Goal: Task Accomplishment & Management: Complete application form

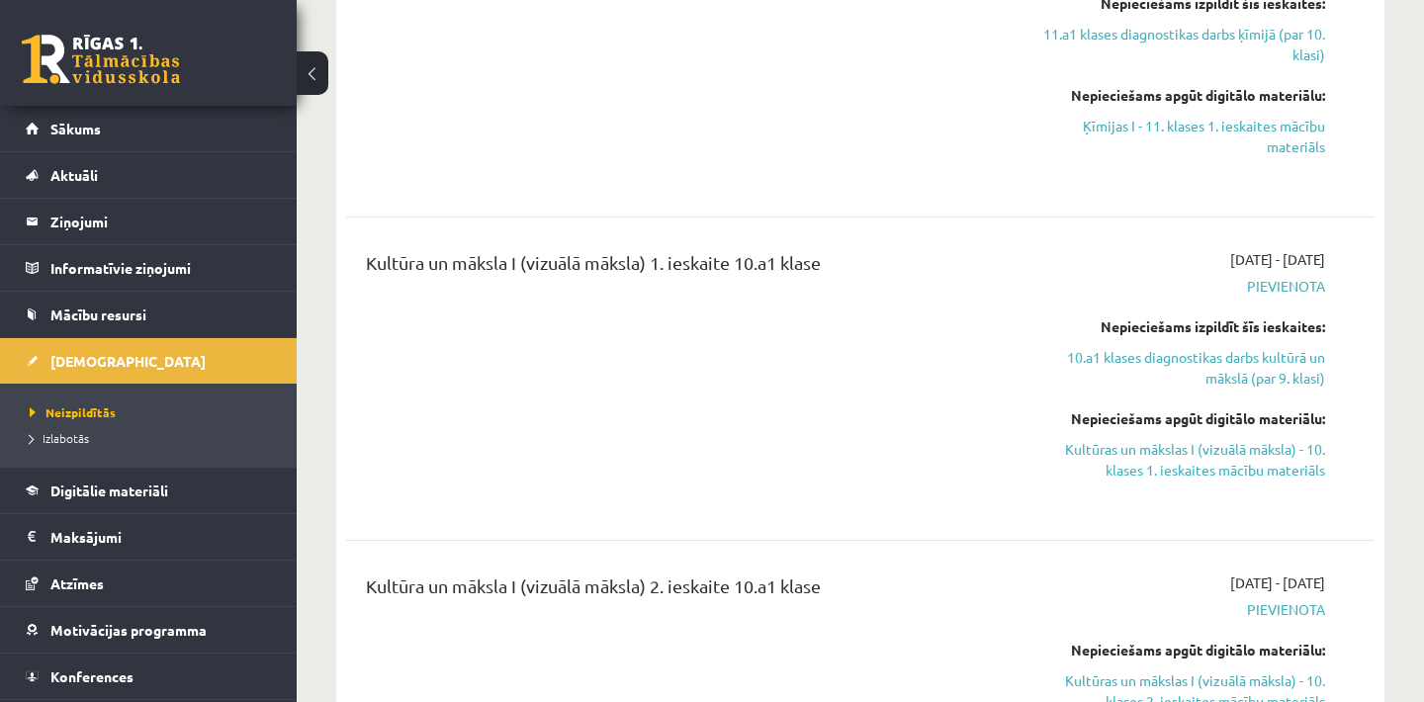
scroll to position [4981, 0]
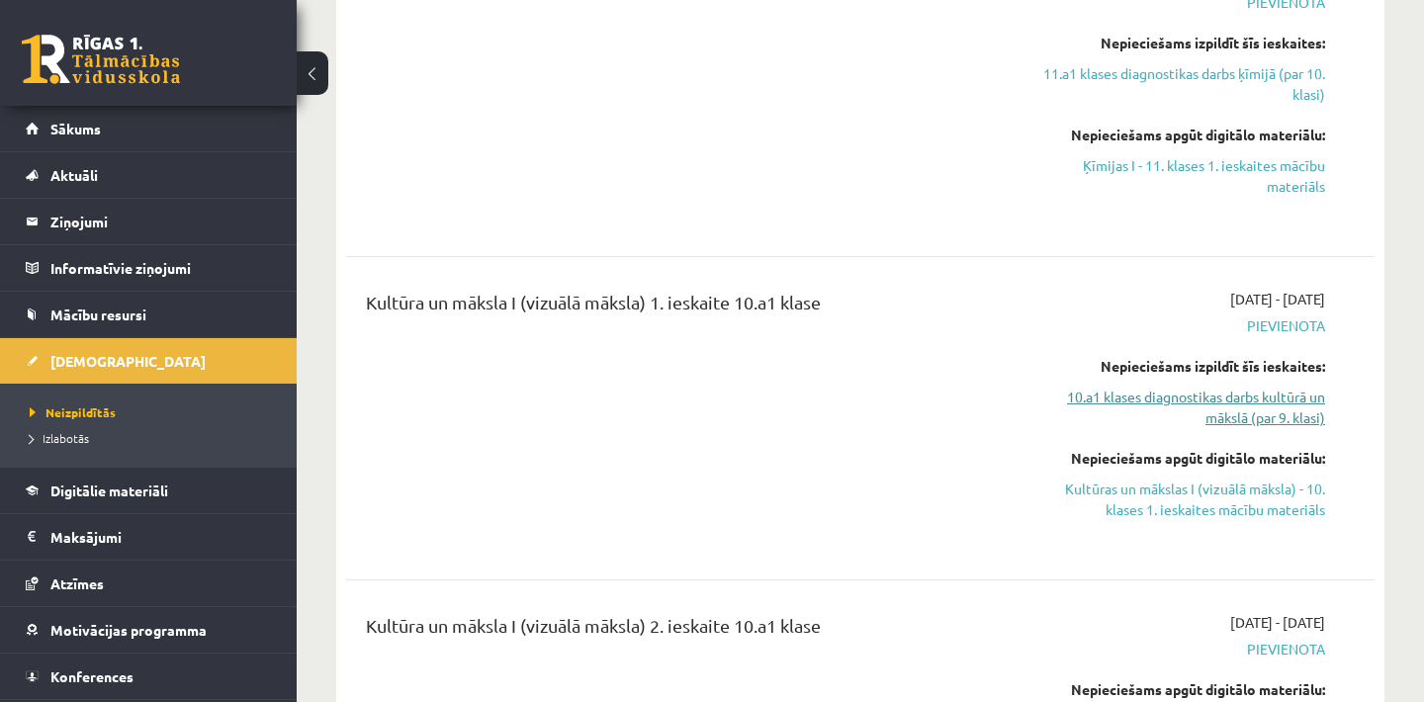
click at [1221, 392] on link "10.a1 klases diagnostikas darbs kultūrā un mākslā (par 9. klasi)" at bounding box center [1176, 408] width 300 height 42
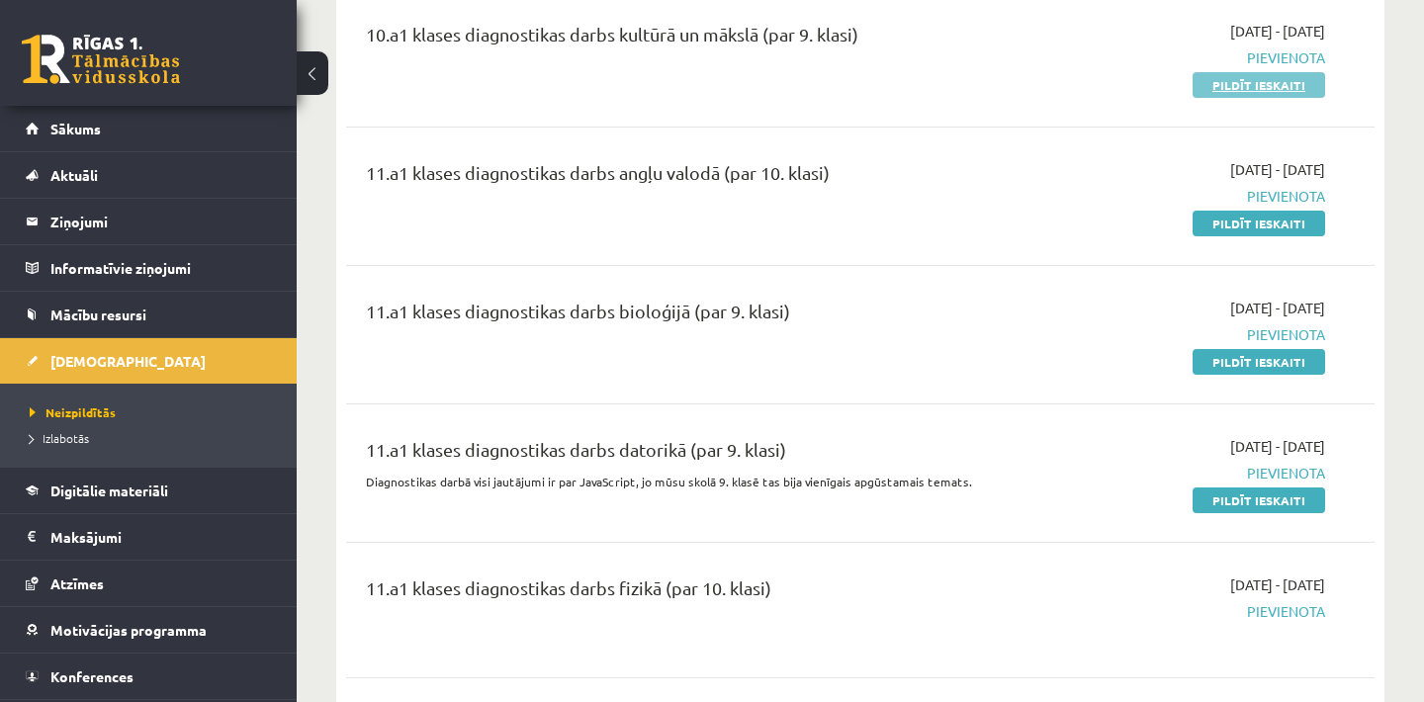
click at [1248, 87] on link "Pildīt ieskaiti" at bounding box center [1259, 85] width 133 height 26
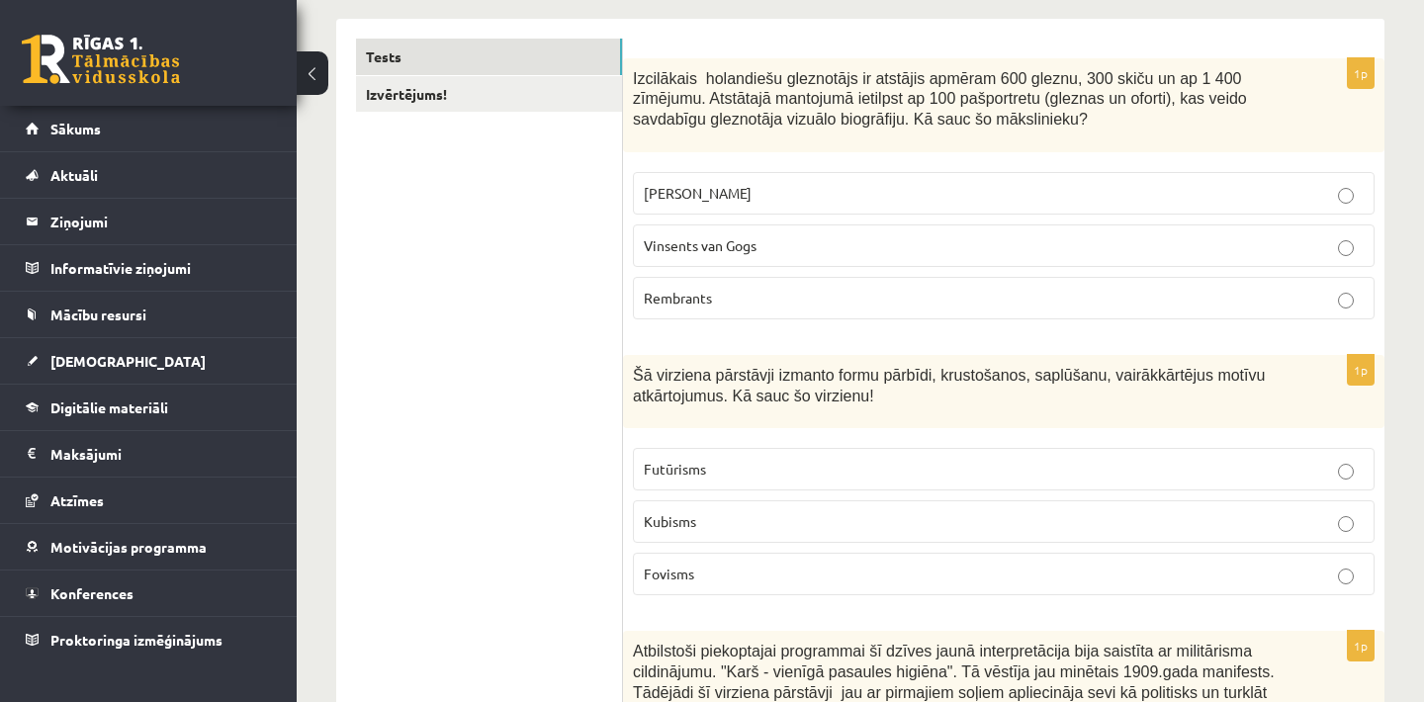
scroll to position [356, 0]
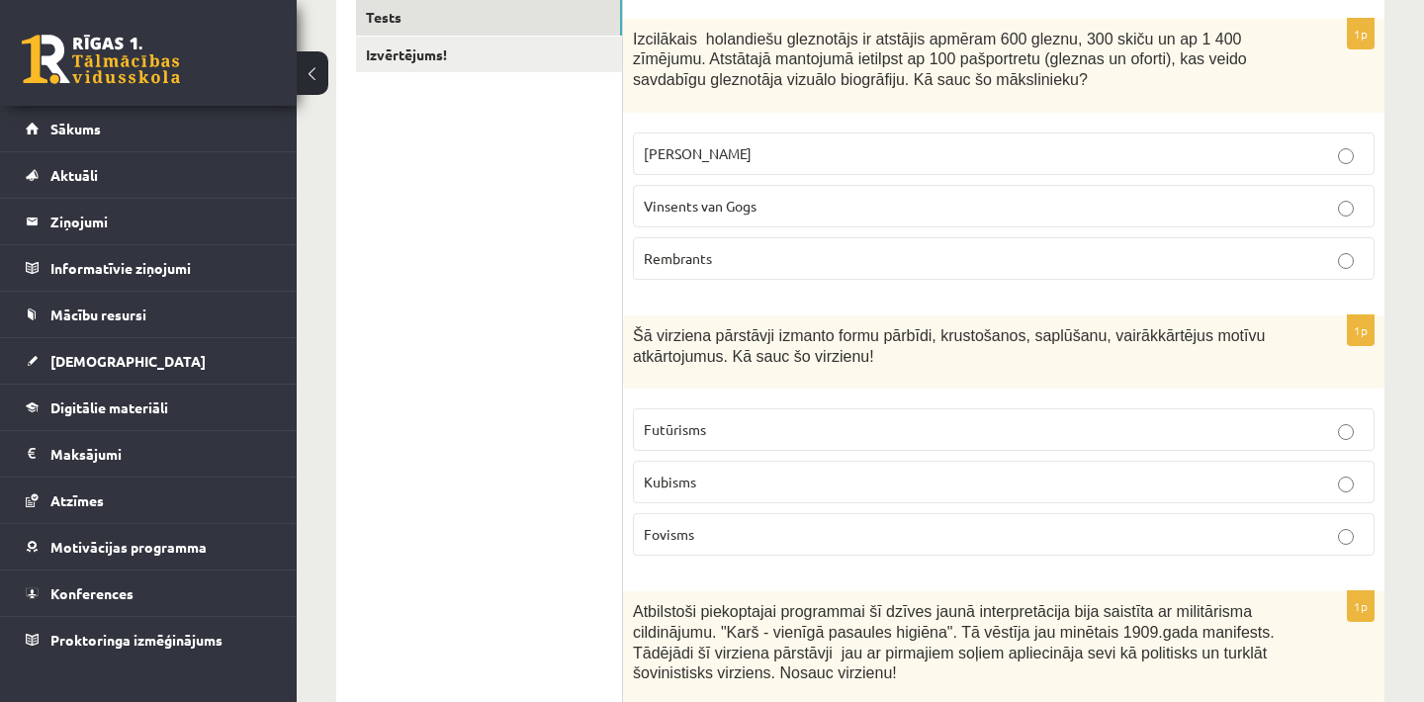
click at [1136, 164] on p "[PERSON_NAME]" at bounding box center [1004, 153] width 720 height 21
click at [958, 428] on p "Futūrisms" at bounding box center [1004, 429] width 720 height 21
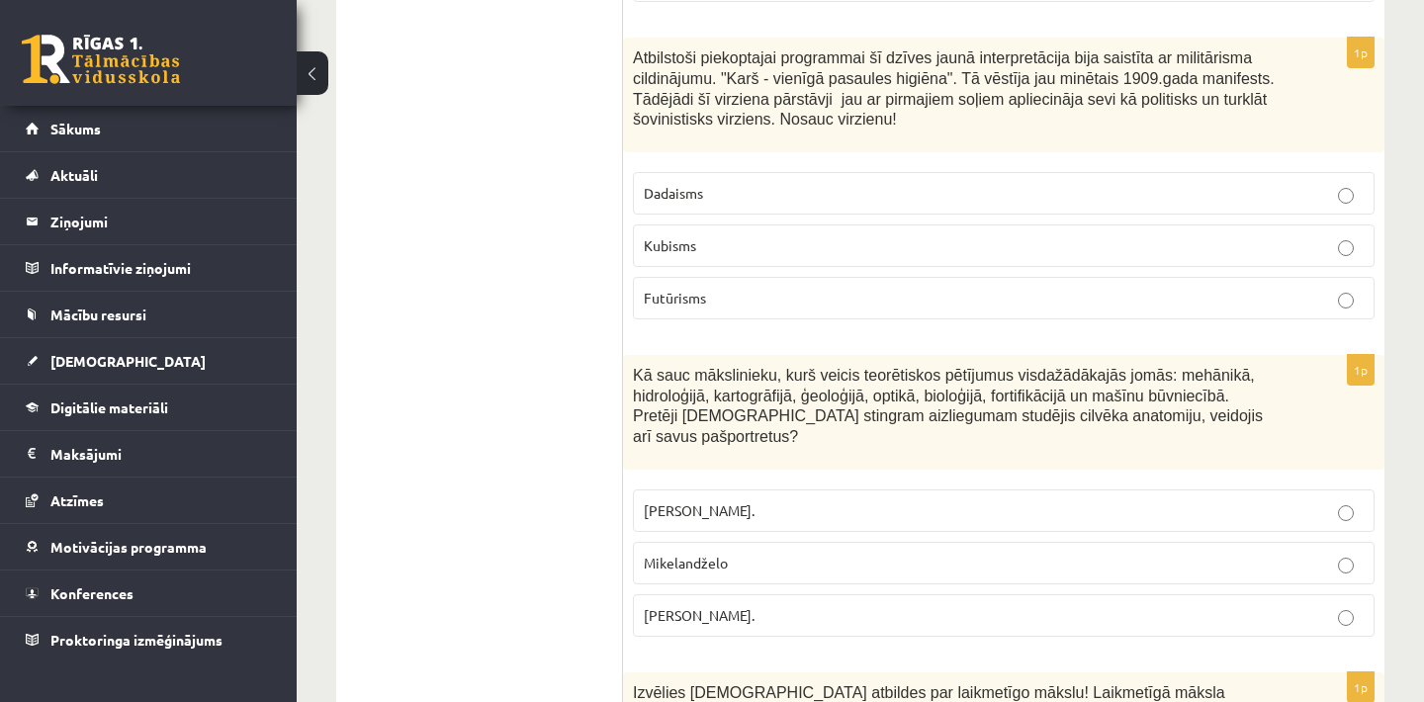
scroll to position [950, 0]
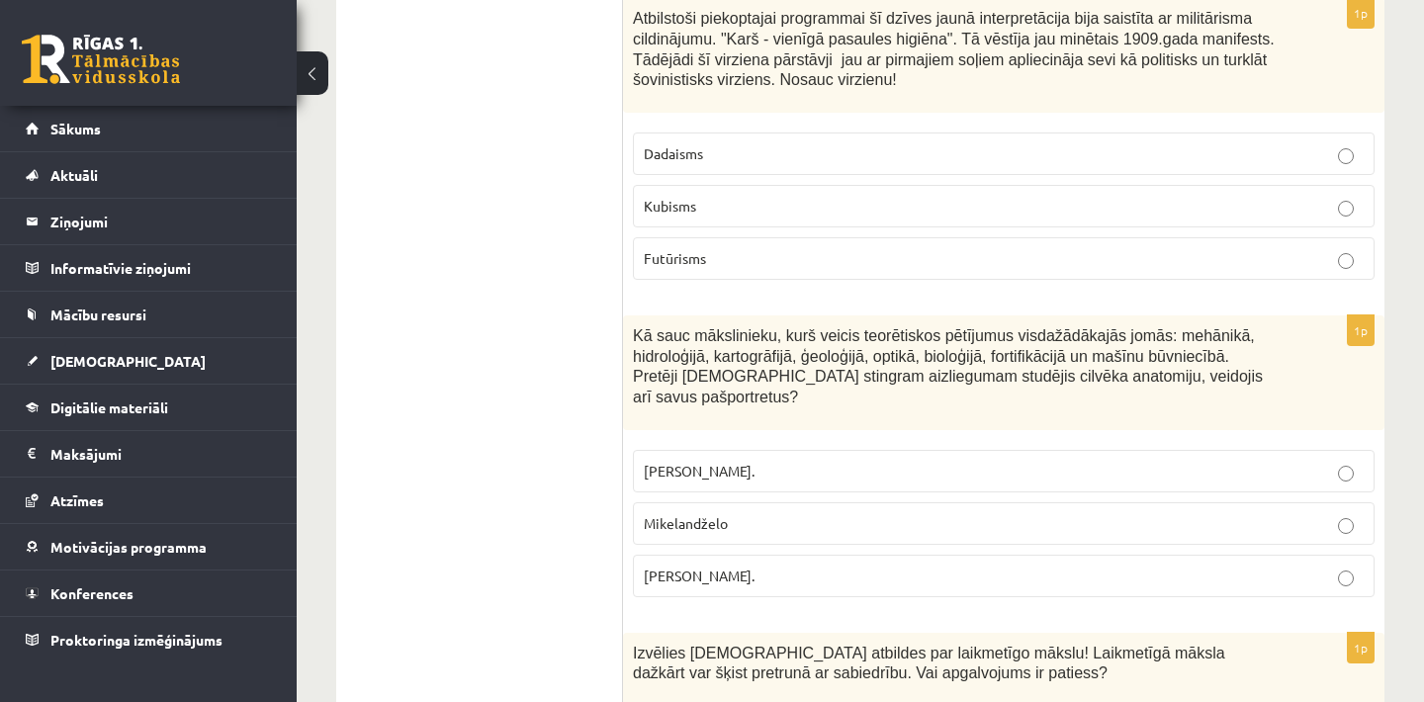
click at [832, 265] on p "Futūrisms" at bounding box center [1004, 258] width 720 height 21
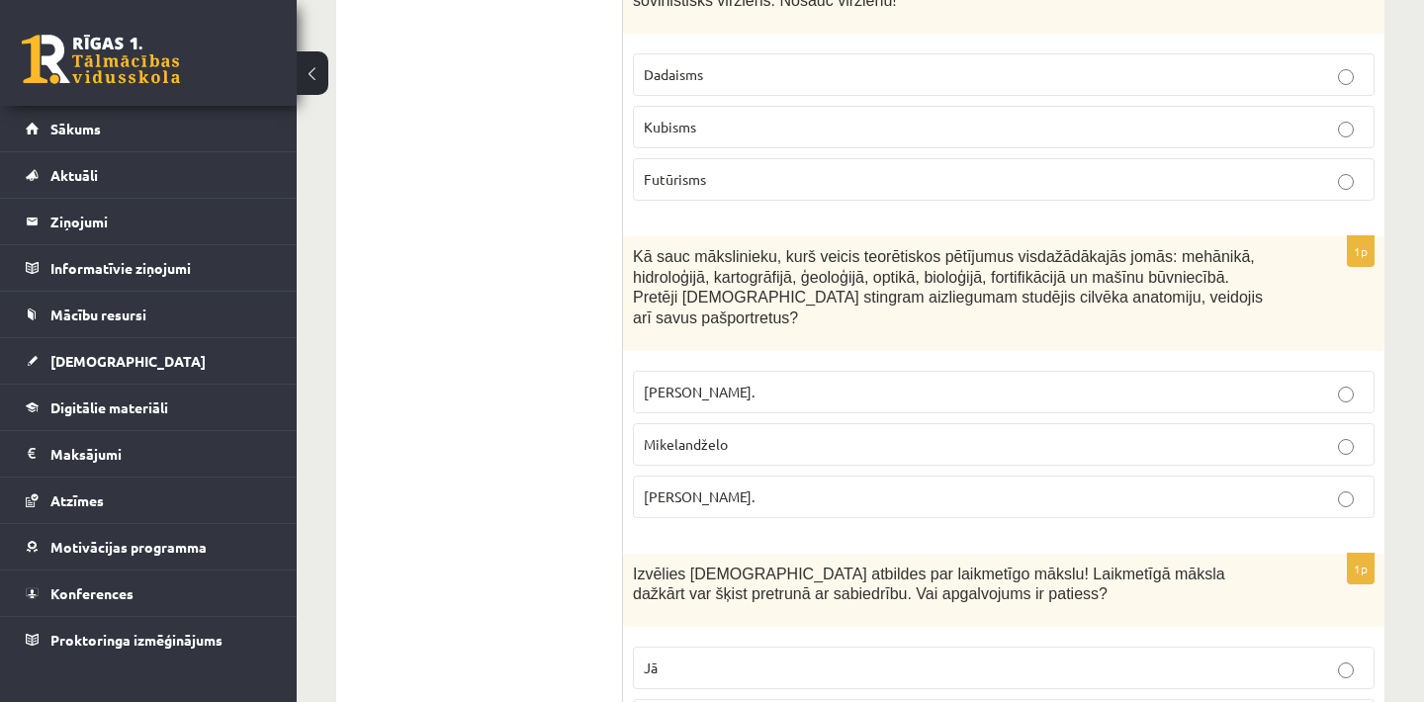
scroll to position [989, 0]
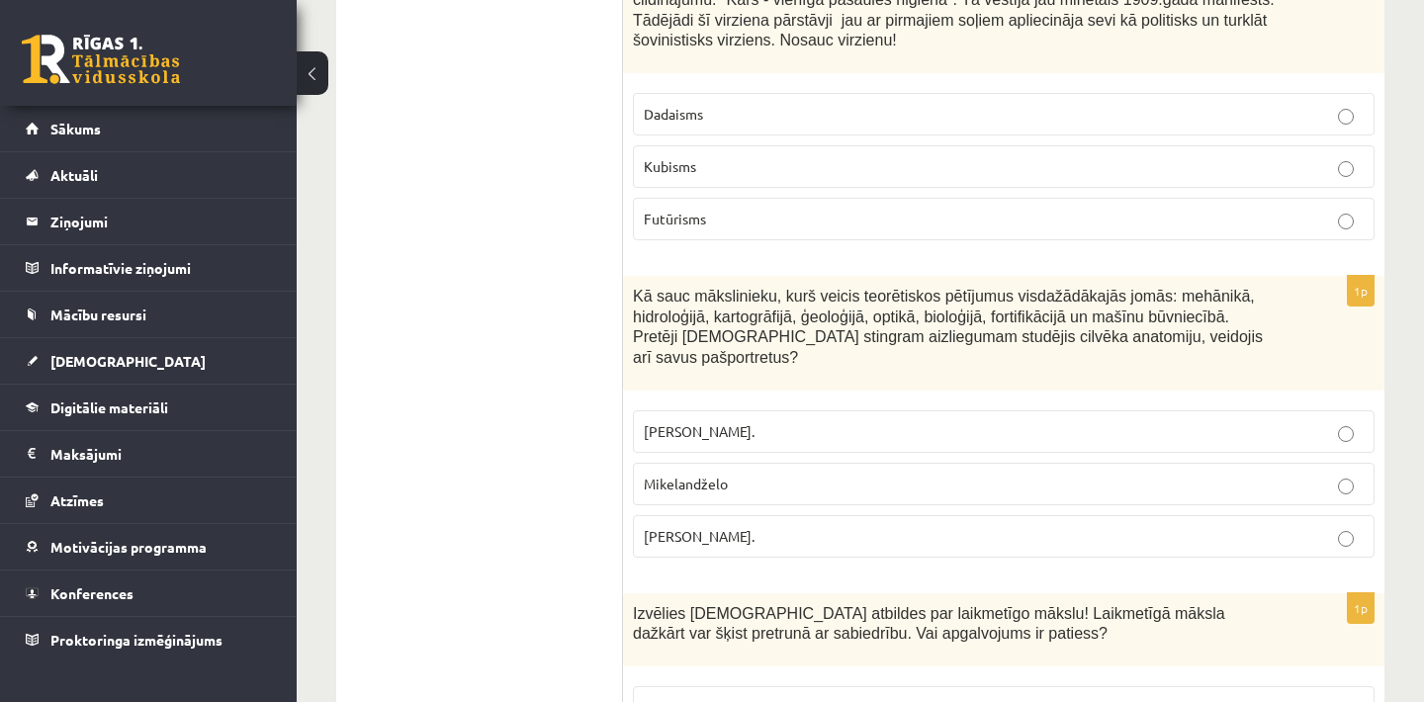
drag, startPoint x: 632, startPoint y: 295, endPoint x: 837, endPoint y: 562, distance: 336.5
click at [837, 562] on div "1p Kā sauc mākslinieku, kurš veicis teorētiskos pētījumus visdažādākajās jomās:…" at bounding box center [1004, 425] width 762 height 298
click at [807, 493] on p "Mikelandželo" at bounding box center [1004, 484] width 720 height 21
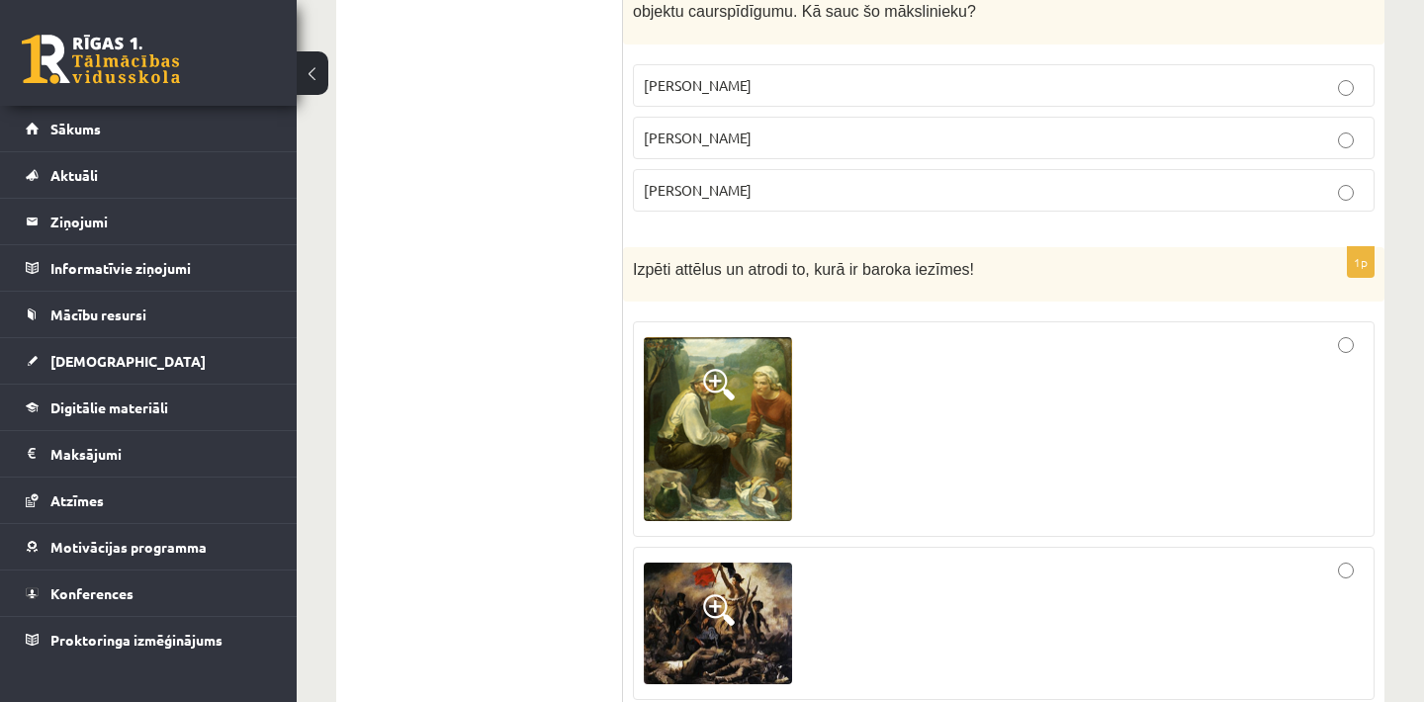
scroll to position [3227, 0]
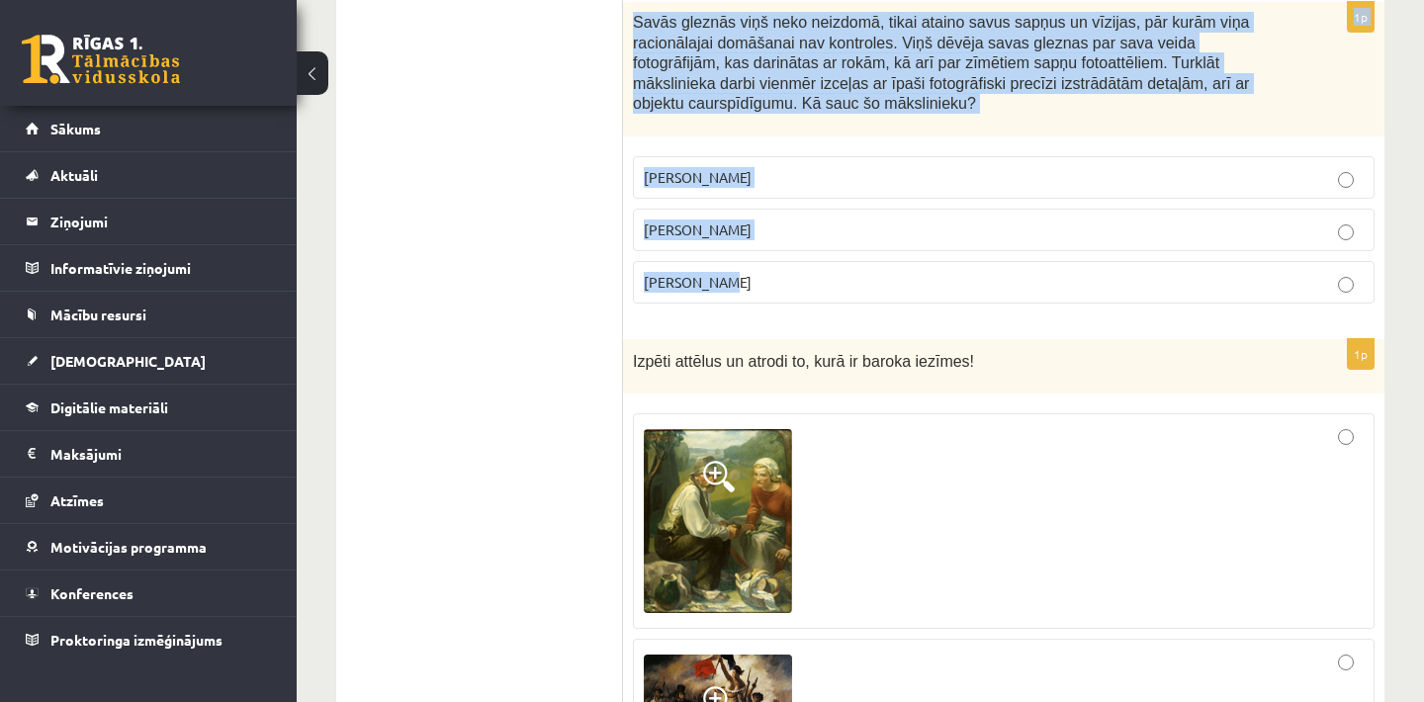
drag, startPoint x: 633, startPoint y: 300, endPoint x: 1420, endPoint y: 319, distance: 787.6
copy form "Kā sauc mākslinieku, kurš veicis teorētiskos pētījumus visdažādākajās jomās: me…"
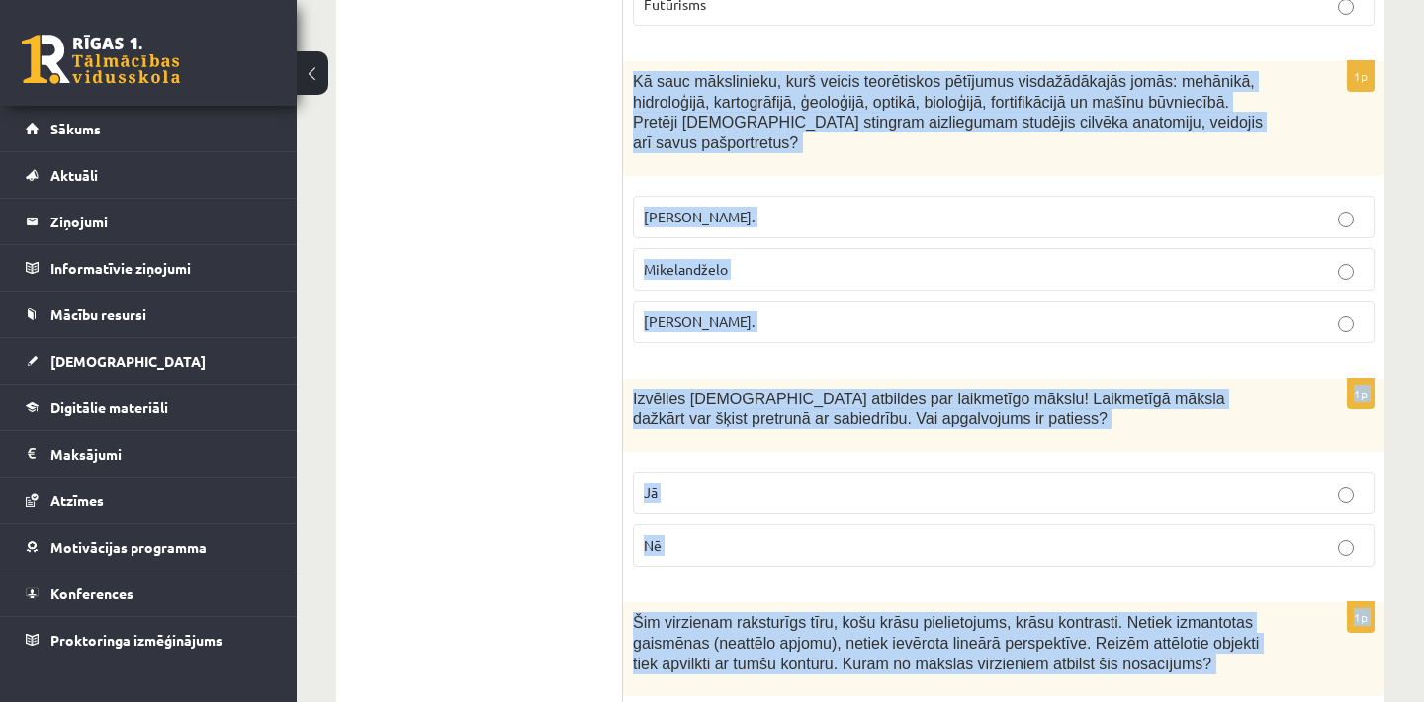
scroll to position [1148, 0]
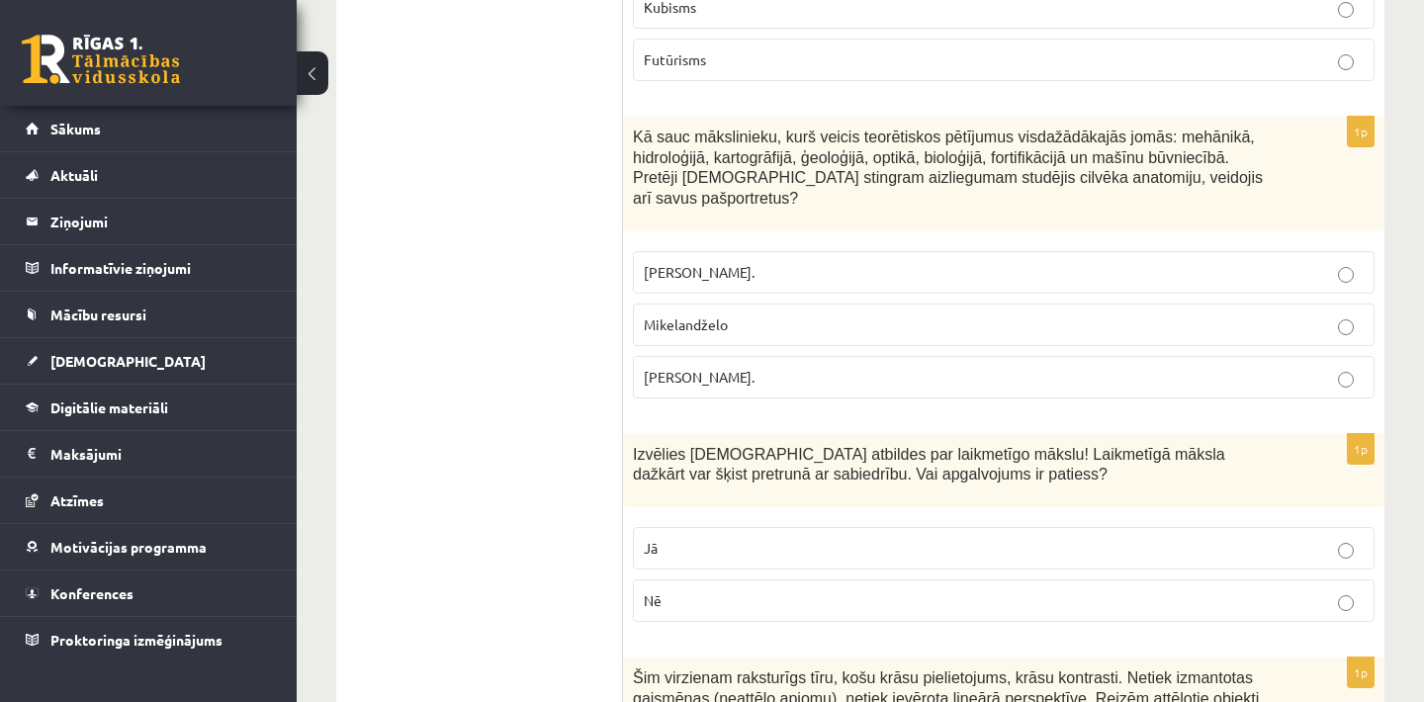
click at [1104, 387] on p "Leonardo da Vinči." at bounding box center [1004, 377] width 720 height 21
click at [1087, 559] on p "Jā" at bounding box center [1004, 548] width 720 height 21
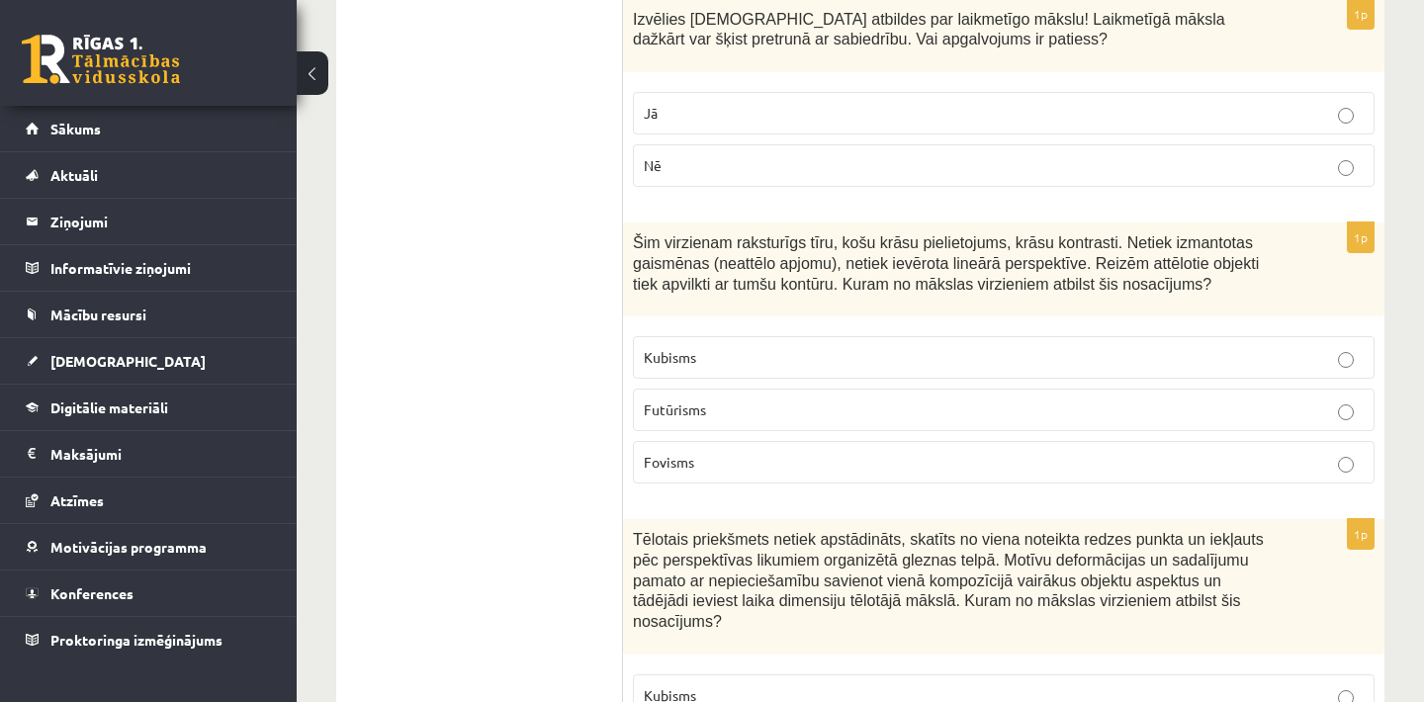
scroll to position [1623, 0]
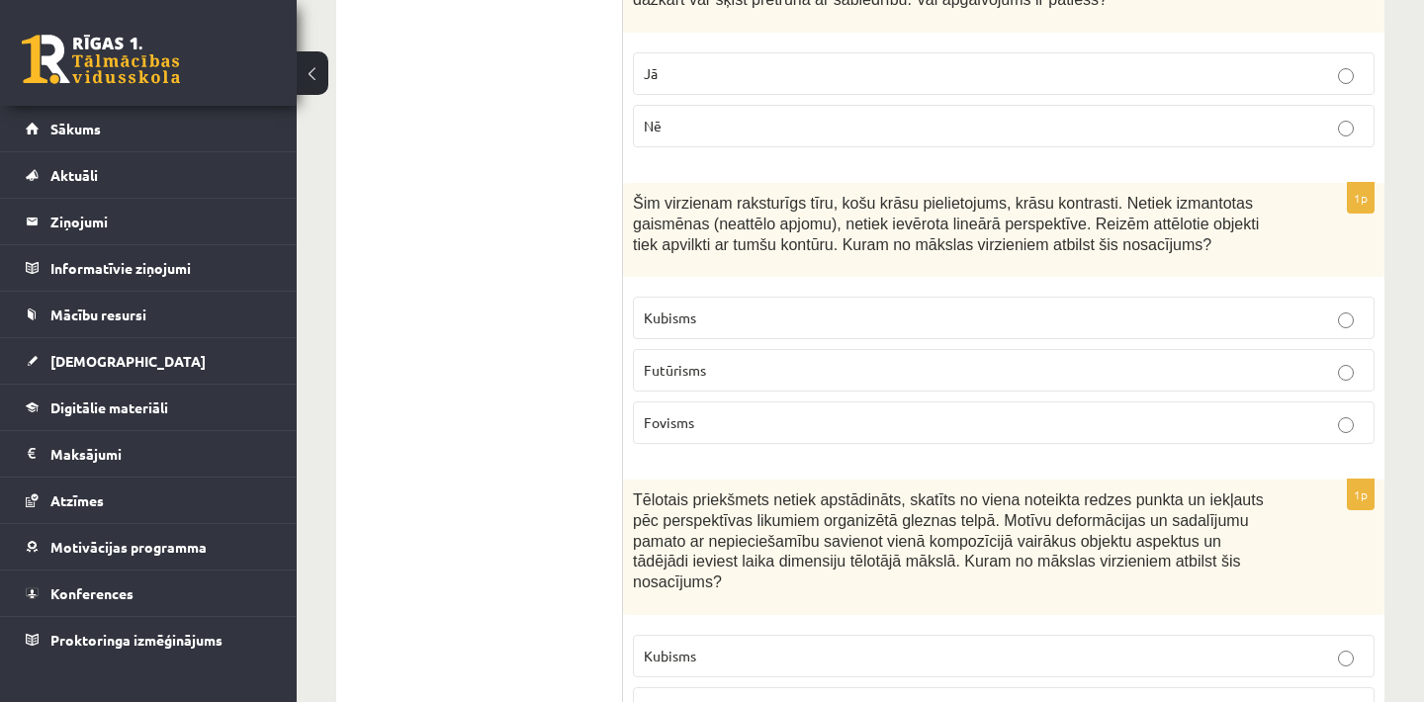
click at [737, 432] on p "Fovisms" at bounding box center [1004, 422] width 720 height 21
click at [791, 664] on p "Kubisms" at bounding box center [1004, 656] width 720 height 21
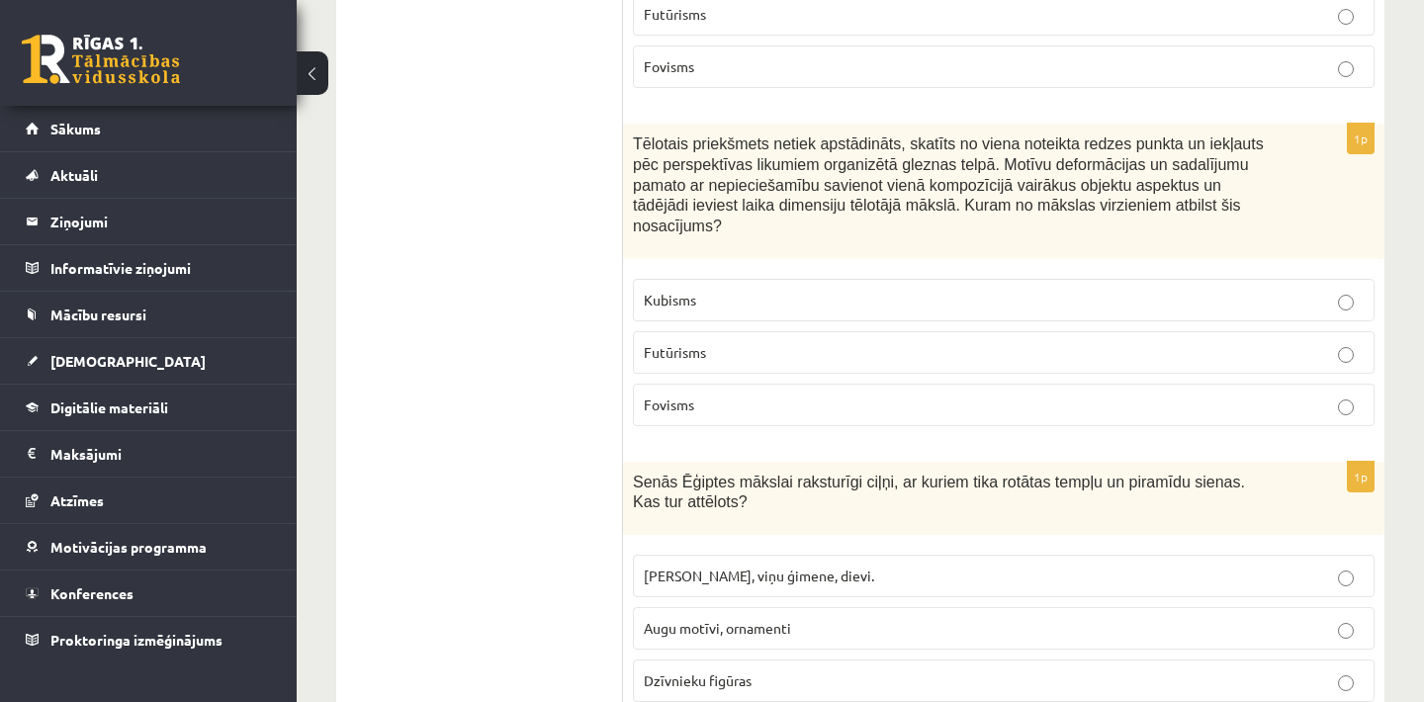
scroll to position [2019, 0]
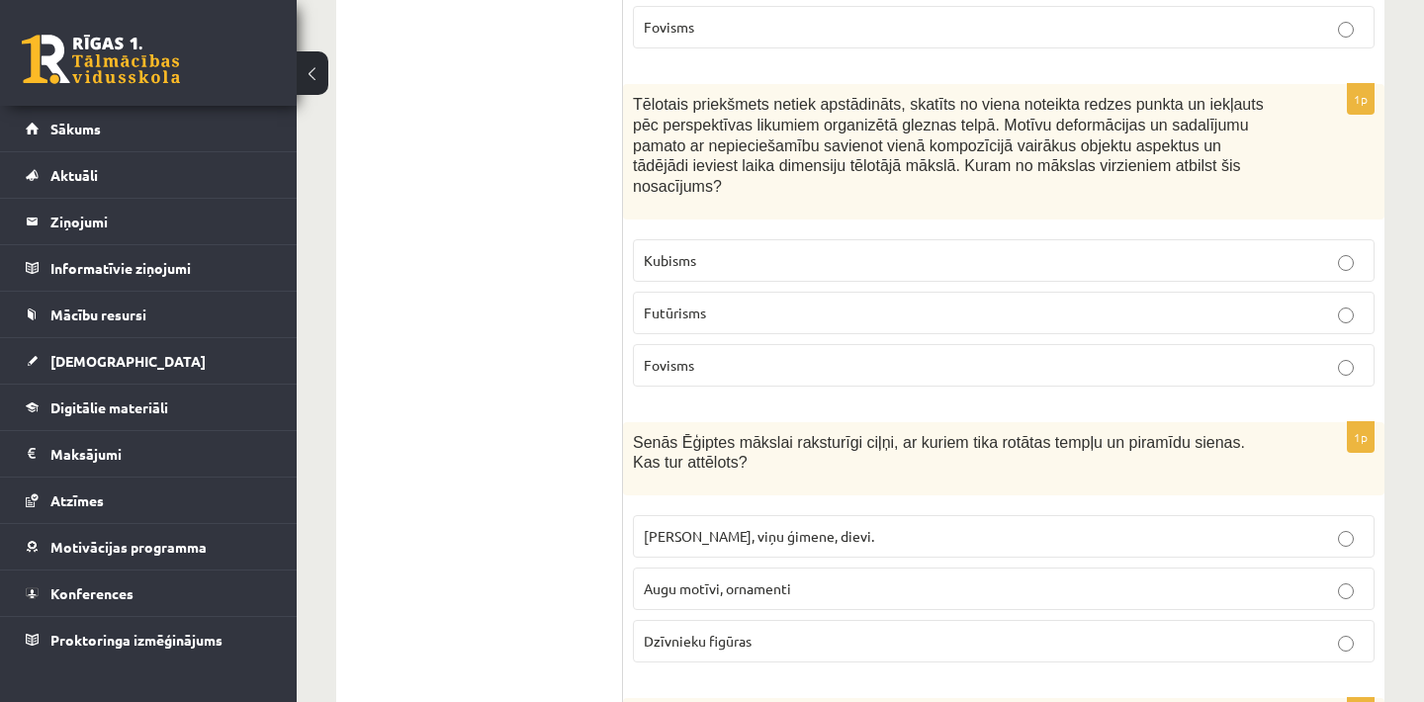
click at [863, 541] on p "Faraoni, viņu ģimene, dievi." at bounding box center [1004, 536] width 720 height 21
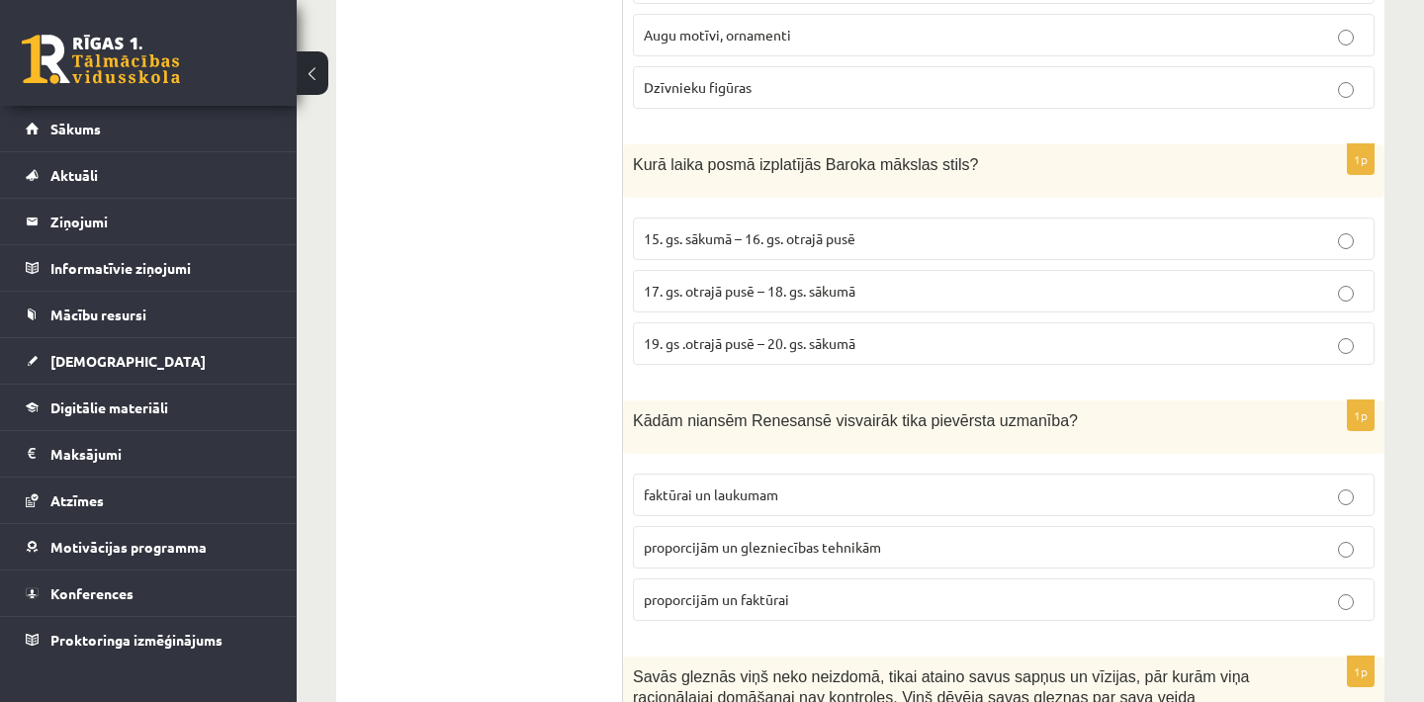
scroll to position [2612, 0]
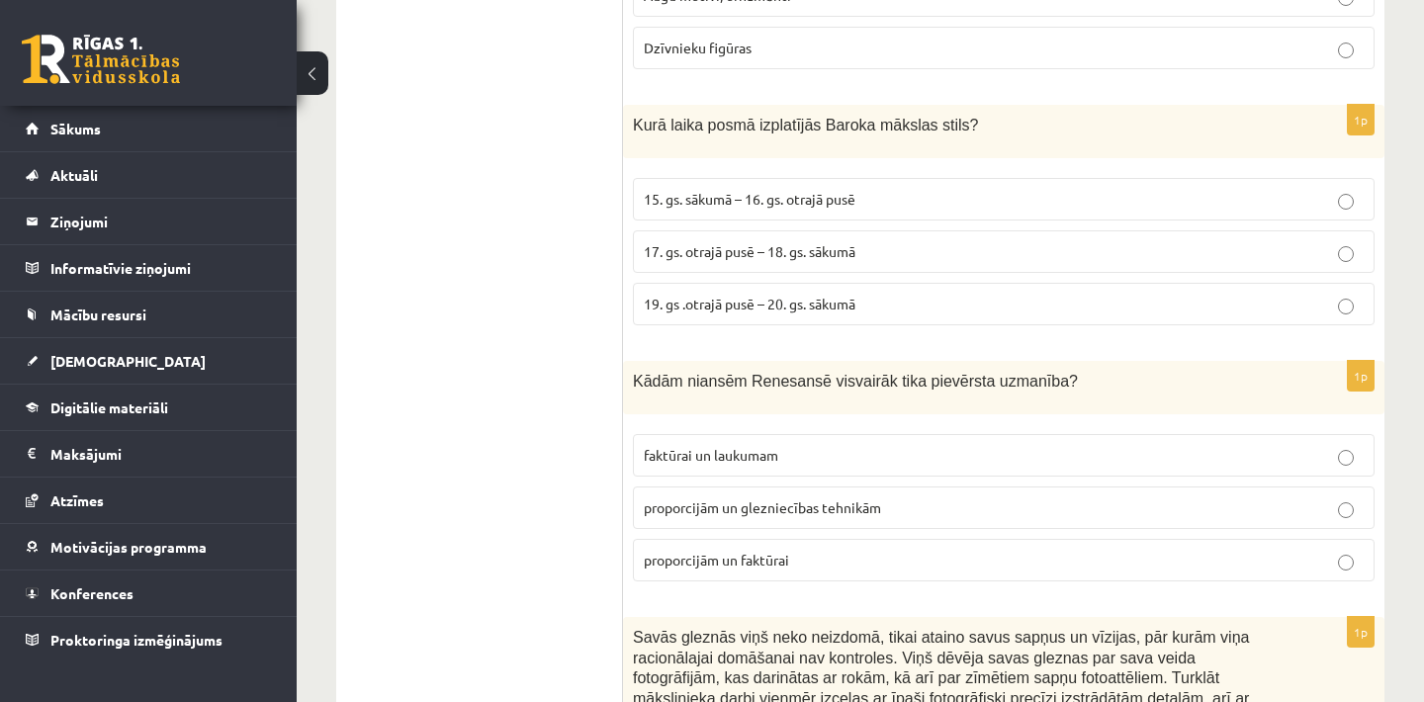
click at [760, 260] on span "17. gs. otrajā pusē – 18. gs. sākumā" at bounding box center [750, 251] width 212 height 18
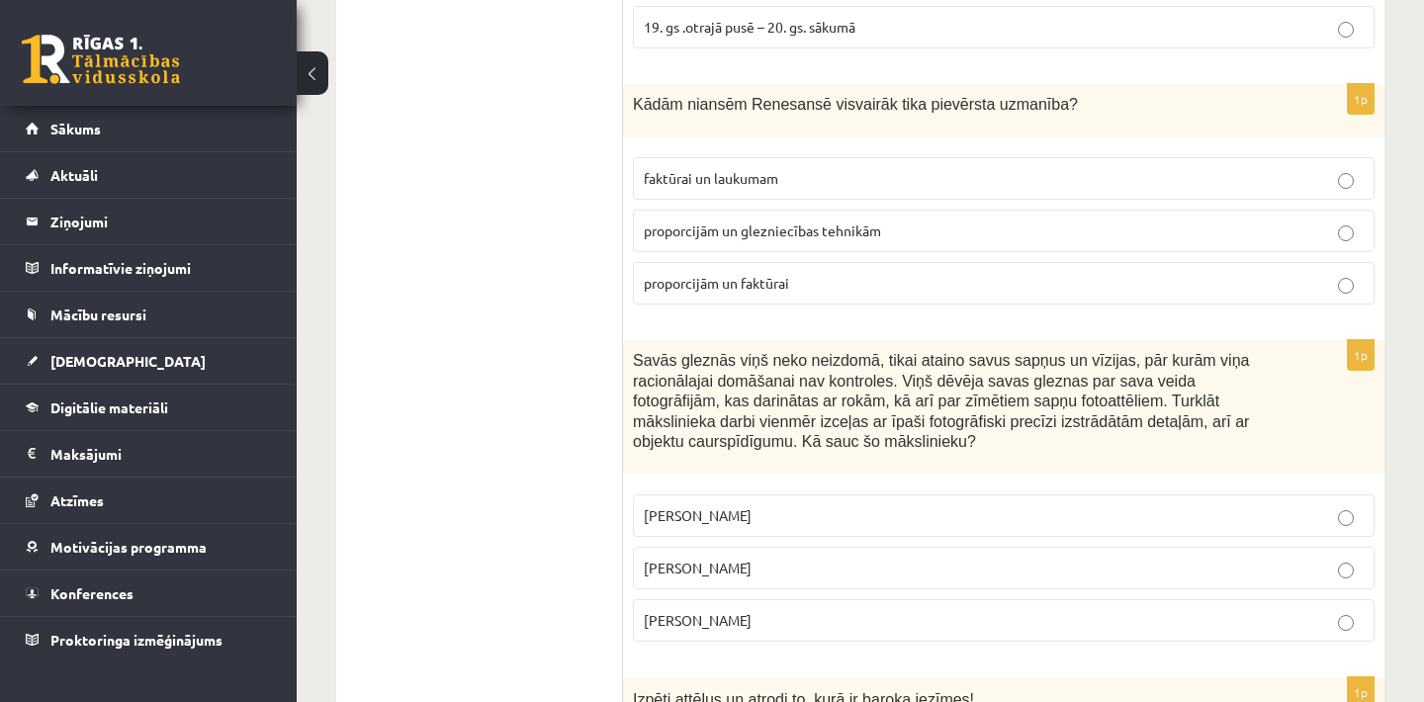
scroll to position [2929, 0]
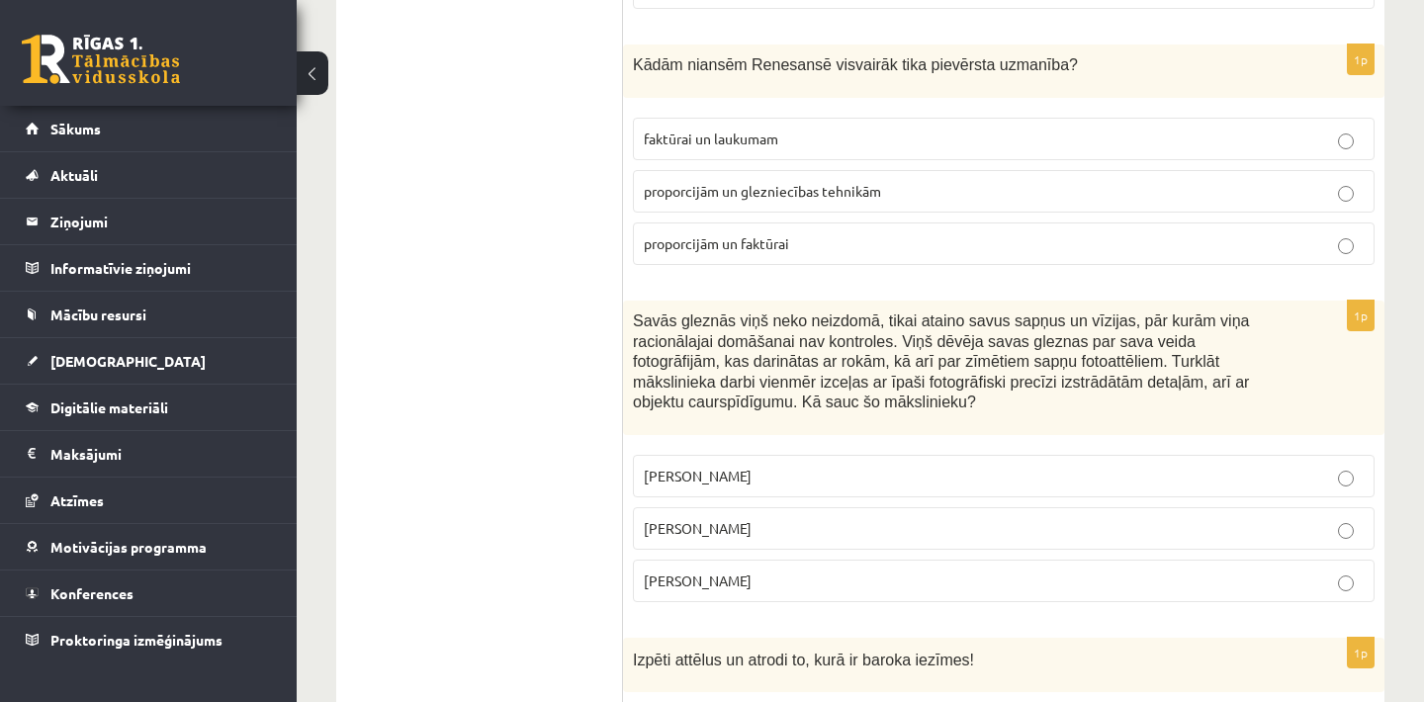
click at [781, 202] on p "proporcijām un glezniecības tehnikām" at bounding box center [1004, 191] width 720 height 21
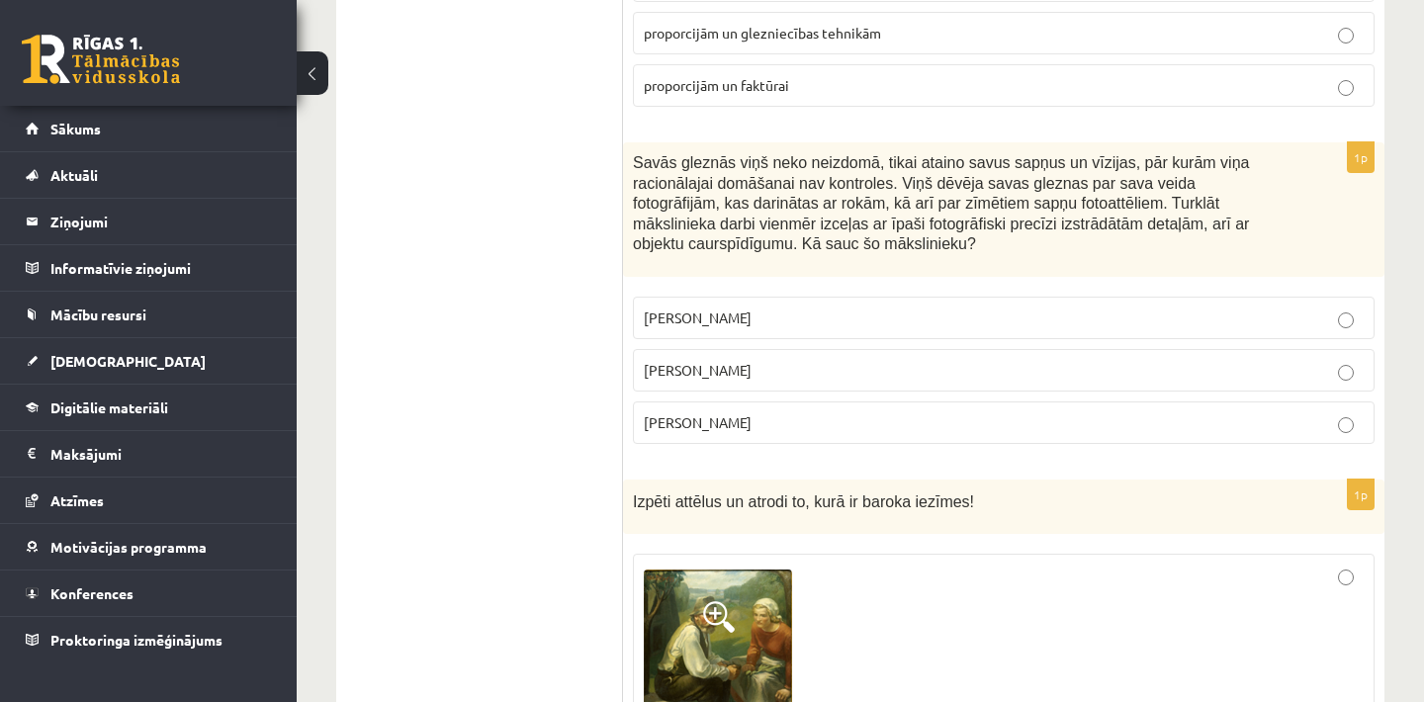
scroll to position [3127, 0]
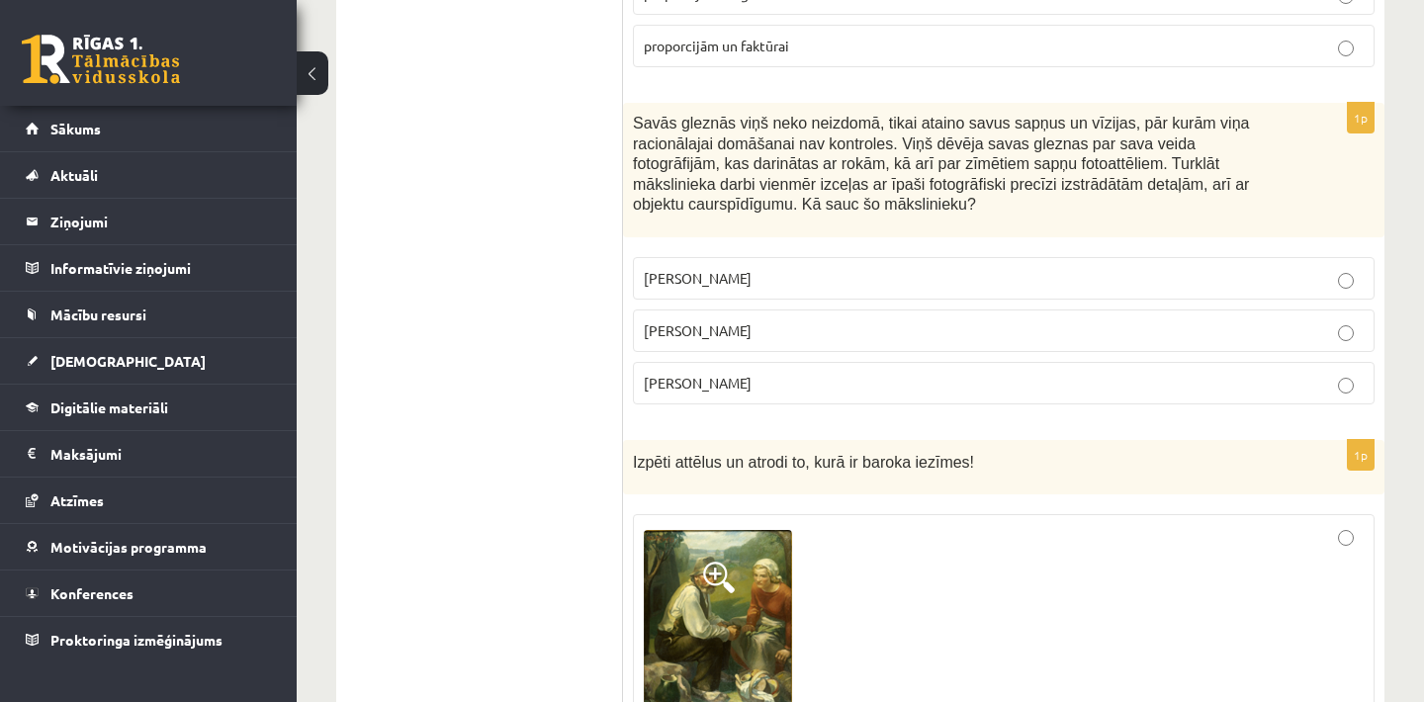
click at [752, 341] on p "Salvadors Dalī" at bounding box center [1004, 330] width 720 height 21
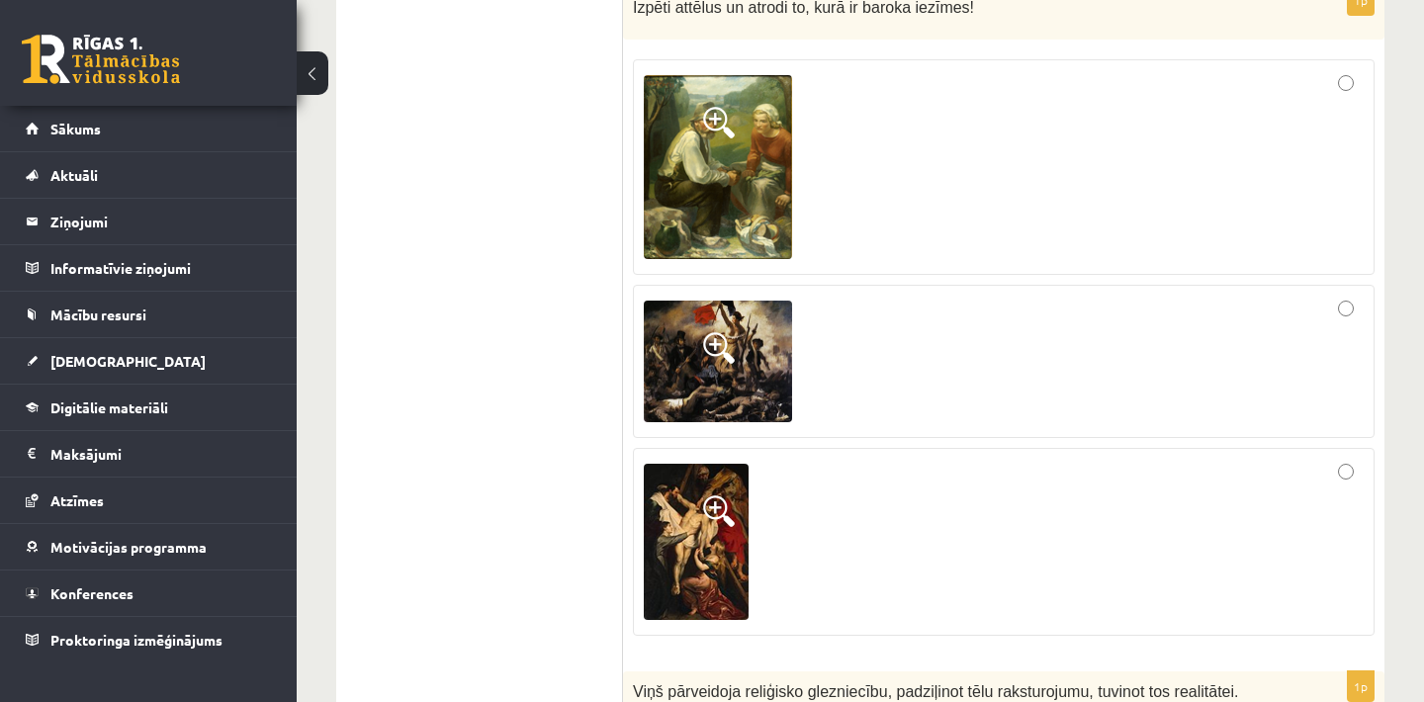
scroll to position [3621, 0]
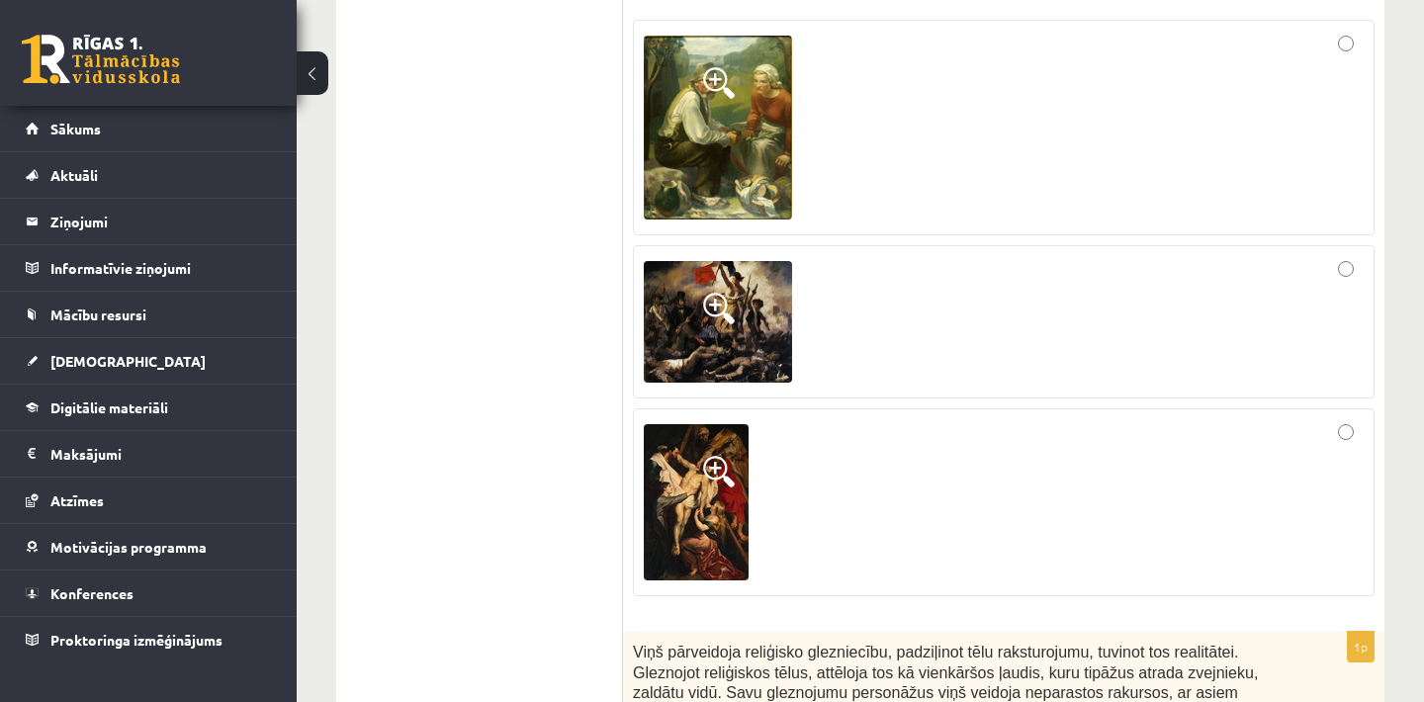
click at [315, 84] on button at bounding box center [313, 73] width 32 height 44
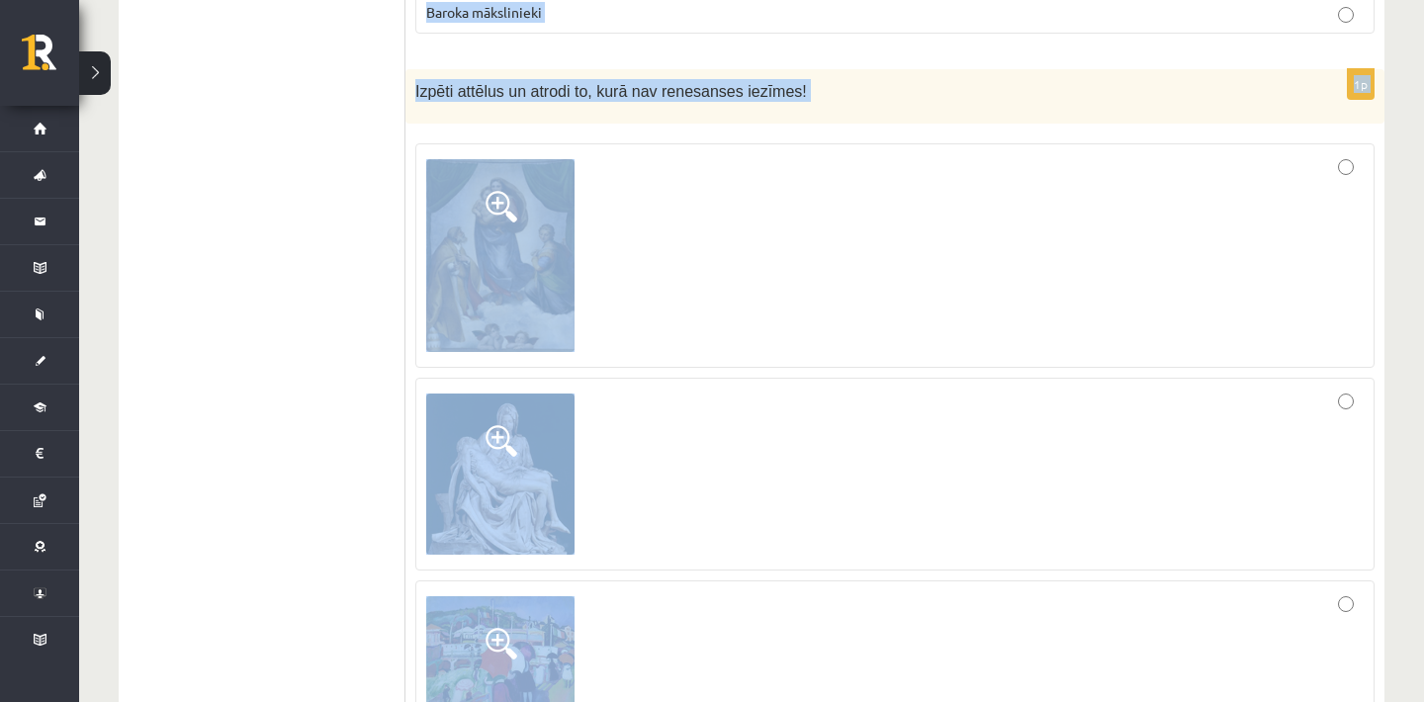
scroll to position [5780, 0]
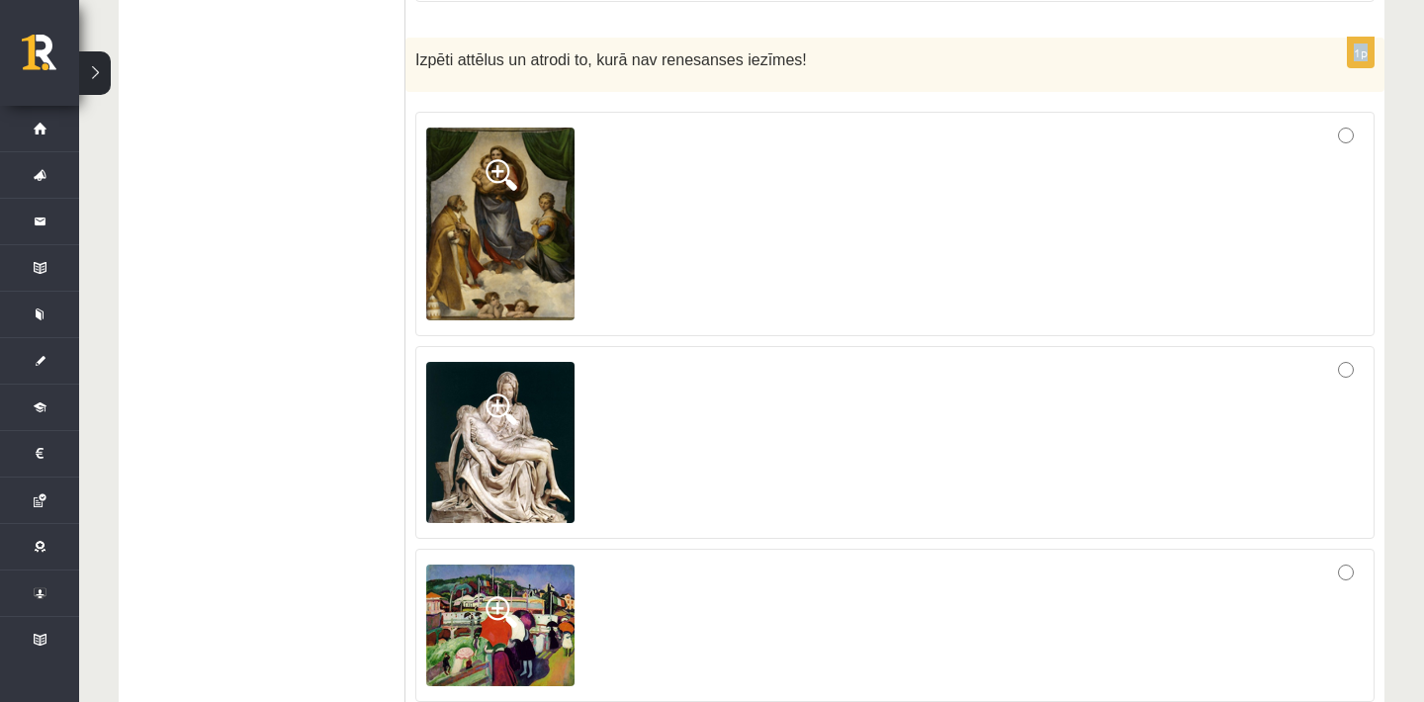
drag, startPoint x: 417, startPoint y: 221, endPoint x: 1327, endPoint y: 40, distance: 927.8
copy form "Viņš pārveidoja reliģisko glezniecību, padziļinot tēlu raksturojumu, tuvinot to…"
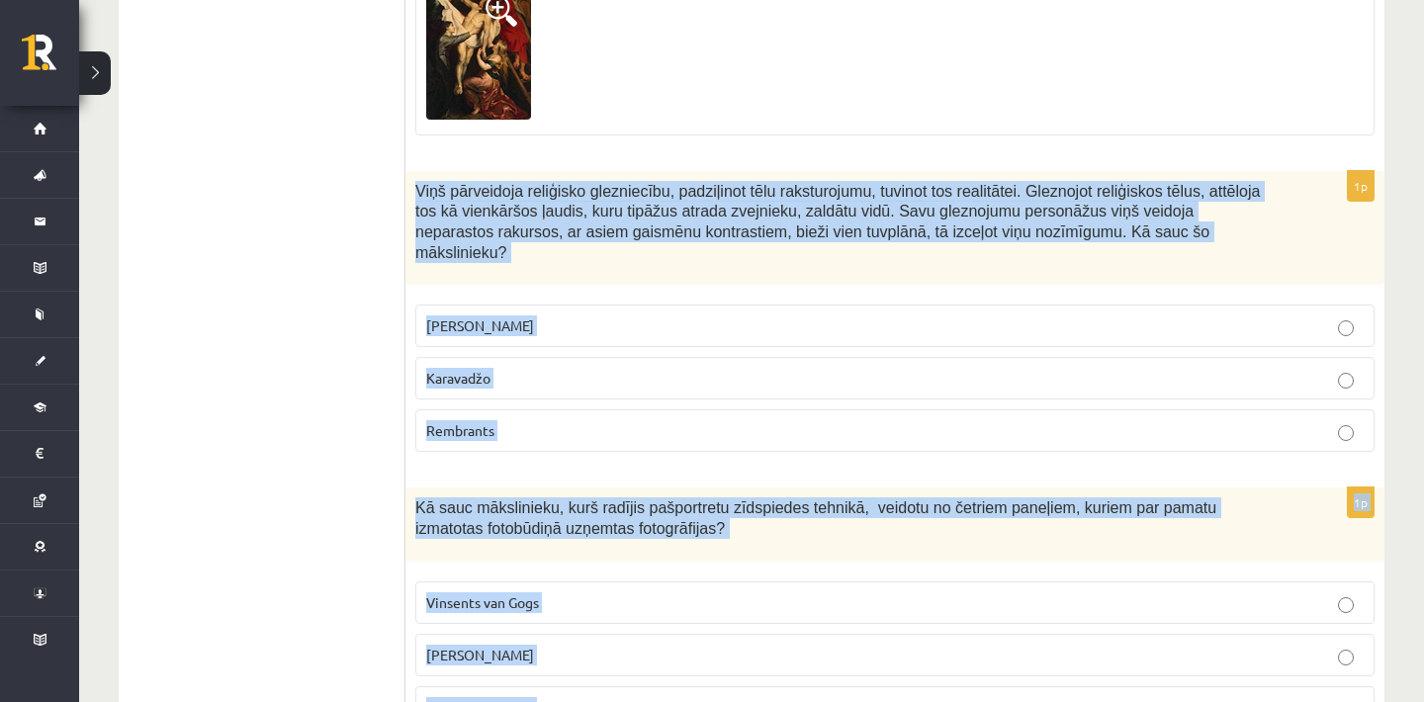
scroll to position [4000, 0]
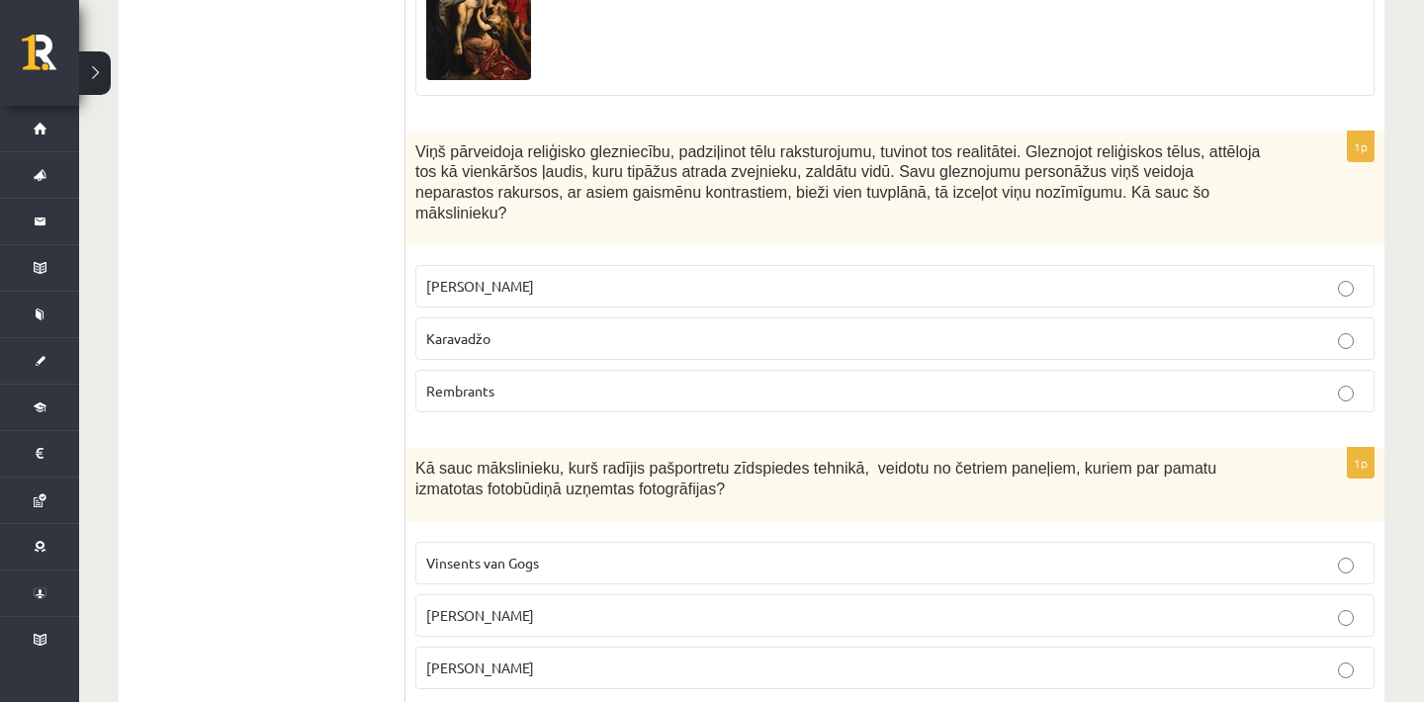
click at [490, 347] on span "Karavadžo" at bounding box center [458, 338] width 64 height 18
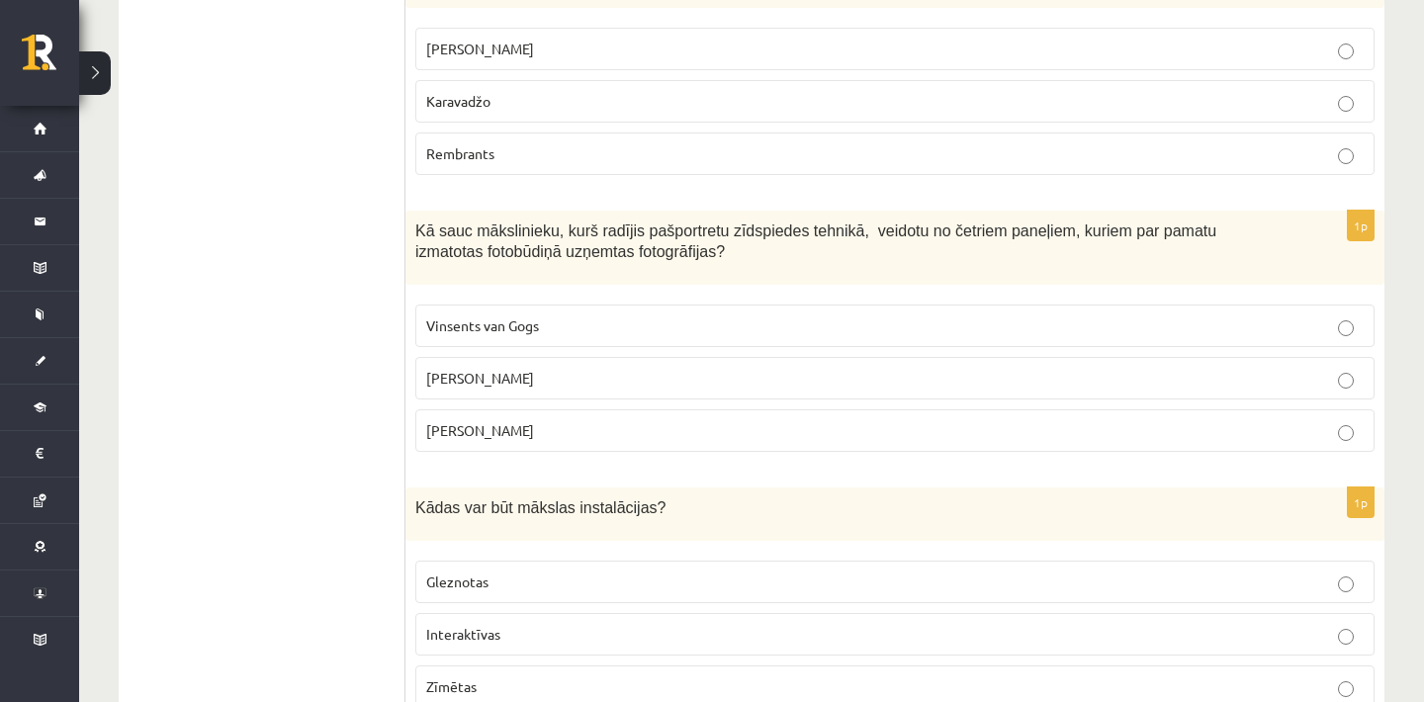
scroll to position [4277, 0]
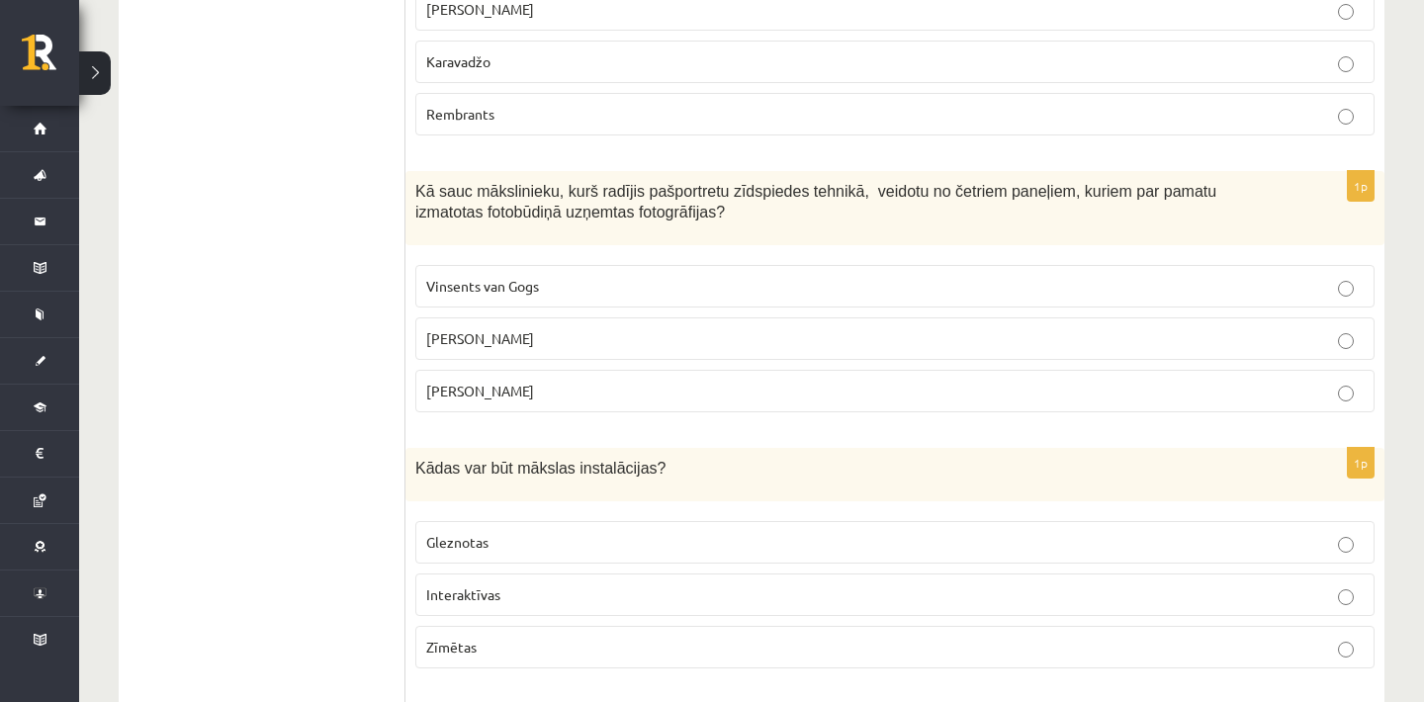
click at [618, 344] on p "Endijs Vorhols" at bounding box center [895, 338] width 938 height 21
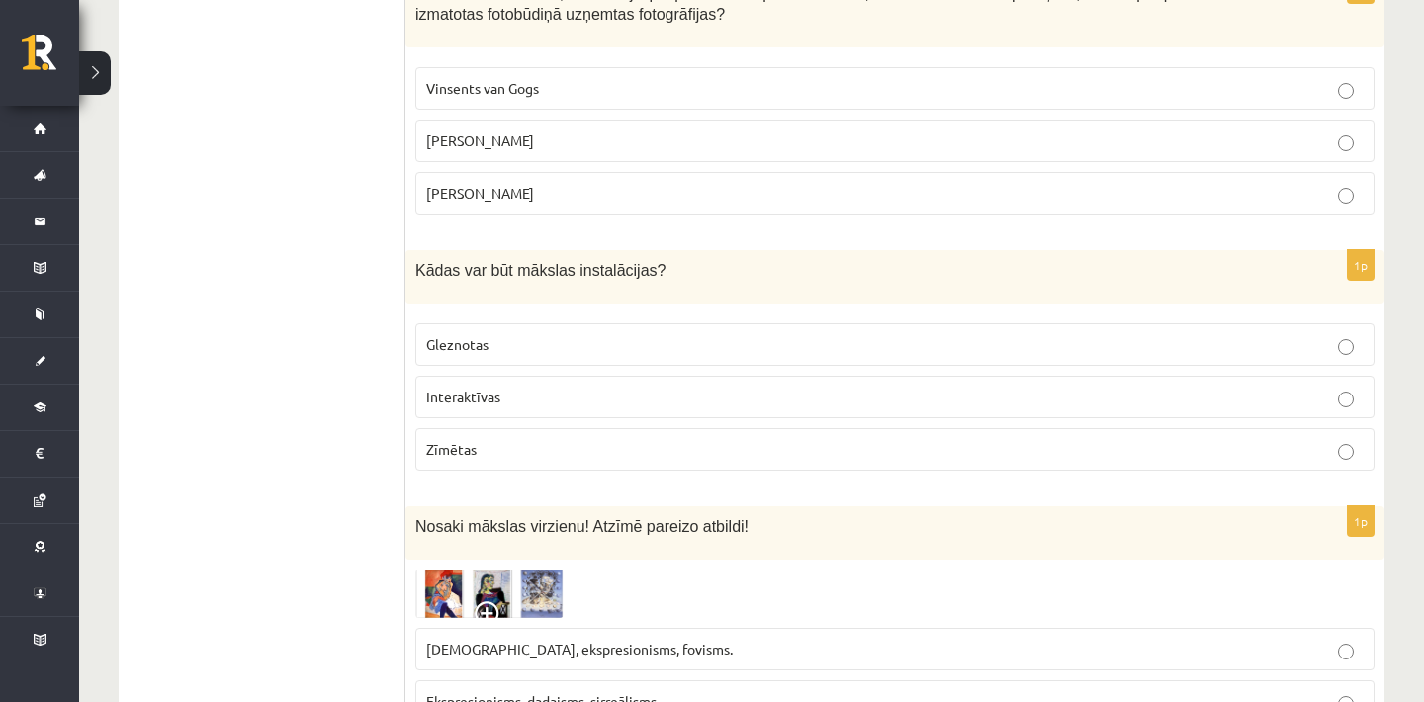
scroll to position [4514, 0]
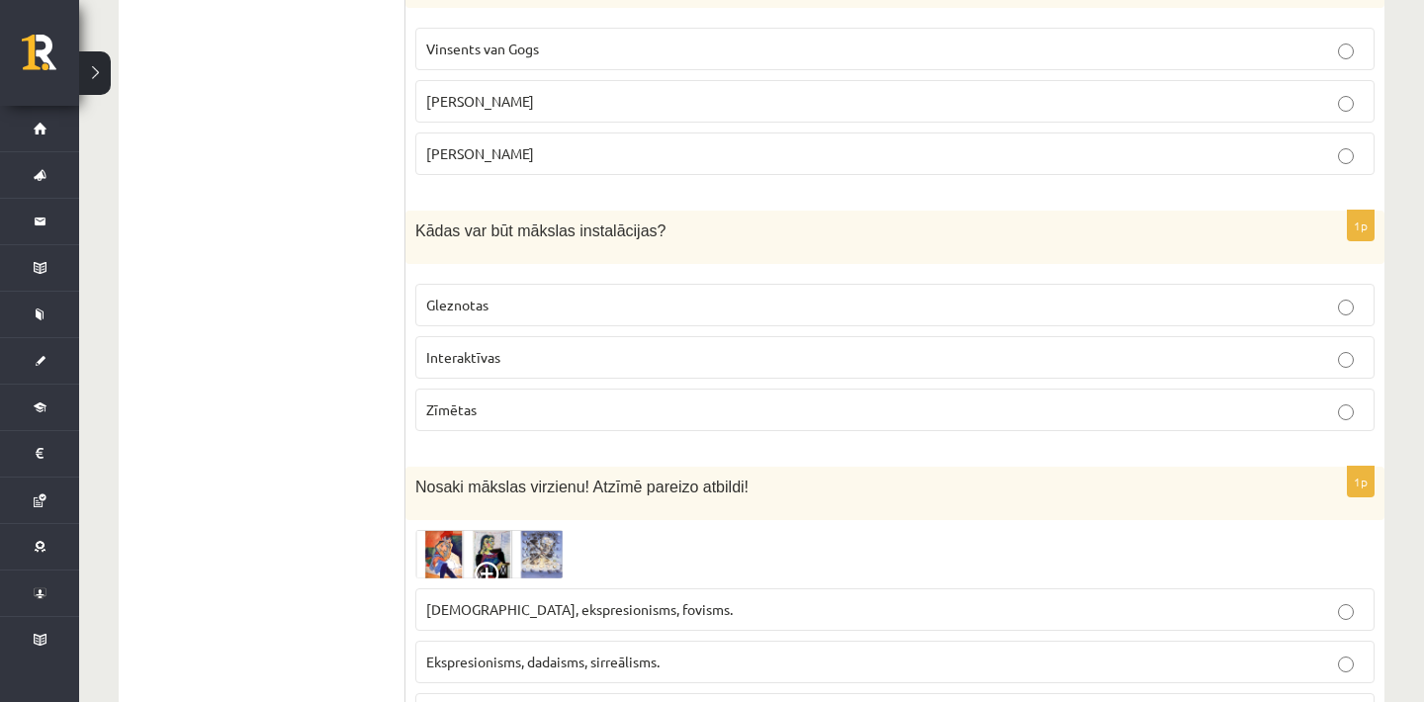
click at [620, 367] on p "Interaktīvas" at bounding box center [895, 357] width 938 height 21
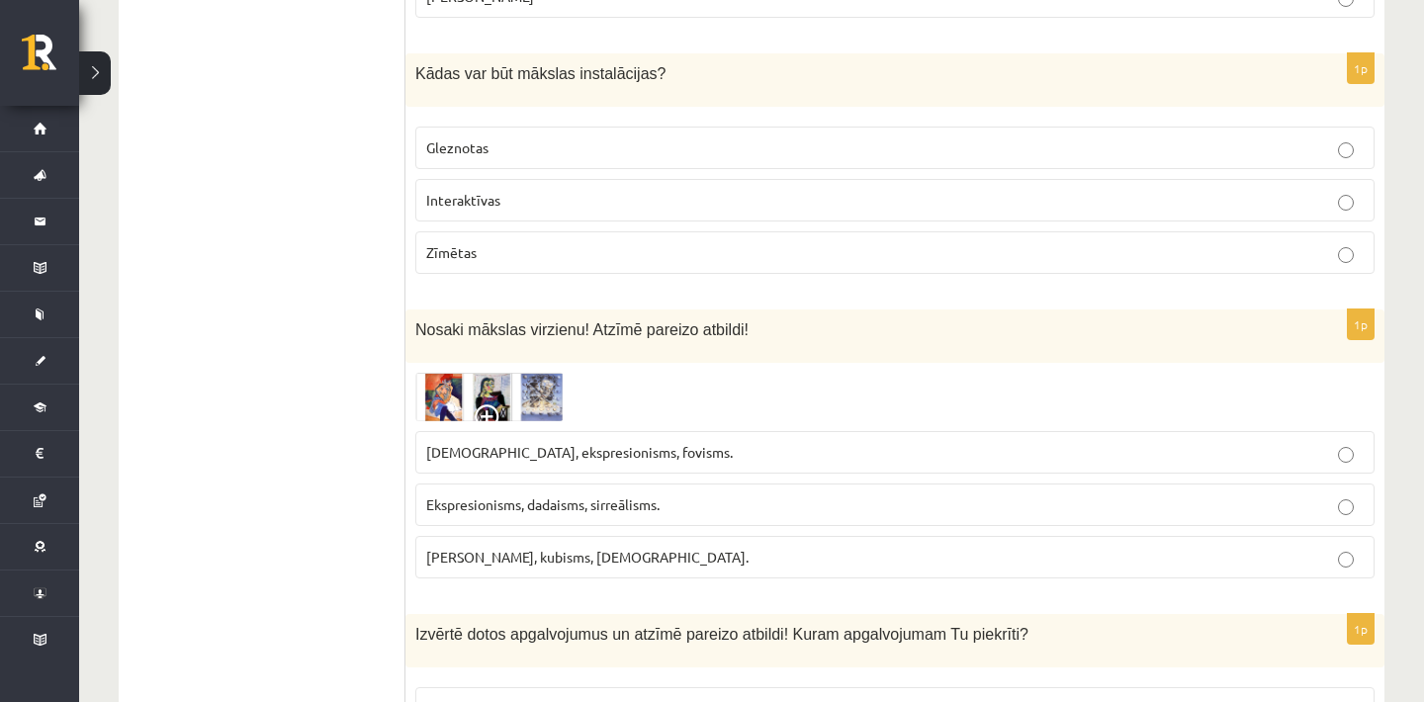
scroll to position [4712, 0]
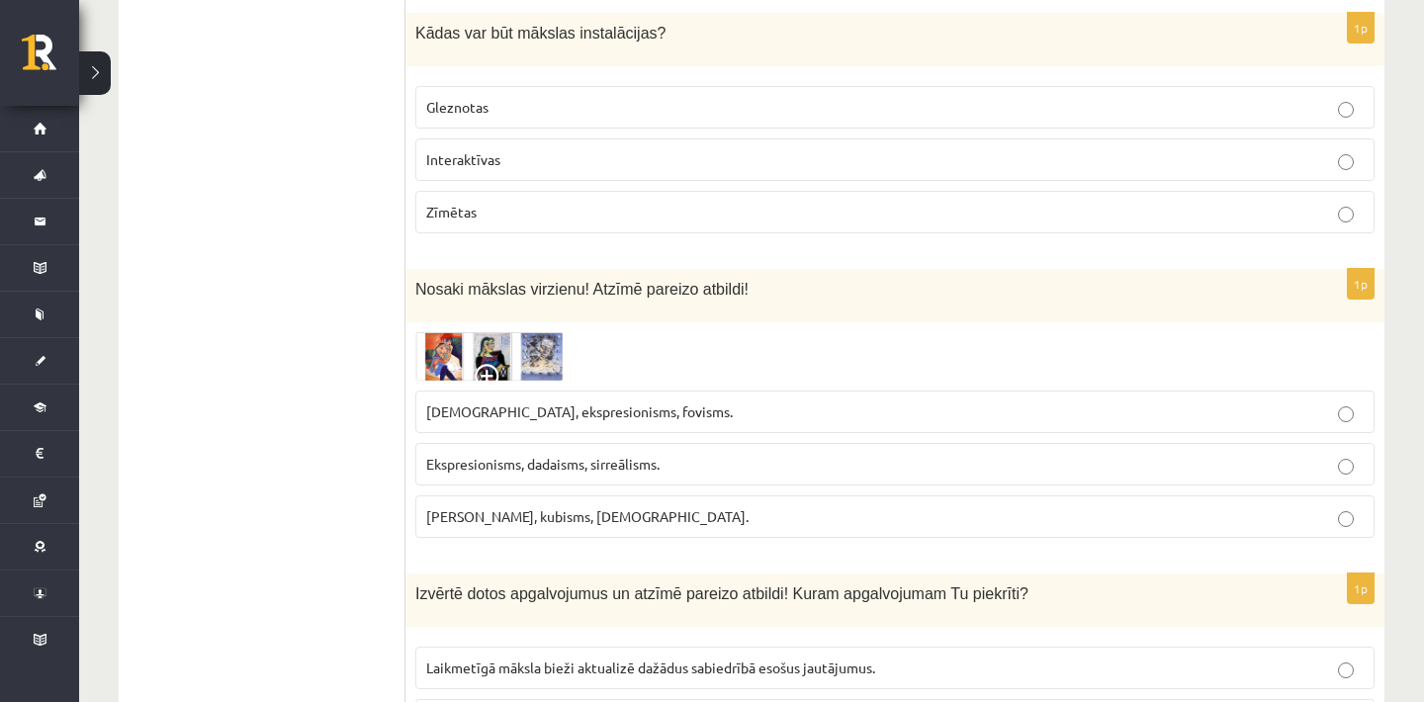
click at [607, 473] on span "Ekspresionisms, dadaisms, sirreālisms." at bounding box center [542, 464] width 233 height 18
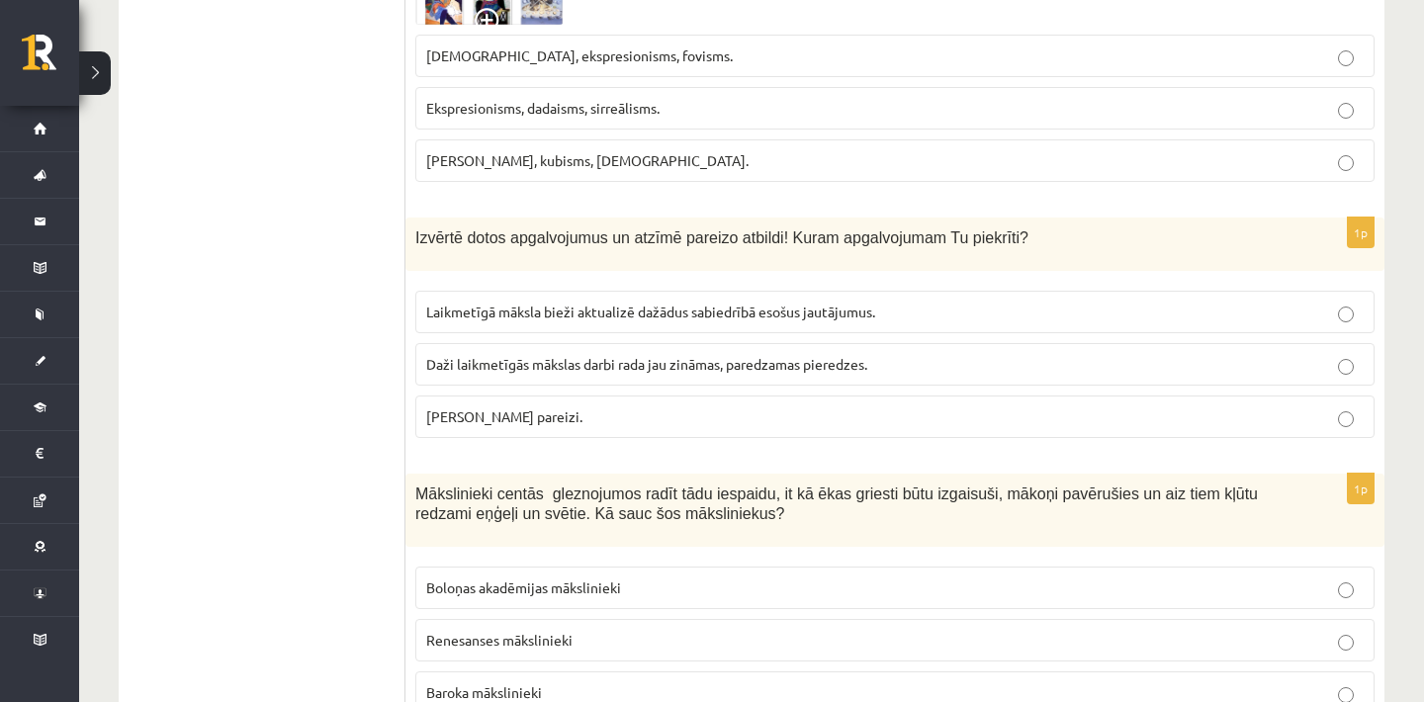
scroll to position [5108, 0]
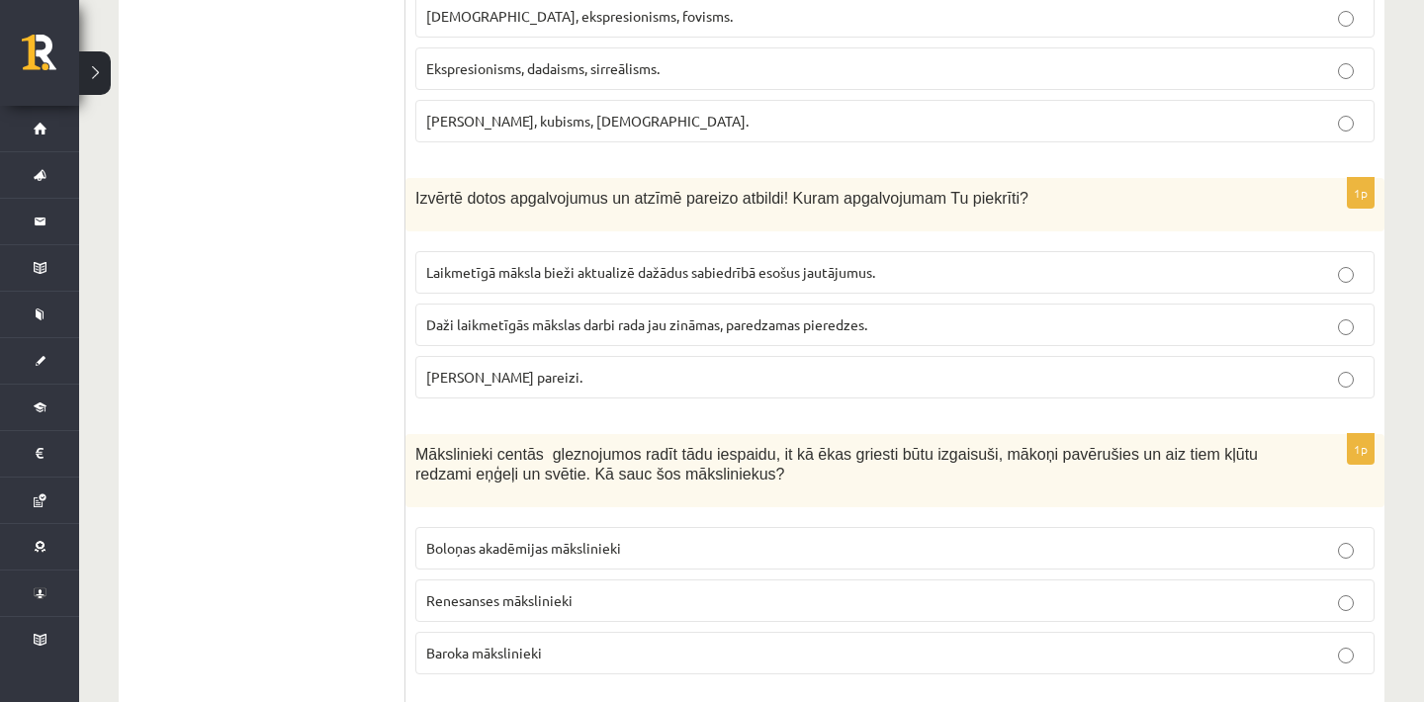
click at [873, 388] on p "Abi apgalvojumi pareizi." at bounding box center [895, 377] width 938 height 21
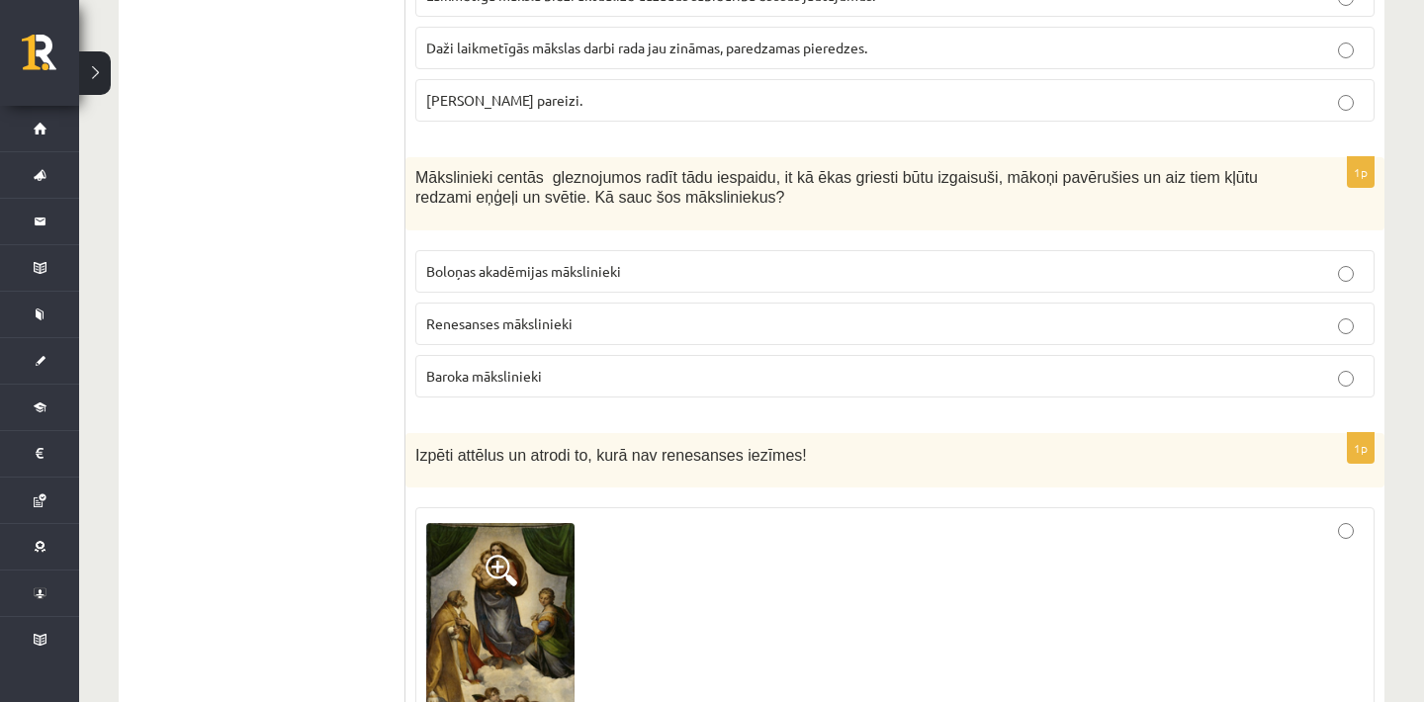
scroll to position [5424, 0]
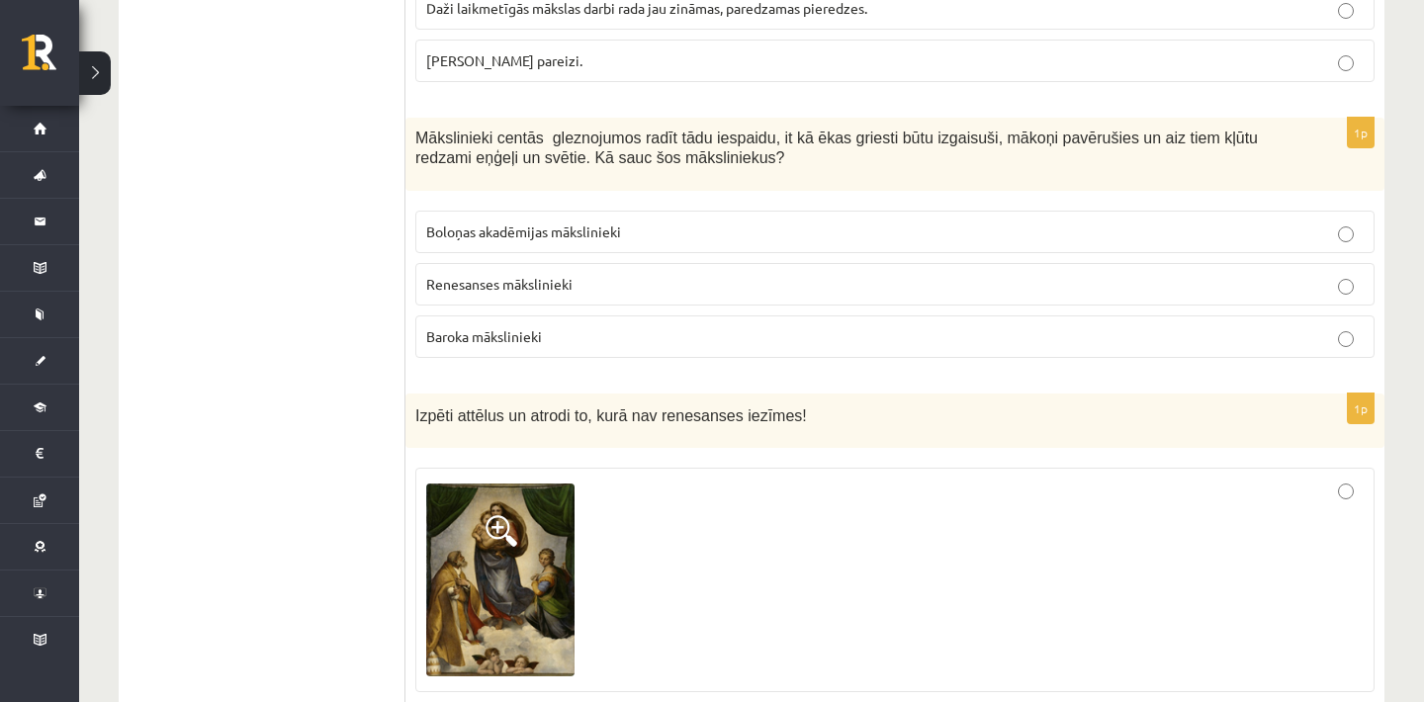
click at [722, 347] on p "Baroka mākslinieki" at bounding box center [895, 336] width 938 height 21
click at [1237, 168] on p "Mākslinieki centās gleznojumos radīt tādu iespaidu, it kā ēkas griesti būtu izg…" at bounding box center [845, 148] width 861 height 41
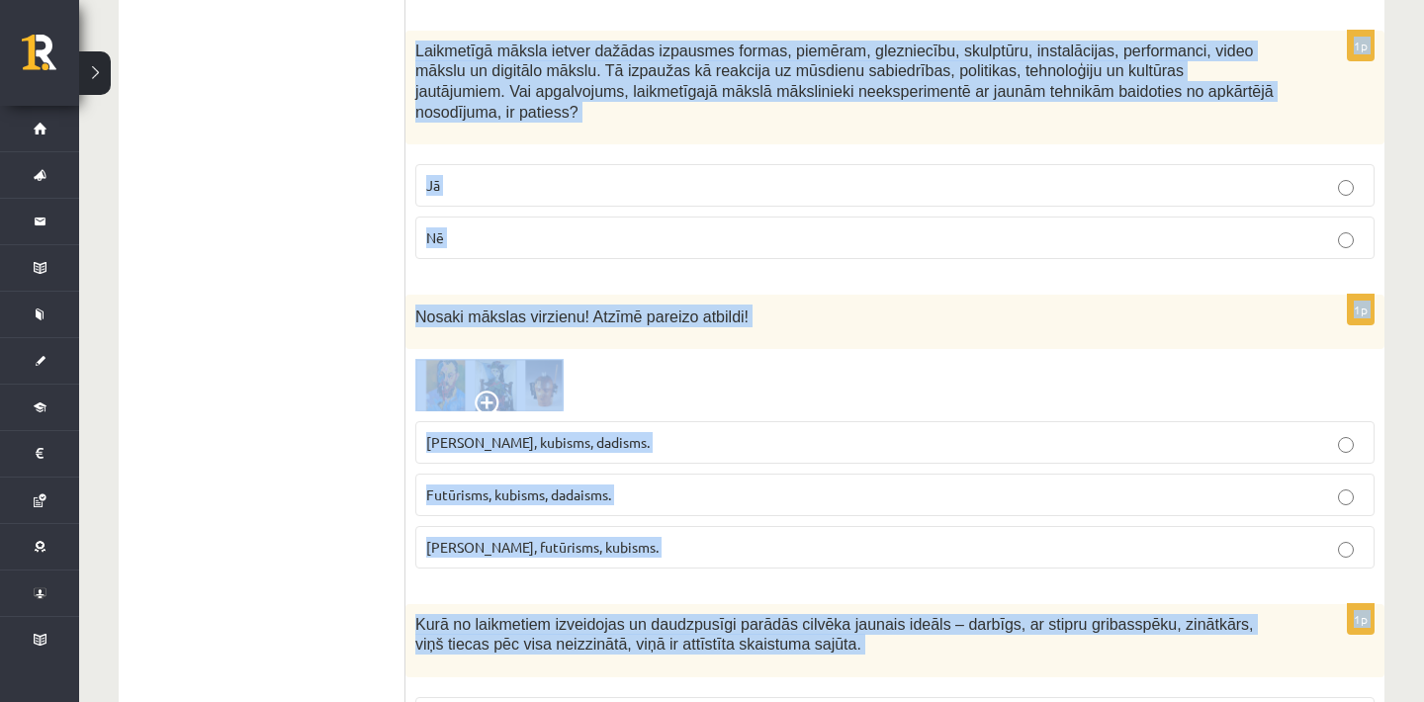
scroll to position [9011, 0]
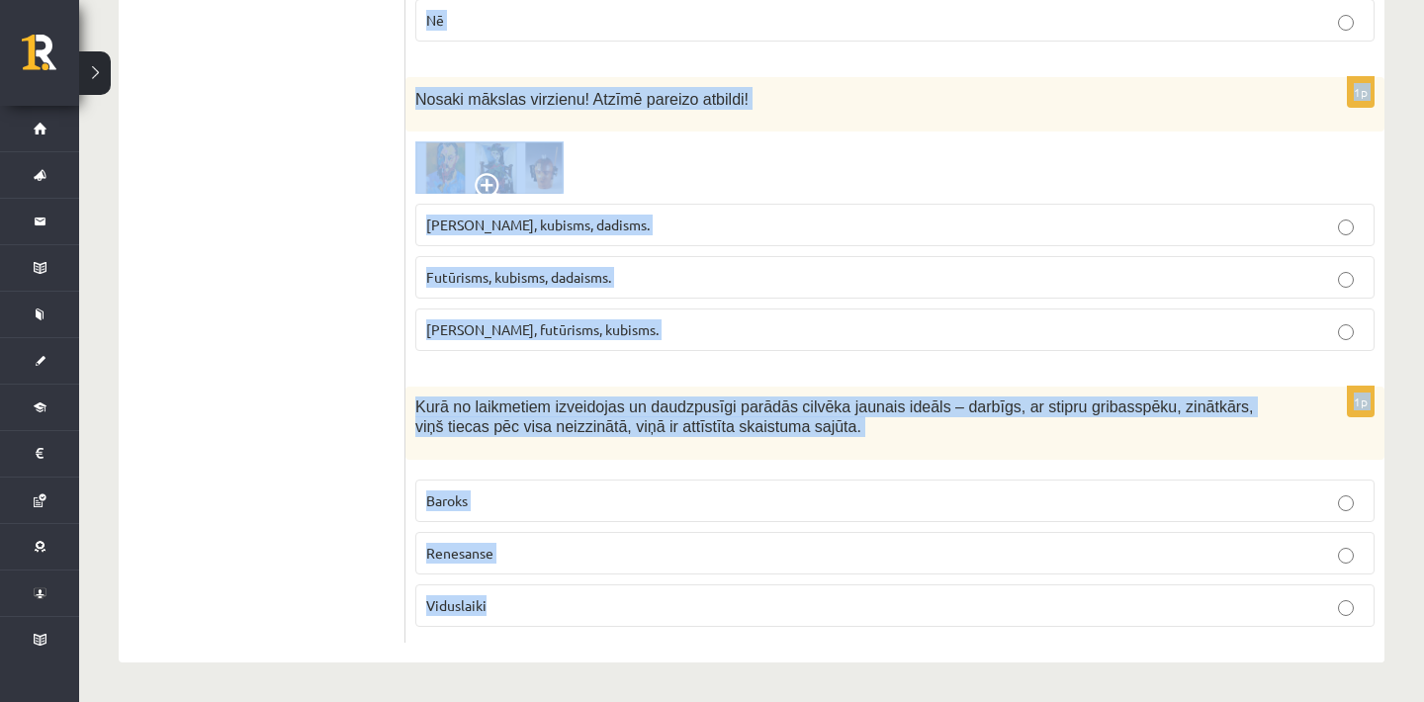
drag, startPoint x: 415, startPoint y: 98, endPoint x: 1275, endPoint y: 677, distance: 1036.2
copy form "Izvēlies atbildes variantu! Viduslaiku gleznās bija daudz smalku detaļu…. Kas r…"
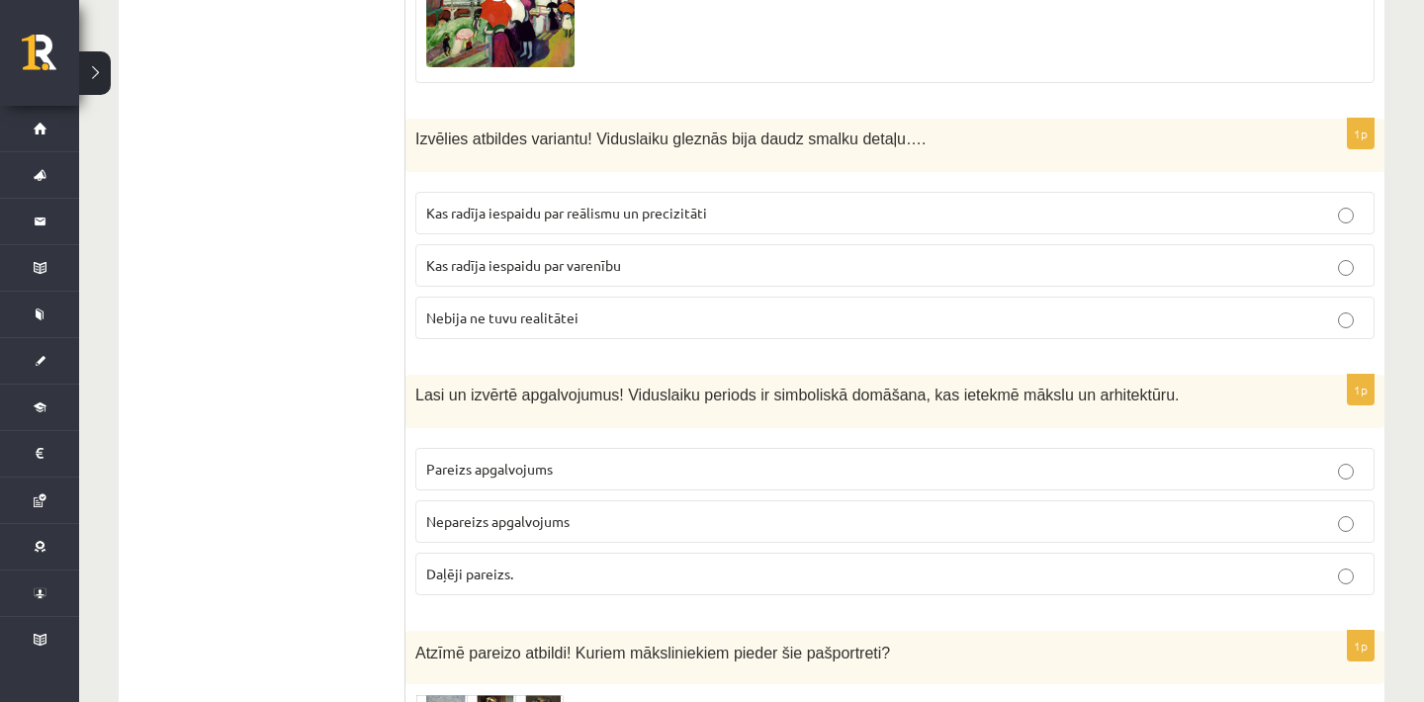
scroll to position [6439, 0]
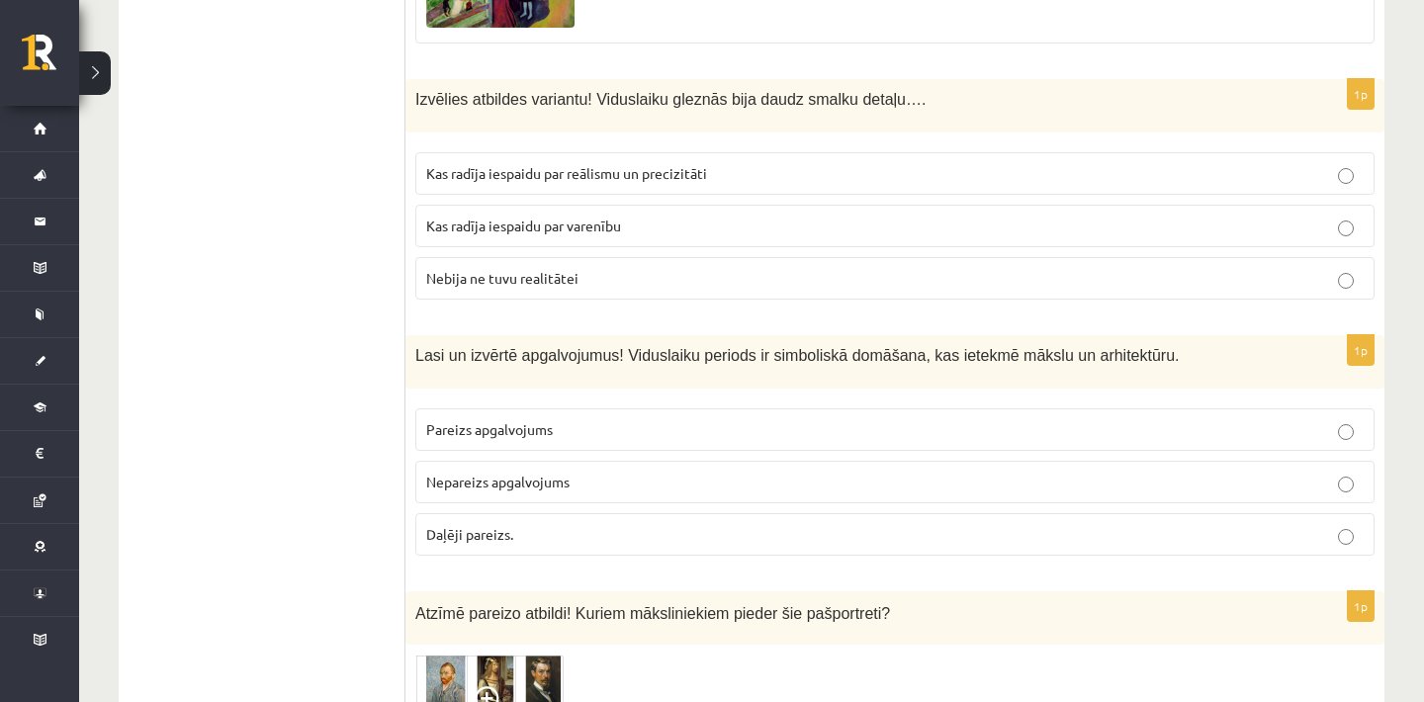
click at [1001, 195] on label "Kas radīja iespaidu par reālismu un precizitāti" at bounding box center [894, 173] width 959 height 43
click at [634, 440] on p "Pareizs apgalvojums" at bounding box center [895, 429] width 938 height 21
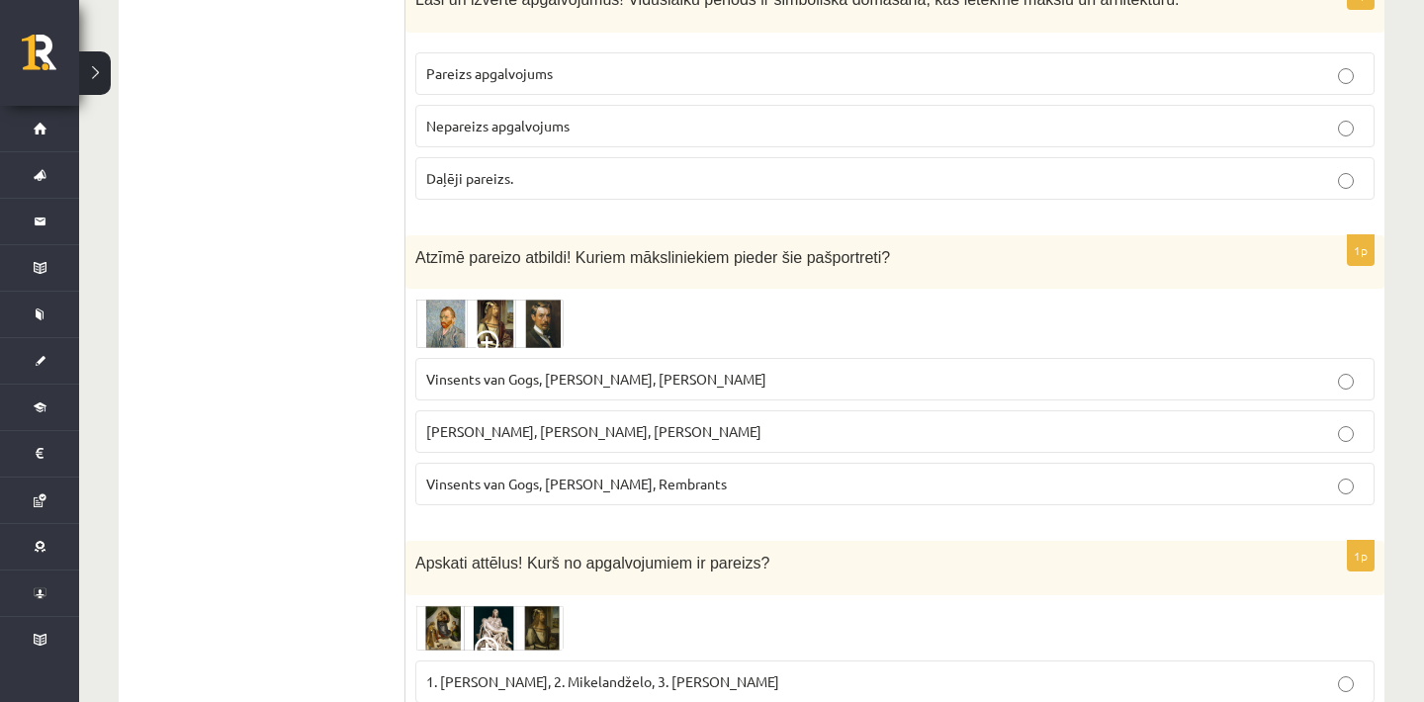
scroll to position [6835, 0]
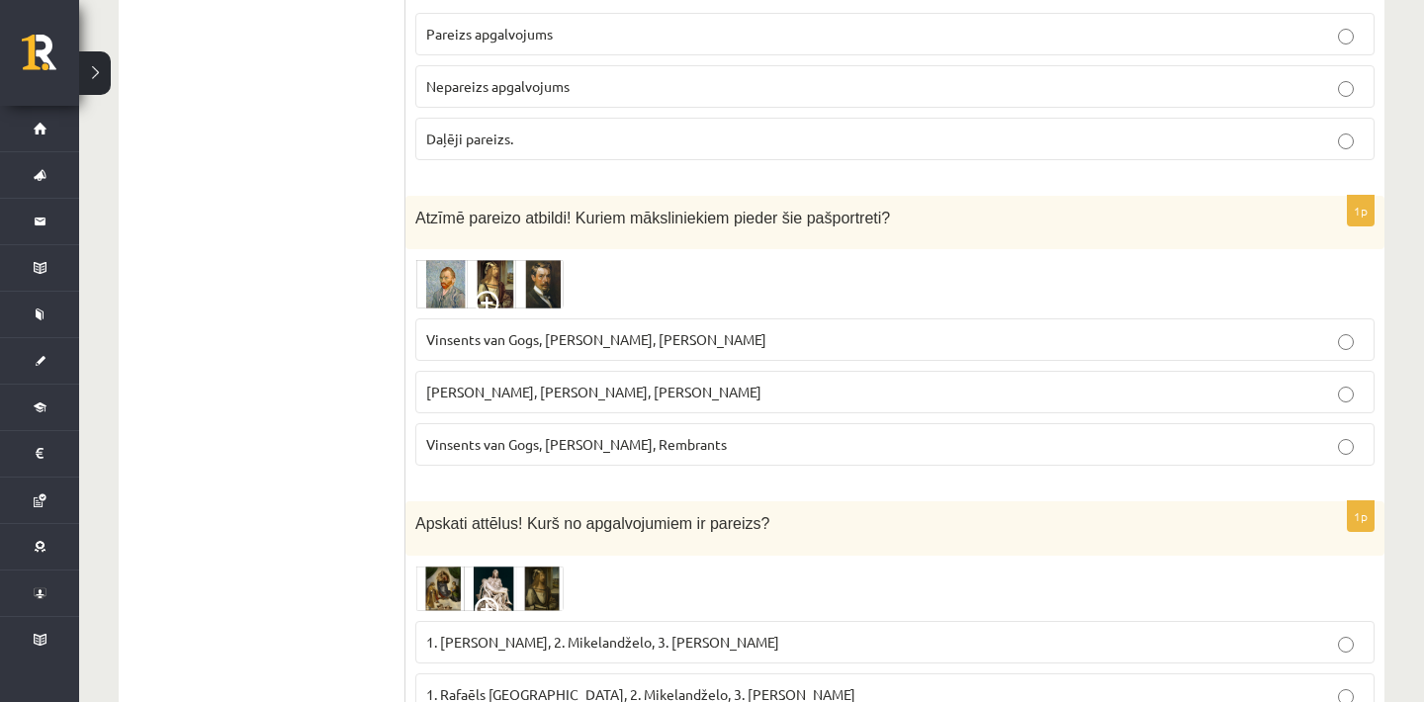
click at [669, 453] on span "Vinsents van Gogs, Kārlis Padegs, Rembrants" at bounding box center [576, 444] width 301 height 18
click at [460, 304] on img at bounding box center [489, 283] width 148 height 49
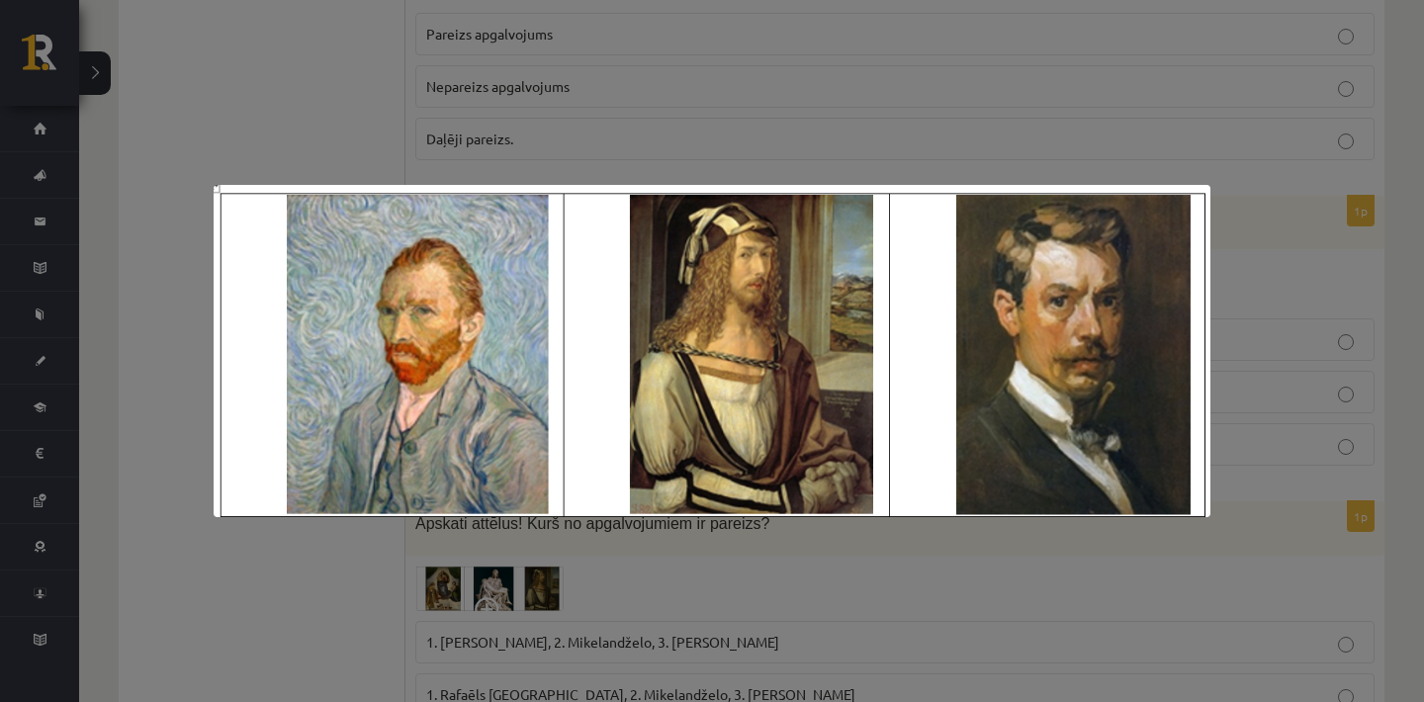
click at [402, 348] on img at bounding box center [712, 351] width 997 height 332
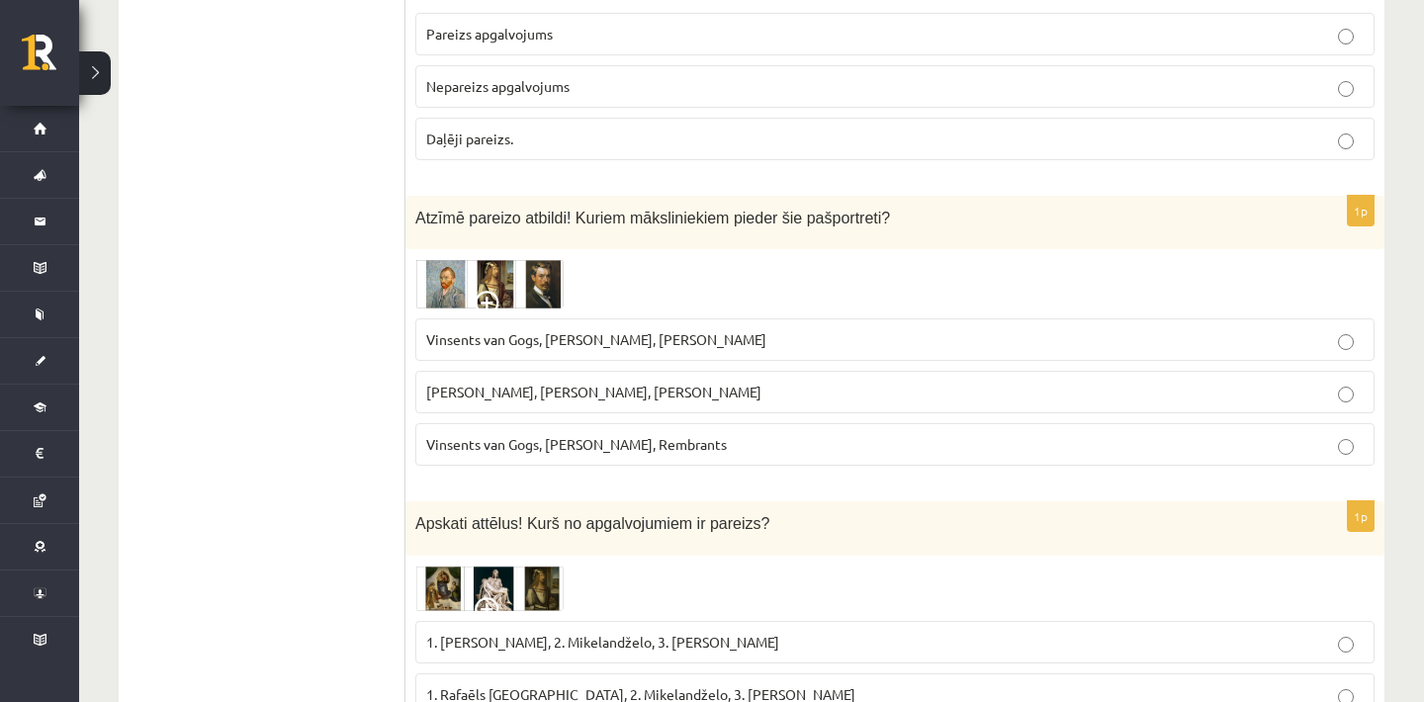
click at [446, 305] on img at bounding box center [489, 283] width 148 height 49
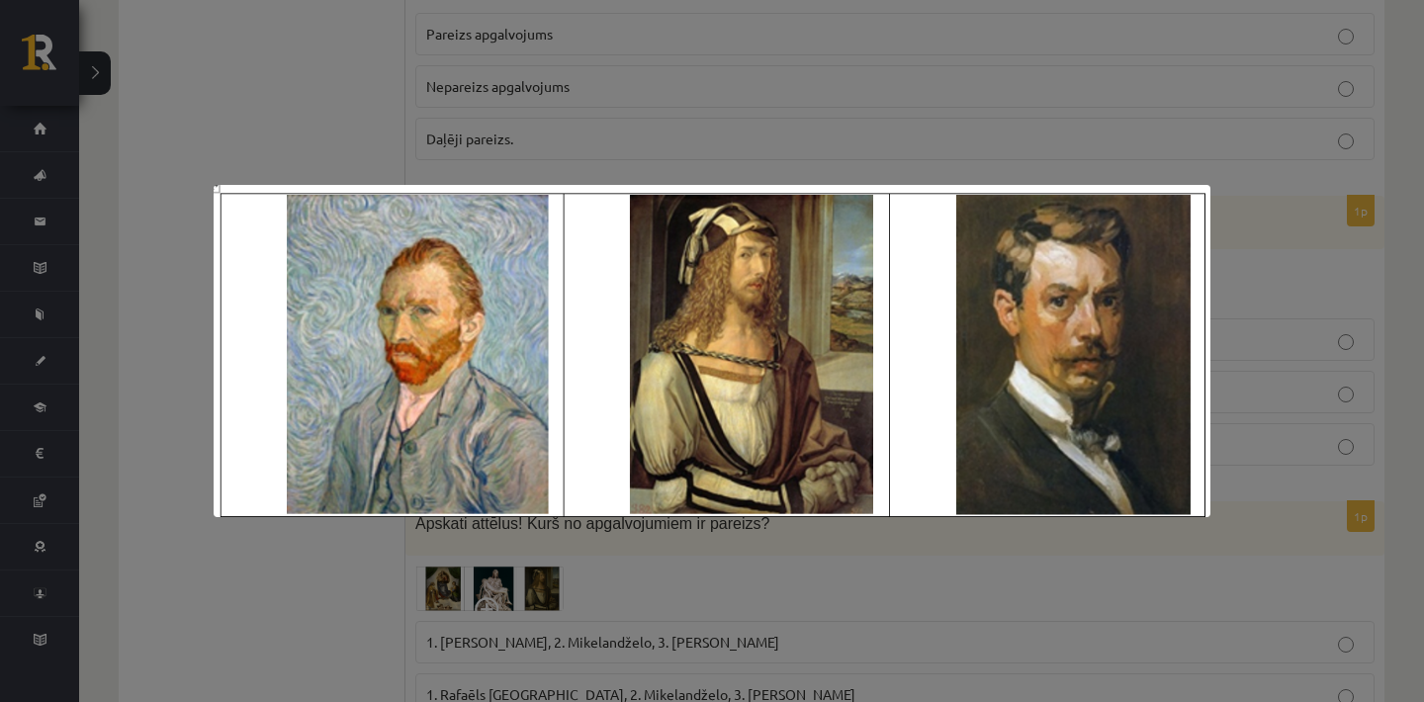
click at [960, 144] on div at bounding box center [712, 351] width 1424 height 702
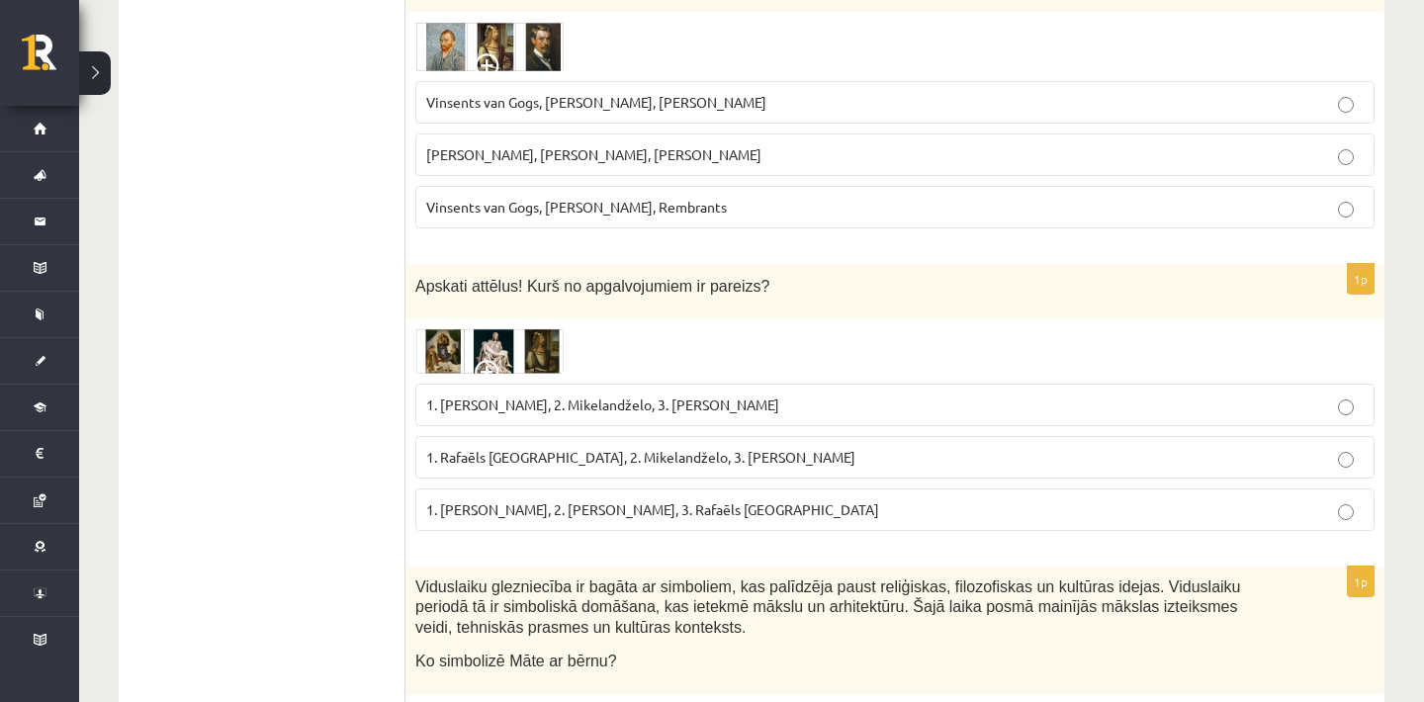
scroll to position [7112, 0]
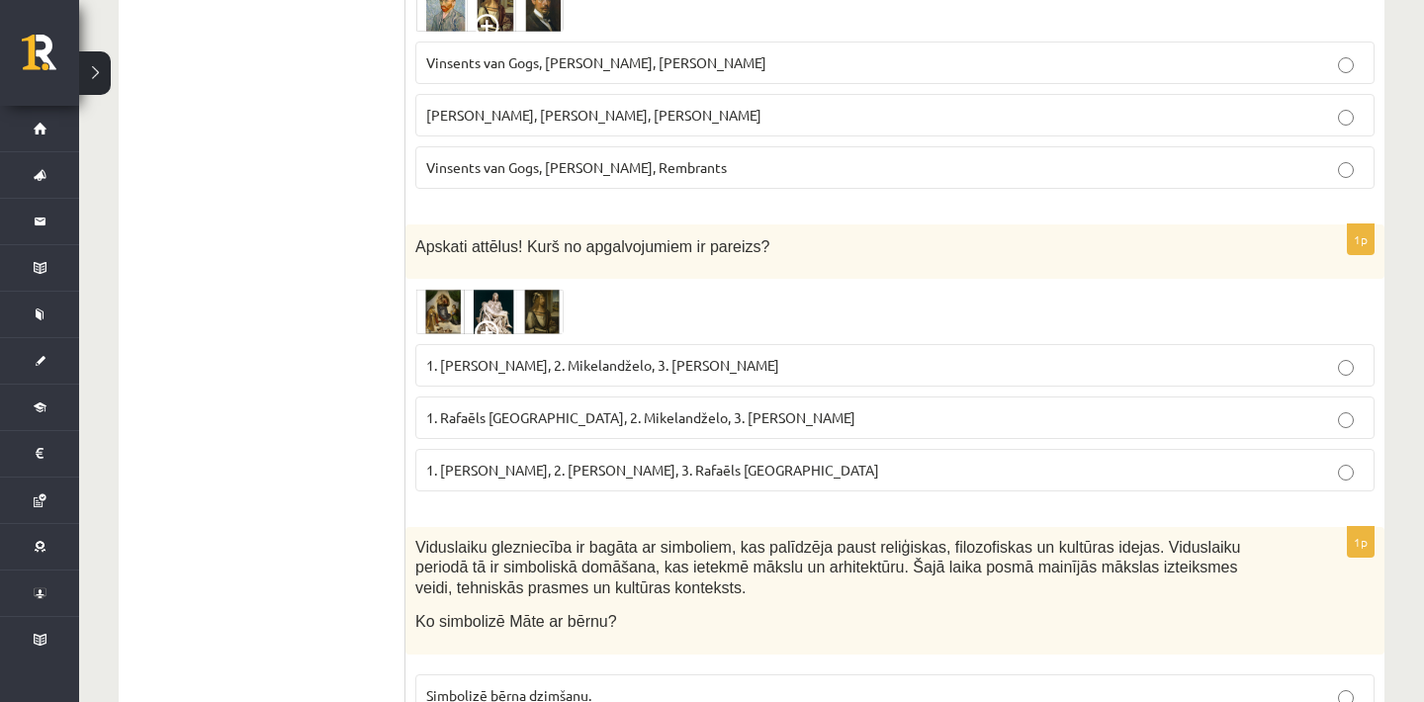
click at [706, 426] on span "1. Rafaēls Sancio da Urbīno, 2. Mikelandželo, 3. Albrehts Dīrers" at bounding box center [640, 418] width 429 height 18
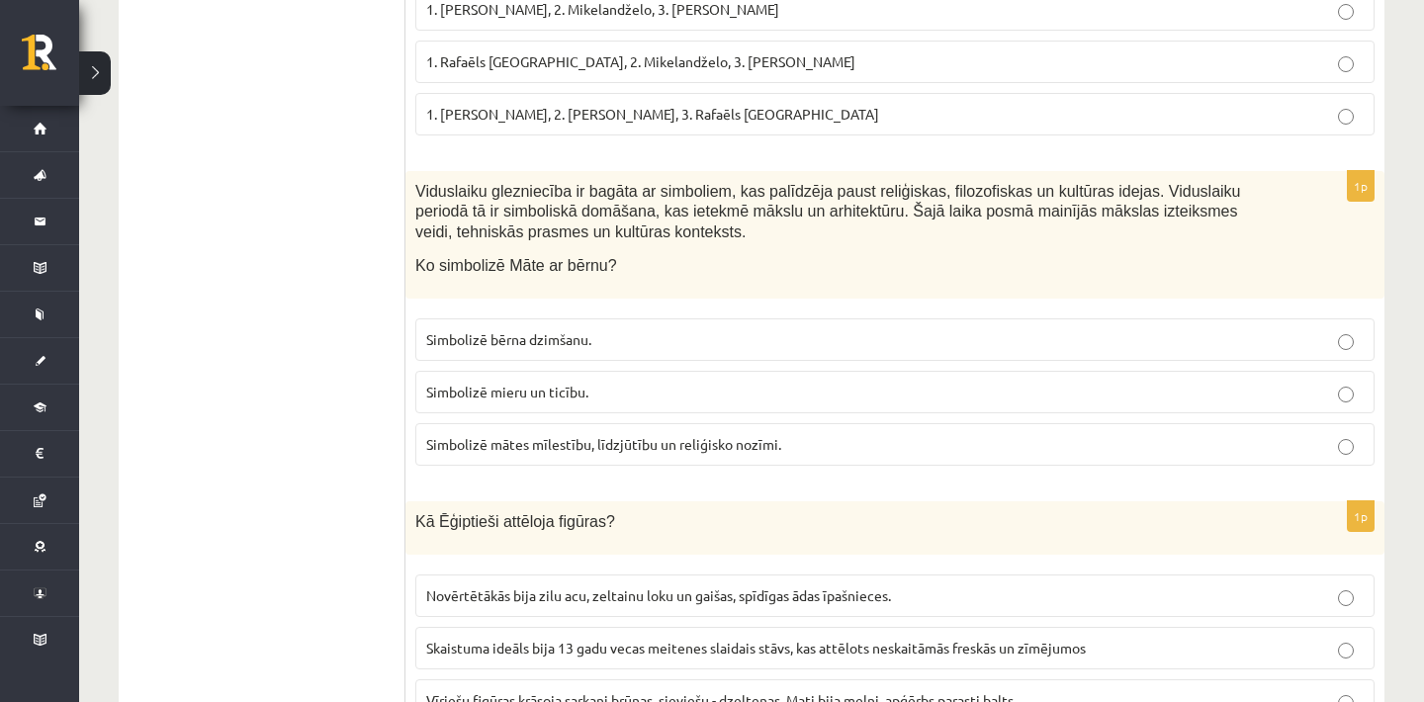
scroll to position [7507, 0]
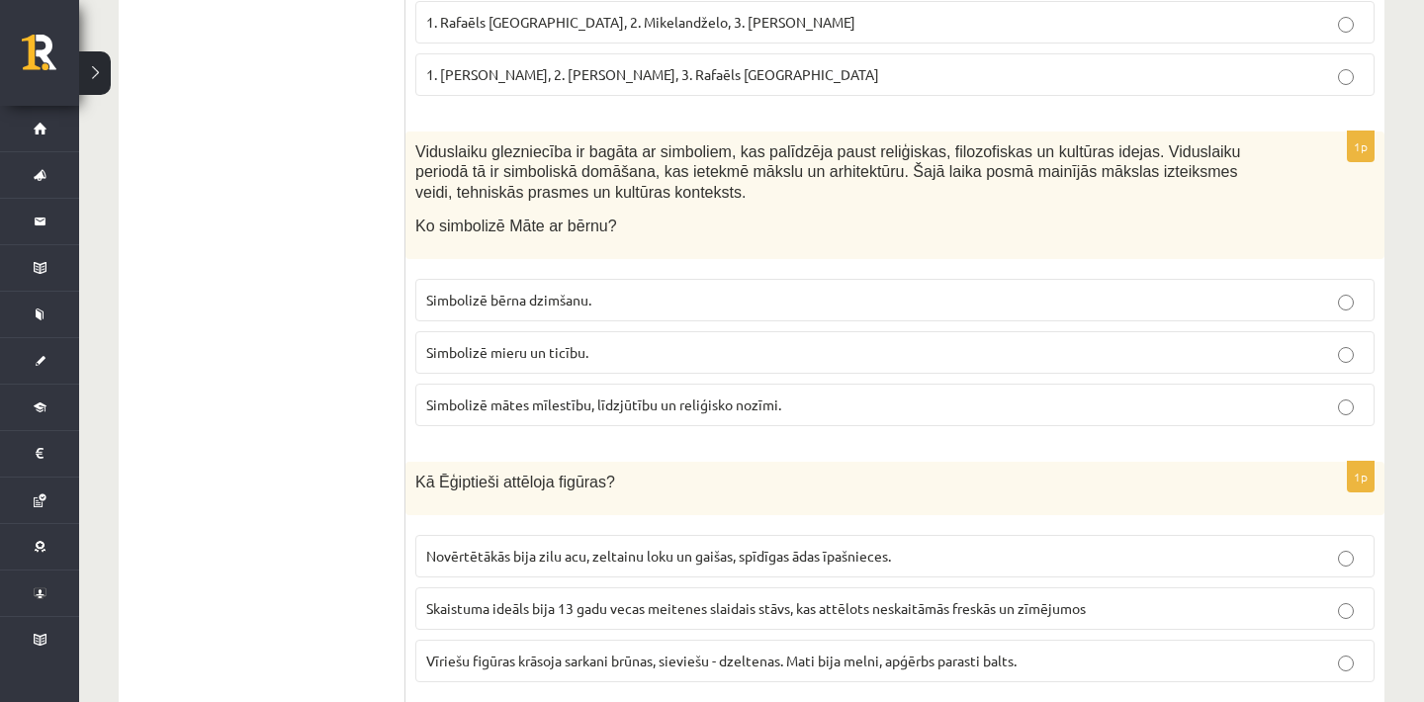
click at [591, 413] on span "Simbolizē mātes mīlestību, līdzjūtību un reliģisko nozīmi." at bounding box center [603, 405] width 355 height 18
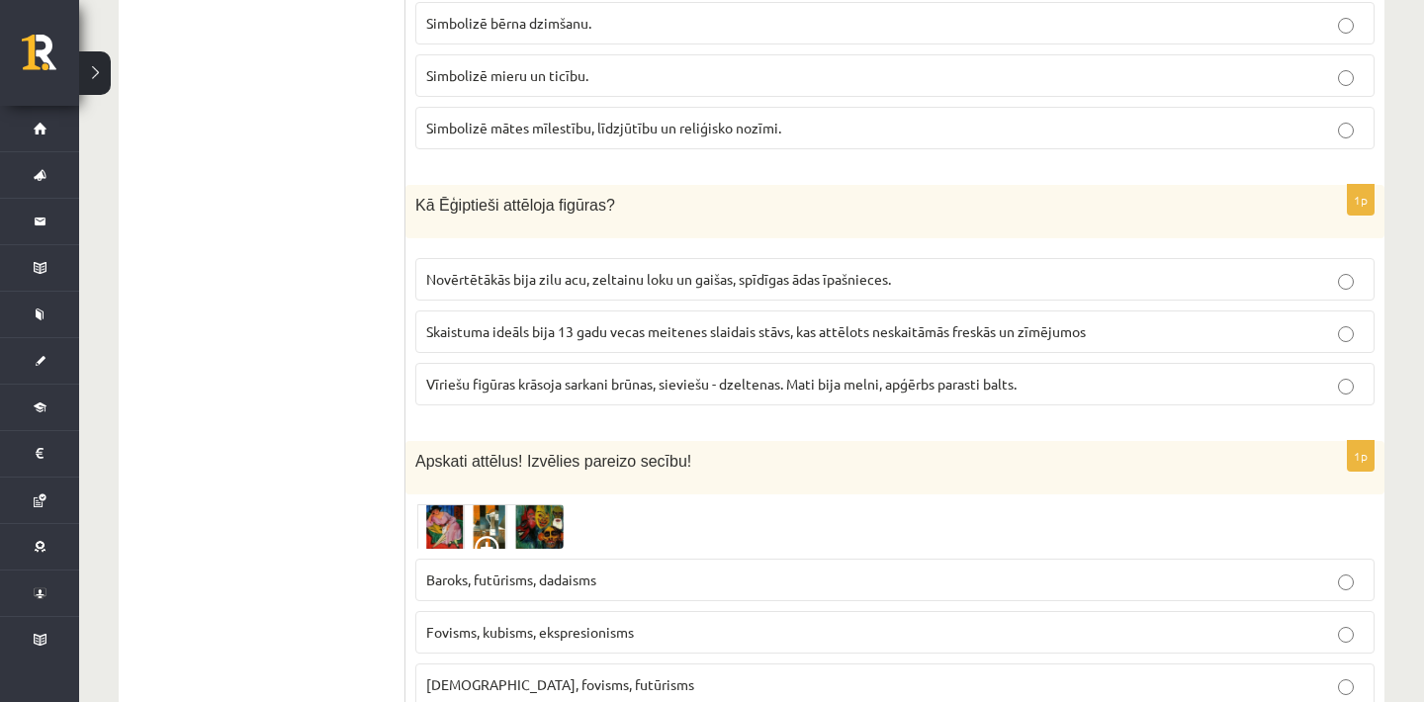
scroll to position [7824, 0]
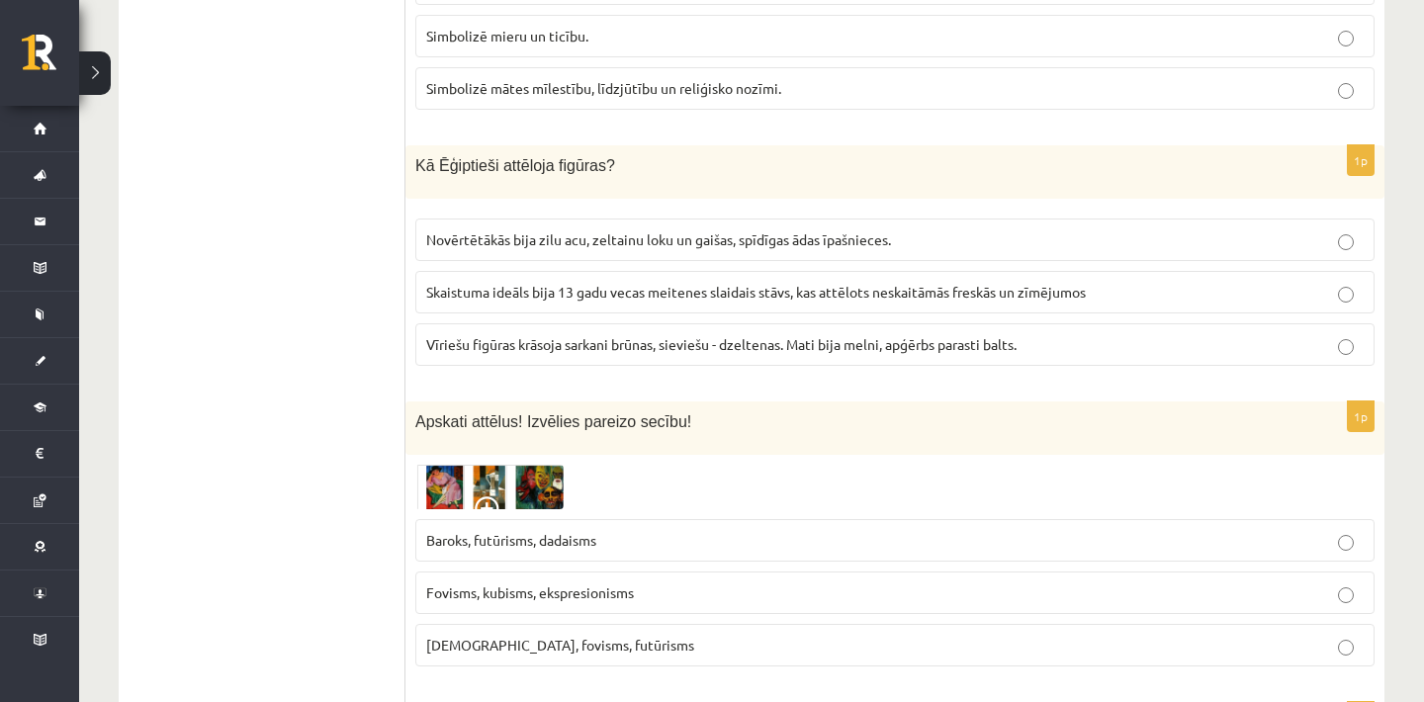
click at [686, 353] on span "Vīriešu figūras krāsoja sarkani brūnas, sieviešu - dzeltenas. Mati bija melni, …" at bounding box center [721, 344] width 591 height 18
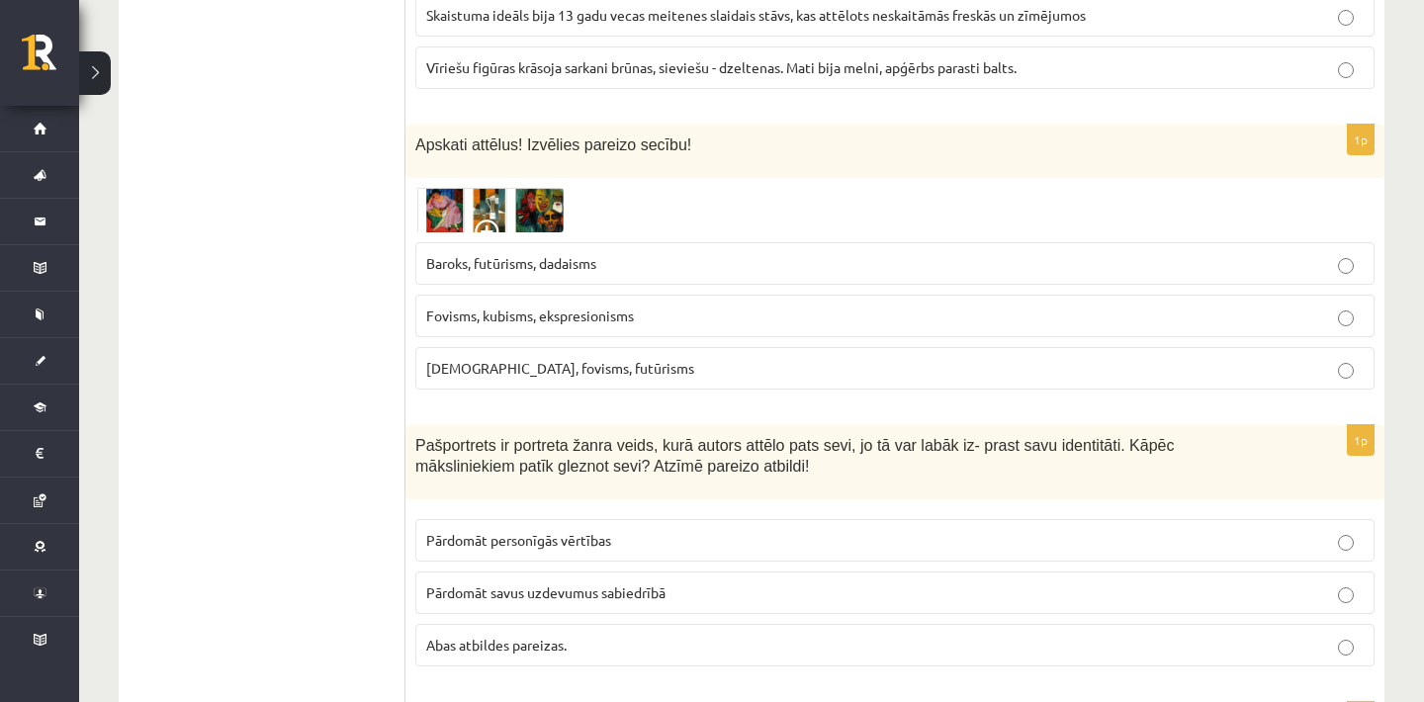
scroll to position [8140, 0]
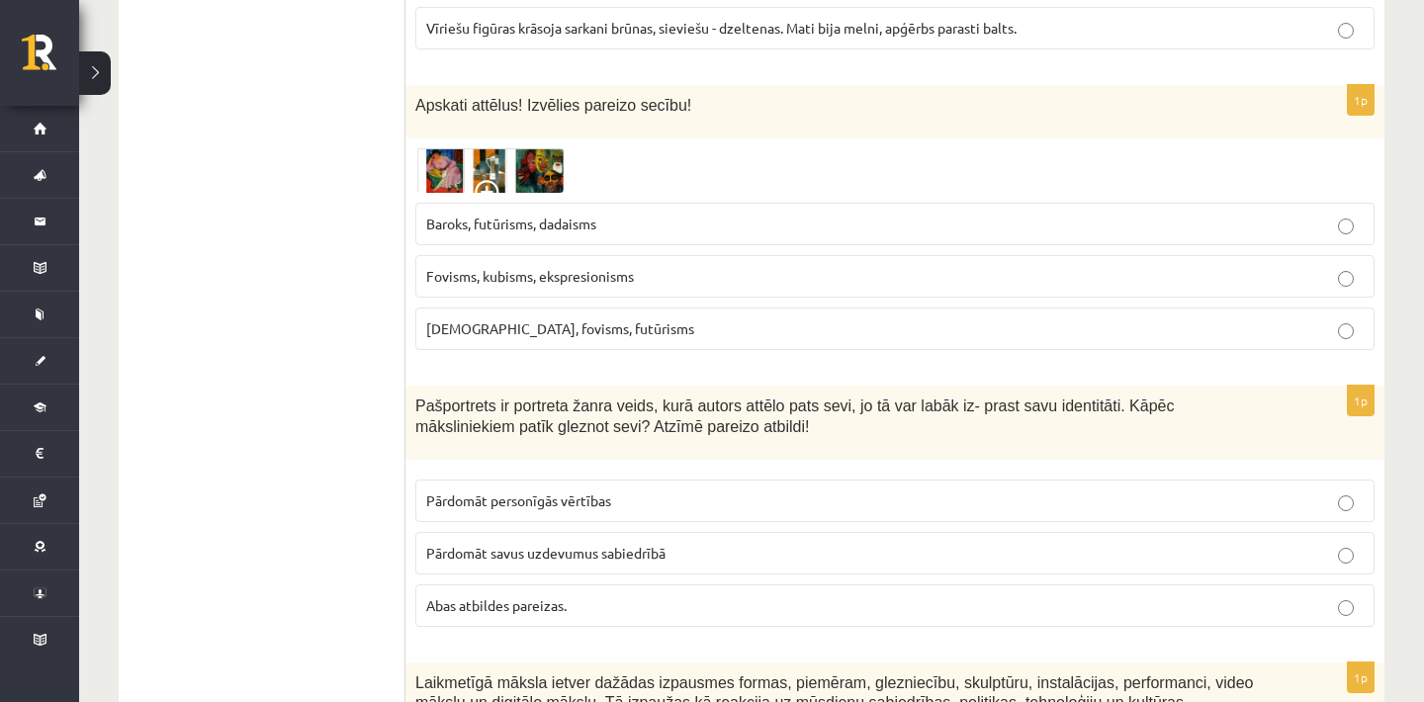
click at [442, 194] on img at bounding box center [489, 170] width 148 height 45
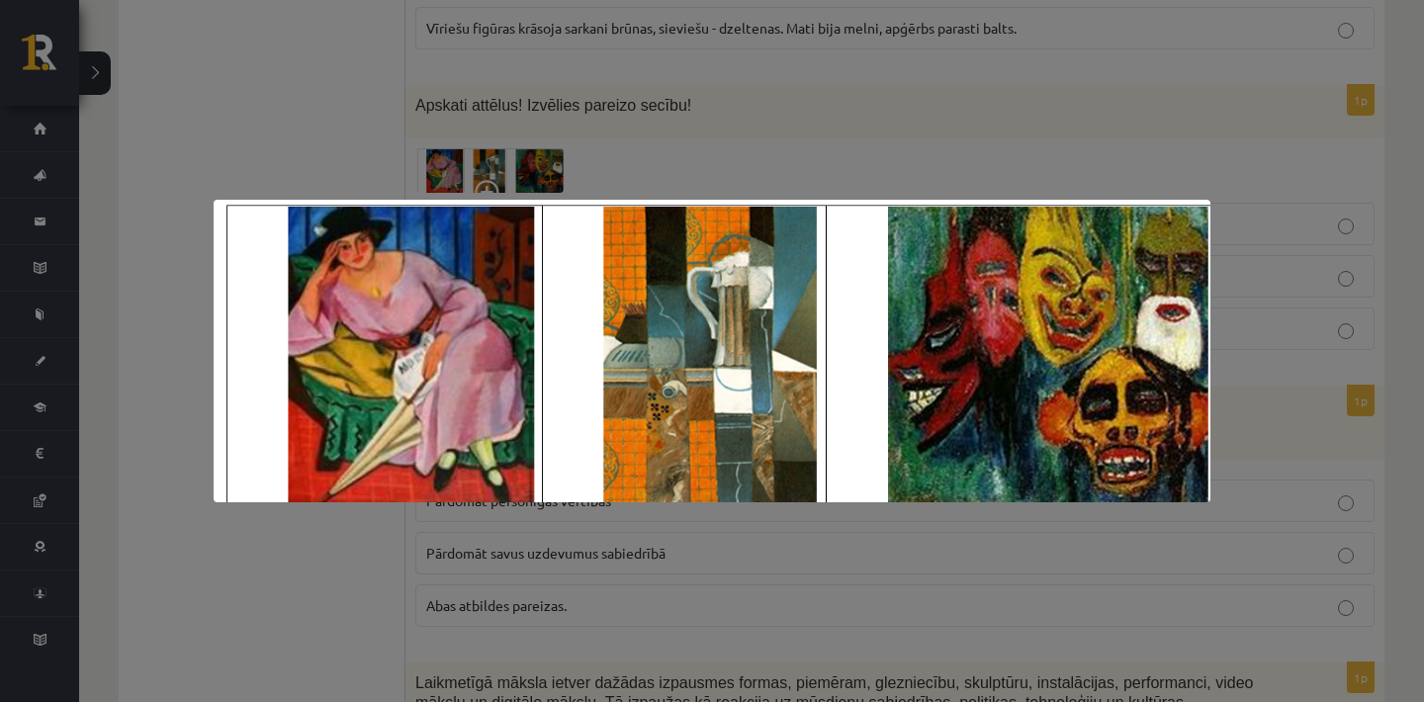
click at [657, 149] on div at bounding box center [712, 351] width 1424 height 702
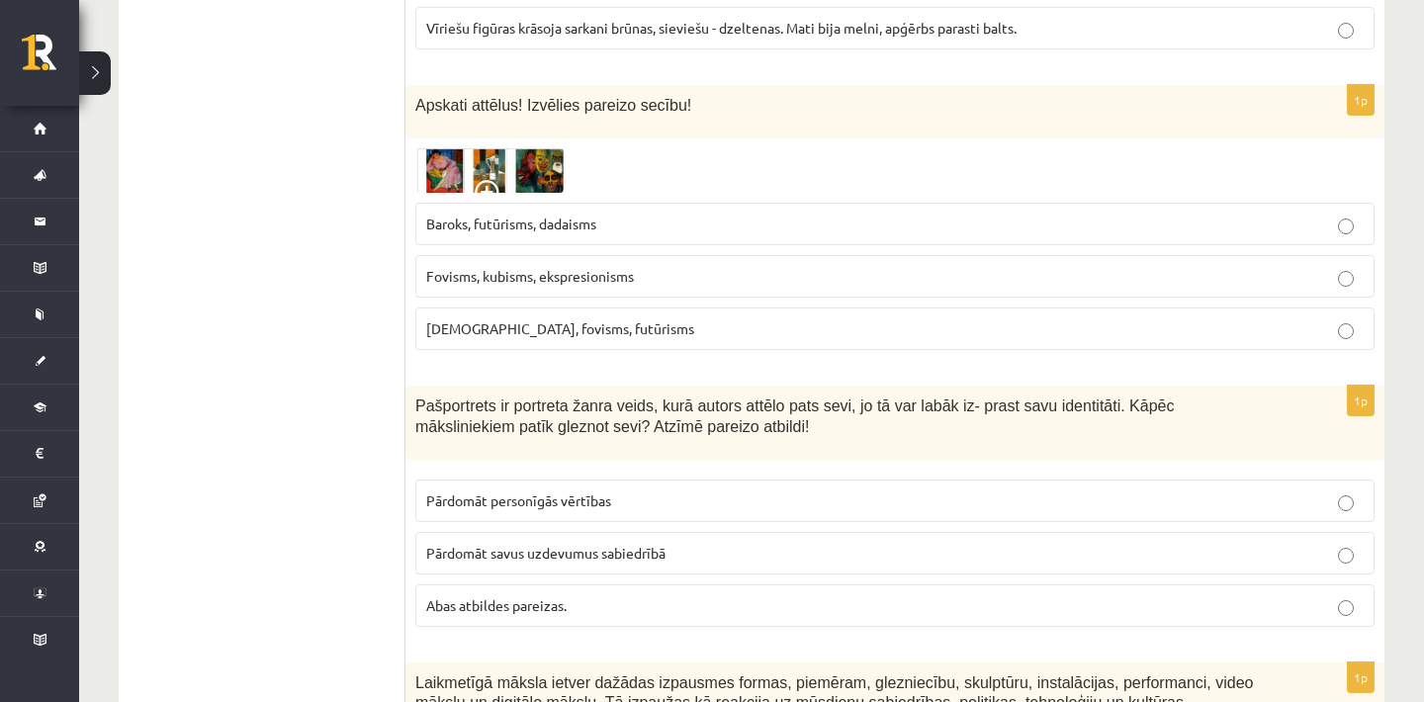
click at [449, 194] on img at bounding box center [489, 170] width 148 height 45
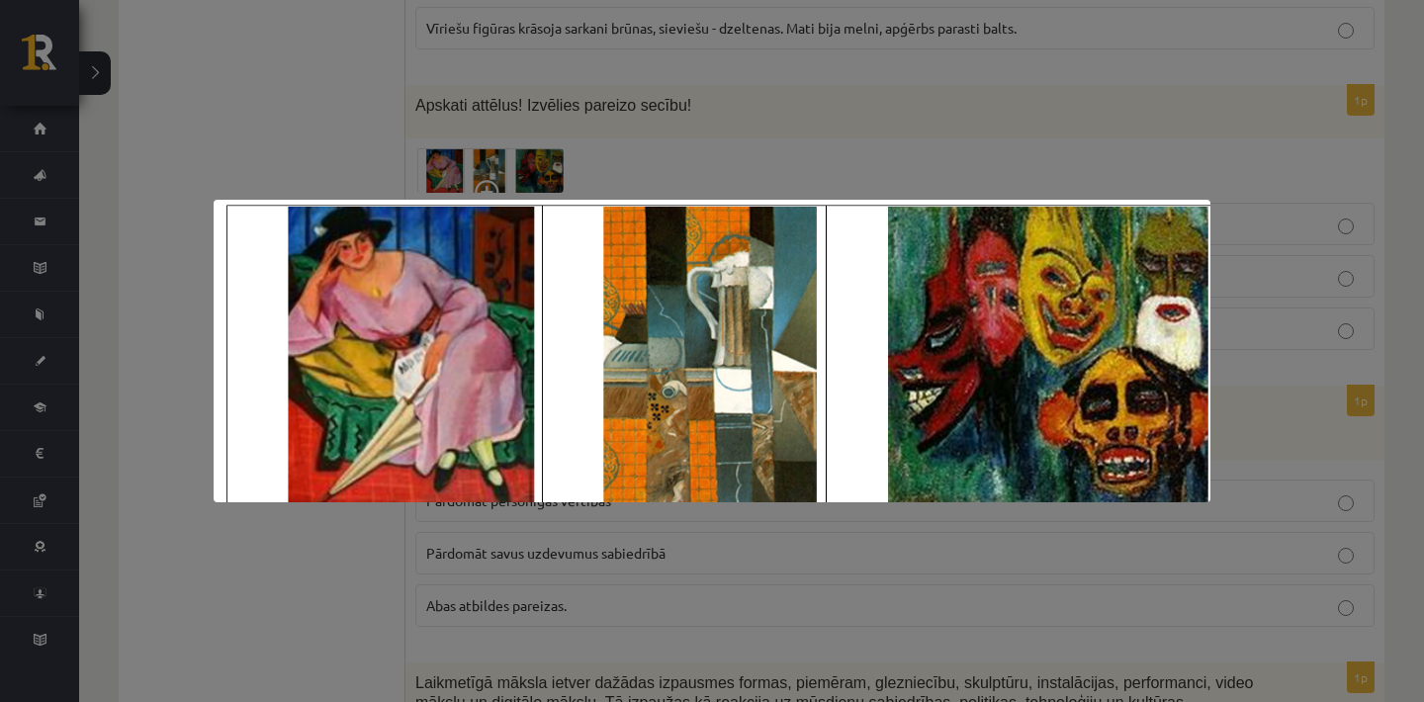
click at [728, 131] on div at bounding box center [712, 351] width 1424 height 702
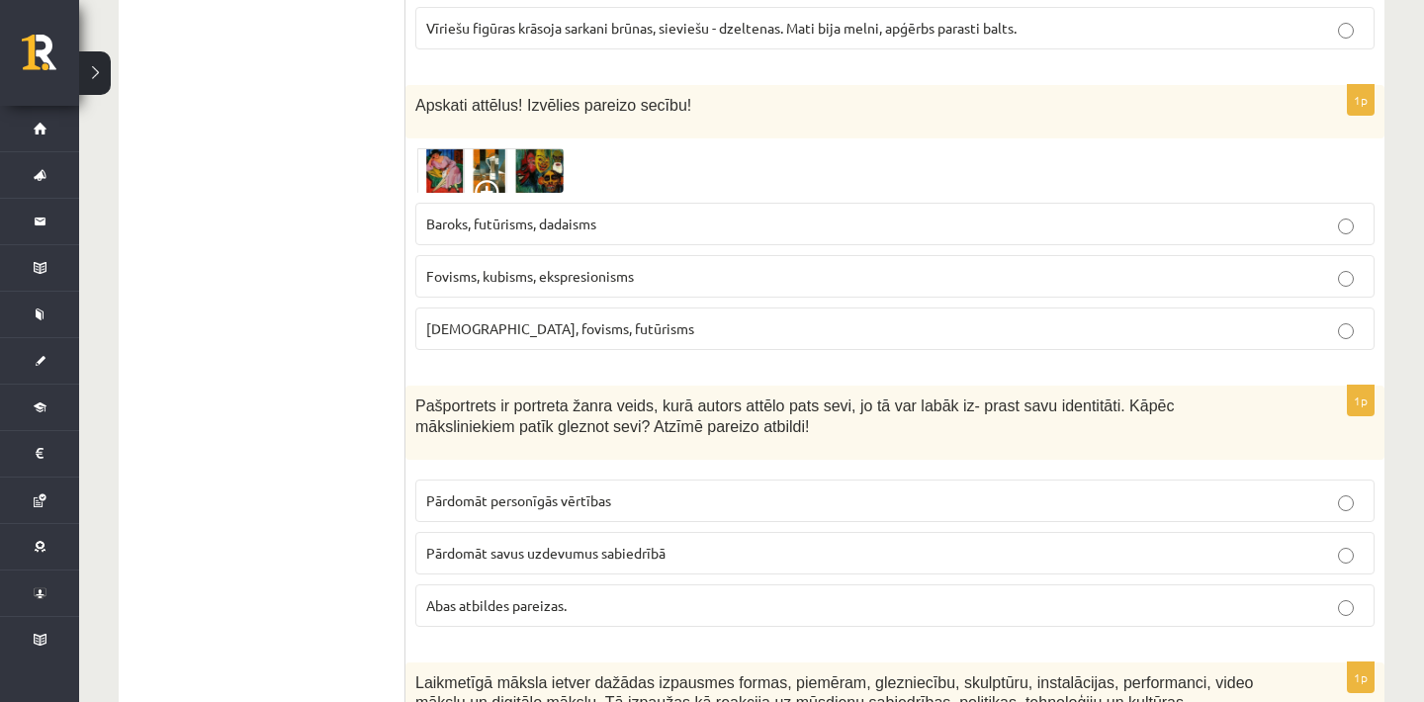
click at [609, 234] on p "Baroks, futūrisms, dadaisms" at bounding box center [895, 224] width 938 height 21
click at [448, 192] on img at bounding box center [489, 170] width 148 height 45
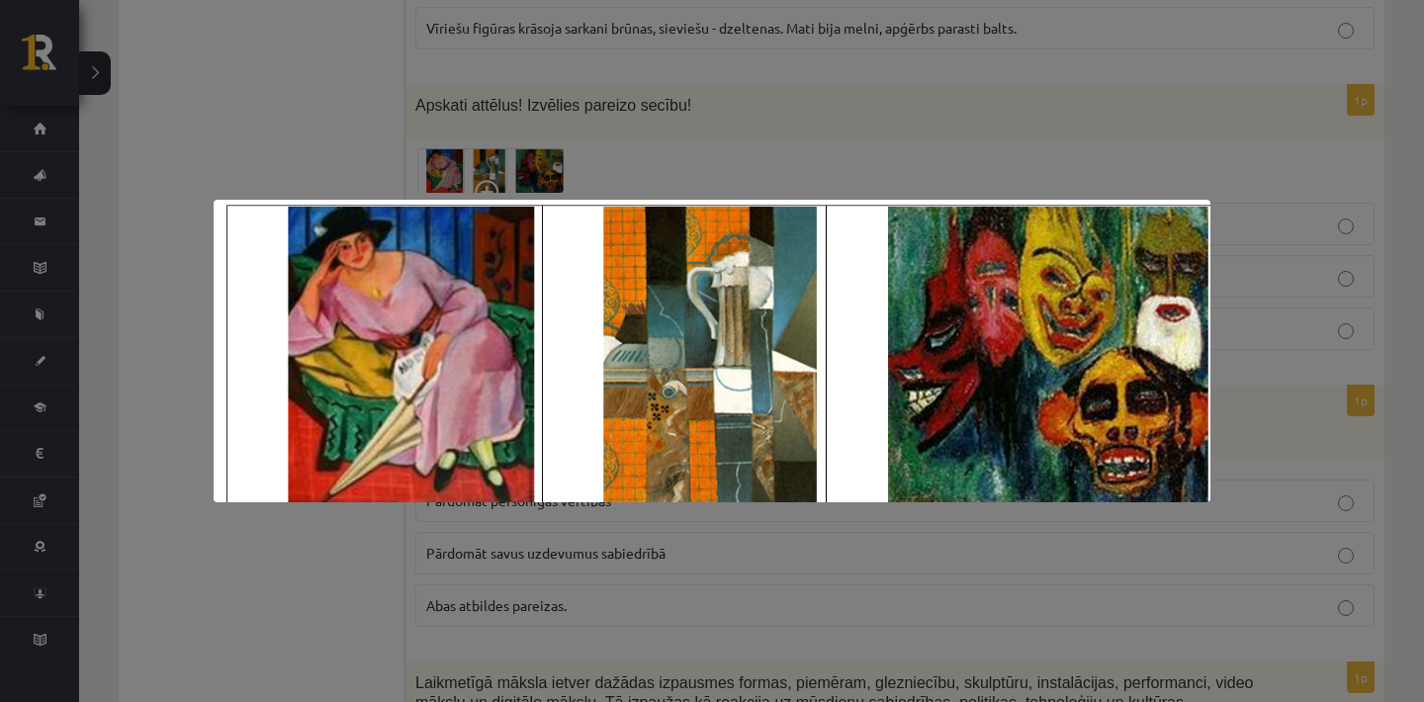
click at [635, 134] on div at bounding box center [712, 351] width 1424 height 702
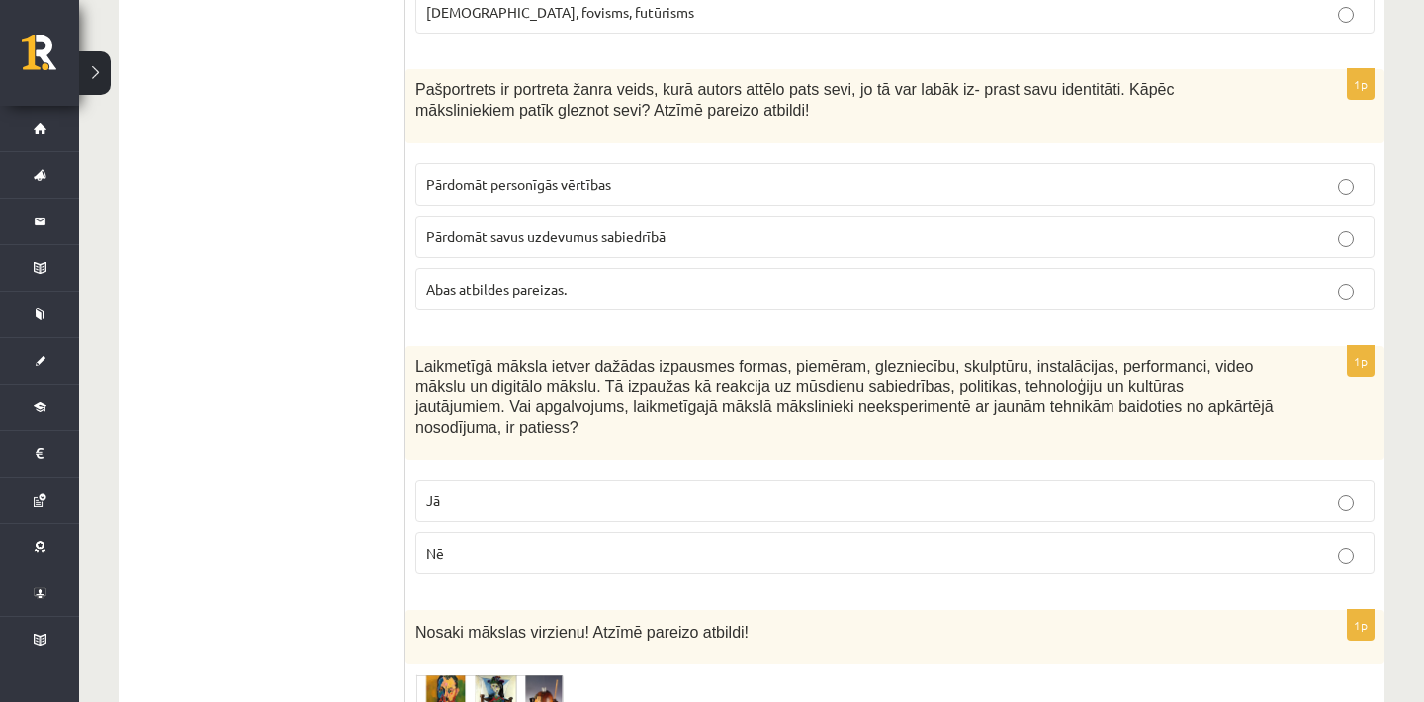
scroll to position [8496, 0]
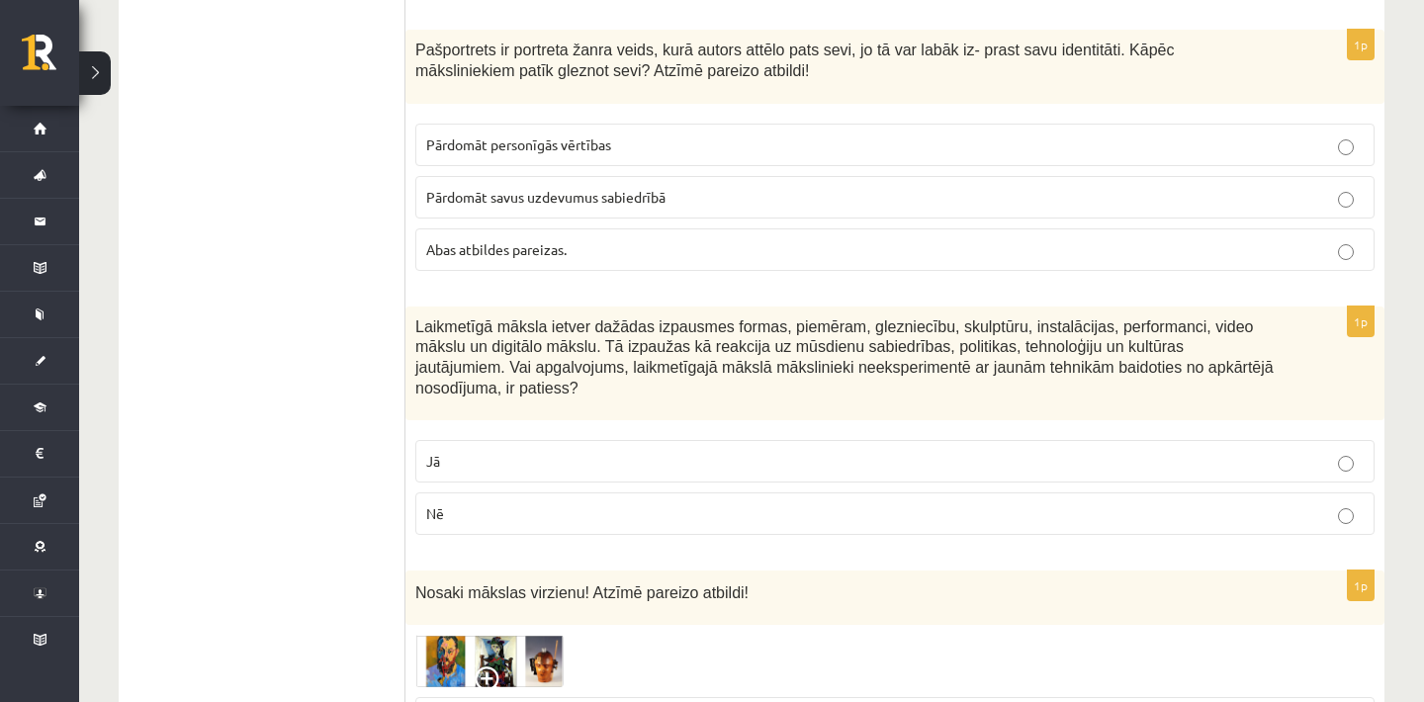
click at [572, 260] on p "Abas atbildes pareizas." at bounding box center [895, 249] width 938 height 21
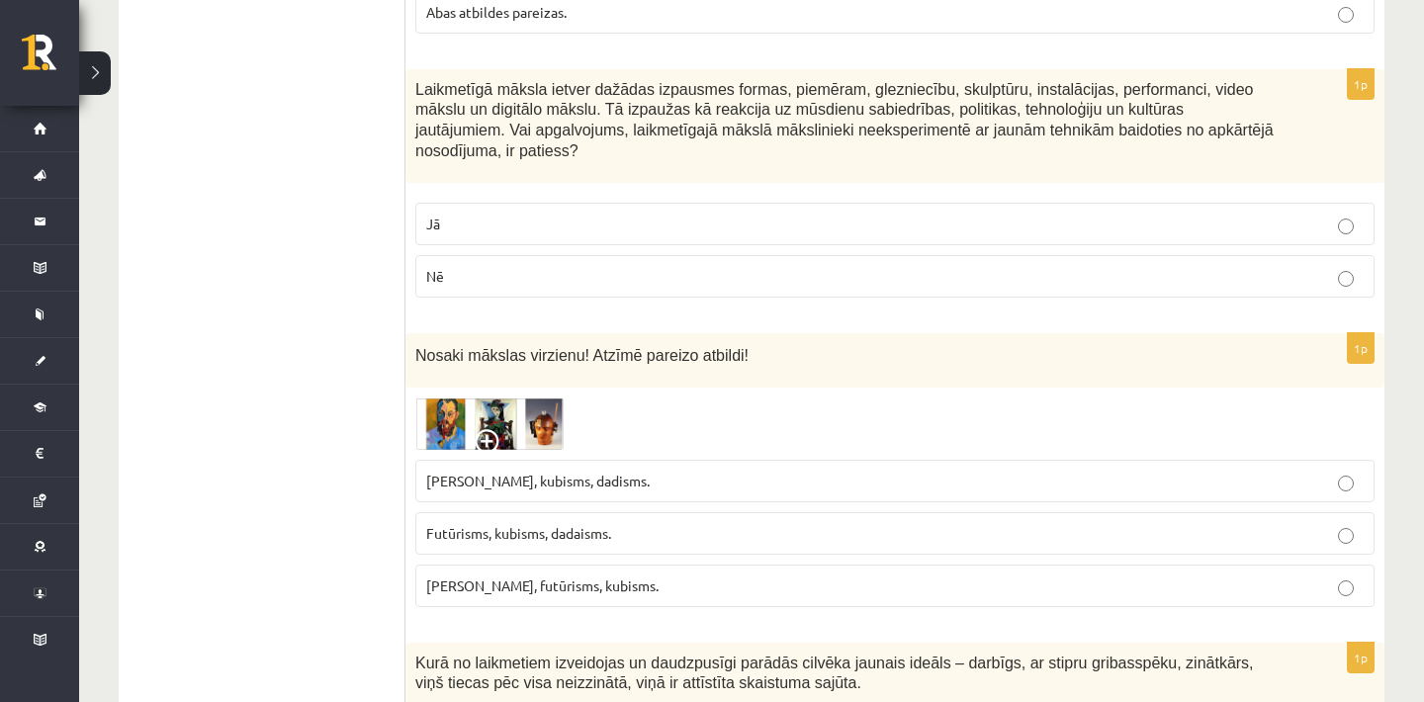
scroll to position [8773, 0]
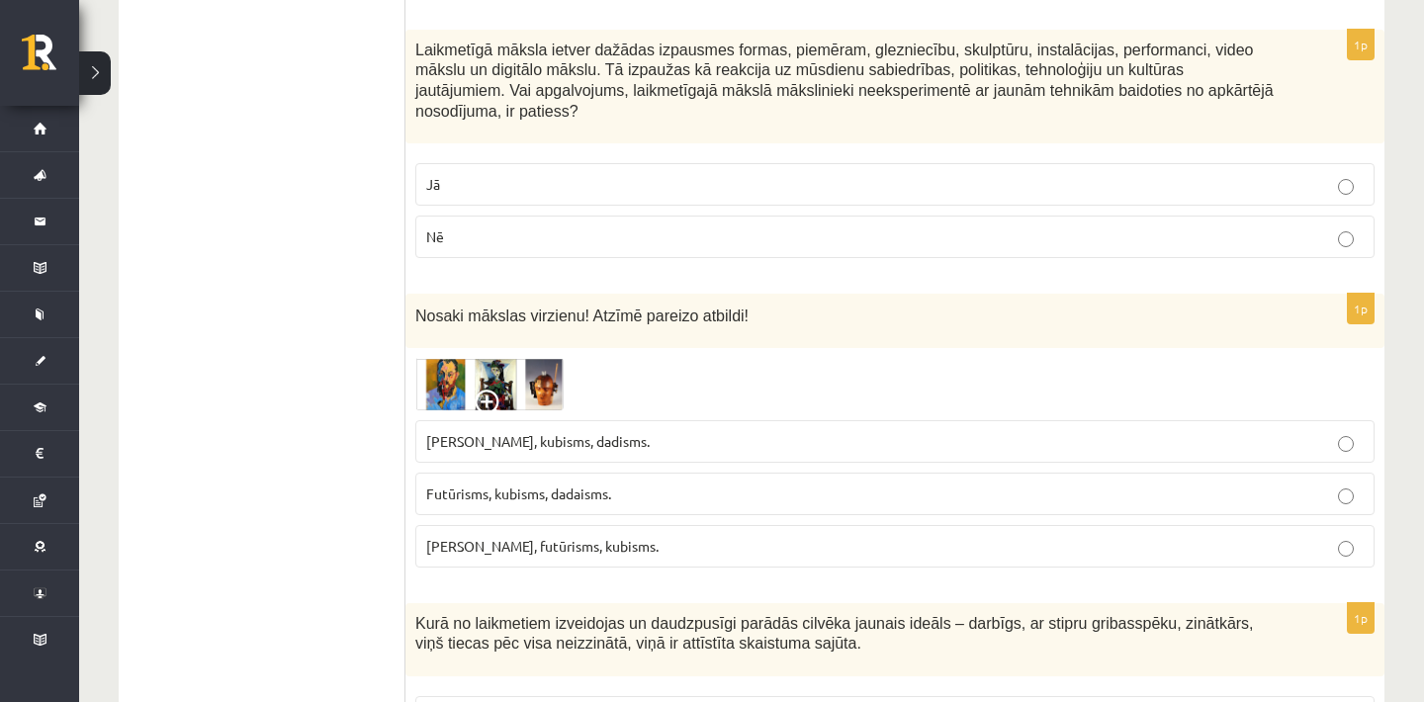
click at [611, 238] on label "Nē" at bounding box center [894, 237] width 959 height 43
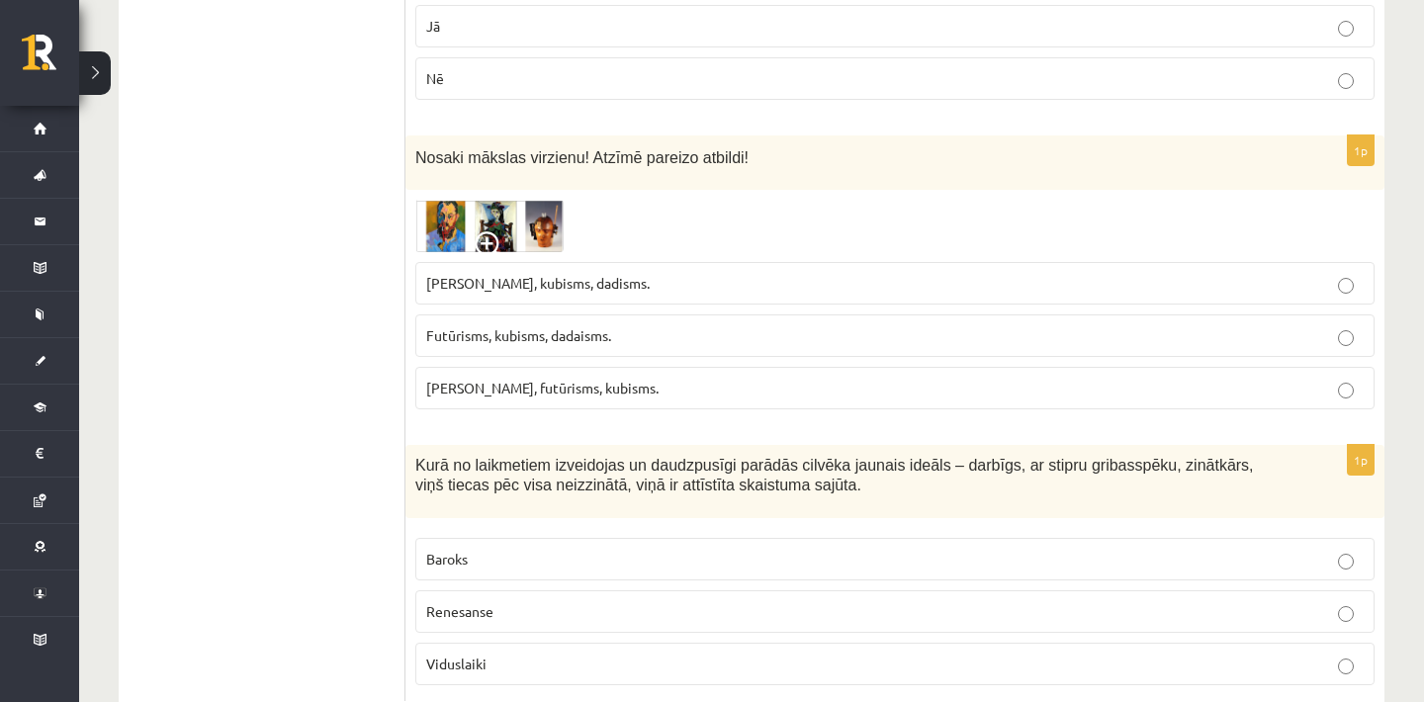
scroll to position [8971, 0]
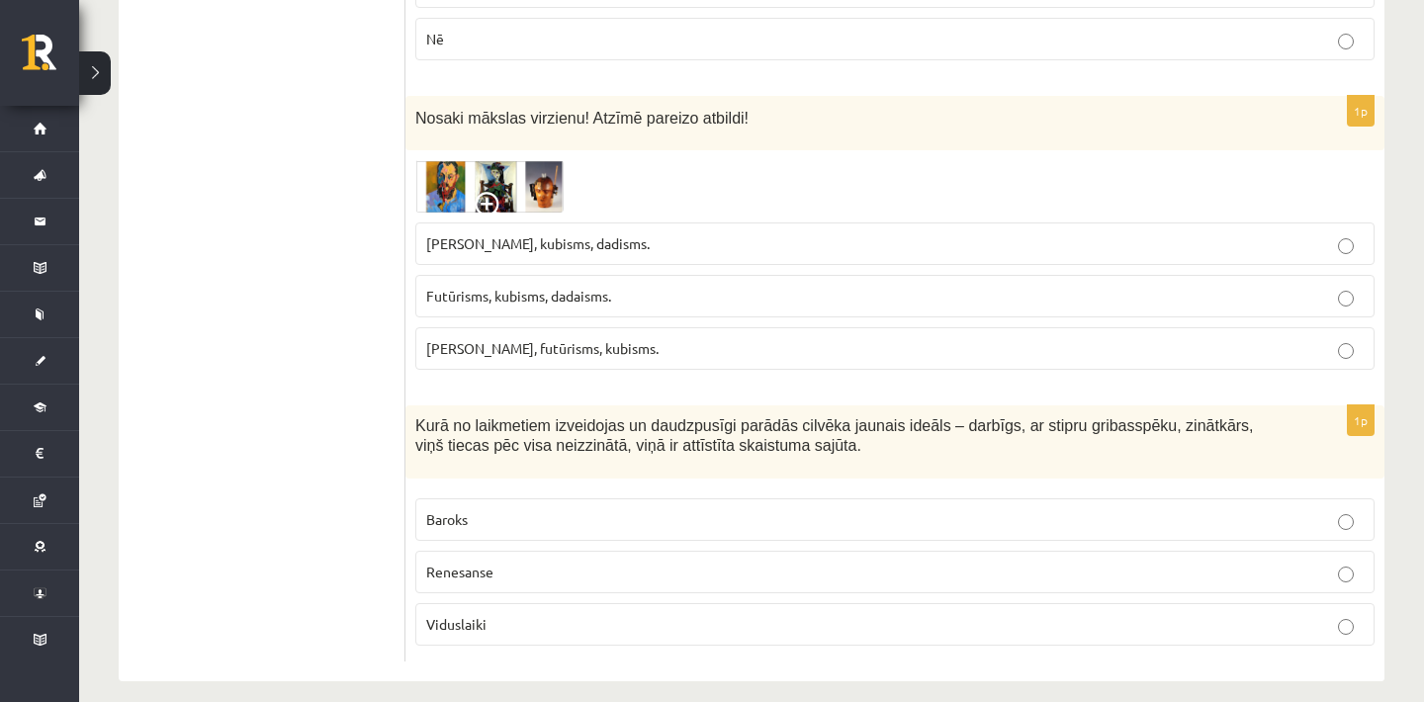
click at [435, 203] on img at bounding box center [489, 186] width 148 height 52
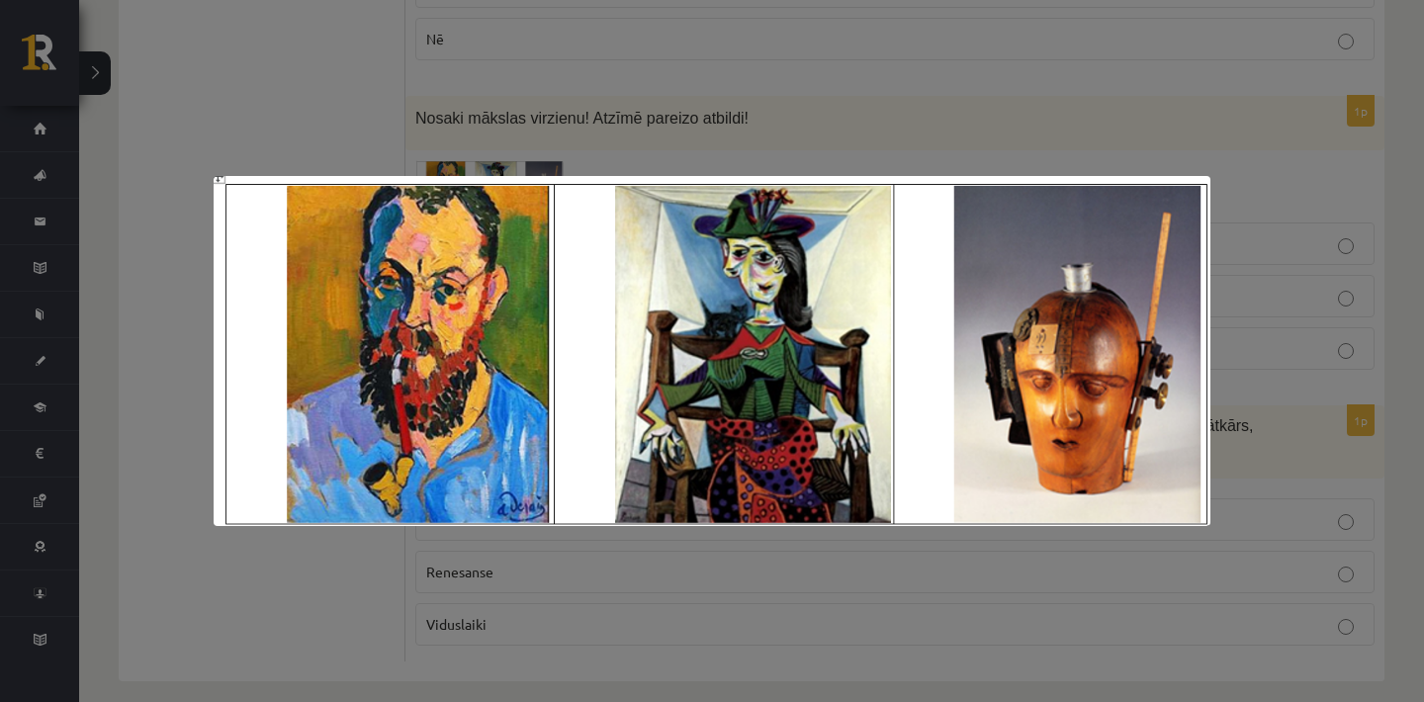
click at [772, 60] on div at bounding box center [712, 351] width 1424 height 702
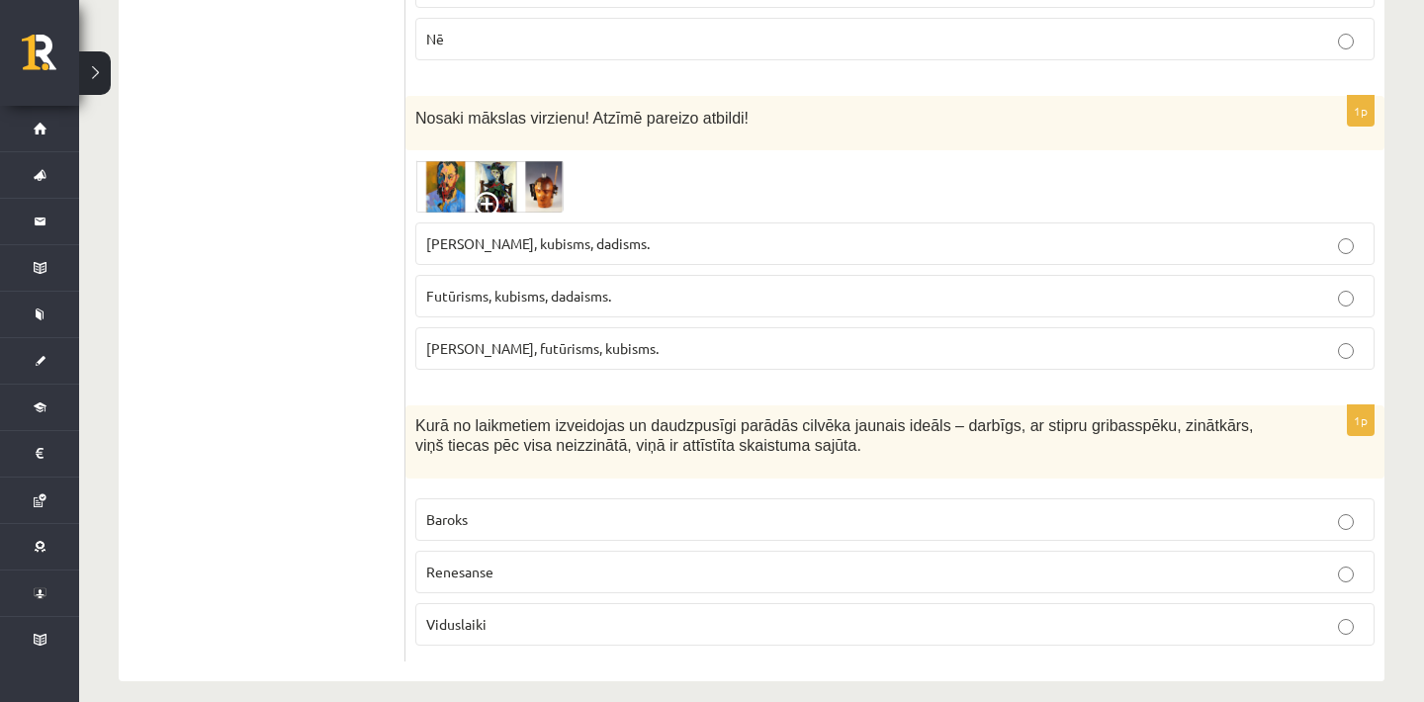
click at [502, 204] on img at bounding box center [489, 186] width 148 height 52
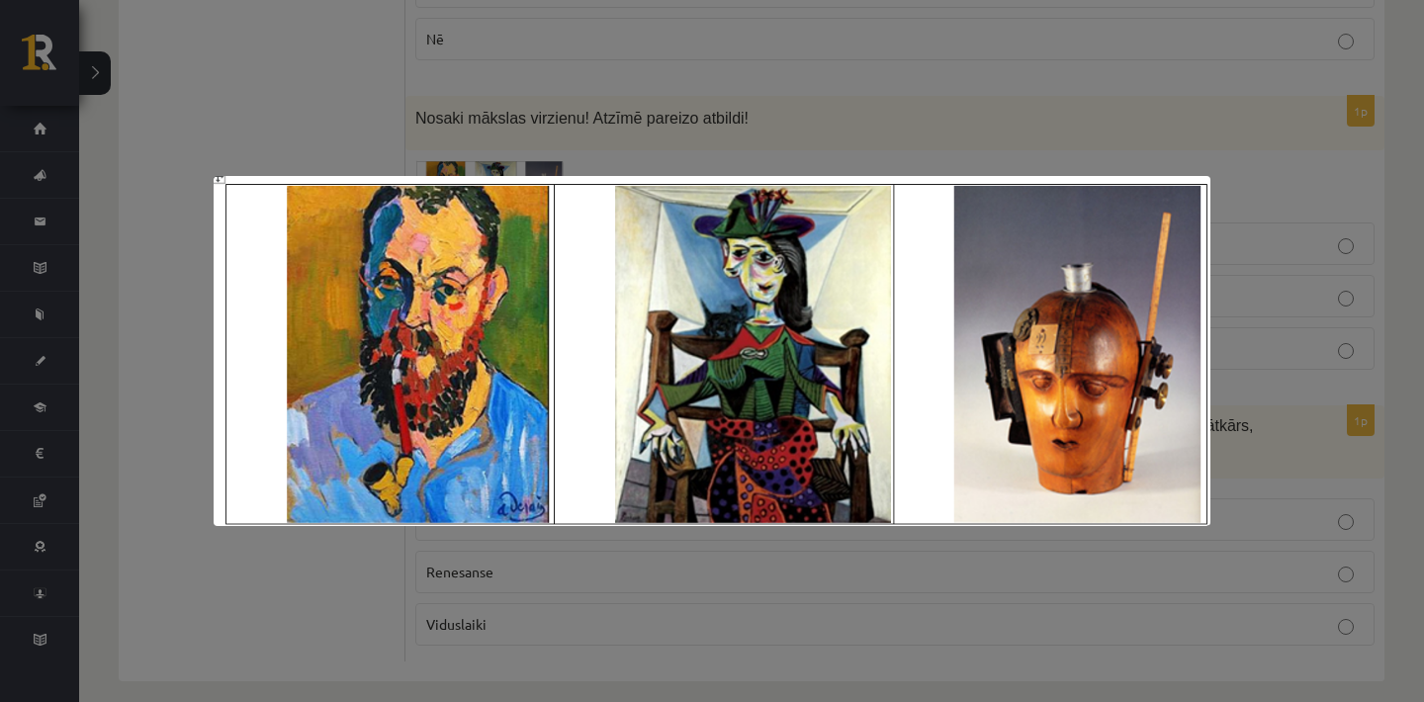
click at [749, 117] on div at bounding box center [712, 351] width 1424 height 702
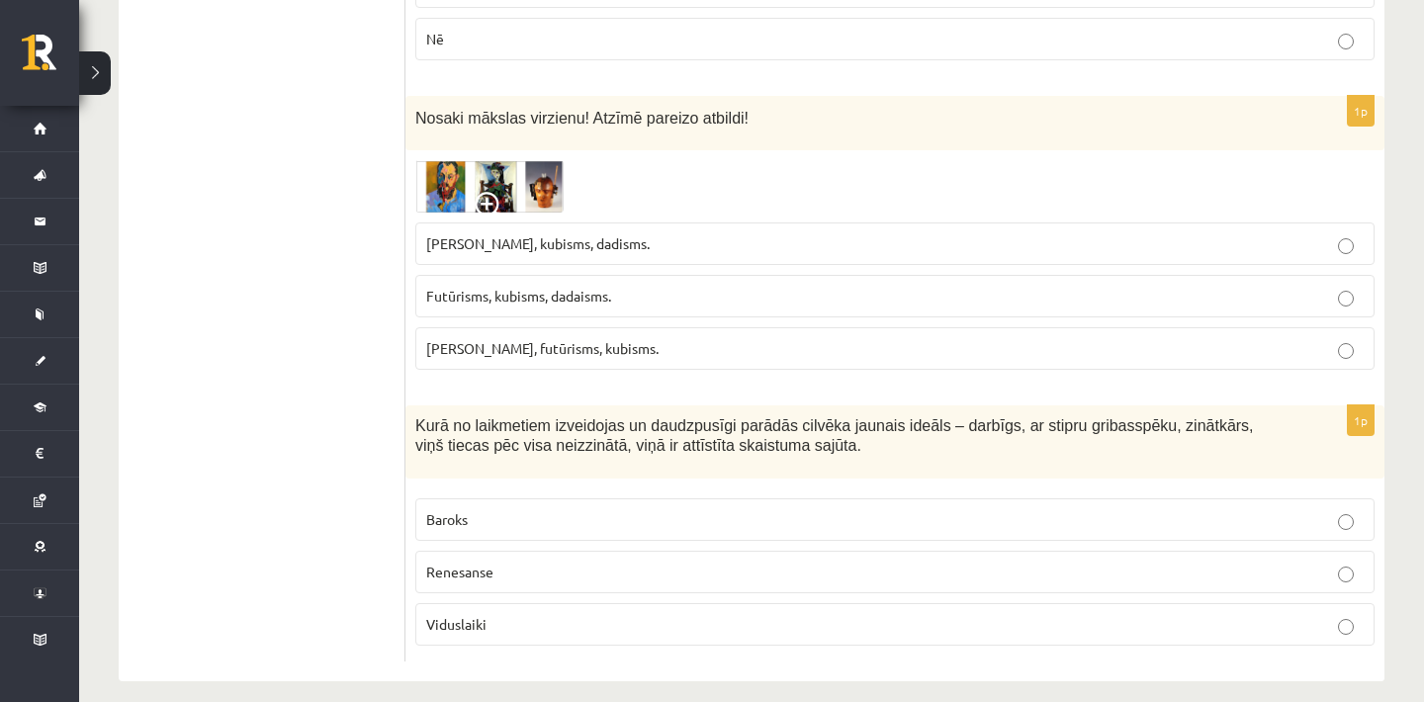
click at [508, 204] on img at bounding box center [489, 186] width 148 height 52
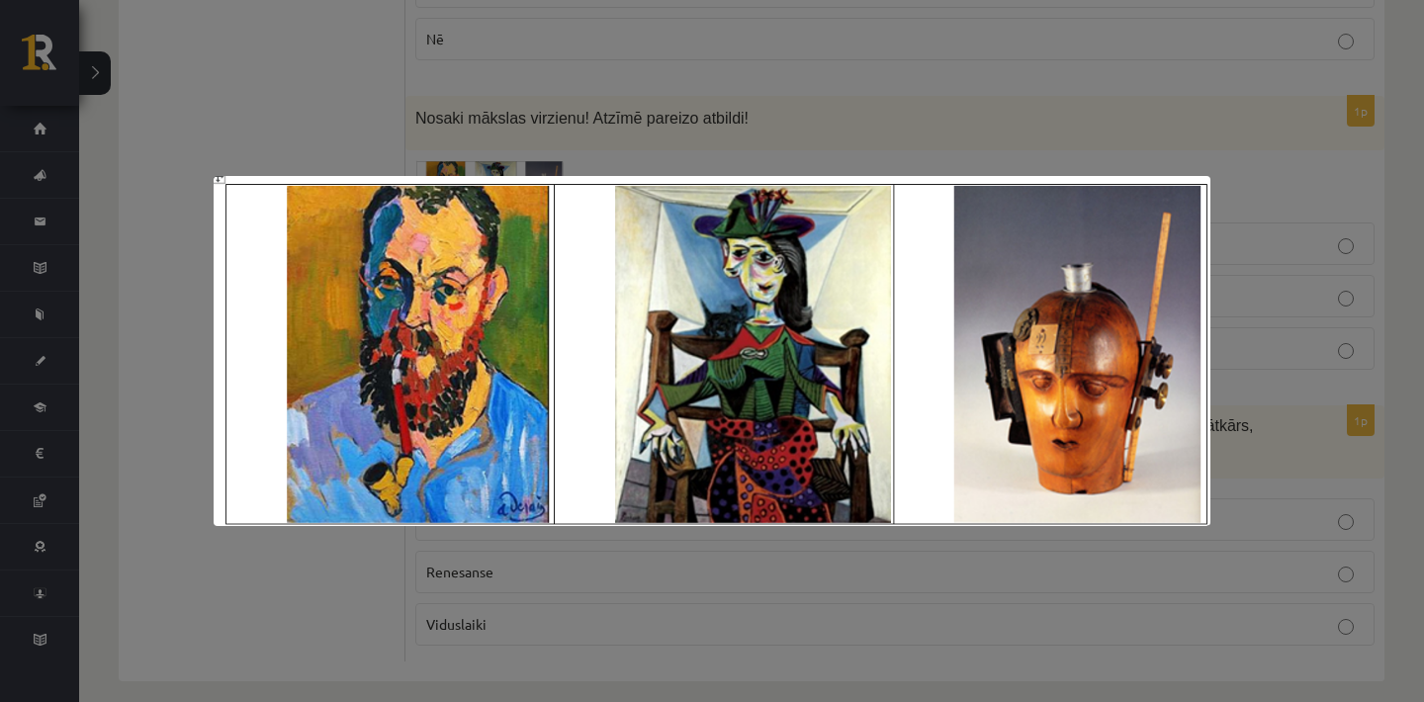
click at [680, 118] on div at bounding box center [712, 351] width 1424 height 702
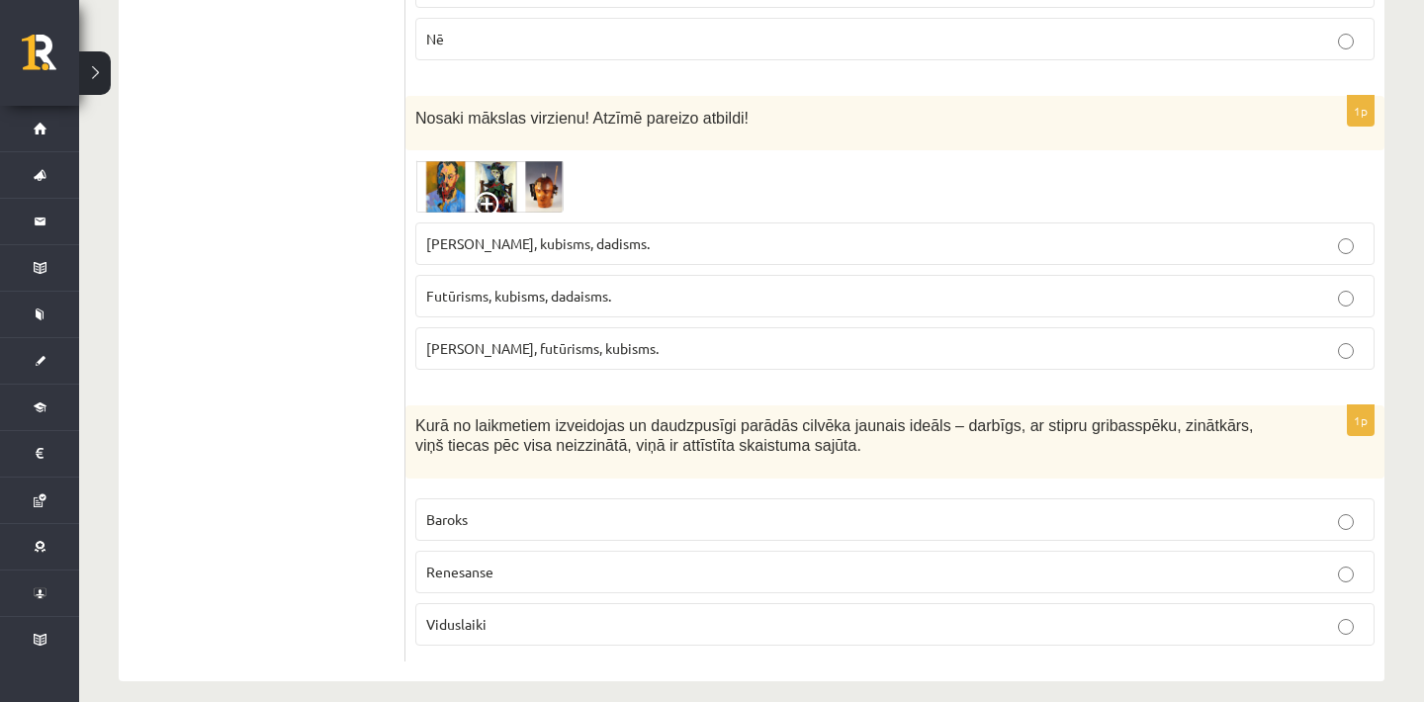
click at [551, 203] on img at bounding box center [489, 186] width 148 height 52
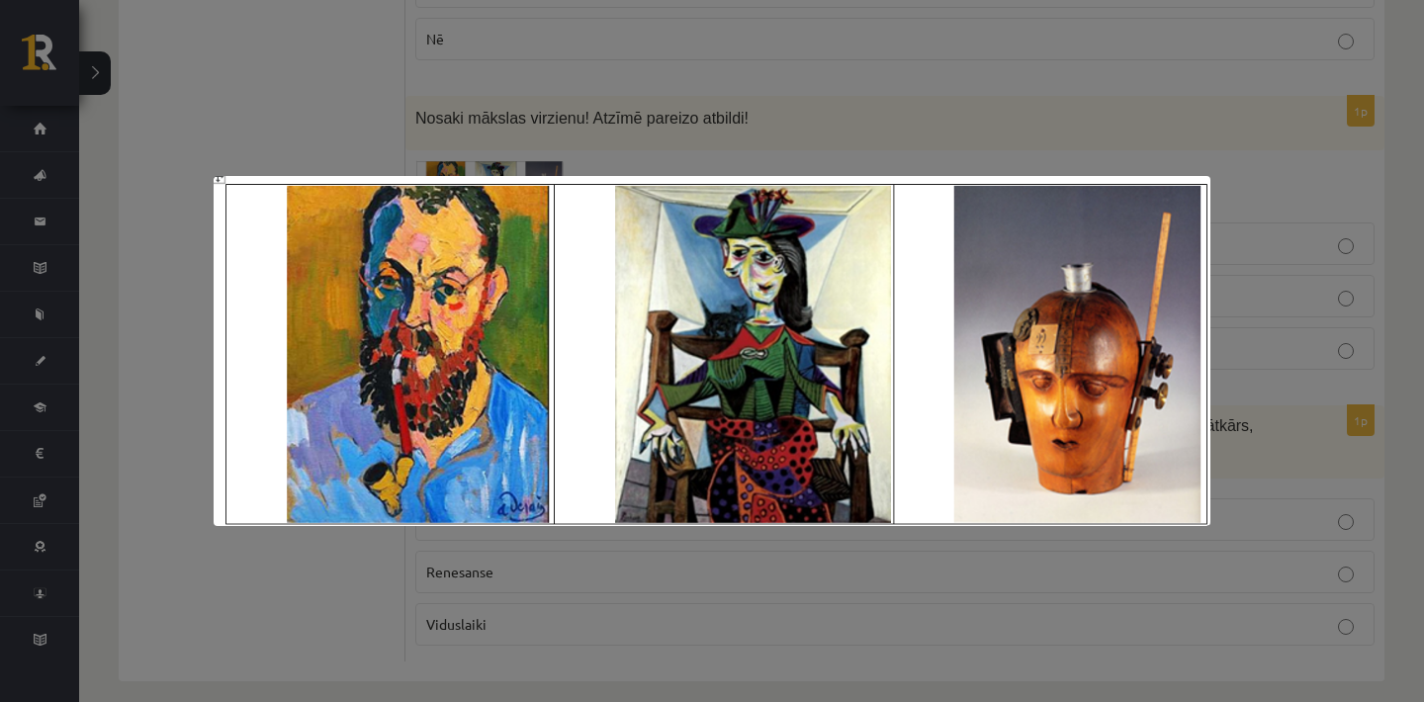
click at [588, 104] on div at bounding box center [712, 351] width 1424 height 702
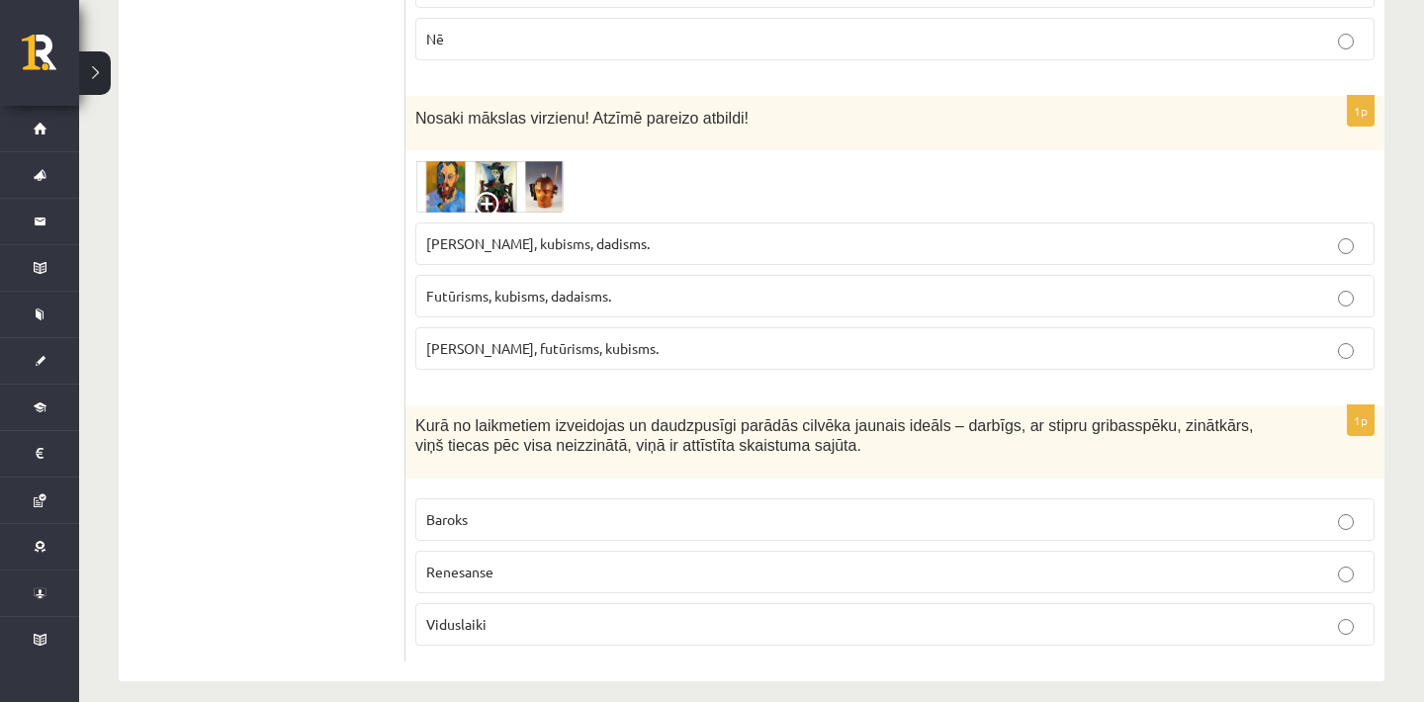
click at [761, 307] on p "Futūrisms, kubisms, dadaisms." at bounding box center [895, 296] width 938 height 21
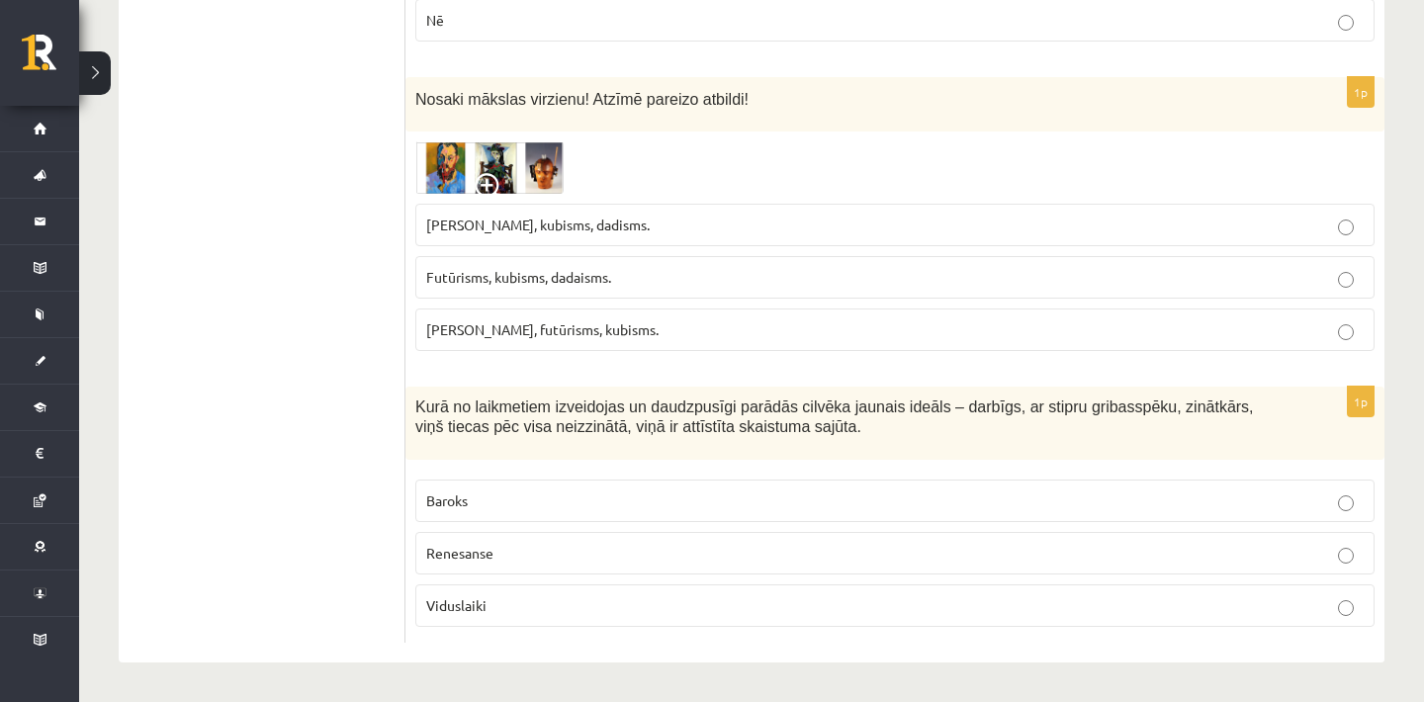
click at [548, 552] on p "Renesanse" at bounding box center [895, 553] width 938 height 21
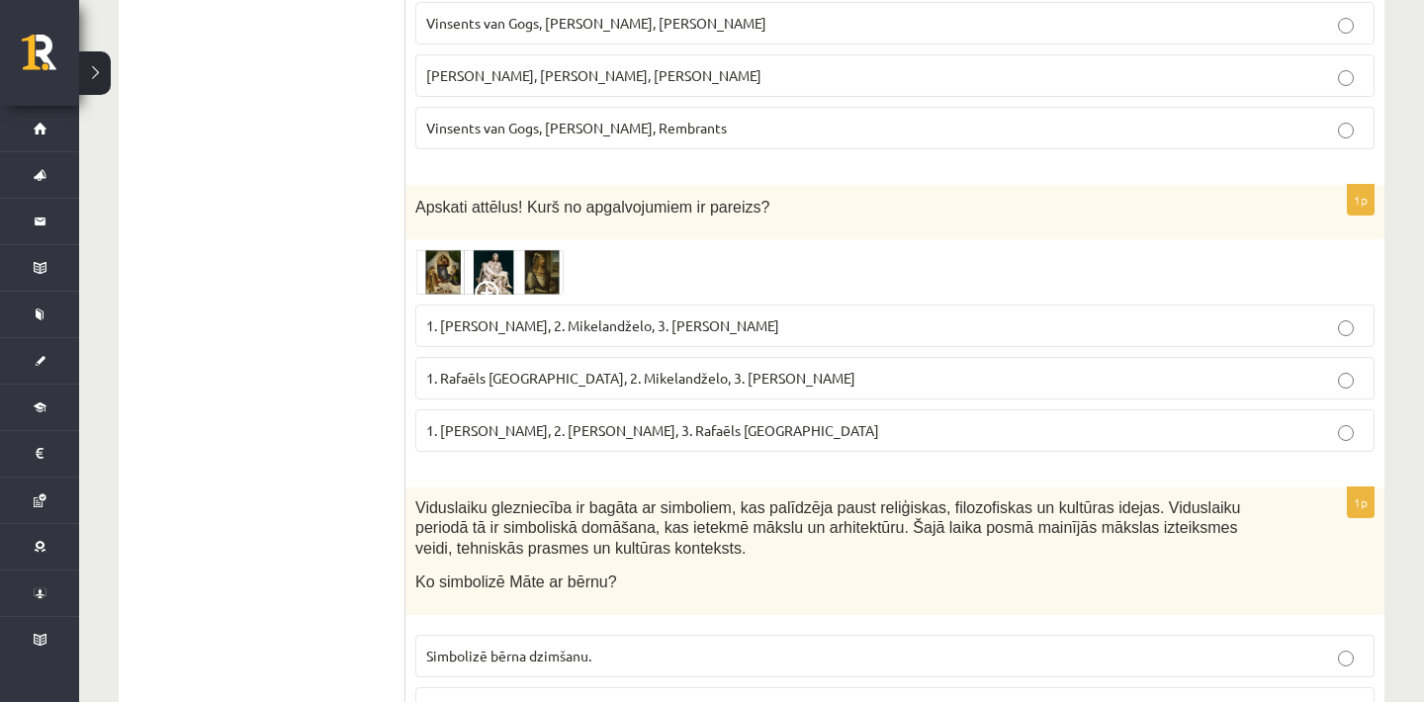
scroll to position [7033, 0]
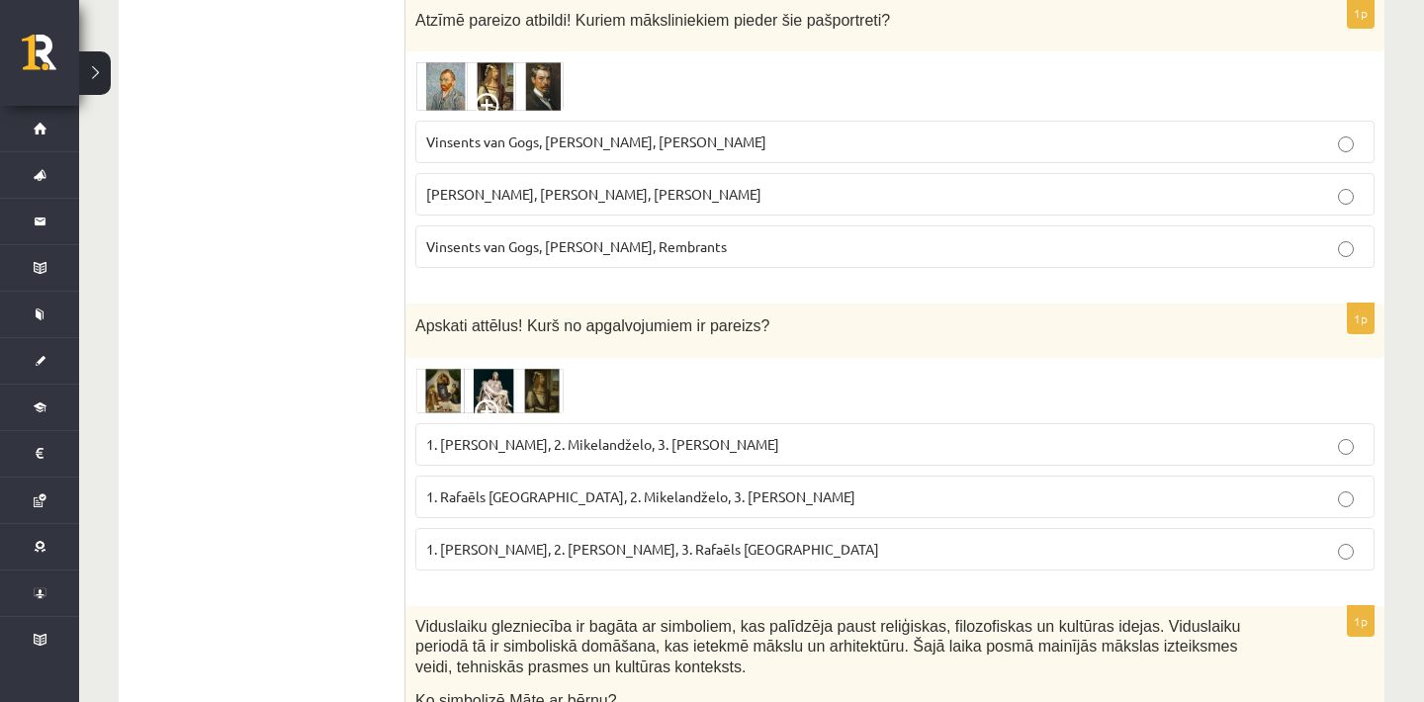
click at [443, 398] on img at bounding box center [489, 390] width 148 height 45
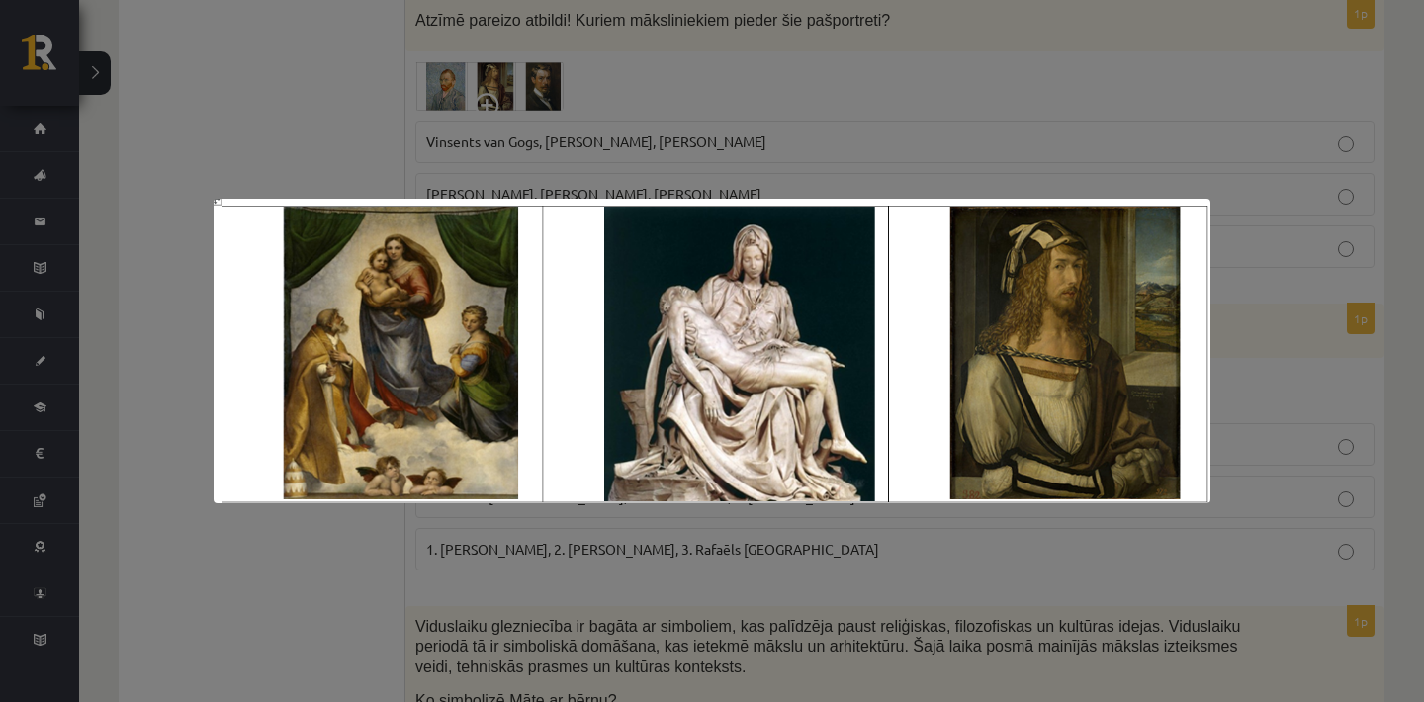
click at [711, 137] on div at bounding box center [712, 351] width 1424 height 702
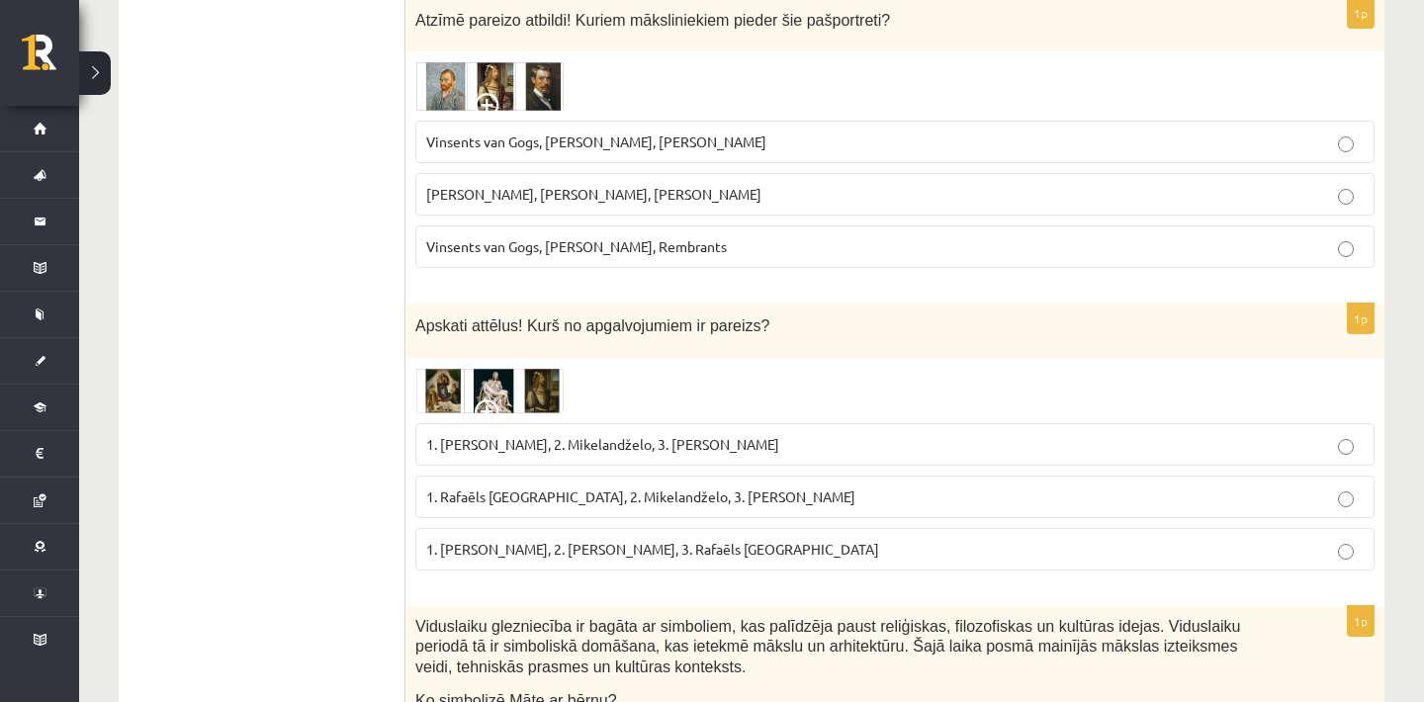
click at [543, 409] on img at bounding box center [489, 390] width 148 height 45
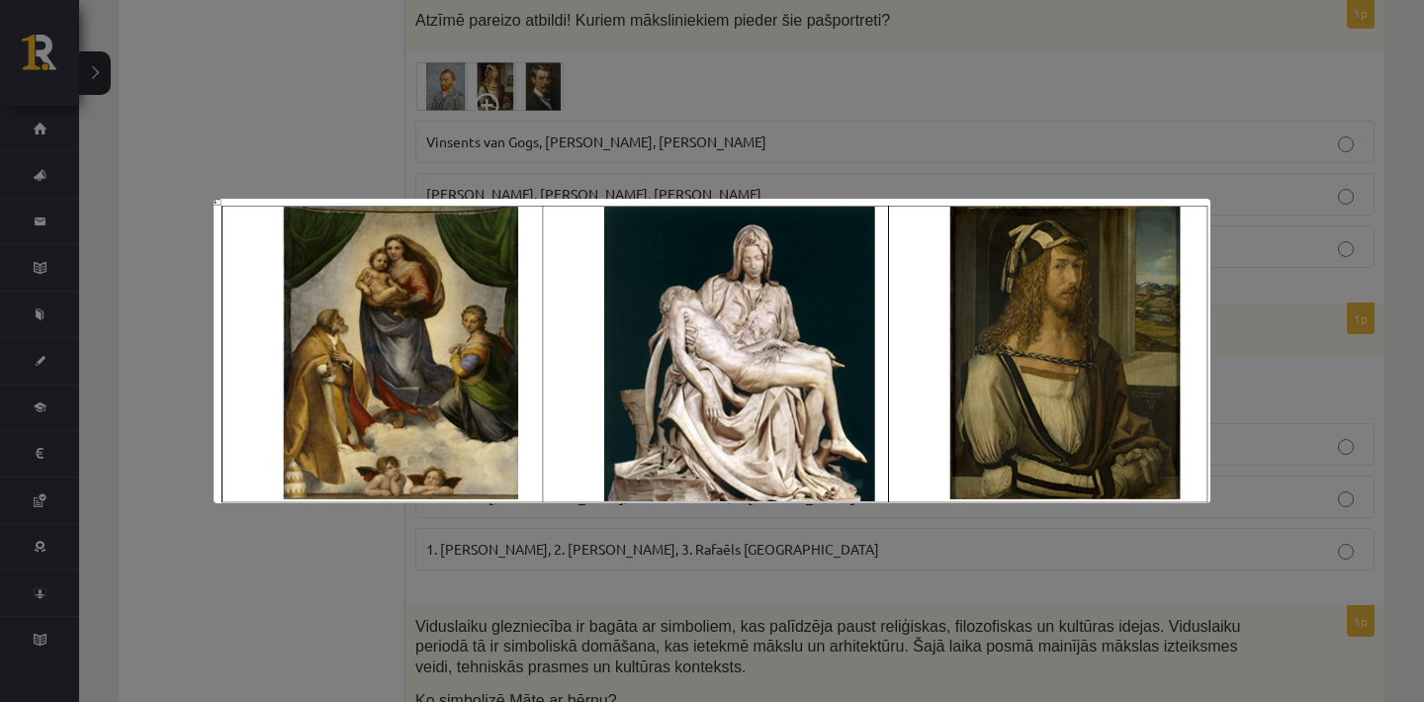
click at [780, 127] on div at bounding box center [712, 351] width 1424 height 702
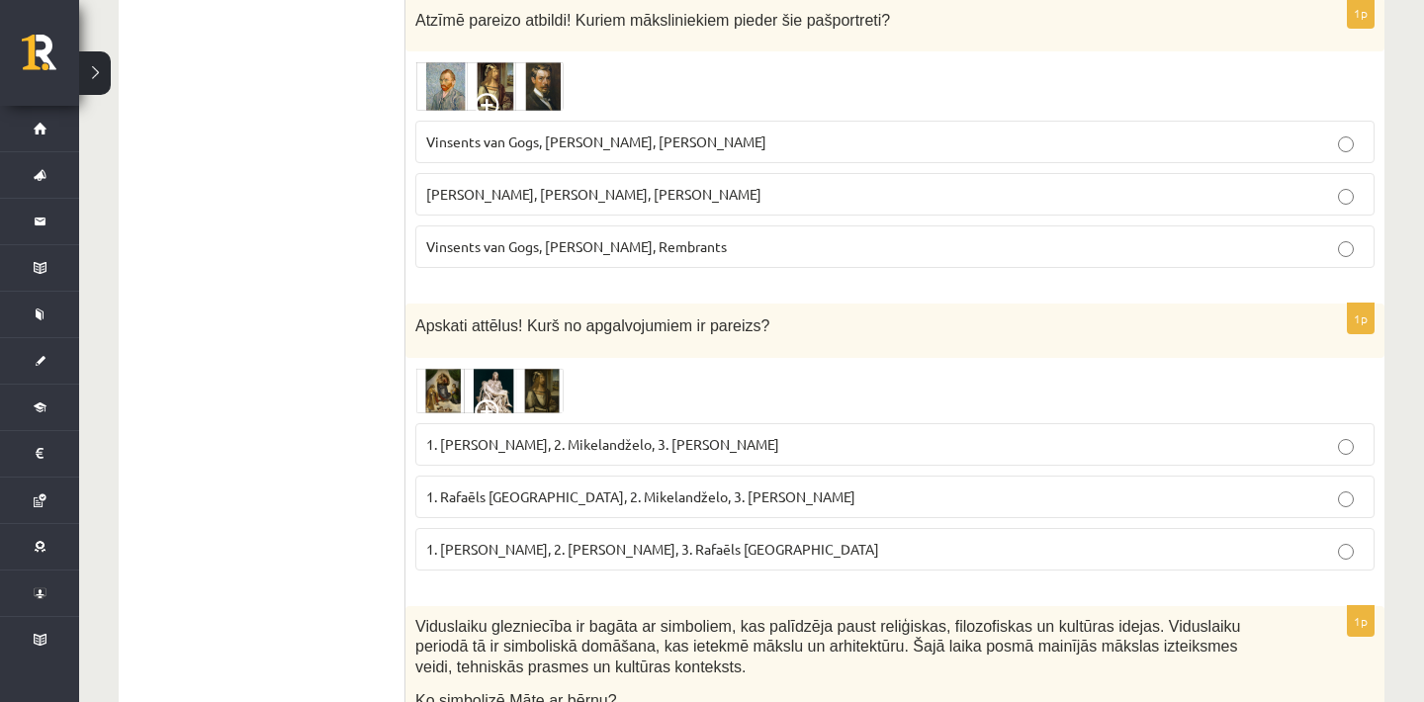
click at [512, 403] on img at bounding box center [489, 390] width 148 height 45
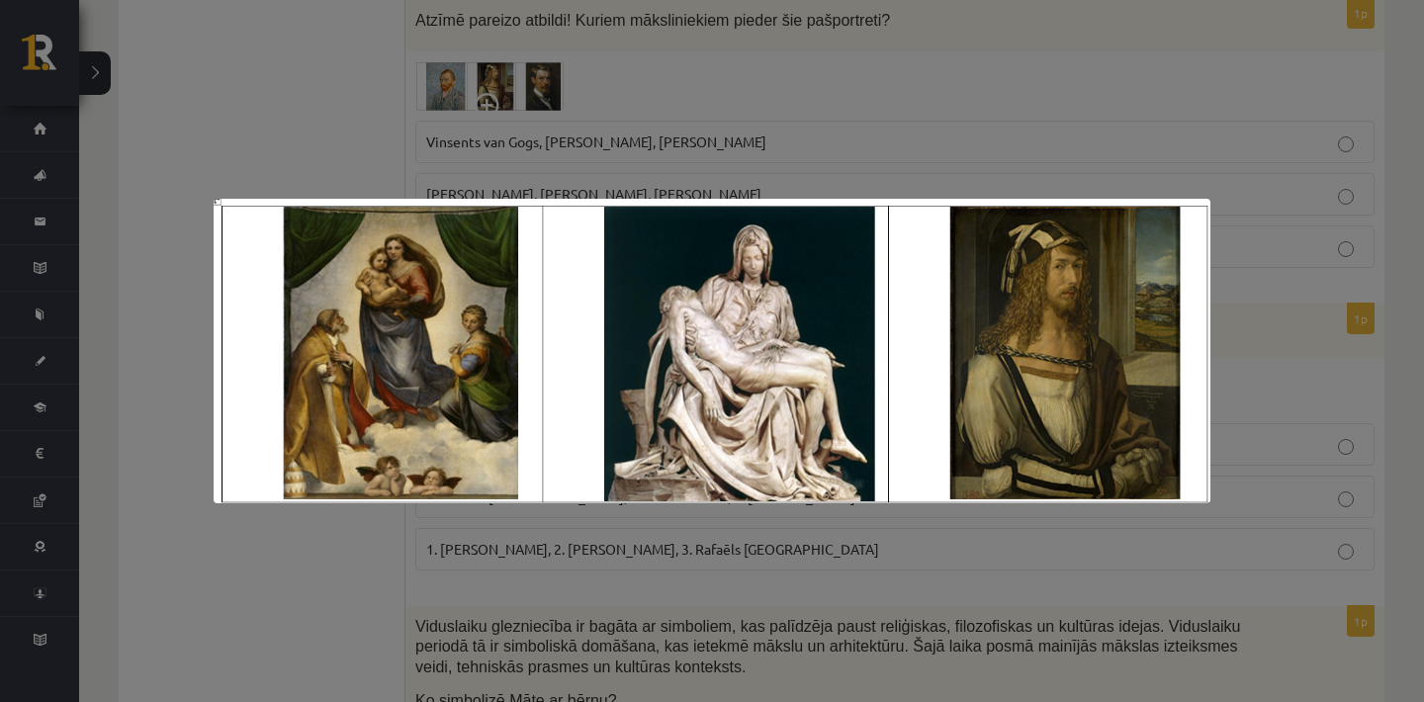
click at [280, 139] on div at bounding box center [712, 351] width 1424 height 702
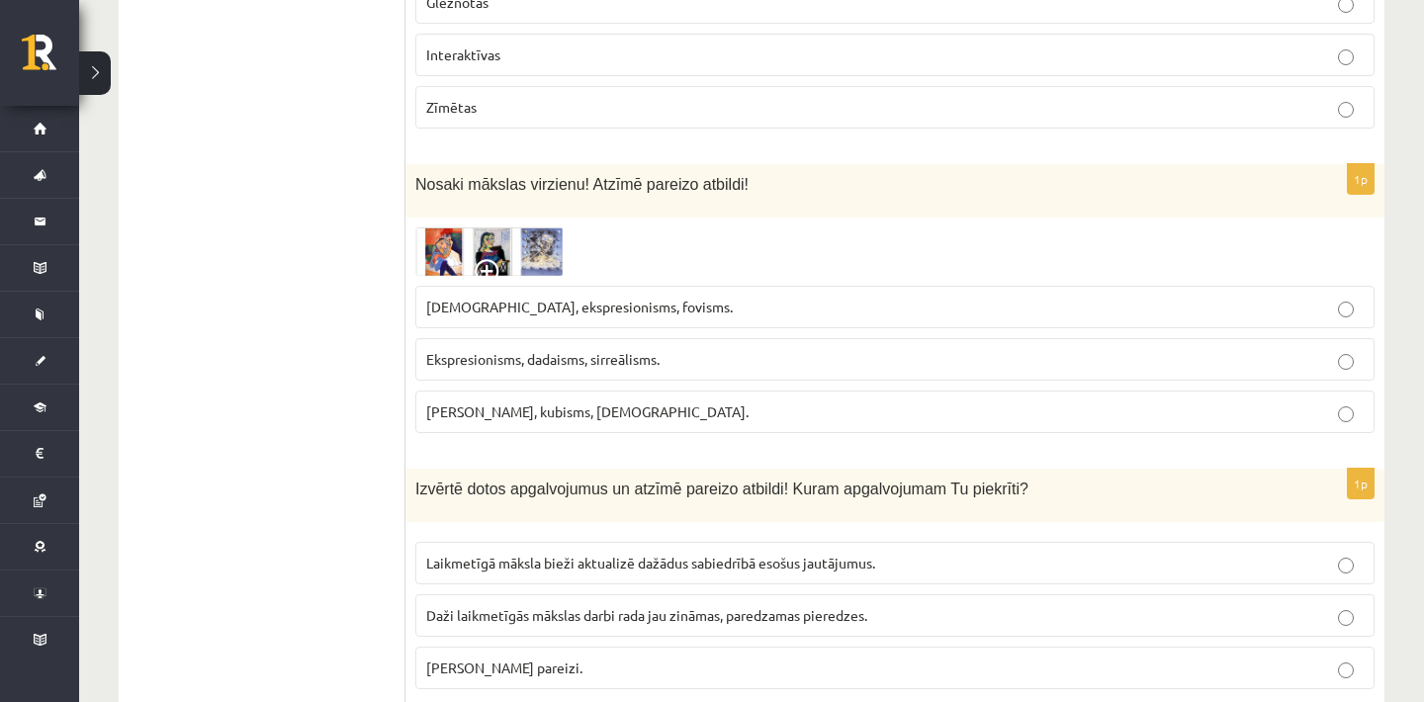
scroll to position [4738, 0]
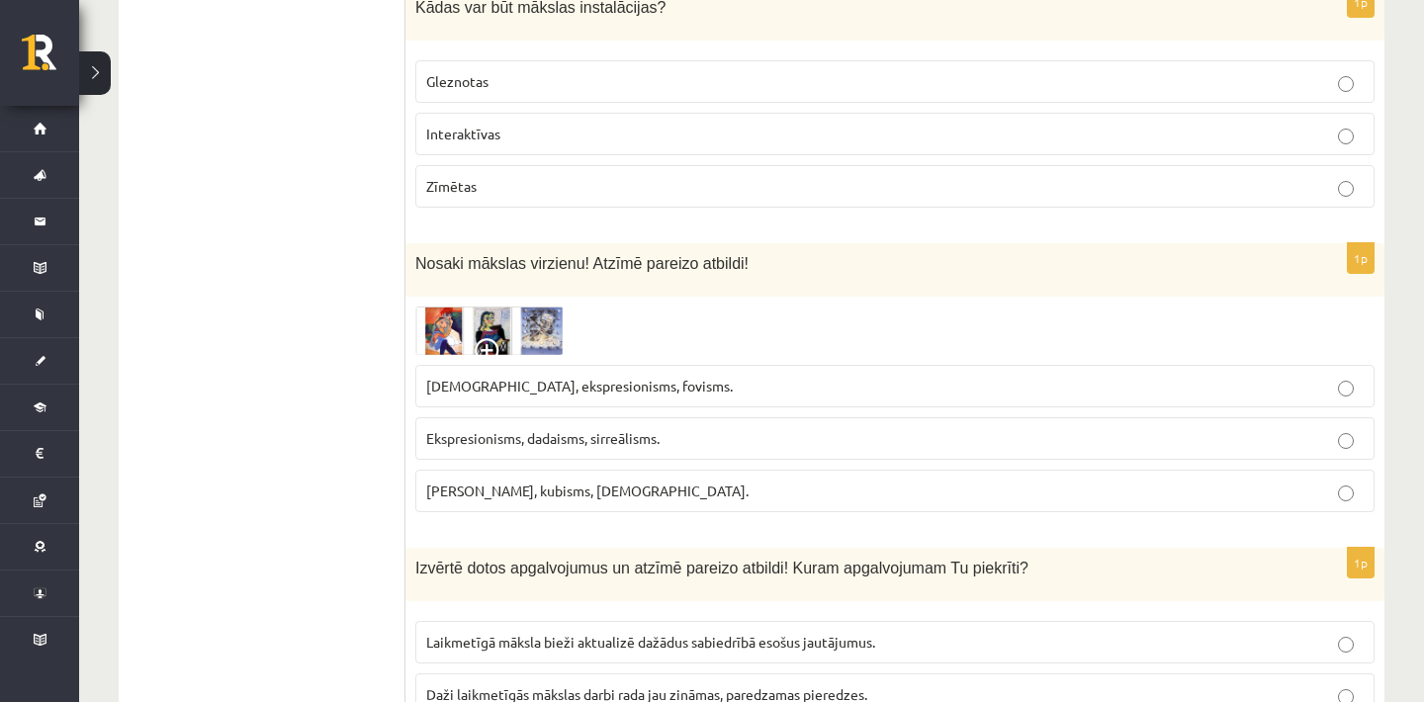
click at [437, 335] on img at bounding box center [489, 331] width 148 height 48
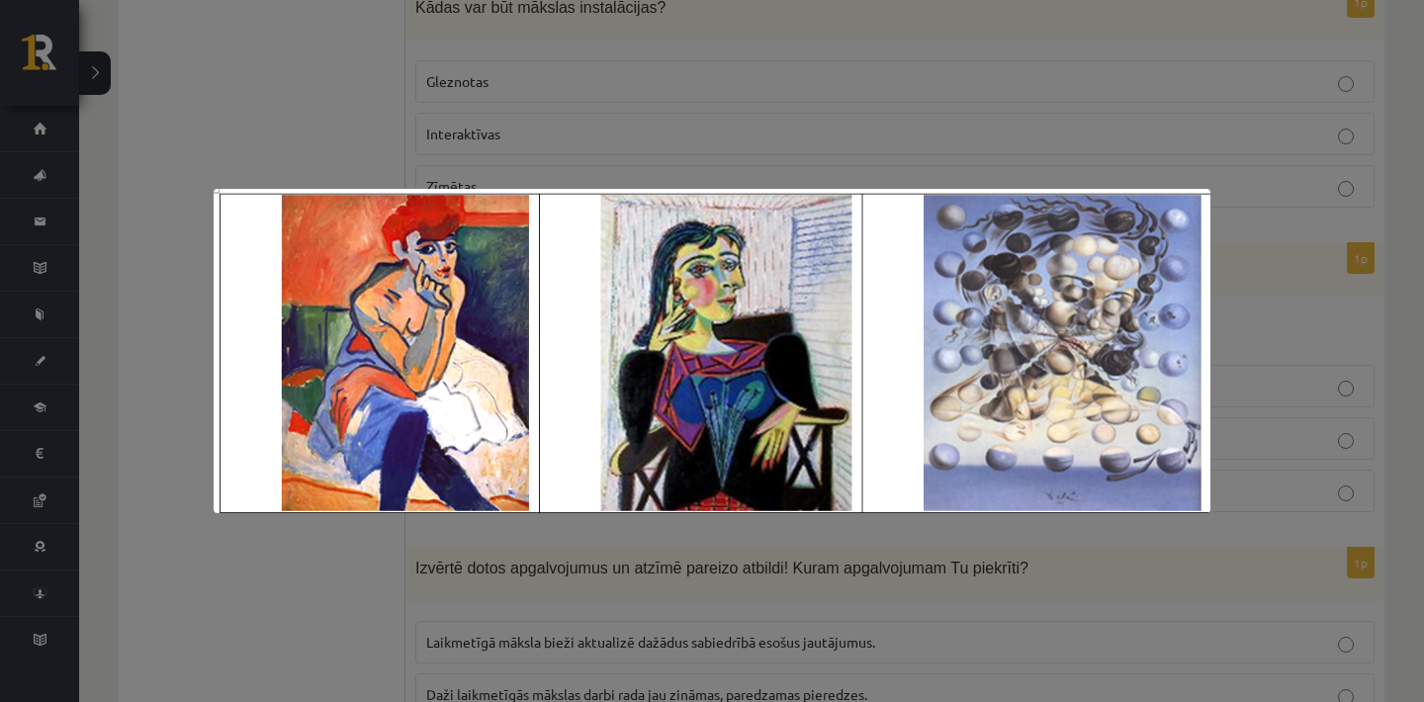
click at [1315, 330] on div at bounding box center [712, 351] width 1424 height 702
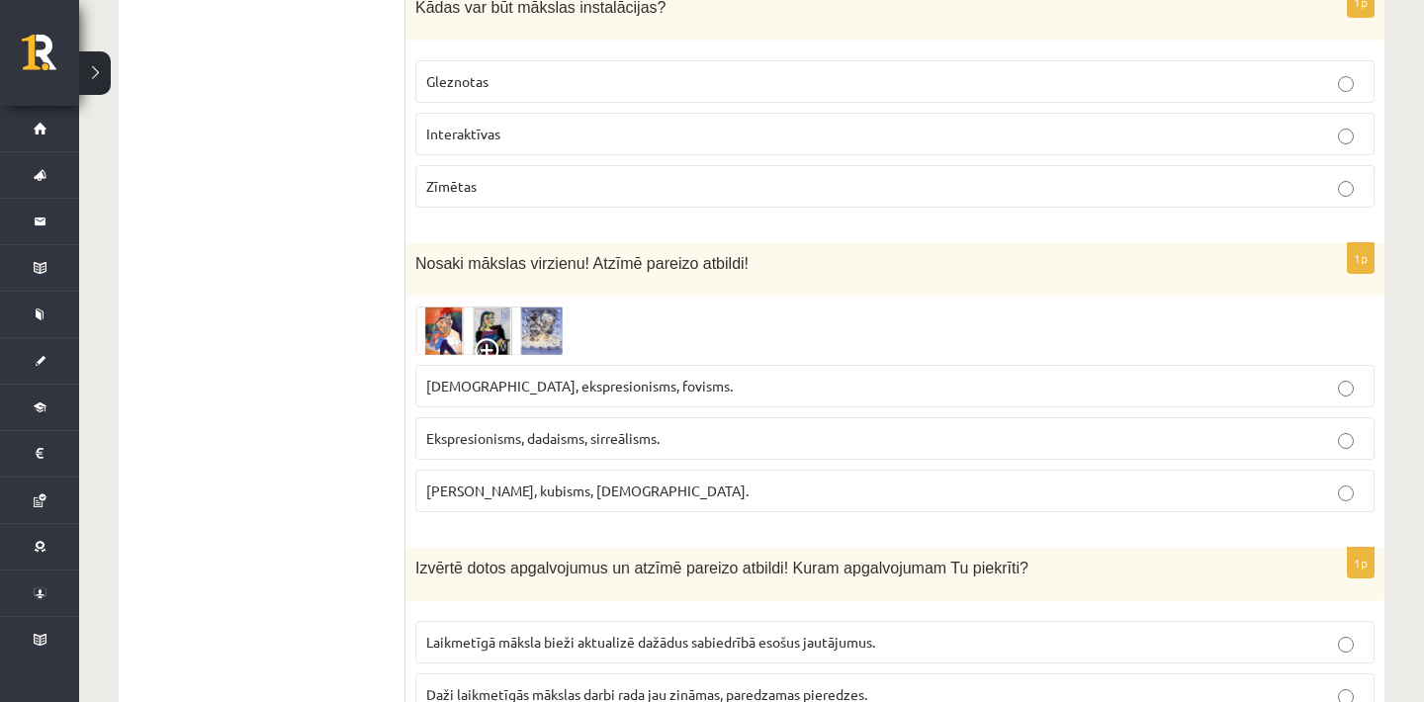
click at [495, 341] on img at bounding box center [489, 331] width 148 height 48
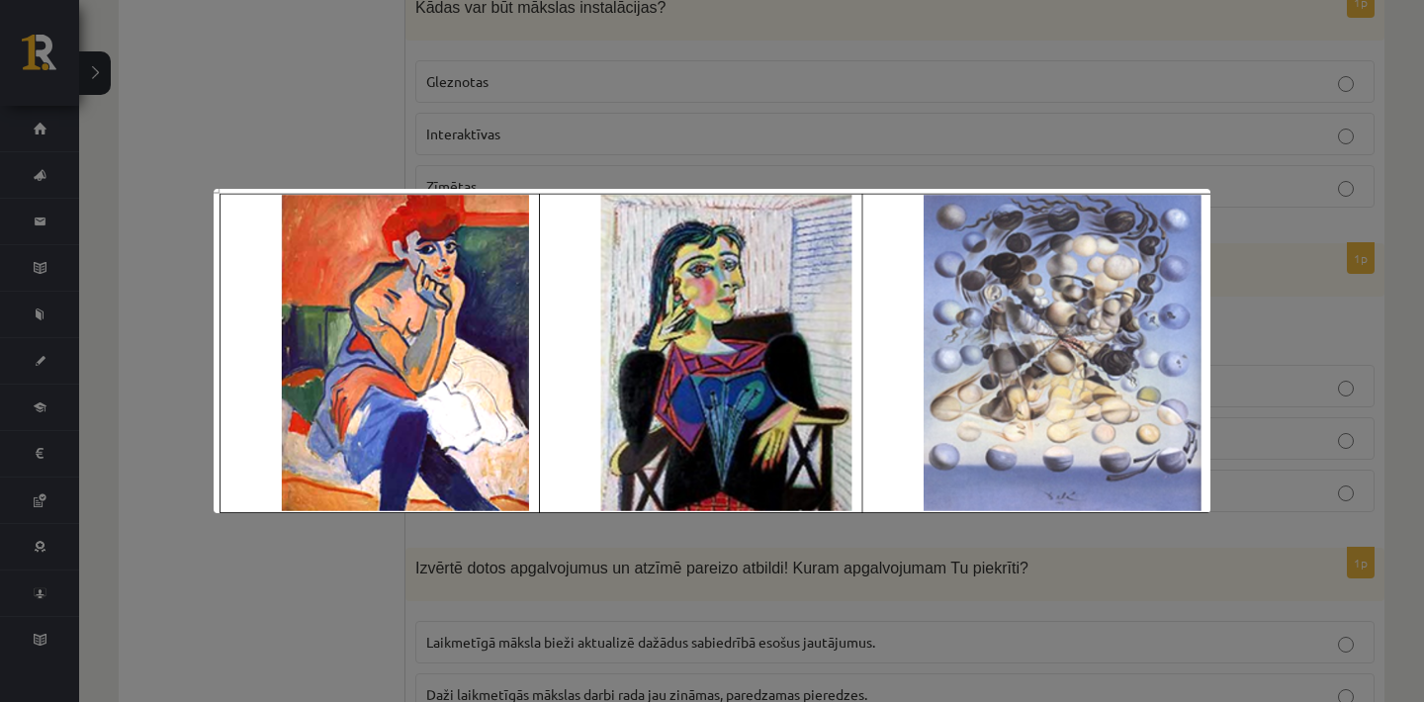
click at [700, 126] on div at bounding box center [712, 351] width 1424 height 702
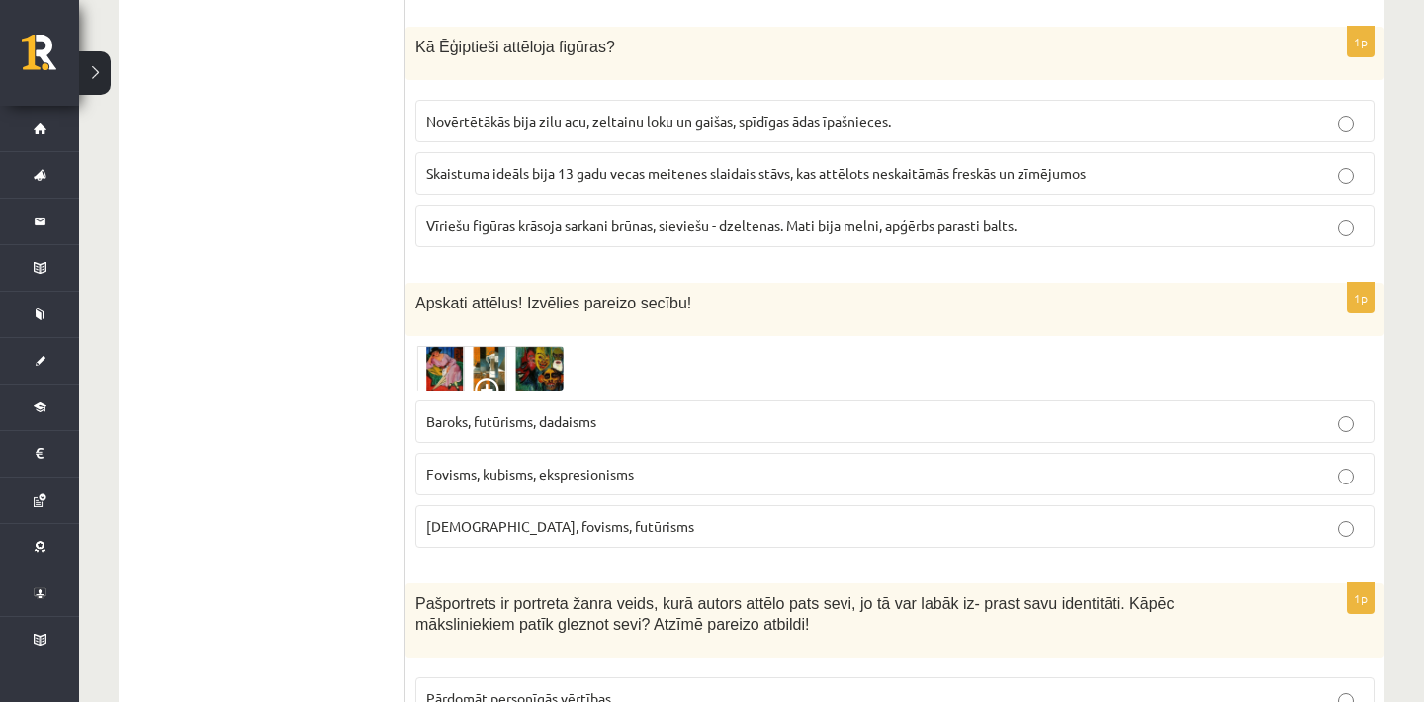
scroll to position [7982, 0]
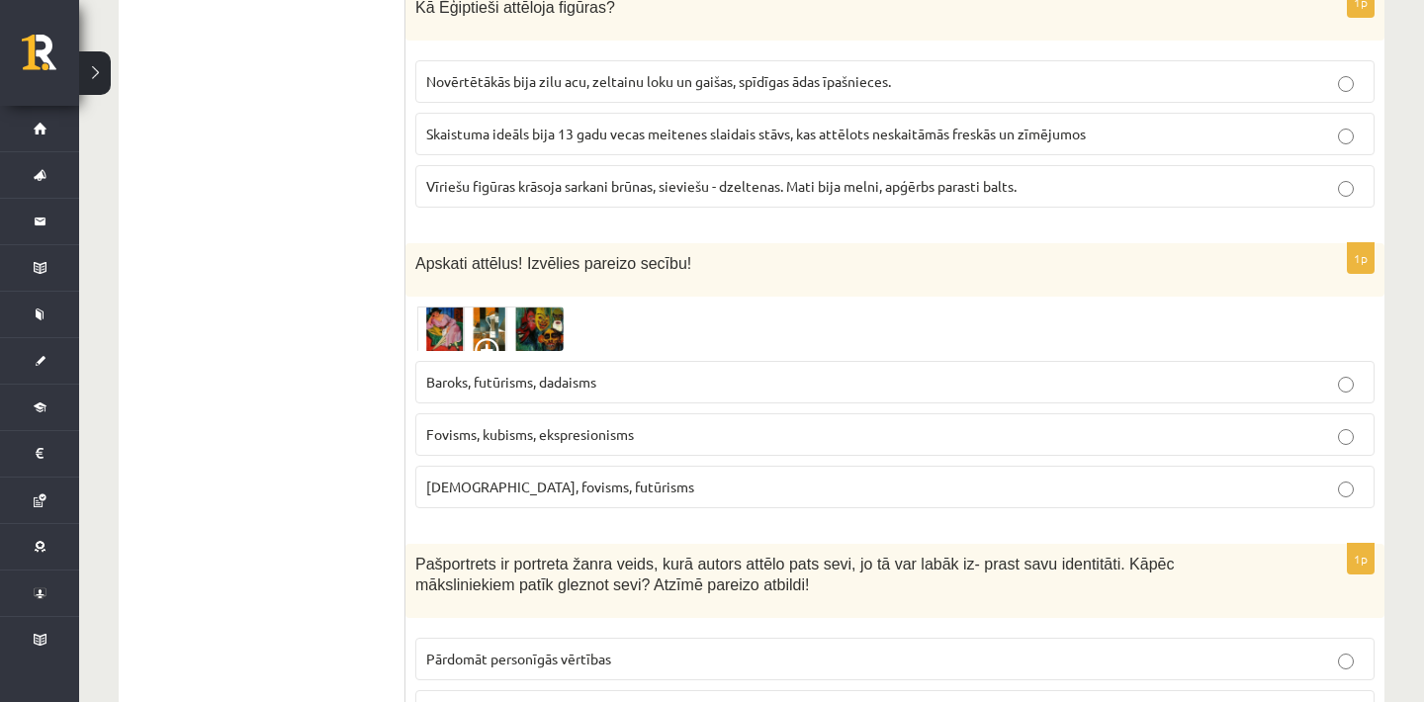
click at [847, 456] on label "Fovisms, kubisms, ekspresionisms" at bounding box center [894, 434] width 959 height 43
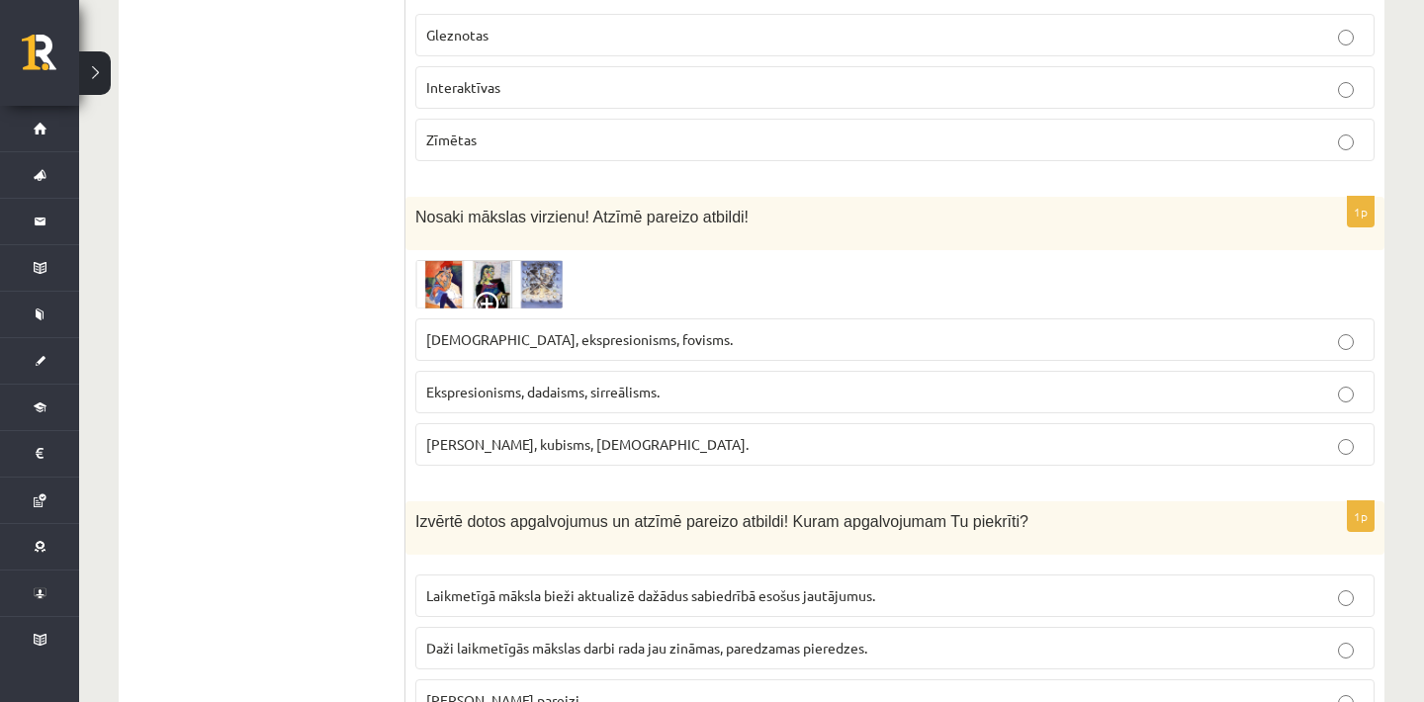
scroll to position [4738, 0]
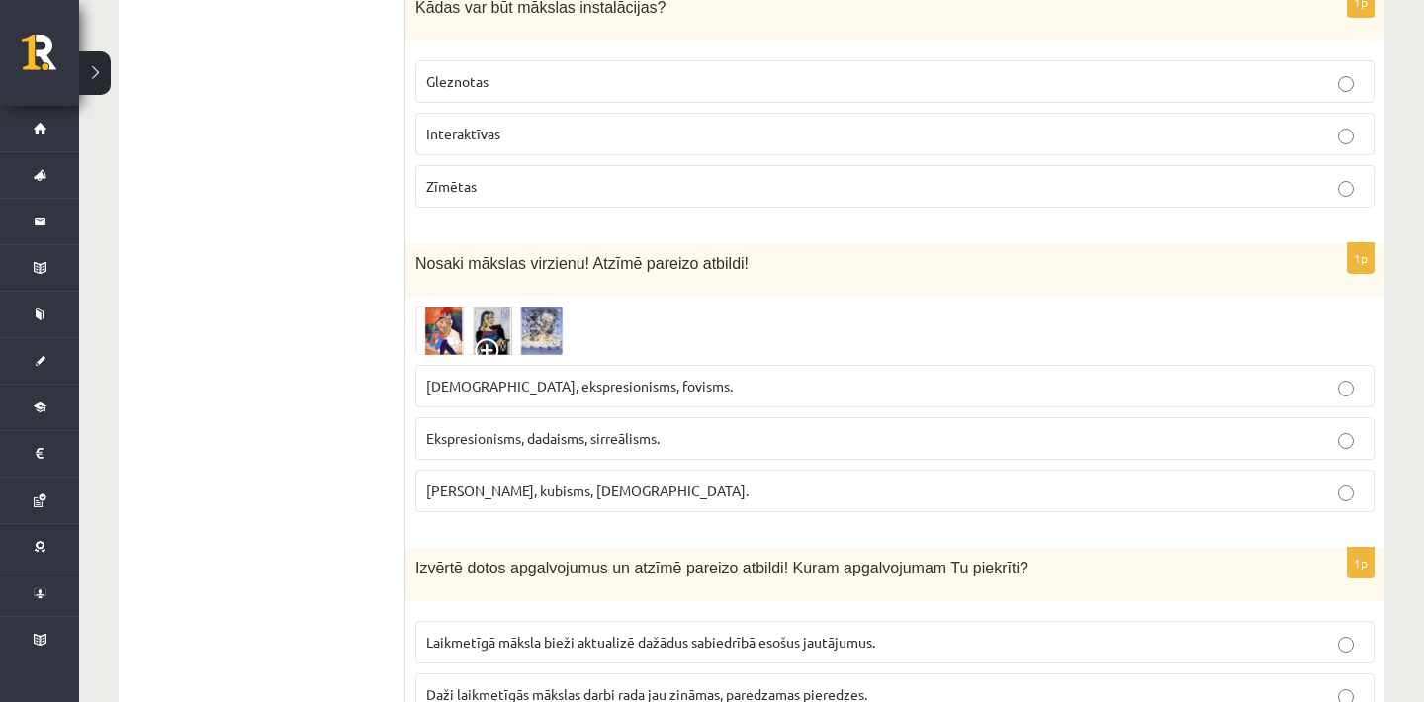
click at [538, 501] on p "Fovisms, kubisms, sirreālisms." at bounding box center [895, 491] width 938 height 21
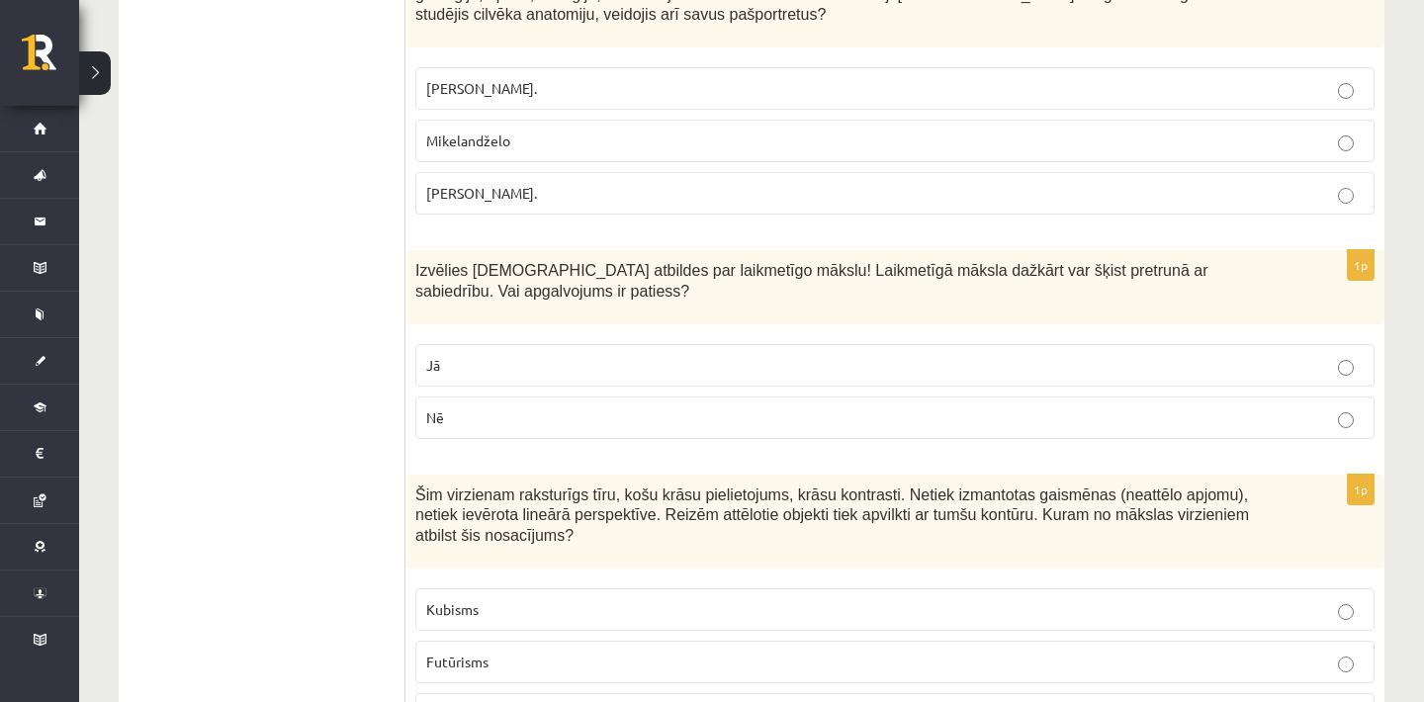
scroll to position [1499, 0]
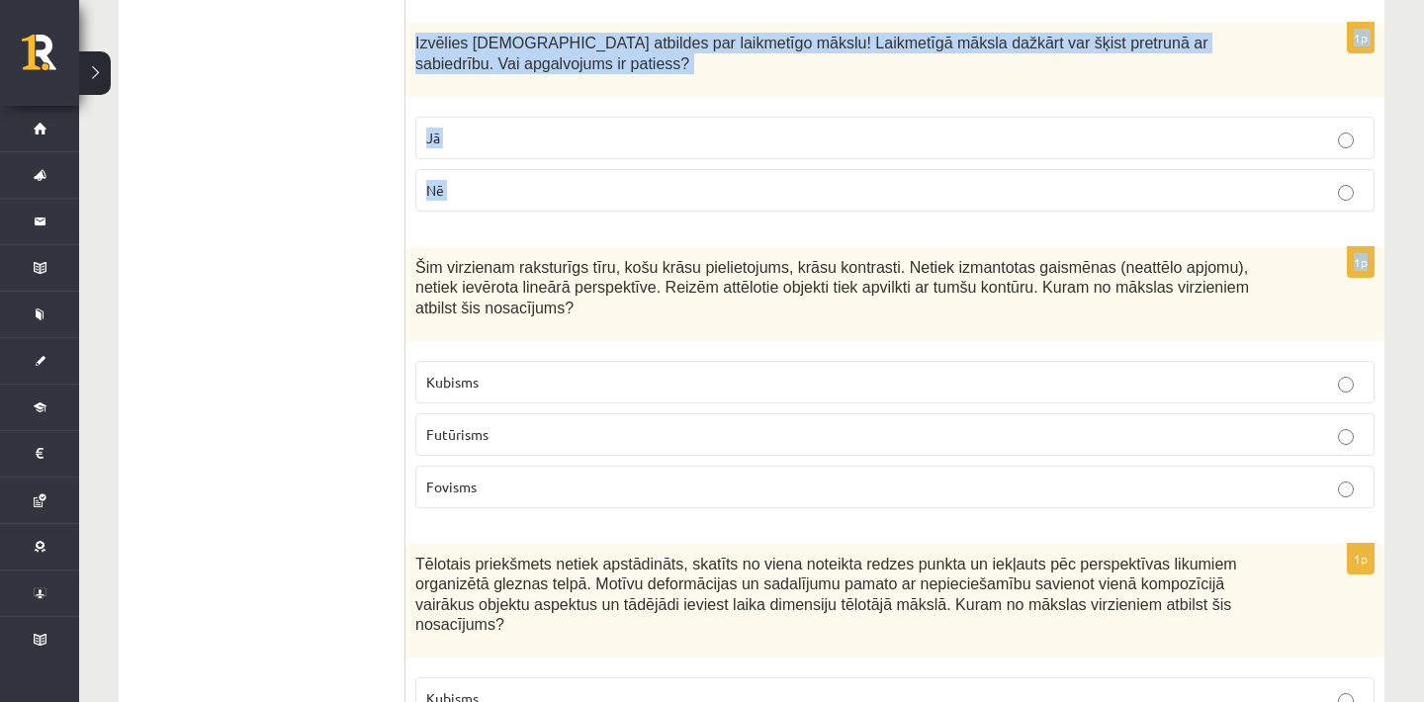
drag, startPoint x: 414, startPoint y: 84, endPoint x: 1288, endPoint y: 237, distance: 886.7
copy form "Izcilākais holandiešu gleznotājs ir atstājis apmēram 600 gleznu, 300 skiču un a…"
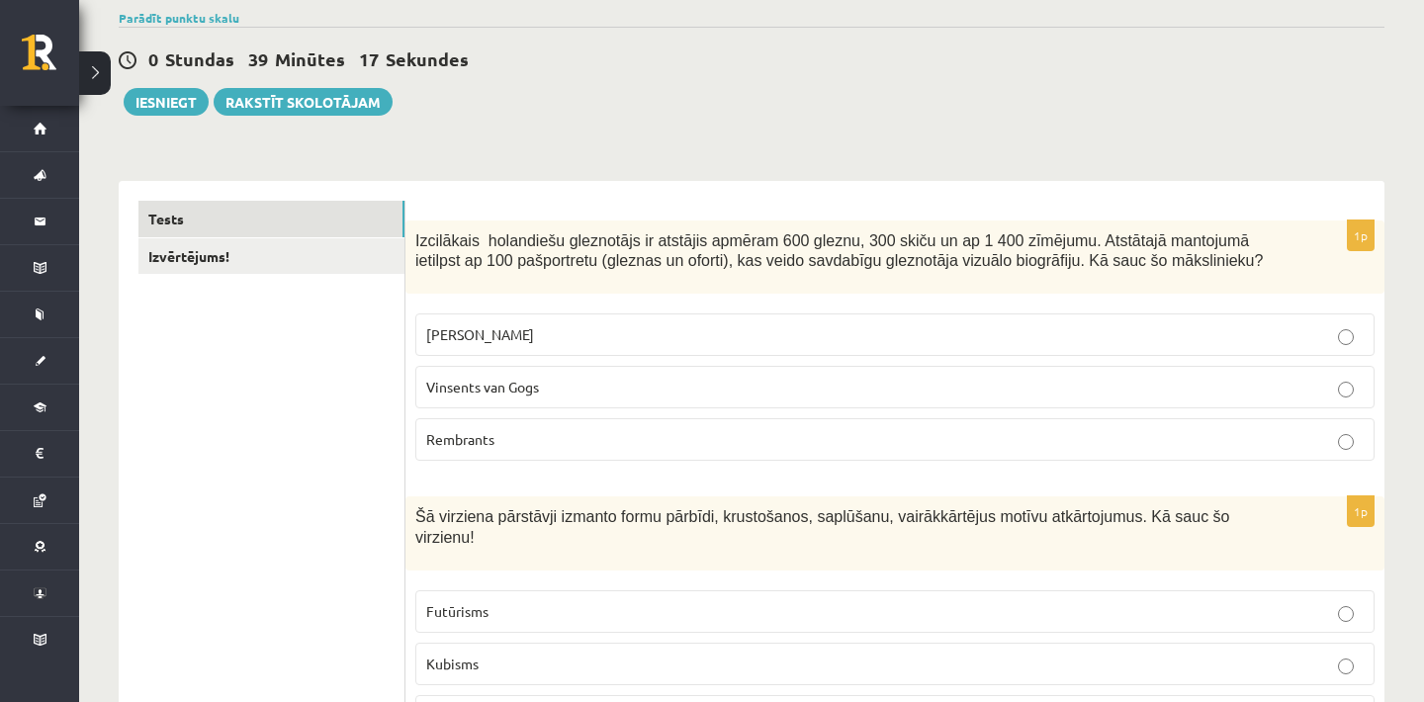
scroll to position [153, 0]
click at [963, 419] on fieldset "Leonardo da Vinči Vinsents van Gogs Rembrants" at bounding box center [894, 386] width 959 height 163
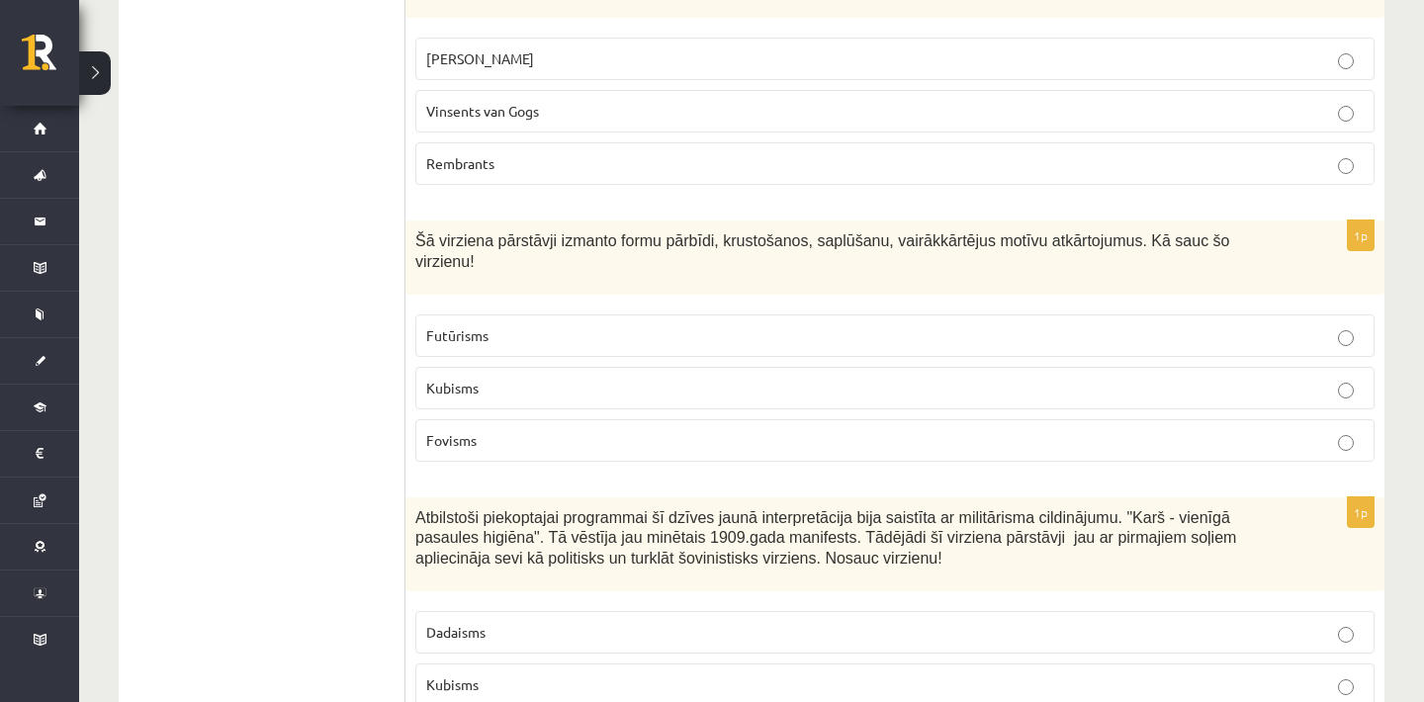
scroll to position [470, 0]
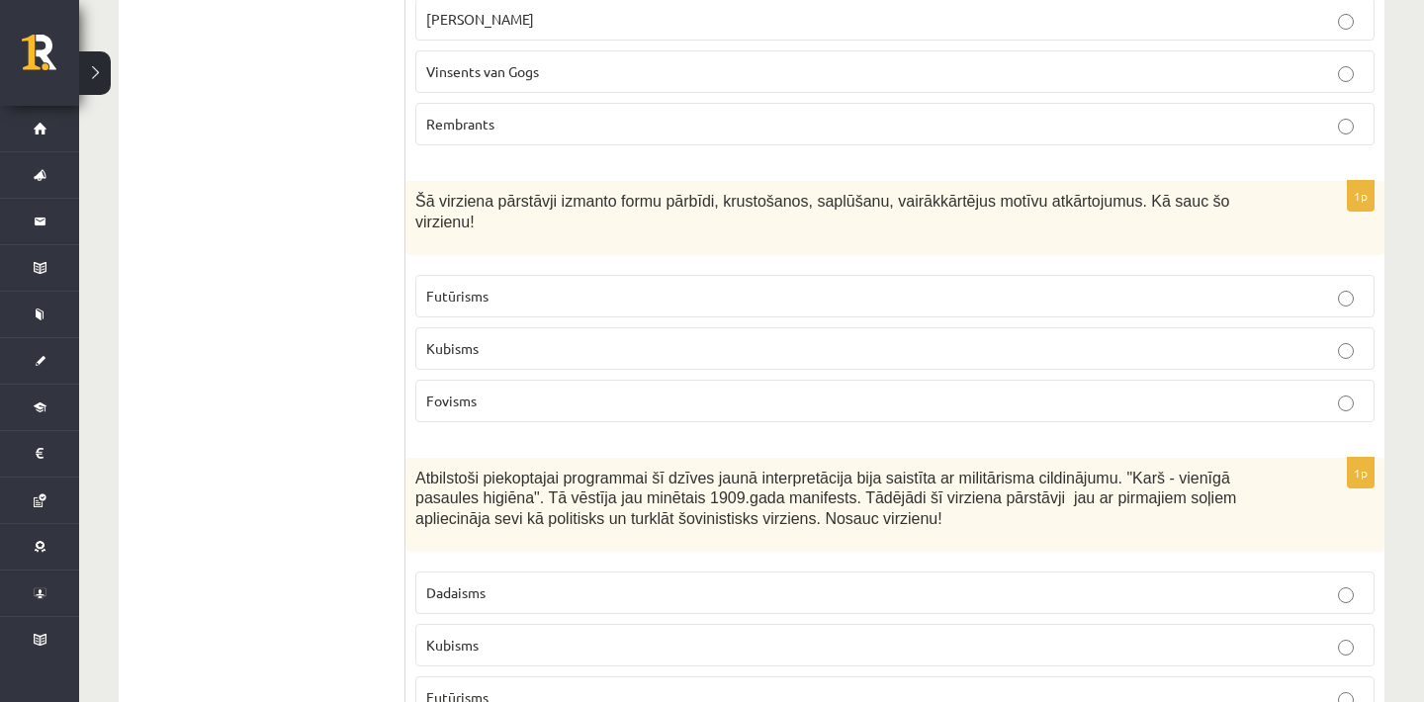
click at [775, 358] on p "Kubisms" at bounding box center [895, 348] width 938 height 21
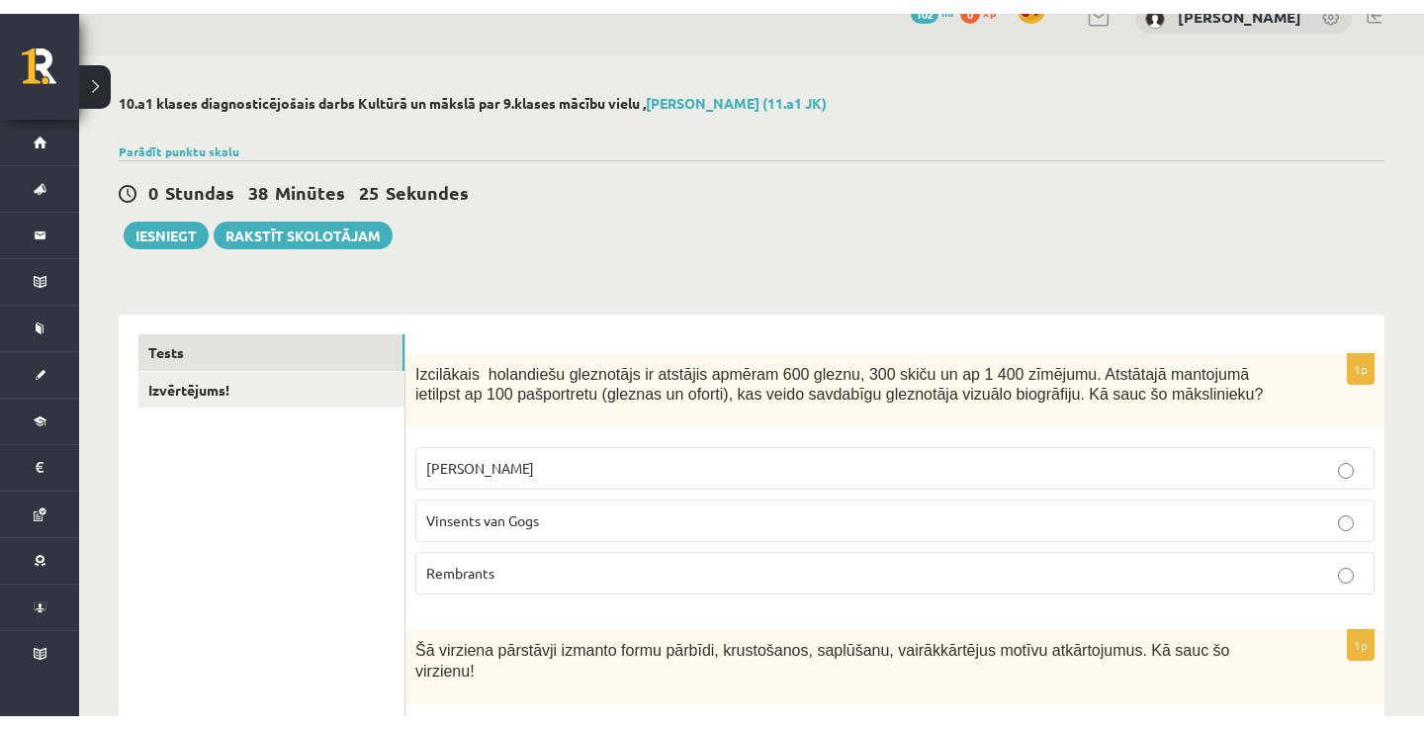
scroll to position [0, 0]
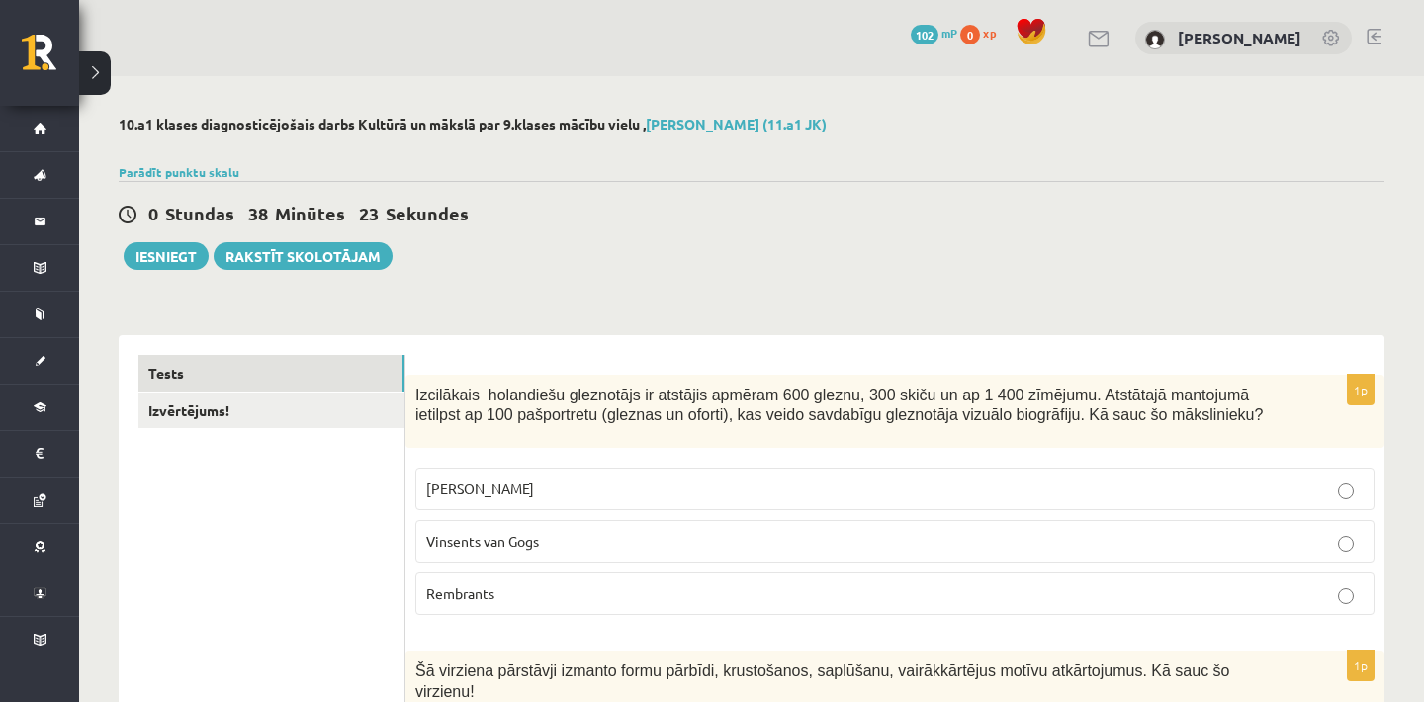
click at [102, 73] on button at bounding box center [95, 73] width 32 height 44
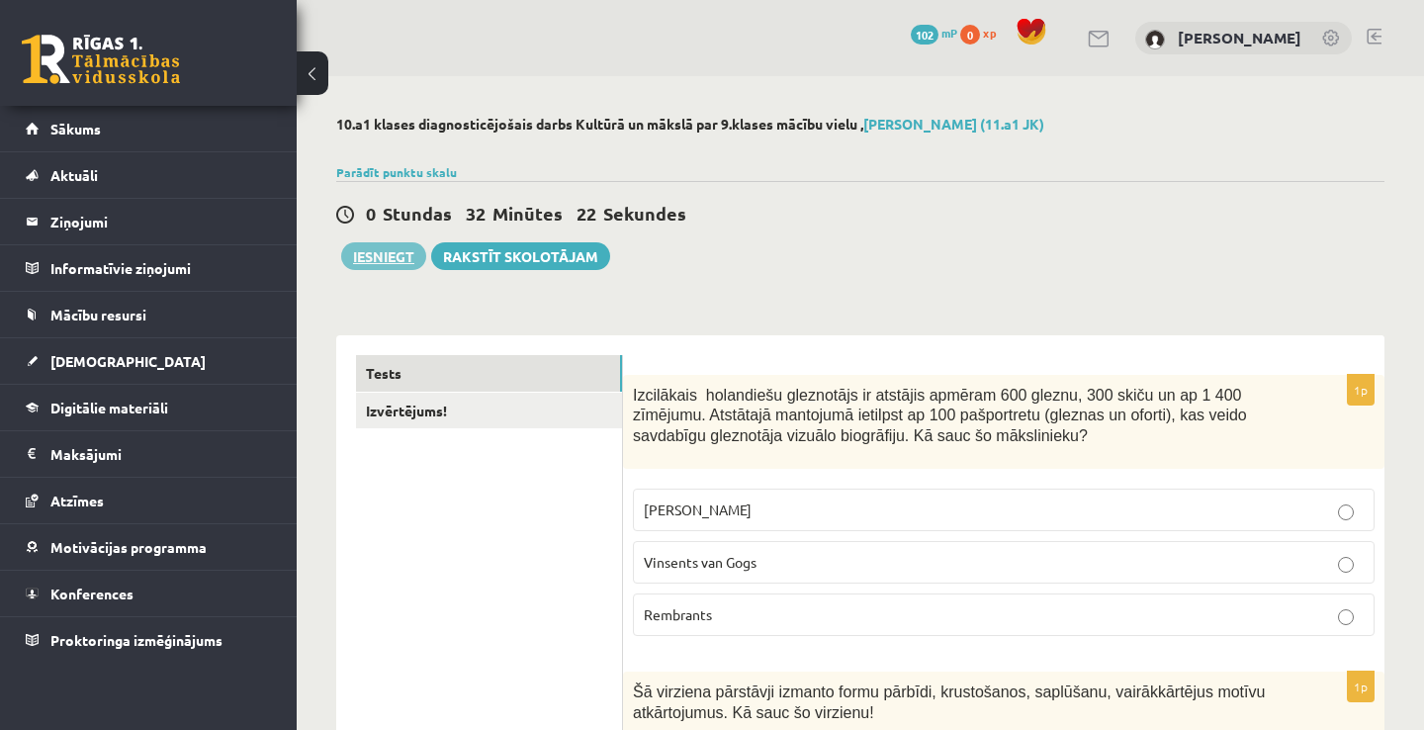
click at [397, 254] on button "Iesniegt" at bounding box center [383, 256] width 85 height 28
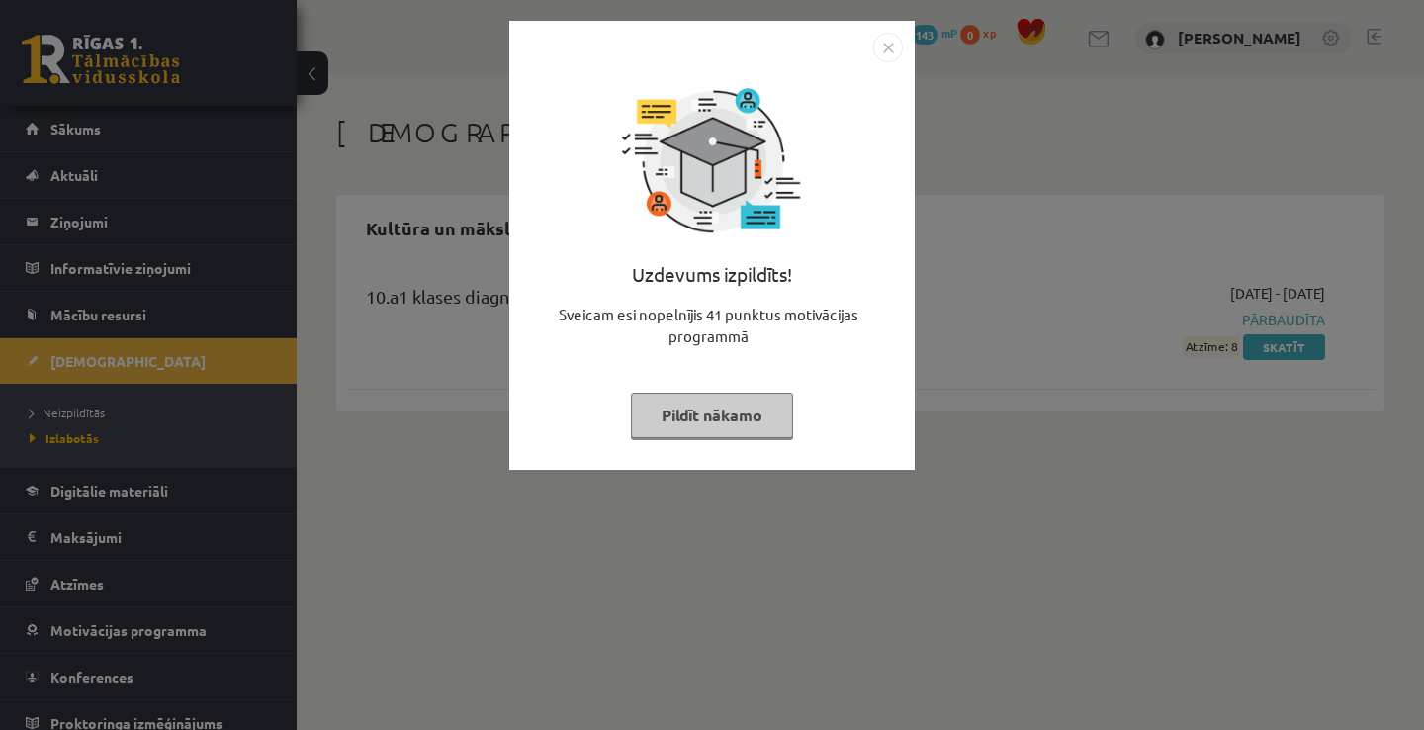
click at [767, 430] on button "Pildīt nākamo" at bounding box center [712, 415] width 162 height 45
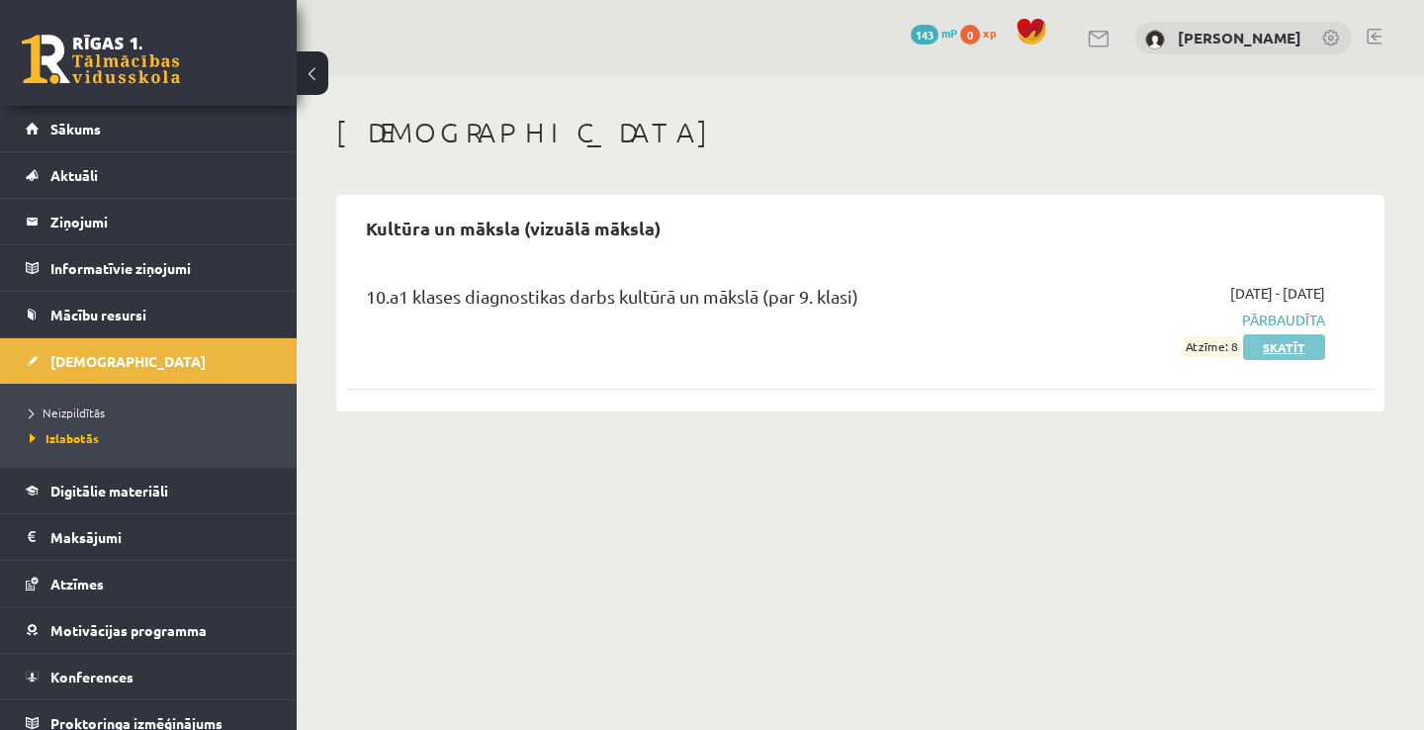
click at [1290, 345] on link "Skatīt" at bounding box center [1284, 347] width 82 height 26
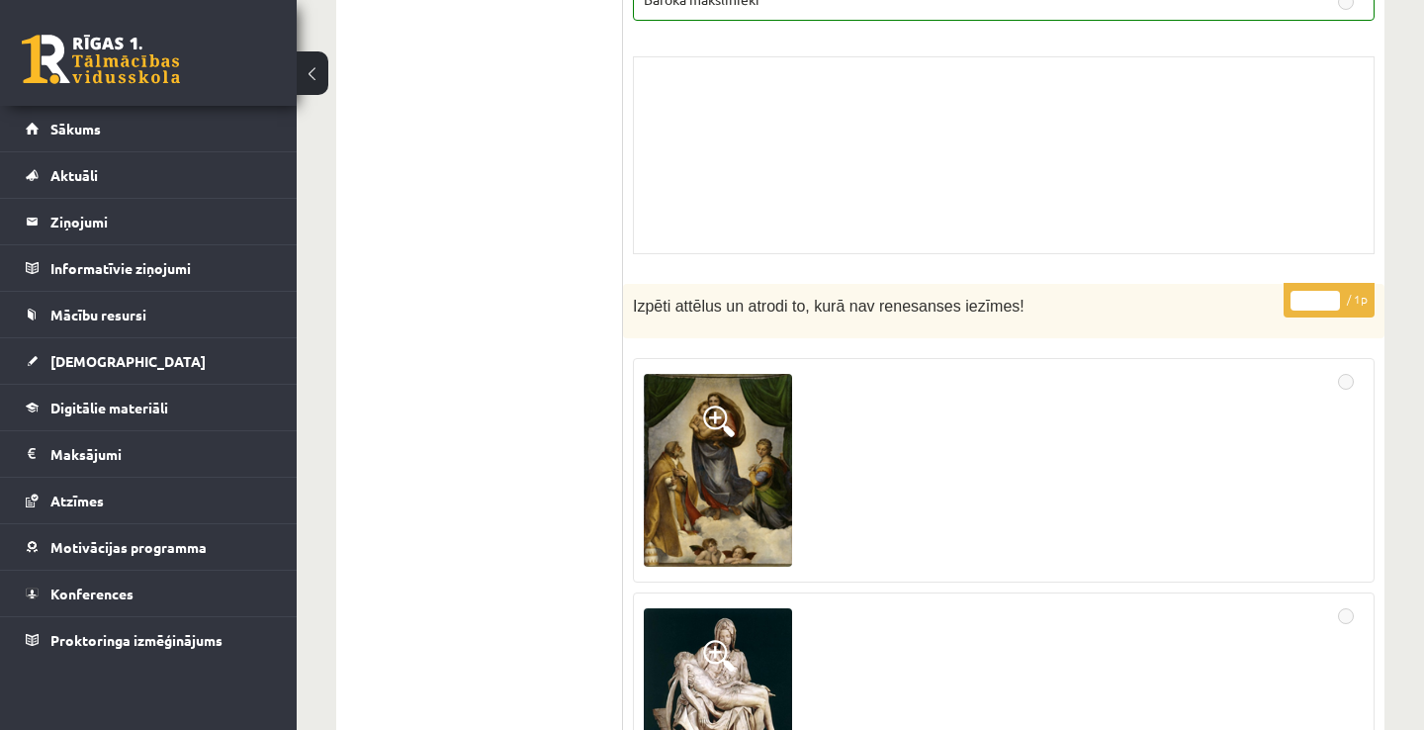
scroll to position [9772, 0]
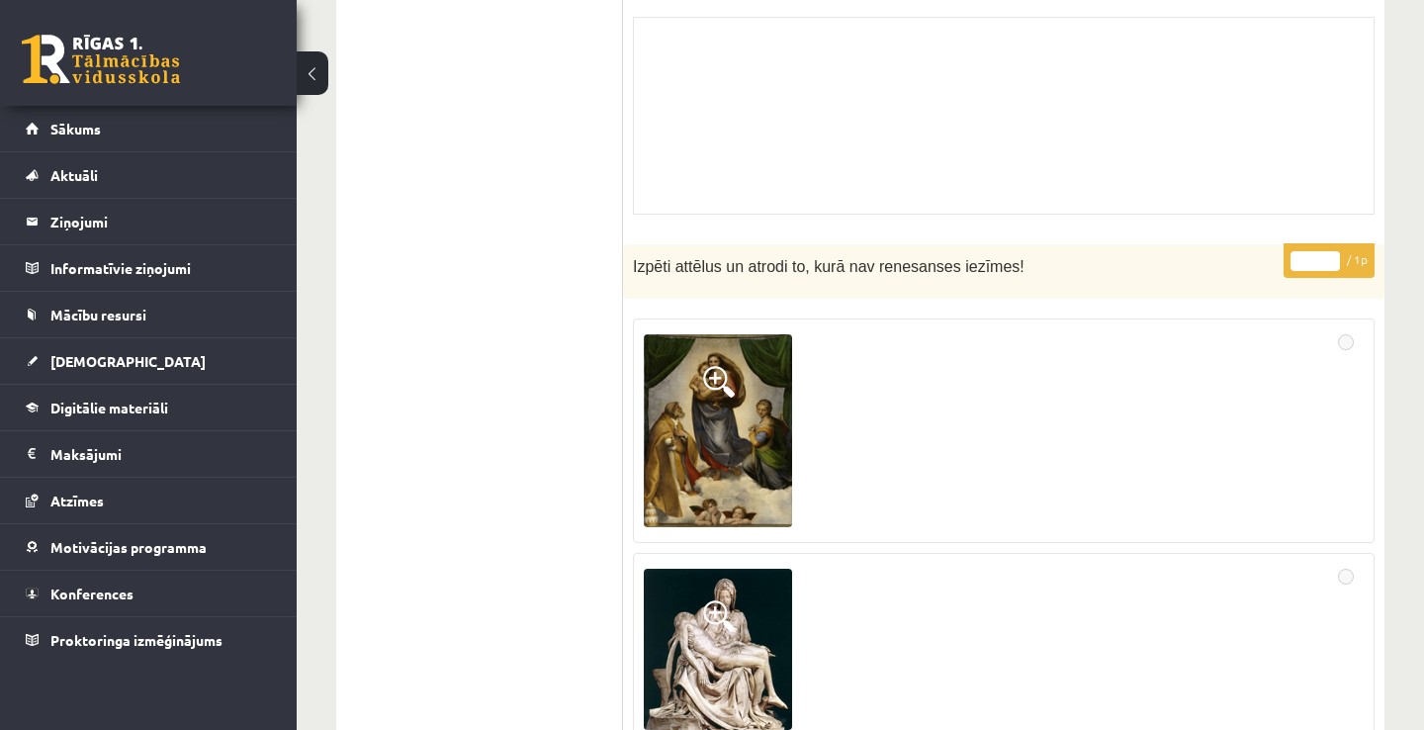
click at [314, 82] on button at bounding box center [313, 73] width 32 height 44
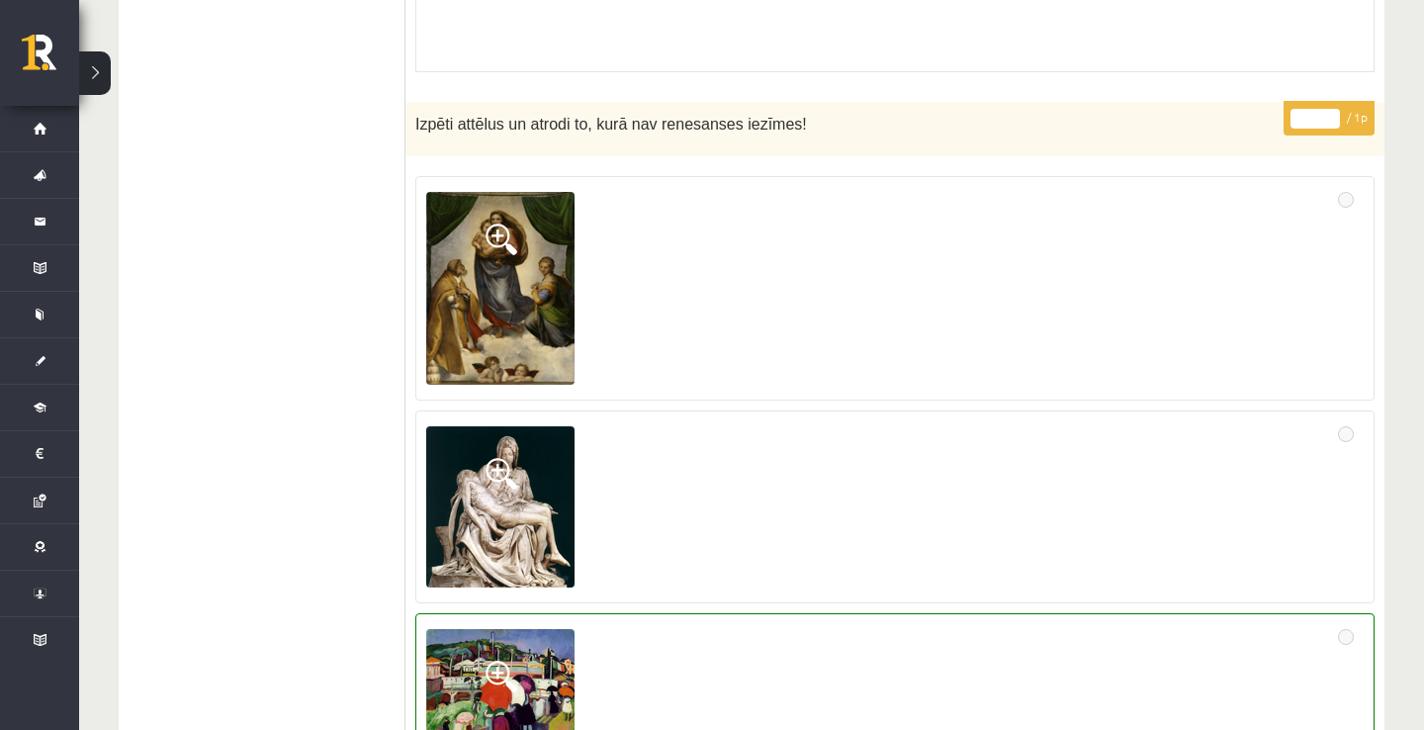
click at [90, 71] on button at bounding box center [95, 73] width 32 height 44
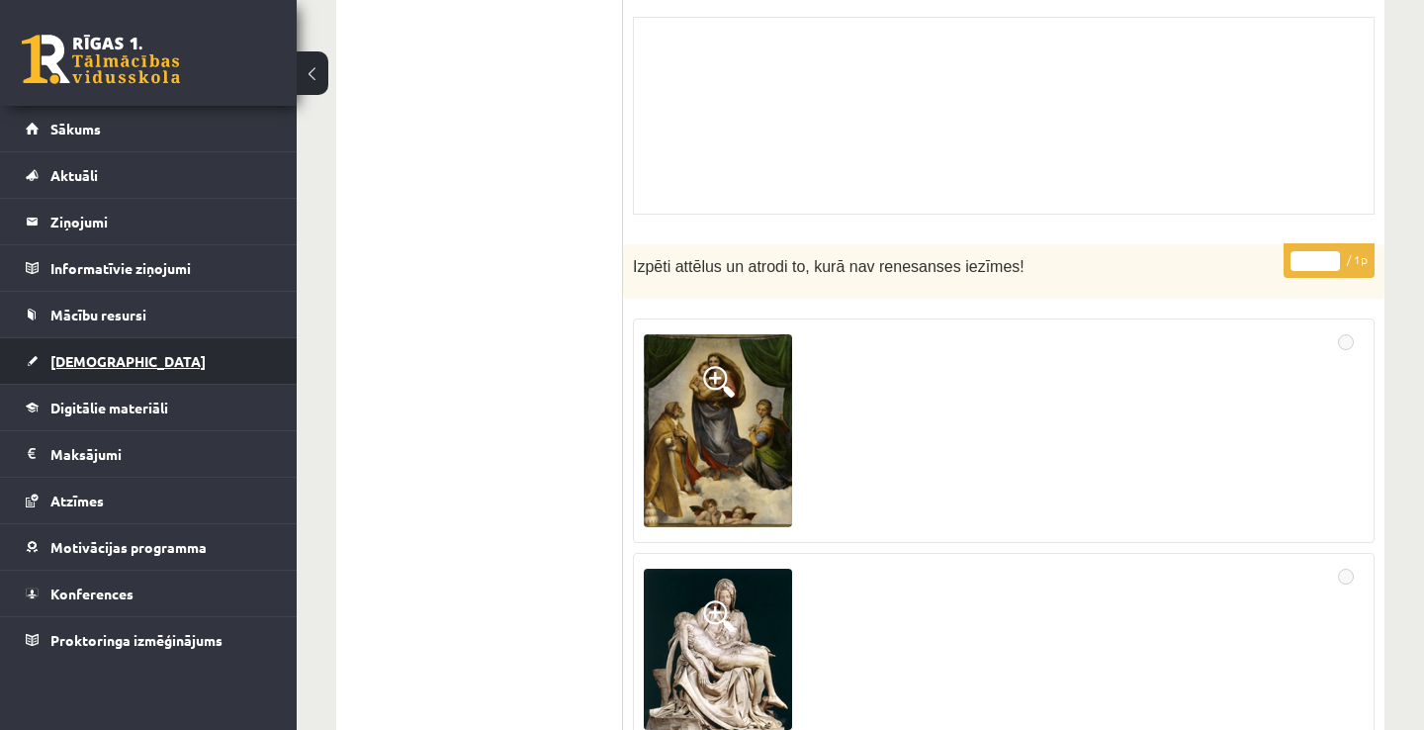
click at [156, 361] on link "[DEMOGRAPHIC_DATA]" at bounding box center [149, 360] width 246 height 45
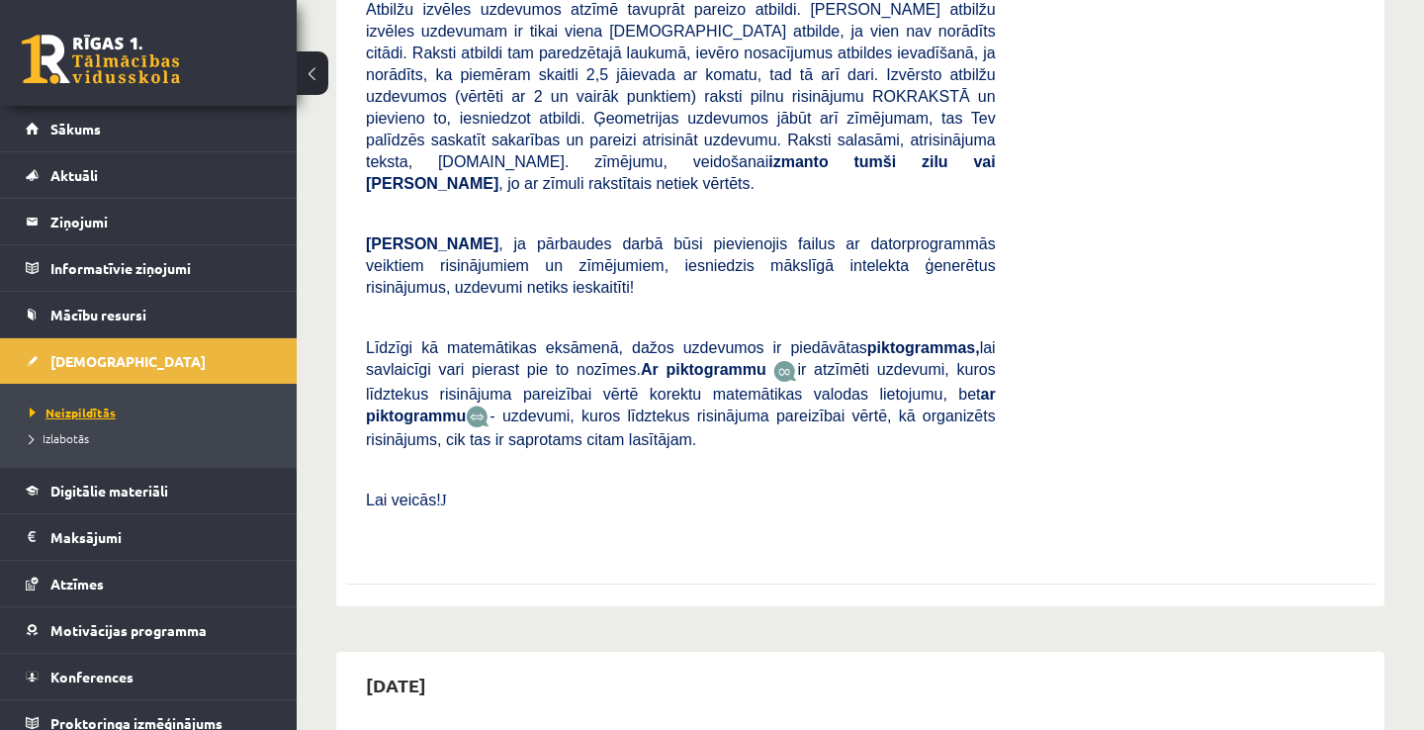
click at [108, 414] on span "Neizpildītās" at bounding box center [73, 413] width 86 height 16
click at [74, 409] on span "Neizpildītās" at bounding box center [73, 413] width 86 height 16
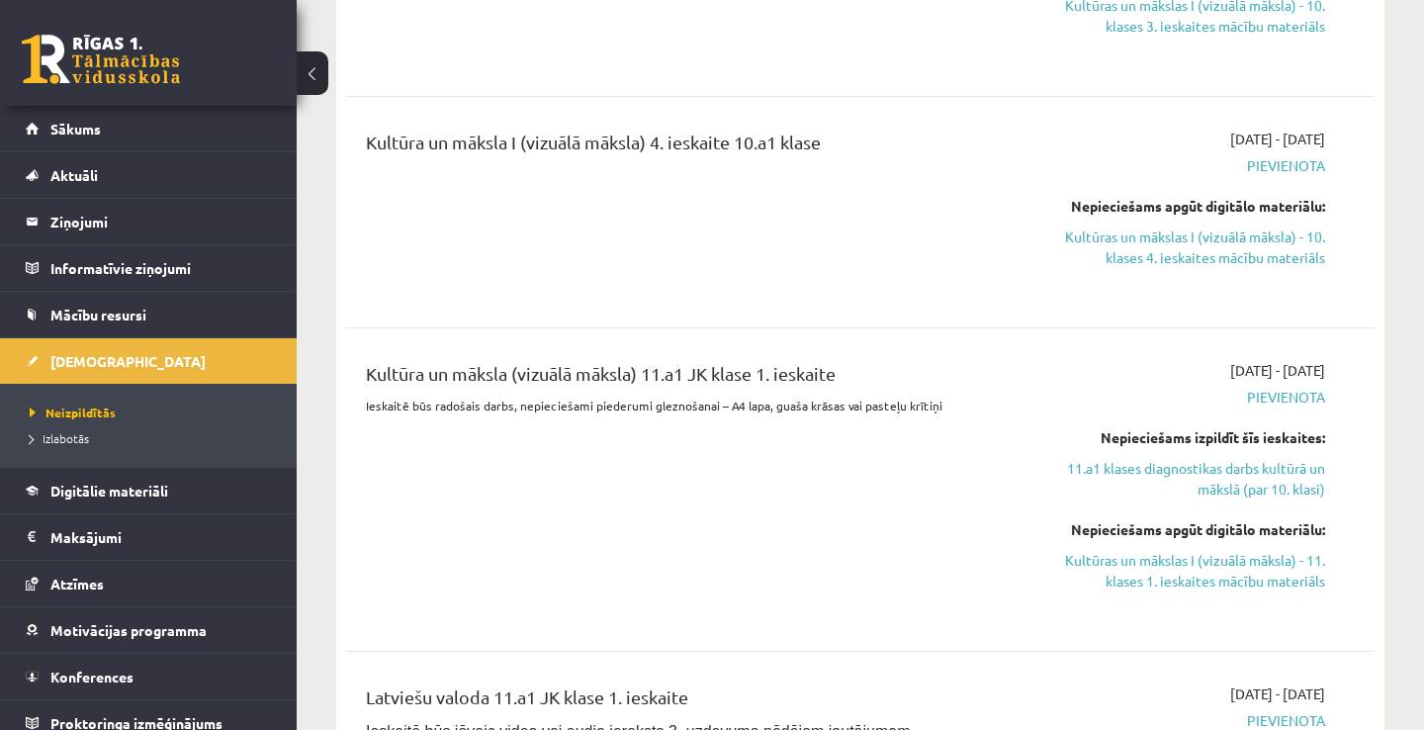
scroll to position [5618, 0]
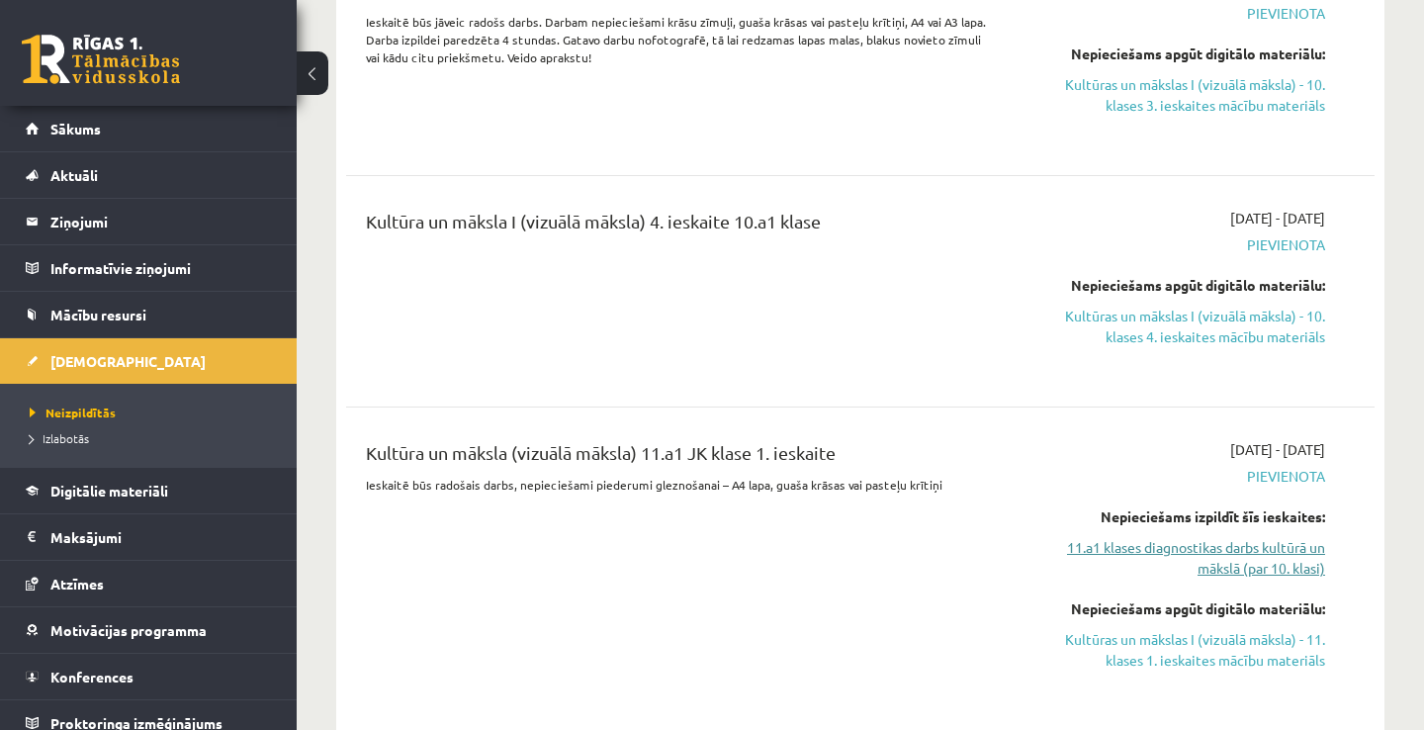
click at [1198, 537] on link "11.a1 klases diagnostikas darbs kultūrā un mākslā (par 10. klasi)" at bounding box center [1176, 558] width 300 height 42
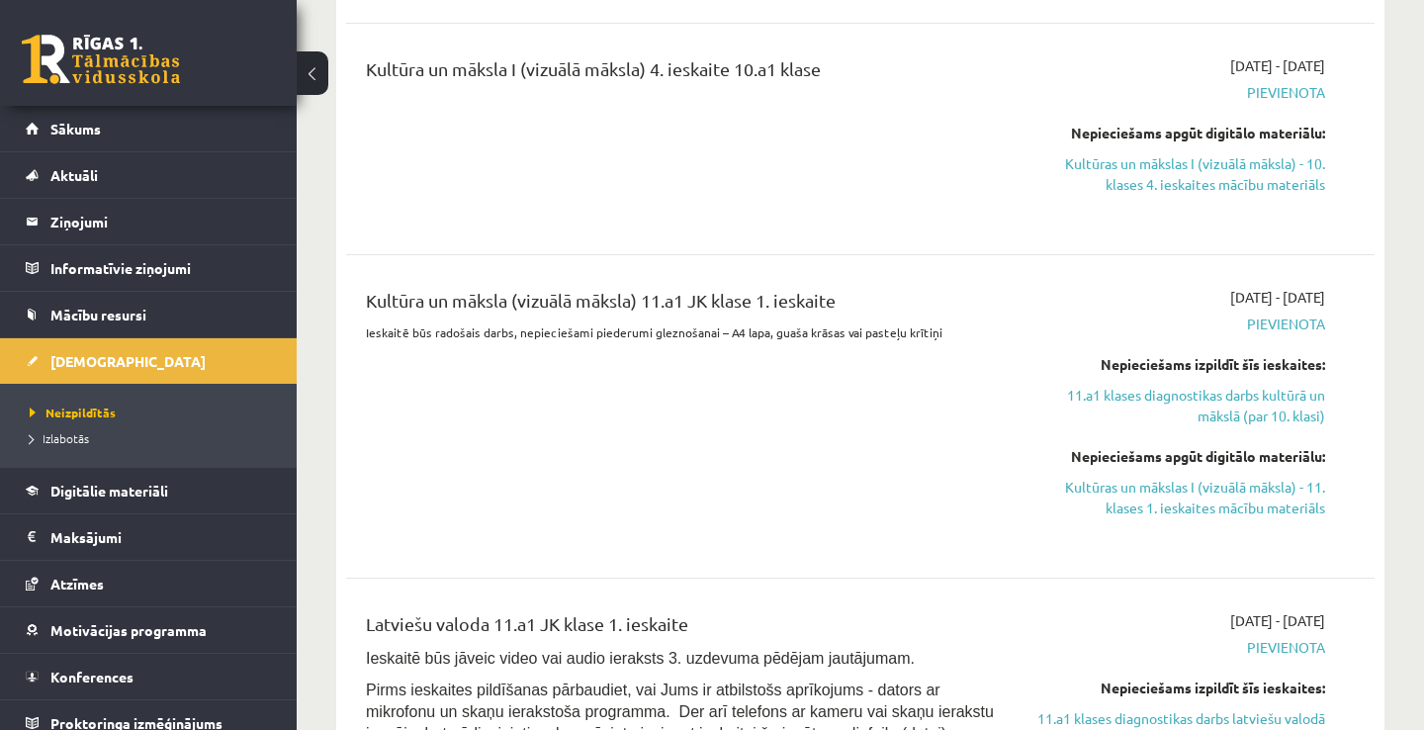
scroll to position [5776, 0]
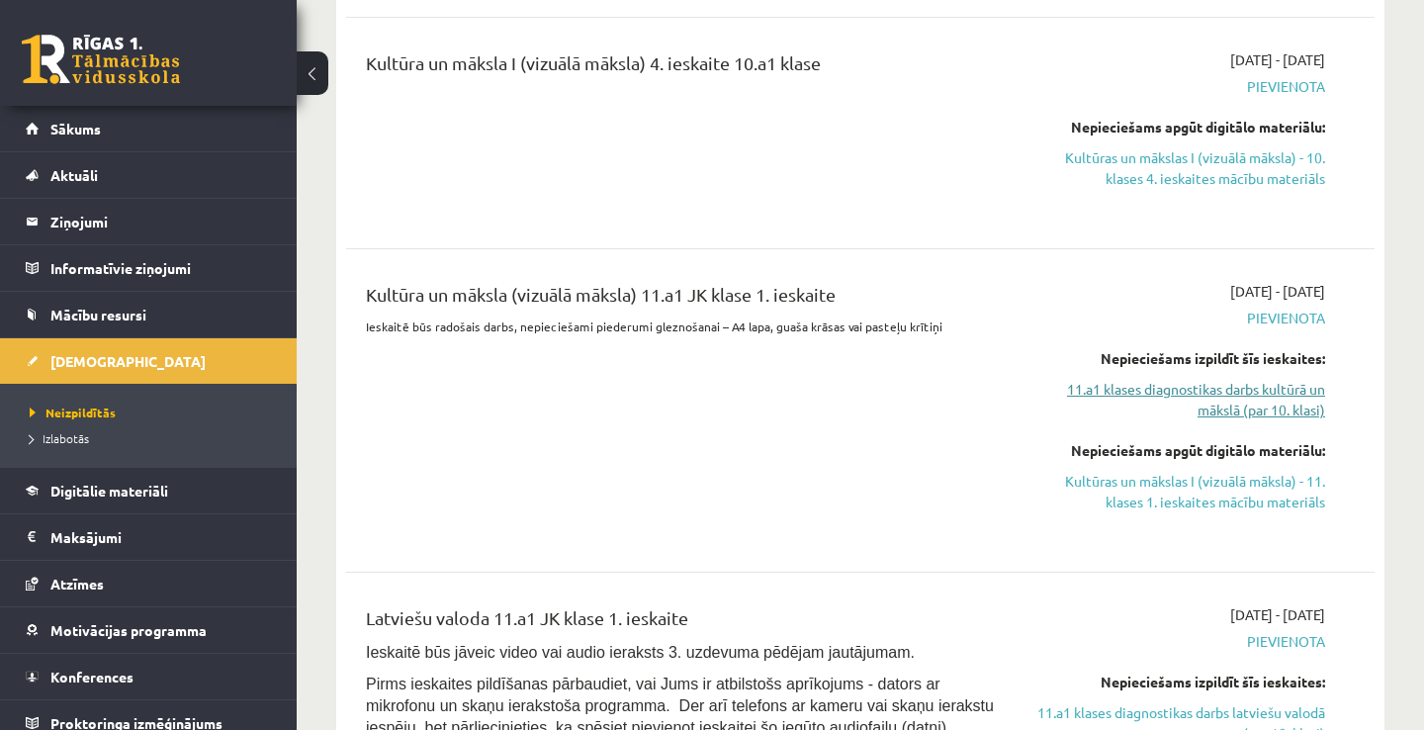
click at [1167, 379] on link "11.a1 klases diagnostikas darbs kultūrā un mākslā (par 10. klasi)" at bounding box center [1176, 400] width 300 height 42
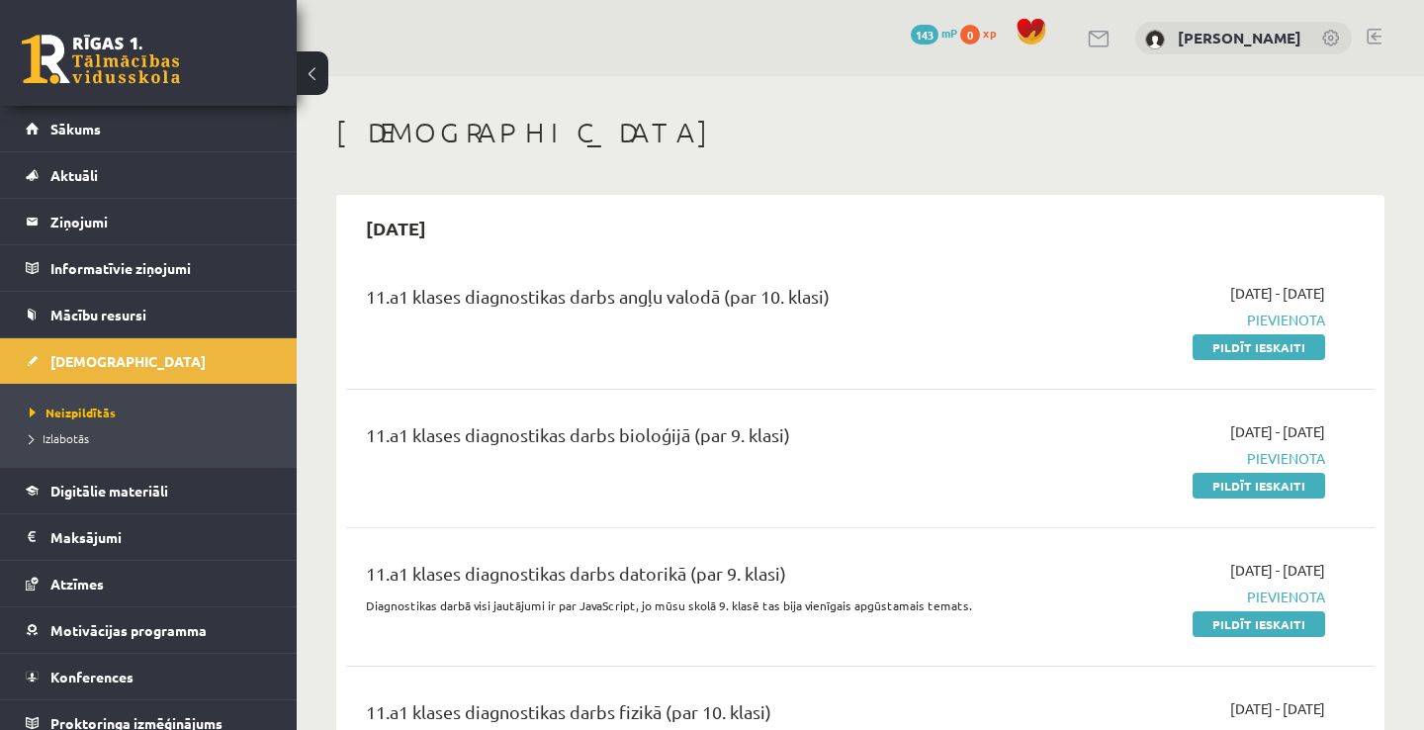
scroll to position [40, 0]
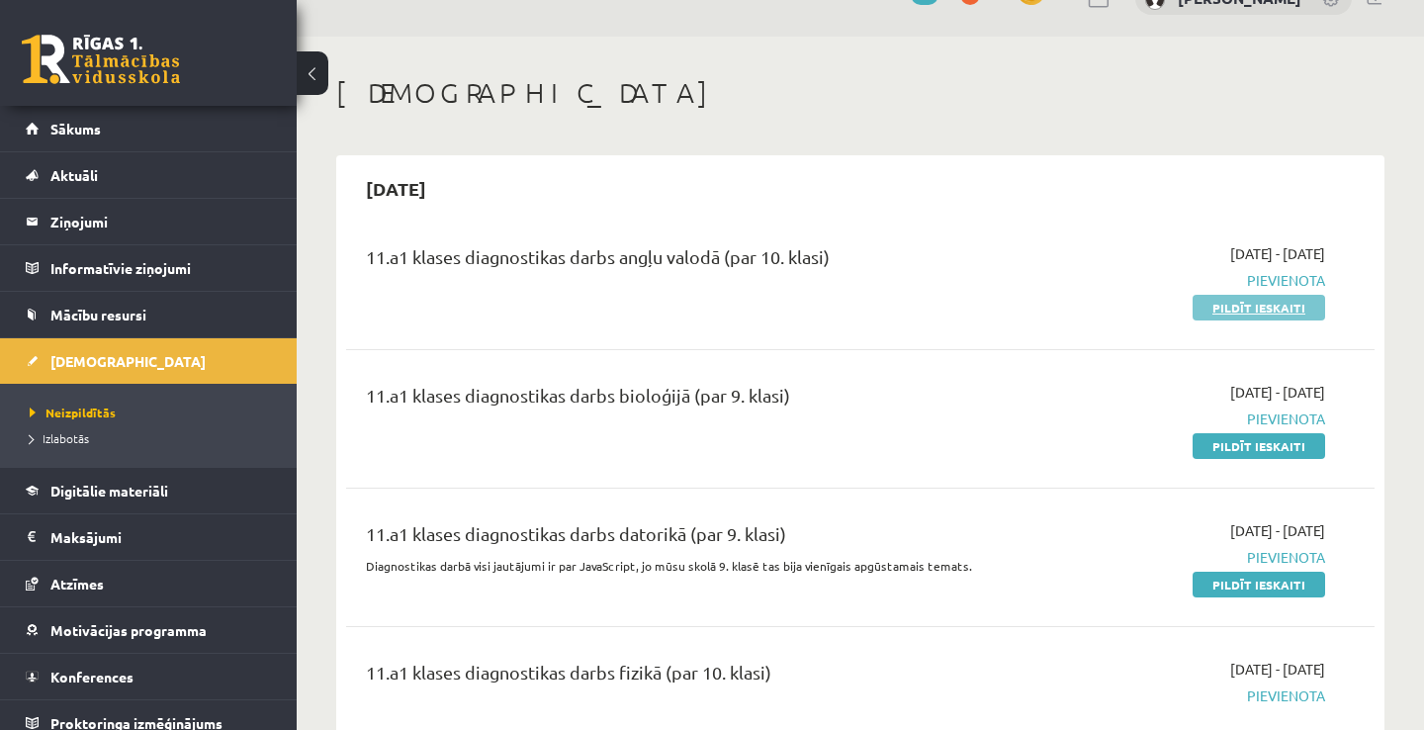
click at [1220, 308] on link "Pildīt ieskaiti" at bounding box center [1259, 308] width 133 height 26
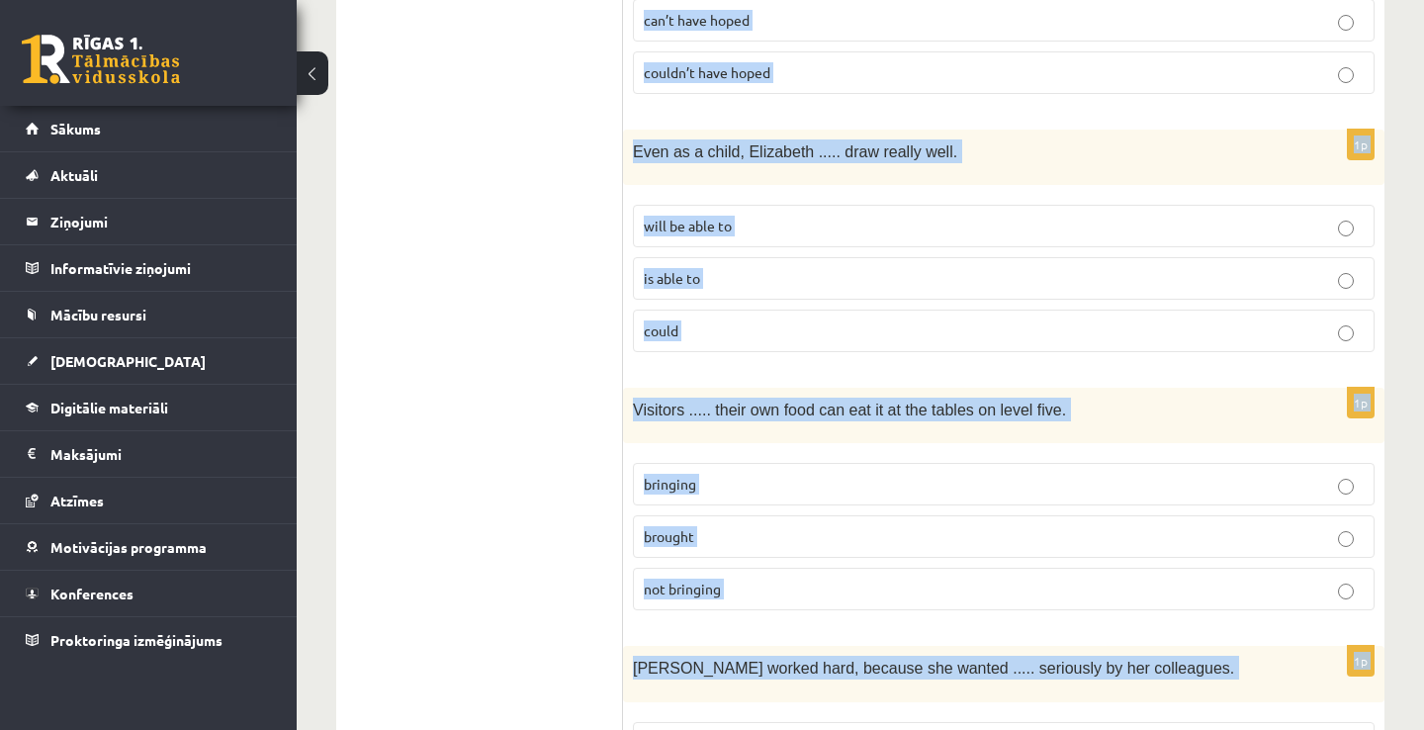
scroll to position [5043, 0]
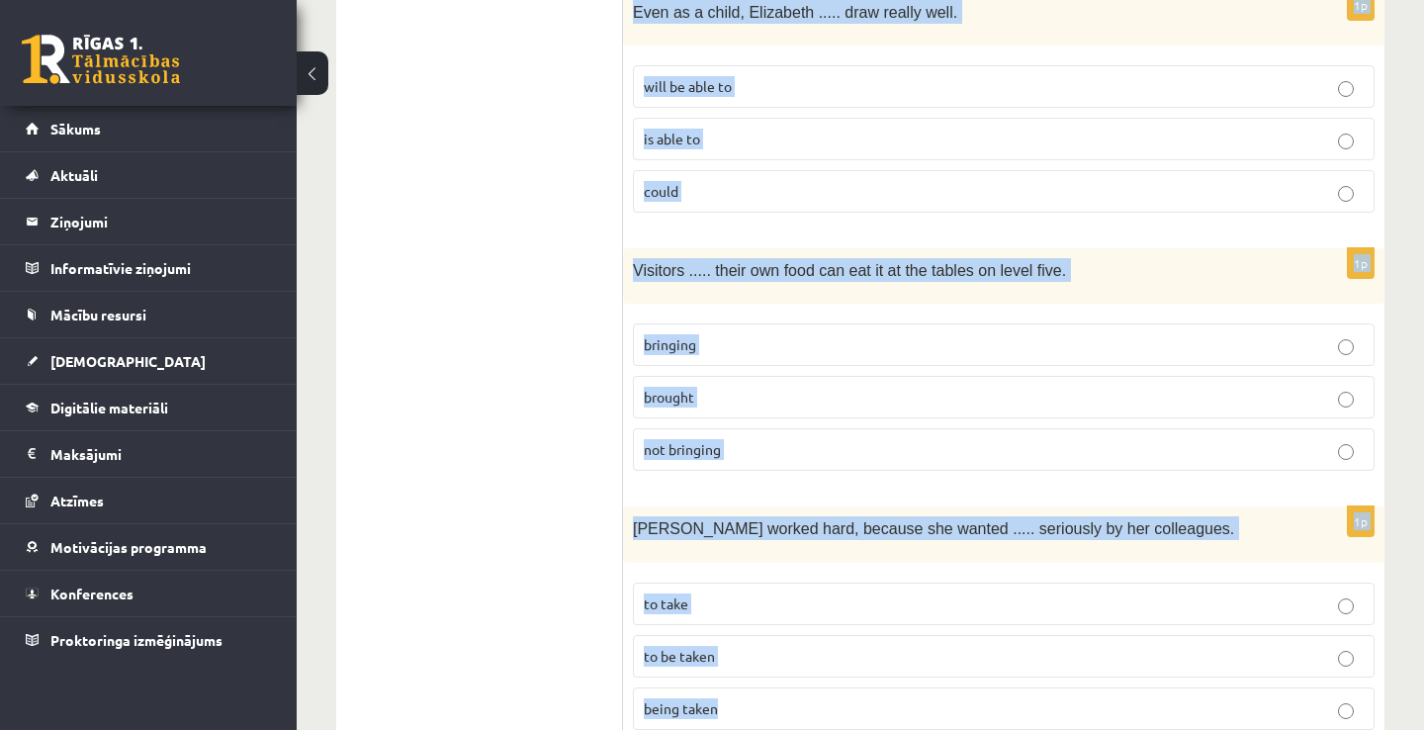
drag, startPoint x: 645, startPoint y: 167, endPoint x: 1423, endPoint y: 783, distance: 992.8
copy form "Lore ips dolorsit ame consec adi elitsed doeius. 4t In utl etdo, magna al e adm…"
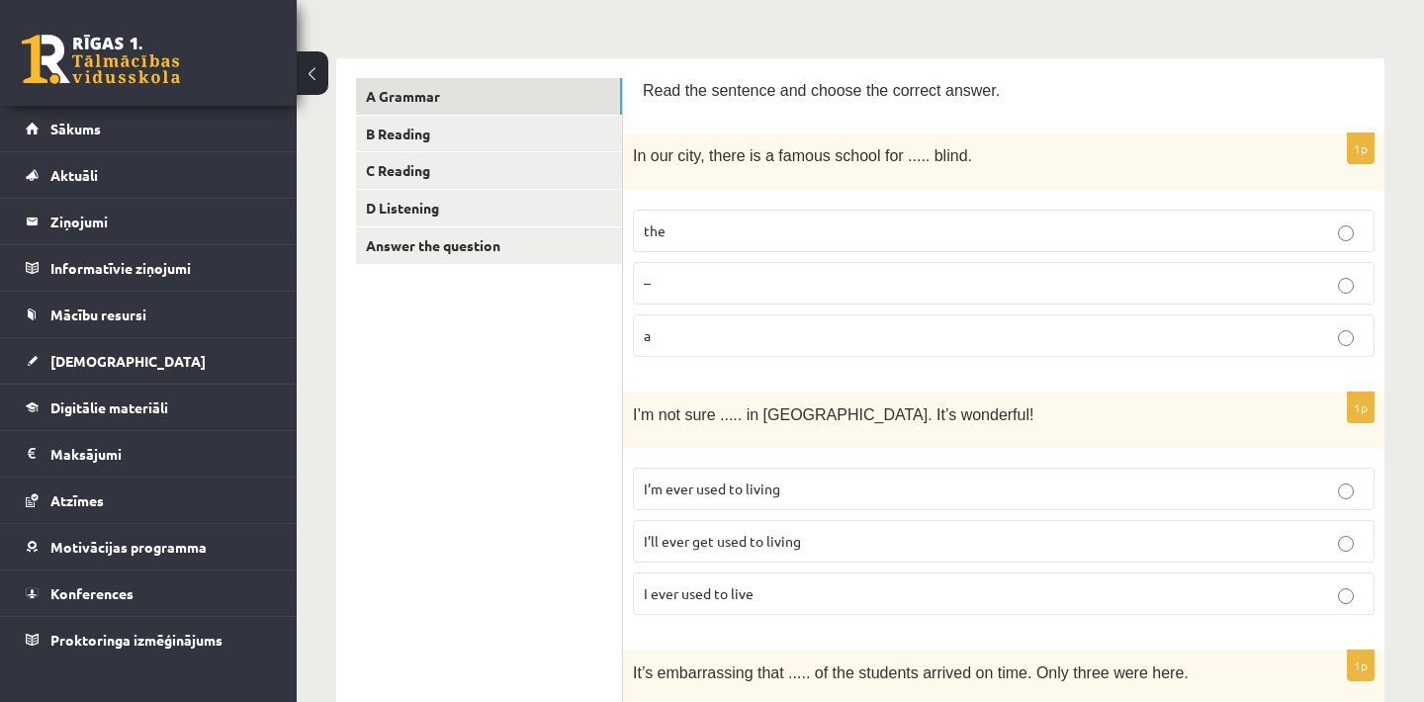
scroll to position [317, 0]
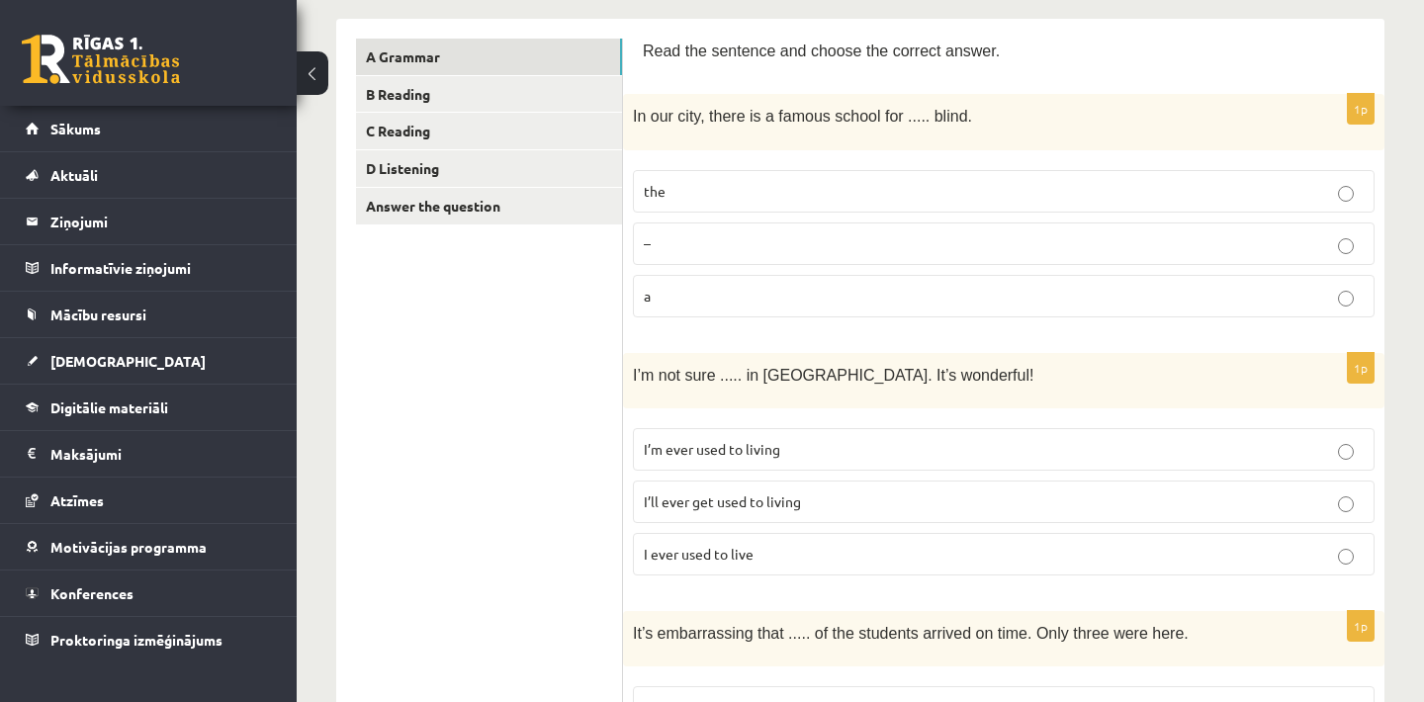
click at [1013, 235] on p "–" at bounding box center [1004, 243] width 720 height 21
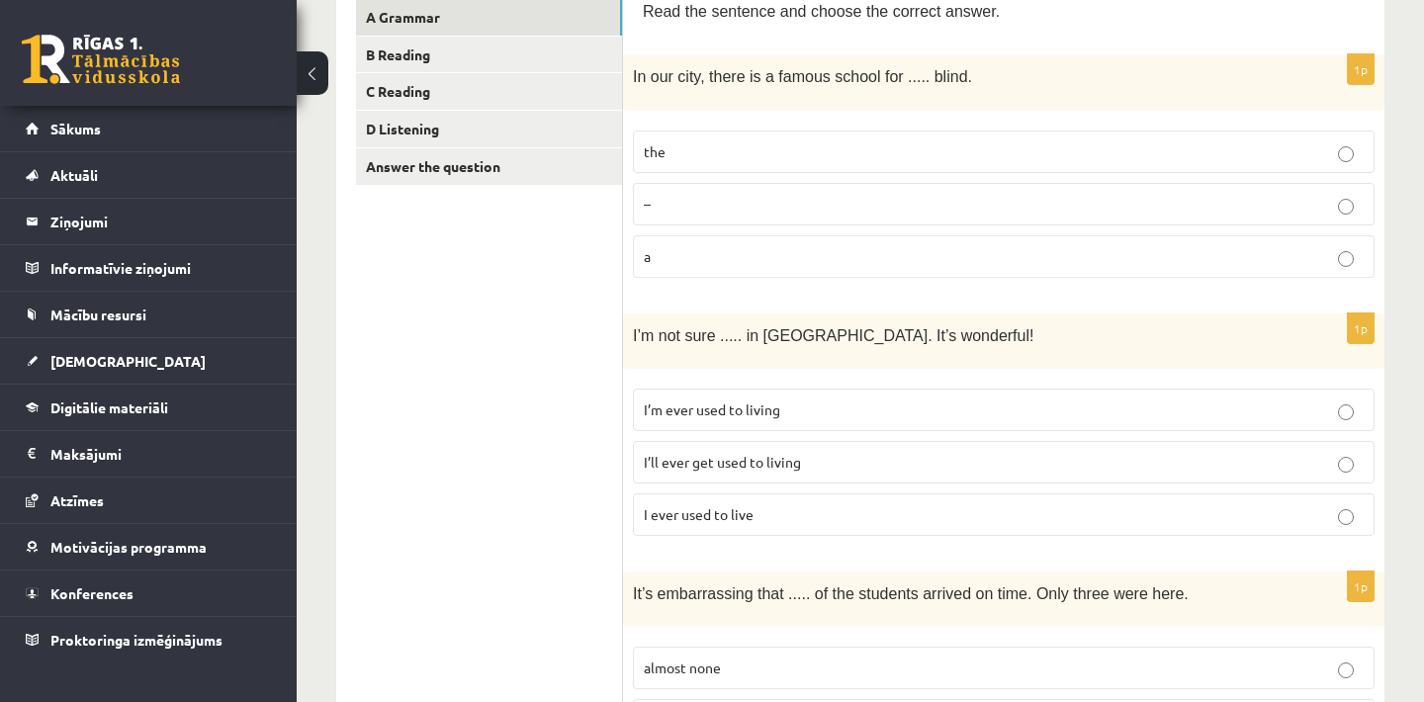
scroll to position [435, 0]
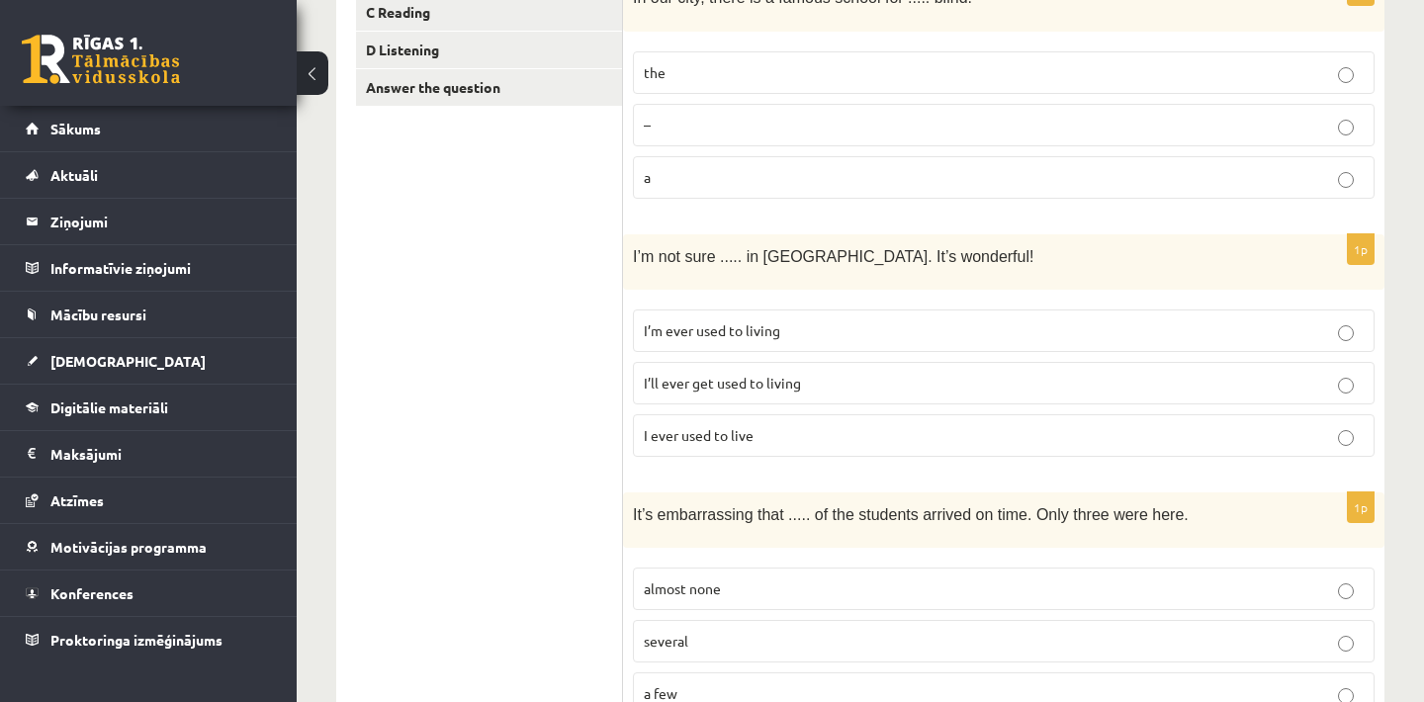
click at [785, 385] on span "I’ll ever get used to living" at bounding box center [722, 383] width 157 height 18
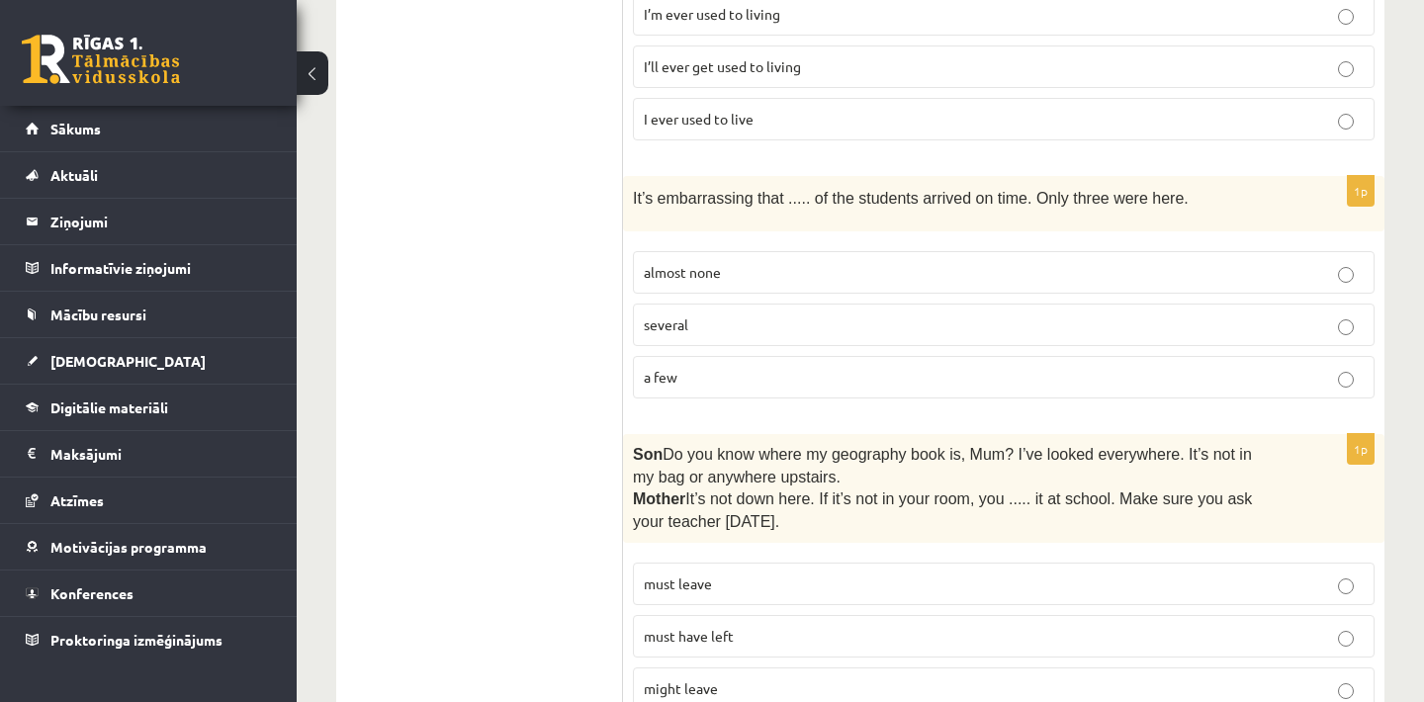
scroll to position [791, 0]
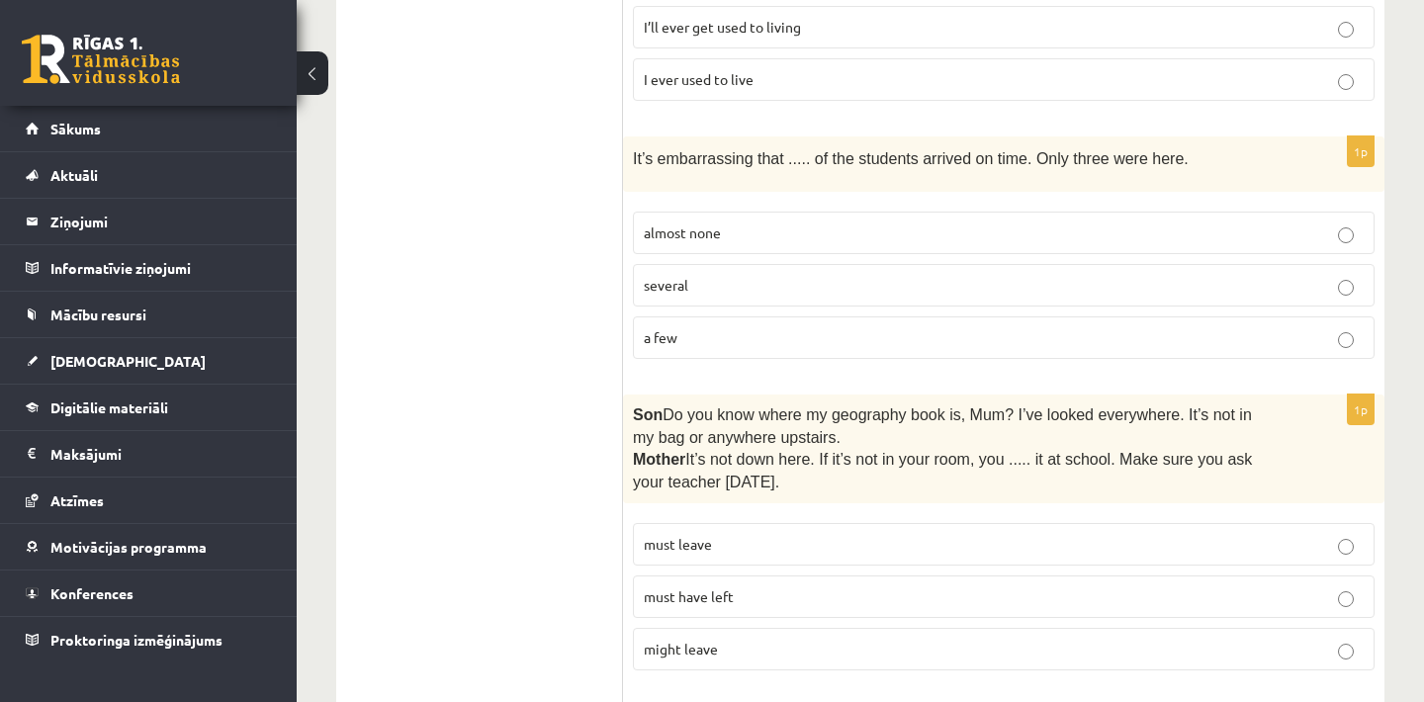
click at [845, 227] on p "almost none" at bounding box center [1004, 233] width 720 height 21
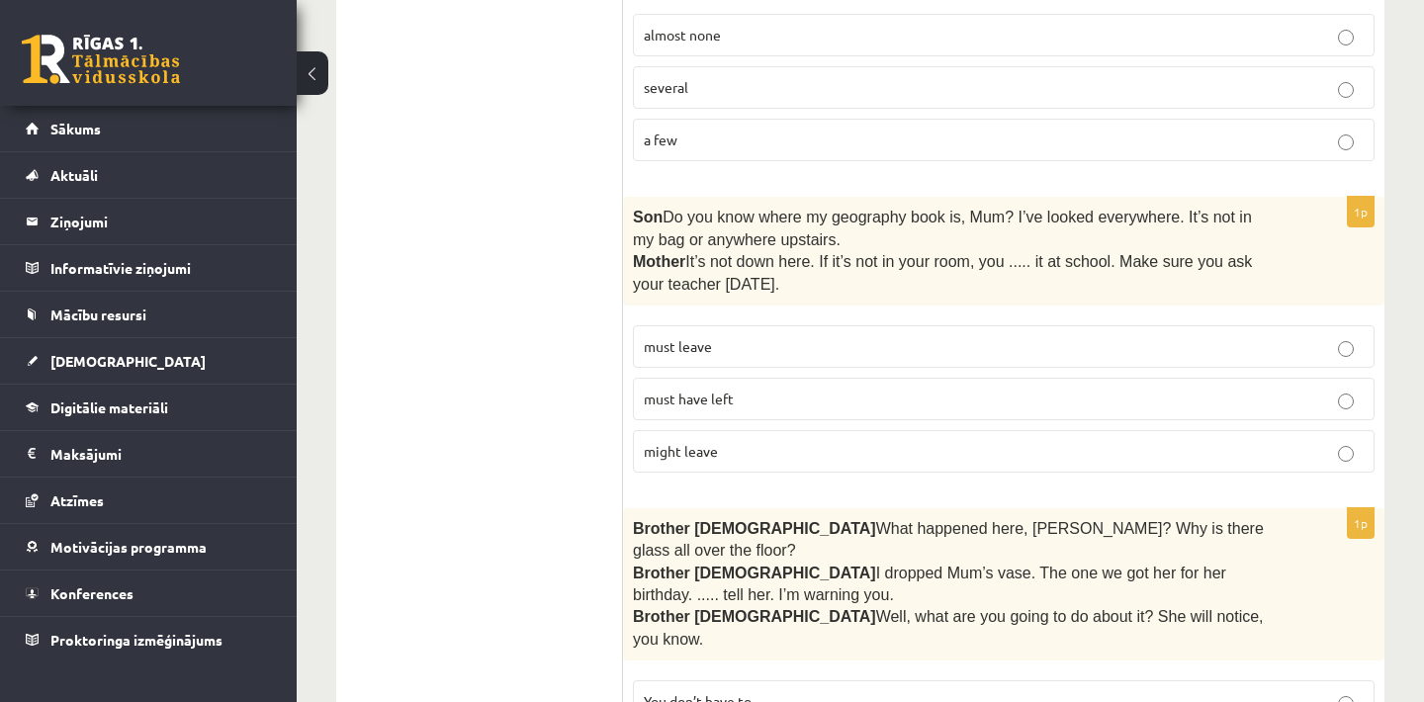
scroll to position [1029, 0]
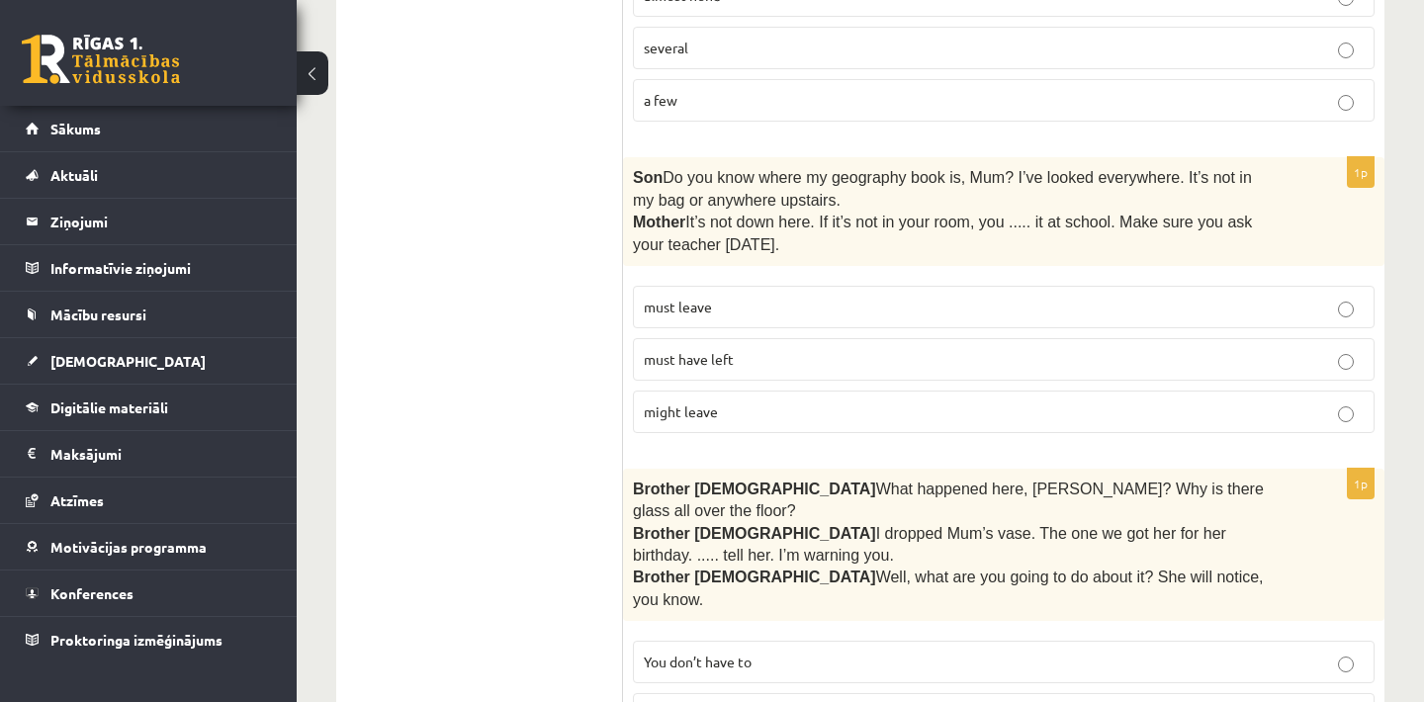
click at [767, 406] on p "might leave" at bounding box center [1004, 412] width 720 height 21
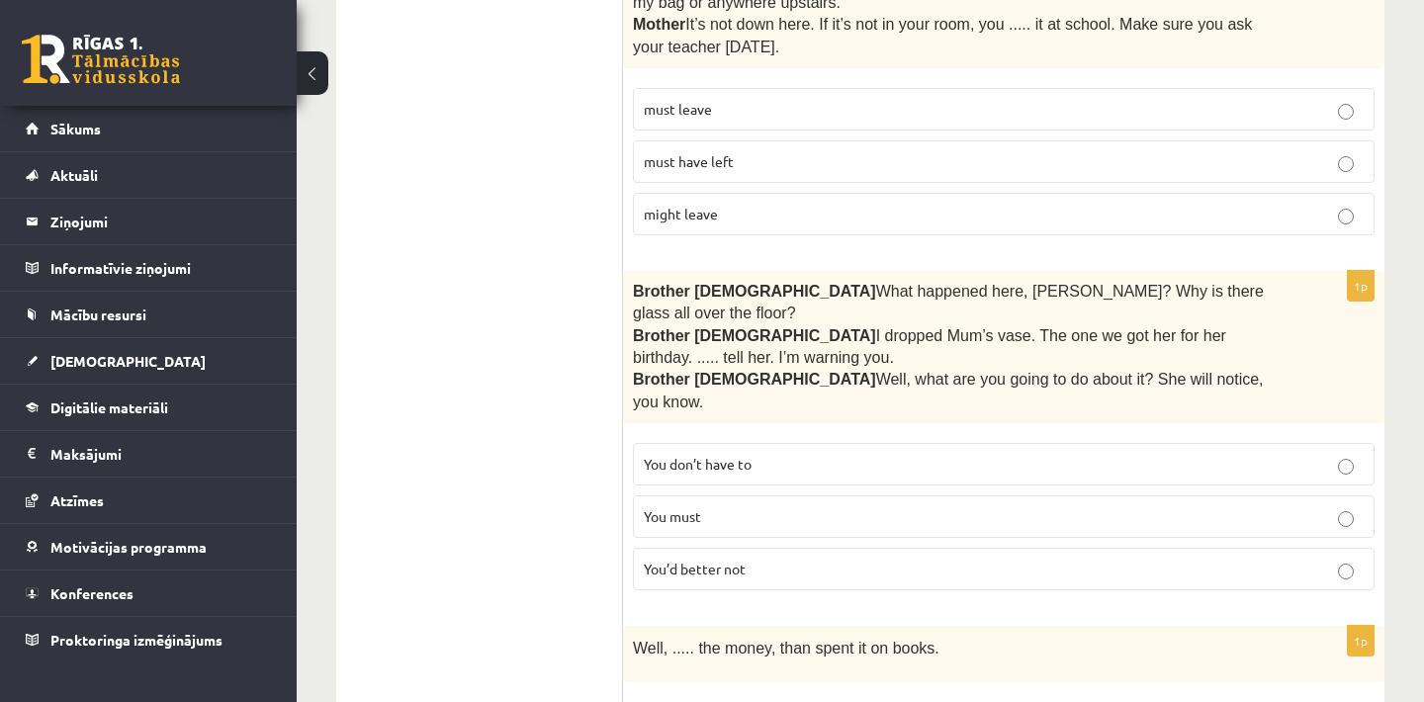
scroll to position [1266, 0]
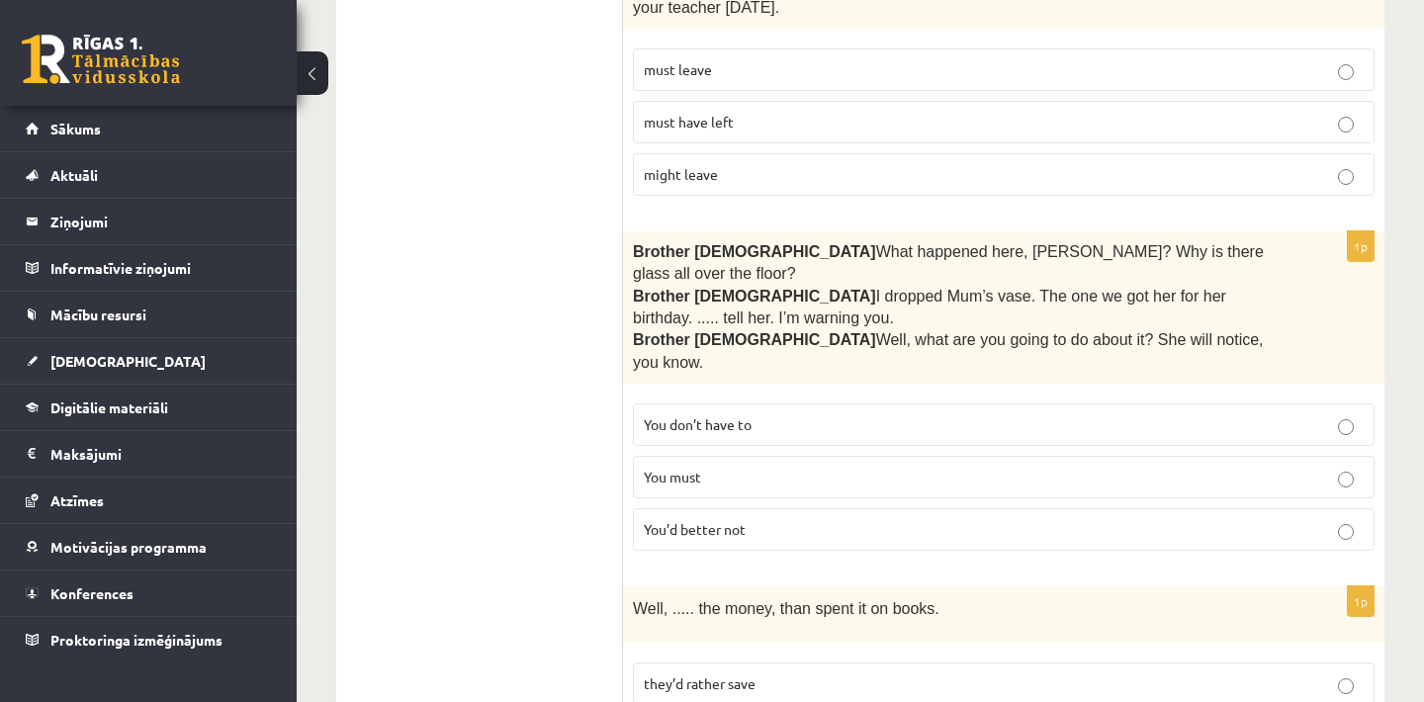
click at [761, 519] on p "You’d better not" at bounding box center [1004, 529] width 720 height 21
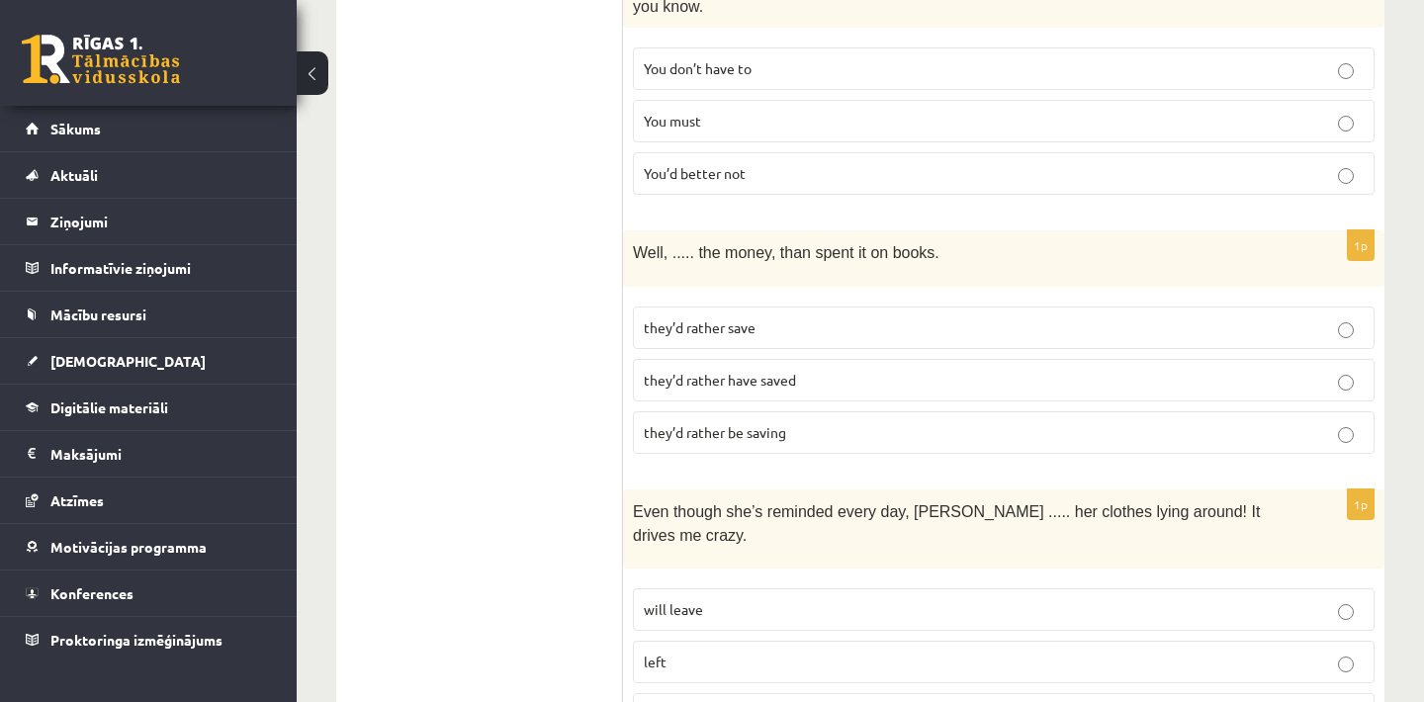
scroll to position [1662, 0]
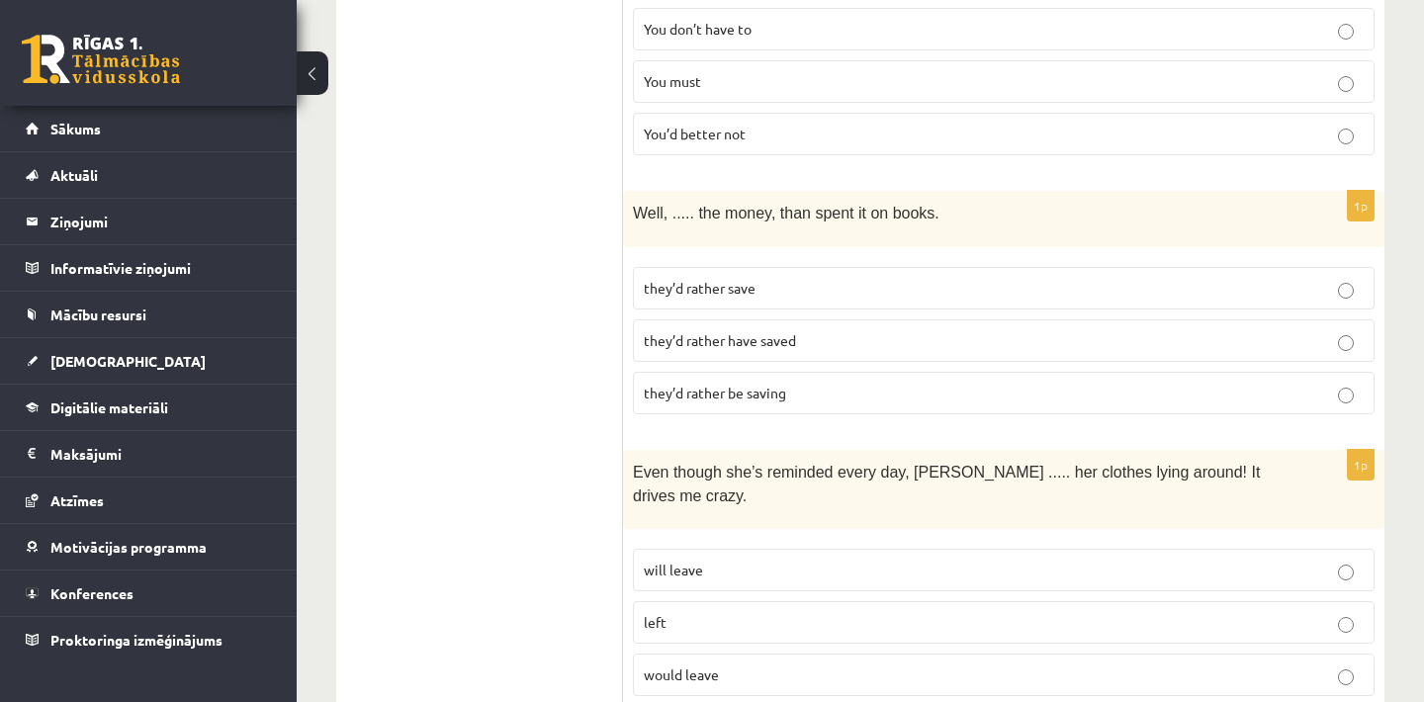
click at [801, 278] on p "they’d rather save" at bounding box center [1004, 288] width 720 height 21
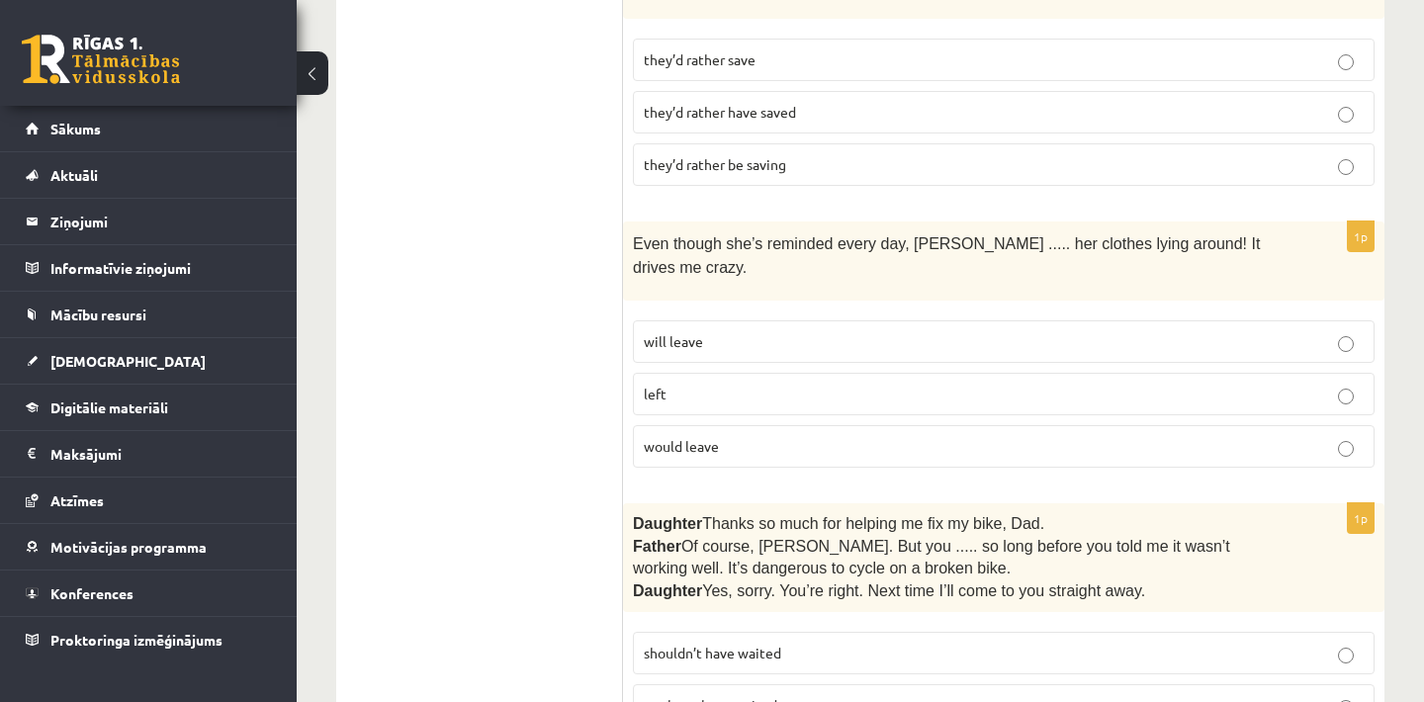
scroll to position [1899, 0]
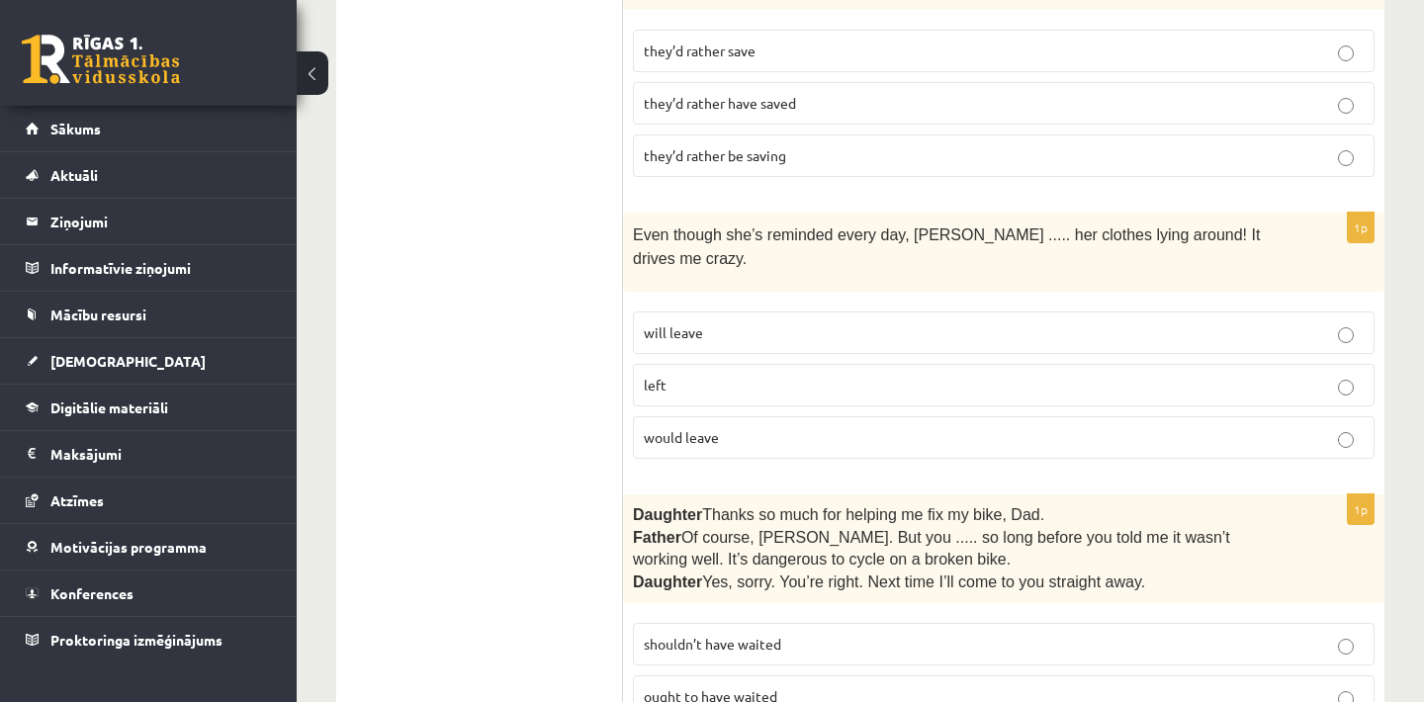
click at [744, 427] on p "would leave" at bounding box center [1004, 437] width 720 height 21
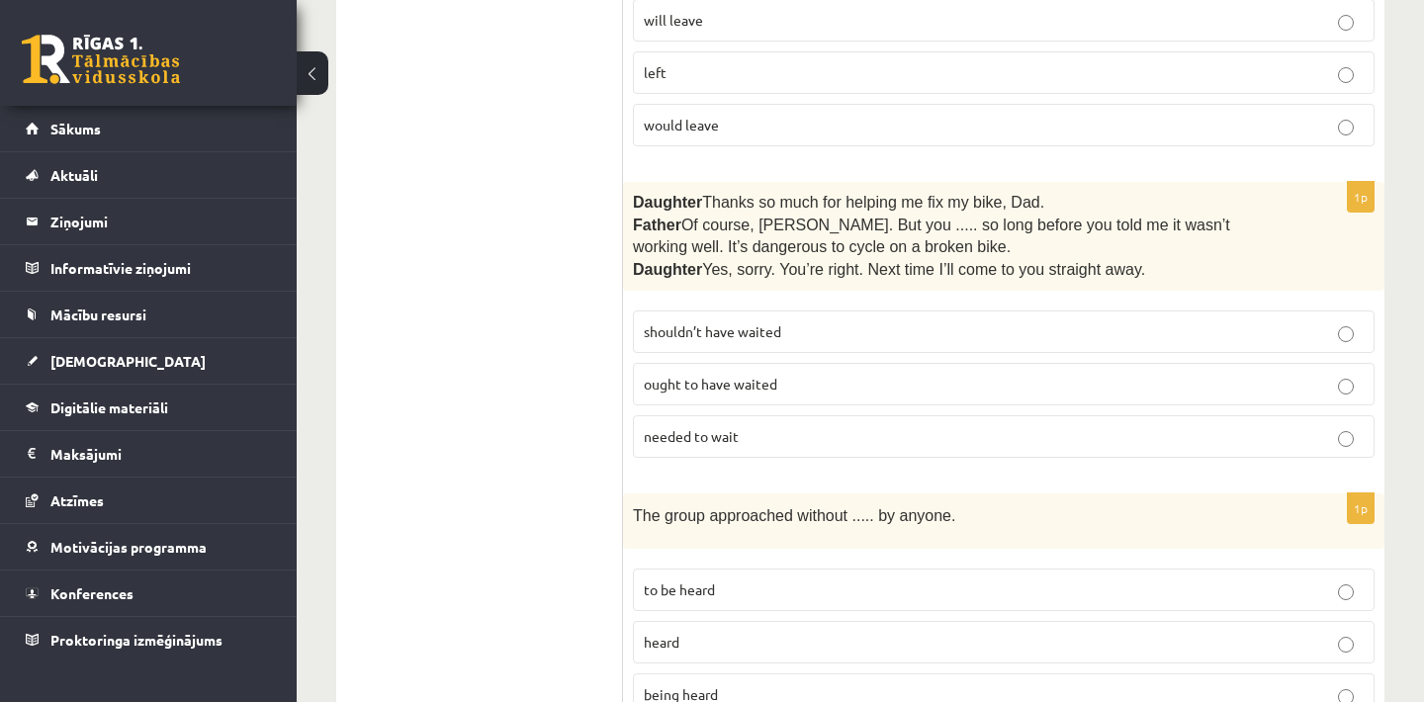
scroll to position [2255, 0]
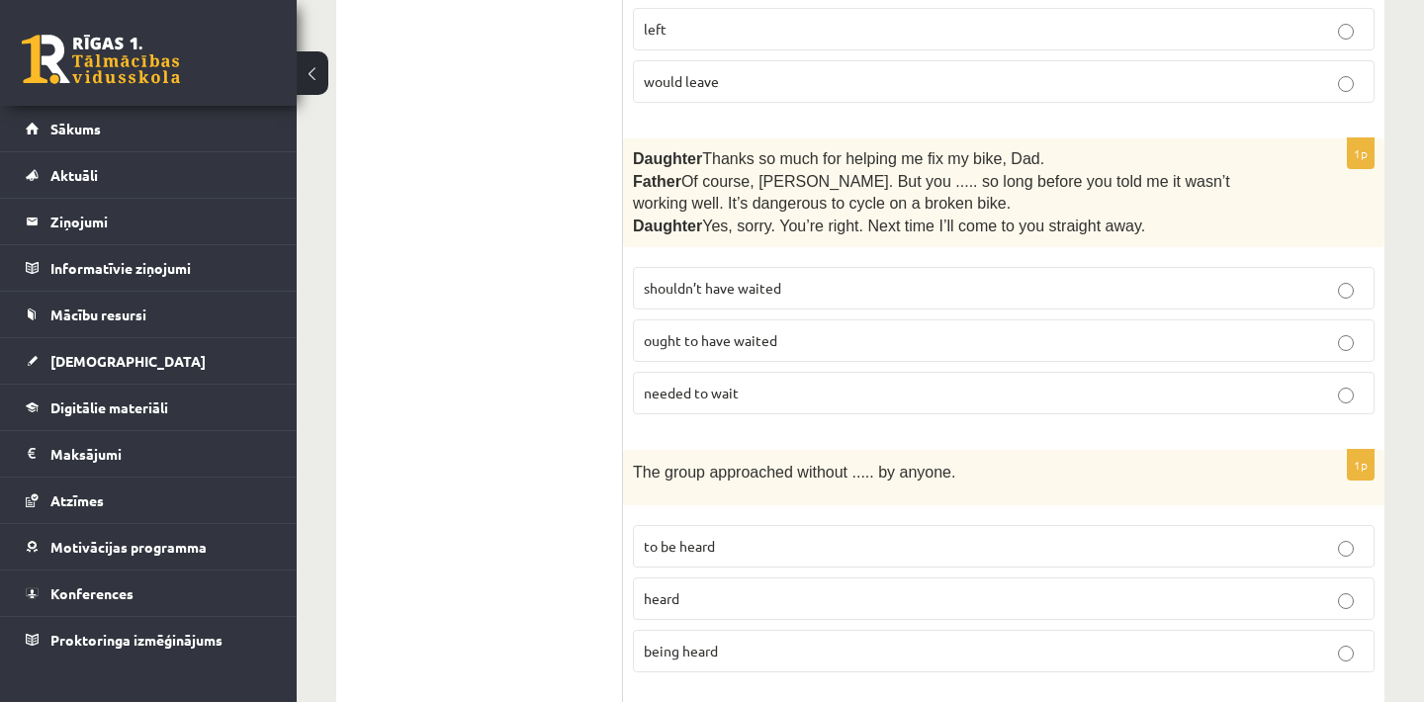
click at [695, 384] on span "needed to wait" at bounding box center [691, 393] width 95 height 18
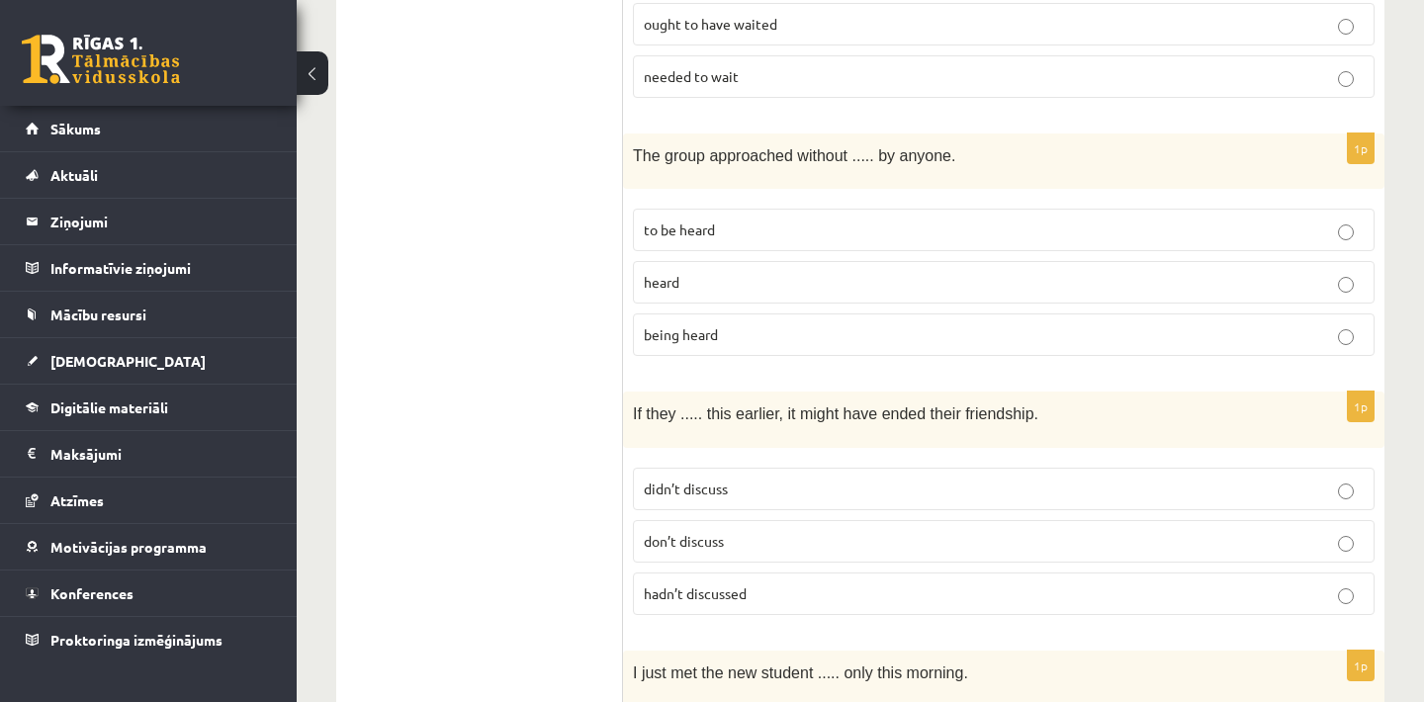
scroll to position [2611, 0]
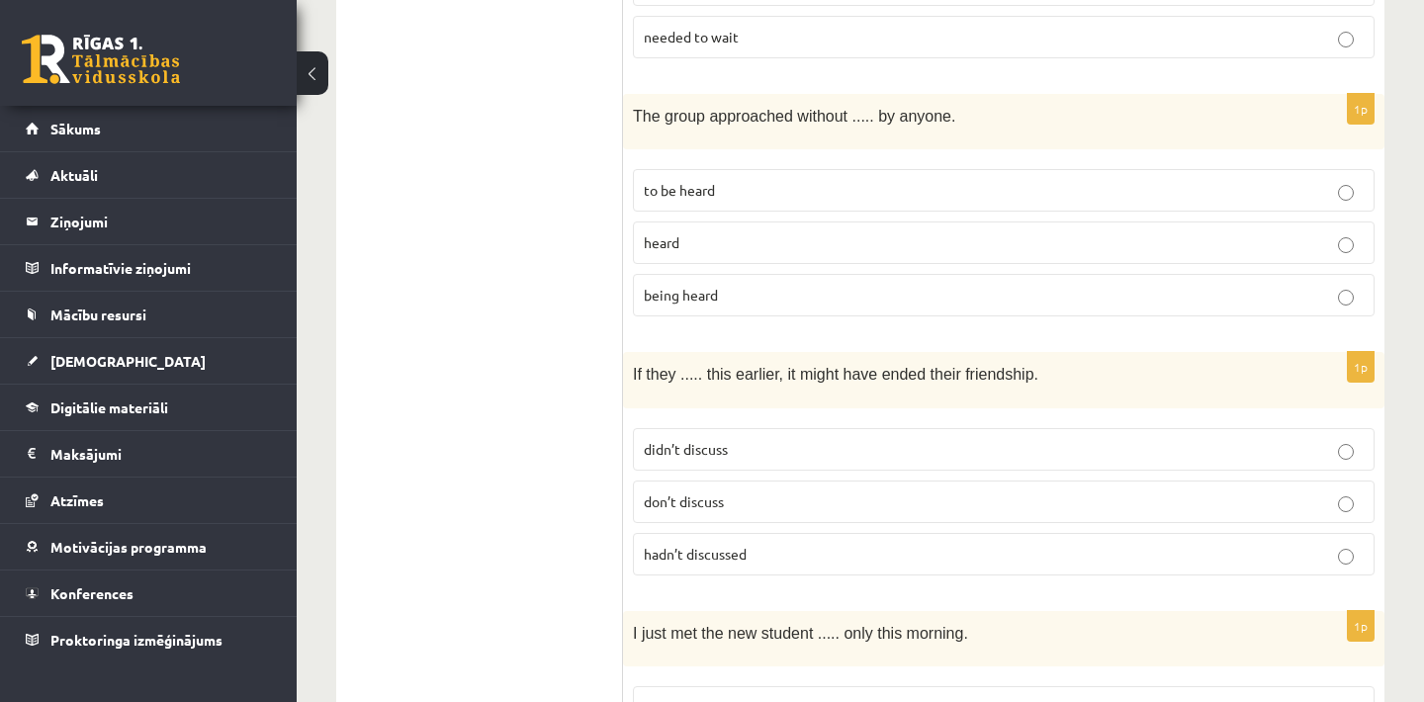
click at [773, 285] on p "being heard" at bounding box center [1004, 295] width 720 height 21
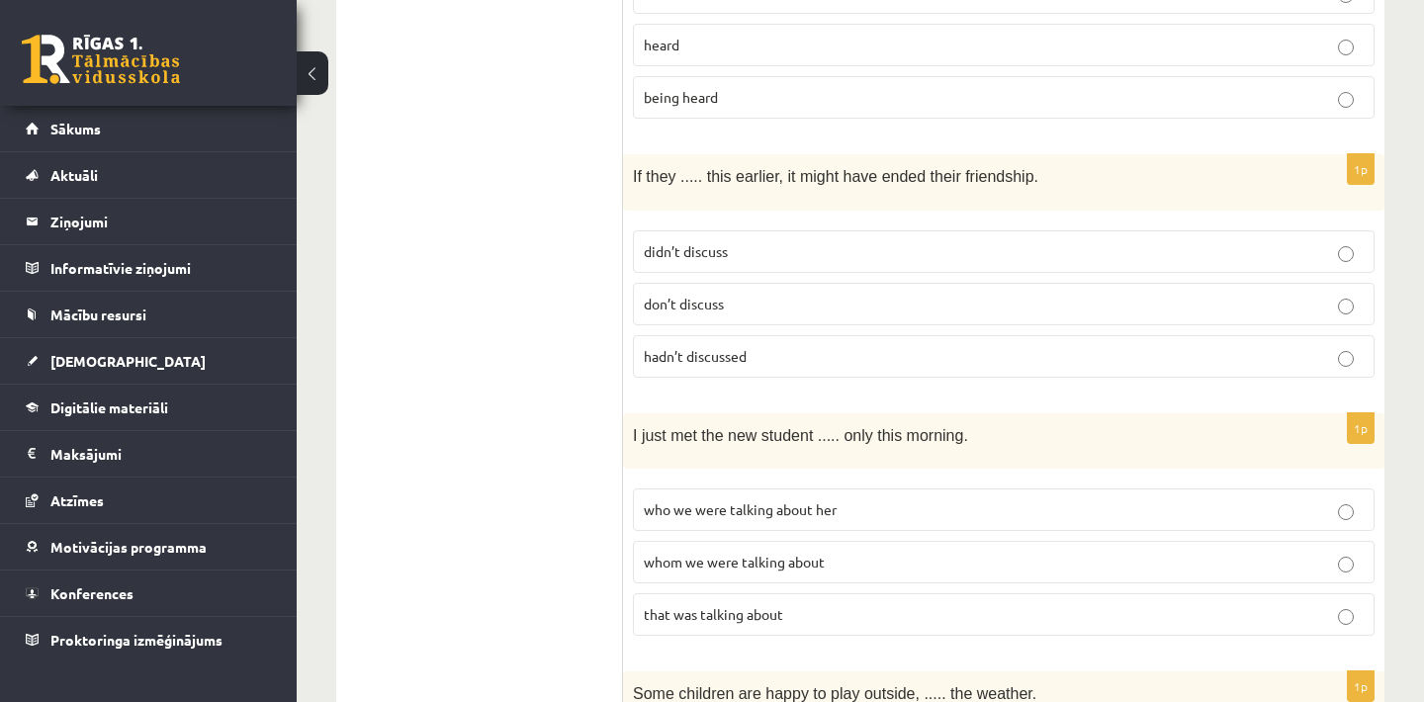
scroll to position [2849, 0]
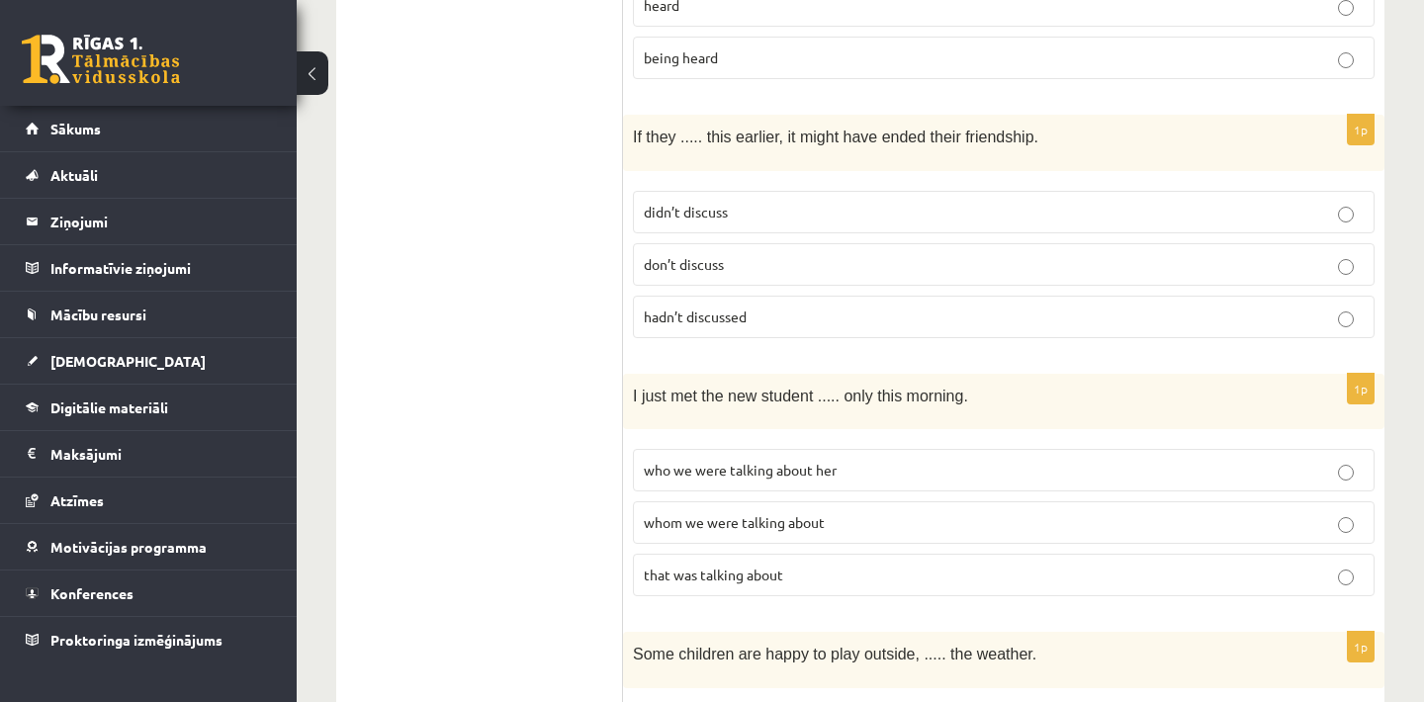
click at [779, 202] on p "didn’t discuss" at bounding box center [1004, 212] width 720 height 21
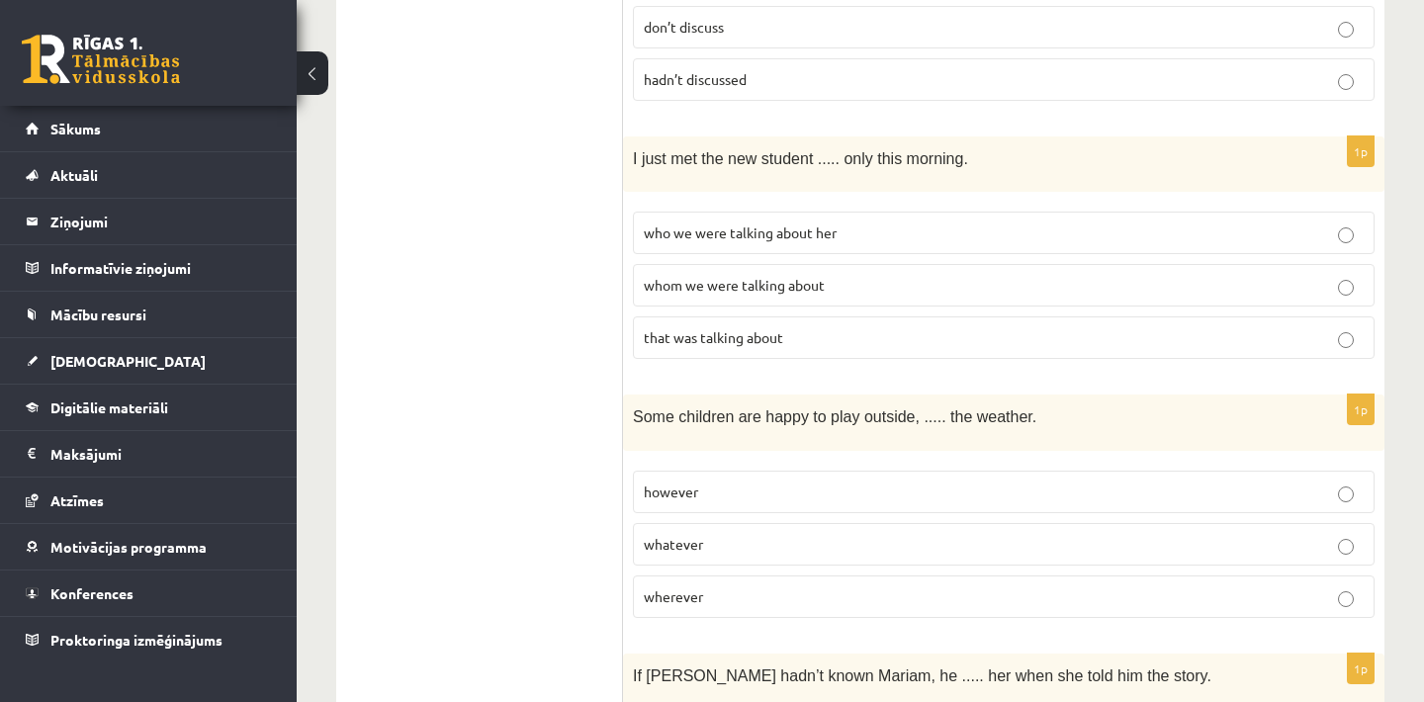
scroll to position [3126, 0]
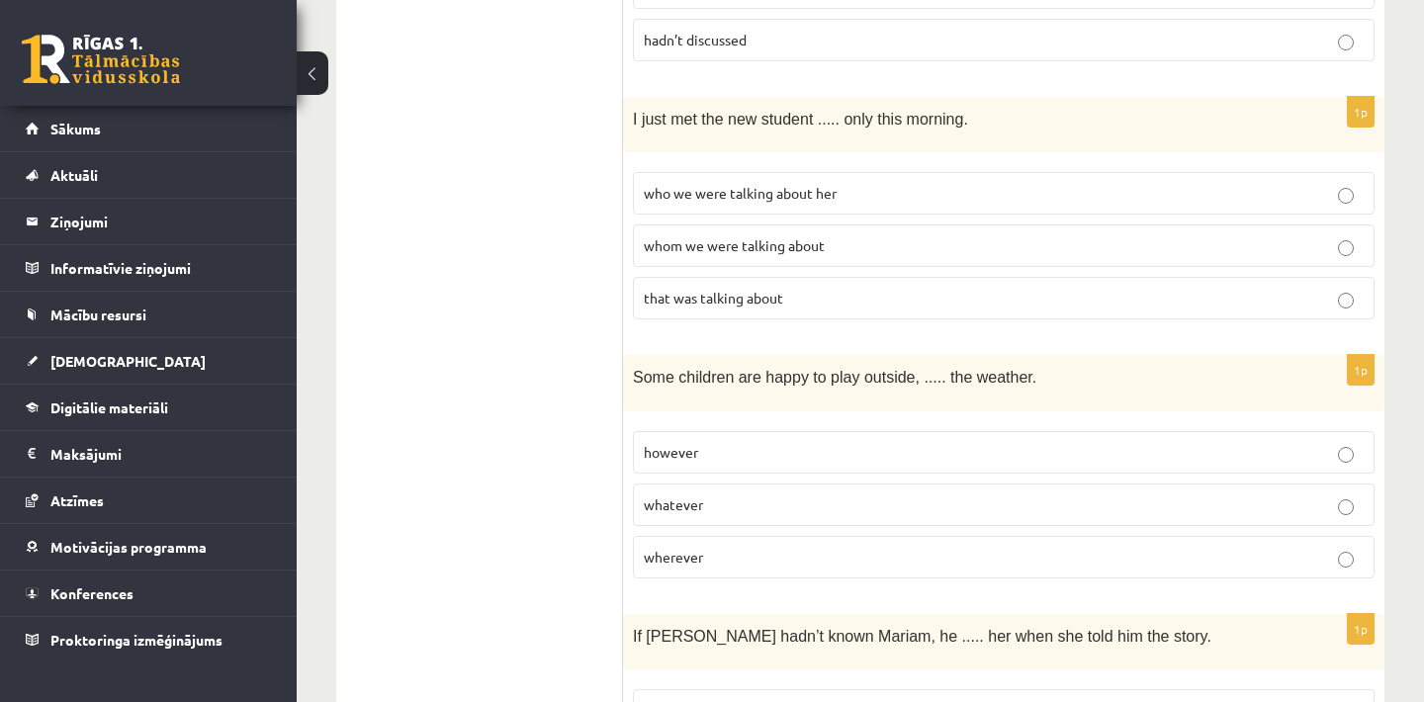
click at [734, 289] on span "that was talking about" at bounding box center [713, 298] width 139 height 18
click at [830, 184] on span "who we were talking about her" at bounding box center [740, 193] width 193 height 18
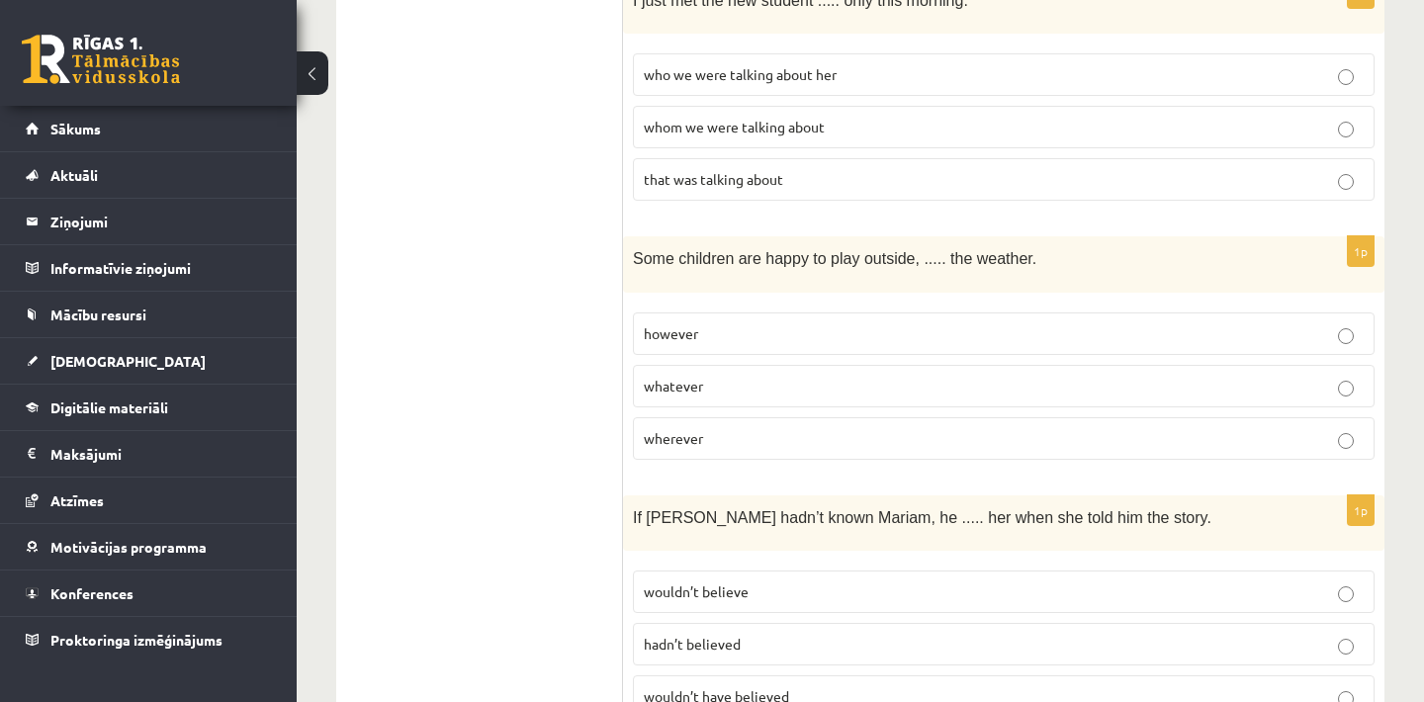
scroll to position [3284, 0]
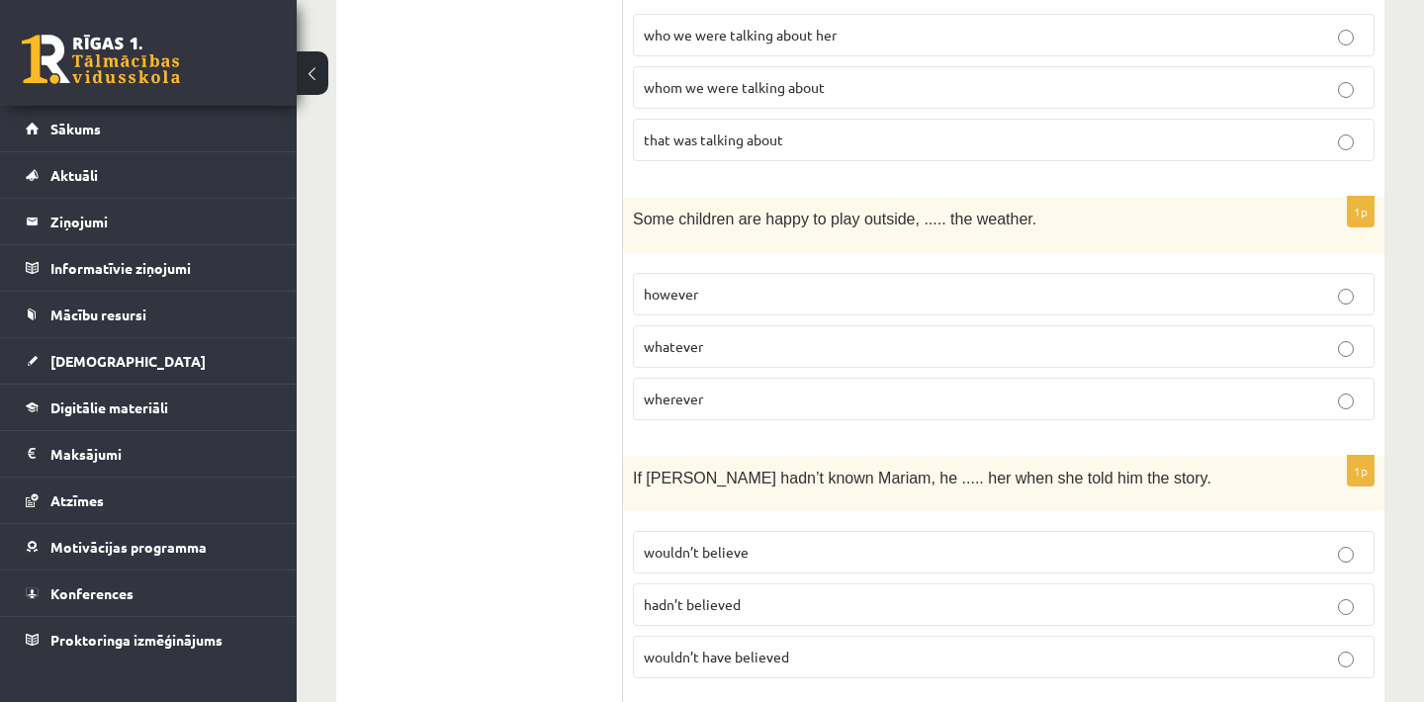
click at [745, 336] on p "whatever" at bounding box center [1004, 346] width 720 height 21
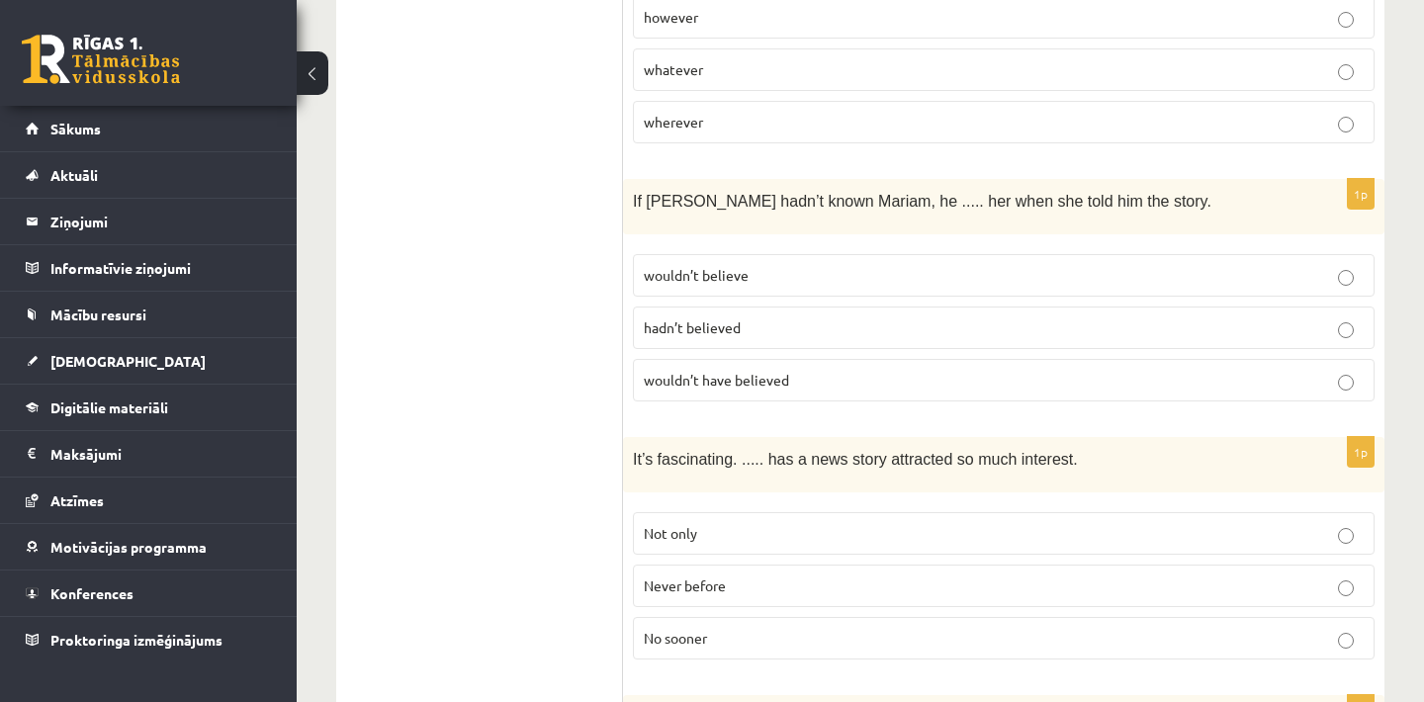
scroll to position [3600, 0]
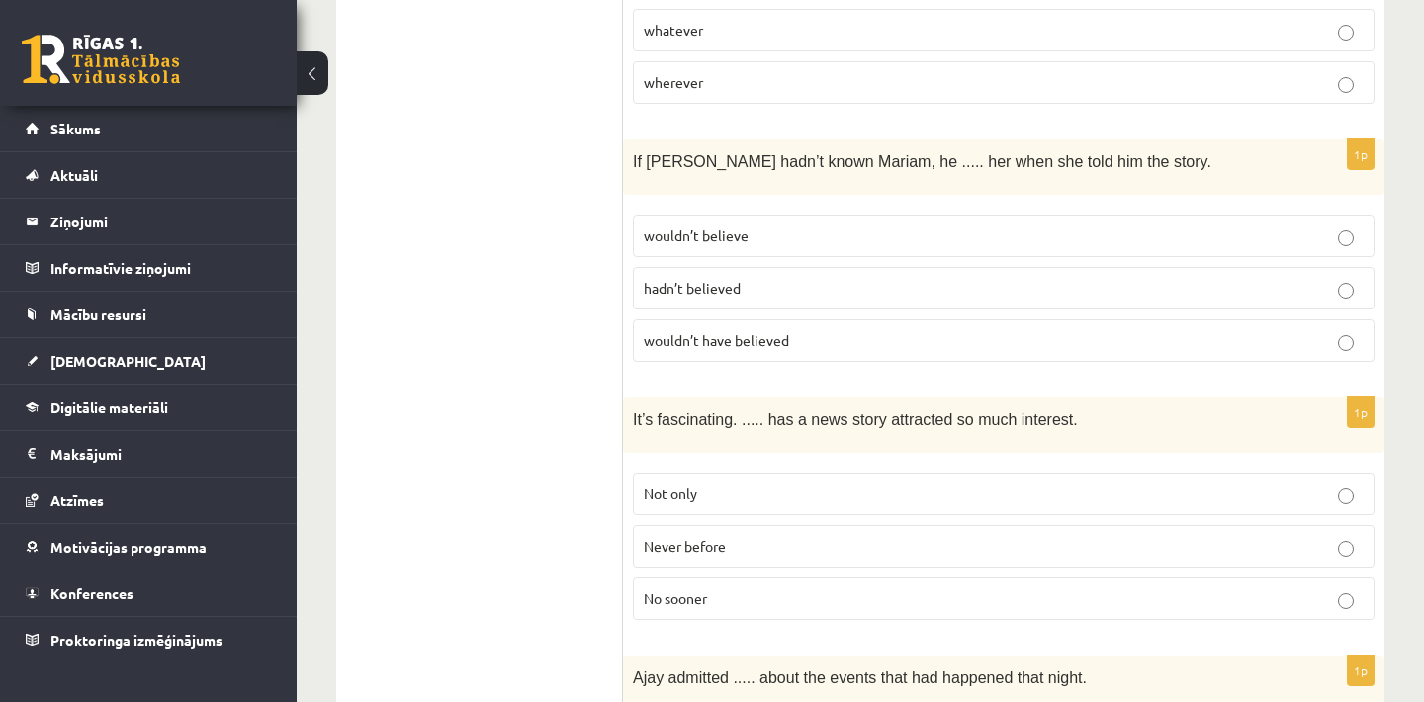
click at [778, 226] on p "wouldn’t believe" at bounding box center [1004, 236] width 720 height 21
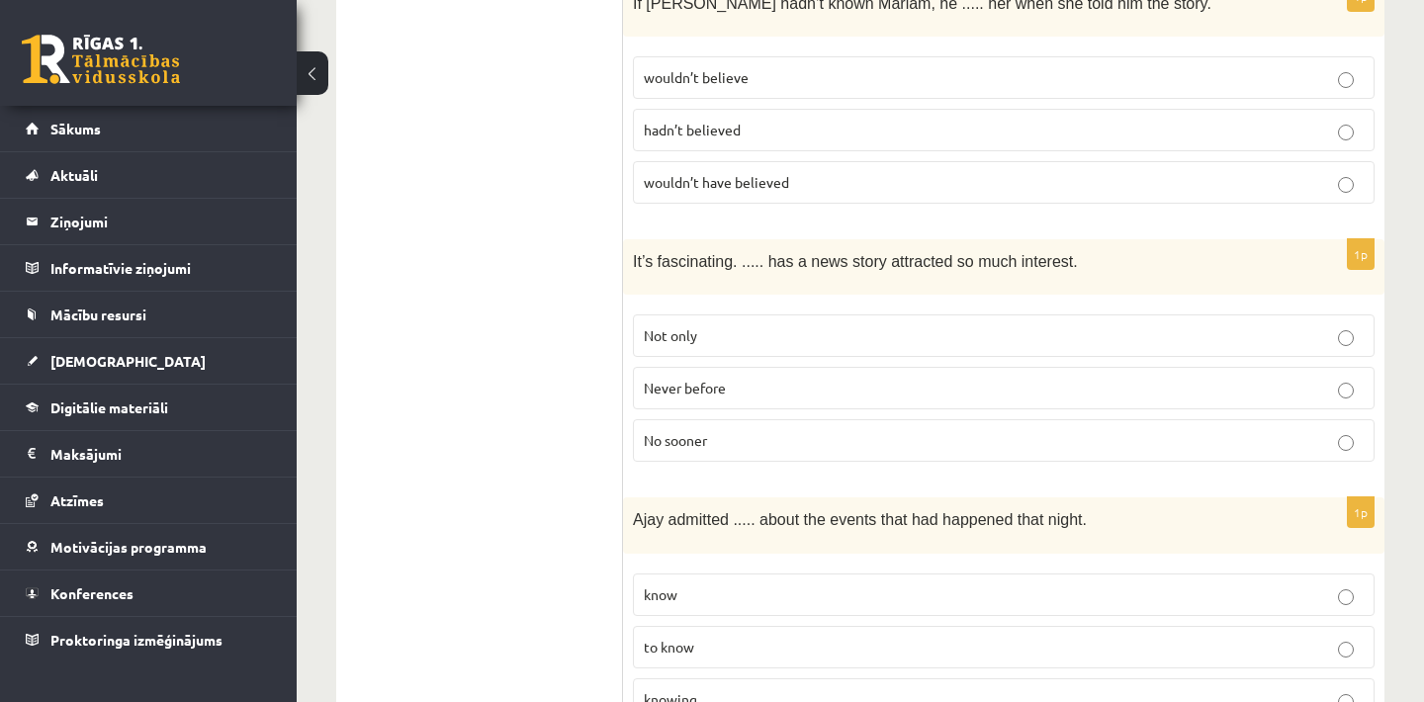
scroll to position [3798, 0]
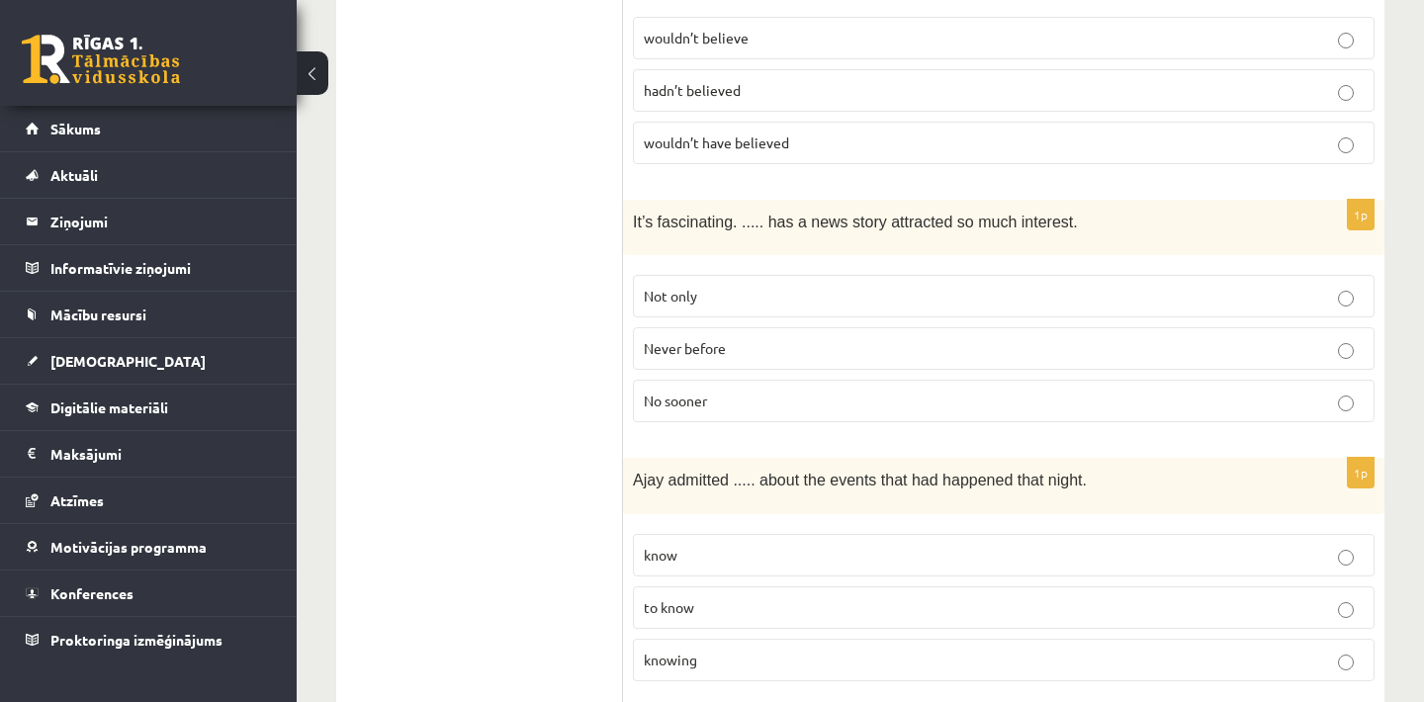
click at [731, 338] on p "Never before" at bounding box center [1004, 348] width 720 height 21
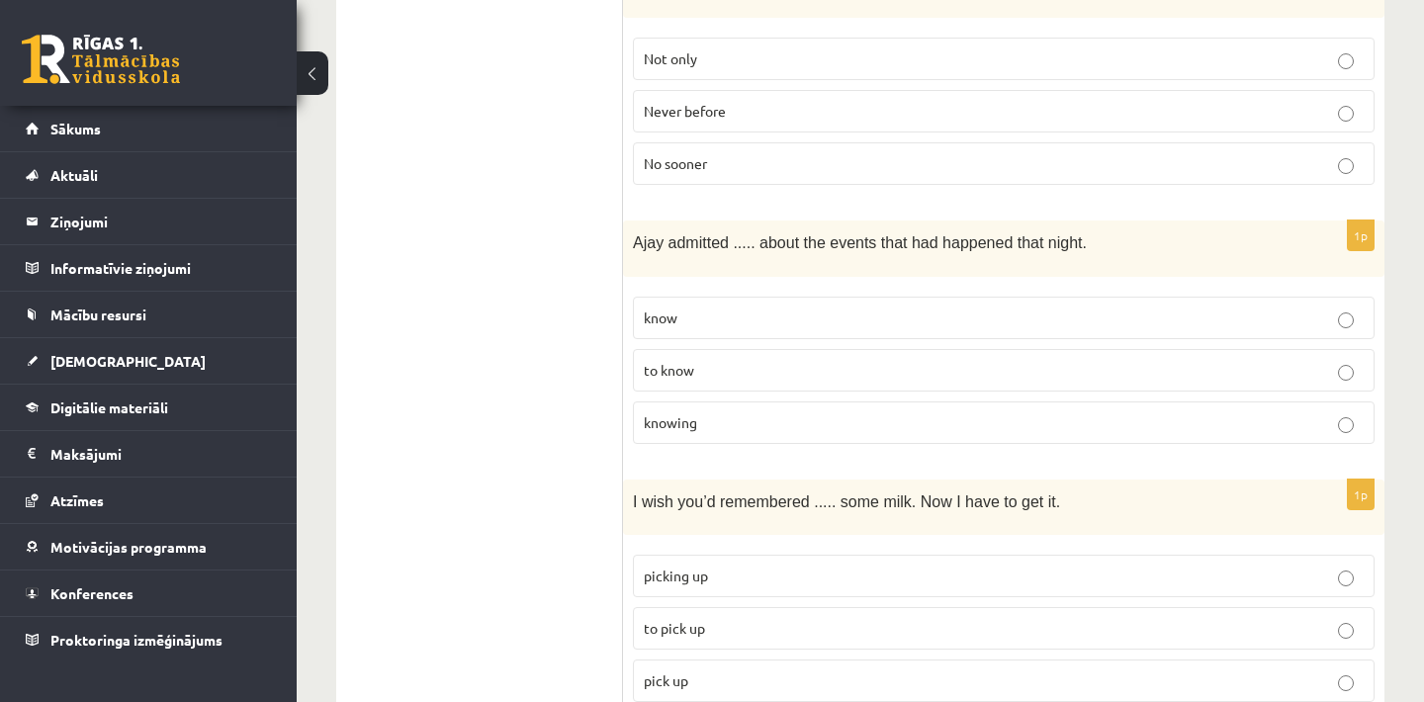
scroll to position [4075, 0]
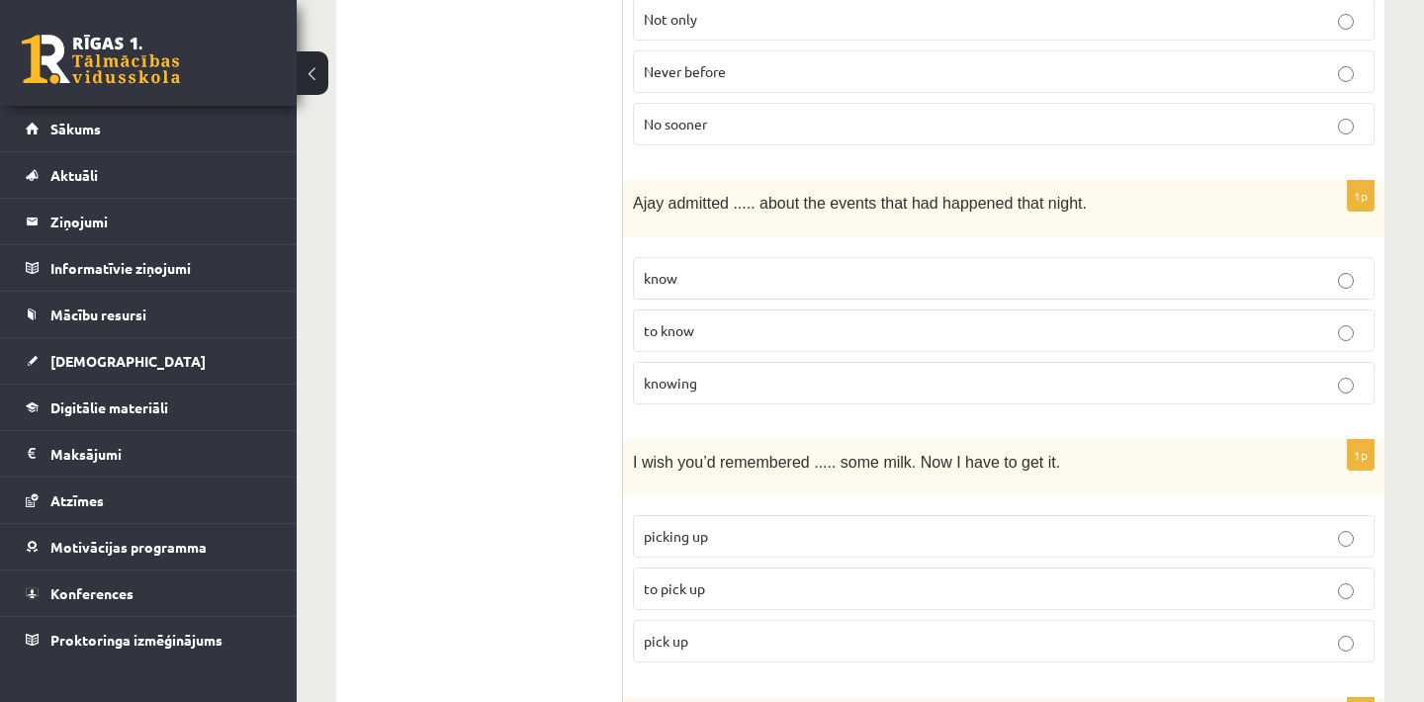
click at [805, 373] on p "knowing" at bounding box center [1004, 383] width 720 height 21
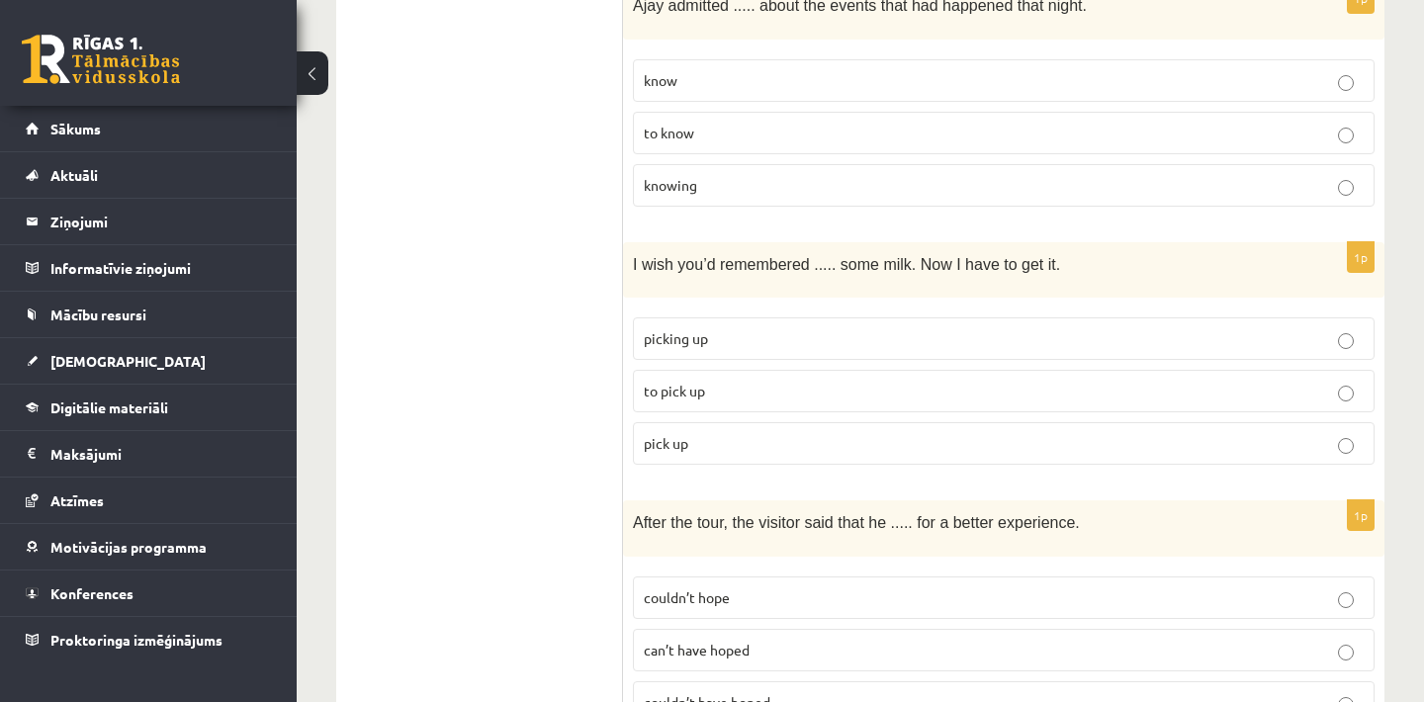
scroll to position [4352, 0]
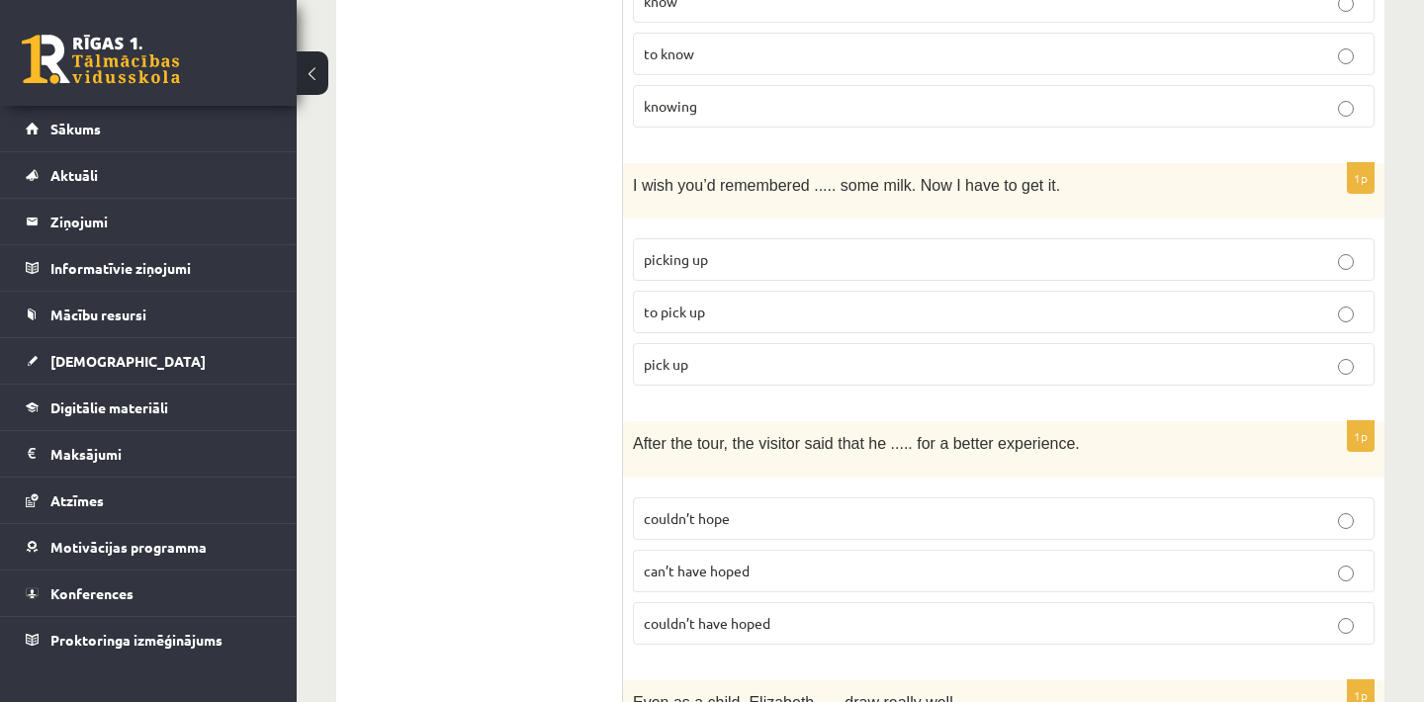
click at [745, 302] on p "to pick up" at bounding box center [1004, 312] width 720 height 21
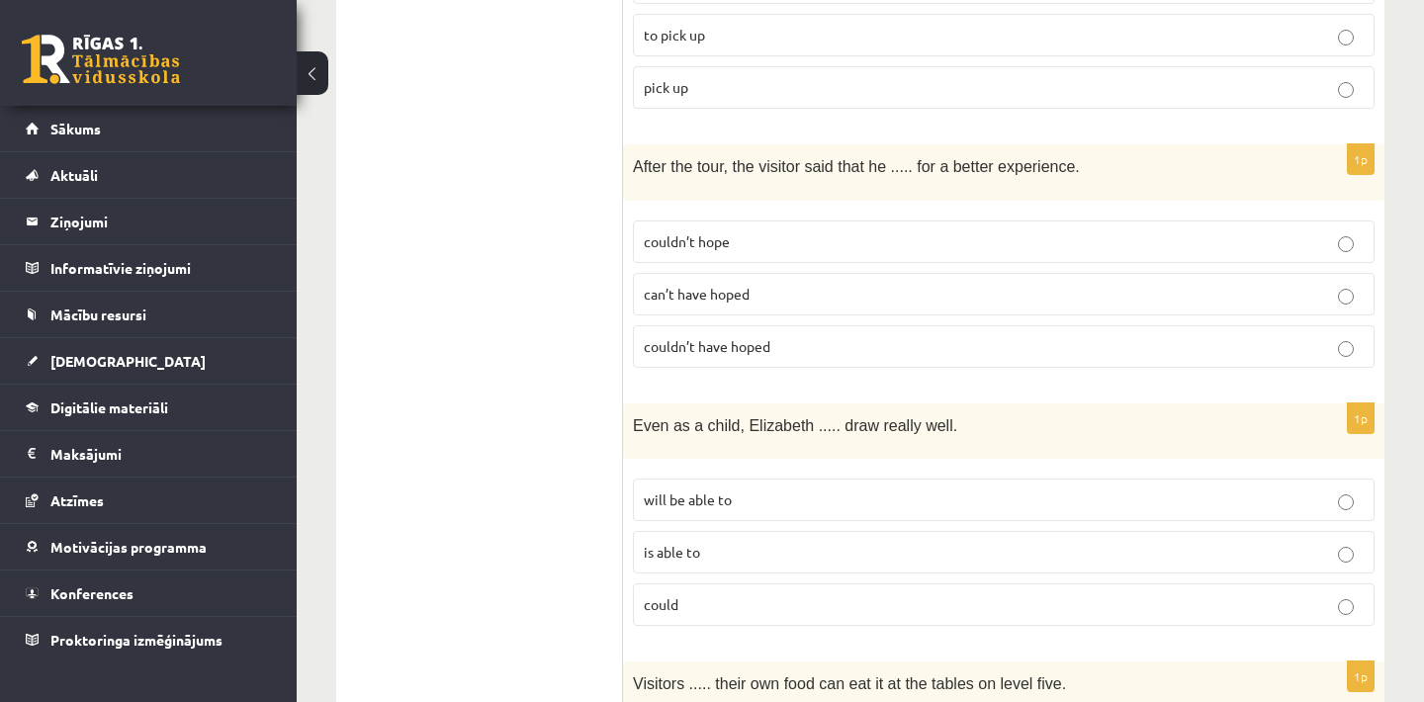
scroll to position [4669, 0]
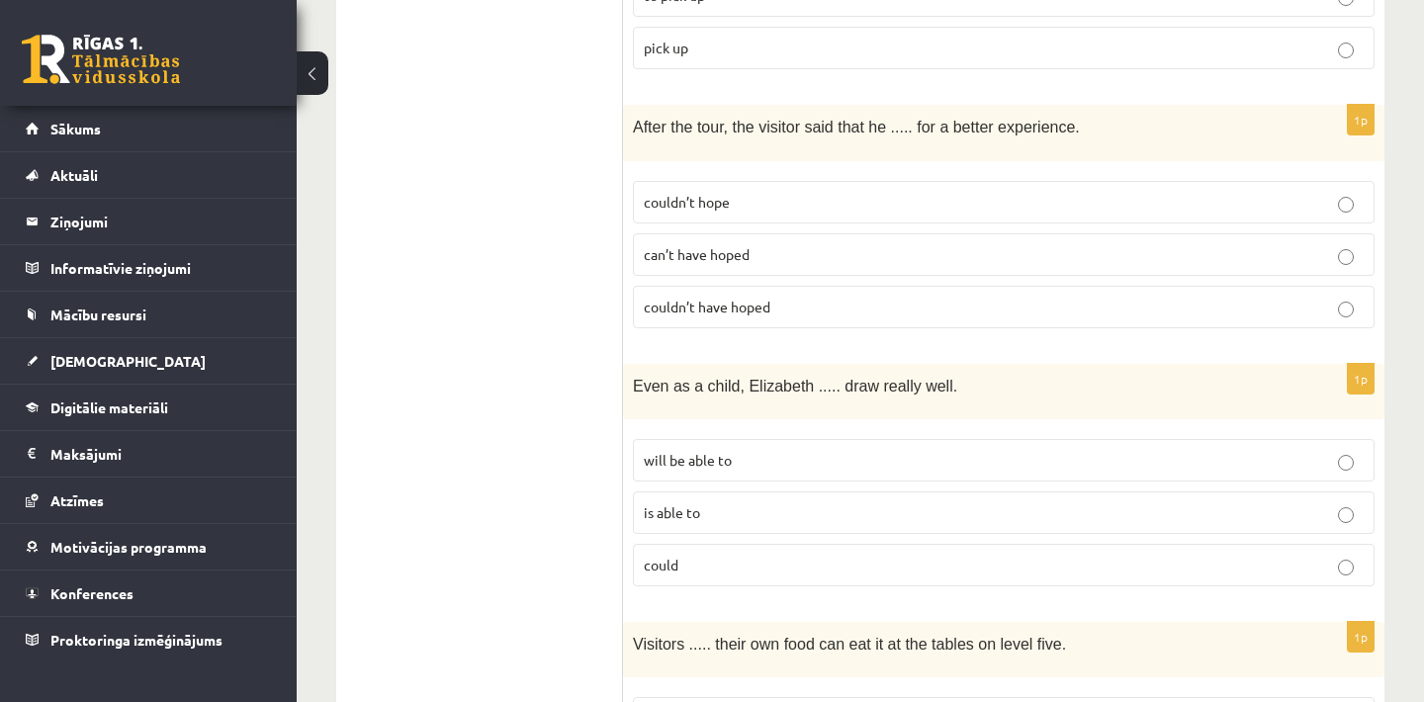
click at [766, 192] on p "couldn’t hope" at bounding box center [1004, 202] width 720 height 21
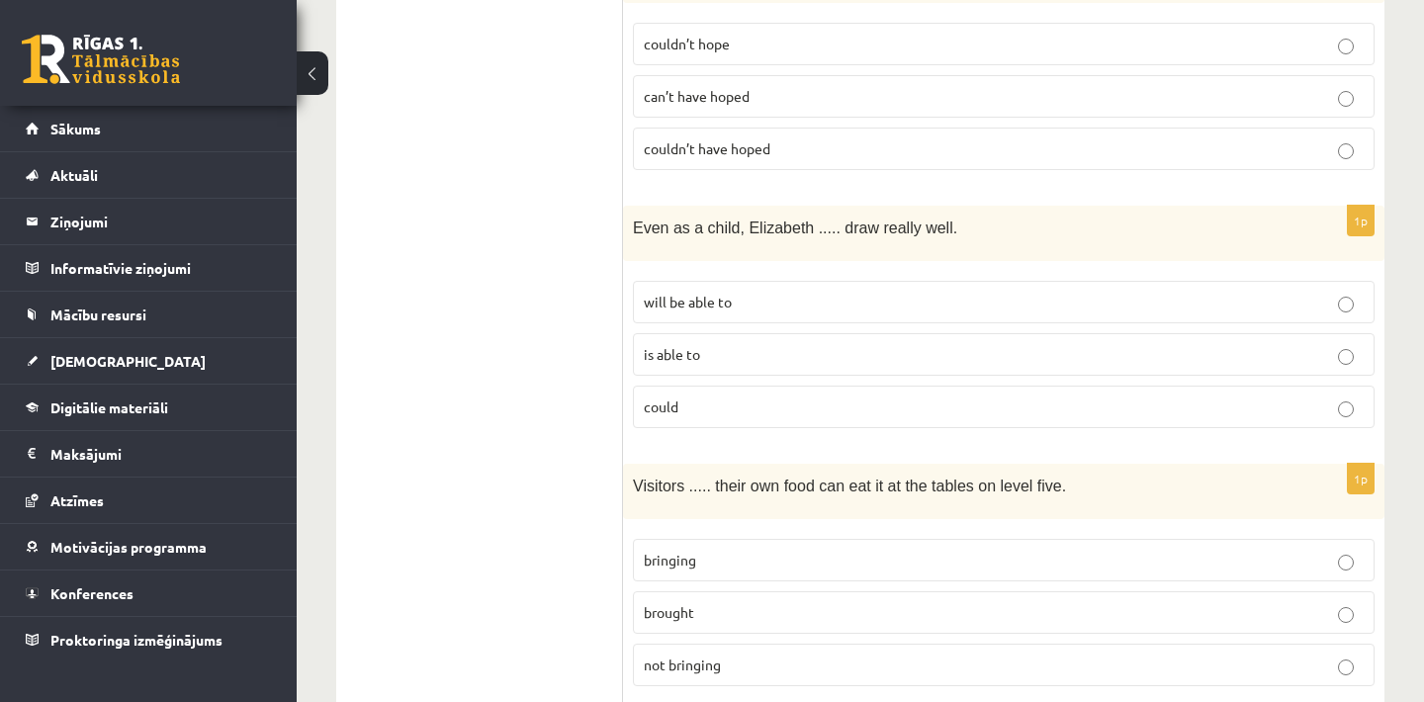
scroll to position [4866, 0]
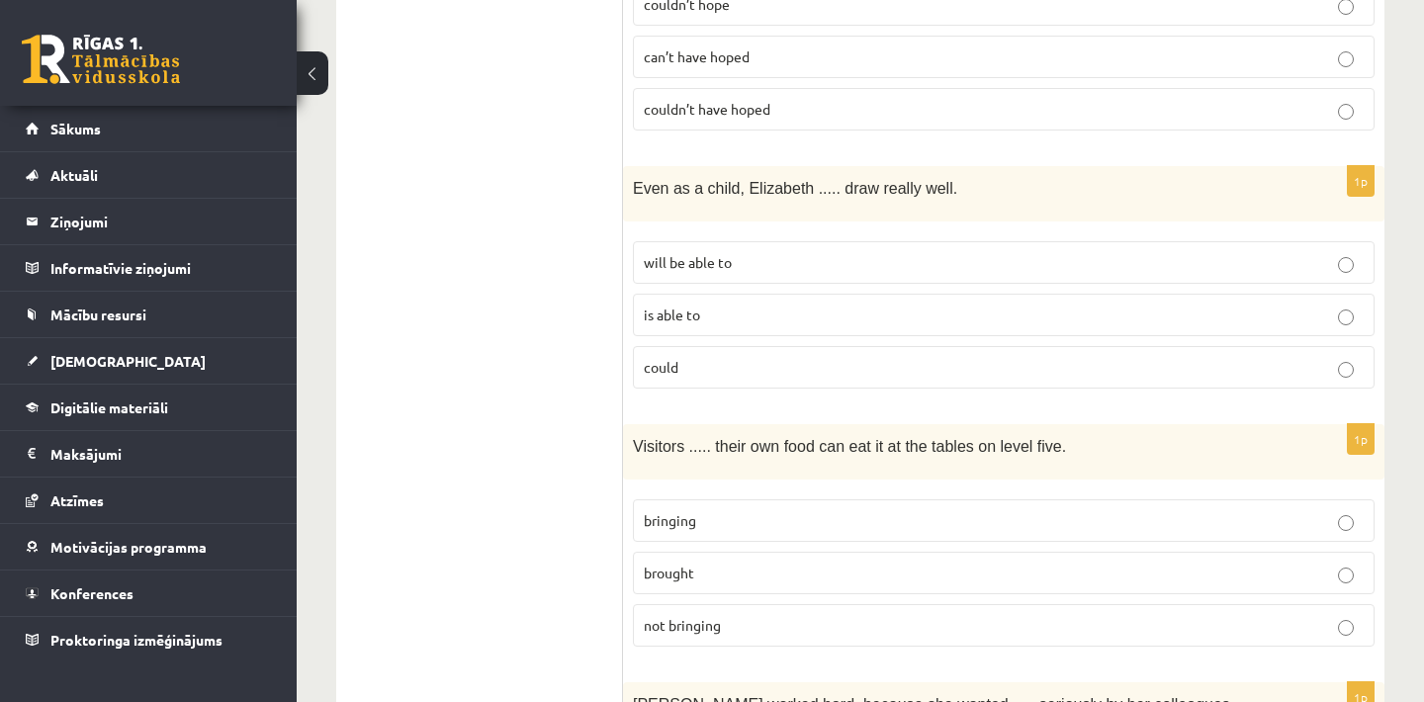
click at [724, 305] on p "is able to" at bounding box center [1004, 315] width 720 height 21
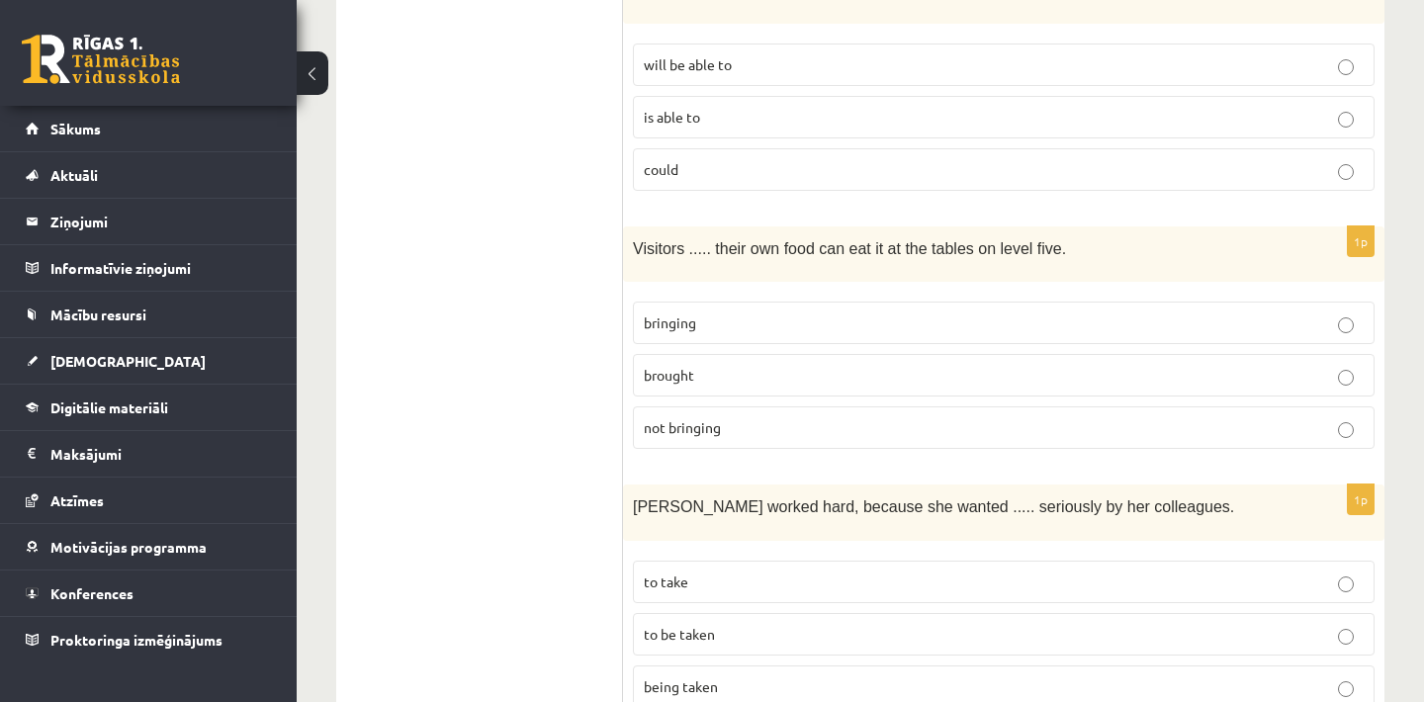
scroll to position [5070, 0]
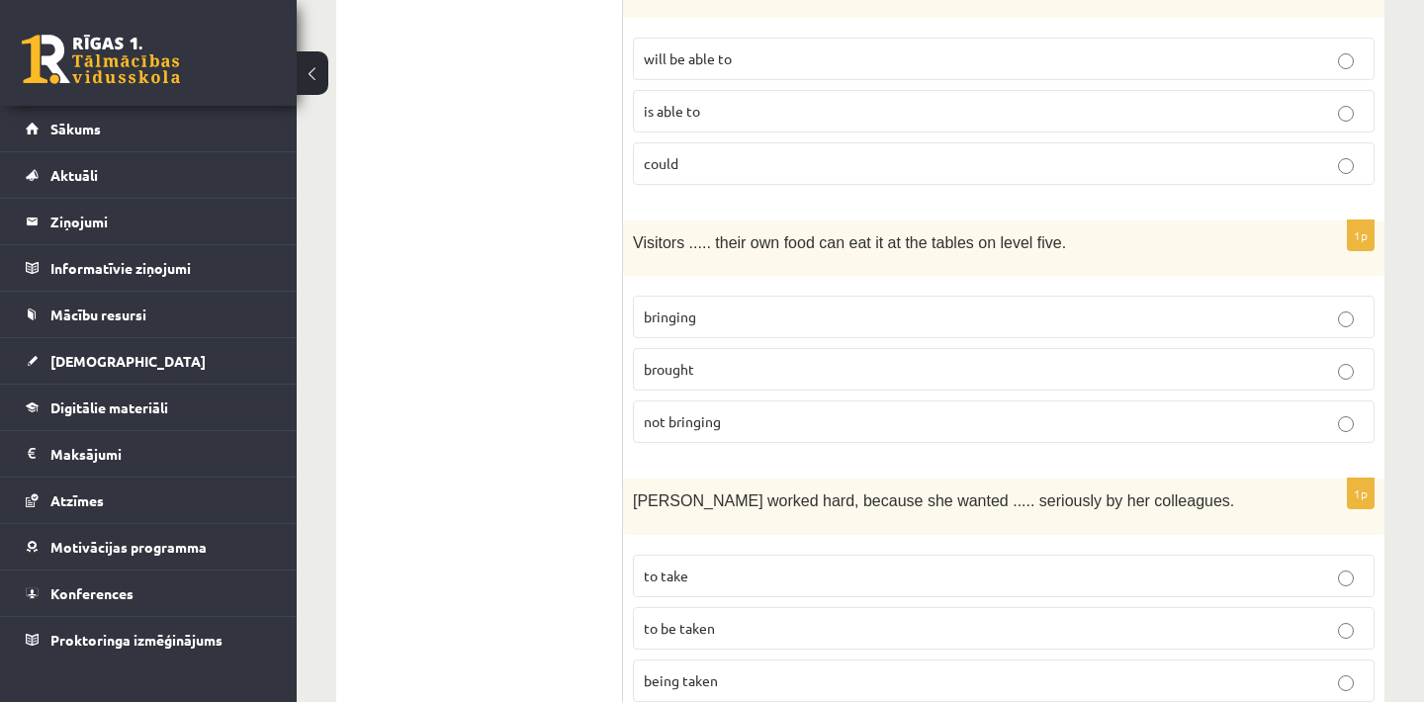
click at [721, 296] on label "bringing" at bounding box center [1004, 317] width 742 height 43
click at [734, 359] on p "brought" at bounding box center [1004, 369] width 720 height 21
click at [738, 296] on label "bringing" at bounding box center [1004, 317] width 742 height 43
click at [778, 618] on p "to be taken" at bounding box center [1004, 628] width 720 height 21
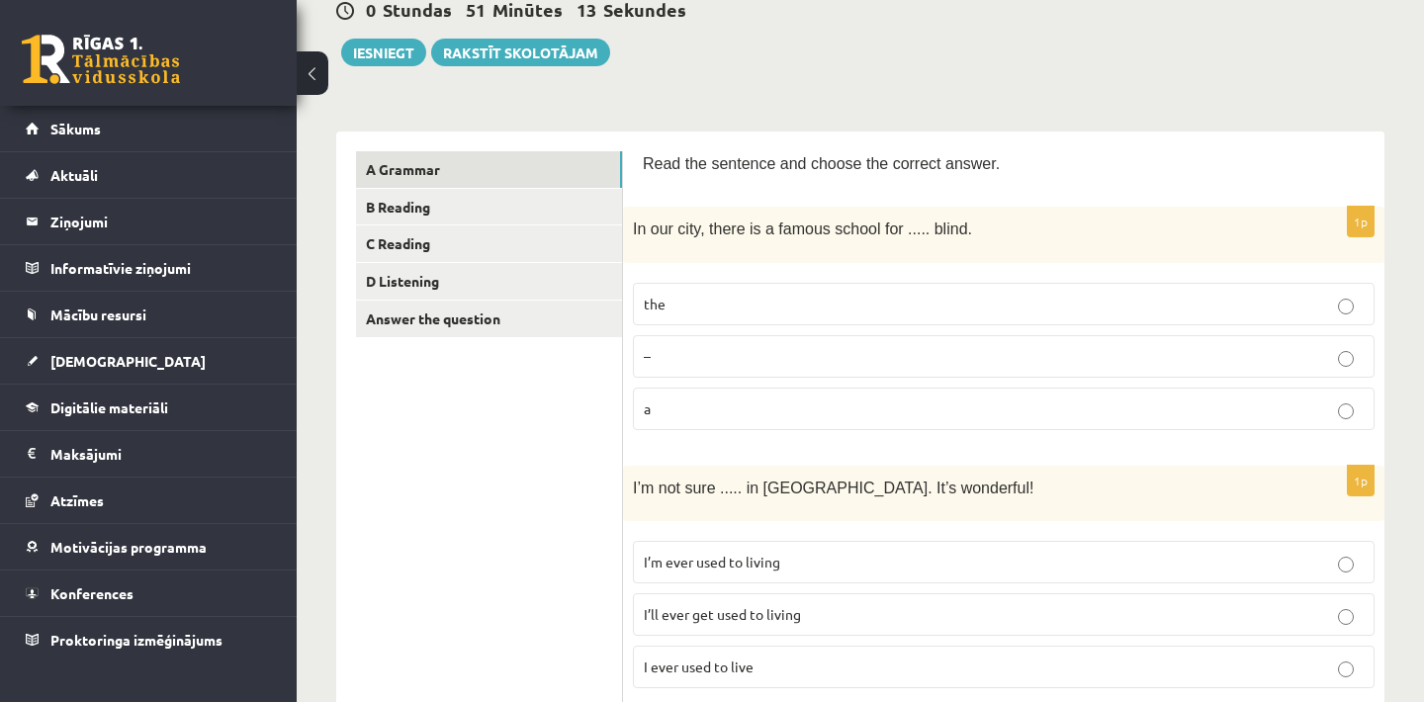
scroll to position [243, 0]
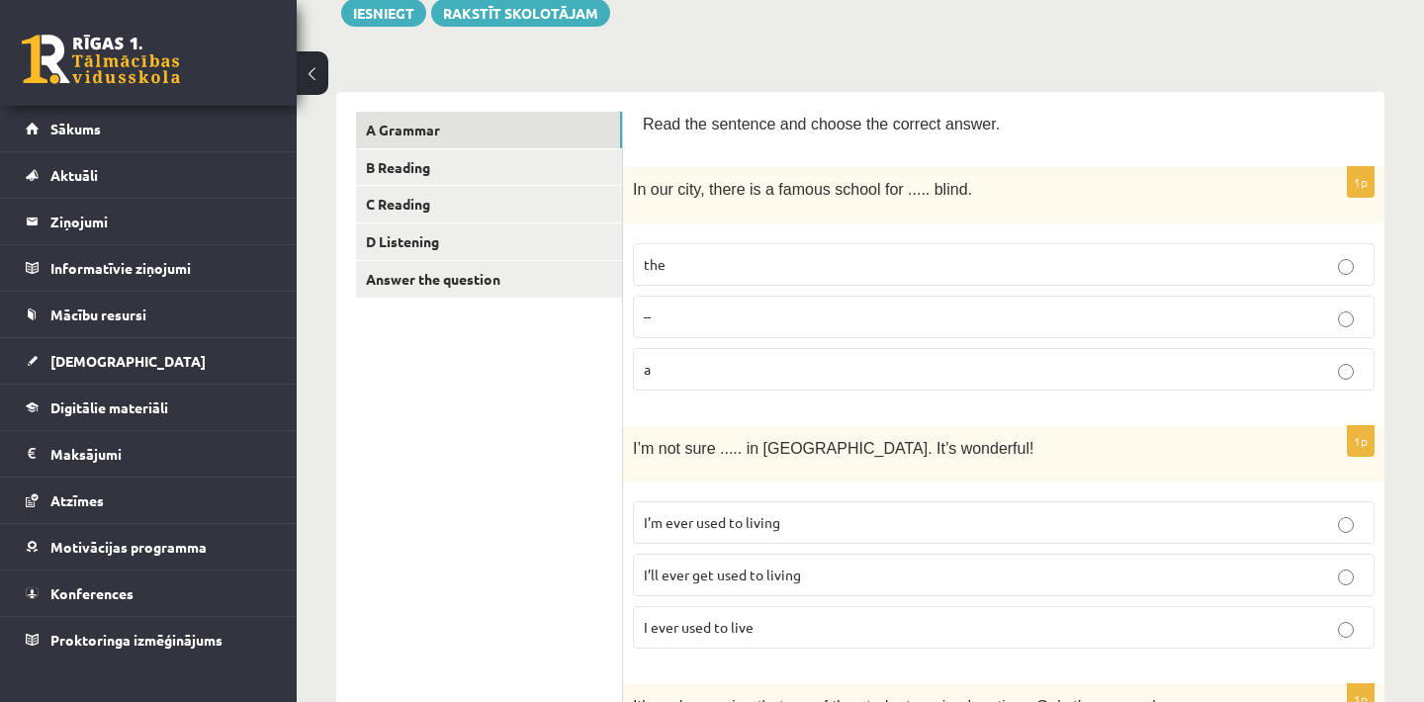
click at [921, 262] on p "the" at bounding box center [1004, 264] width 720 height 21
click at [571, 166] on link "B Reading" at bounding box center [489, 167] width 266 height 37
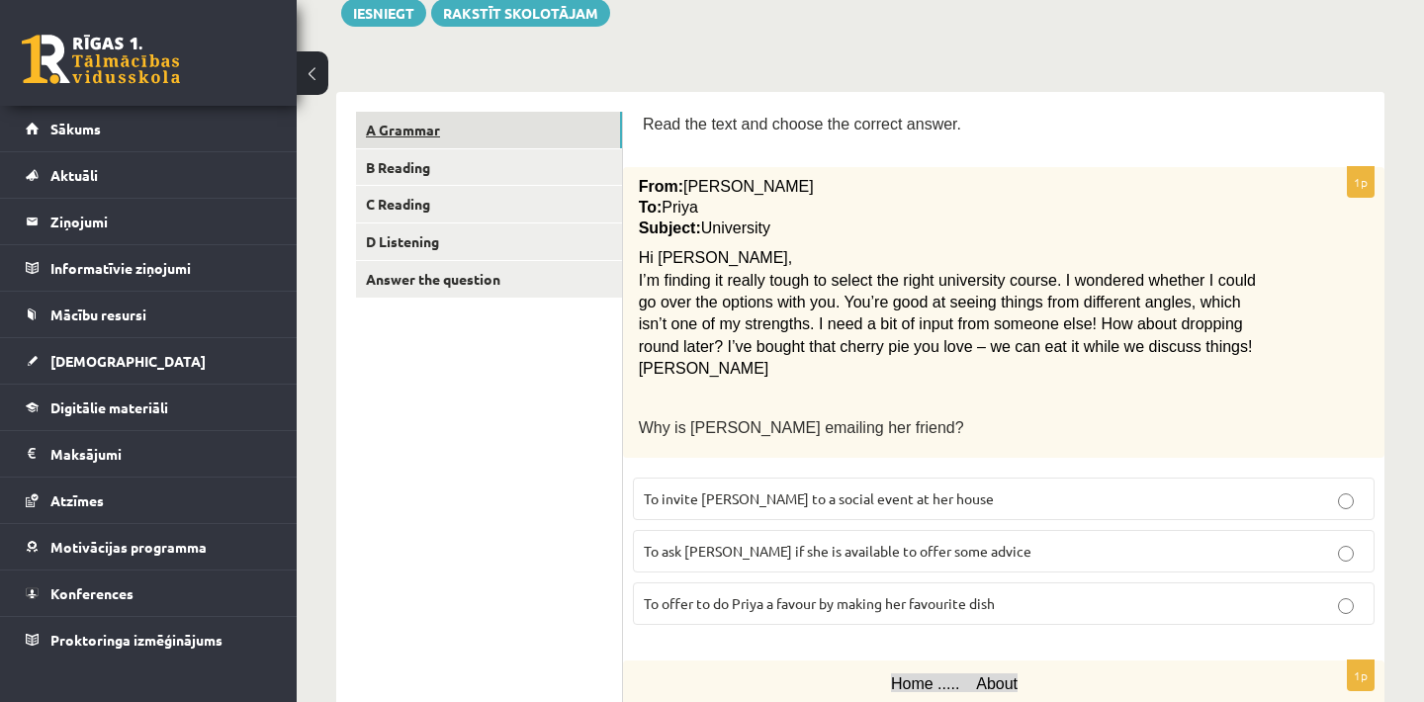
click at [570, 138] on link "A Grammar" at bounding box center [489, 130] width 266 height 37
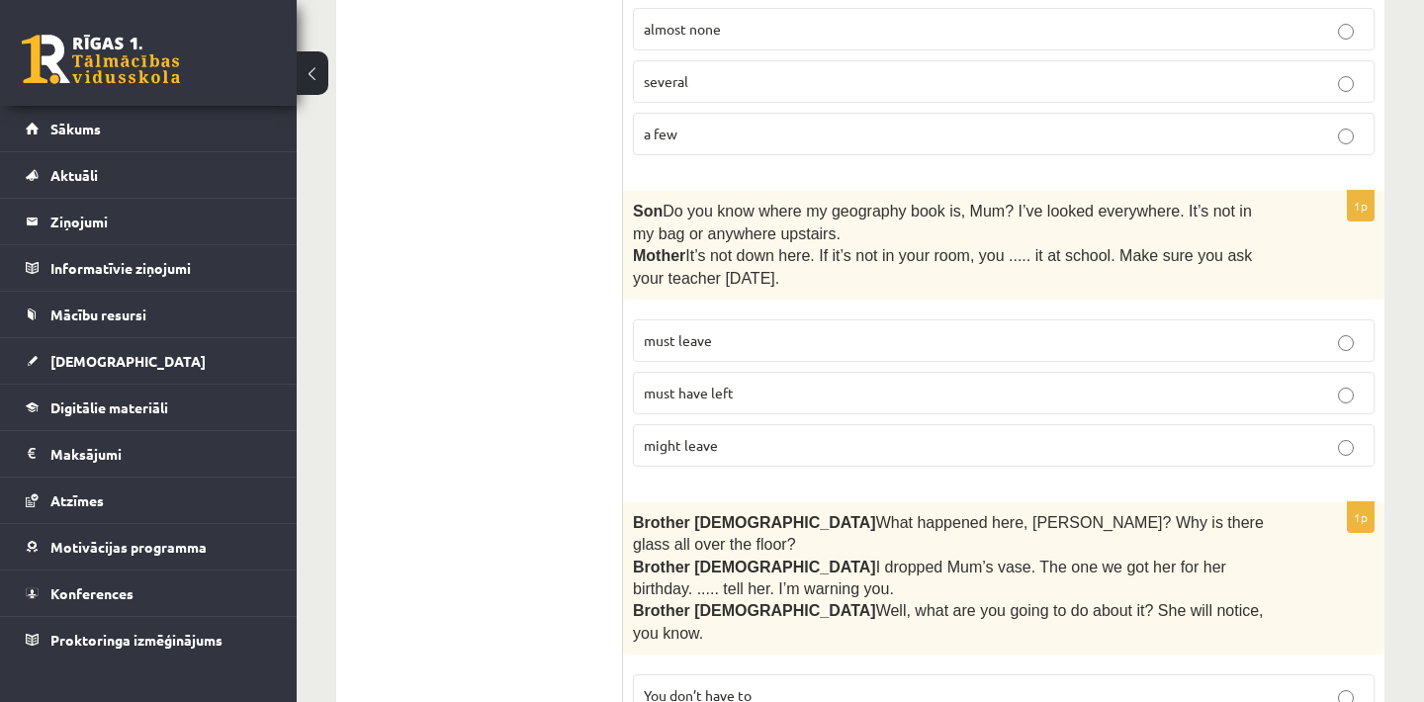
scroll to position [1035, 0]
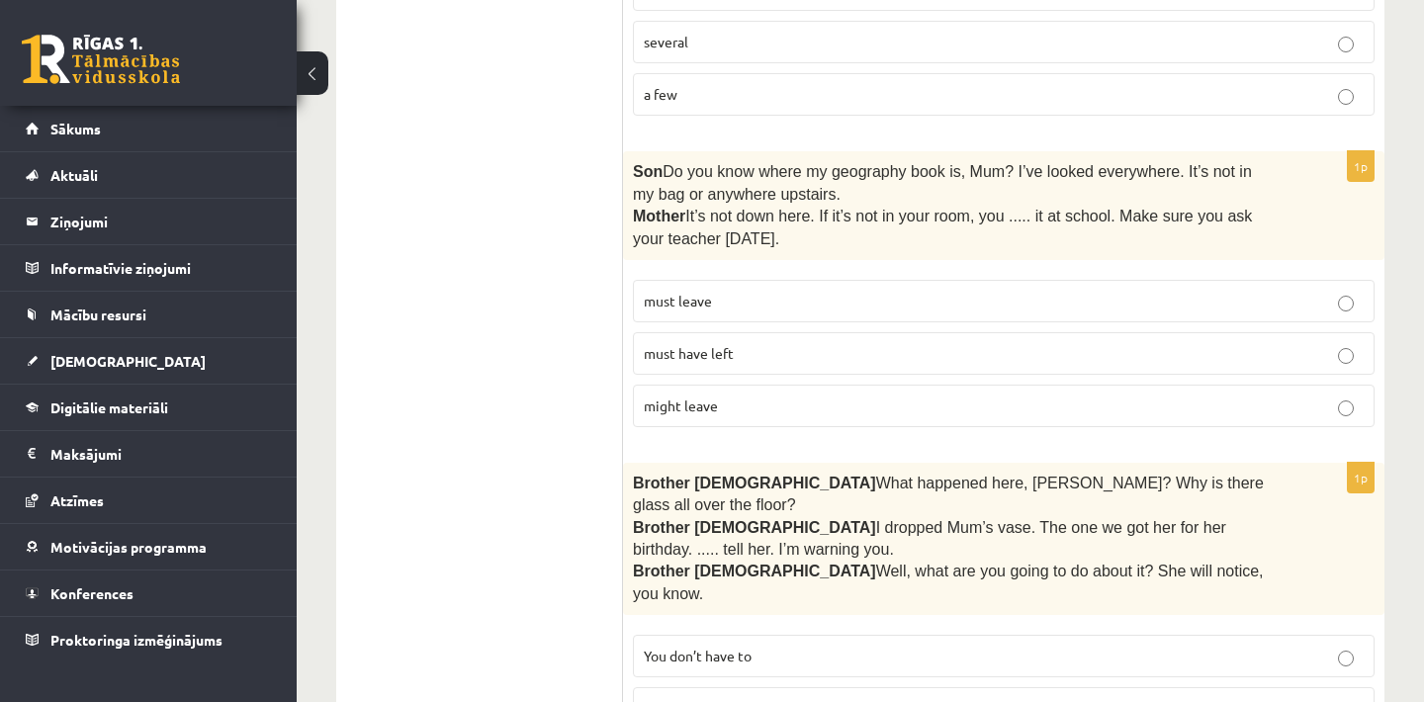
click at [839, 352] on p "must have left" at bounding box center [1004, 353] width 720 height 21
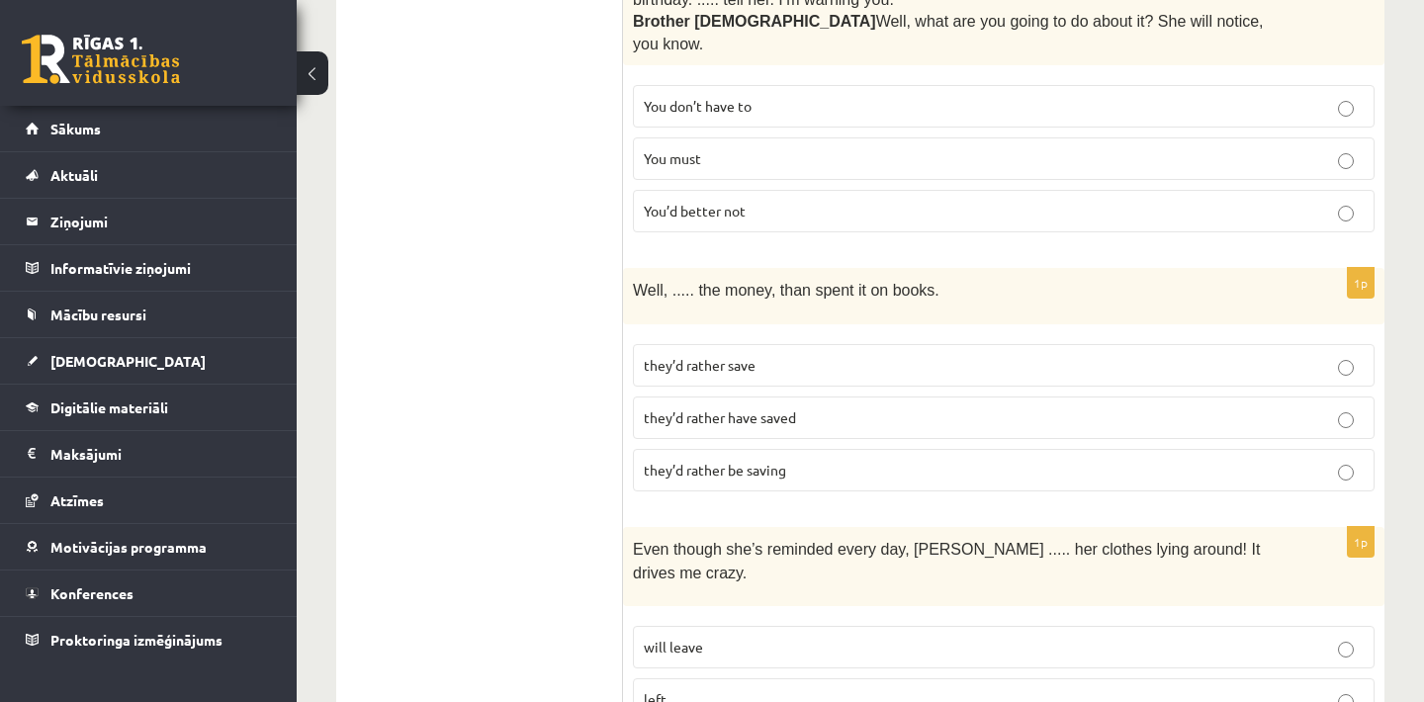
scroll to position [1589, 0]
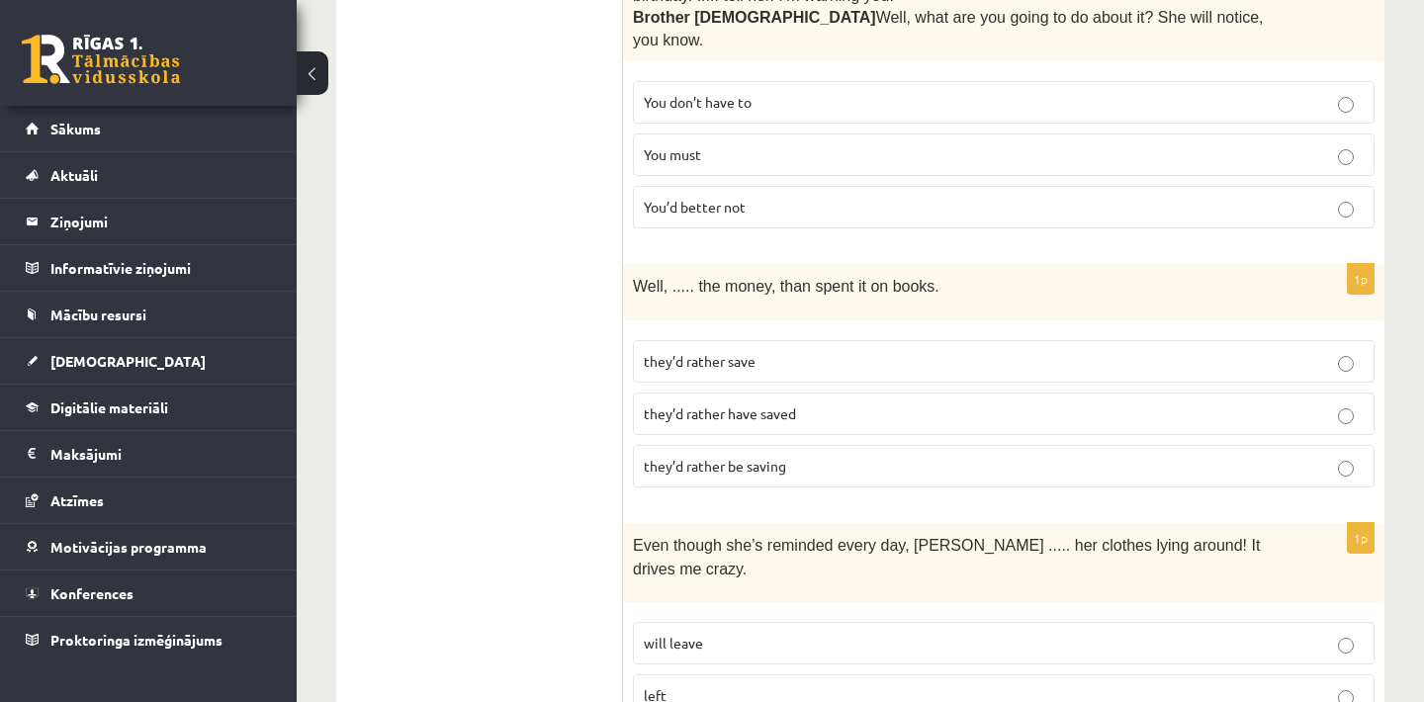
click at [742, 405] on span "they’d rather have saved" at bounding box center [720, 414] width 152 height 18
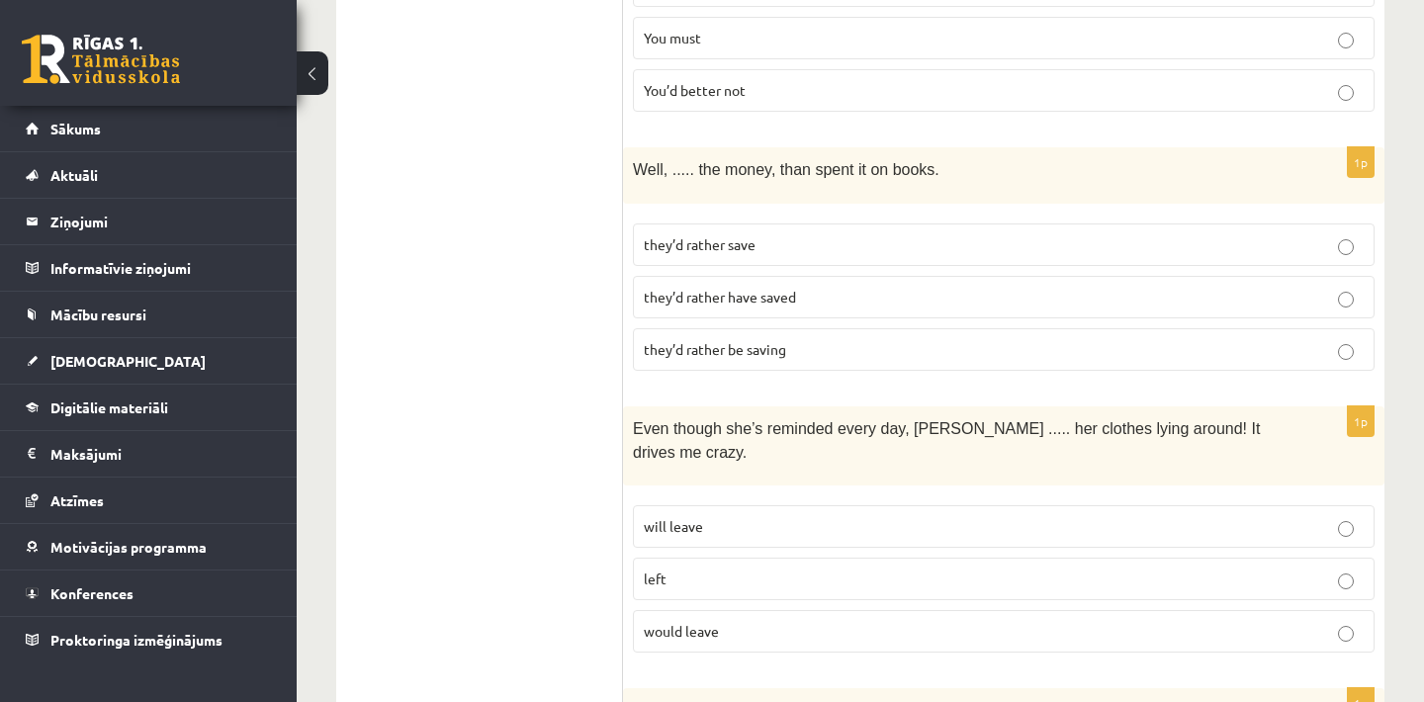
scroll to position [1747, 0]
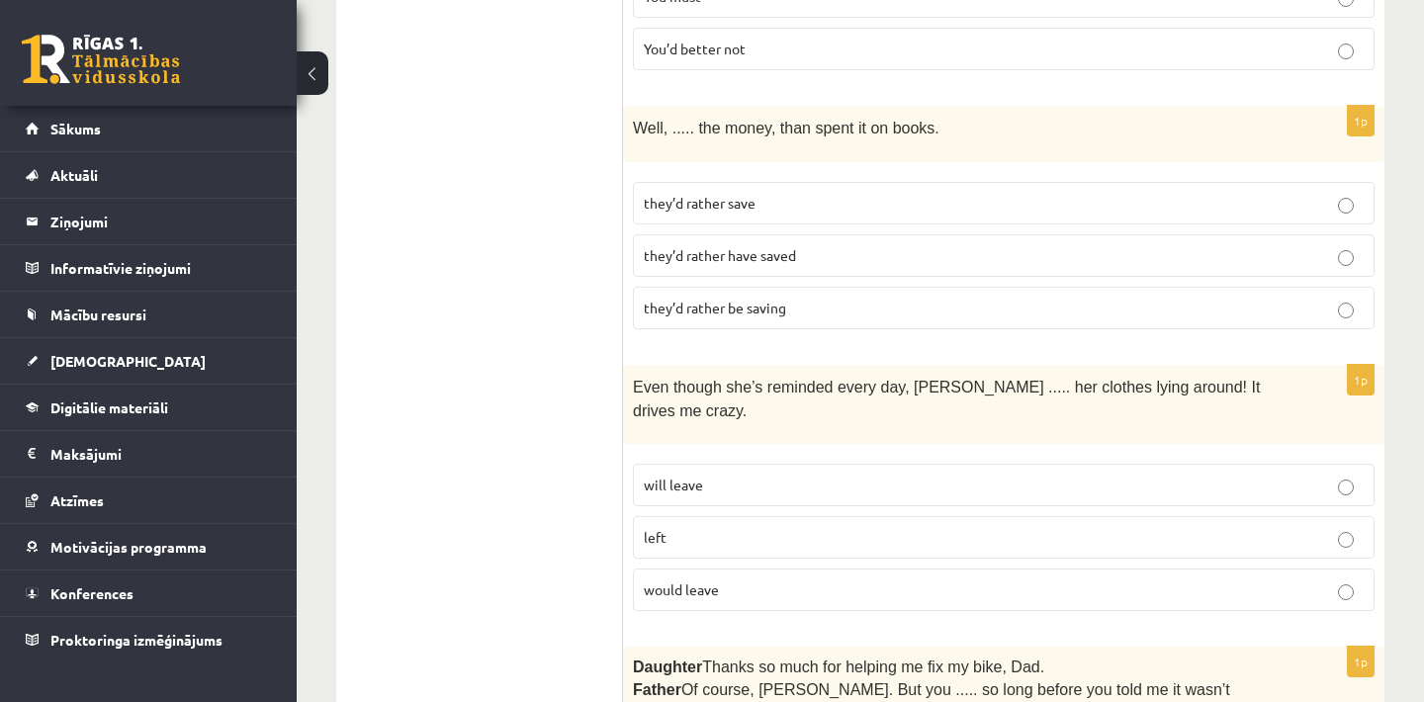
click at [993, 464] on label "will leave" at bounding box center [1004, 485] width 742 height 43
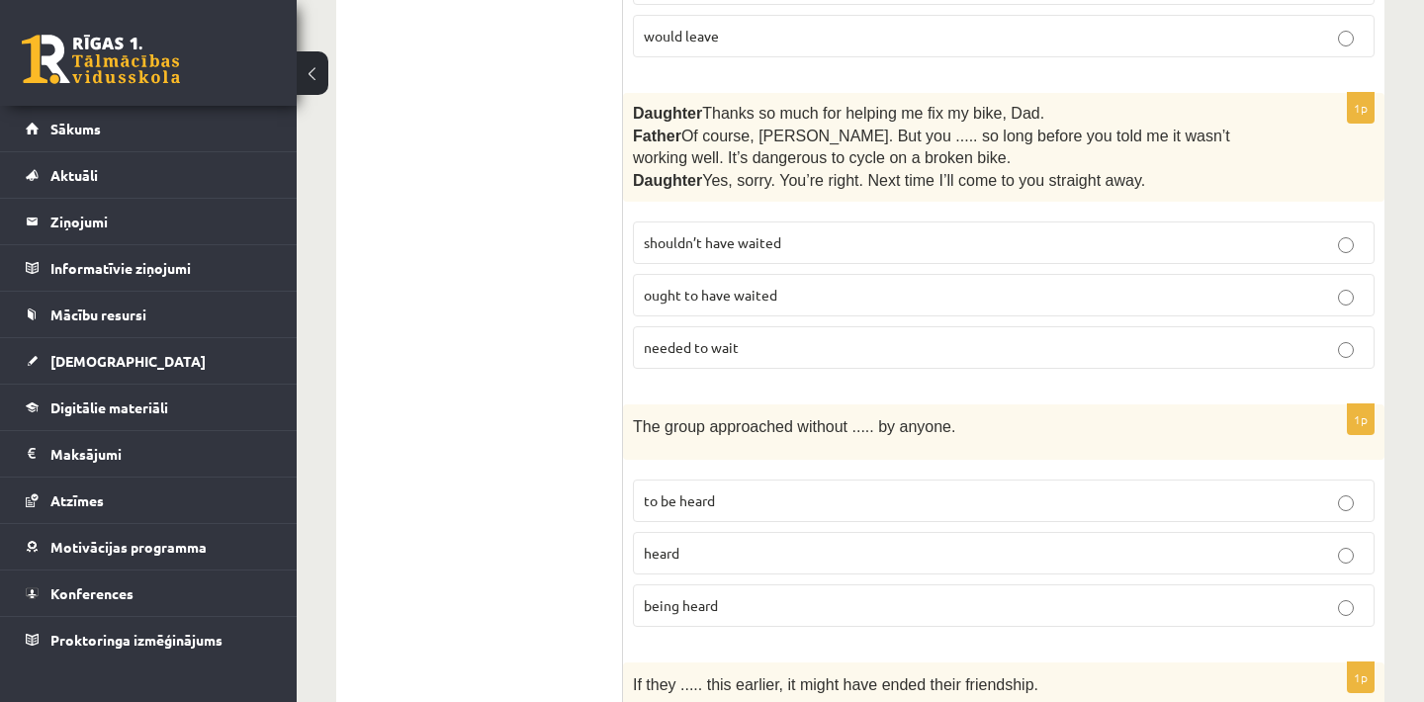
scroll to position [2340, 0]
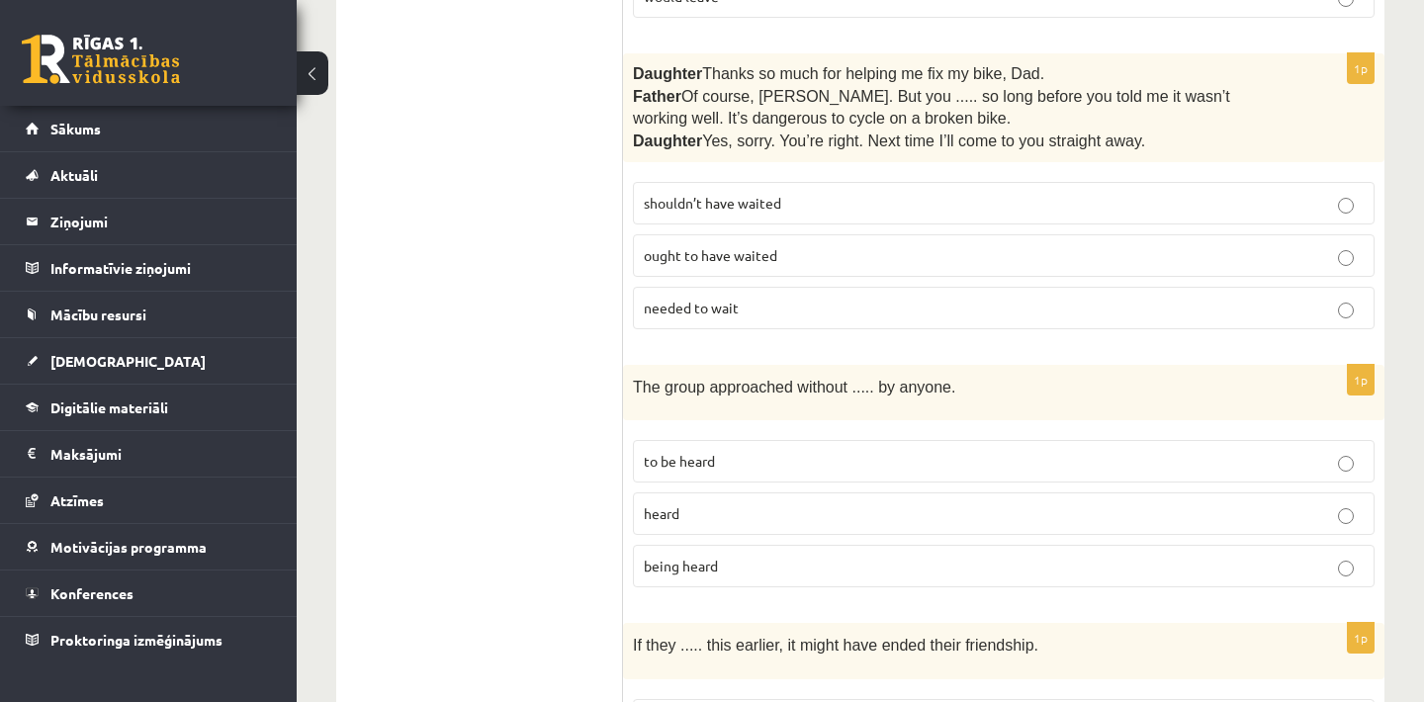
click at [877, 193] on p "shouldn’t have waited" at bounding box center [1004, 203] width 720 height 21
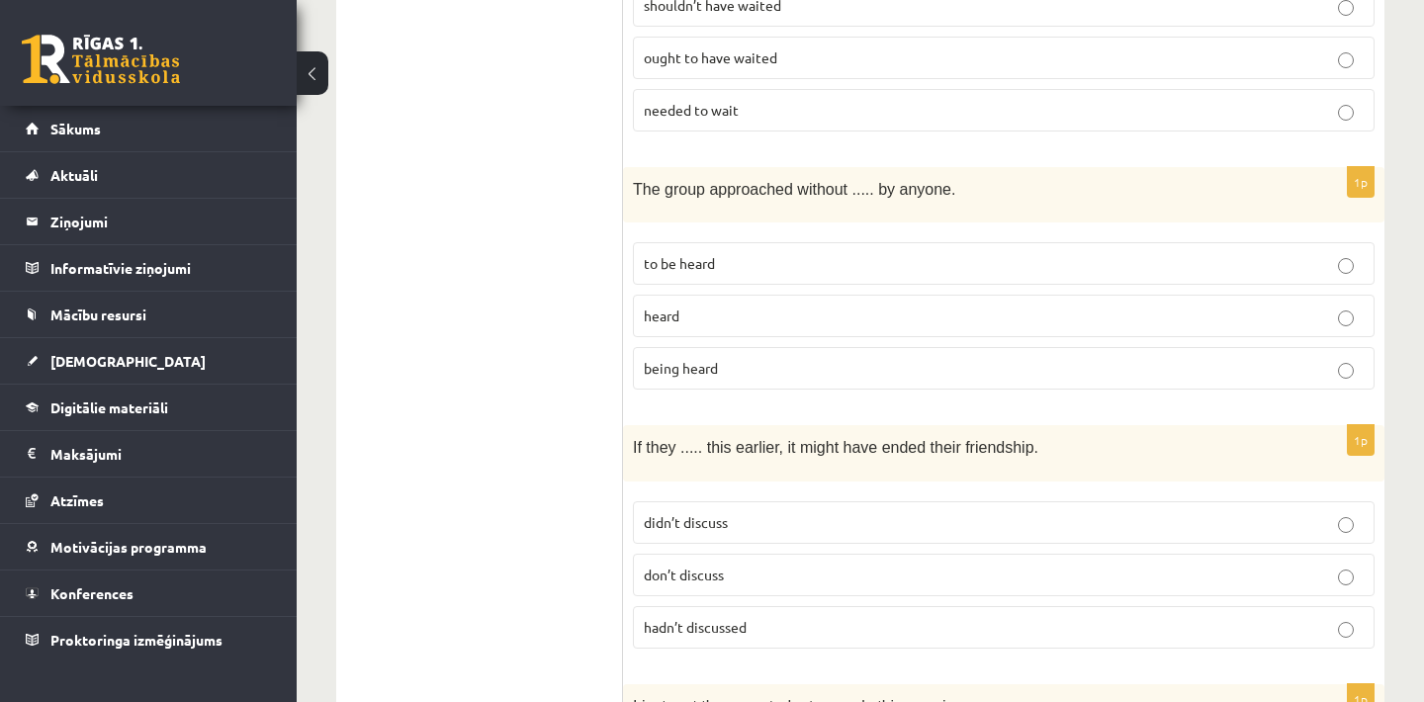
scroll to position [2578, 0]
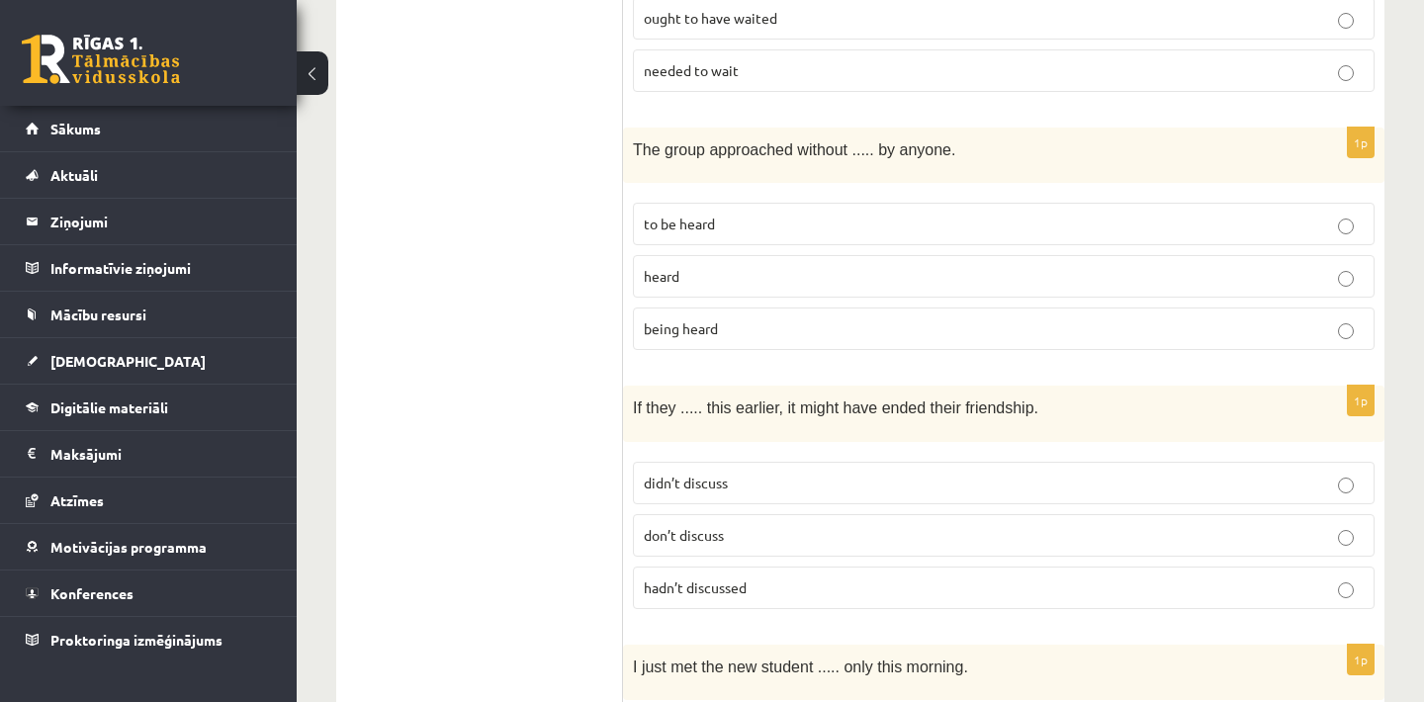
click at [983, 578] on p "hadn’t discussed" at bounding box center [1004, 588] width 720 height 21
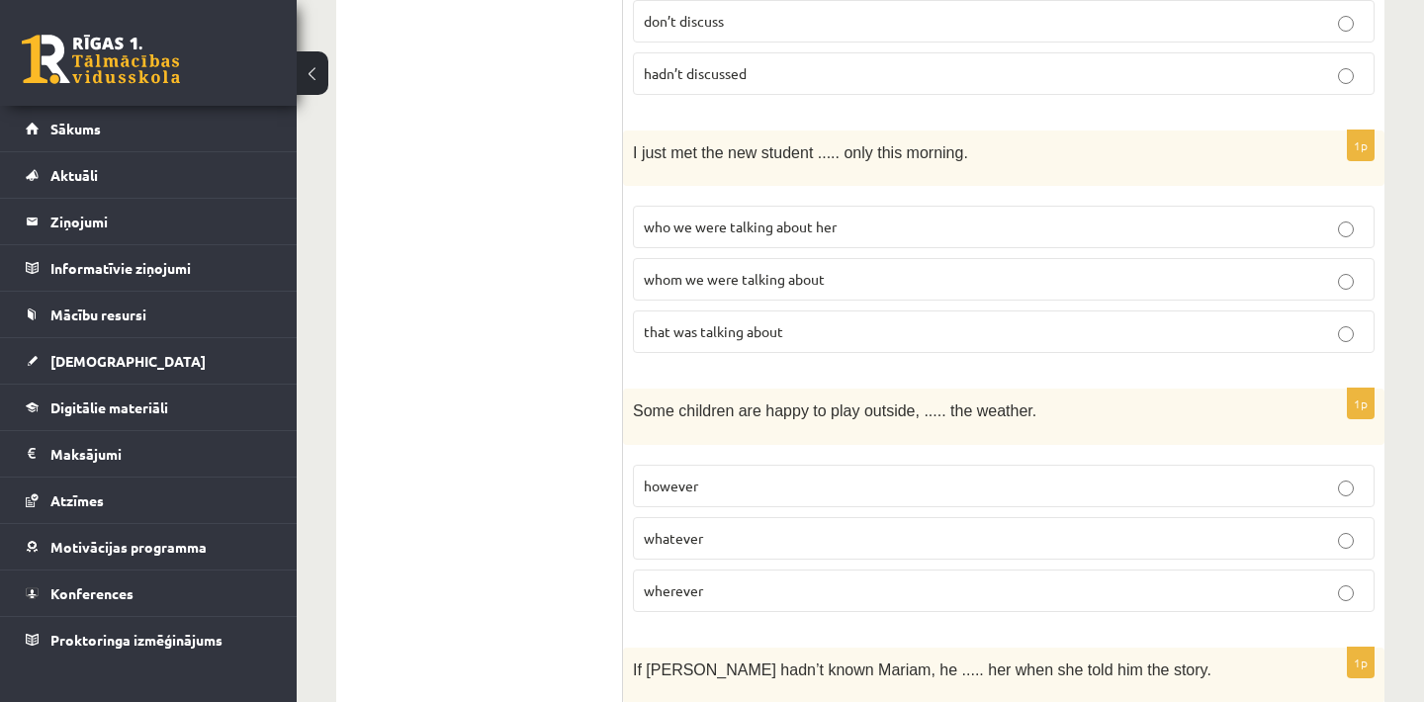
scroll to position [3132, 0]
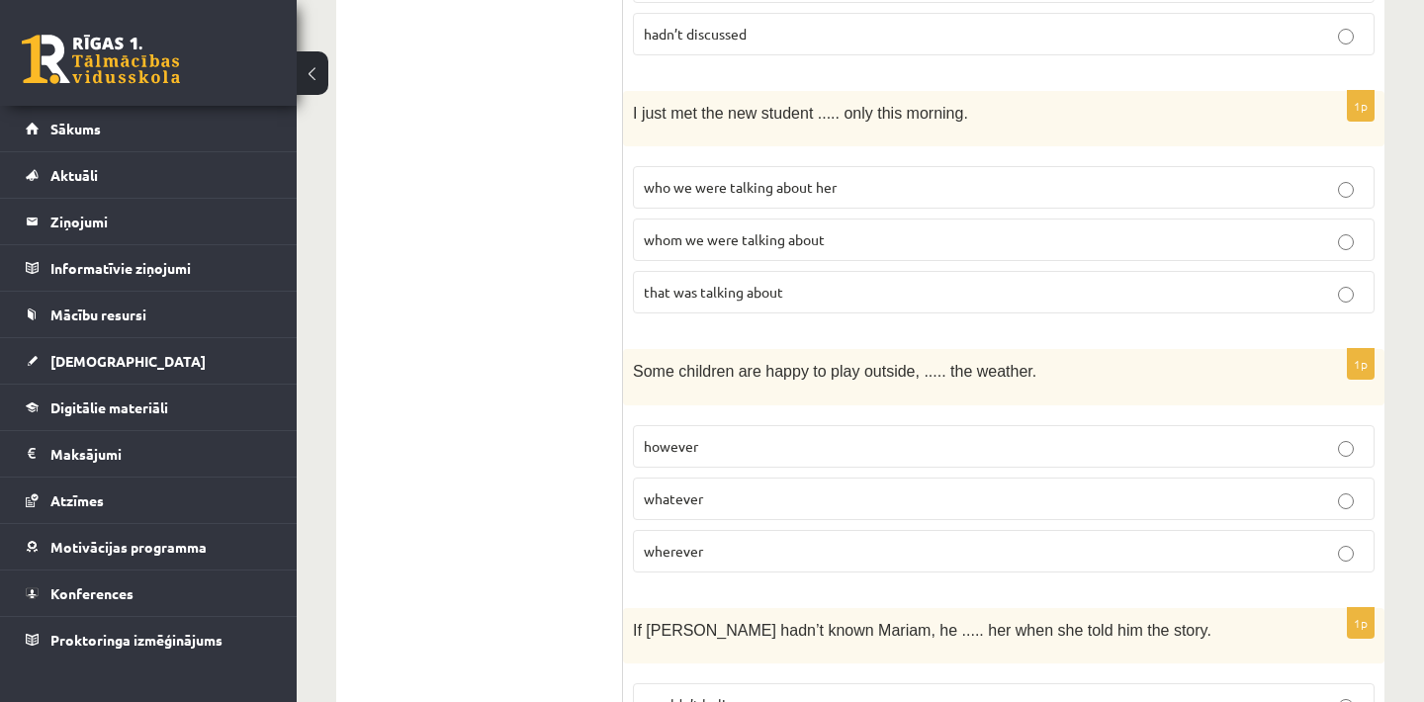
click at [839, 229] on p "whom we were talking about" at bounding box center [1004, 239] width 720 height 21
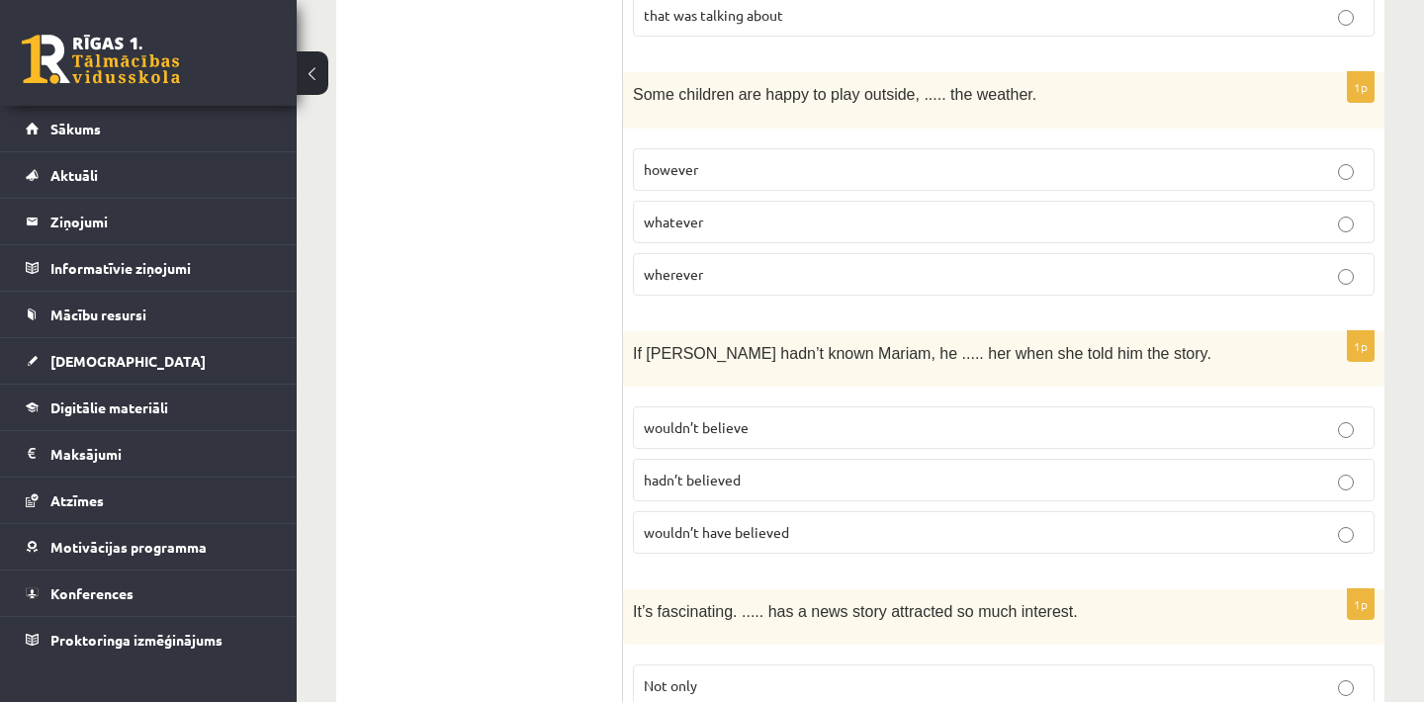
scroll to position [3448, 0]
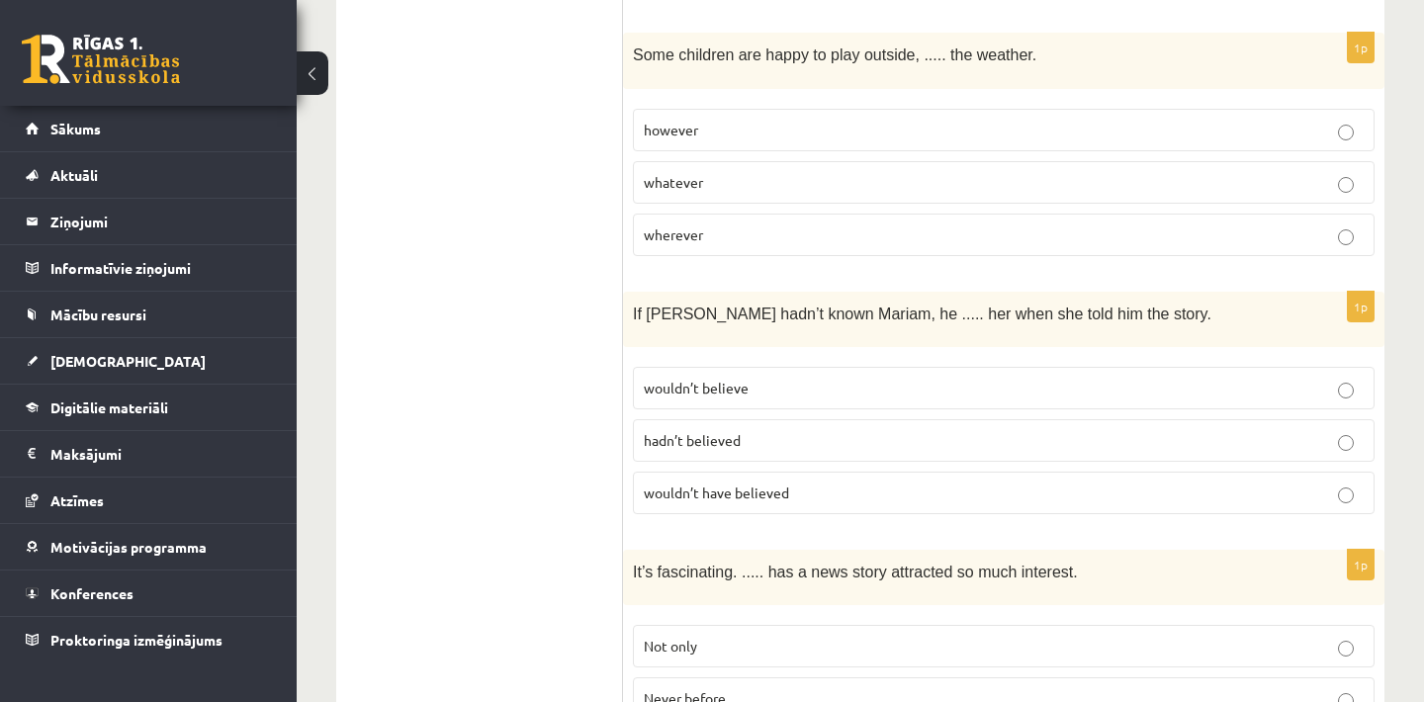
click at [829, 483] on p "wouldn’t have believed" at bounding box center [1004, 493] width 720 height 21
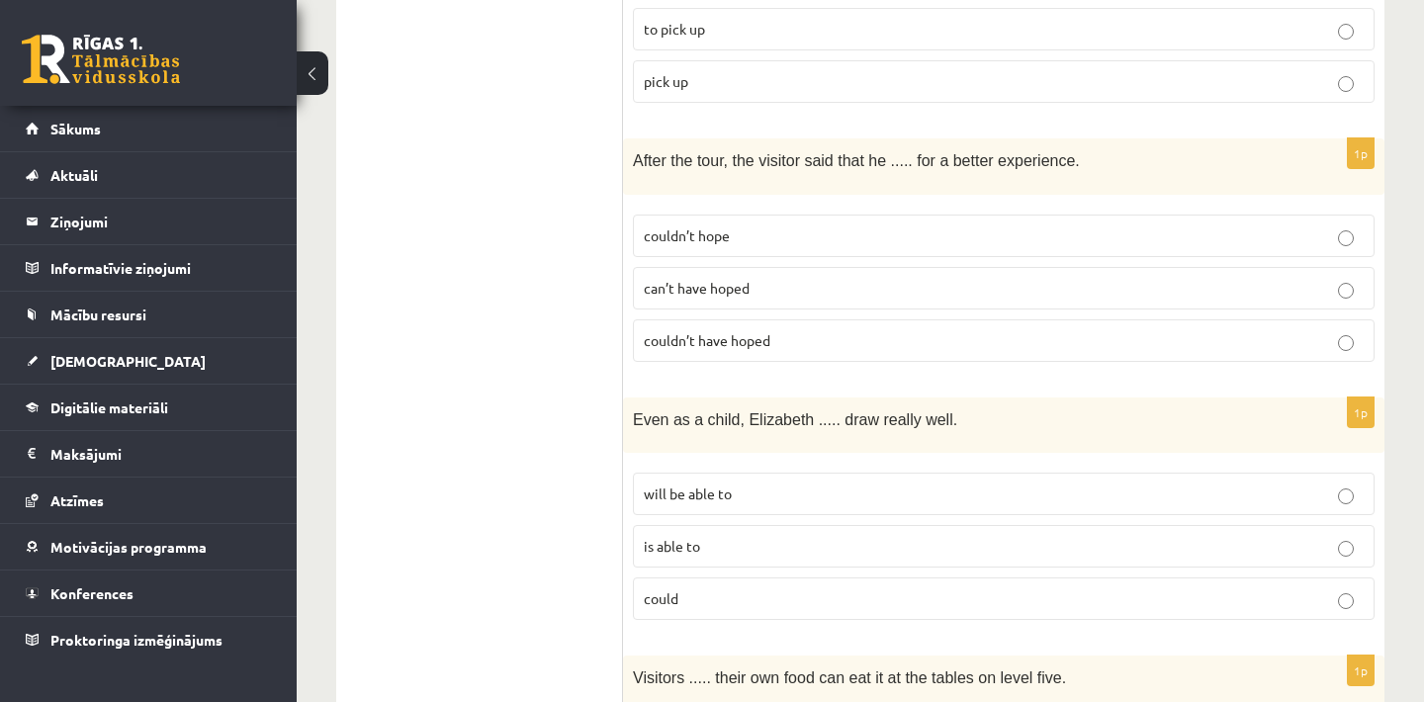
scroll to position [4675, 0]
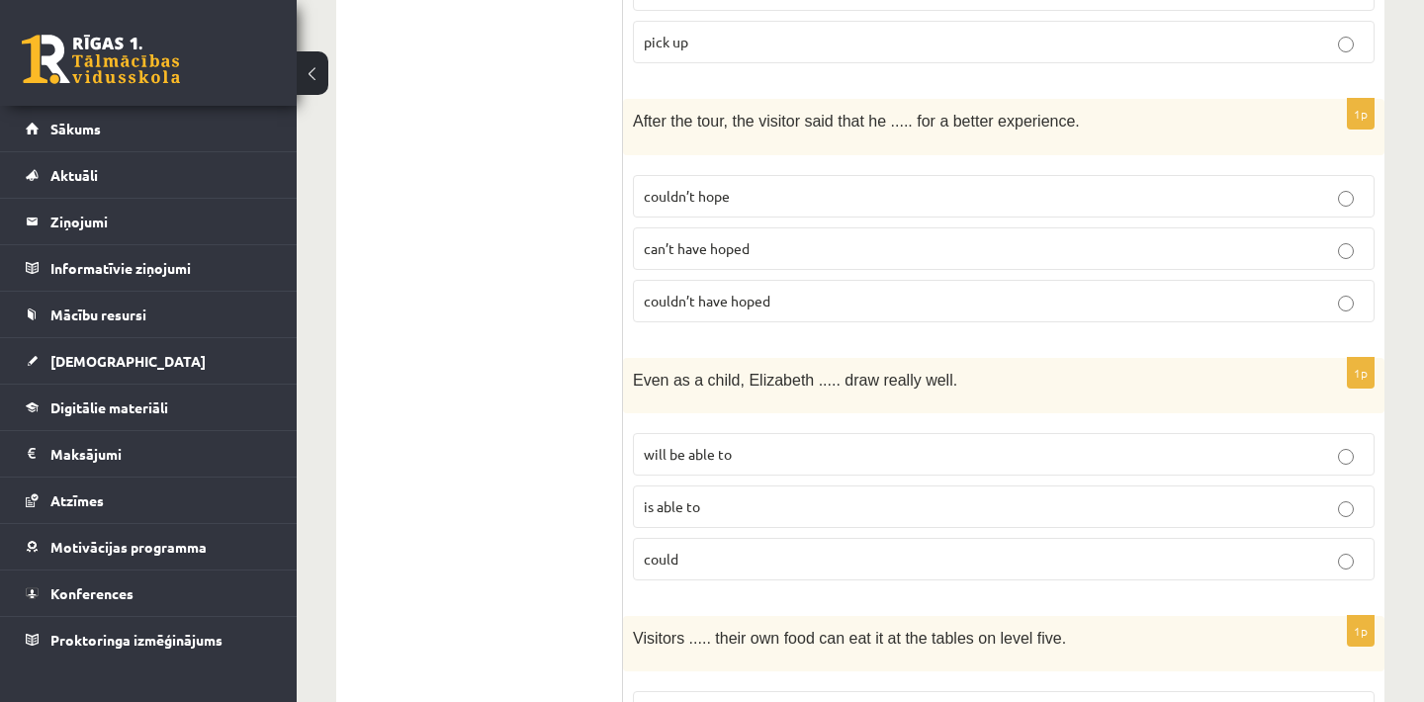
click at [772, 280] on label "couldn’t have hoped" at bounding box center [1004, 301] width 742 height 43
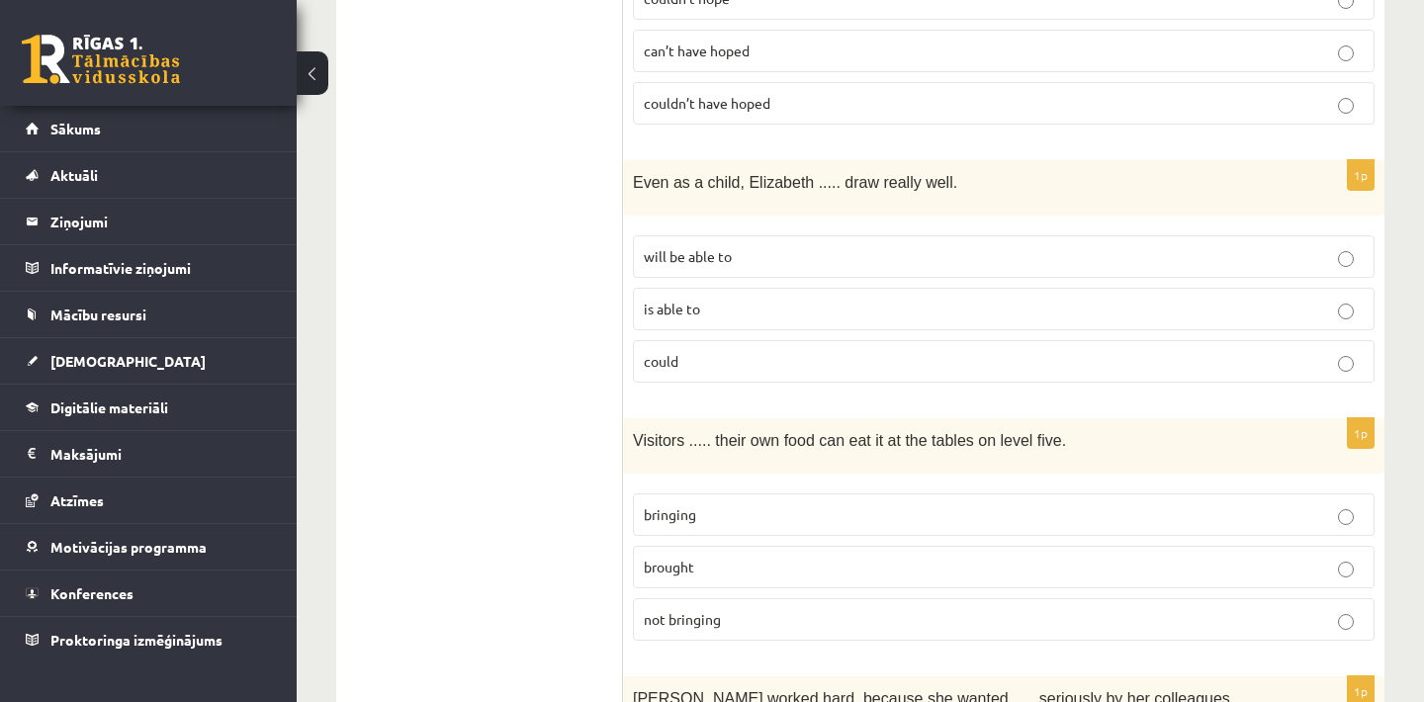
scroll to position [4912, 0]
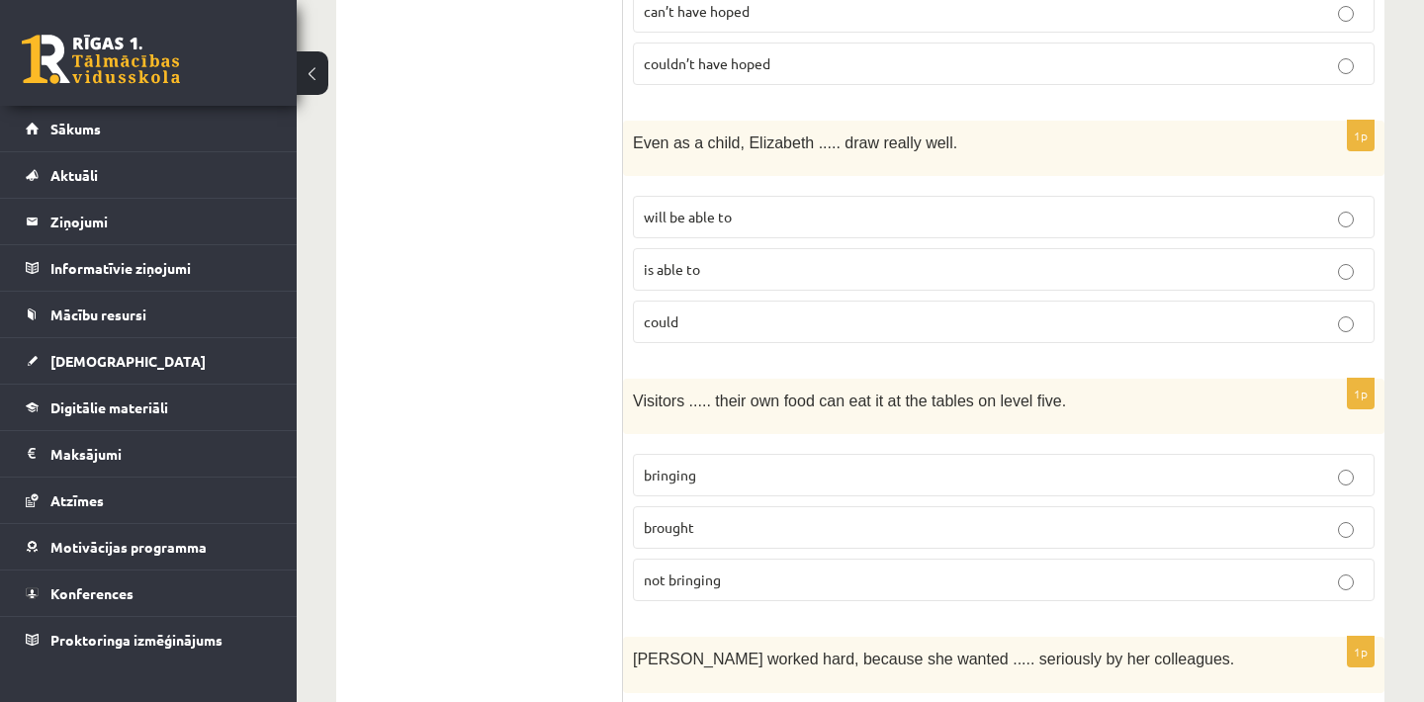
click at [849, 301] on label "could" at bounding box center [1004, 322] width 742 height 43
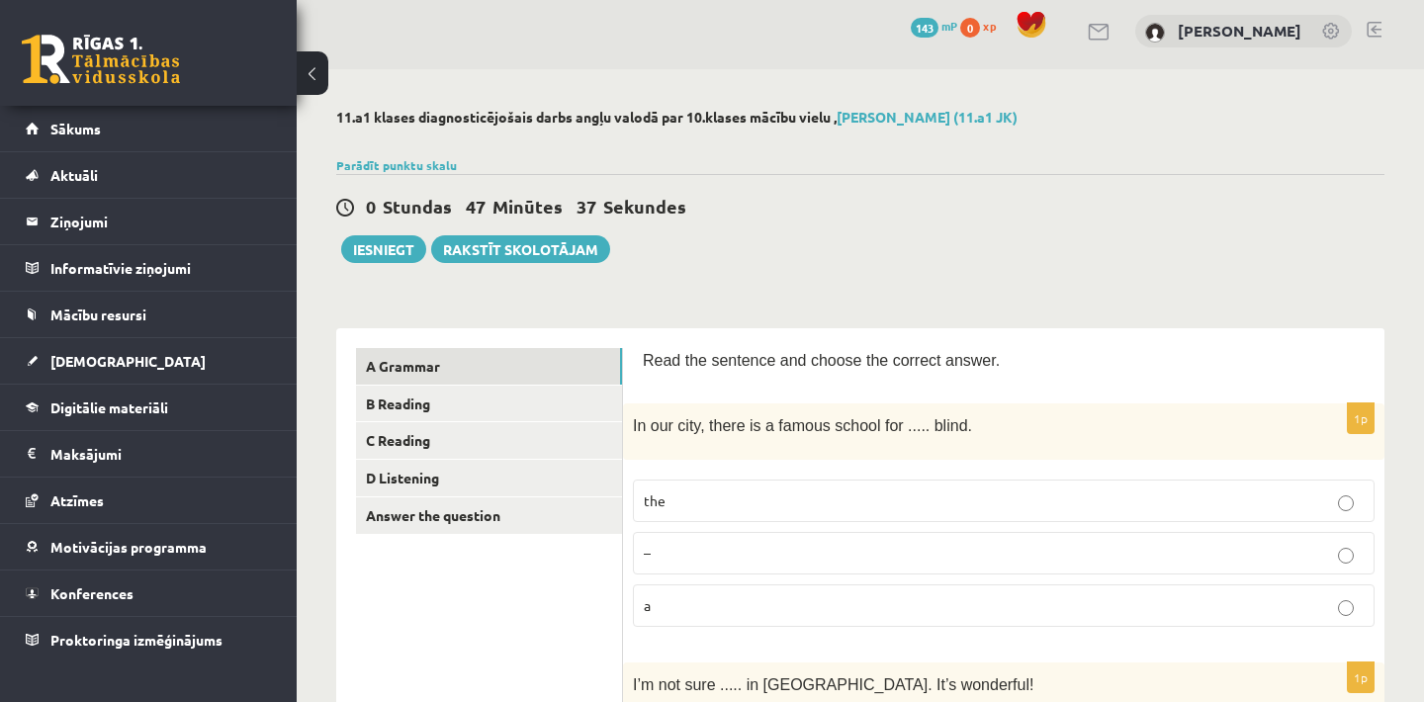
scroll to position [6, 0]
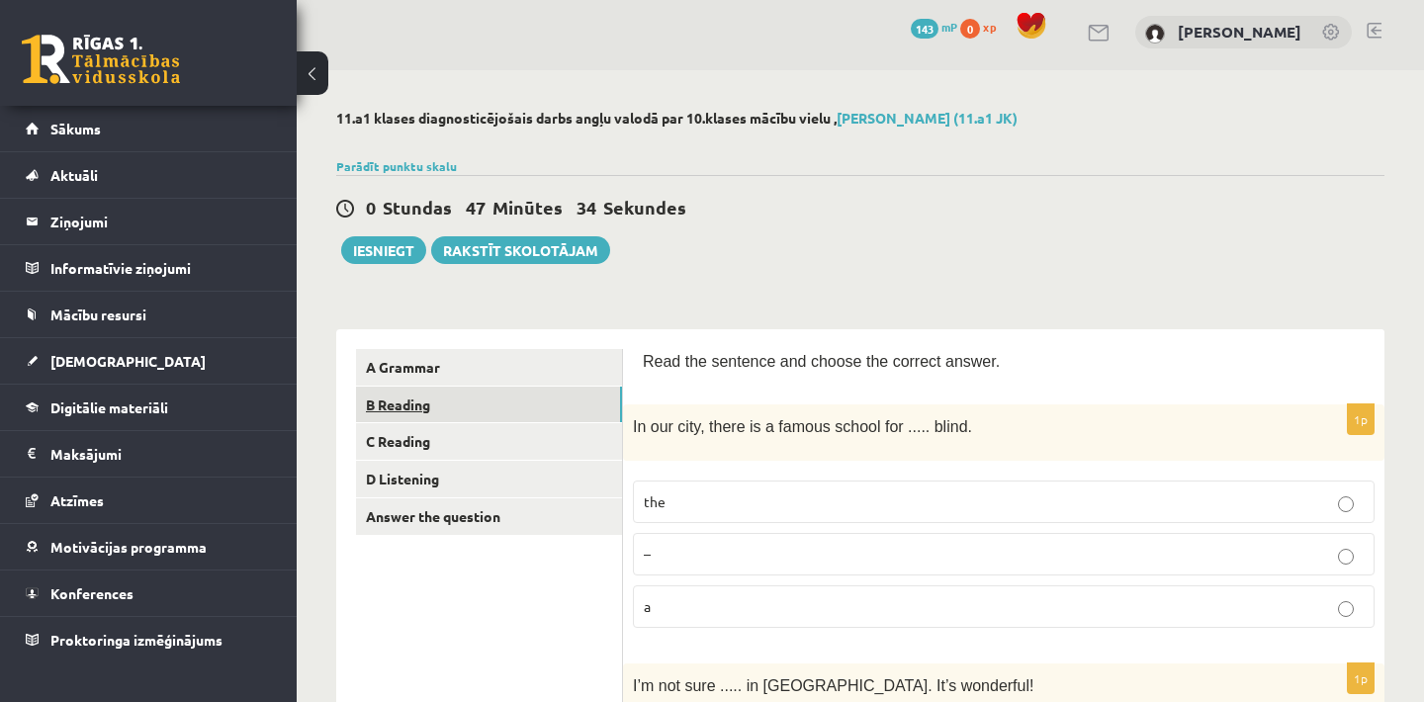
click at [491, 400] on link "B Reading" at bounding box center [489, 405] width 266 height 37
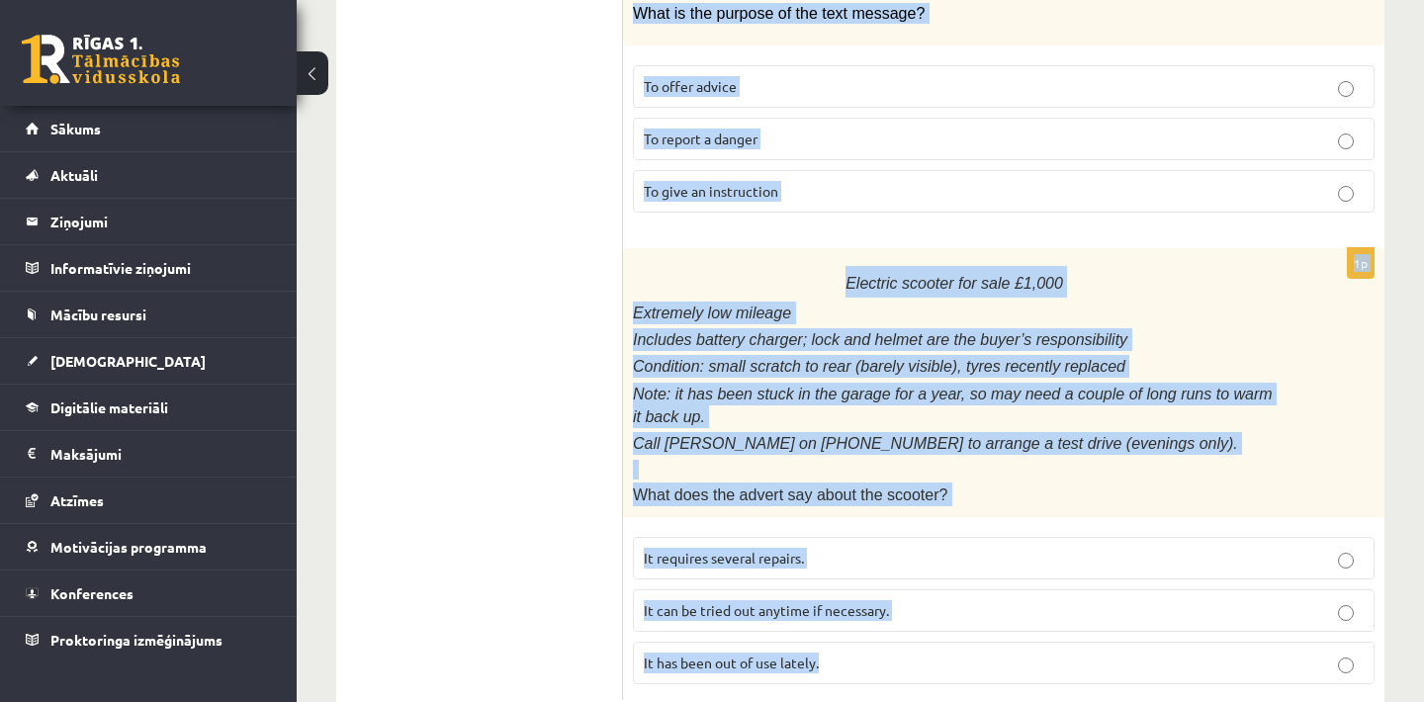
scroll to position [2440, 0]
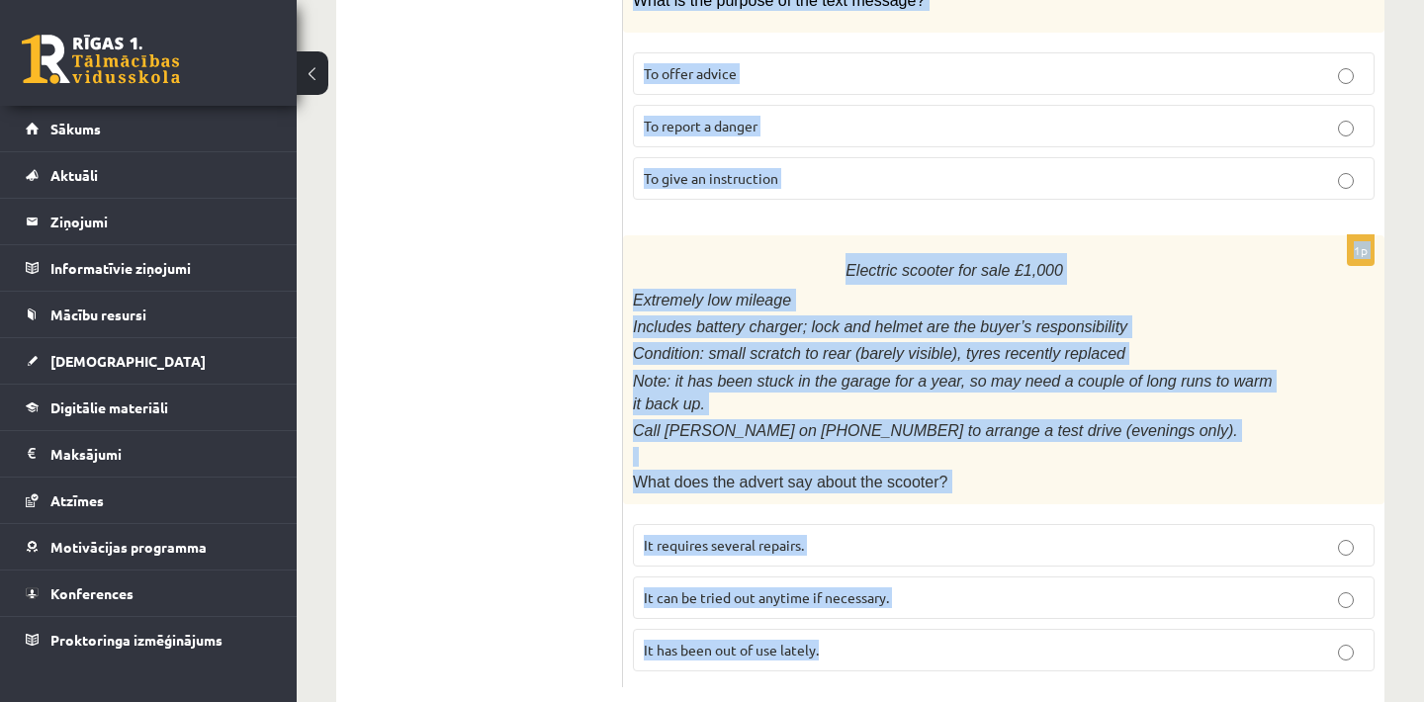
drag, startPoint x: 643, startPoint y: 200, endPoint x: 1382, endPoint y: 761, distance: 927.6
copy form "Read the text and choose the correct answer. 1p From: Emily To: Priya Subject: …"
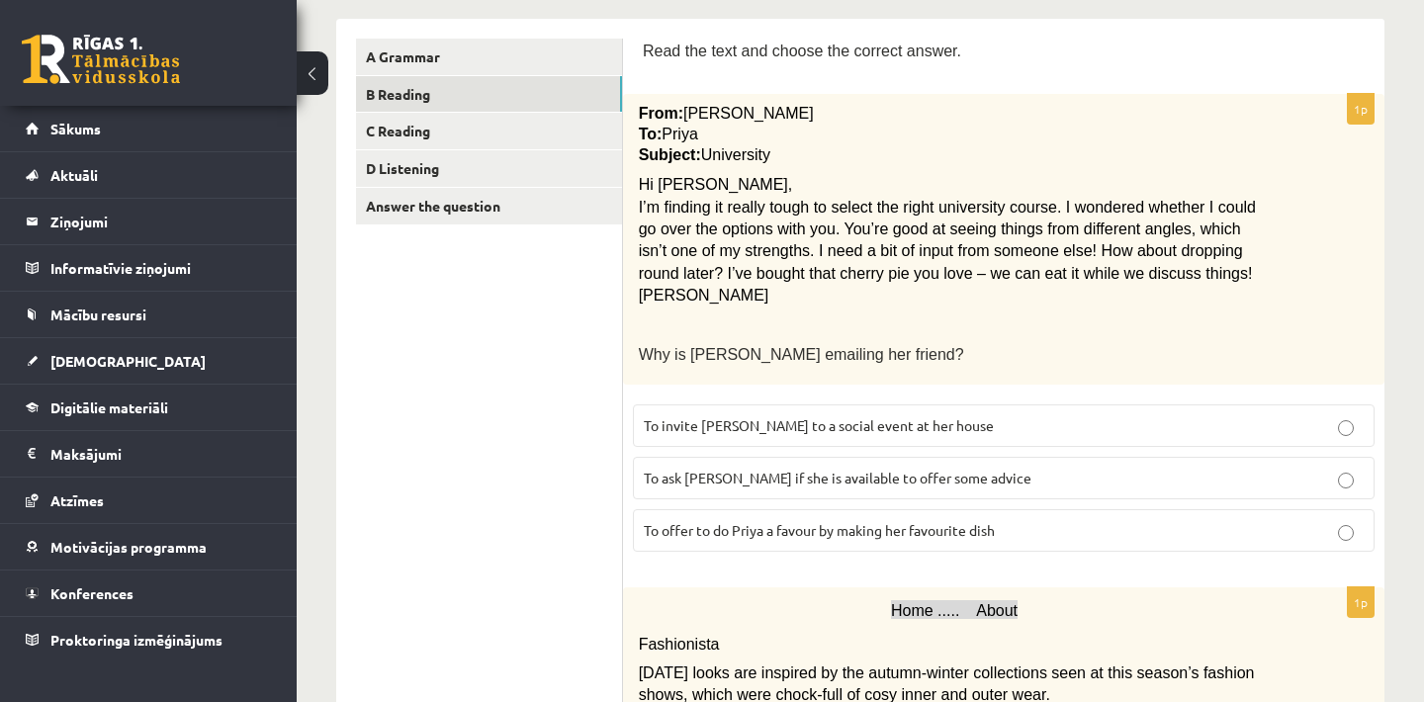
scroll to position [356, 0]
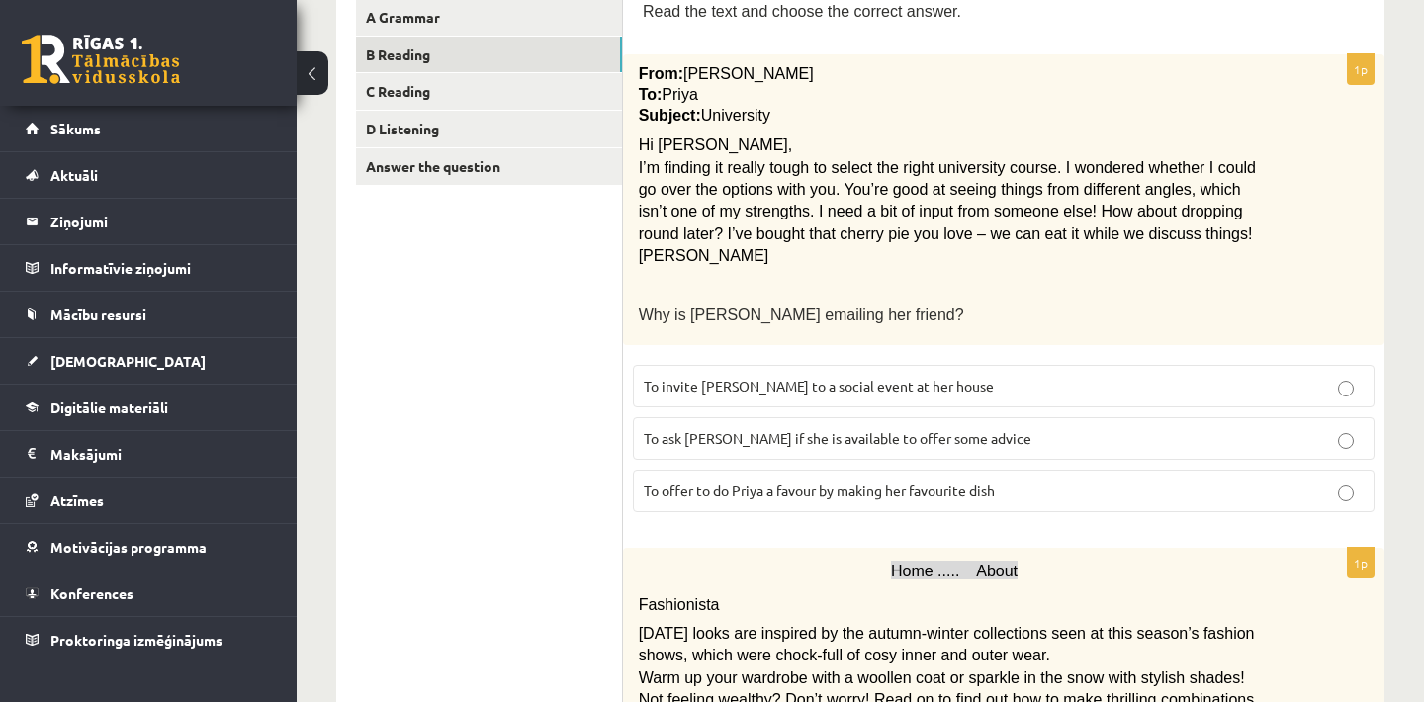
click at [980, 428] on p "To ask Priya if she is available to offer some advice" at bounding box center [1004, 438] width 720 height 21
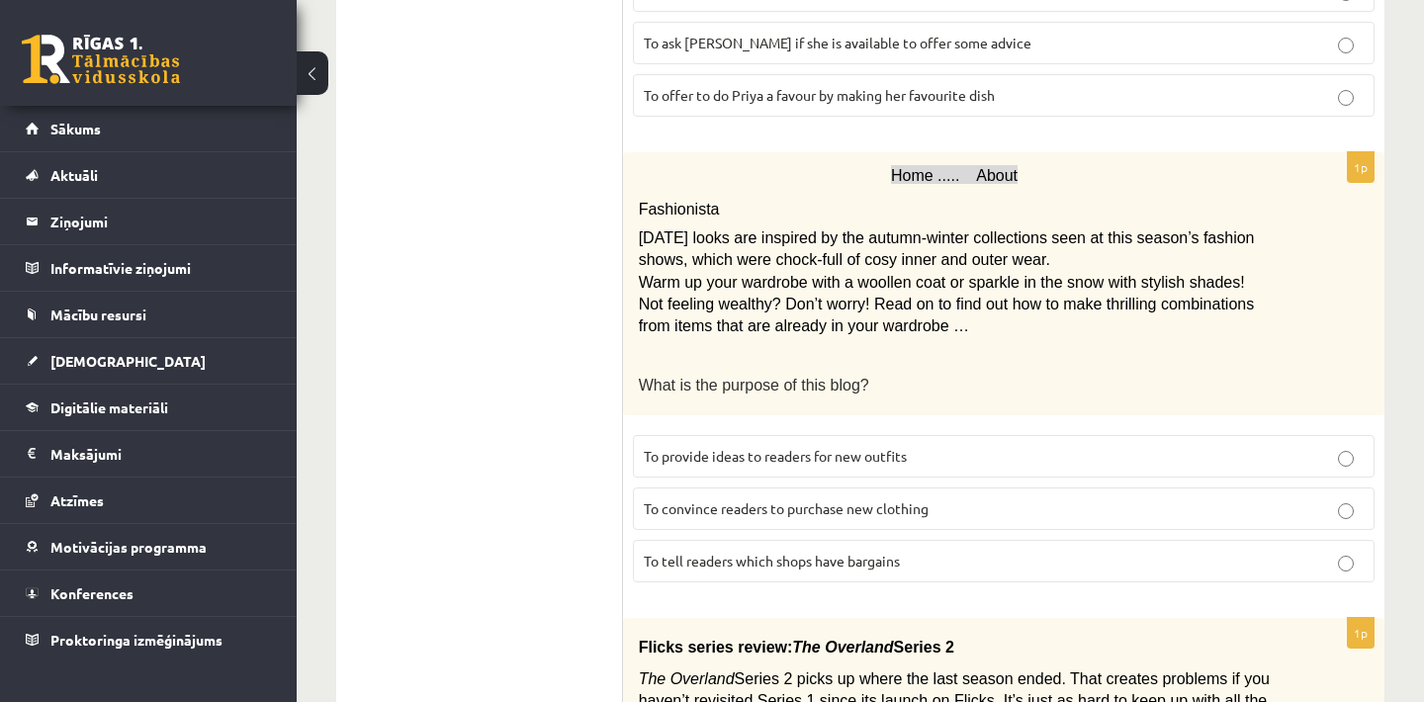
scroll to position [791, 0]
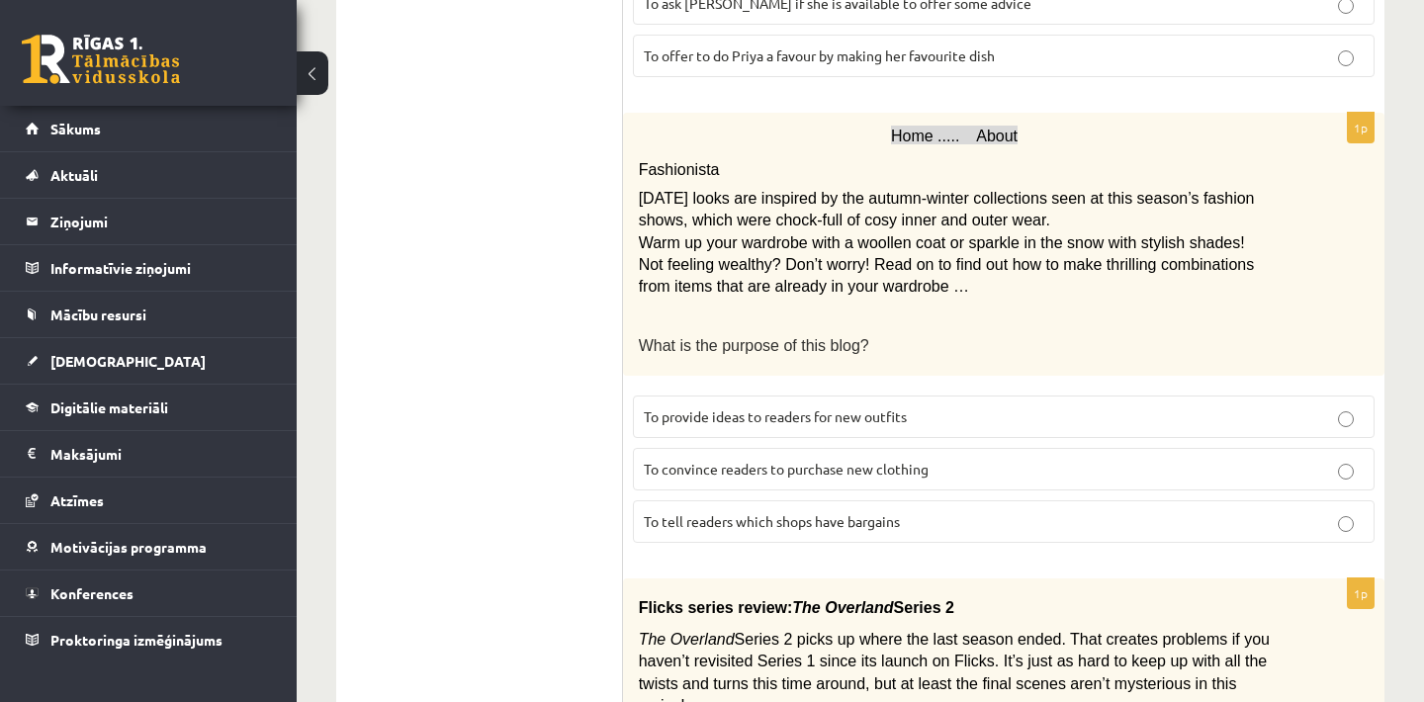
click at [804, 408] on span "To provide ideas to readers for new outfits" at bounding box center [775, 417] width 263 height 18
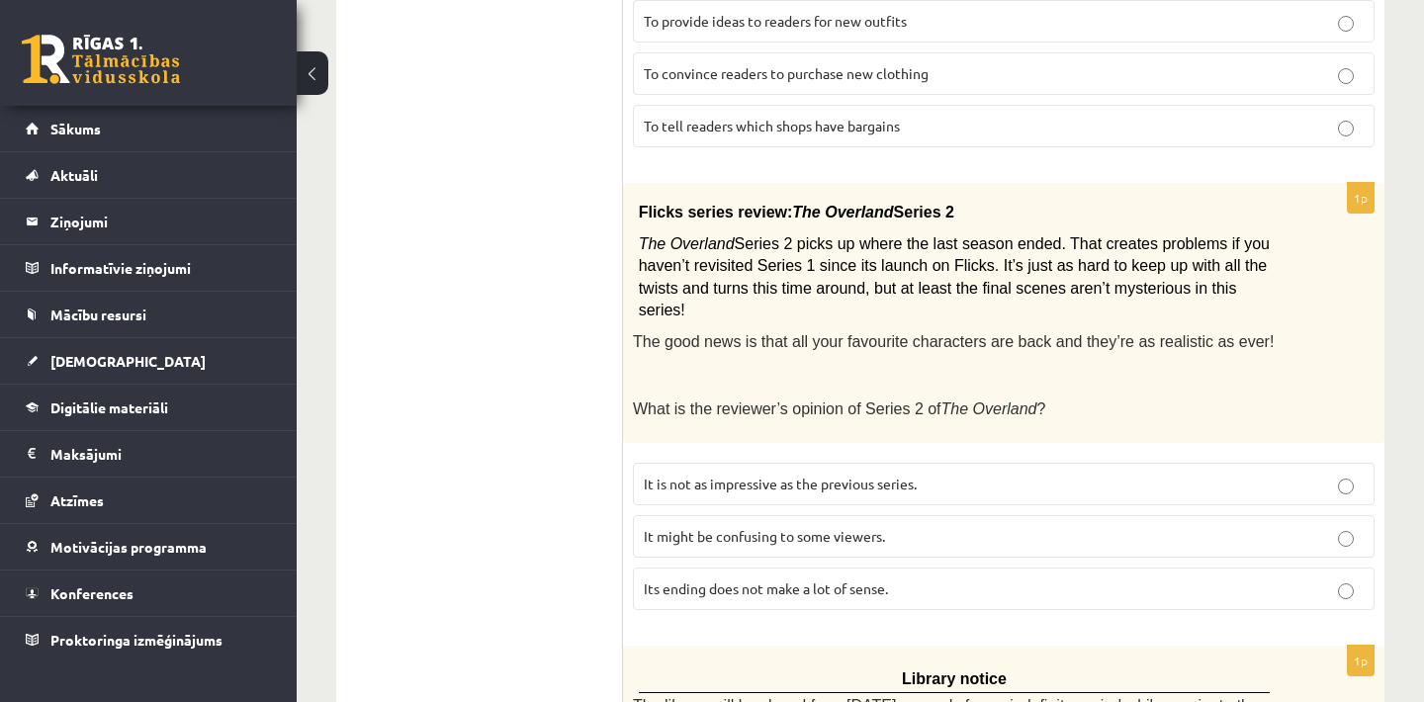
scroll to position [1227, 0]
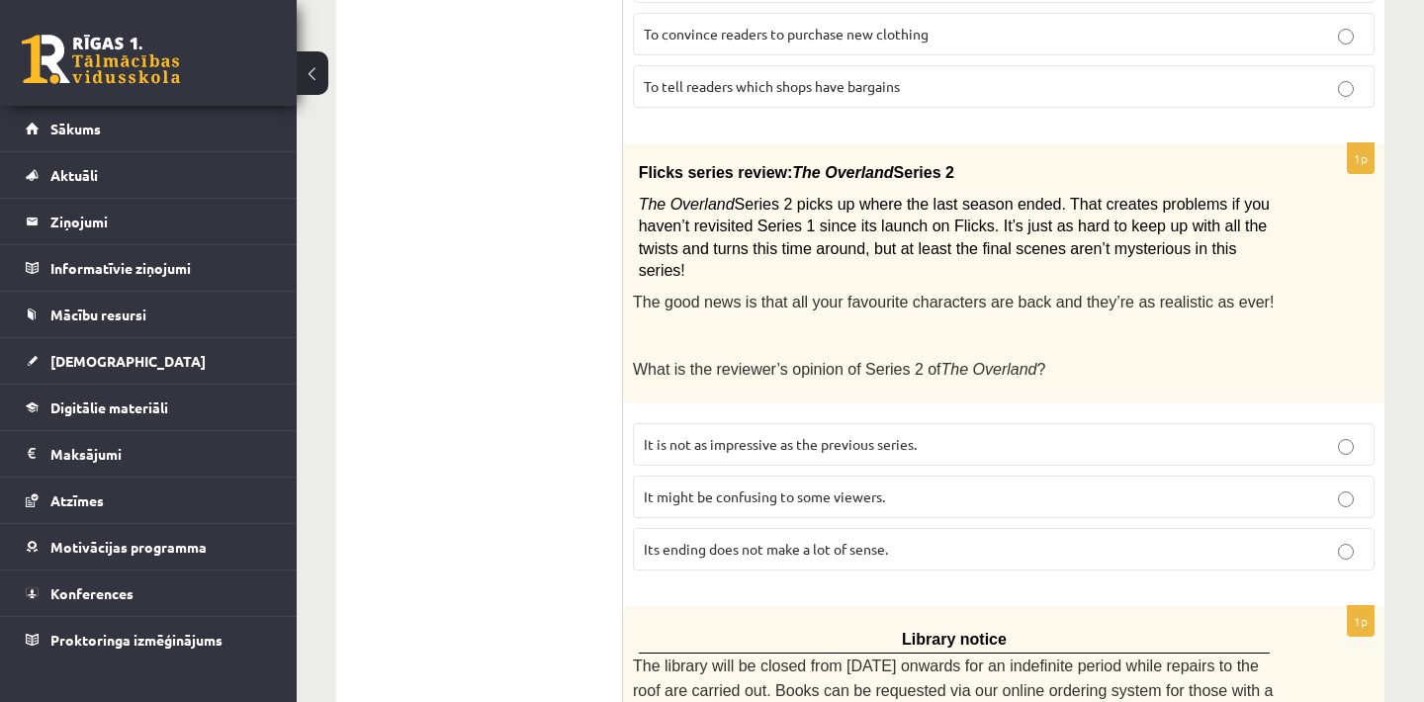
click at [866, 493] on label "It might be confusing to some viewers." at bounding box center [1004, 497] width 742 height 43
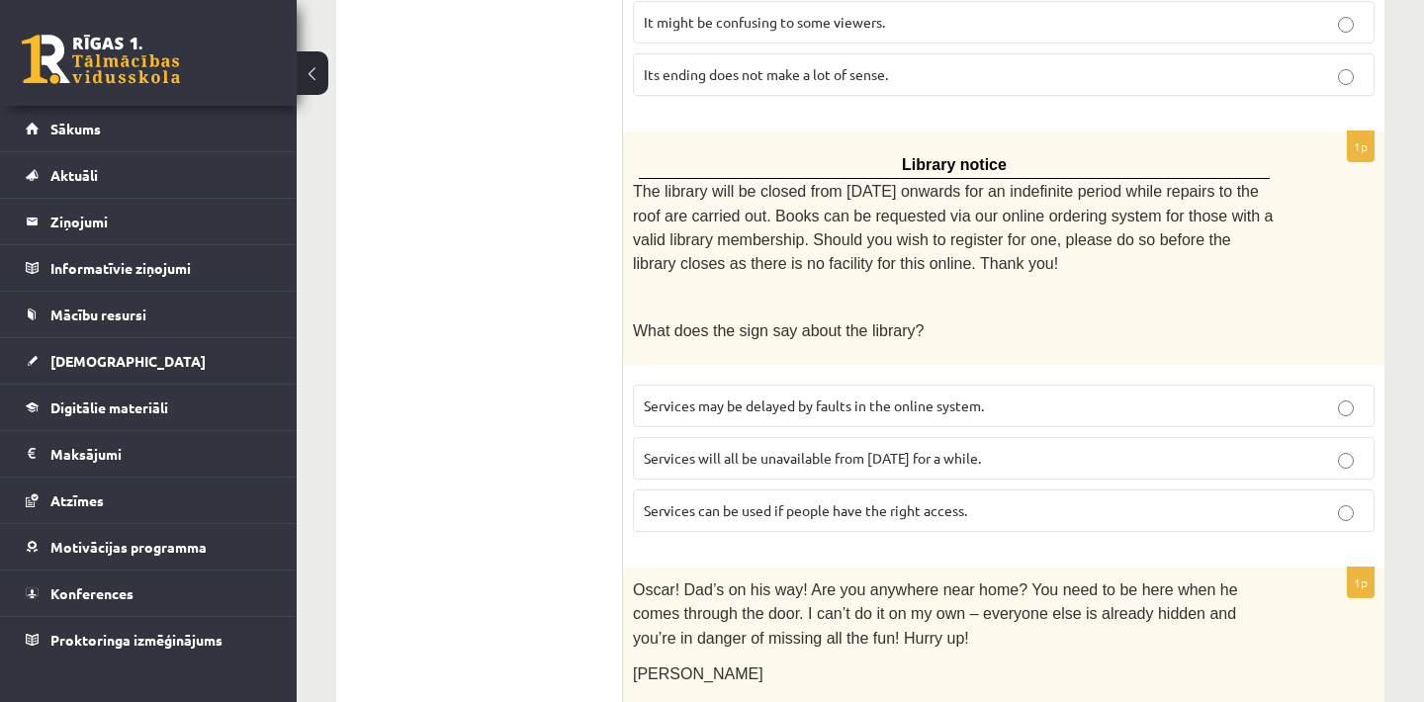
scroll to position [1741, 0]
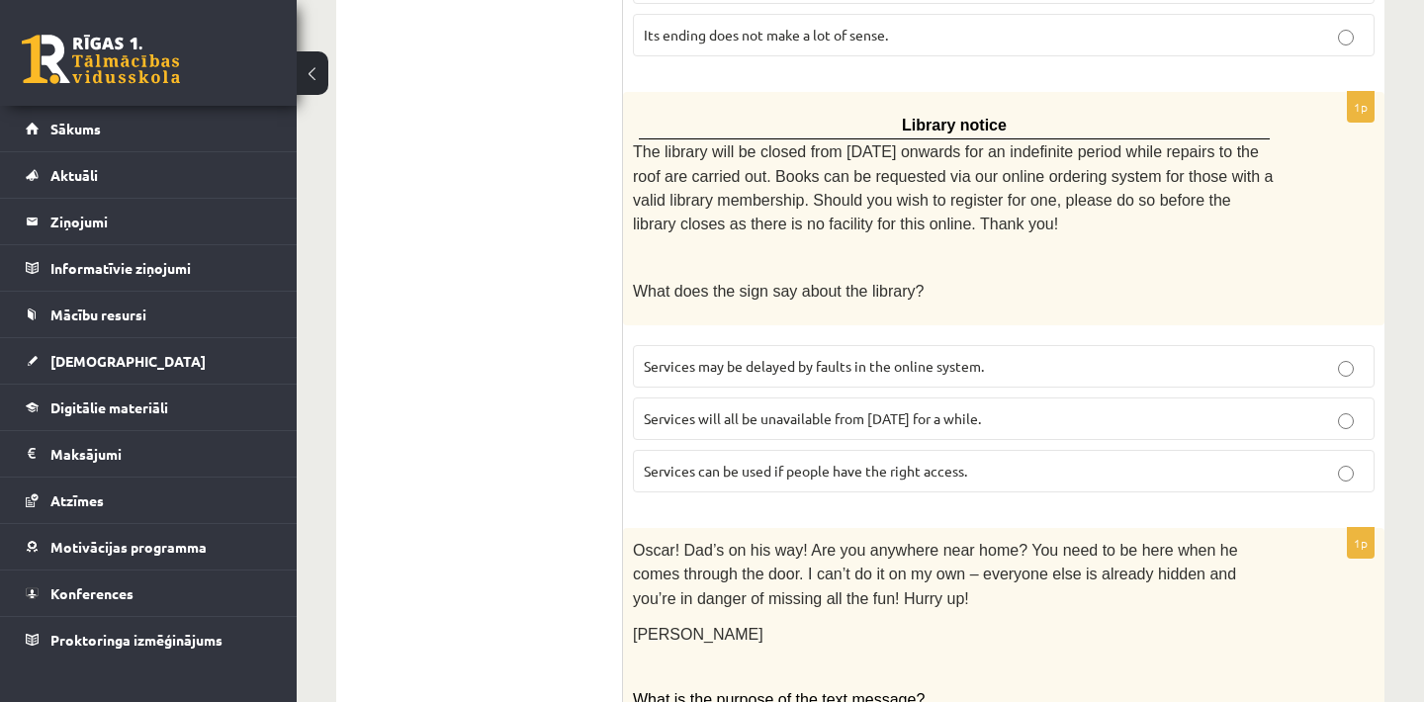
click at [992, 461] on p "Services can be used if people have the right access." at bounding box center [1004, 471] width 720 height 21
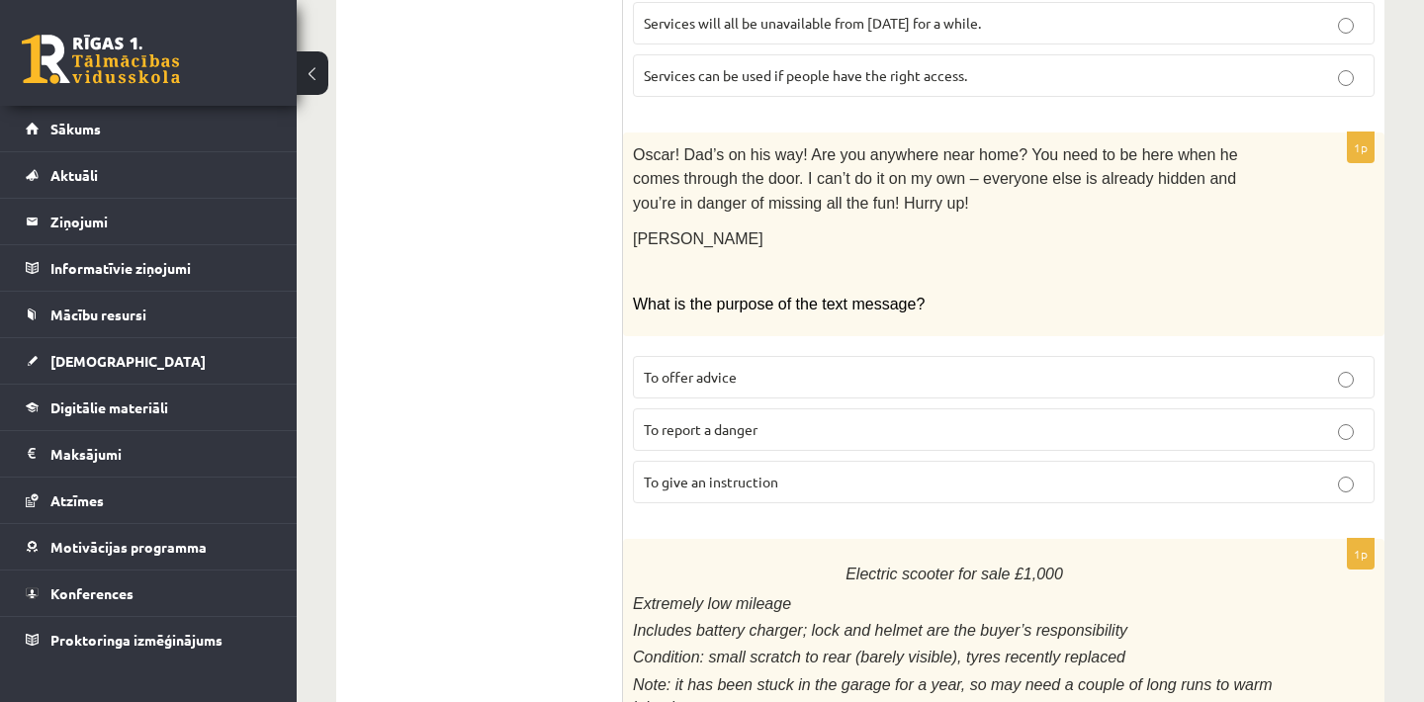
scroll to position [2176, 0]
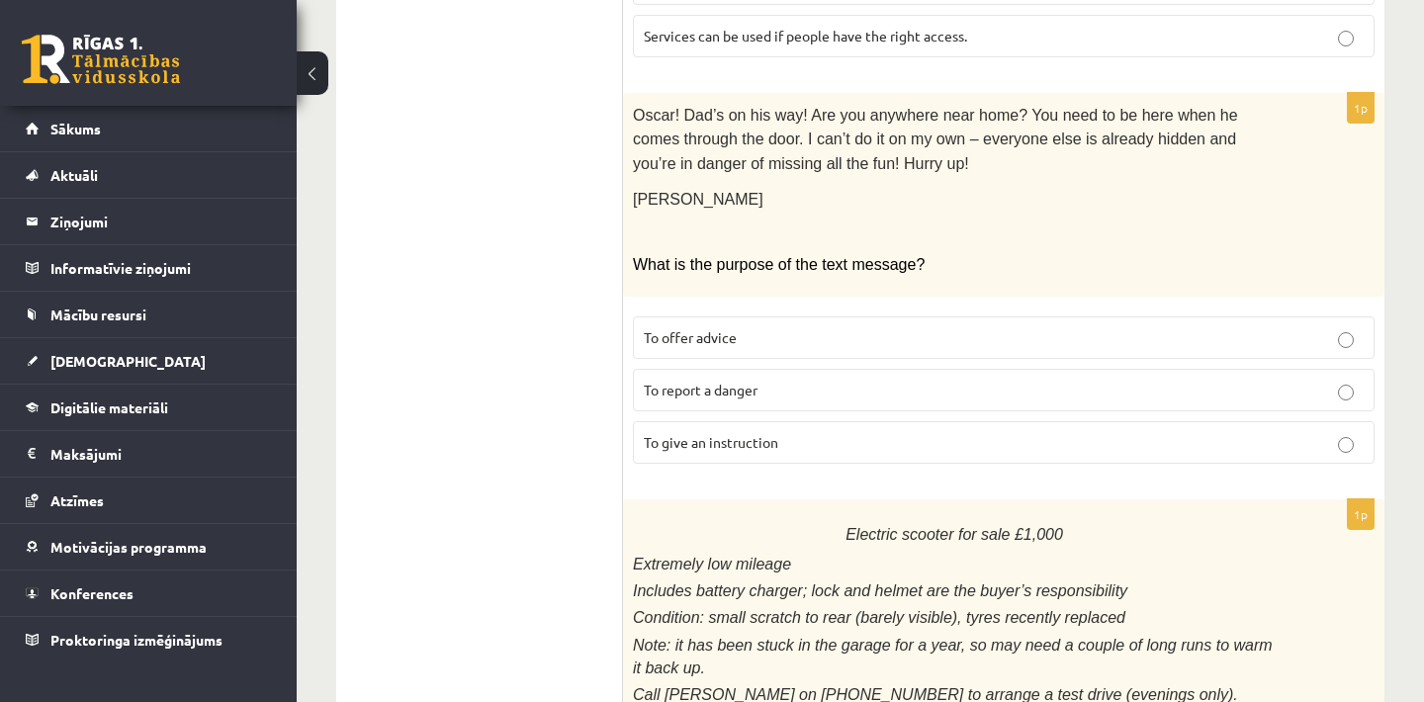
click at [779, 432] on p "To give an instruction" at bounding box center [1004, 442] width 720 height 21
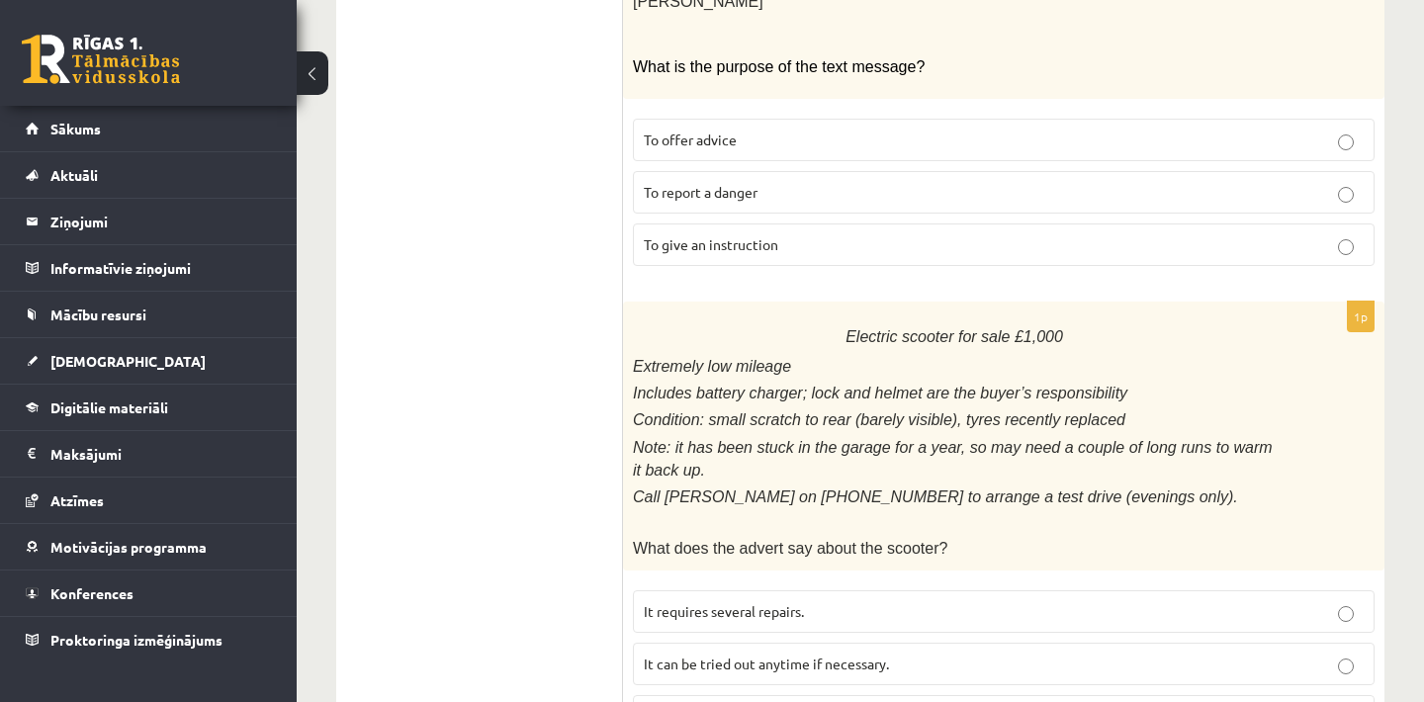
scroll to position [2440, 0]
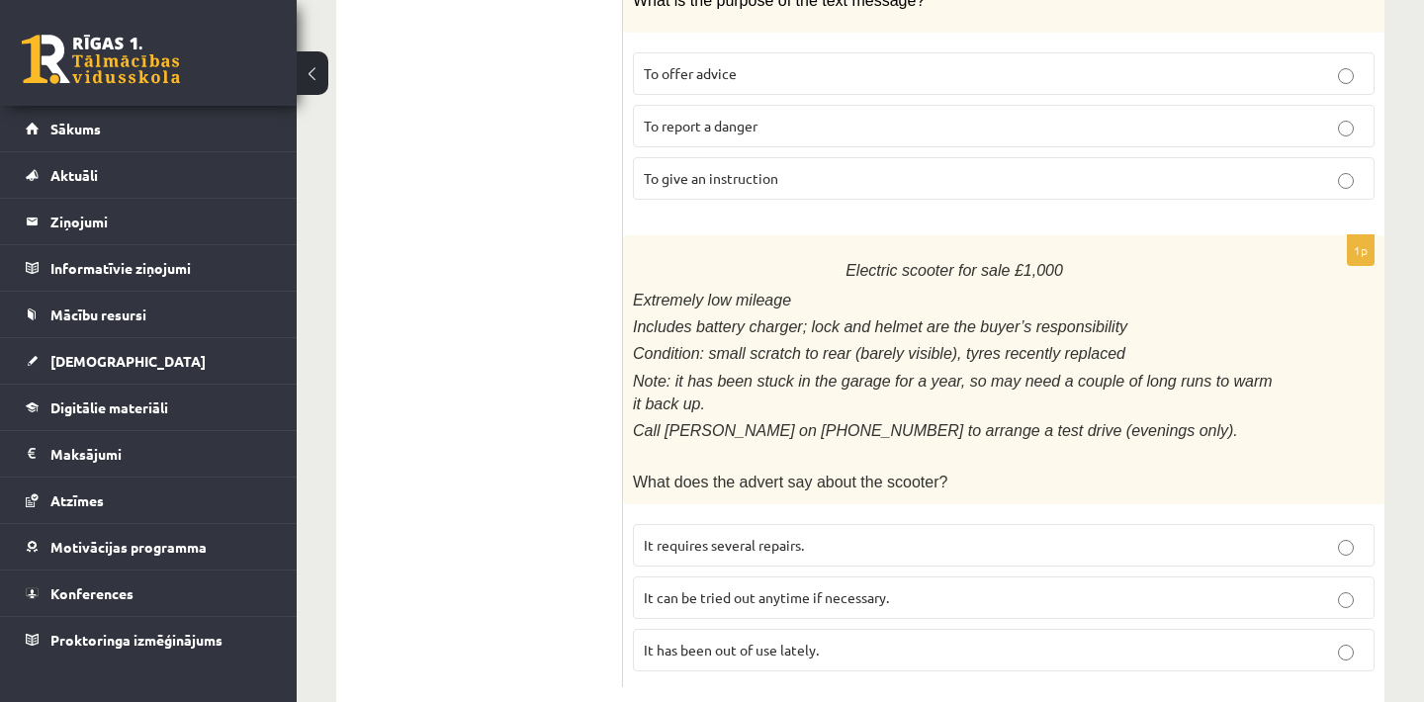
click at [803, 641] on span "It has been out of use lately." at bounding box center [731, 650] width 175 height 18
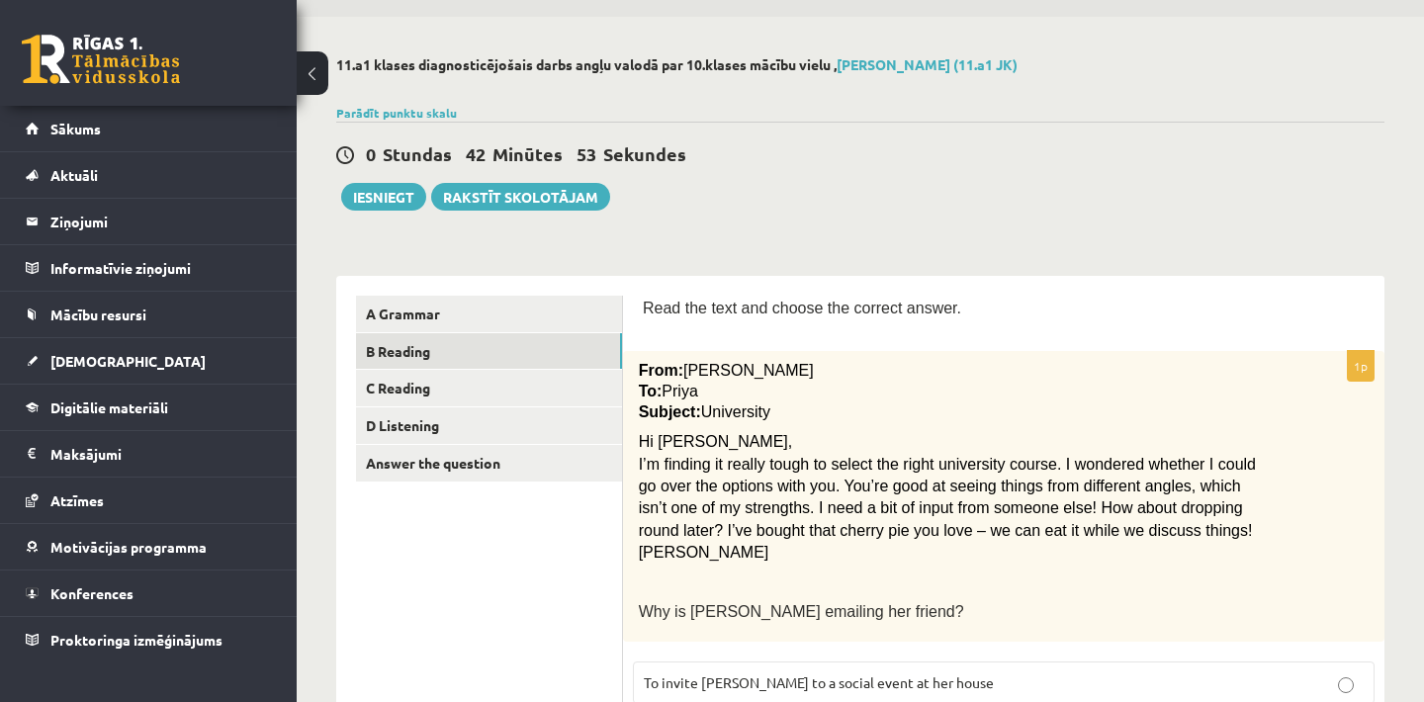
scroll to position [27, 0]
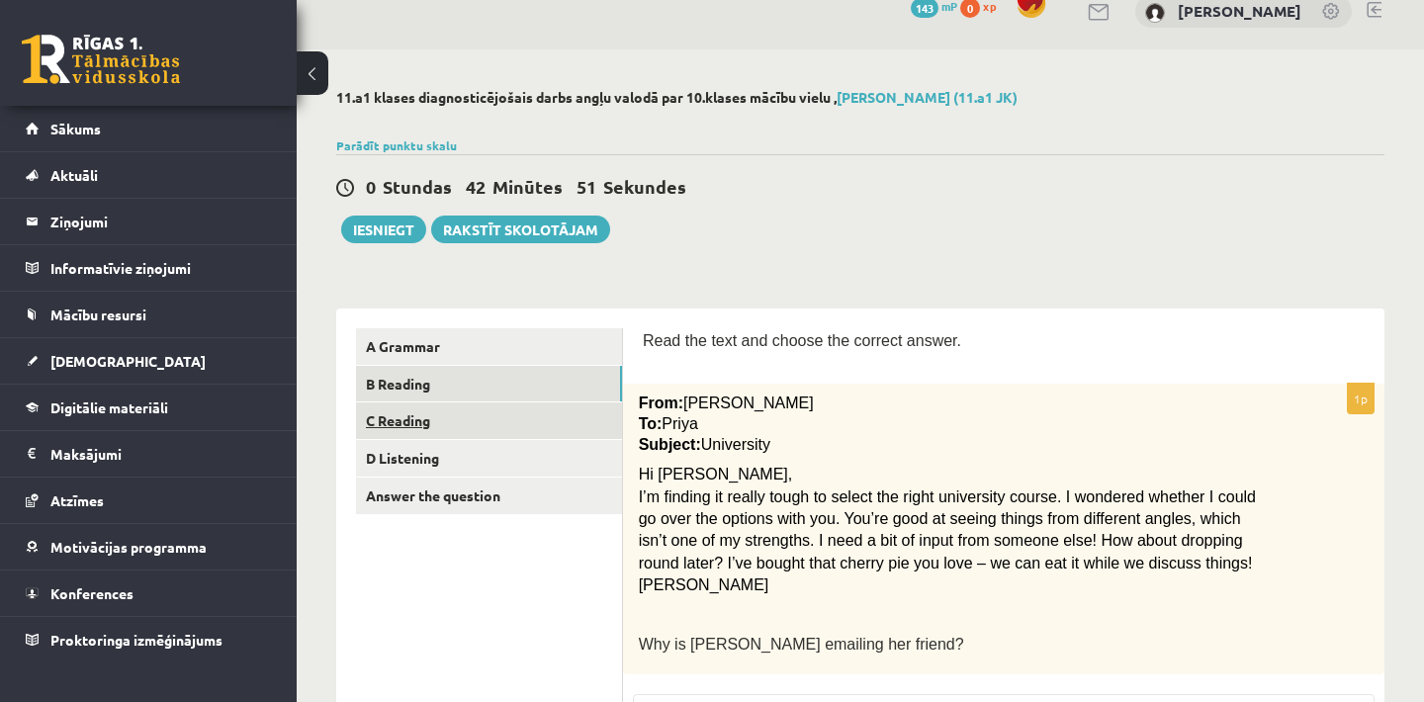
click at [602, 417] on link "C Reading" at bounding box center [489, 421] width 266 height 37
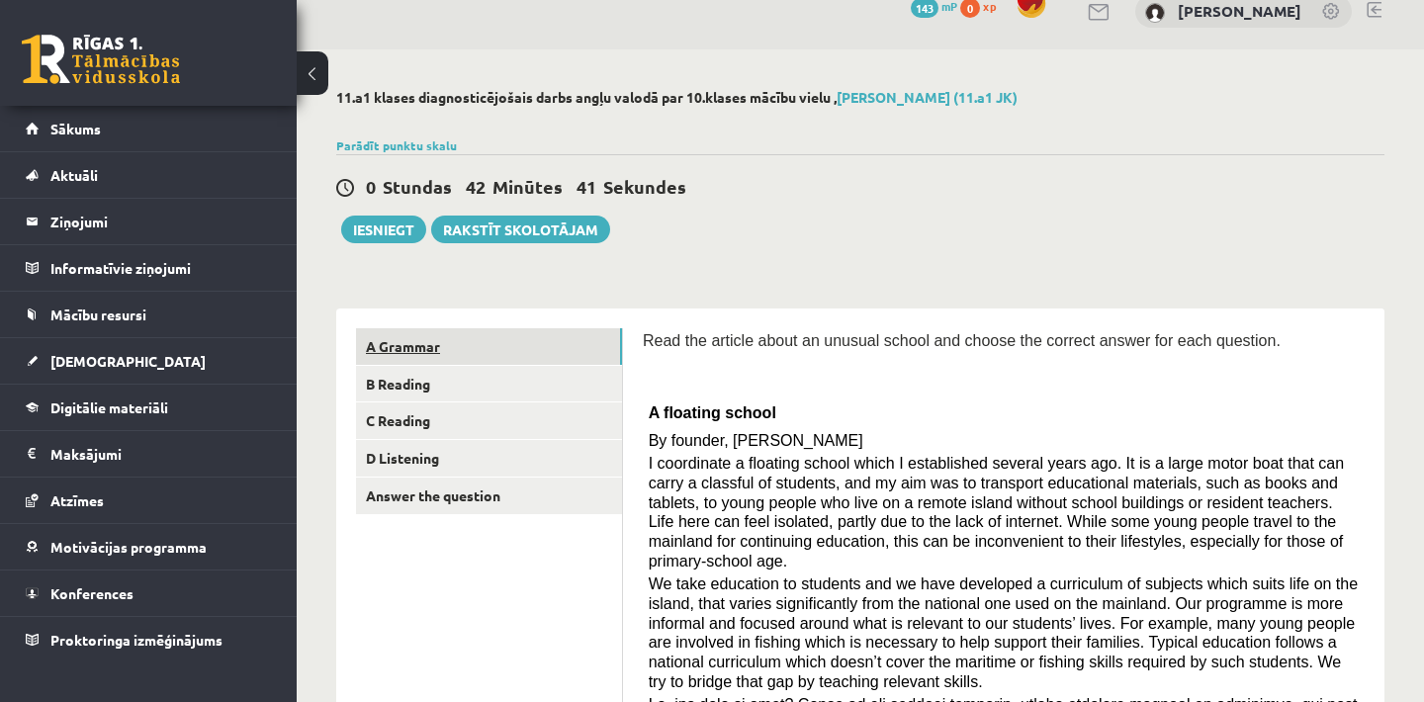
click at [585, 345] on link "A Grammar" at bounding box center [489, 346] width 266 height 37
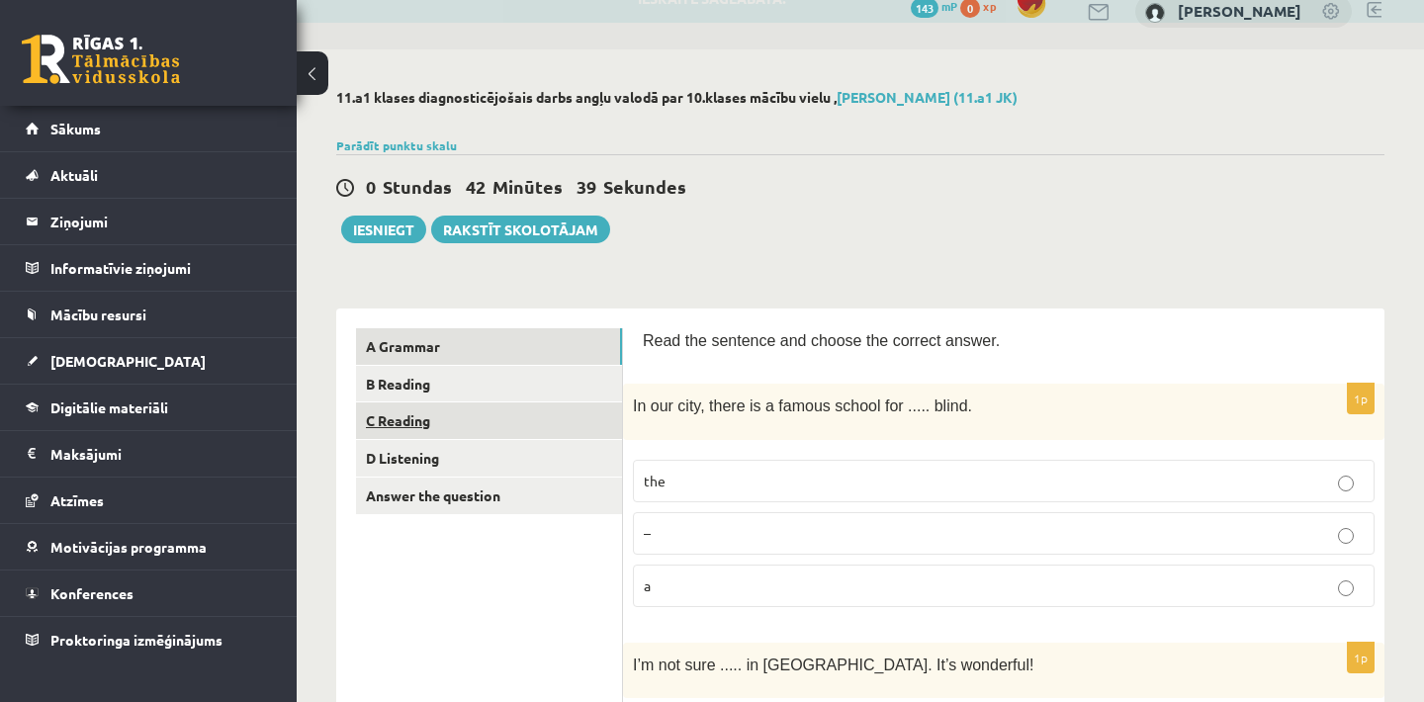
click at [600, 427] on link "C Reading" at bounding box center [489, 421] width 266 height 37
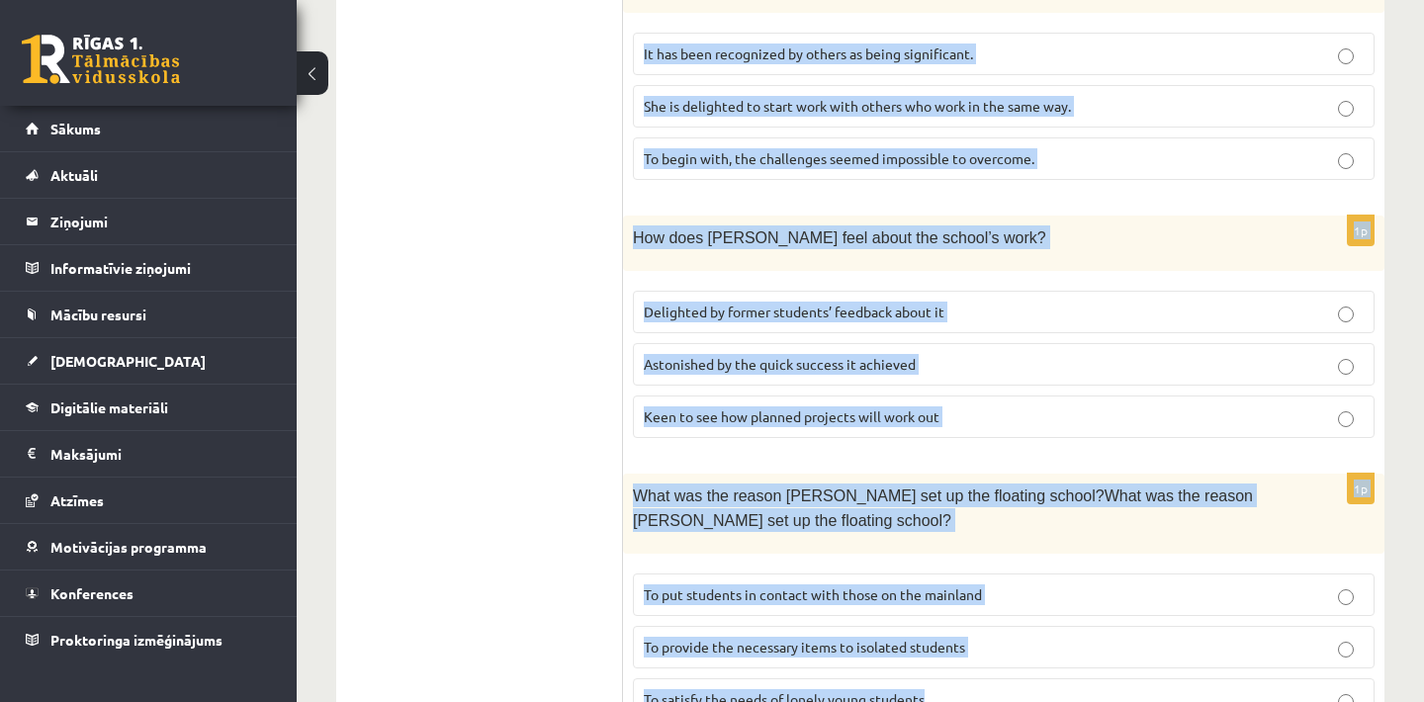
scroll to position [2101, 0]
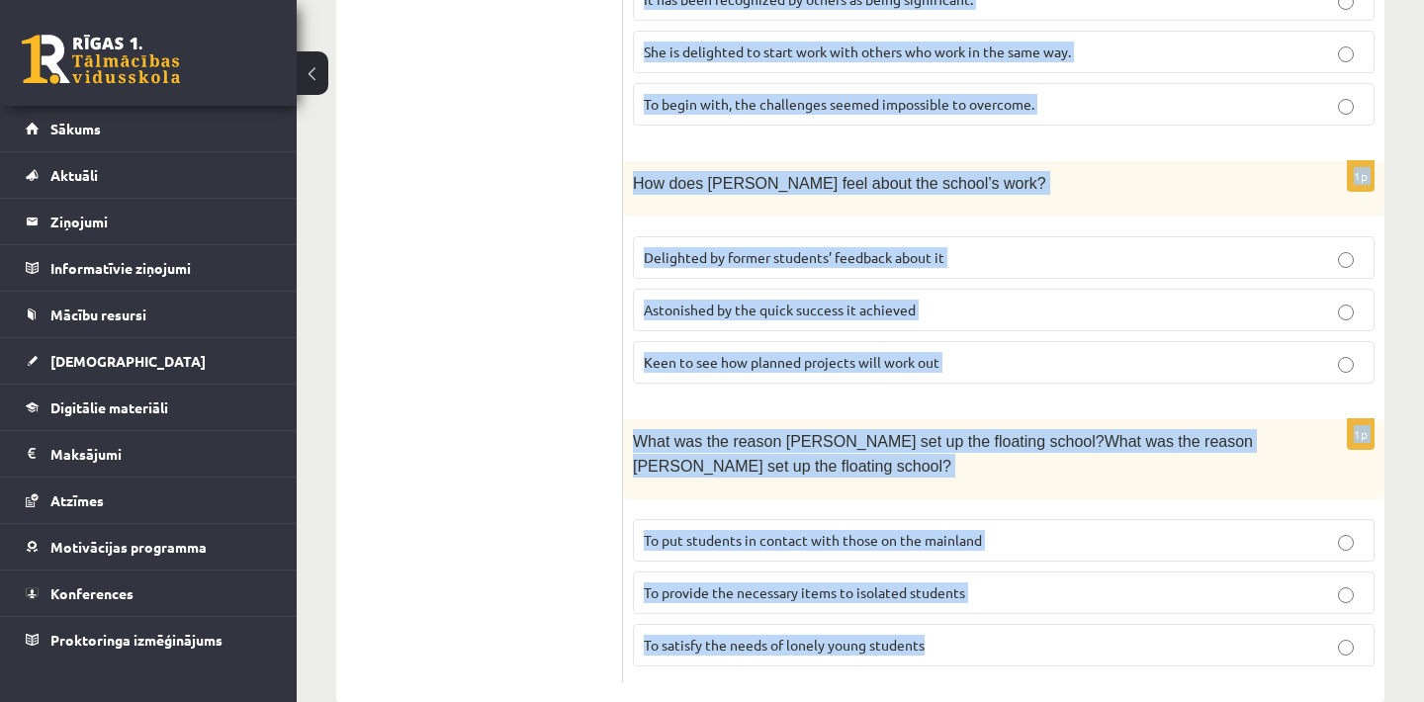
drag, startPoint x: 650, startPoint y: 409, endPoint x: 1397, endPoint y: 730, distance: 813.0
copy form "A floating school By founder, Anna Domingo I coordinate a floating school which…"
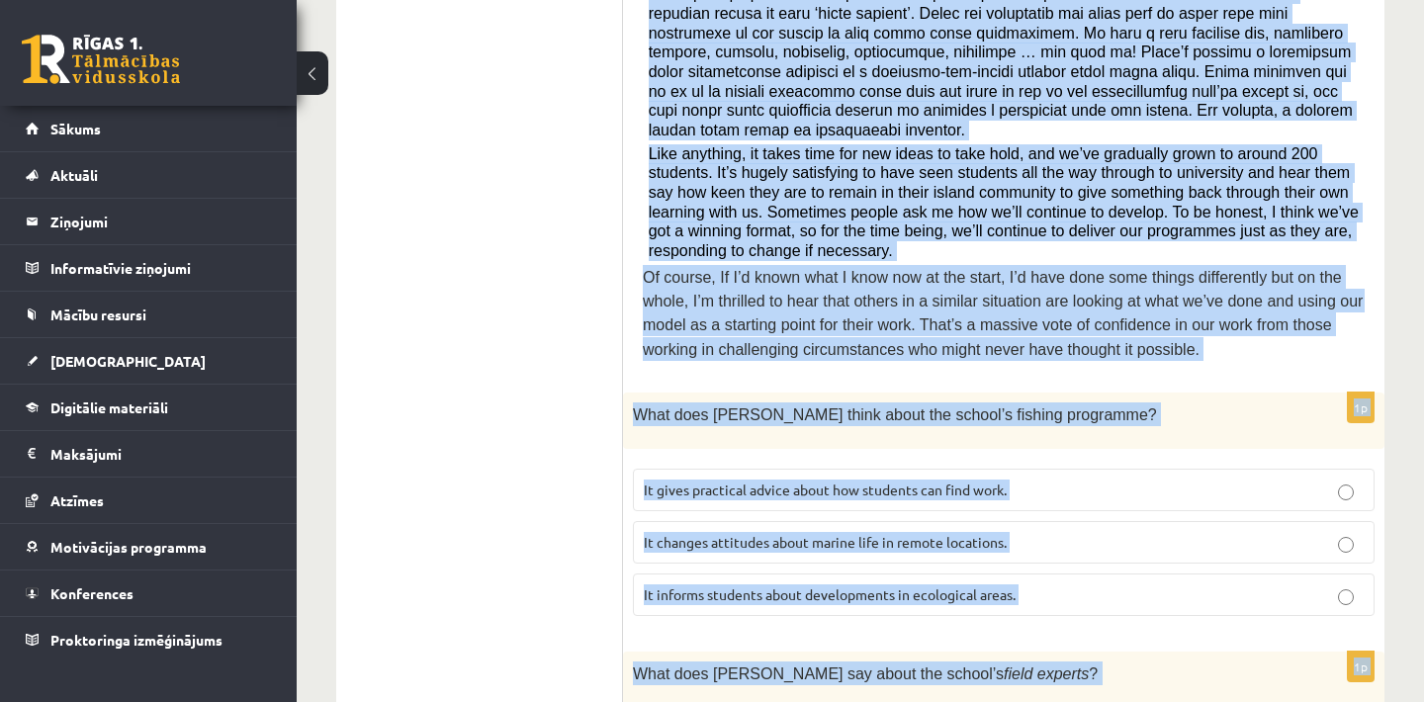
scroll to position [756, 0]
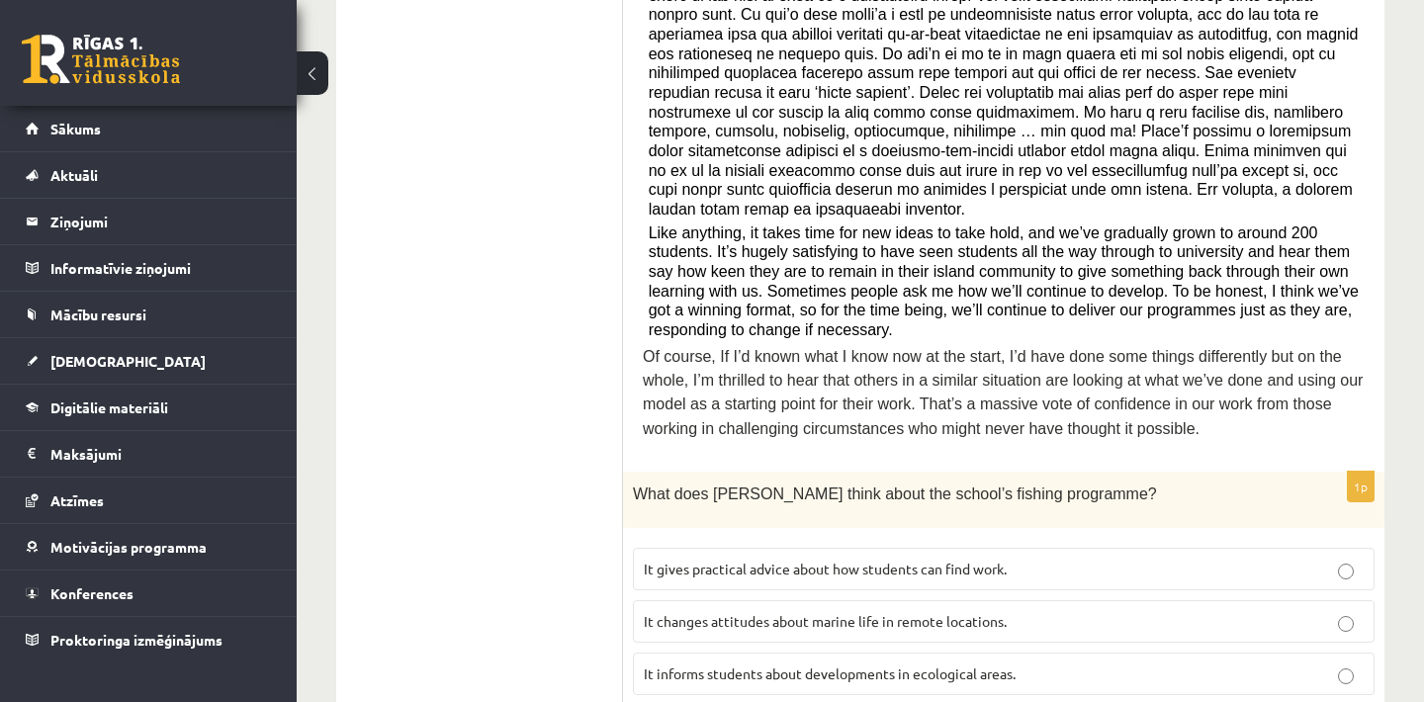
click at [1355, 664] on p "It informs students about developments in ecological areas." at bounding box center [1004, 674] width 720 height 21
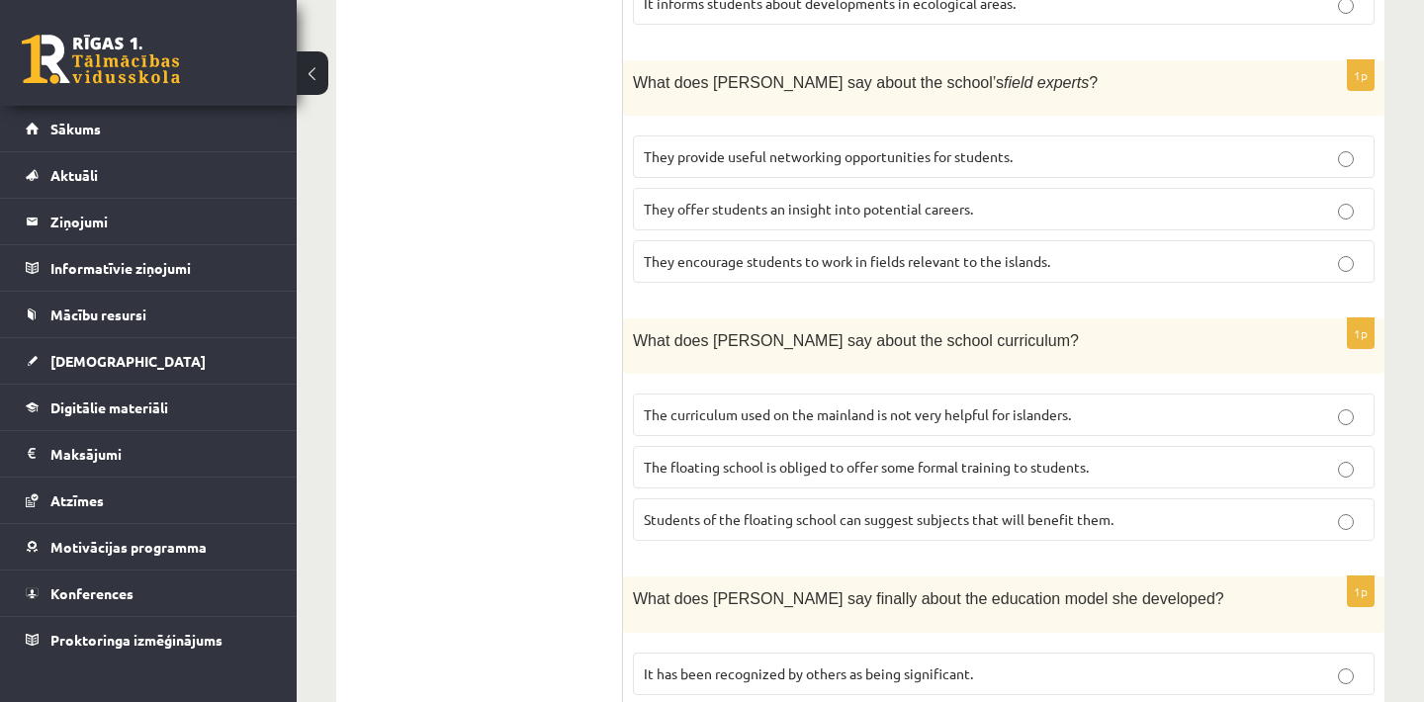
scroll to position [1428, 0]
click at [944, 198] on span "They offer students an insight into potential careers." at bounding box center [808, 207] width 329 height 18
click at [1003, 404] on span "The curriculum used on the mainland is not very helpful for islanders." at bounding box center [857, 413] width 427 height 18
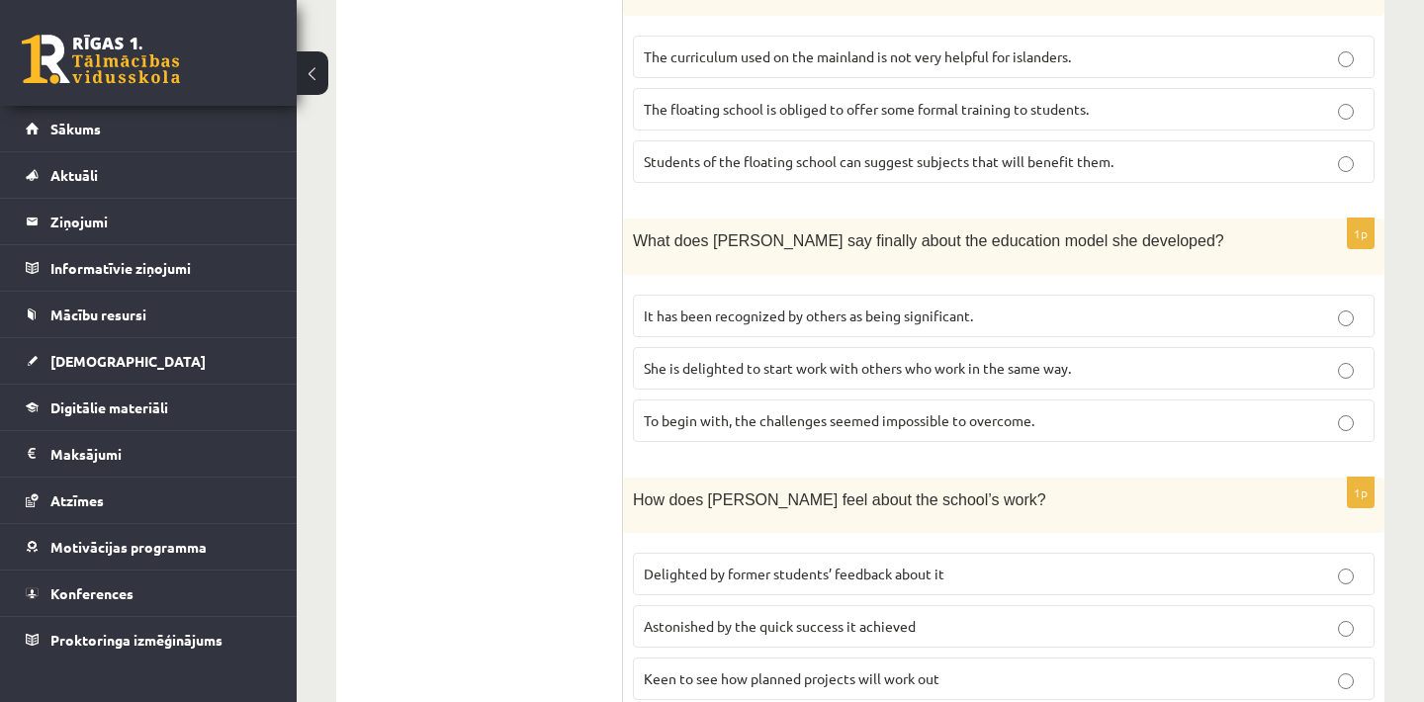
scroll to position [1903, 0]
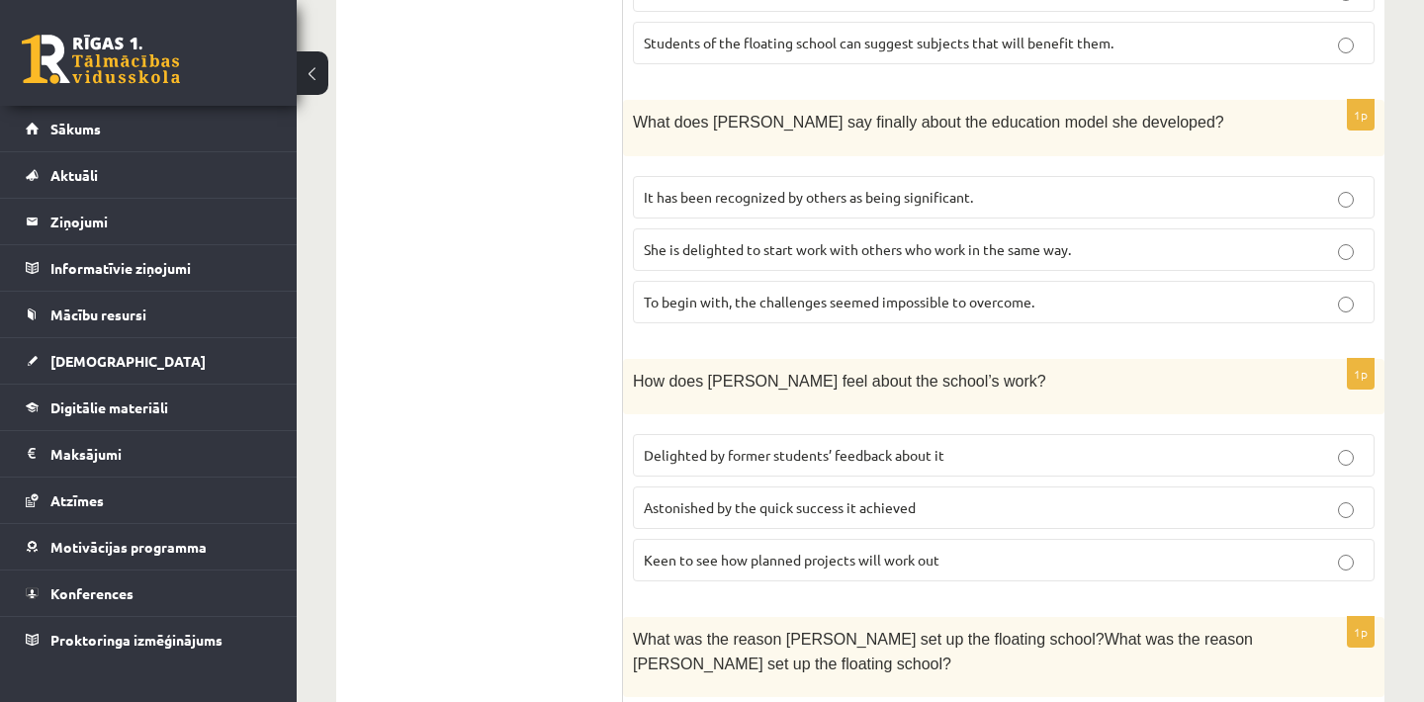
click at [976, 187] on p "It has been recognized by others as being significant." at bounding box center [1004, 197] width 720 height 21
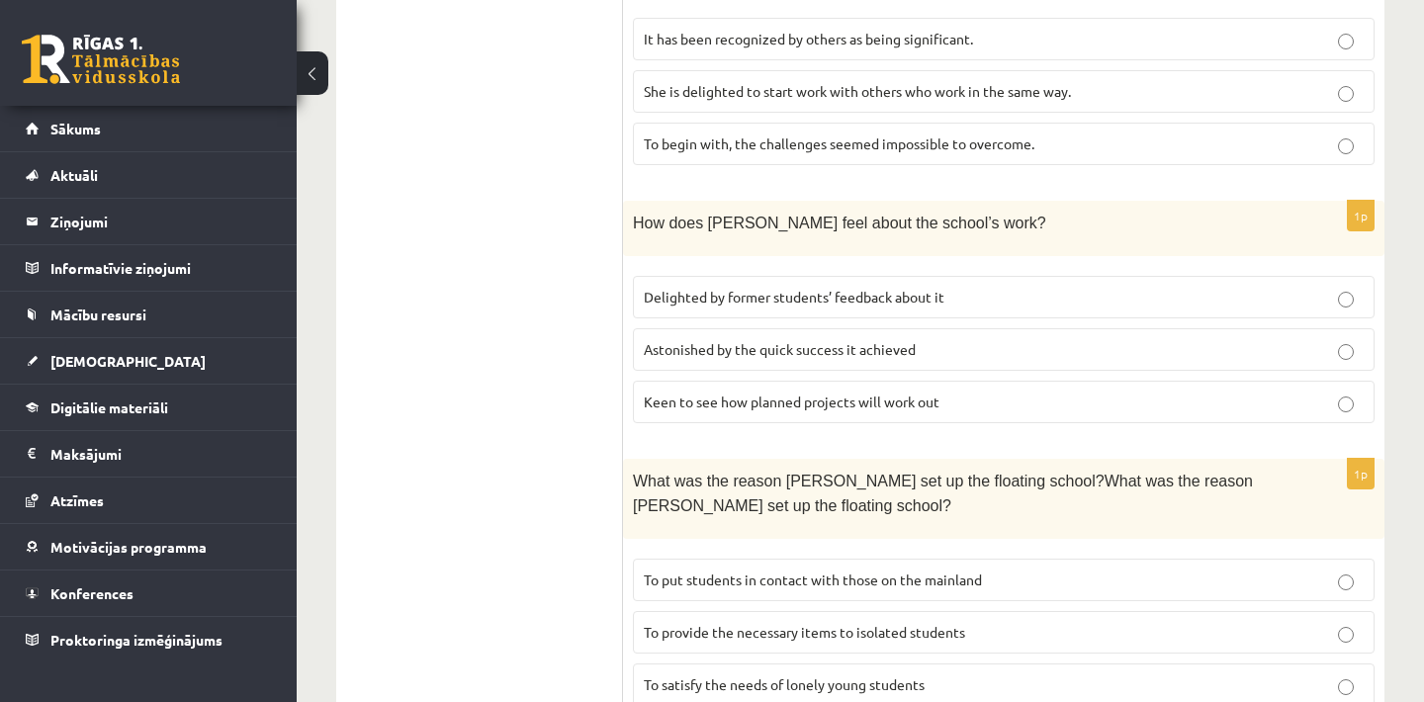
scroll to position [2101, 0]
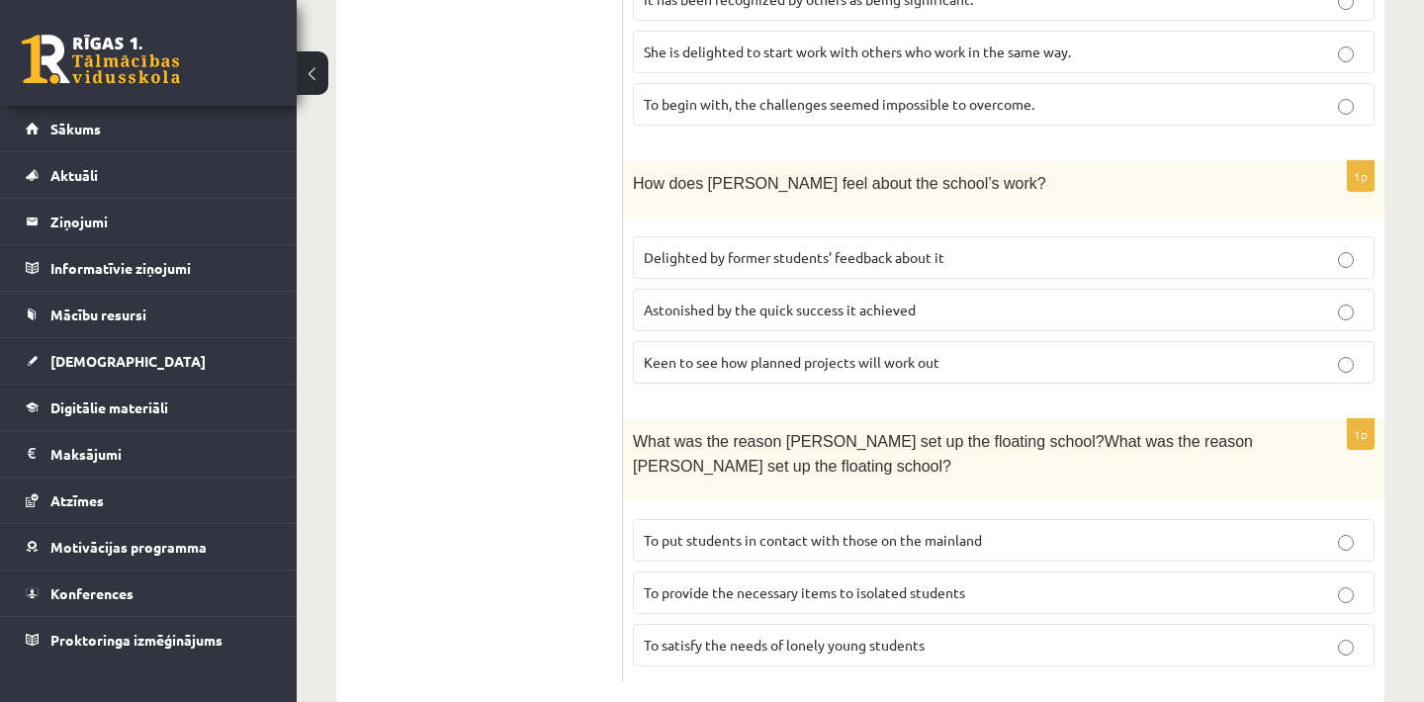
click at [882, 584] on span "To provide the necessary items to isolated students" at bounding box center [804, 593] width 321 height 18
click at [947, 247] on p "Delighted by former students’ feedback about it" at bounding box center [1004, 257] width 720 height 21
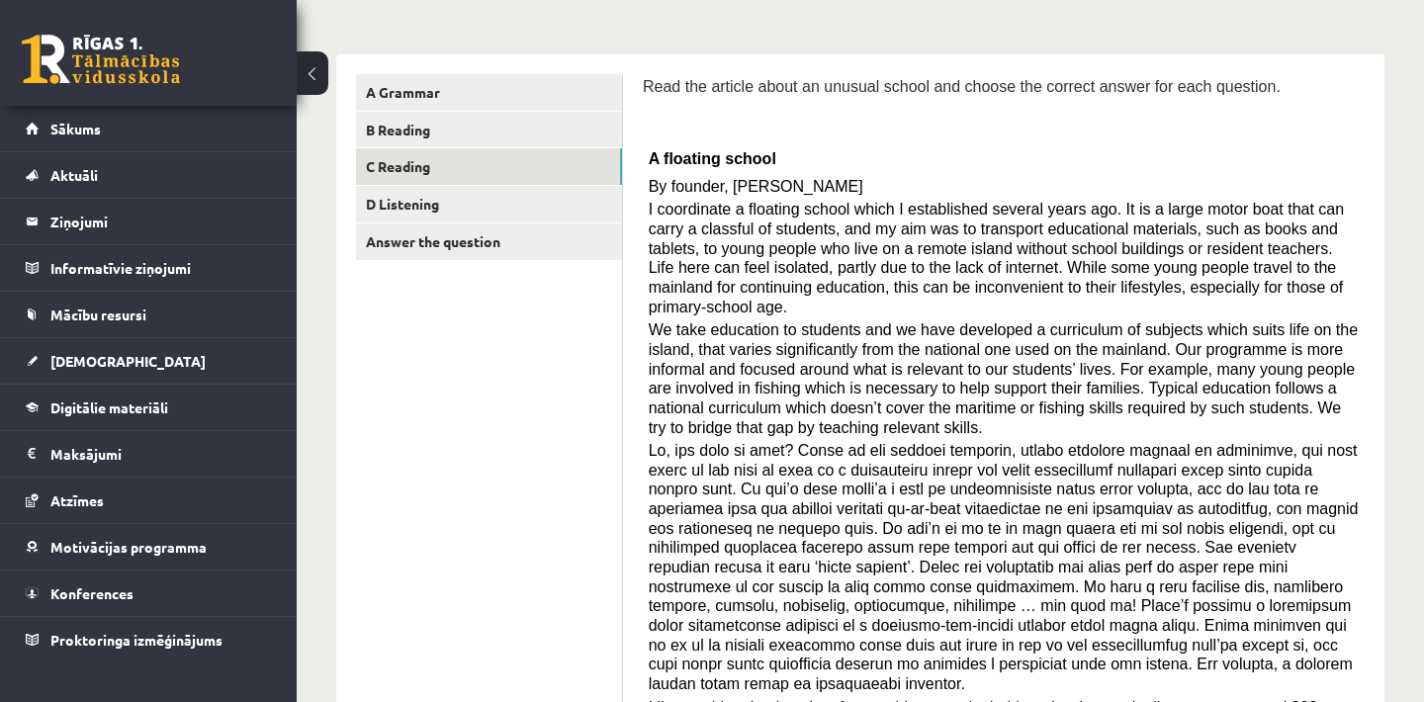
scroll to position [241, 0]
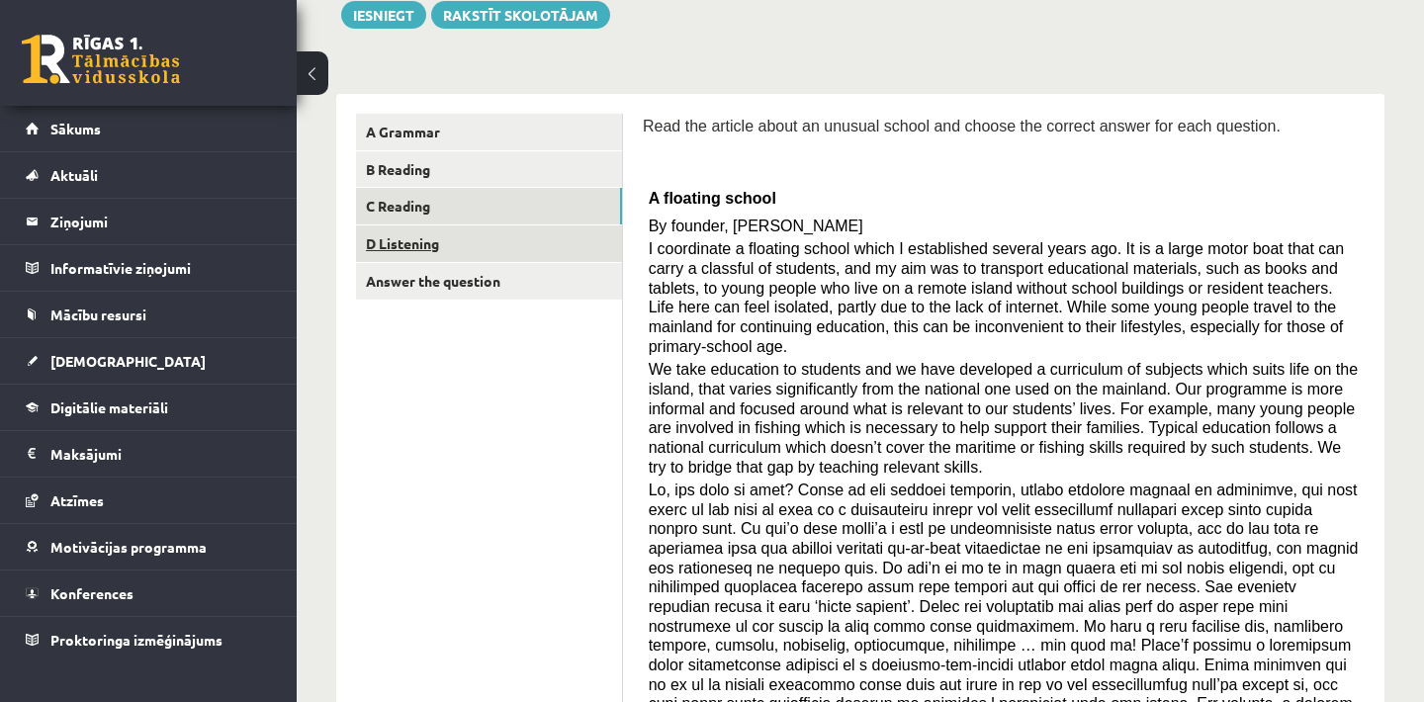
click at [502, 244] on link "D Listening" at bounding box center [489, 244] width 266 height 37
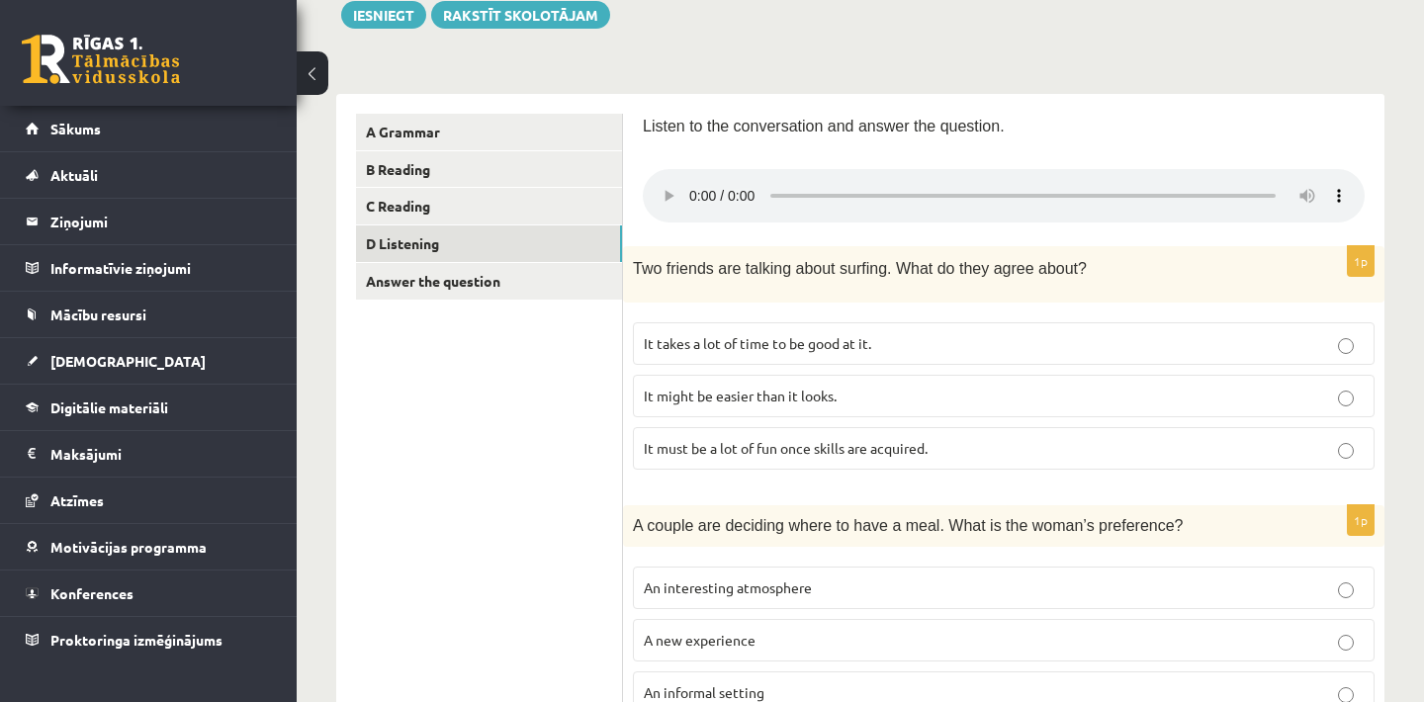
click at [687, 182] on audio at bounding box center [1004, 195] width 722 height 53
click at [790, 183] on audio at bounding box center [1004, 195] width 722 height 53
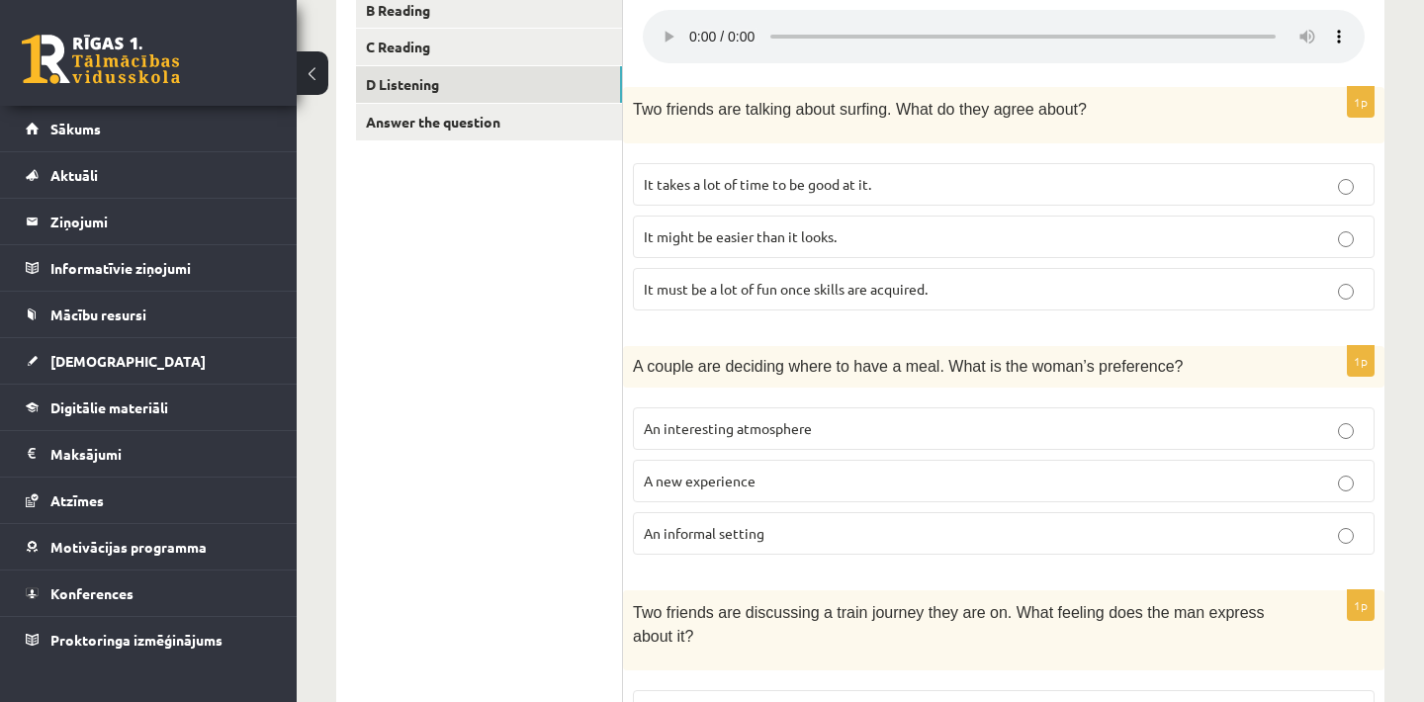
scroll to position [360, 0]
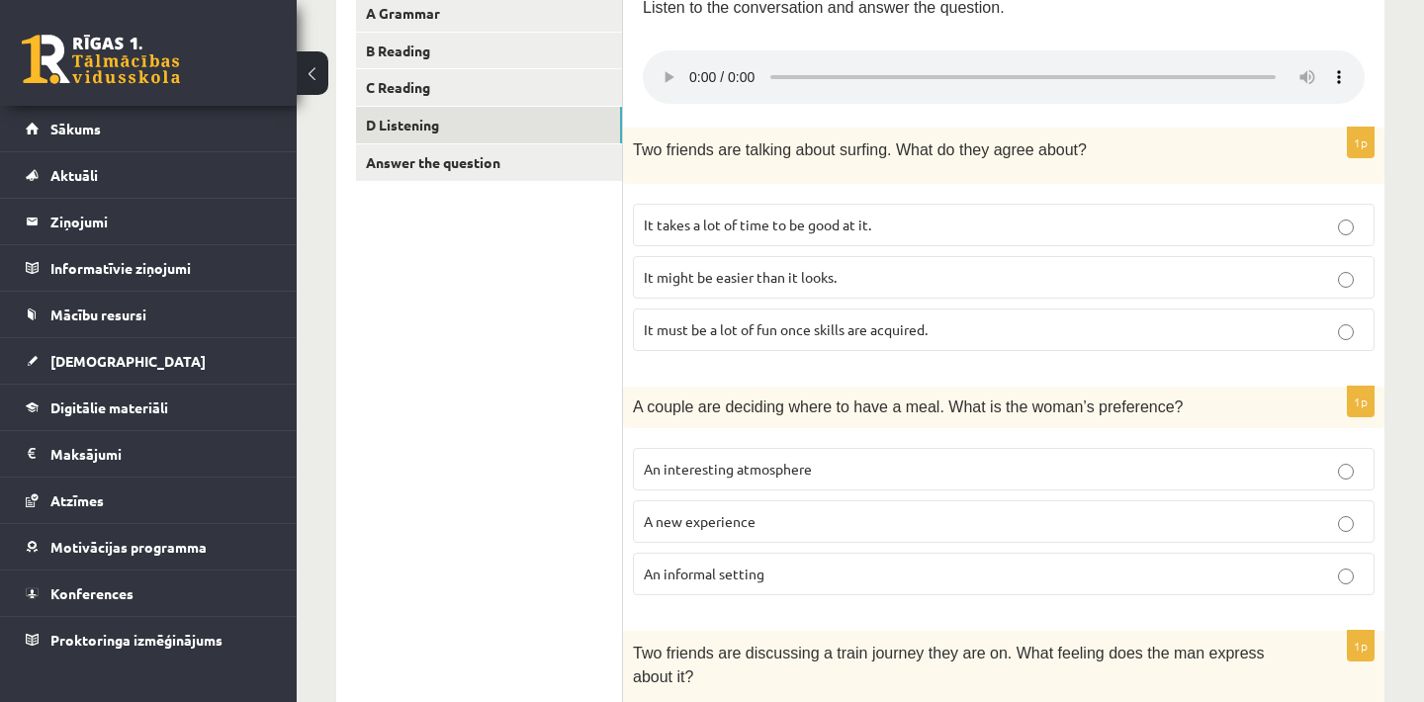
click at [784, 62] on audio at bounding box center [1004, 76] width 722 height 53
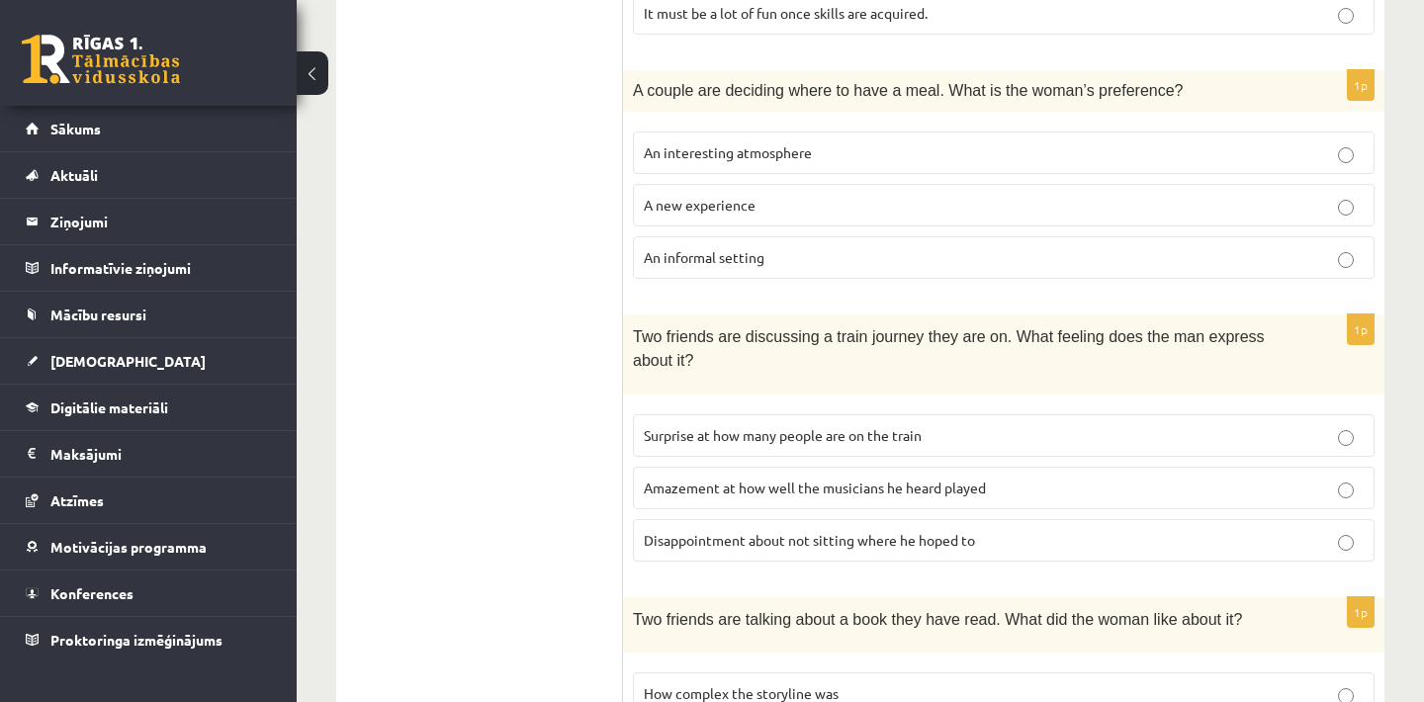
scroll to position [637, 0]
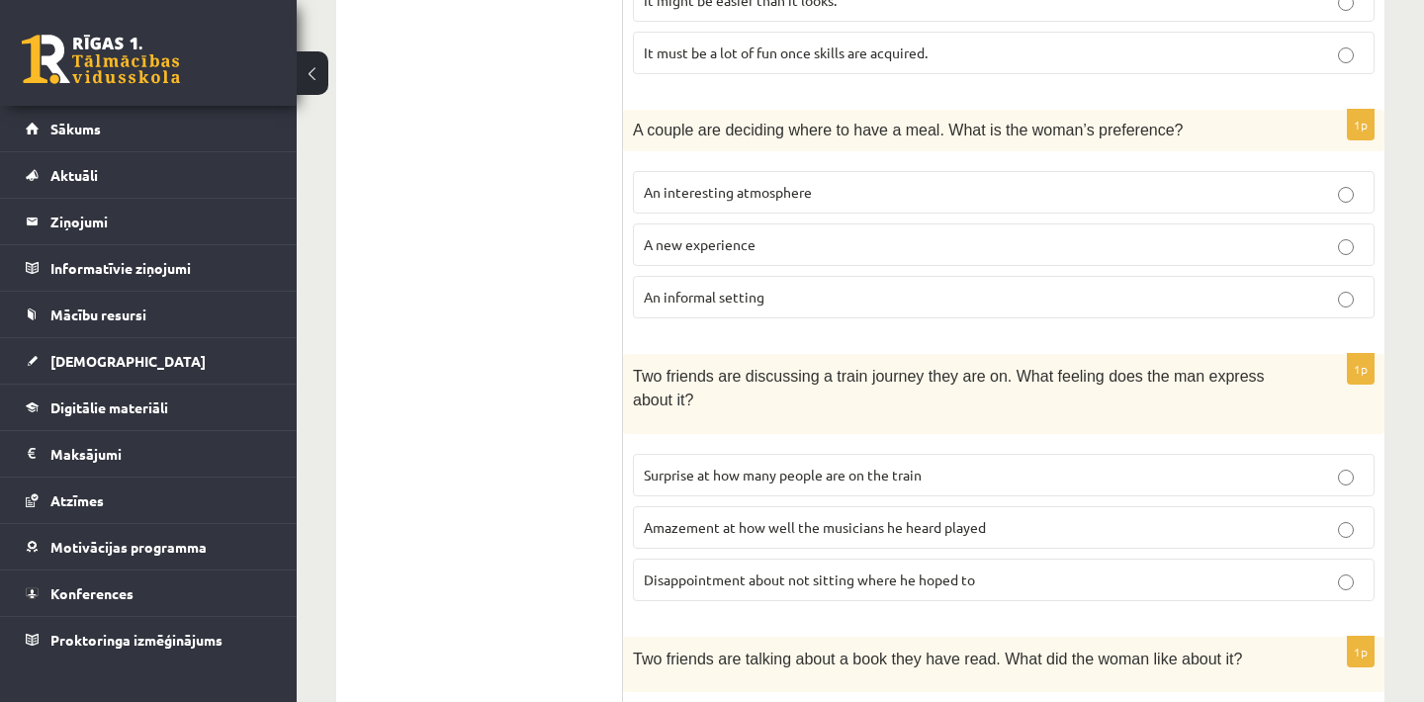
click at [829, 234] on p "A new experience" at bounding box center [1004, 244] width 720 height 21
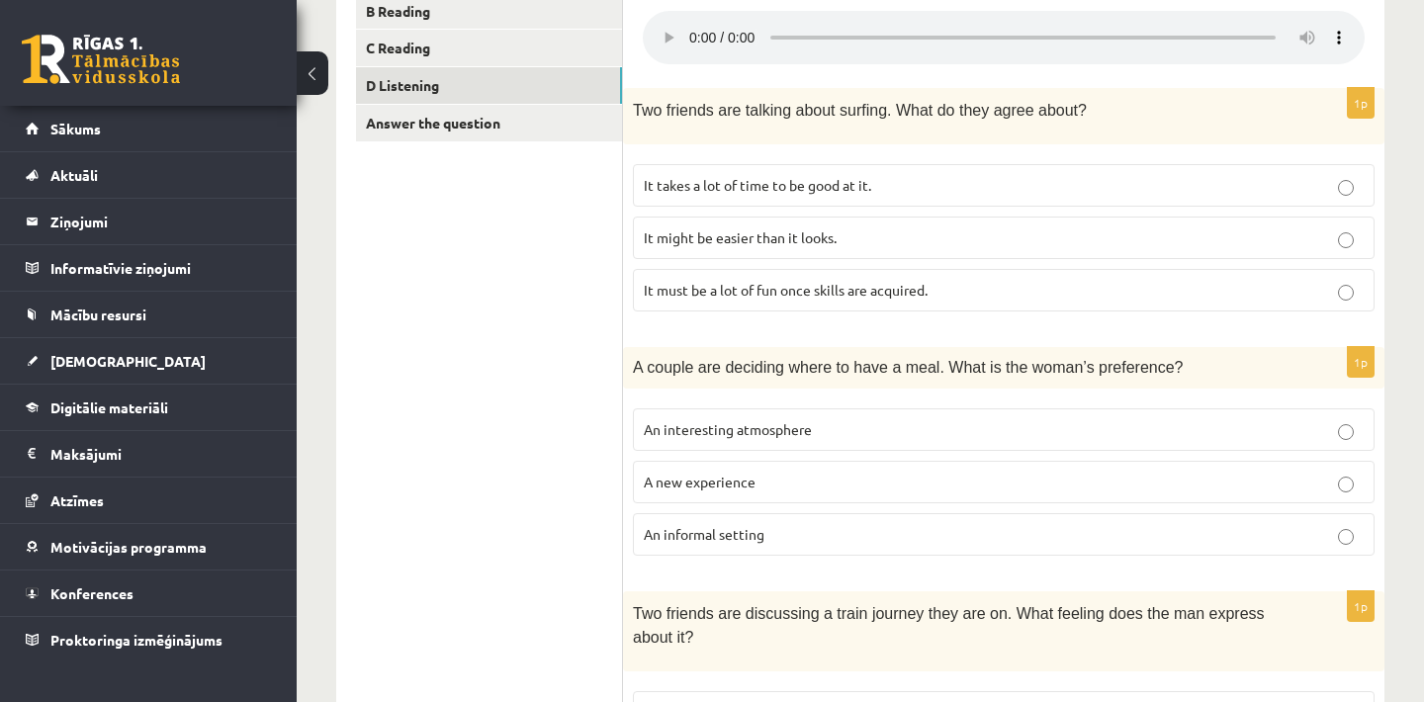
scroll to position [360, 0]
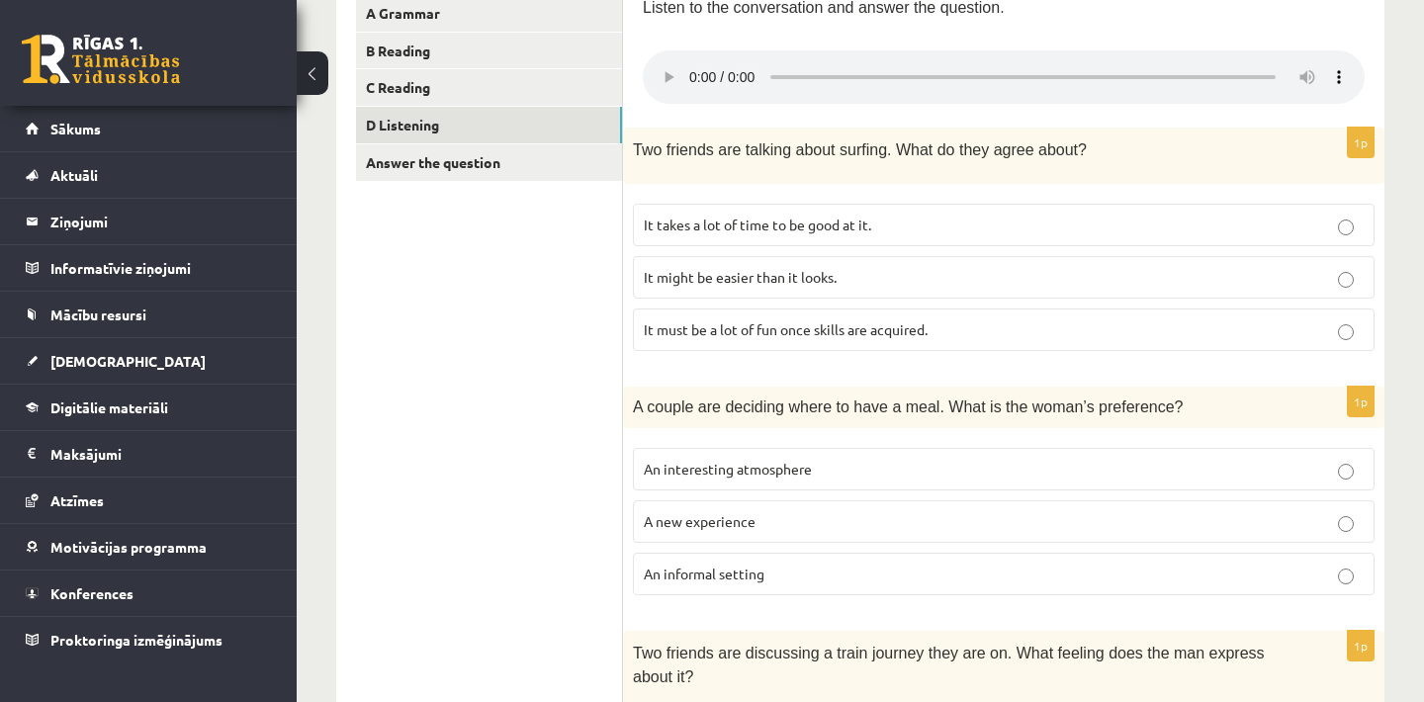
click at [955, 267] on p "It might be easier than it looks." at bounding box center [1004, 277] width 720 height 21
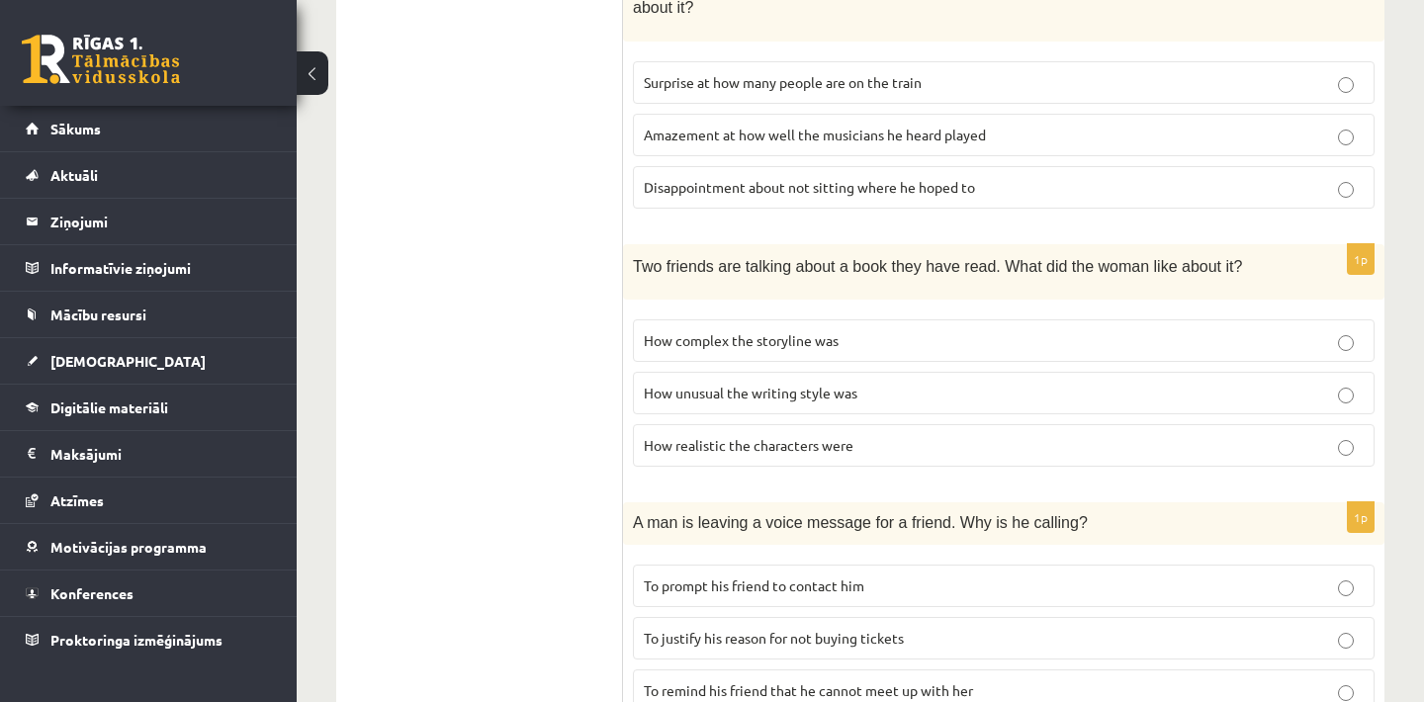
scroll to position [1065, 0]
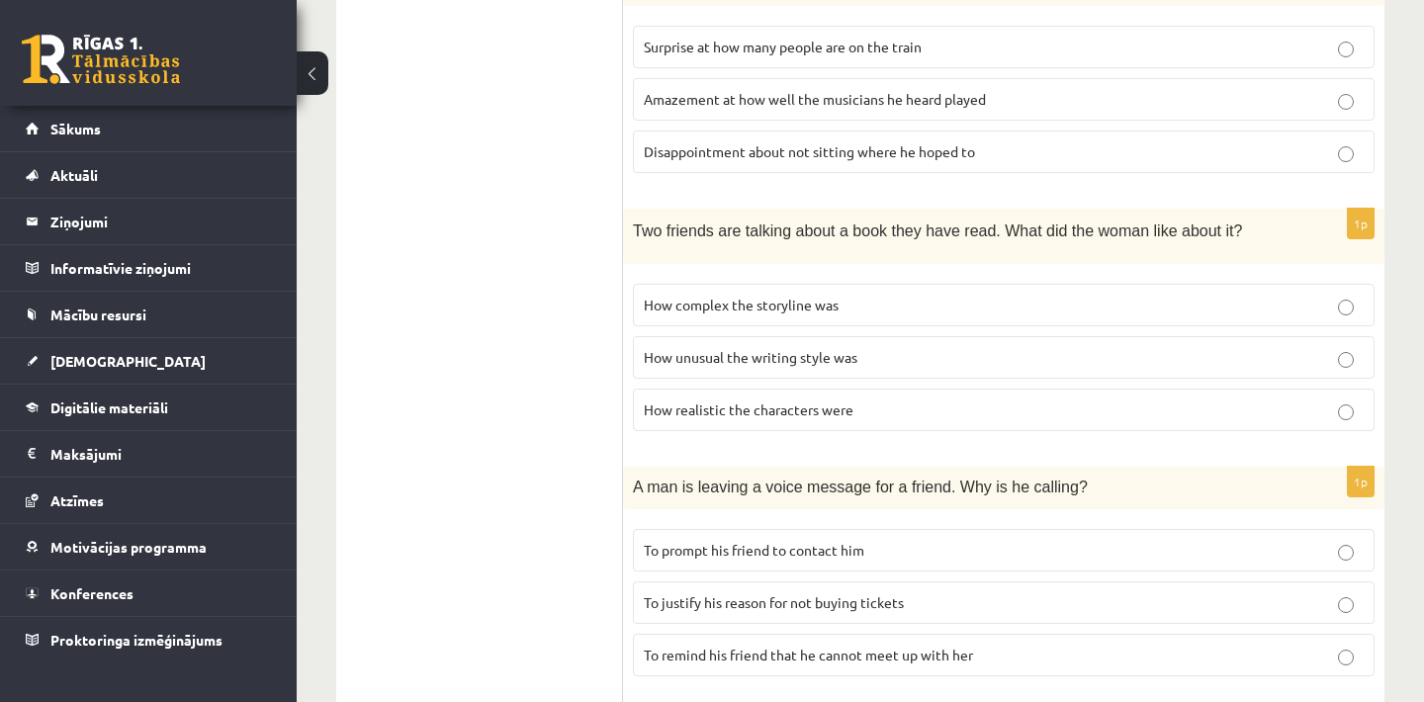
click at [854, 541] on span "To prompt his friend to contact him" at bounding box center [754, 550] width 221 height 18
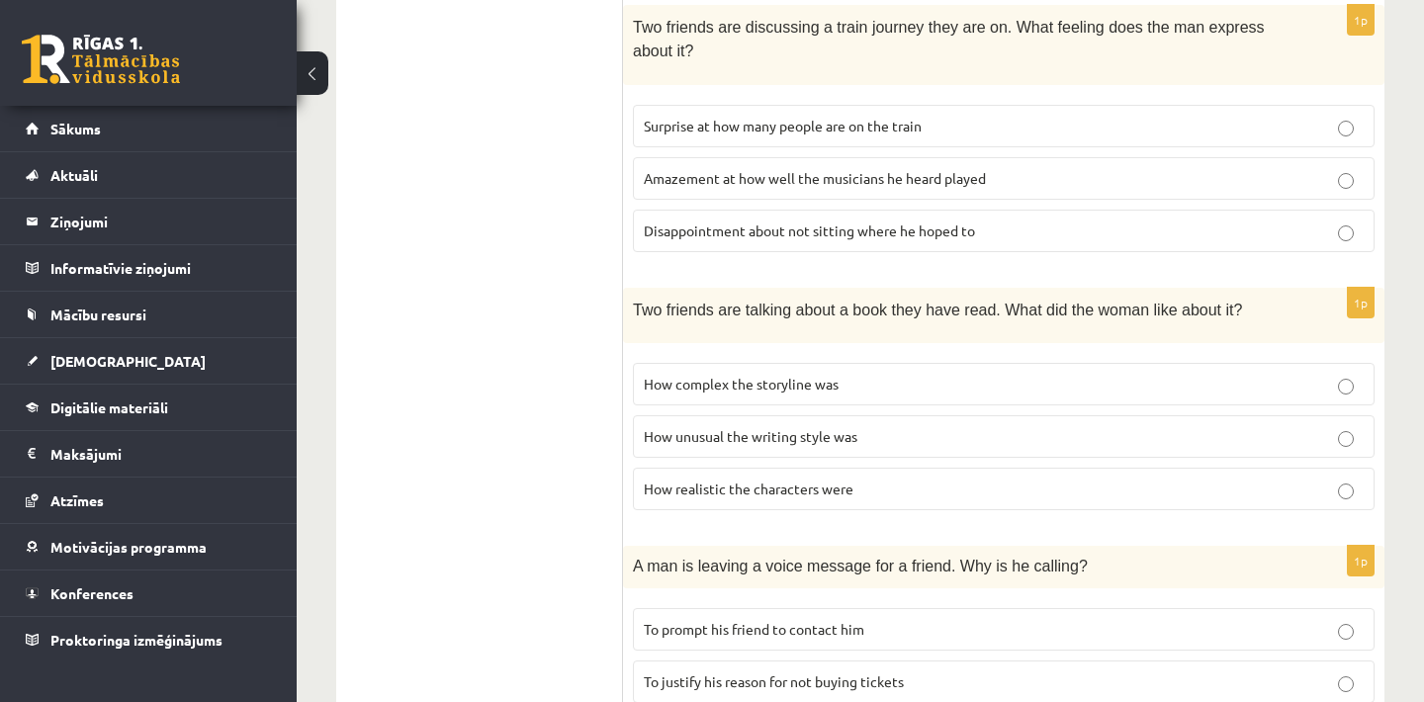
scroll to position [947, 0]
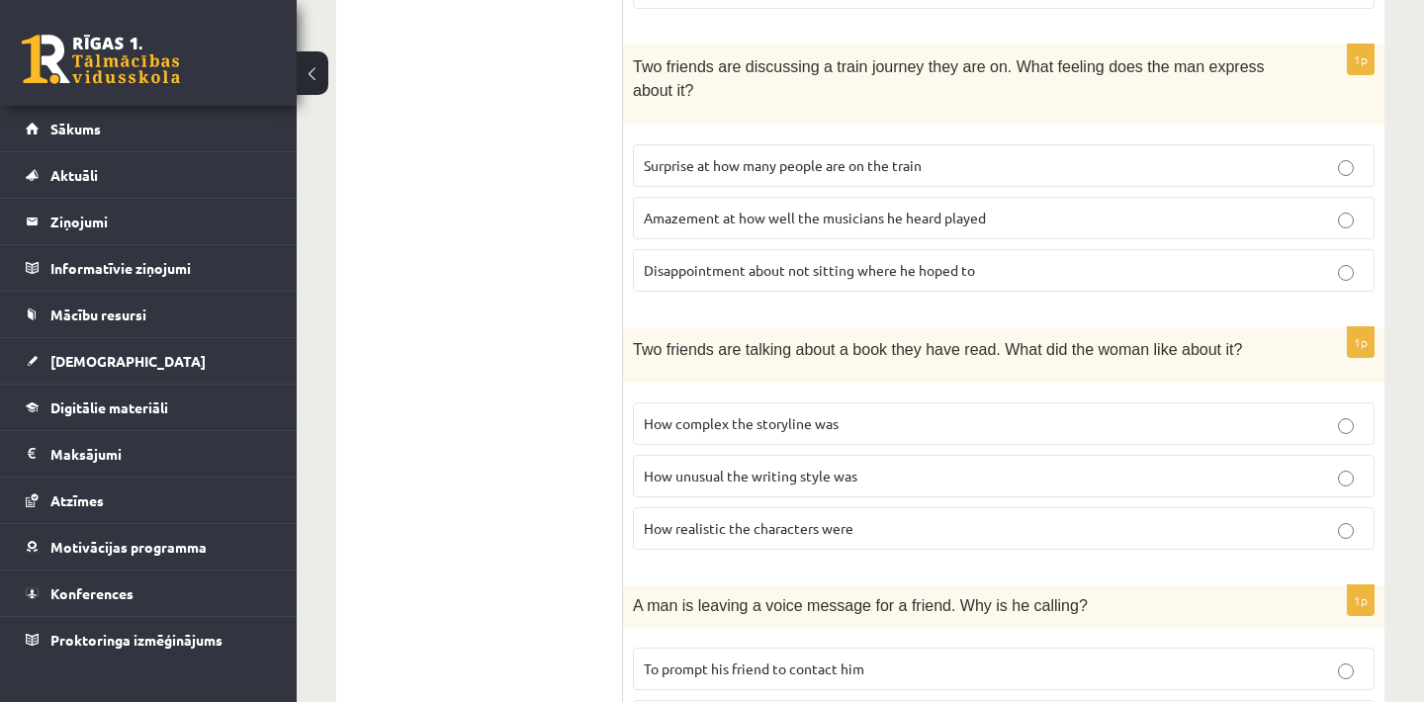
click at [765, 519] on span "How realistic the characters were" at bounding box center [749, 528] width 210 height 18
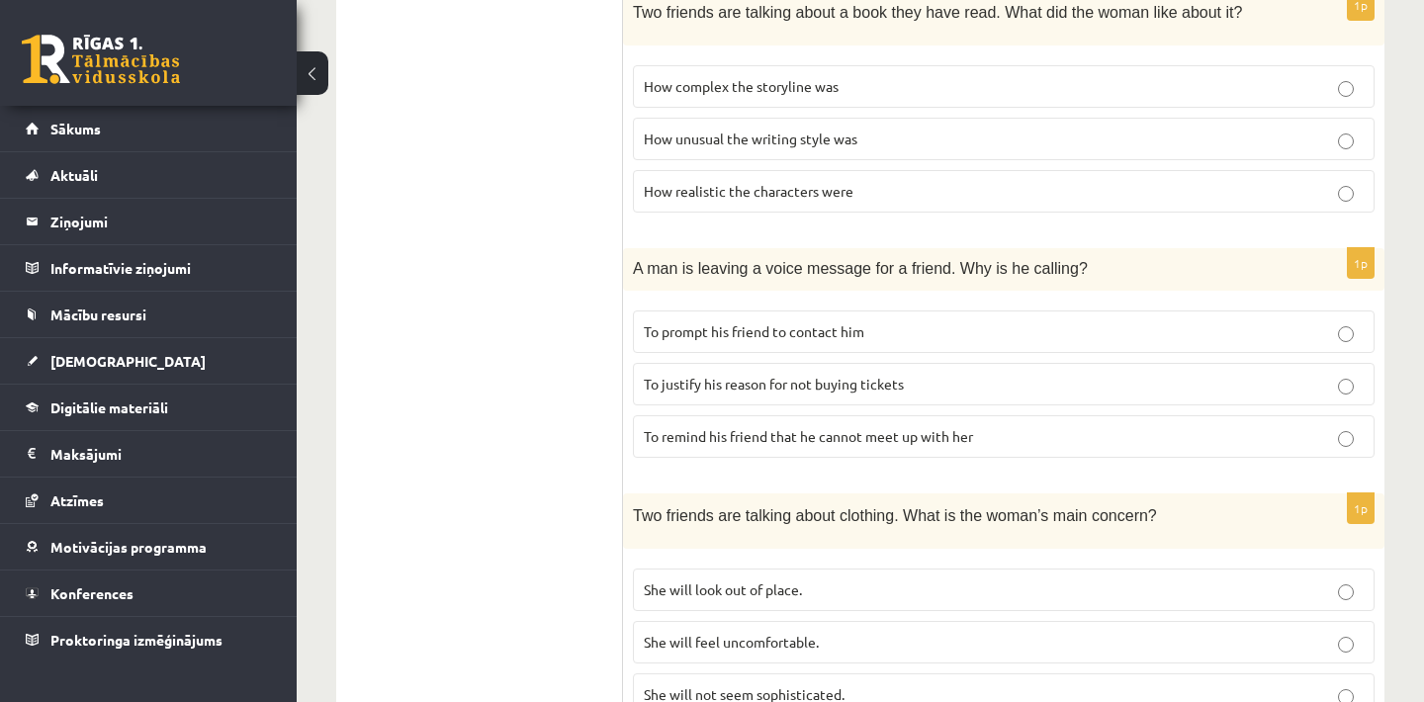
scroll to position [1342, 0]
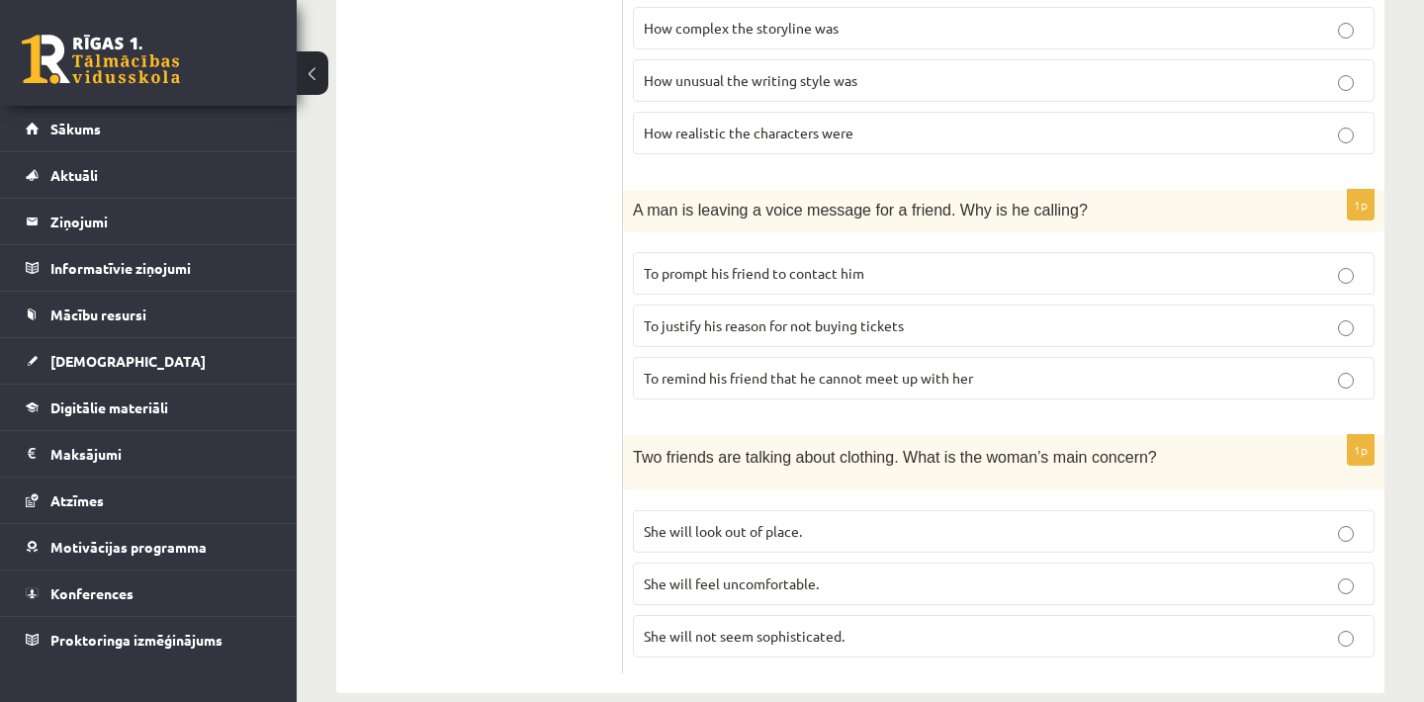
click at [739, 575] on span "She will feel uncomfortable." at bounding box center [731, 584] width 175 height 18
click at [826, 521] on p "She will look out of place." at bounding box center [1004, 531] width 720 height 21
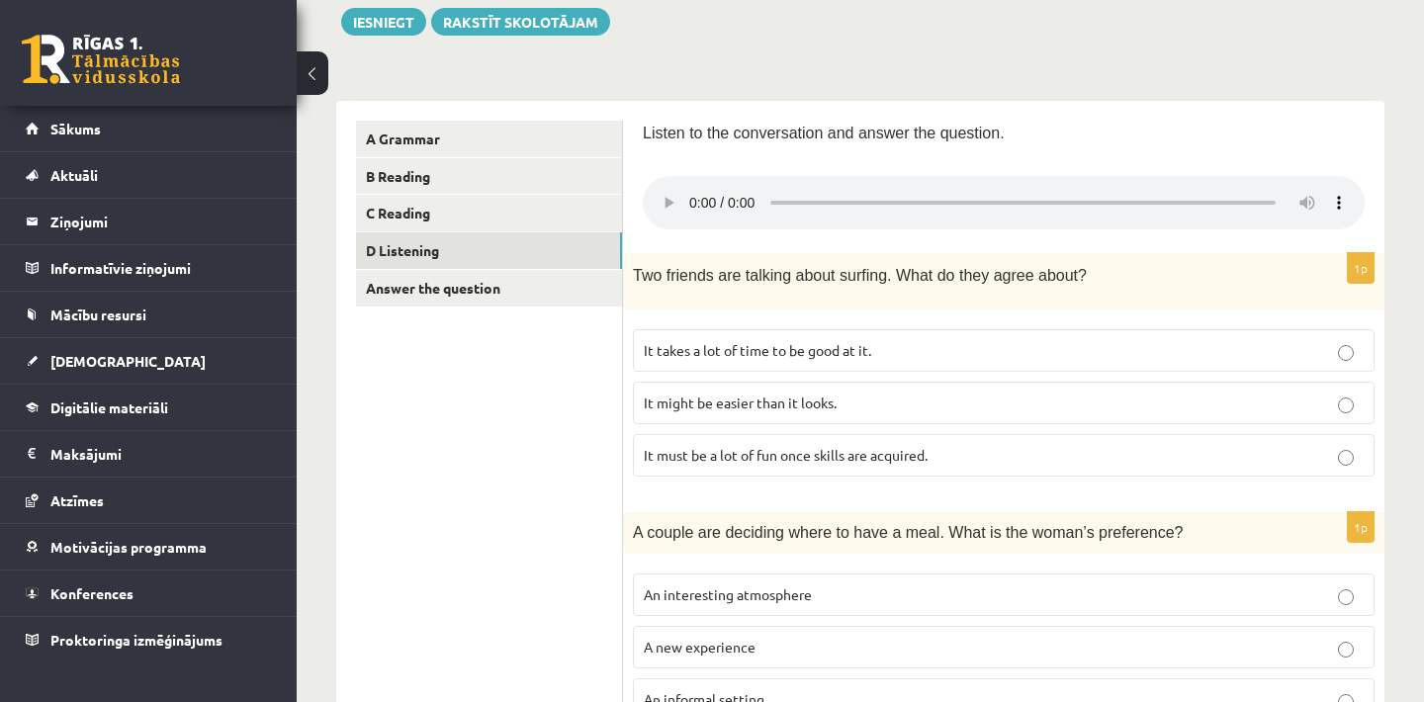
scroll to position [195, 0]
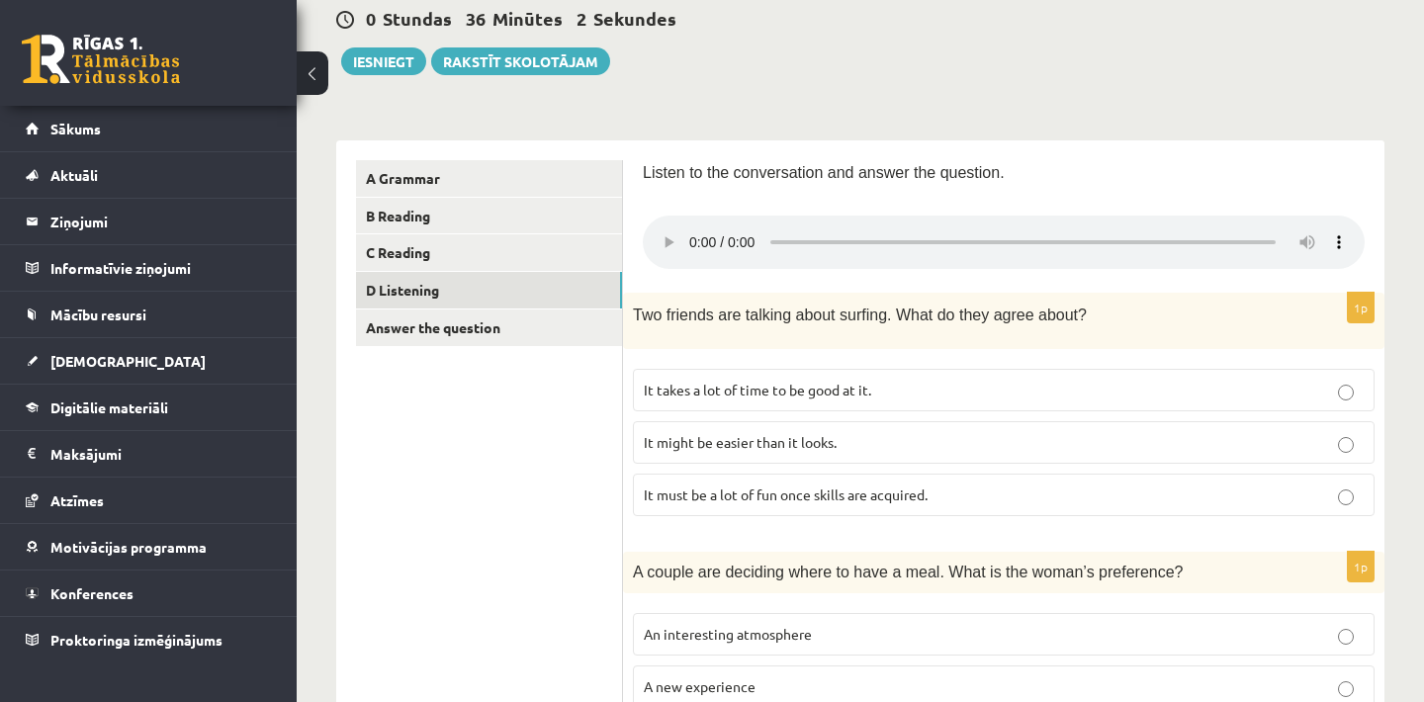
click at [691, 229] on audio at bounding box center [1004, 242] width 722 height 53
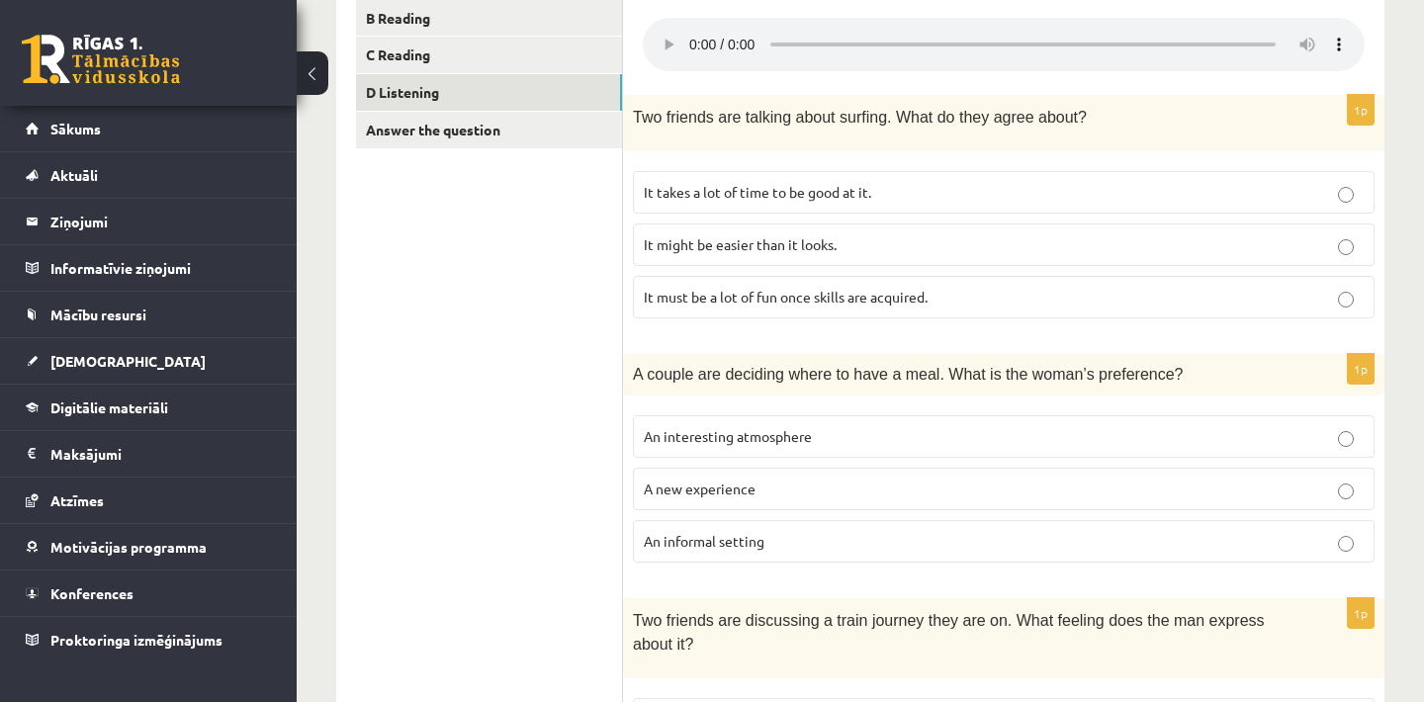
scroll to position [432, 0]
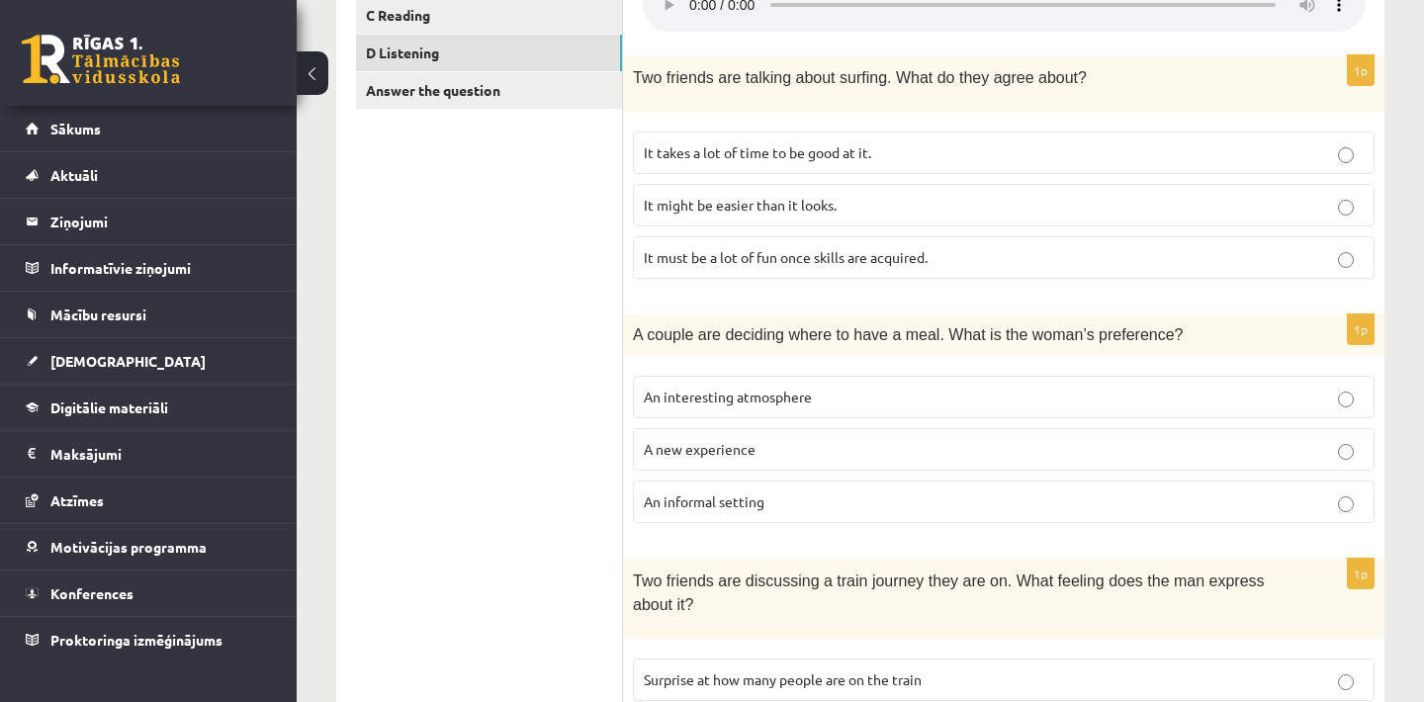
click at [978, 247] on p "It must be a lot of fun once skills are acquired." at bounding box center [1004, 257] width 720 height 21
click at [951, 195] on p "It might be easier than it looks." at bounding box center [1004, 205] width 720 height 21
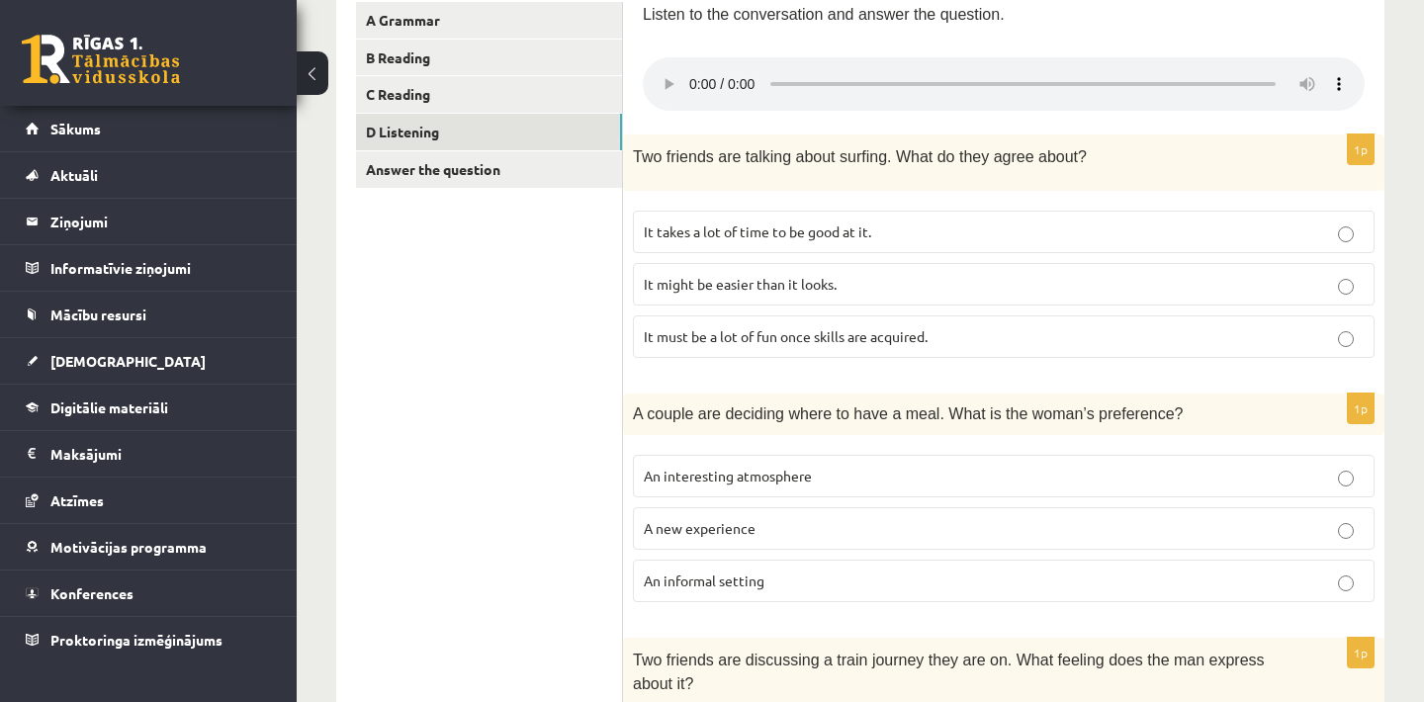
scroll to position [234, 0]
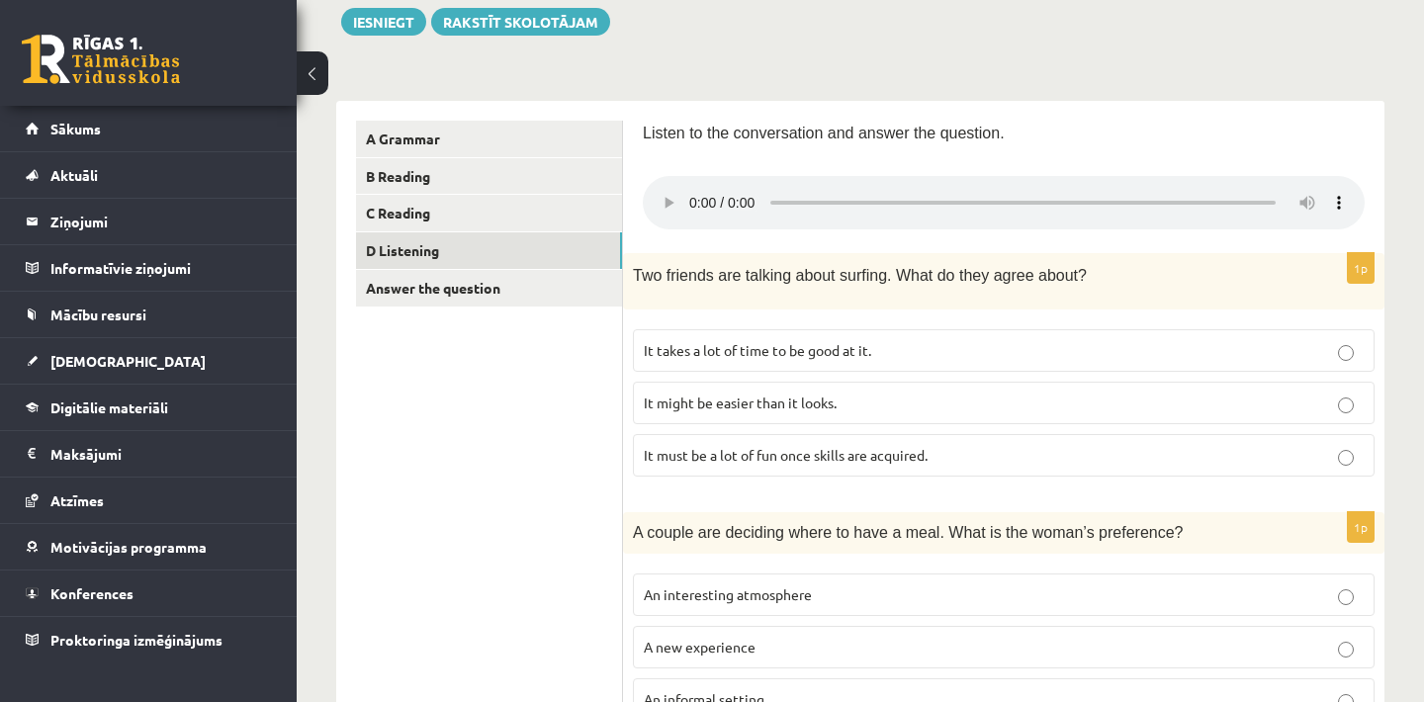
click at [971, 191] on audio at bounding box center [1004, 202] width 722 height 53
click at [941, 188] on audio at bounding box center [1004, 202] width 722 height 53
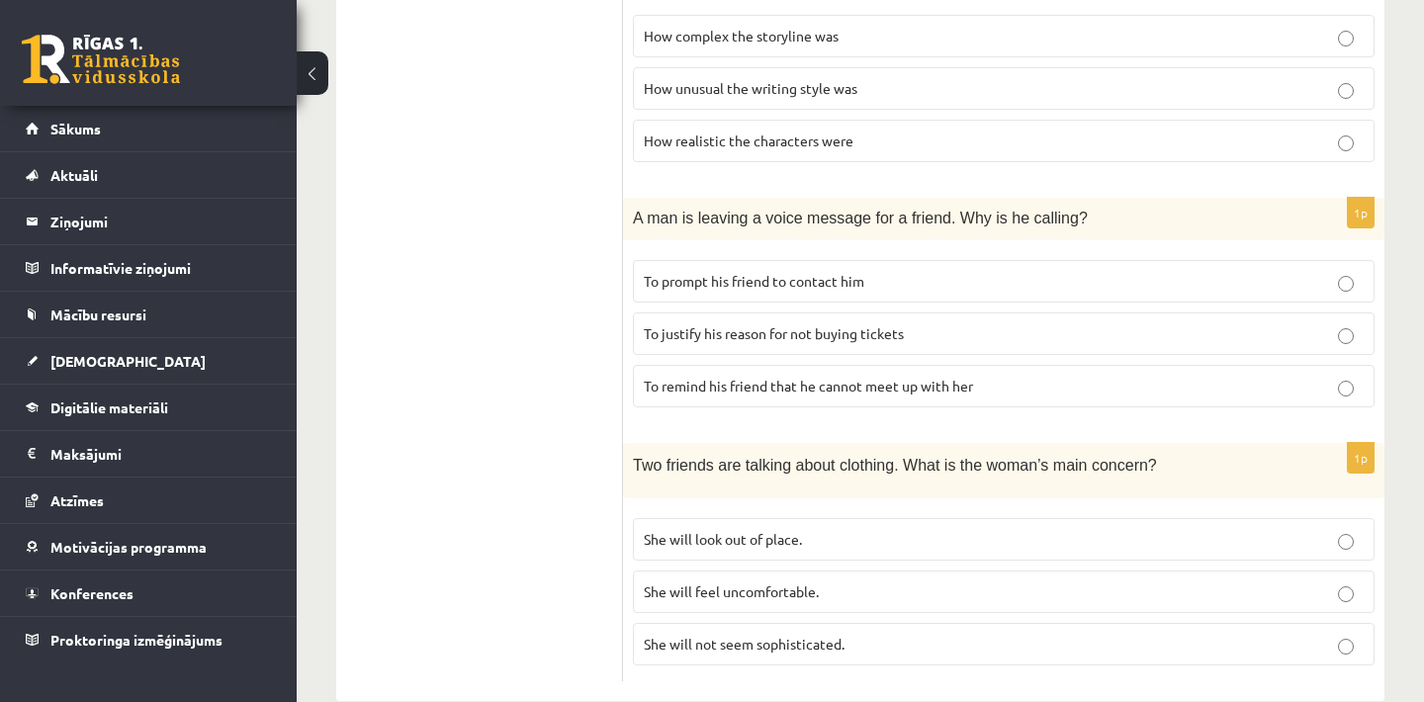
scroll to position [1342, 0]
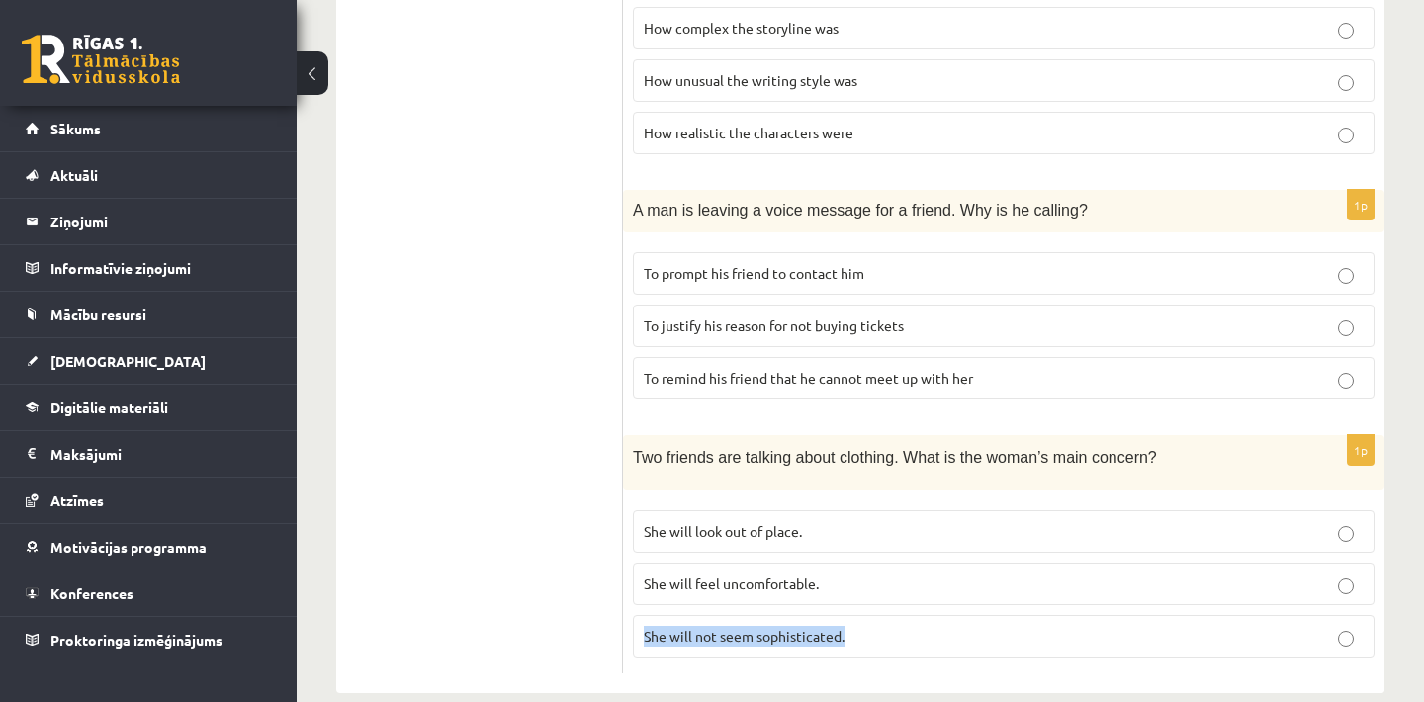
drag, startPoint x: 647, startPoint y: 602, endPoint x: 845, endPoint y: 604, distance: 197.8
copy span "She will not seem sophisticated."
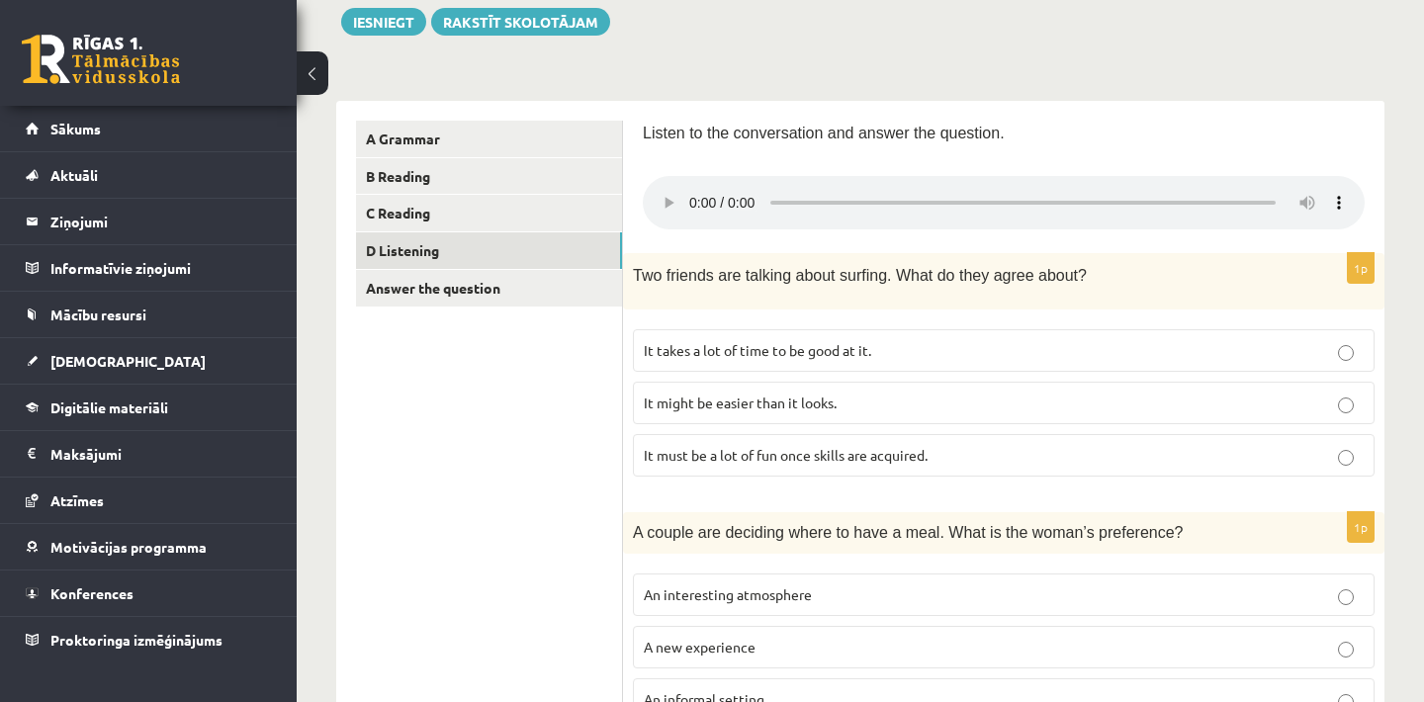
scroll to position [195, 0]
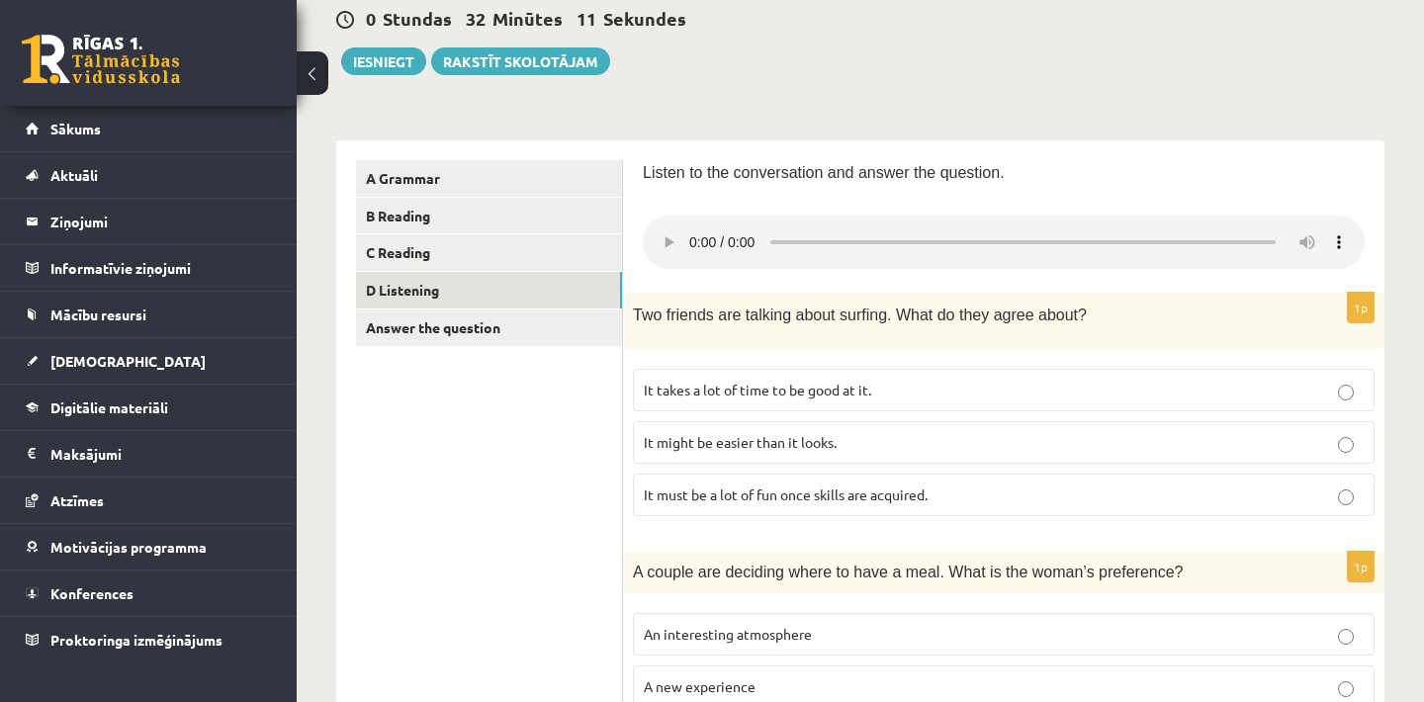
click at [689, 228] on audio at bounding box center [1004, 242] width 722 height 53
click at [1125, 233] on audio at bounding box center [1004, 242] width 722 height 53
click at [1115, 230] on audio at bounding box center [1004, 242] width 722 height 53
click at [696, 231] on audio at bounding box center [1004, 242] width 722 height 53
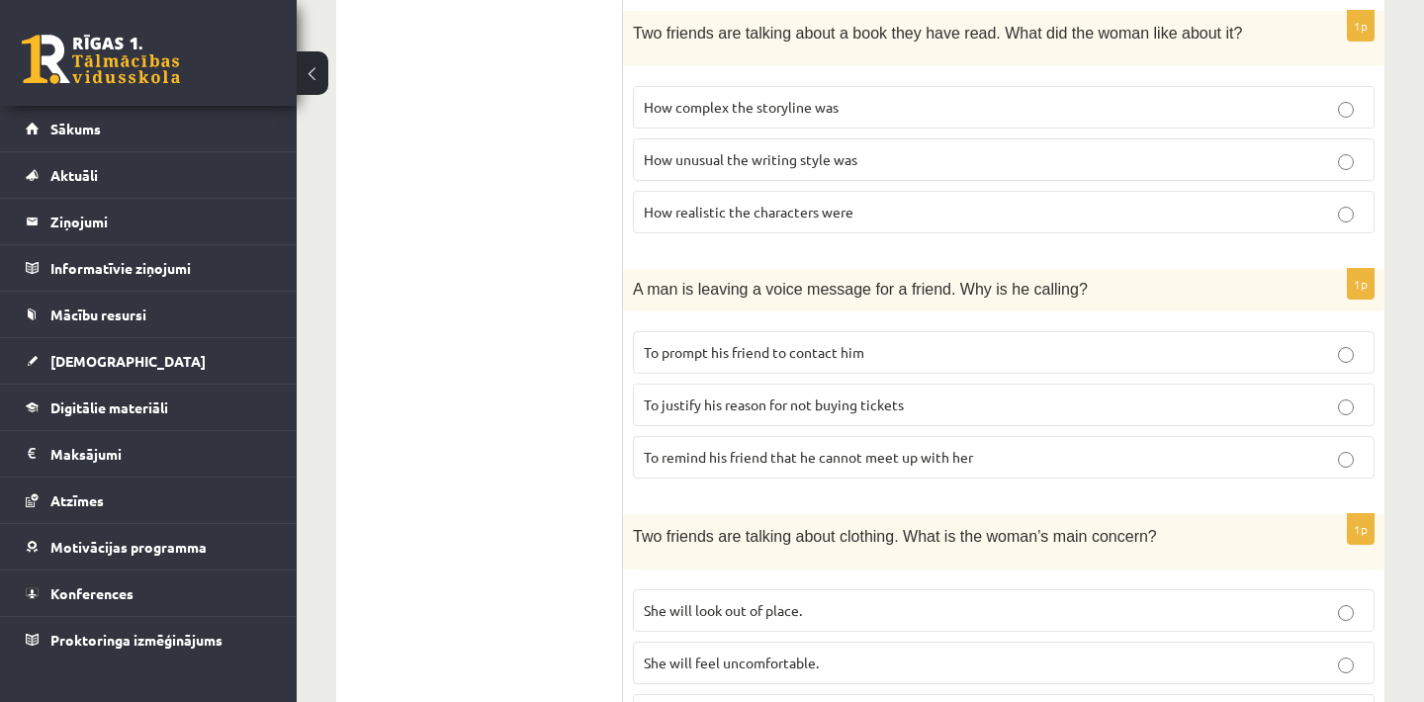
scroll to position [1342, 0]
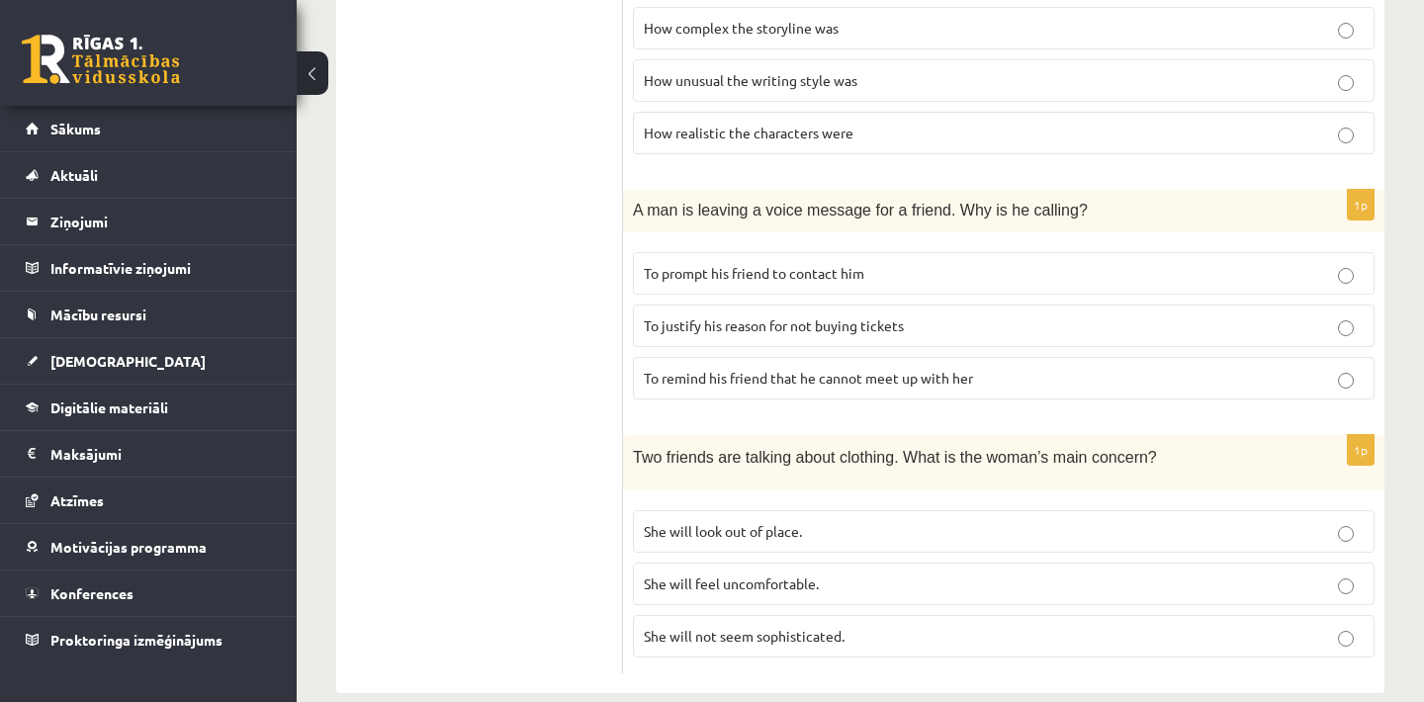
click at [863, 626] on p "She will not seem sophisticated." at bounding box center [1004, 636] width 720 height 21
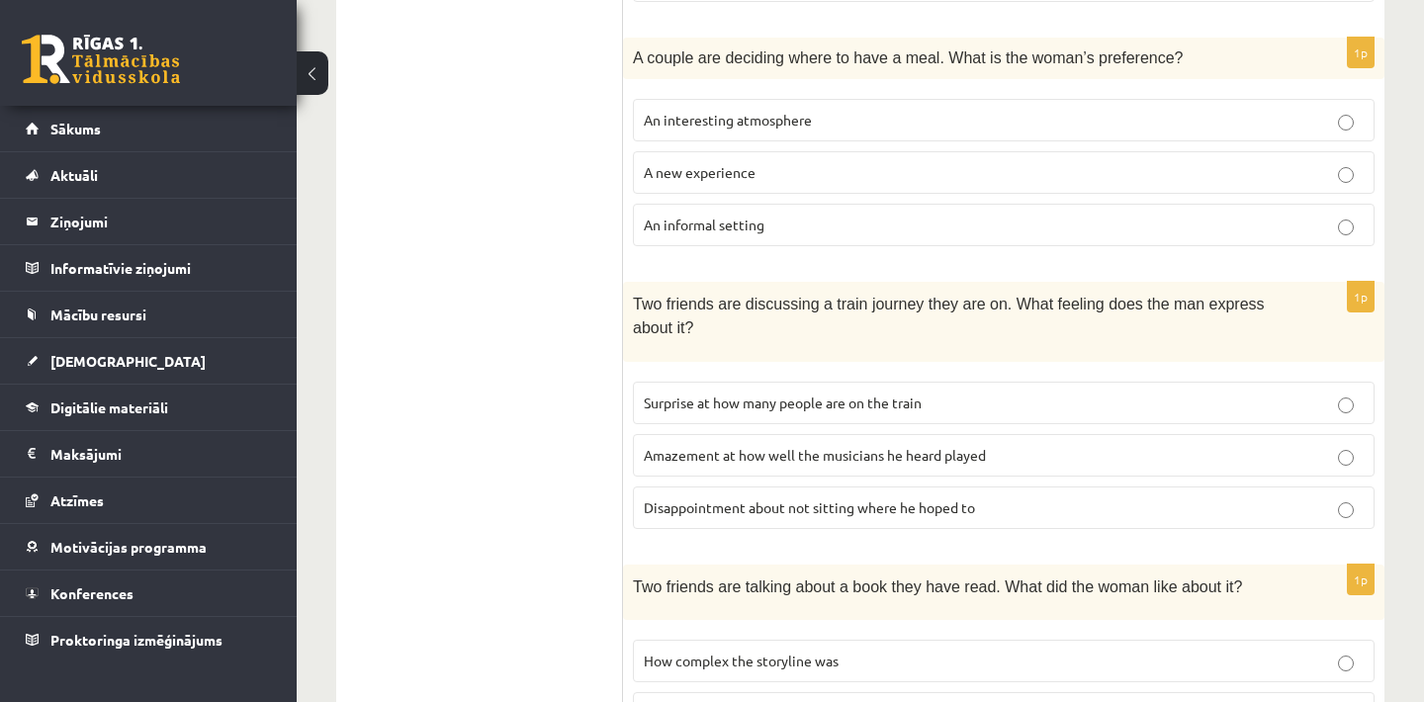
scroll to position [749, 0]
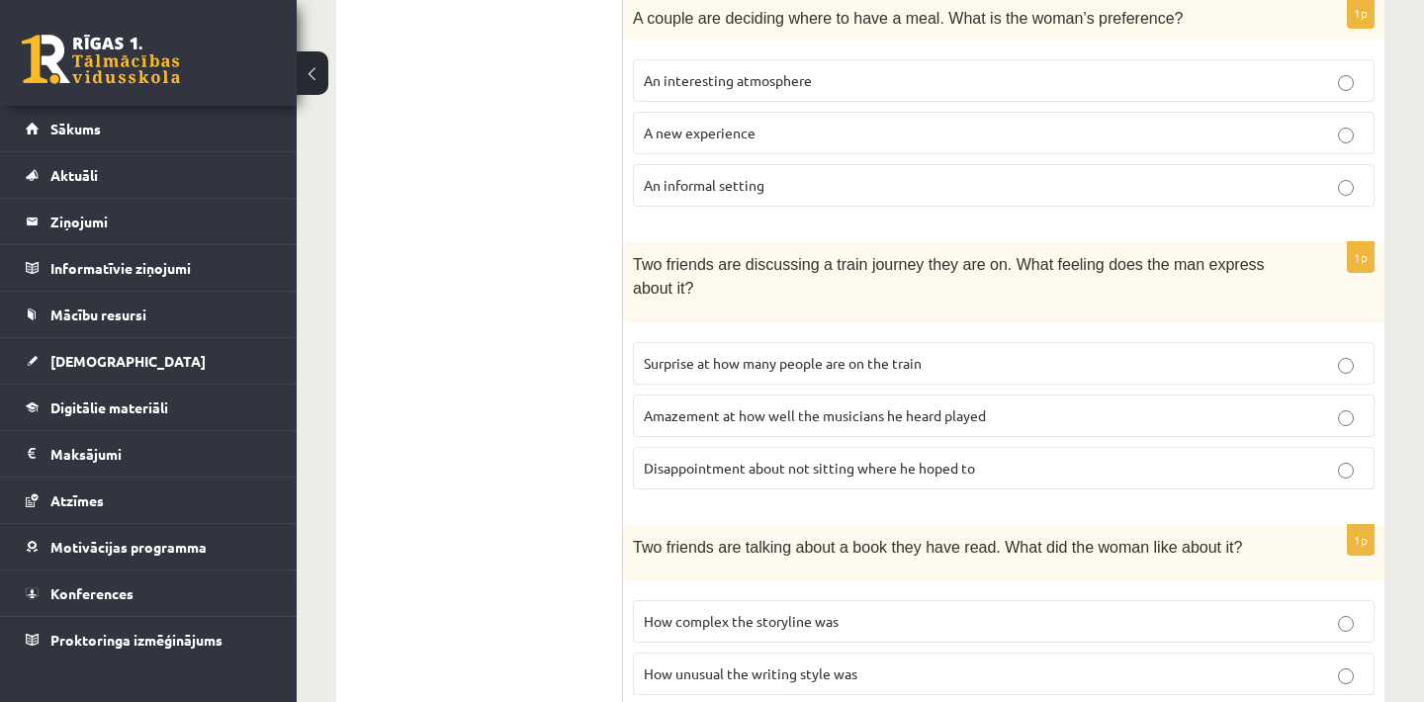
click at [1071, 458] on p "Disappointment about not sitting where he hoped to" at bounding box center [1004, 468] width 720 height 21
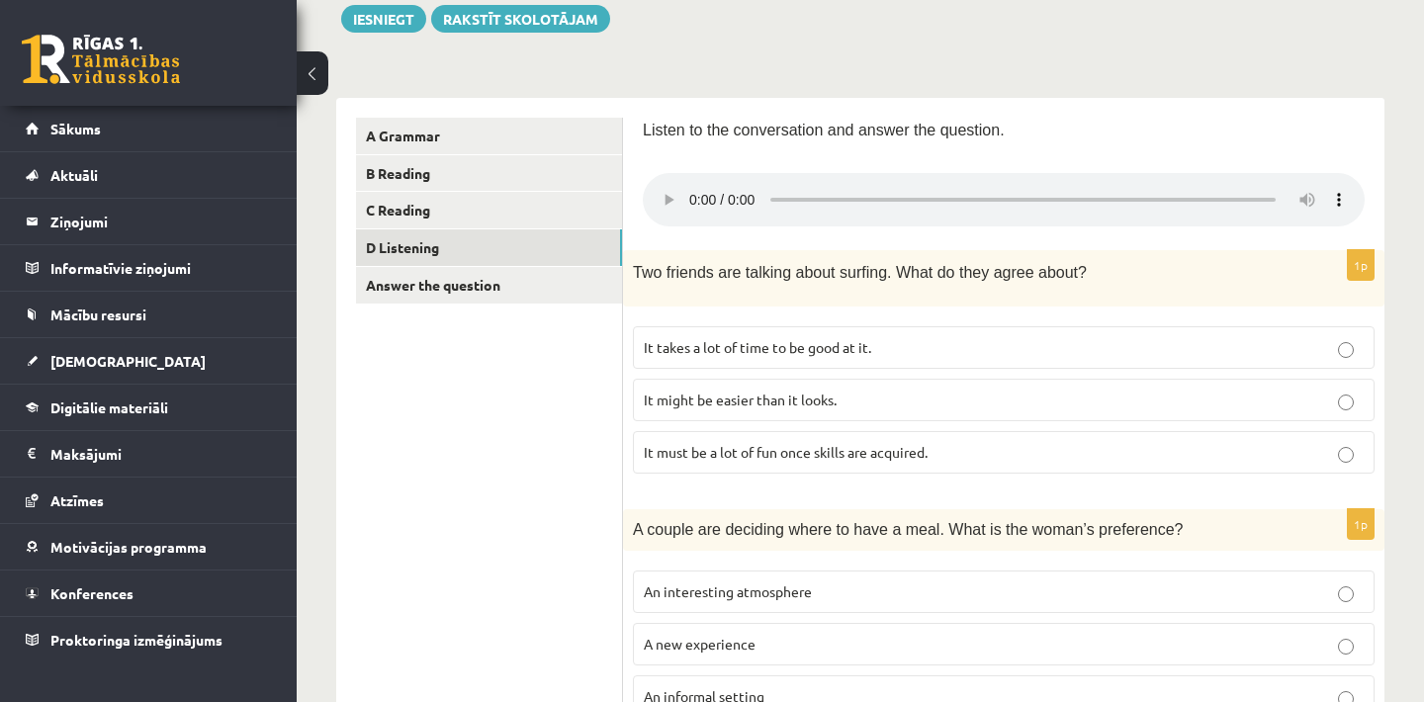
scroll to position [195, 0]
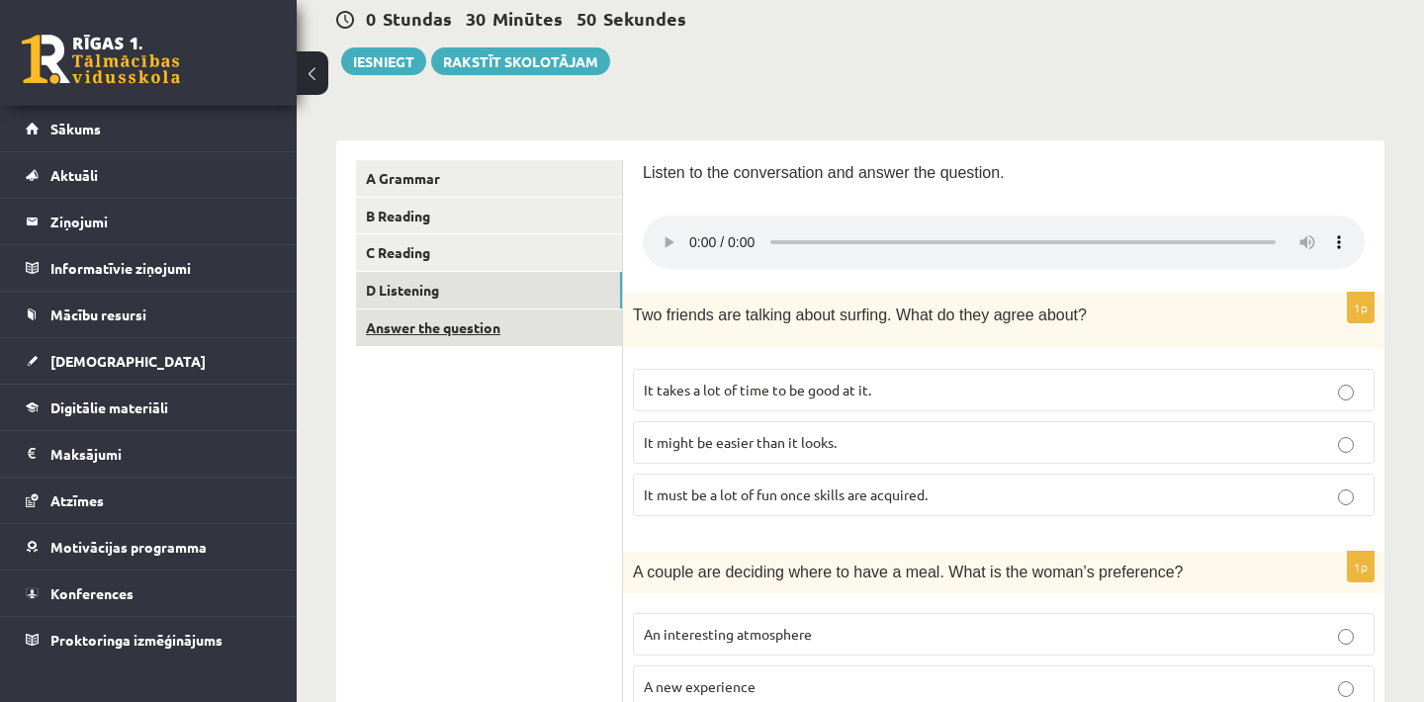
click at [466, 325] on link "Answer the question" at bounding box center [489, 328] width 266 height 37
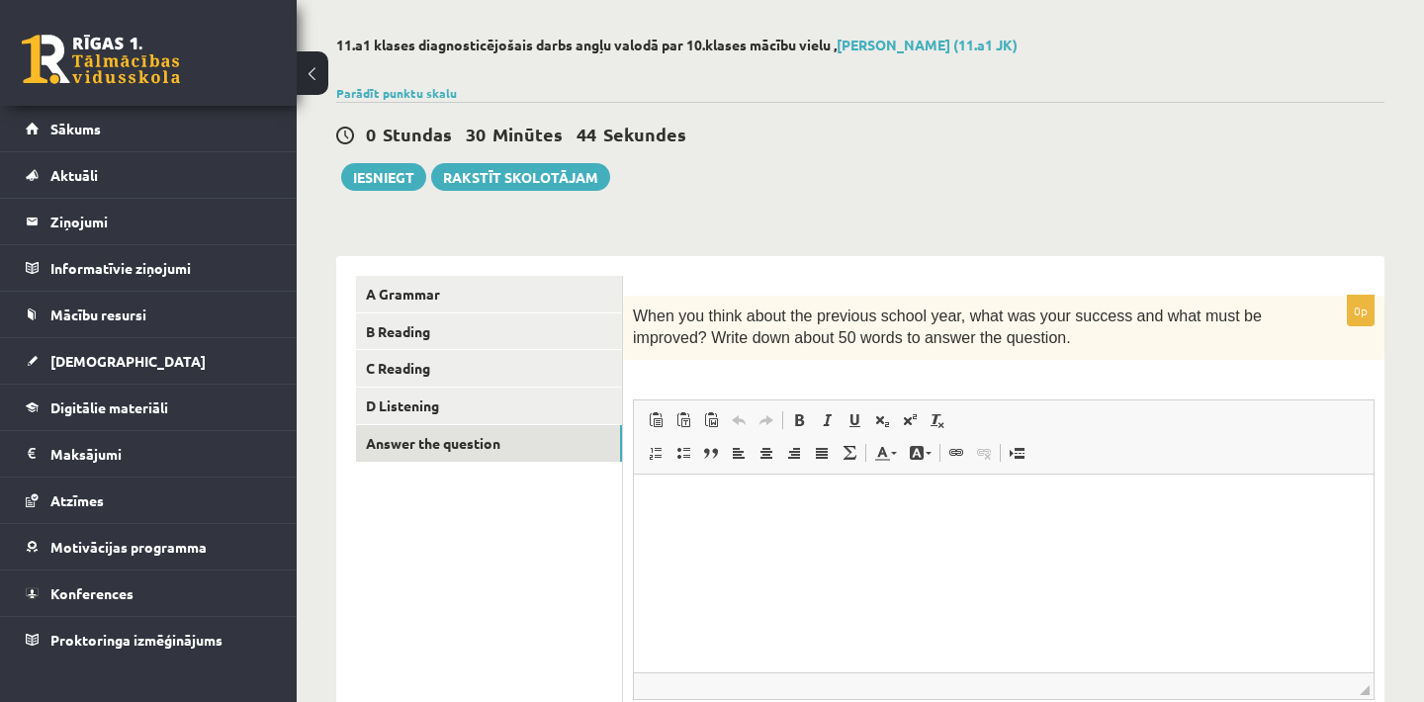
scroll to position [119, 0]
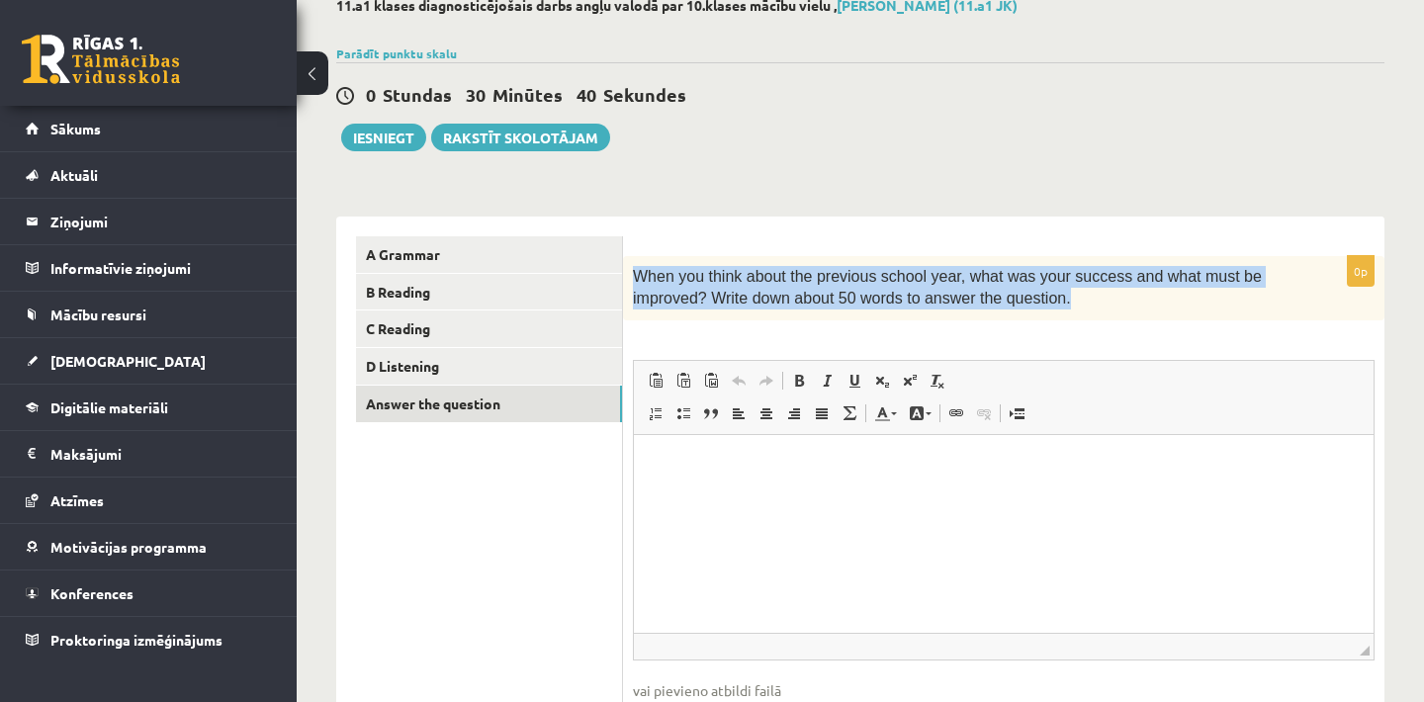
drag, startPoint x: 630, startPoint y: 275, endPoint x: 1079, endPoint y: 306, distance: 450.1
click at [1079, 306] on div "When you think about the previous school year, what was your success and what m…" at bounding box center [1004, 288] width 762 height 64
copy span "When you think about the previous school year, what was your success and what m…"
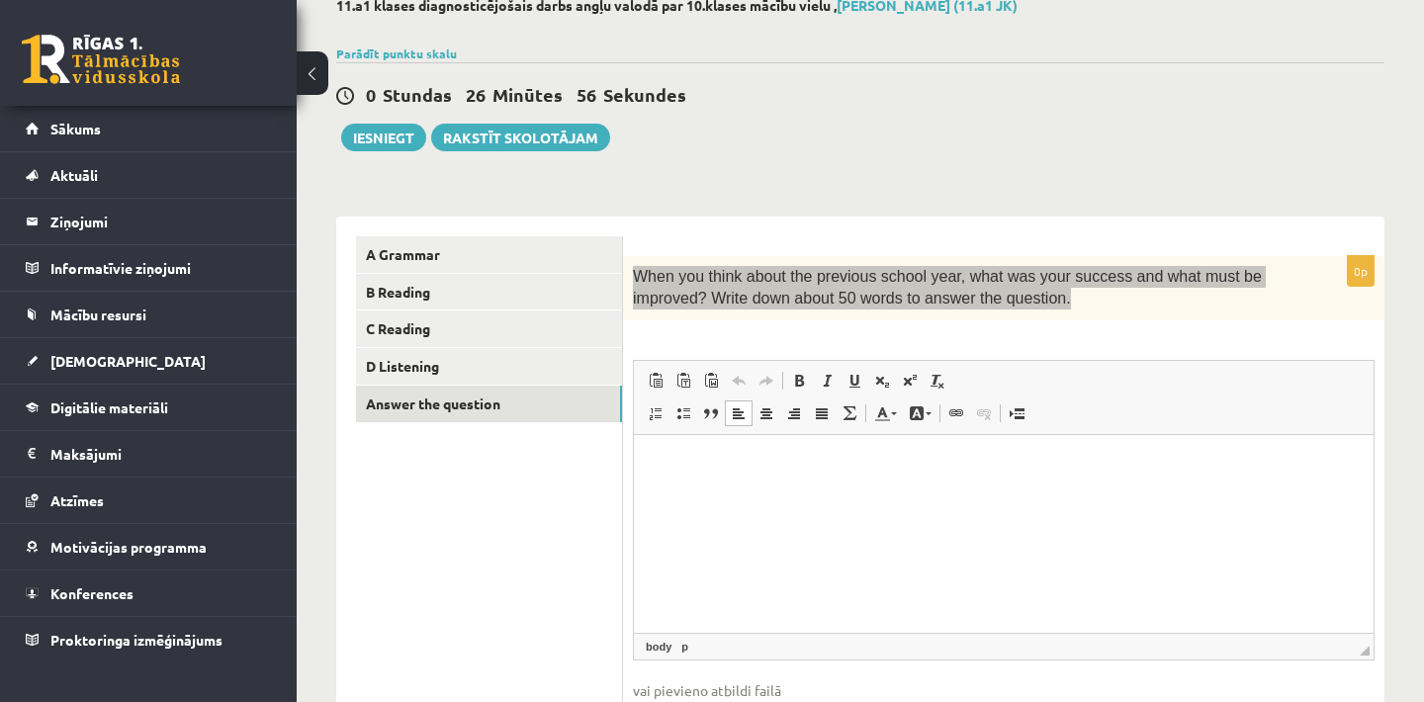
drag, startPoint x: 1427, startPoint y: 921, endPoint x: 793, endPoint y: 487, distance: 768.5
click at [793, 487] on html at bounding box center [1004, 464] width 740 height 60
click at [791, 476] on span "Paste" at bounding box center [810, 472] width 68 height 29
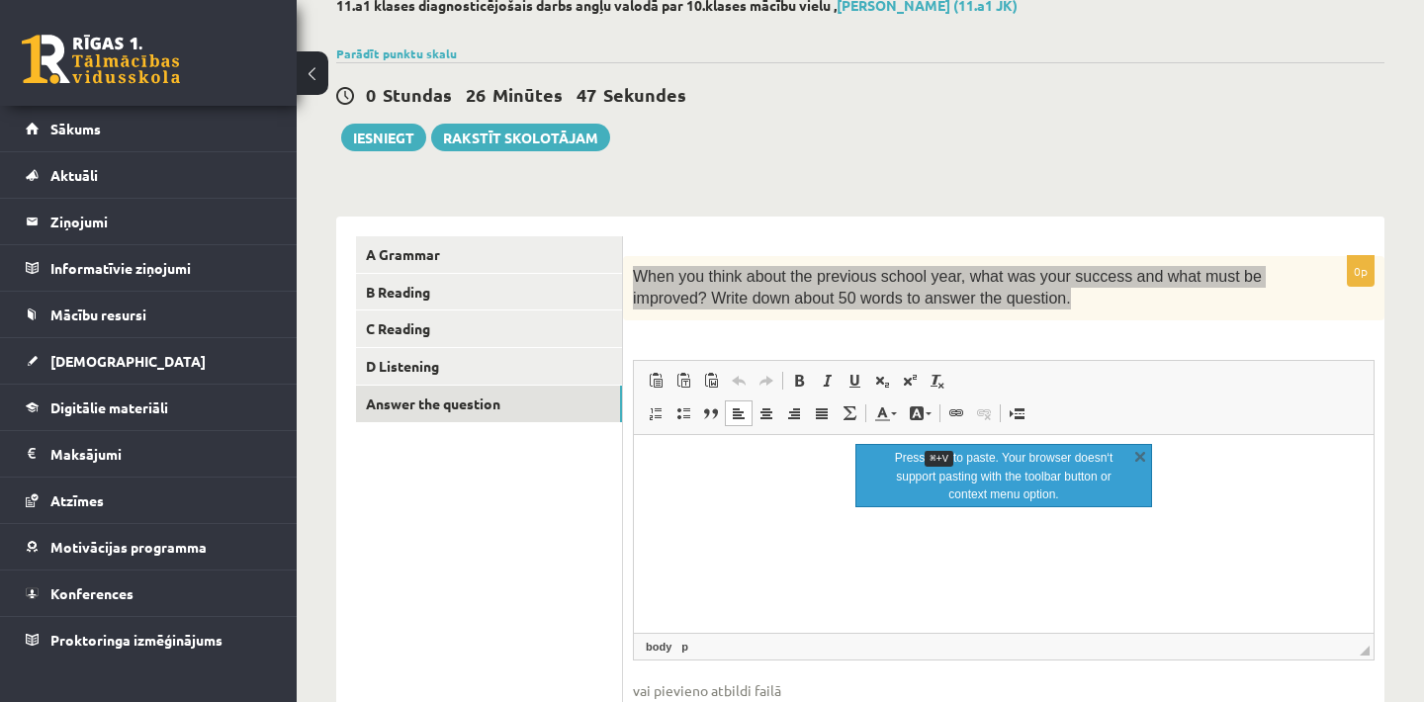
click at [704, 495] on html at bounding box center [1004, 464] width 740 height 60
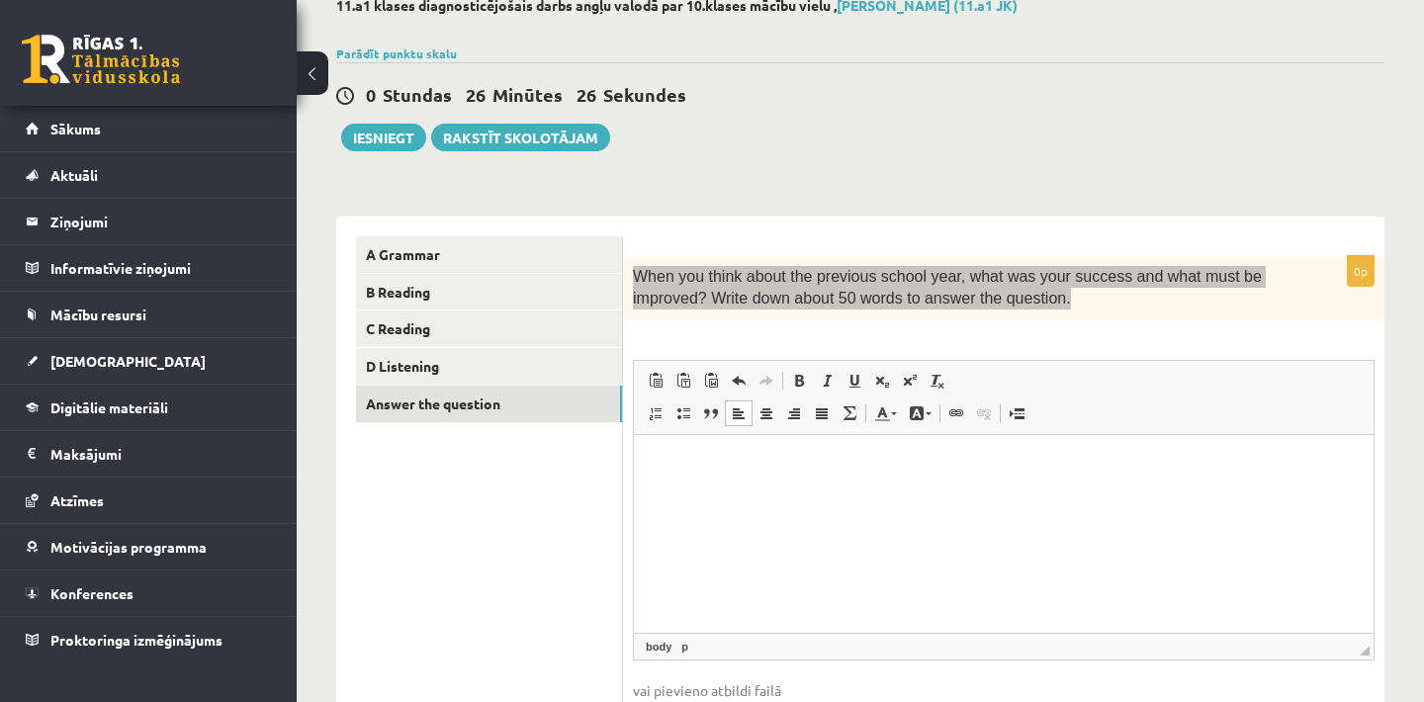
click at [787, 465] on p "Rich Text Editor, wiswyg-editor-user-answer-47434165191980" at bounding box center [1004, 464] width 700 height 21
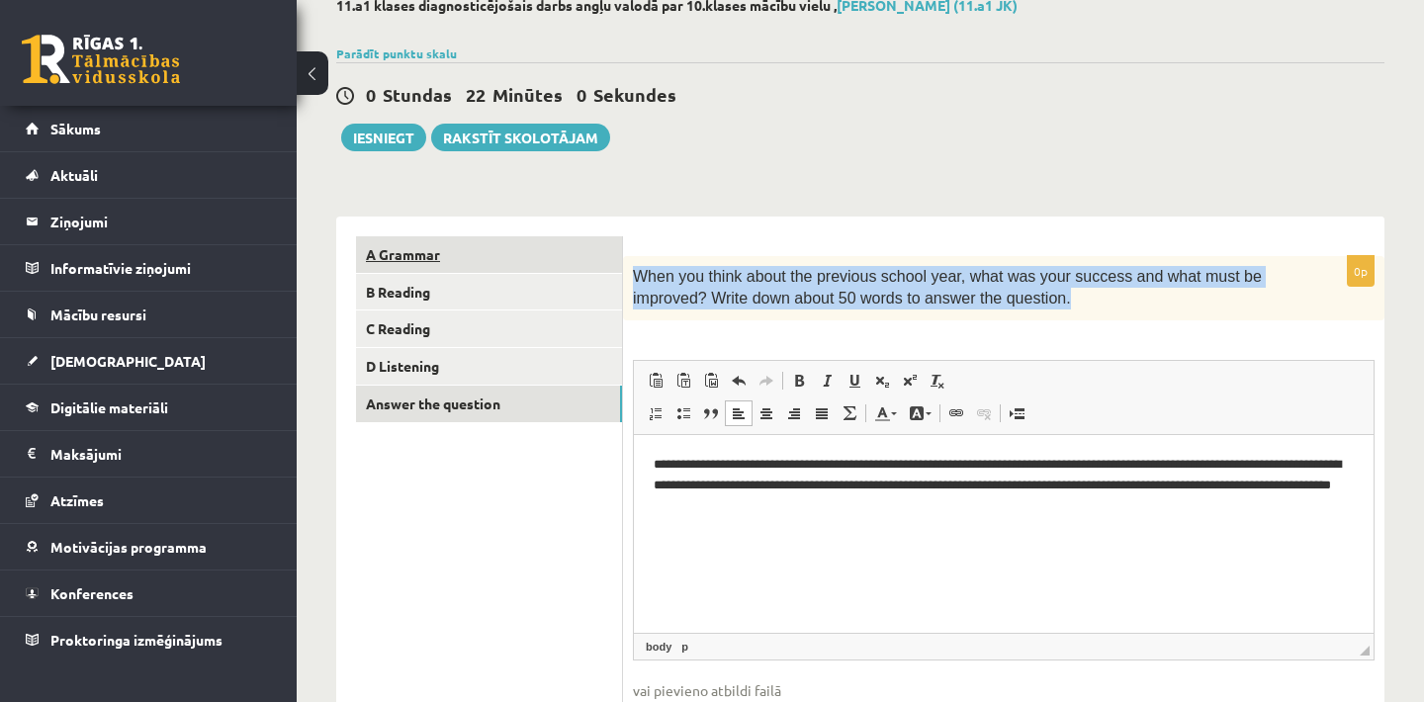
click at [562, 264] on link "A Grammar" at bounding box center [489, 254] width 266 height 37
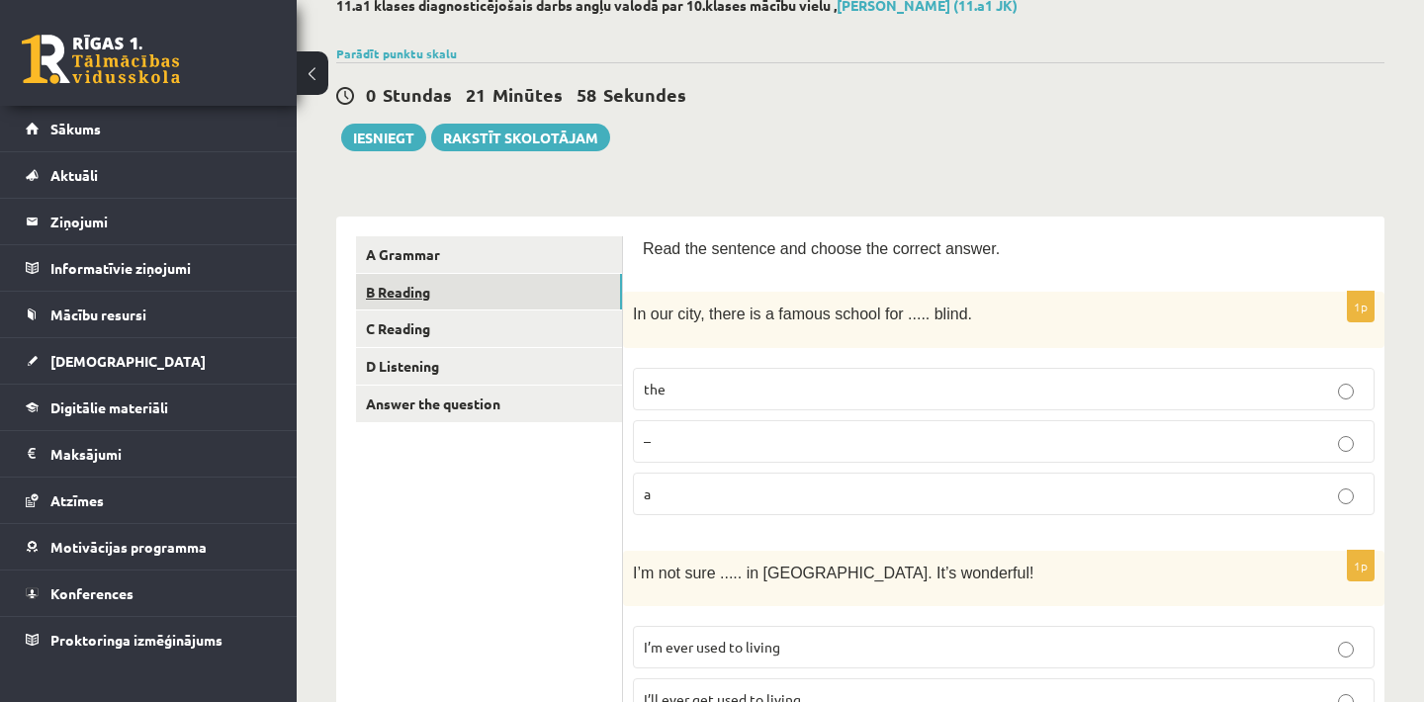
click at [545, 306] on link "B Reading" at bounding box center [489, 292] width 266 height 37
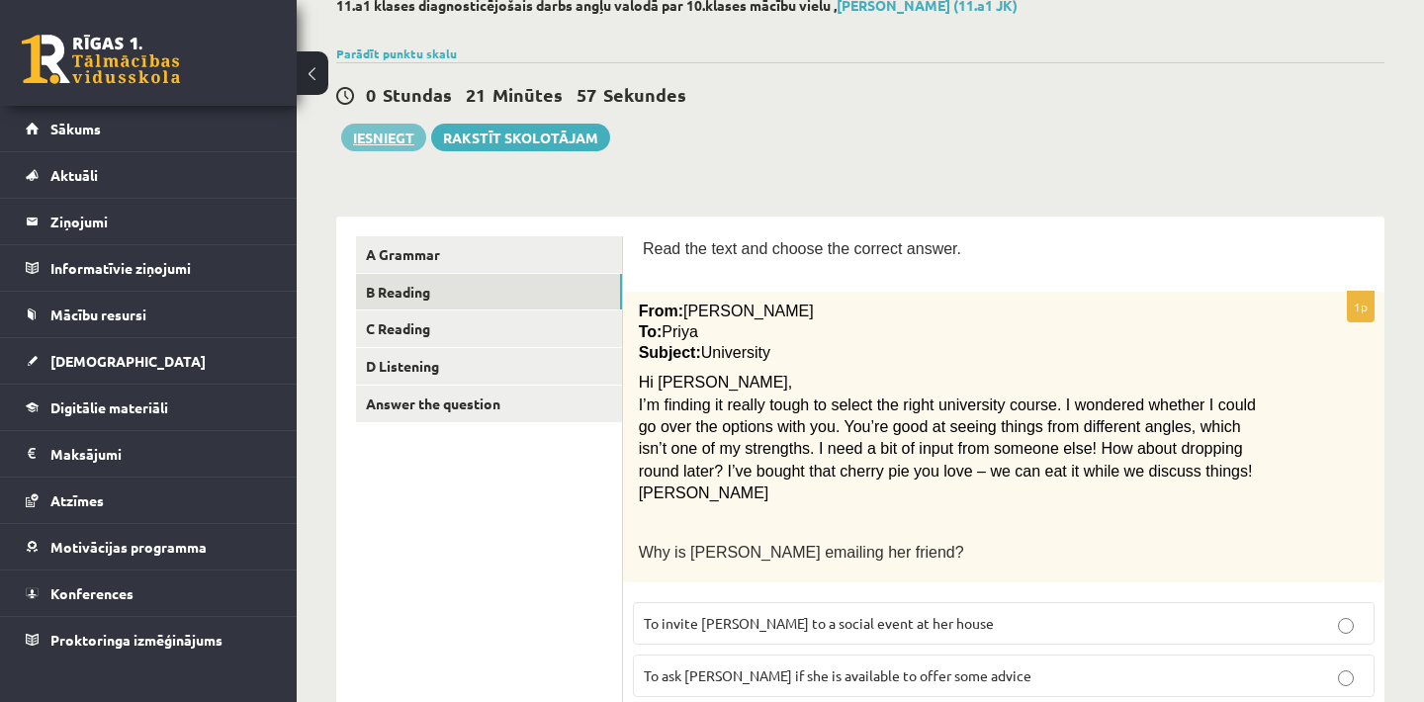
click at [402, 136] on button "Iesniegt" at bounding box center [383, 138] width 85 height 28
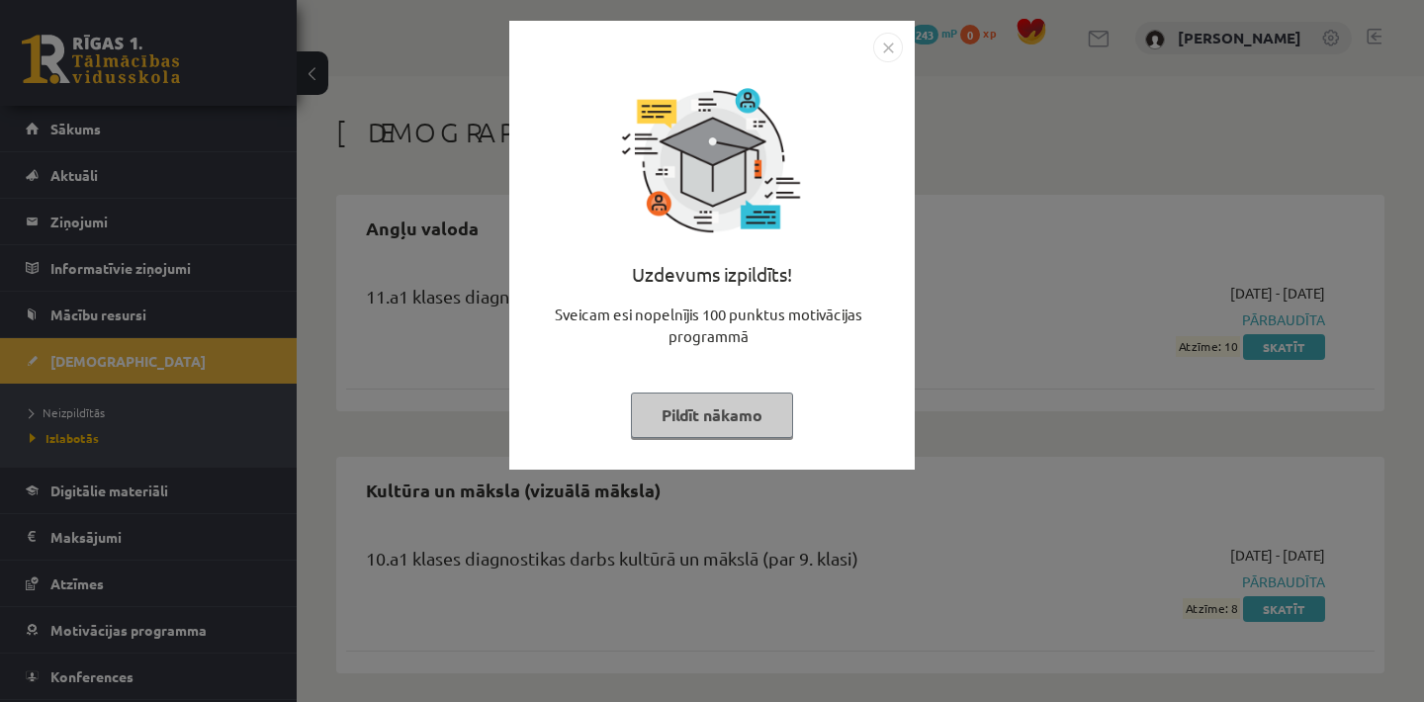
click at [886, 49] on img "Close" at bounding box center [888, 48] width 30 height 30
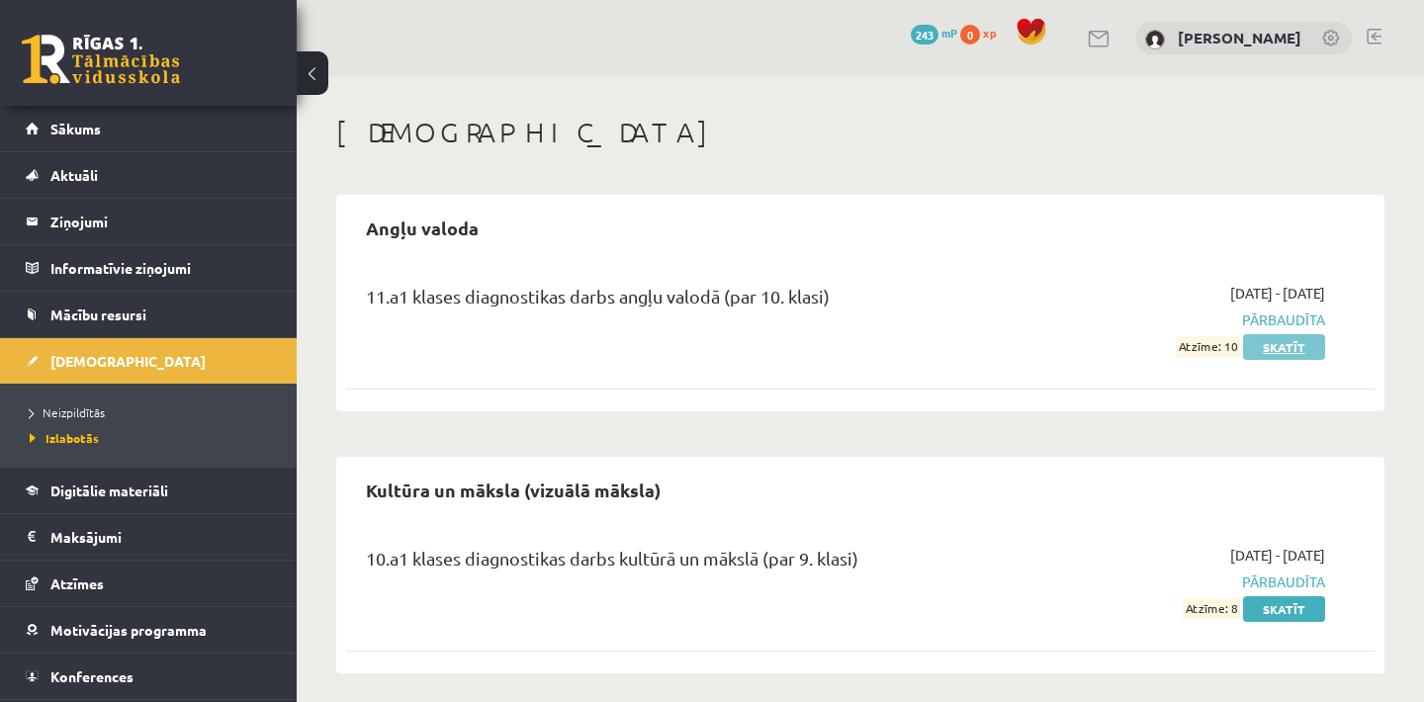
click at [1283, 344] on link "Skatīt" at bounding box center [1284, 347] width 82 height 26
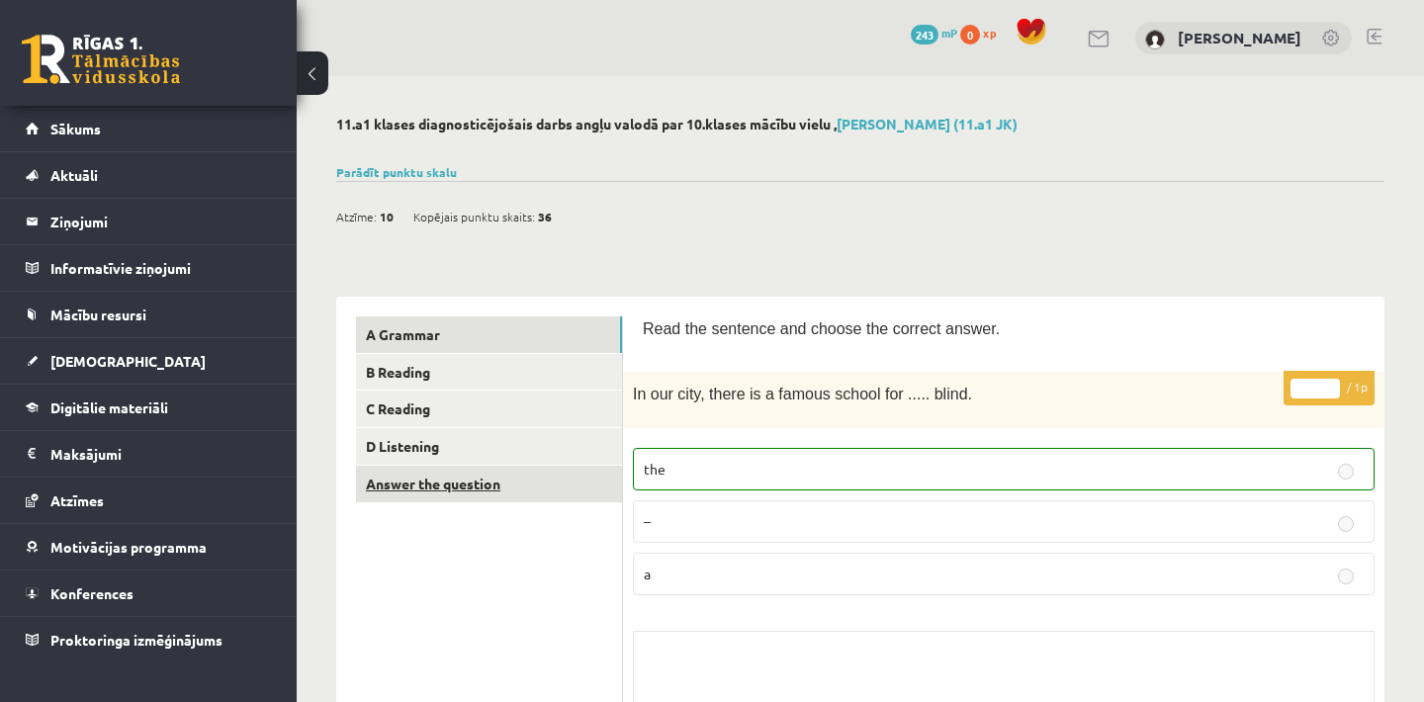
click at [510, 487] on link "Answer the question" at bounding box center [489, 484] width 266 height 37
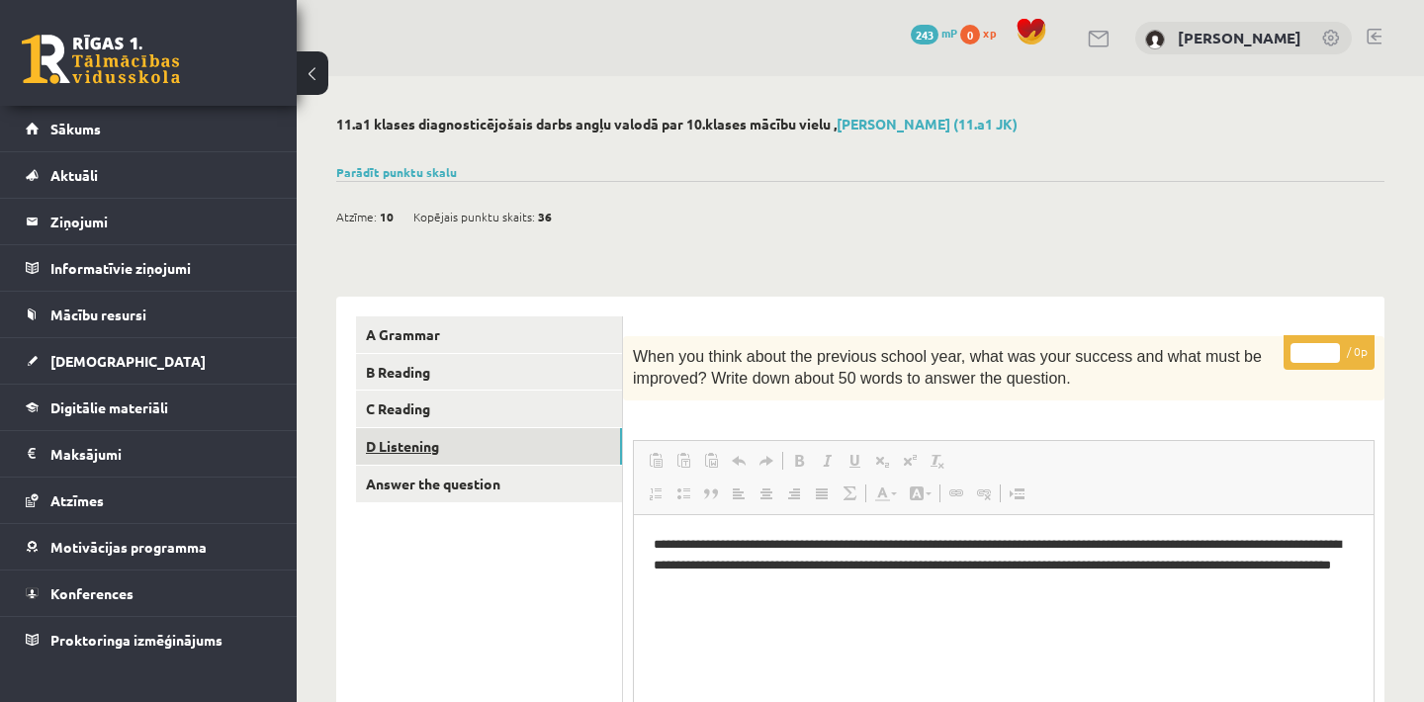
click at [487, 438] on link "D Listening" at bounding box center [489, 446] width 266 height 37
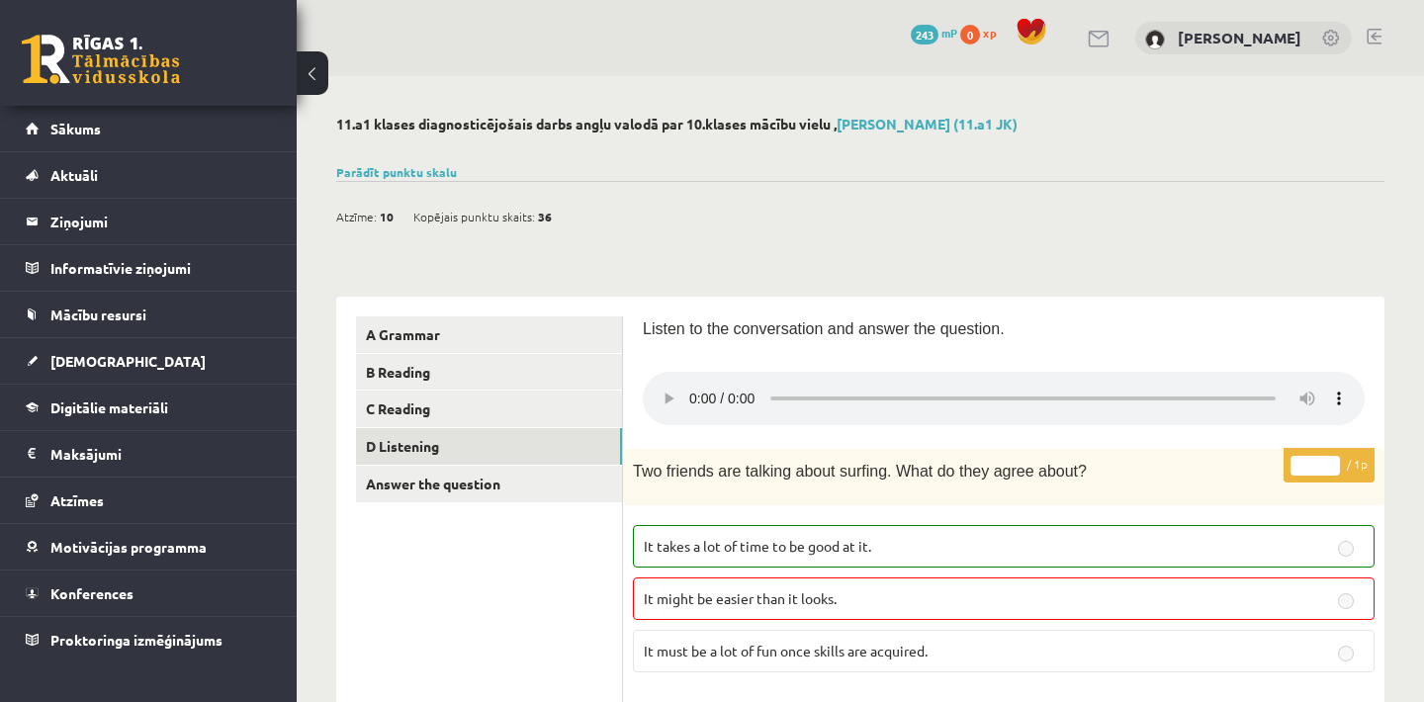
click at [310, 71] on button at bounding box center [313, 73] width 32 height 44
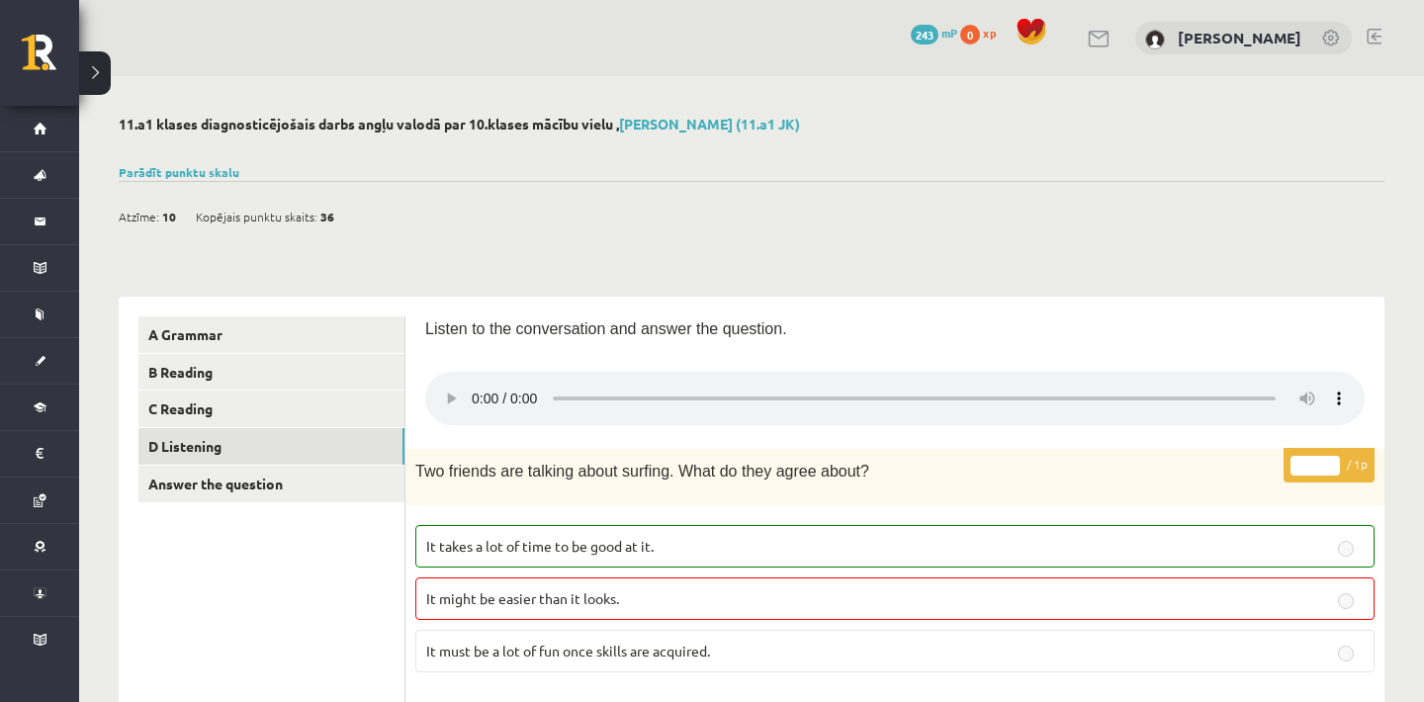
click at [93, 74] on button at bounding box center [95, 73] width 32 height 44
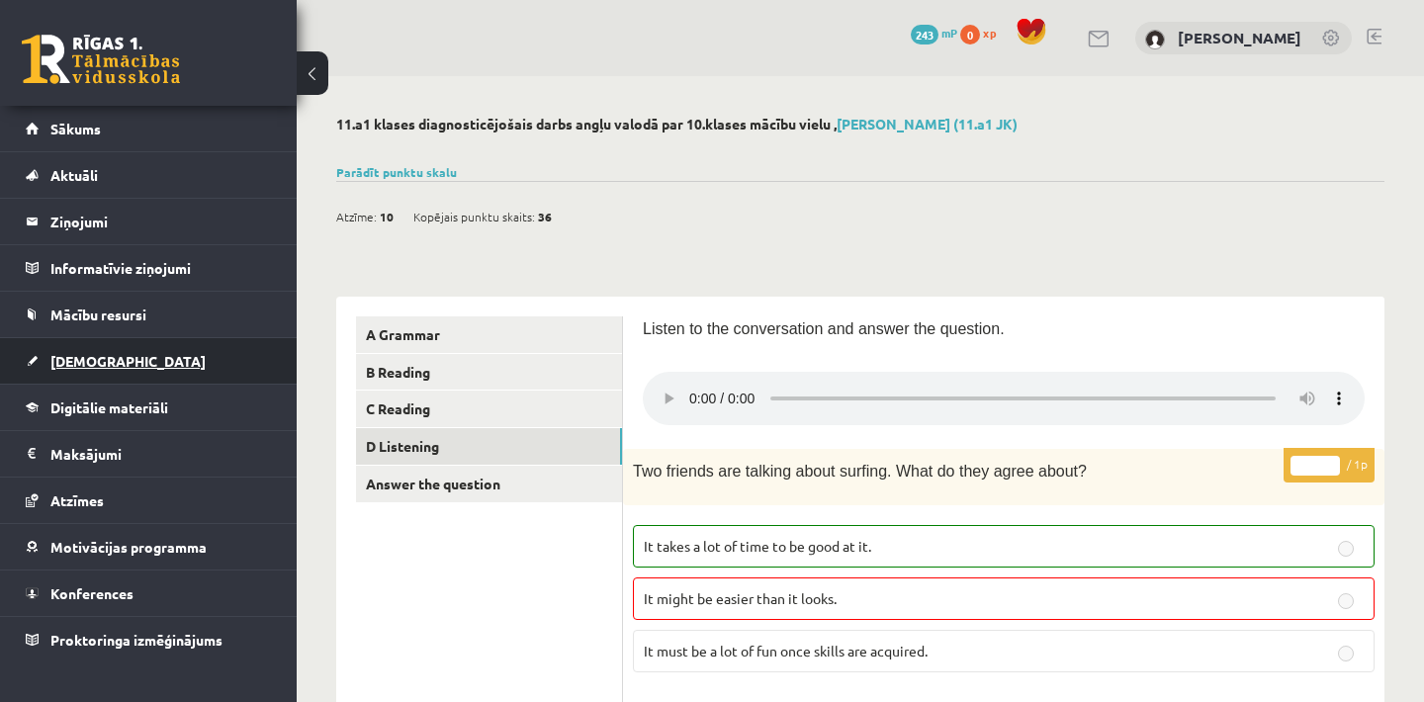
click at [148, 362] on link "[DEMOGRAPHIC_DATA]" at bounding box center [149, 360] width 246 height 45
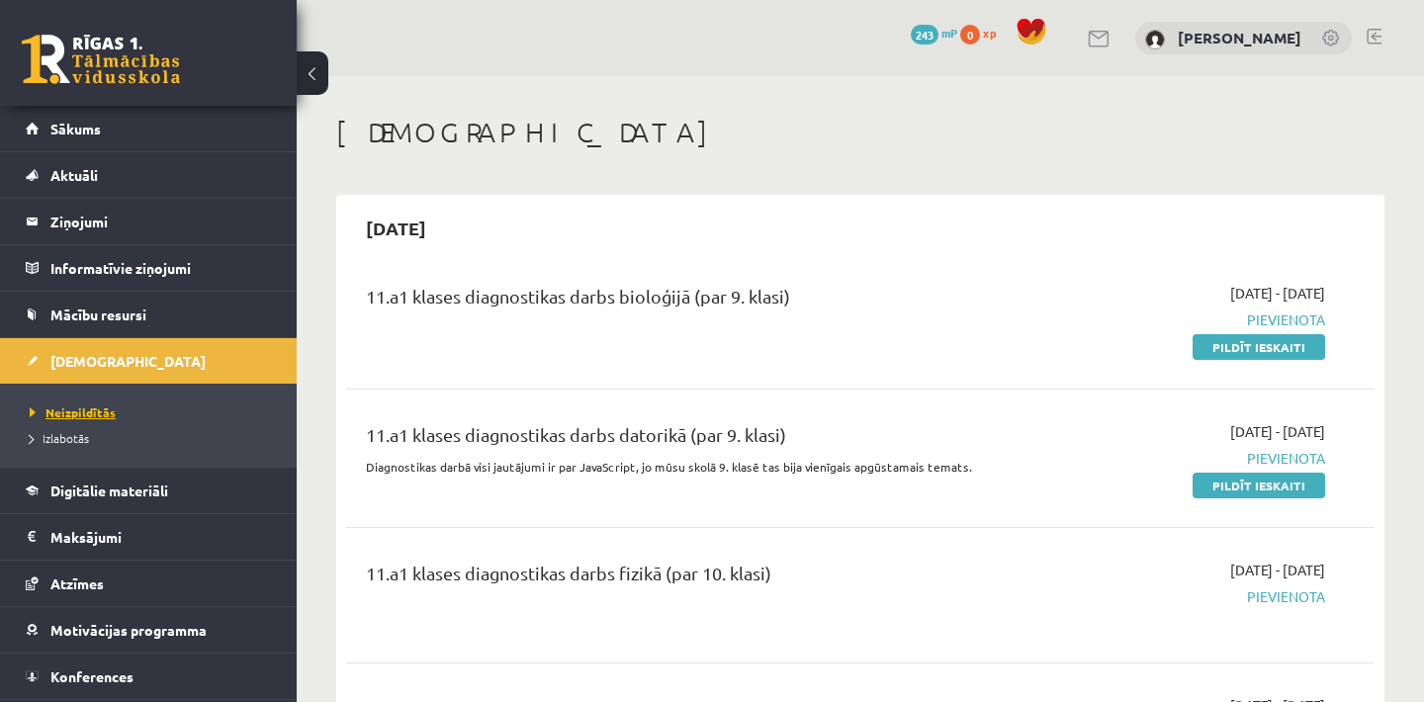
click at [92, 412] on span "Neizpildītās" at bounding box center [73, 413] width 86 height 16
click at [1300, 347] on link "Pildīt ieskaiti" at bounding box center [1259, 347] width 133 height 26
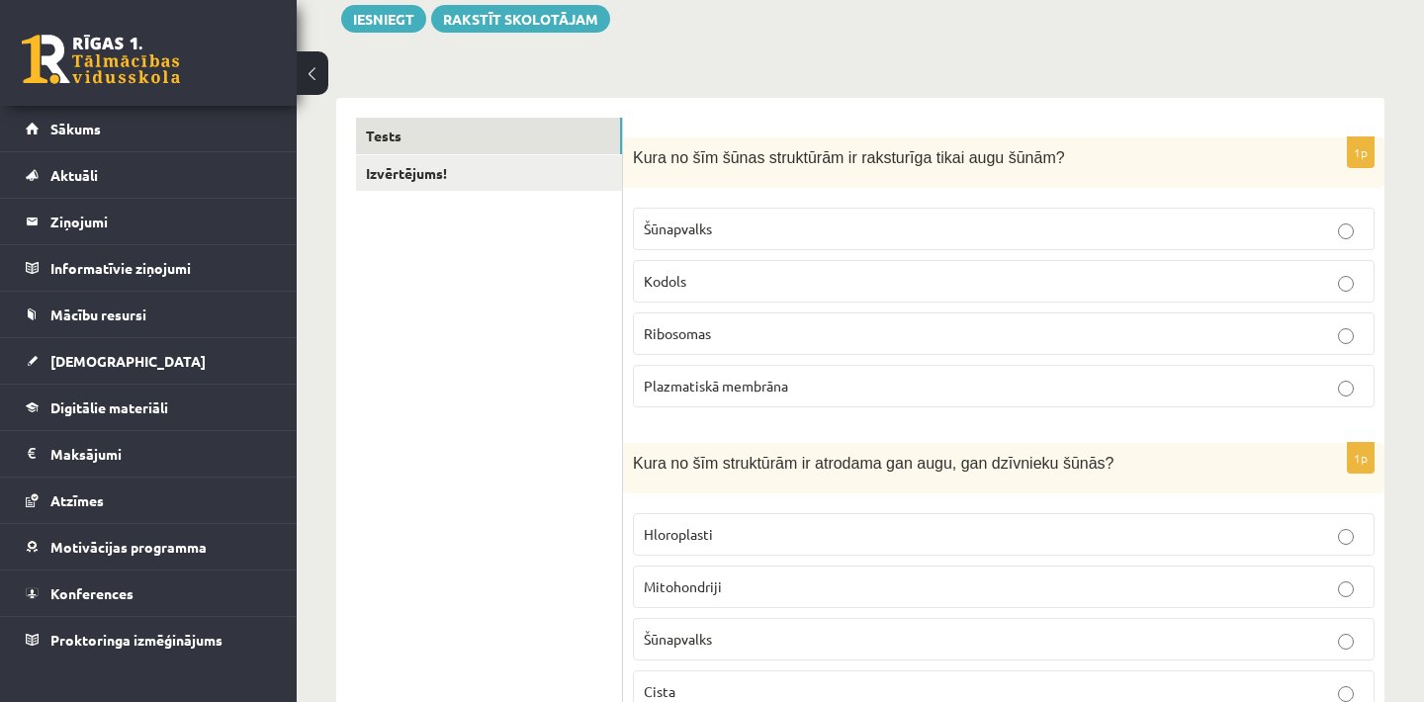
scroll to position [277, 0]
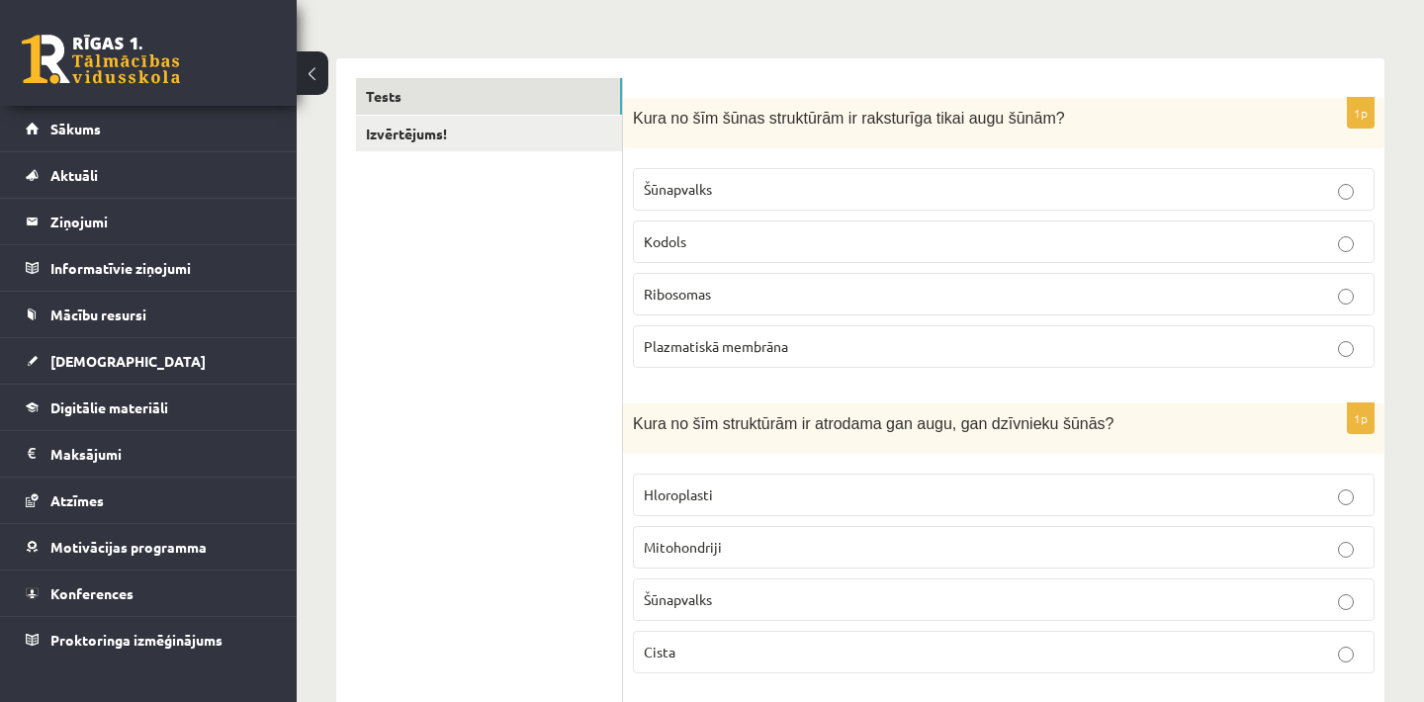
click at [759, 298] on p "Ribosomas" at bounding box center [1004, 294] width 720 height 21
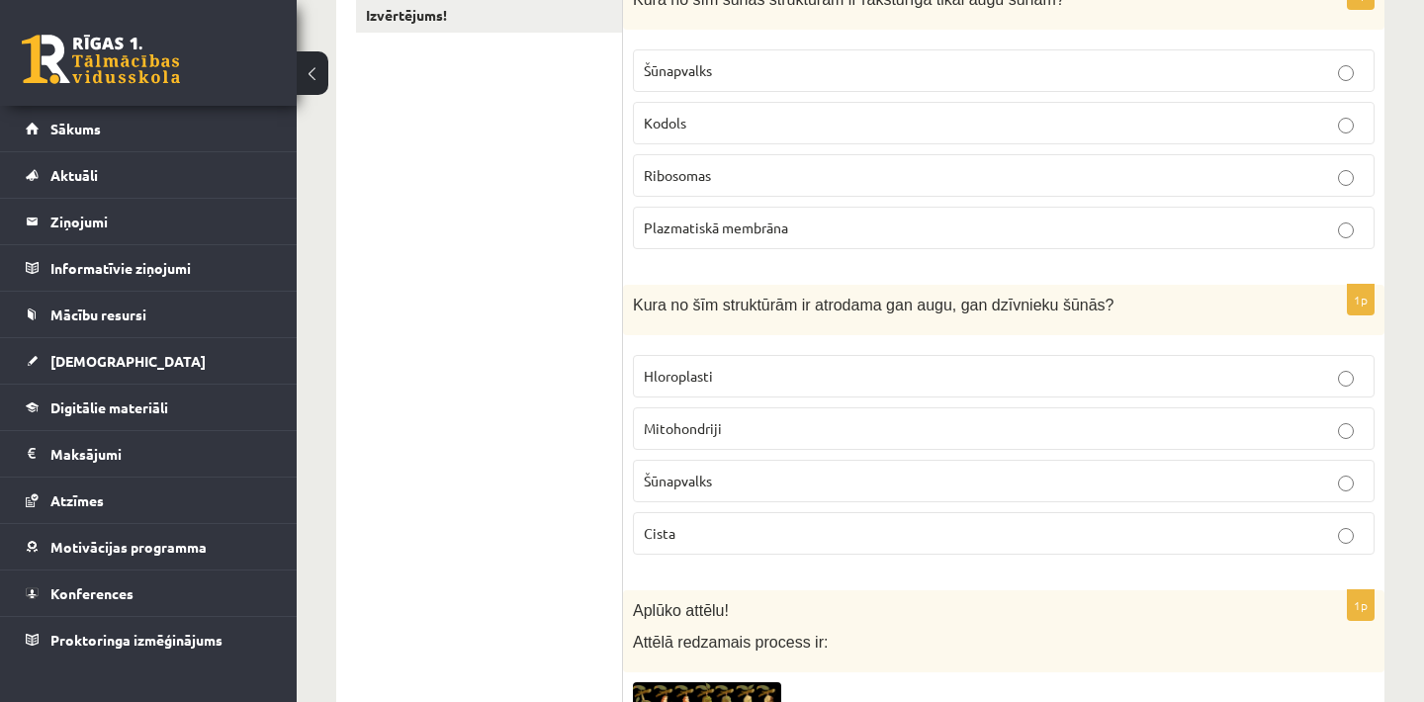
scroll to position [435, 0]
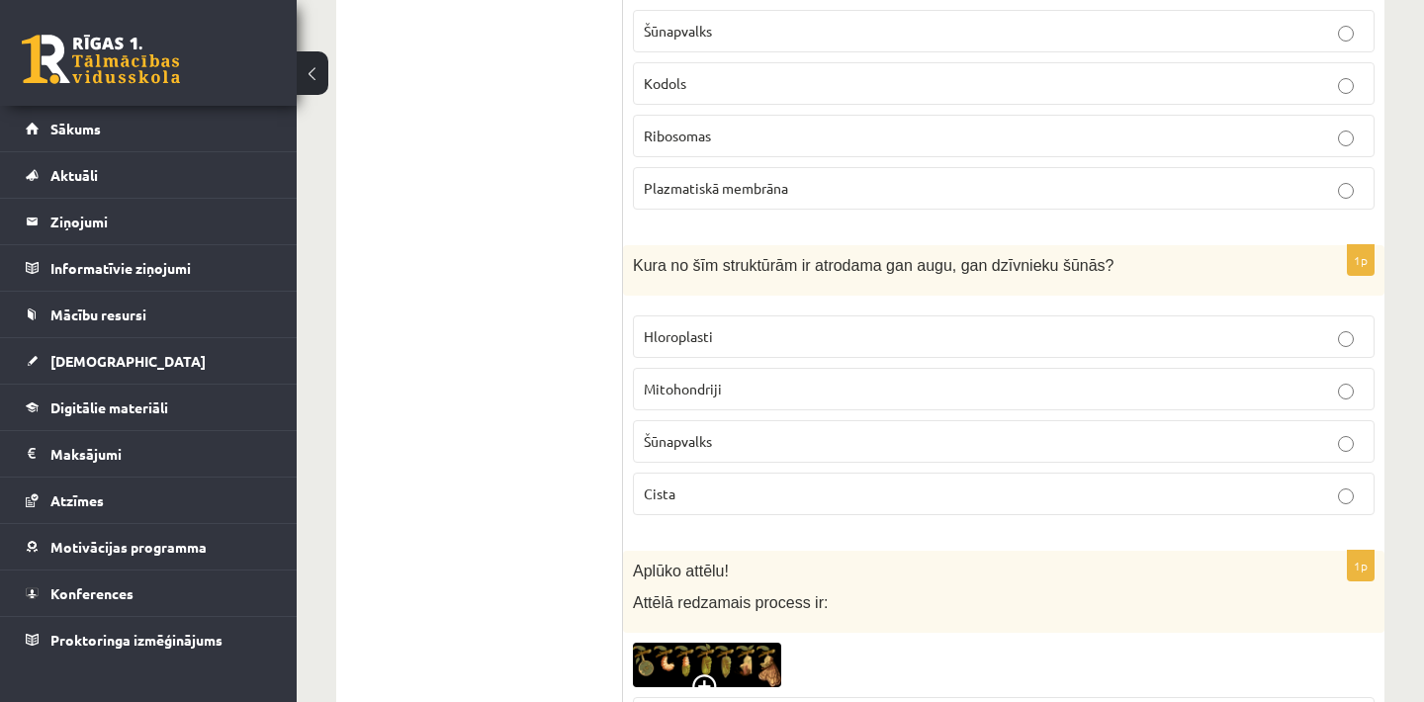
click at [714, 442] on p "Šūnapvalks" at bounding box center [1004, 441] width 720 height 21
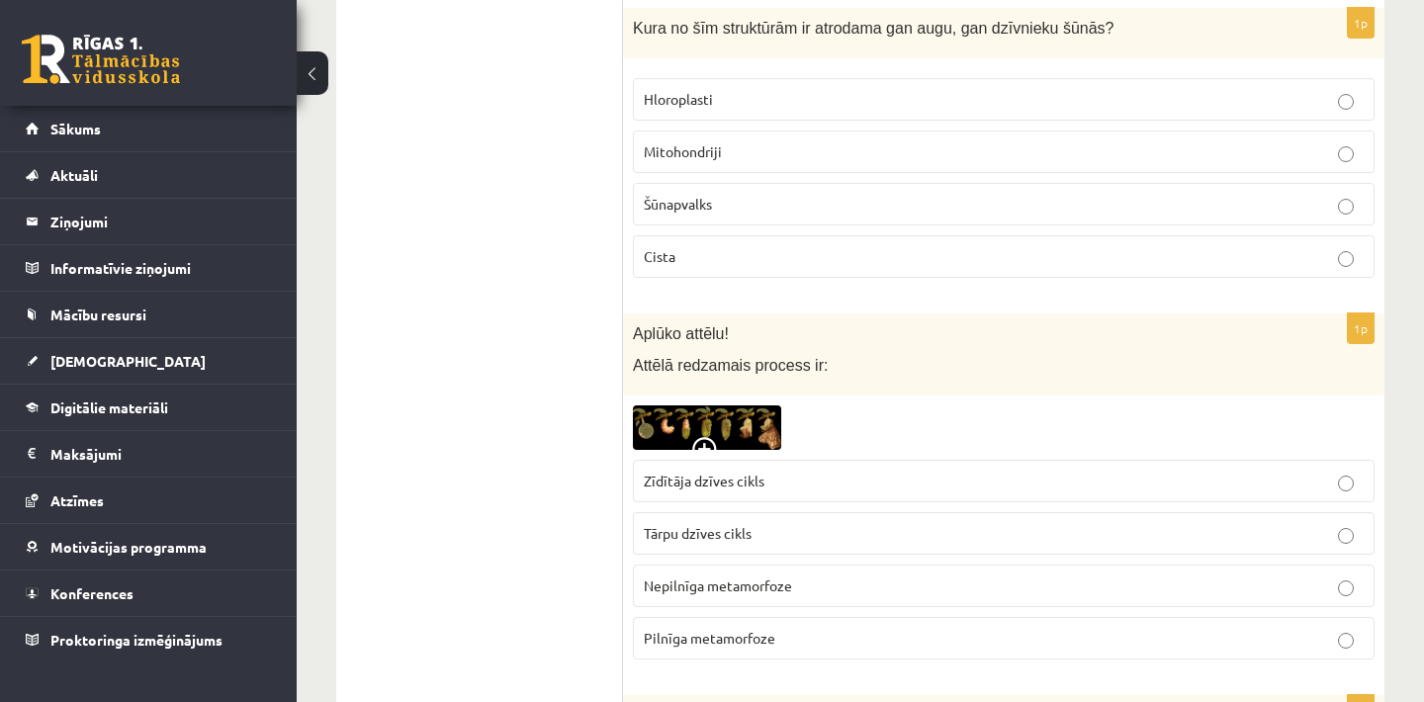
scroll to position [712, 0]
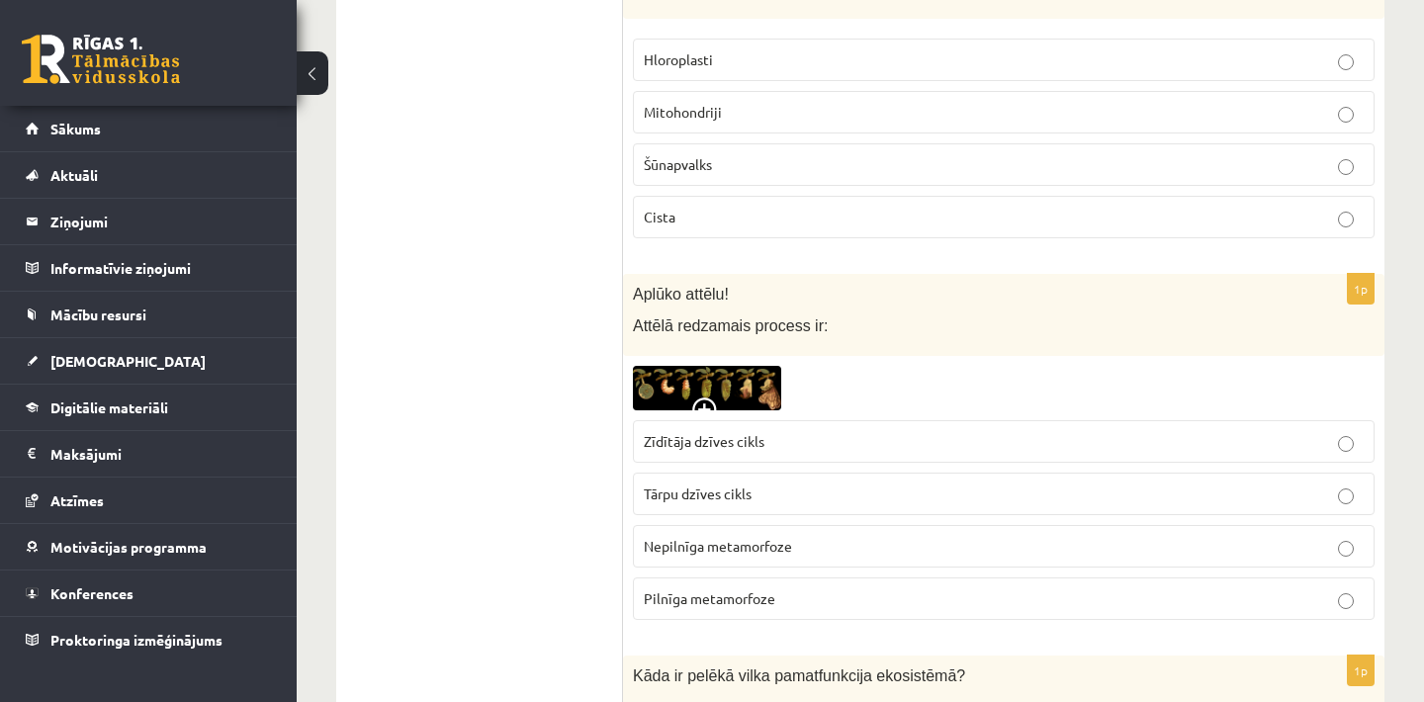
click at [813, 597] on p "Pilnīga metamorfoze" at bounding box center [1004, 599] width 720 height 21
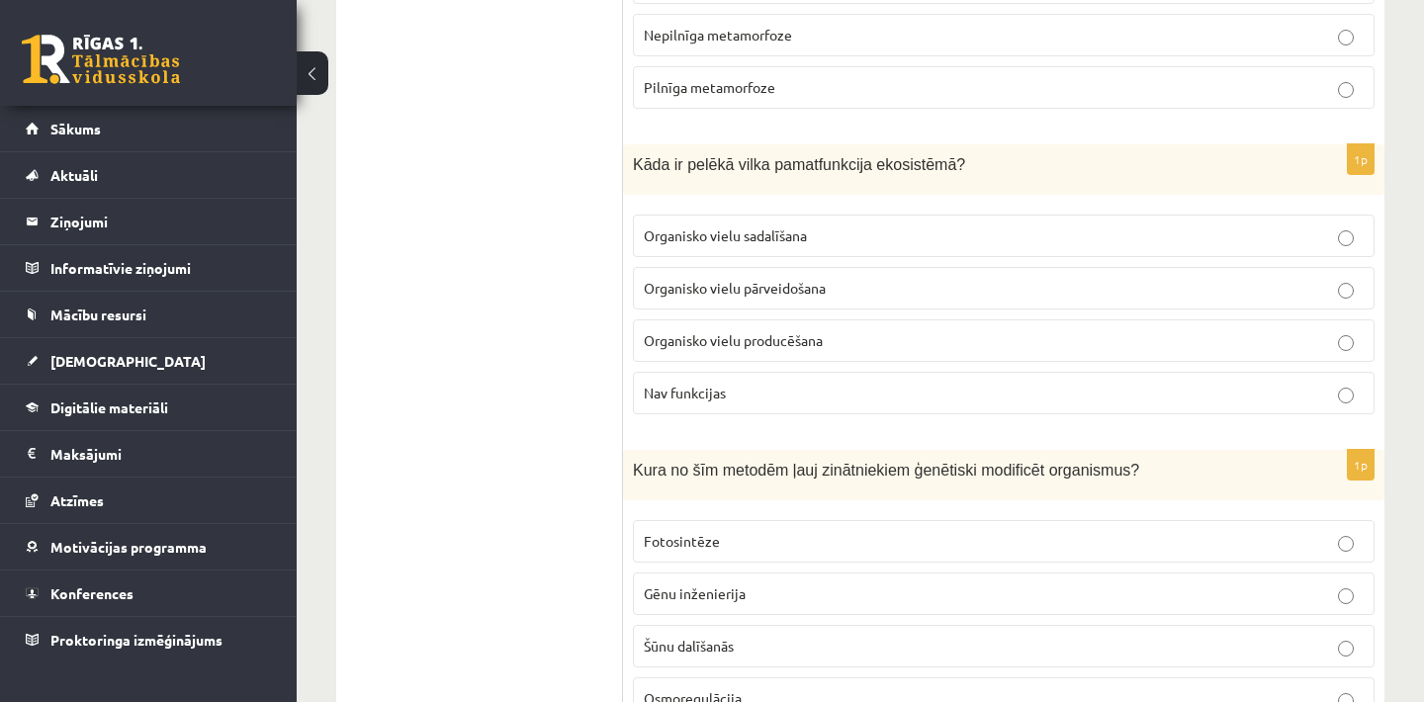
scroll to position [1266, 0]
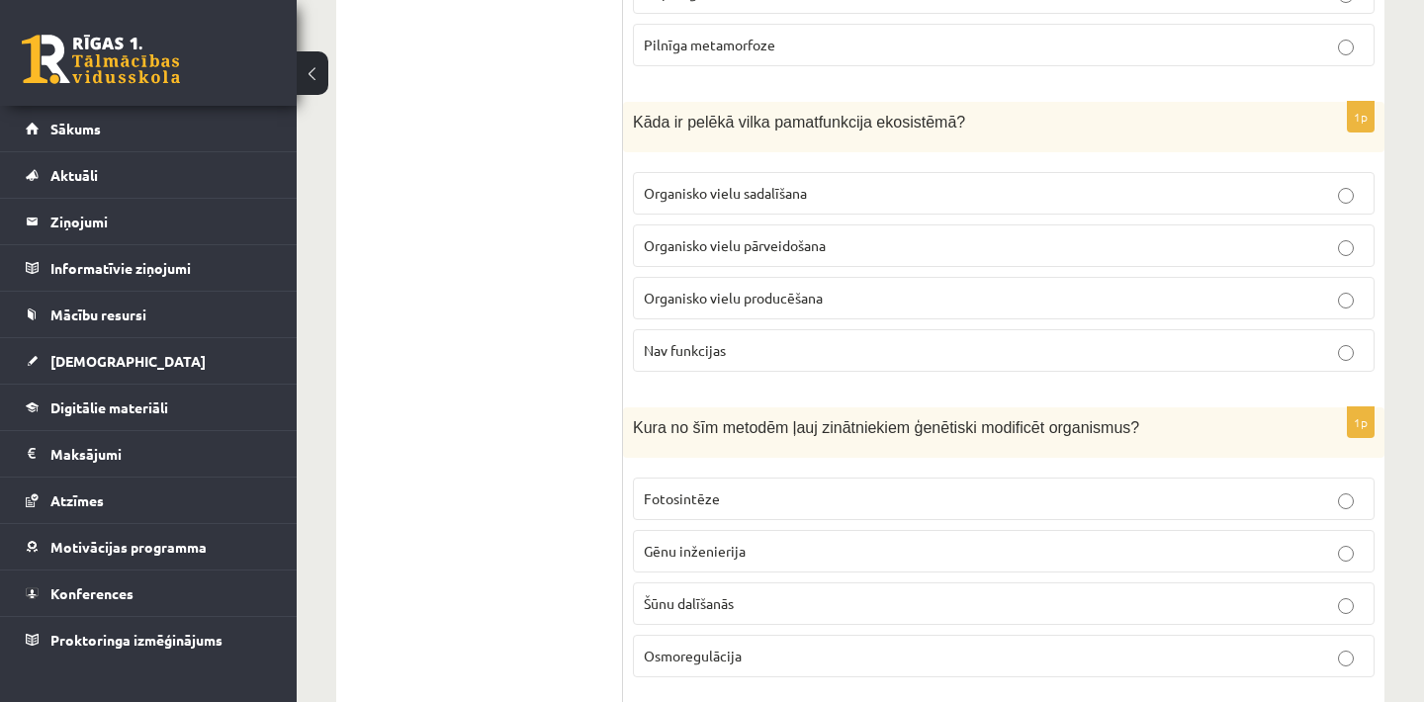
click at [940, 193] on p "Organisko vielu sadalīšana" at bounding box center [1004, 193] width 720 height 21
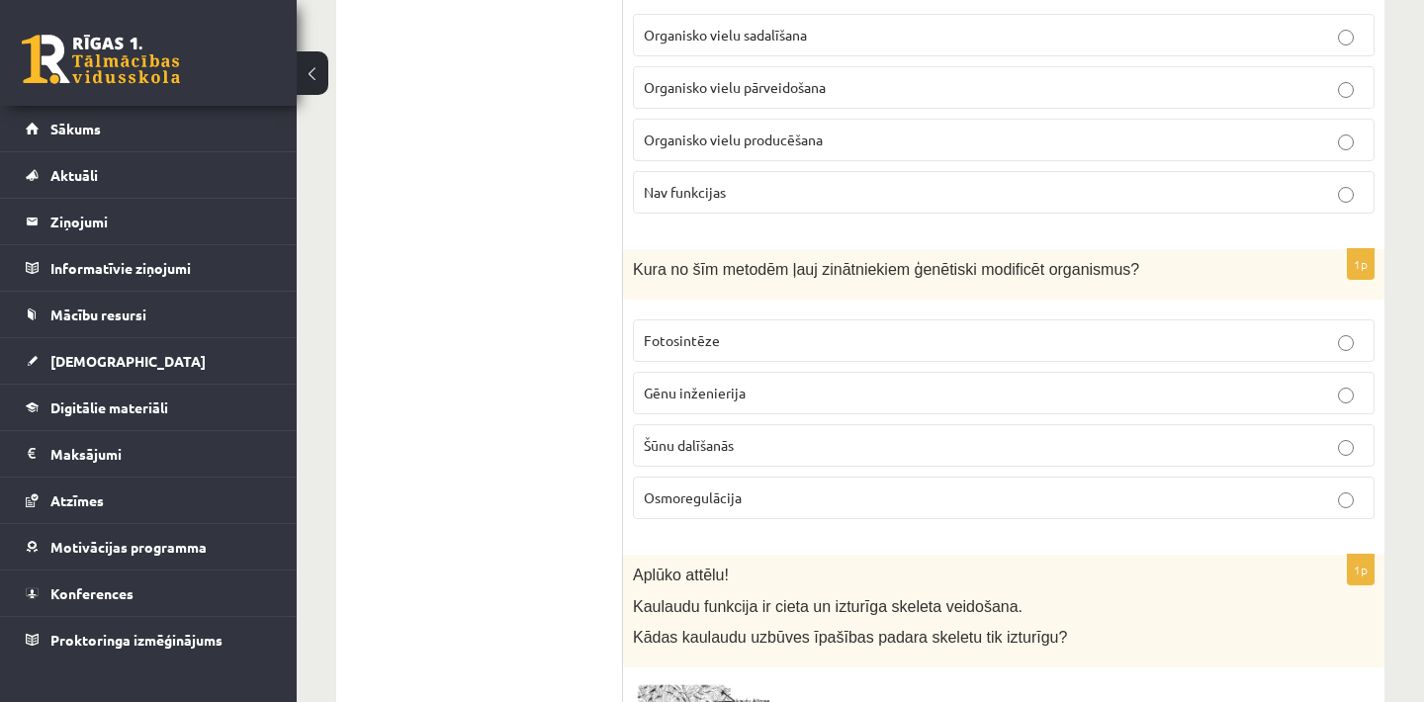
scroll to position [1464, 0]
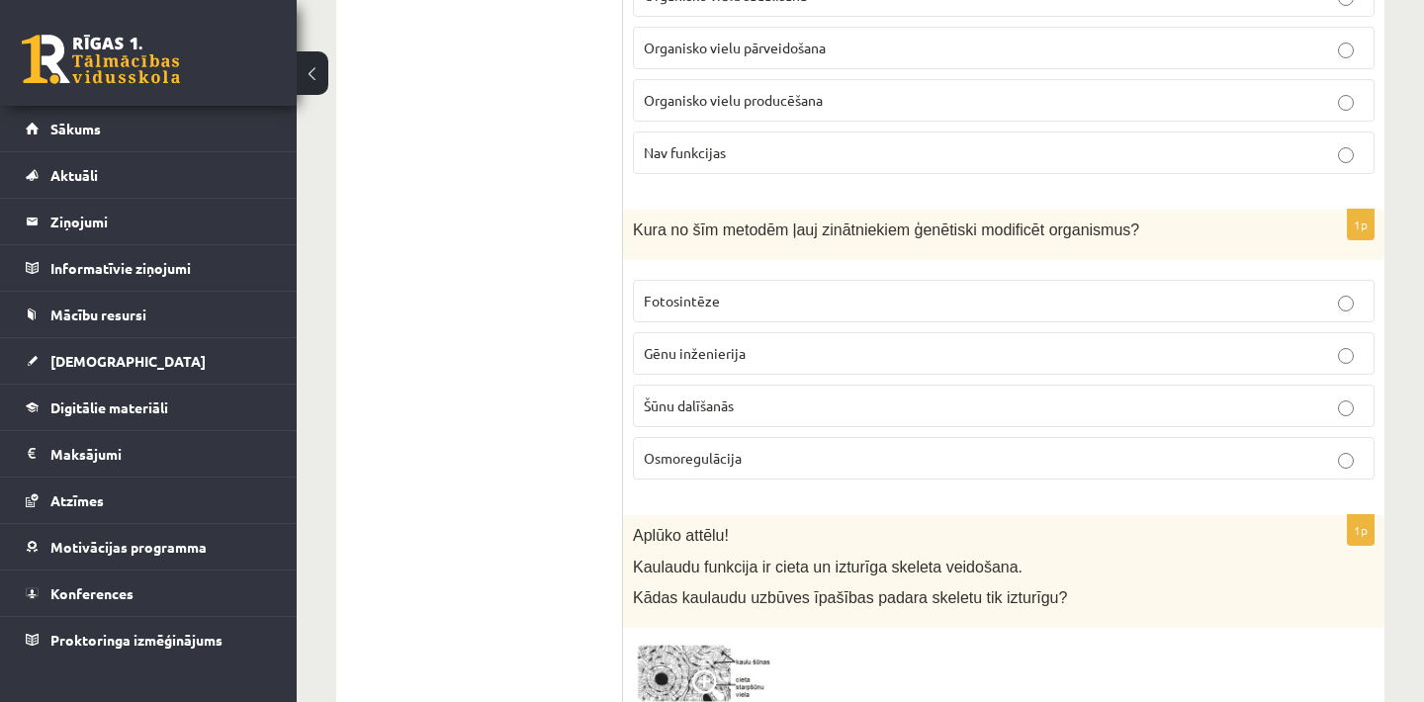
click at [752, 411] on p "Šūnu dalīšanās" at bounding box center [1004, 406] width 720 height 21
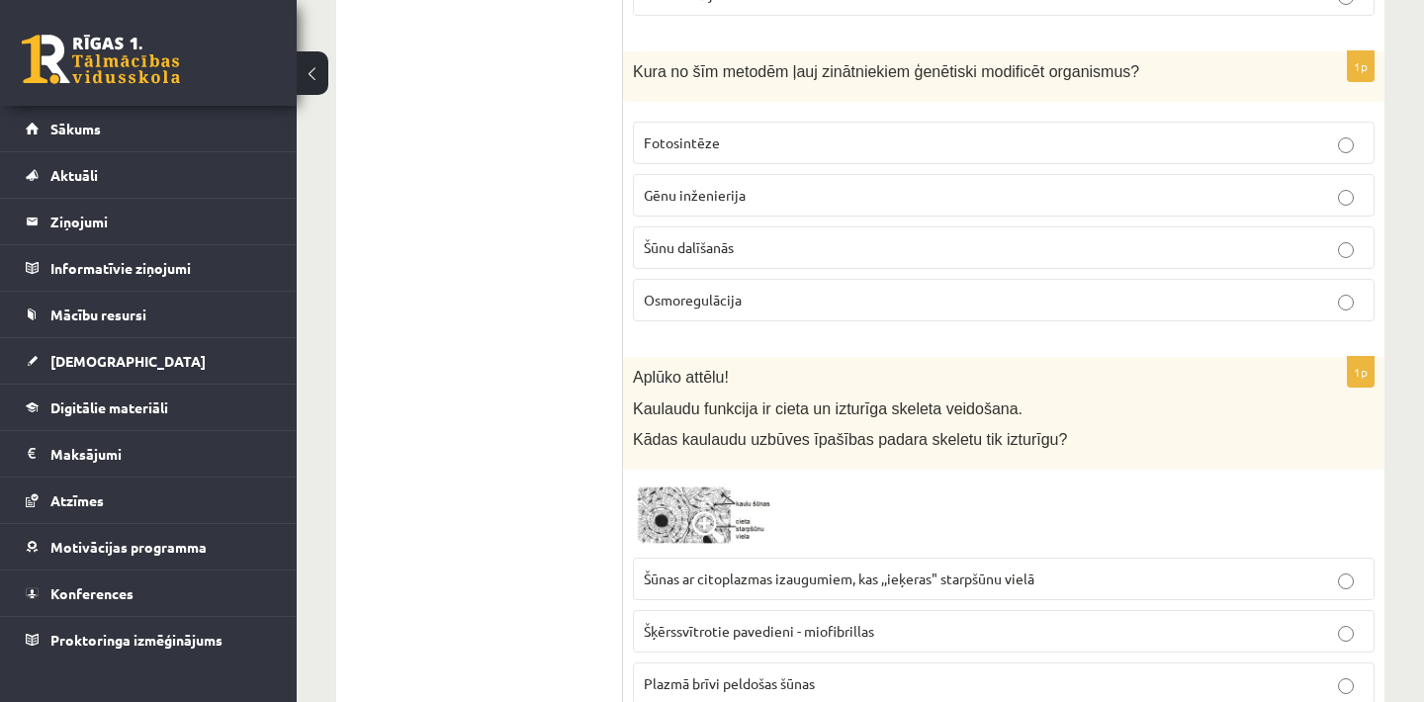
scroll to position [1741, 0]
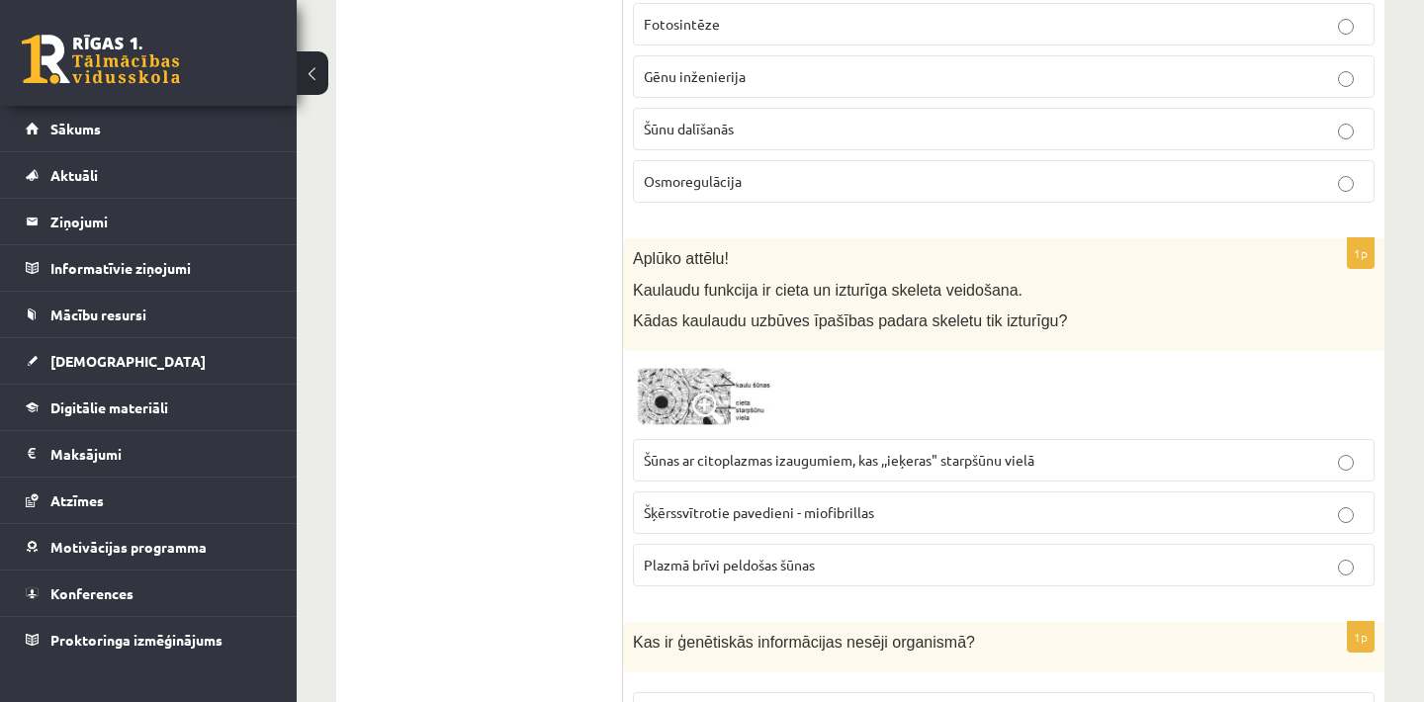
click at [696, 389] on img at bounding box center [707, 395] width 148 height 68
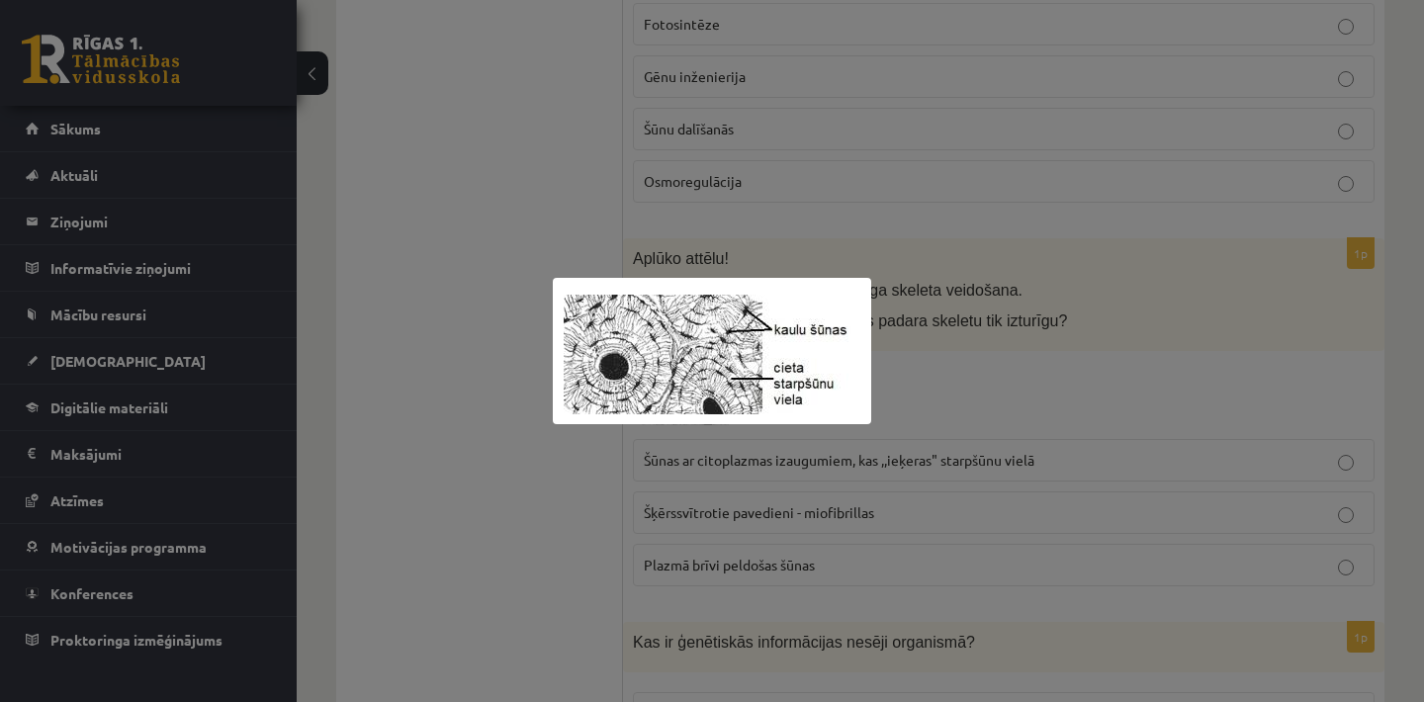
click at [973, 364] on div at bounding box center [712, 351] width 1424 height 702
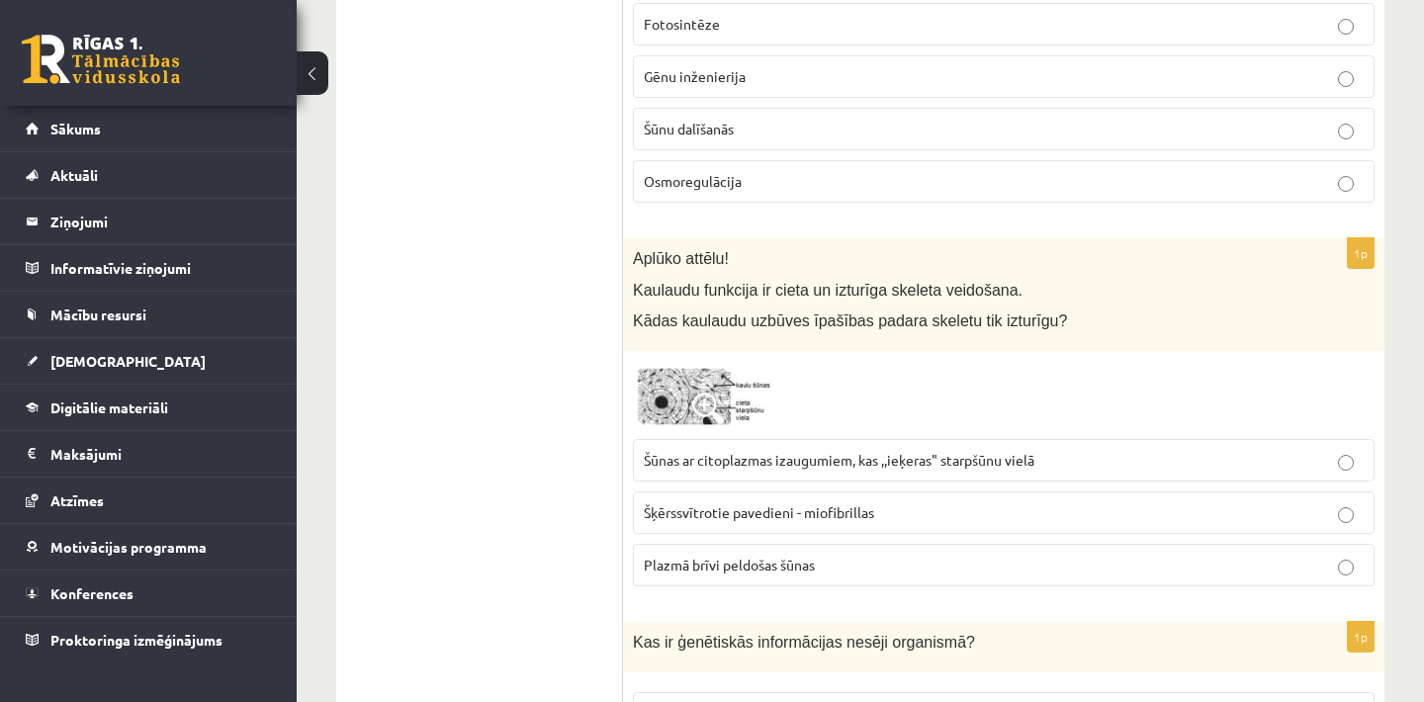
click at [924, 469] on span "Šūnas ar citoplazmas izaugumiem, kas ,,ieķeras" starpšūnu vielā" at bounding box center [839, 460] width 391 height 18
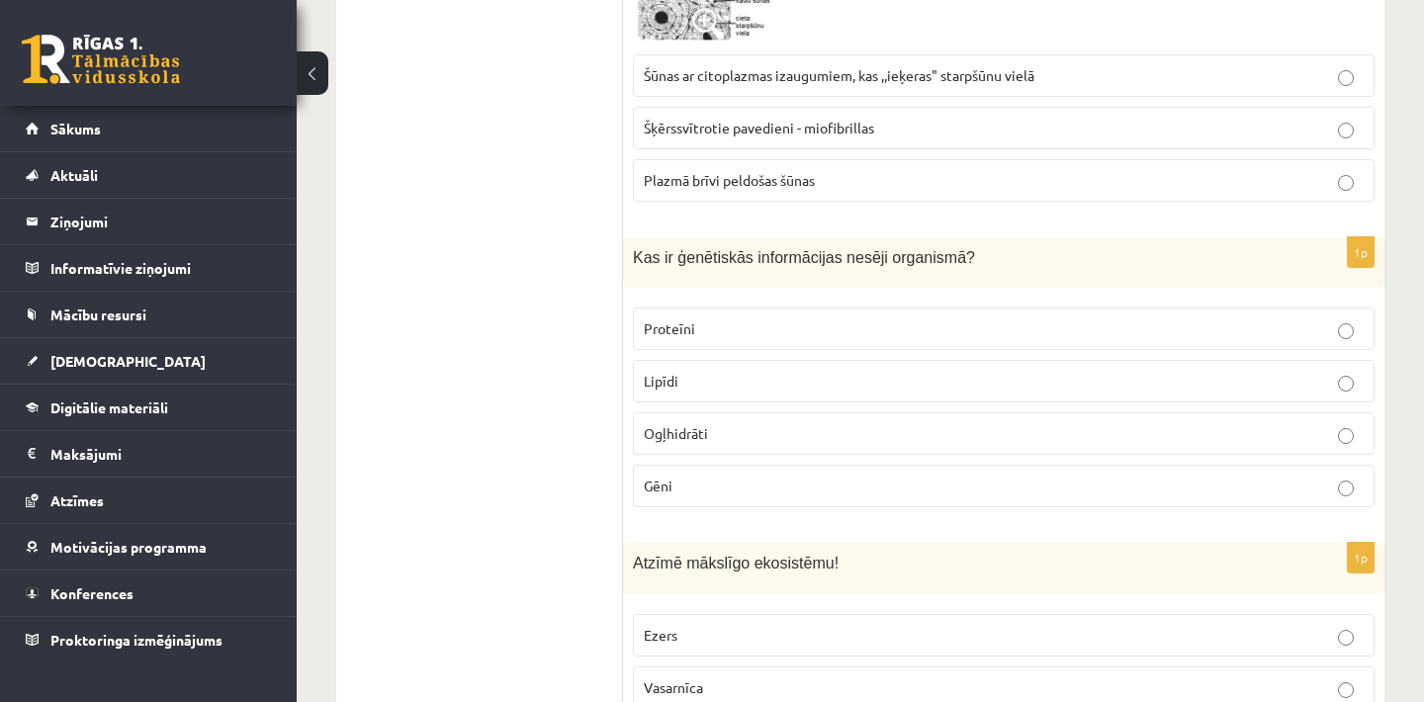
scroll to position [2176, 0]
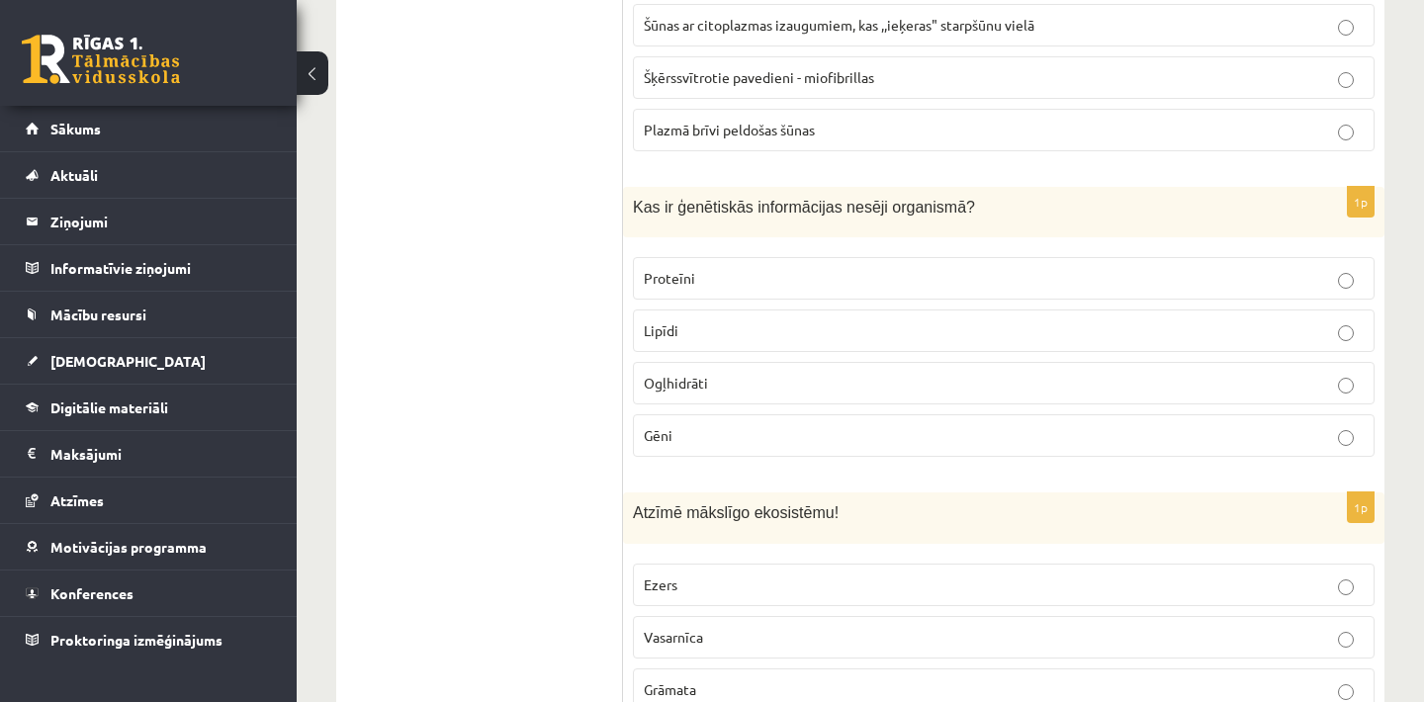
click at [739, 330] on p "Lipīdi" at bounding box center [1004, 330] width 720 height 21
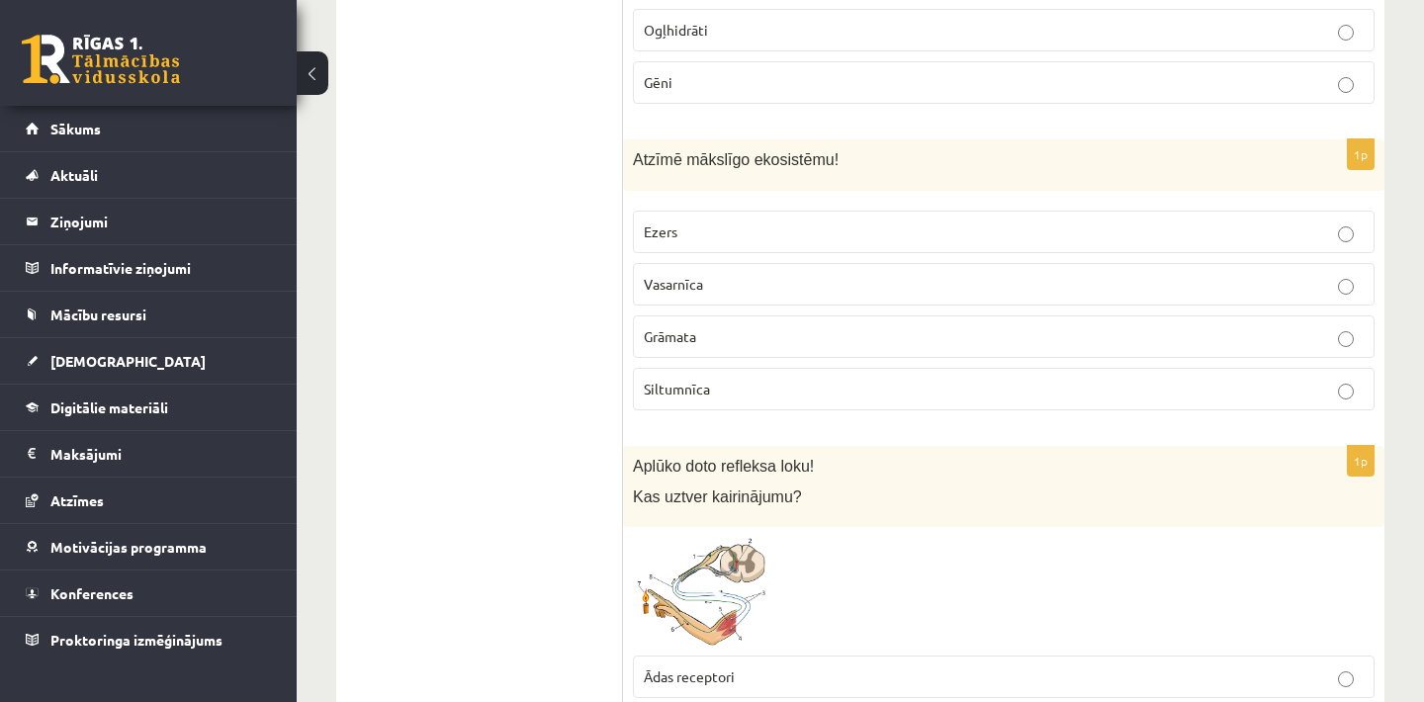
scroll to position [2532, 0]
click at [782, 384] on p "Siltumnīca" at bounding box center [1004, 386] width 720 height 21
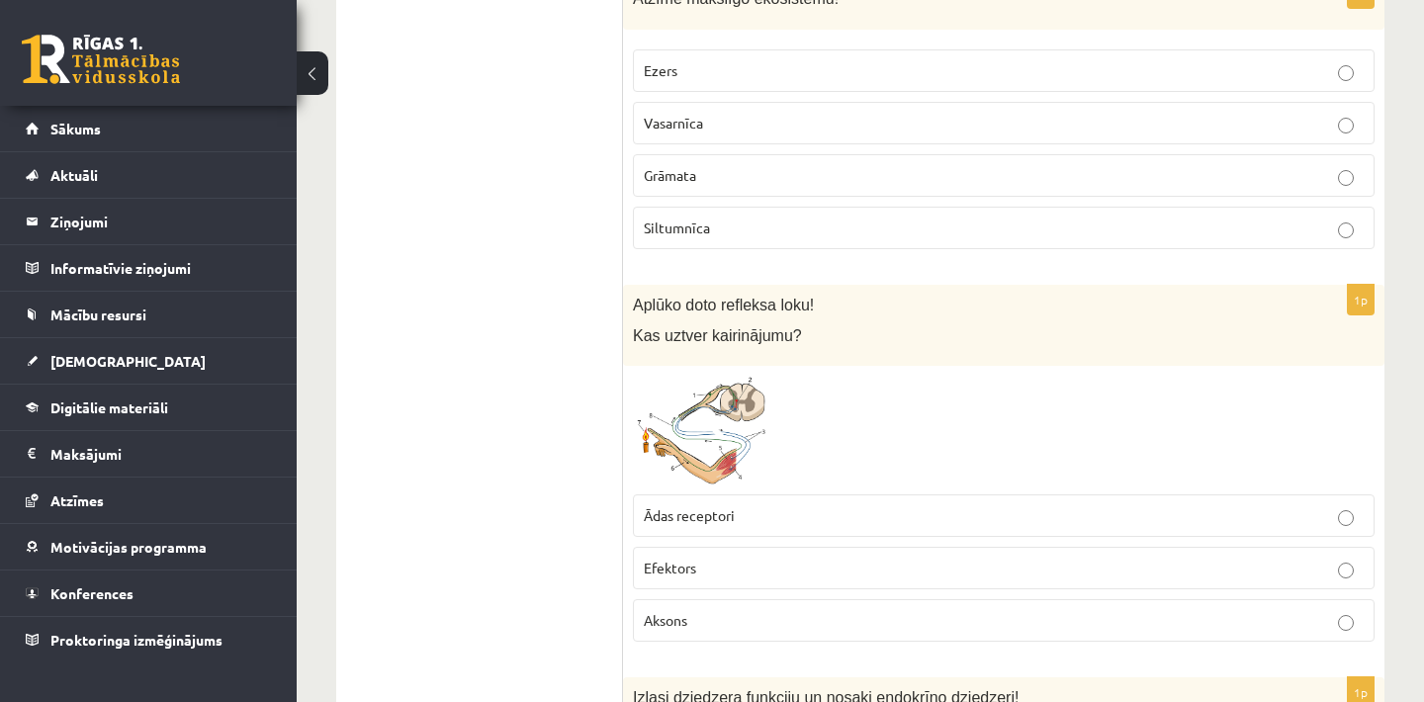
scroll to position [2730, 0]
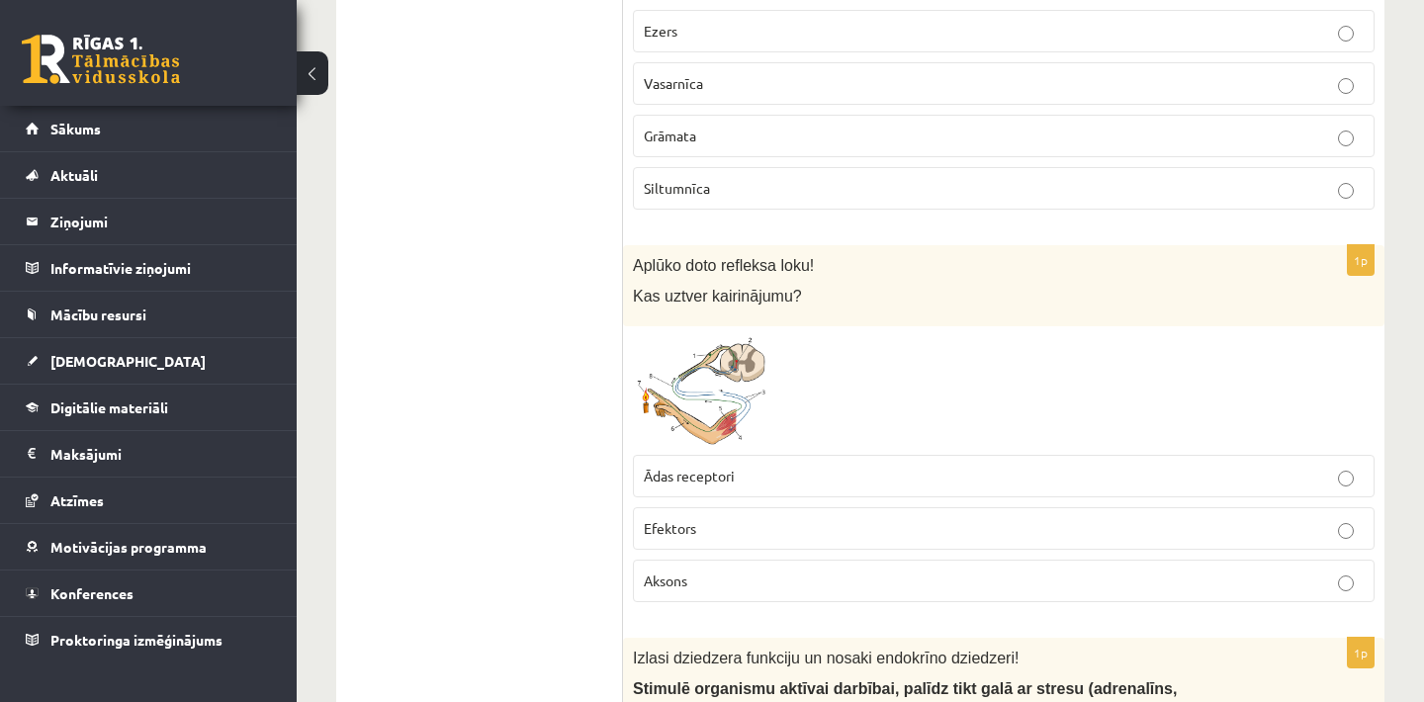
click at [726, 484] on span "Ādas receptori" at bounding box center [689, 476] width 91 height 18
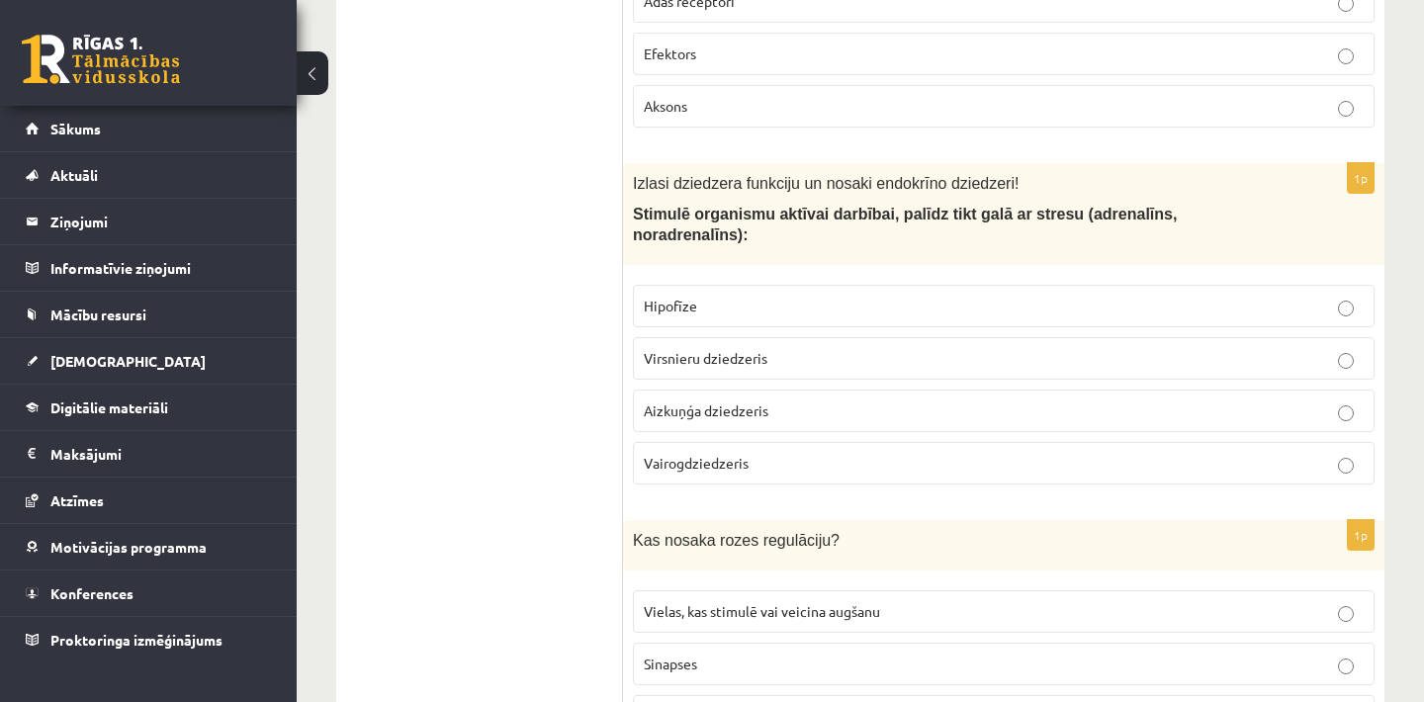
scroll to position [3244, 0]
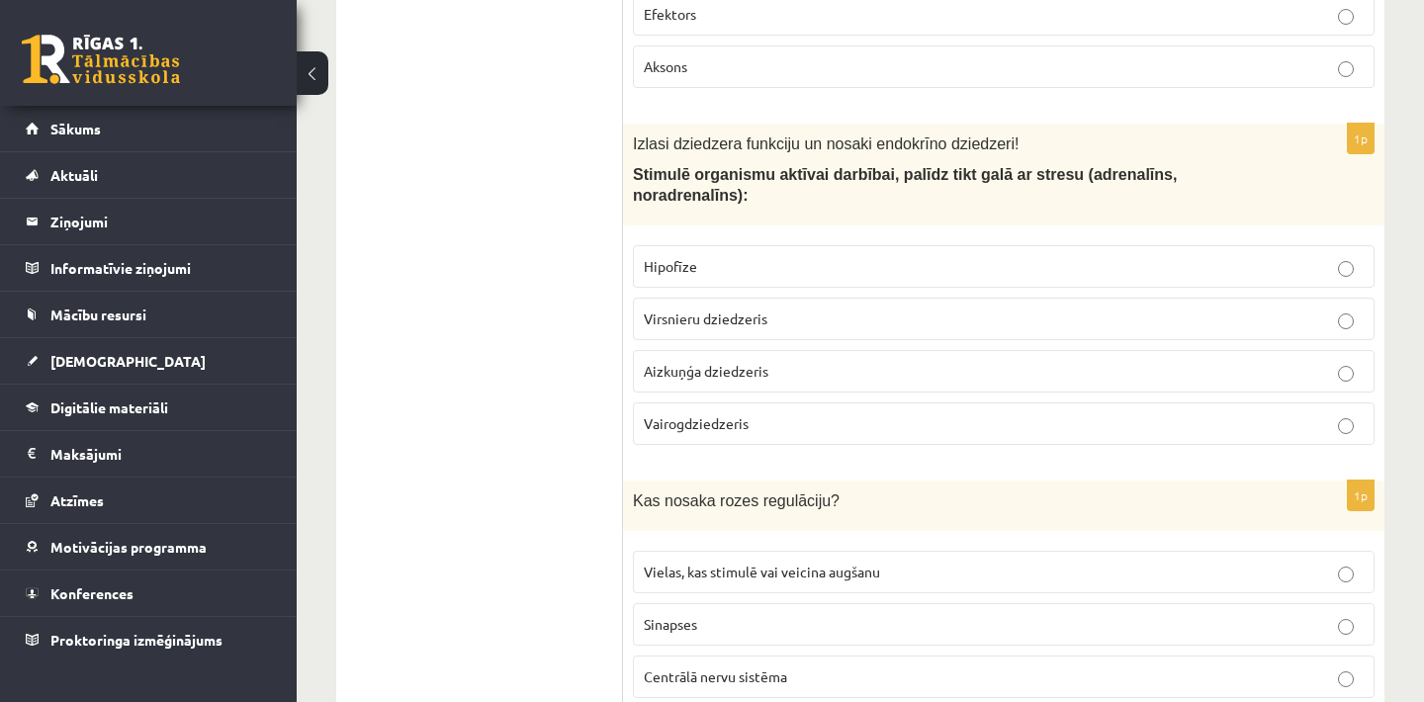
click at [797, 276] on p "Hipofīze" at bounding box center [1004, 266] width 720 height 21
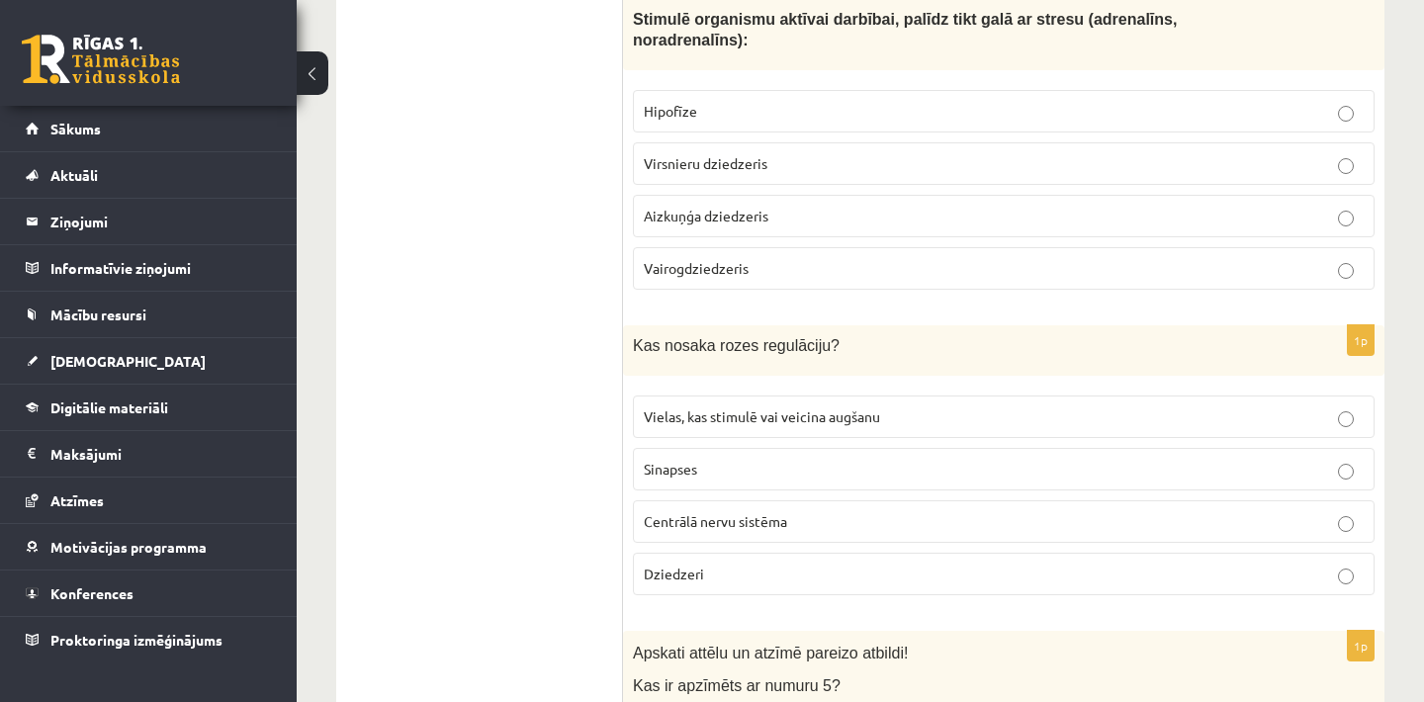
scroll to position [3442, 0]
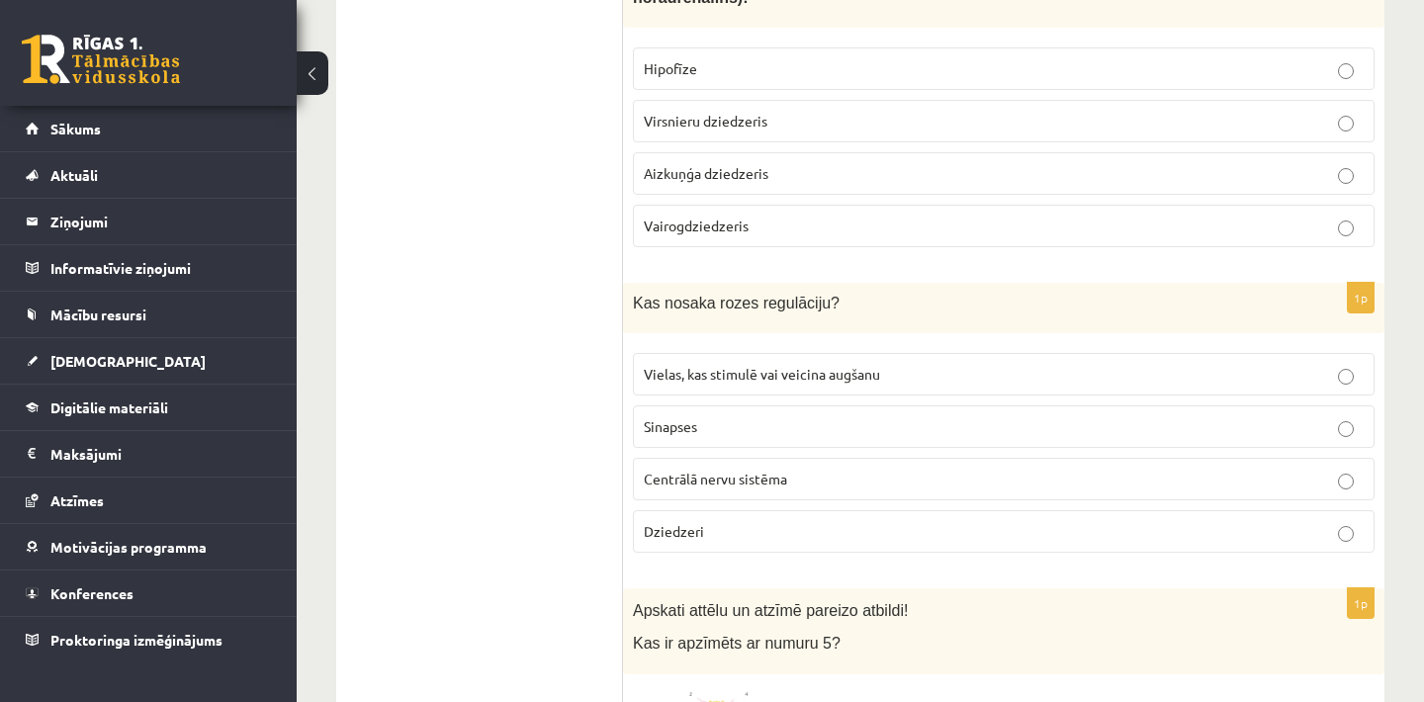
click at [752, 224] on p "Vairogdziedzeris" at bounding box center [1004, 226] width 720 height 21
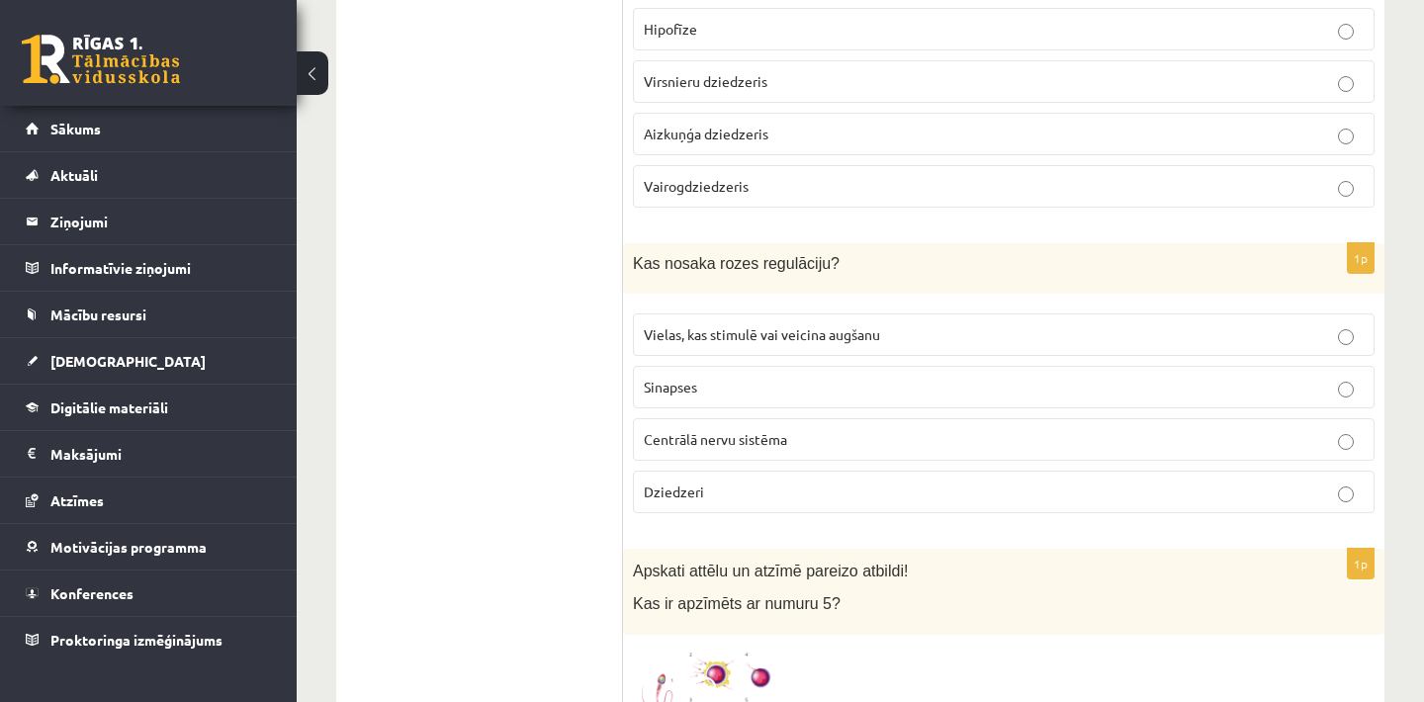
scroll to position [3561, 0]
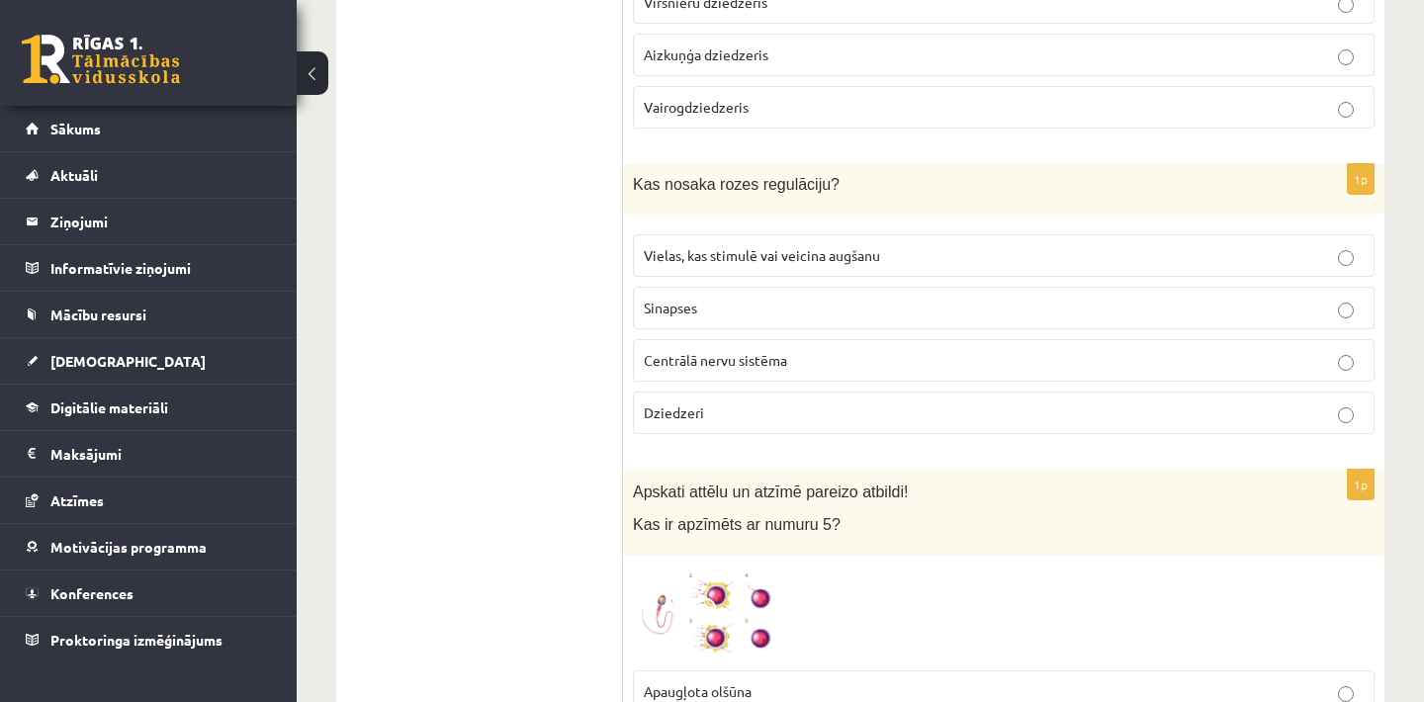
click at [854, 251] on label "Vielas, kas stimulē vai veicina augšanu" at bounding box center [1004, 255] width 742 height 43
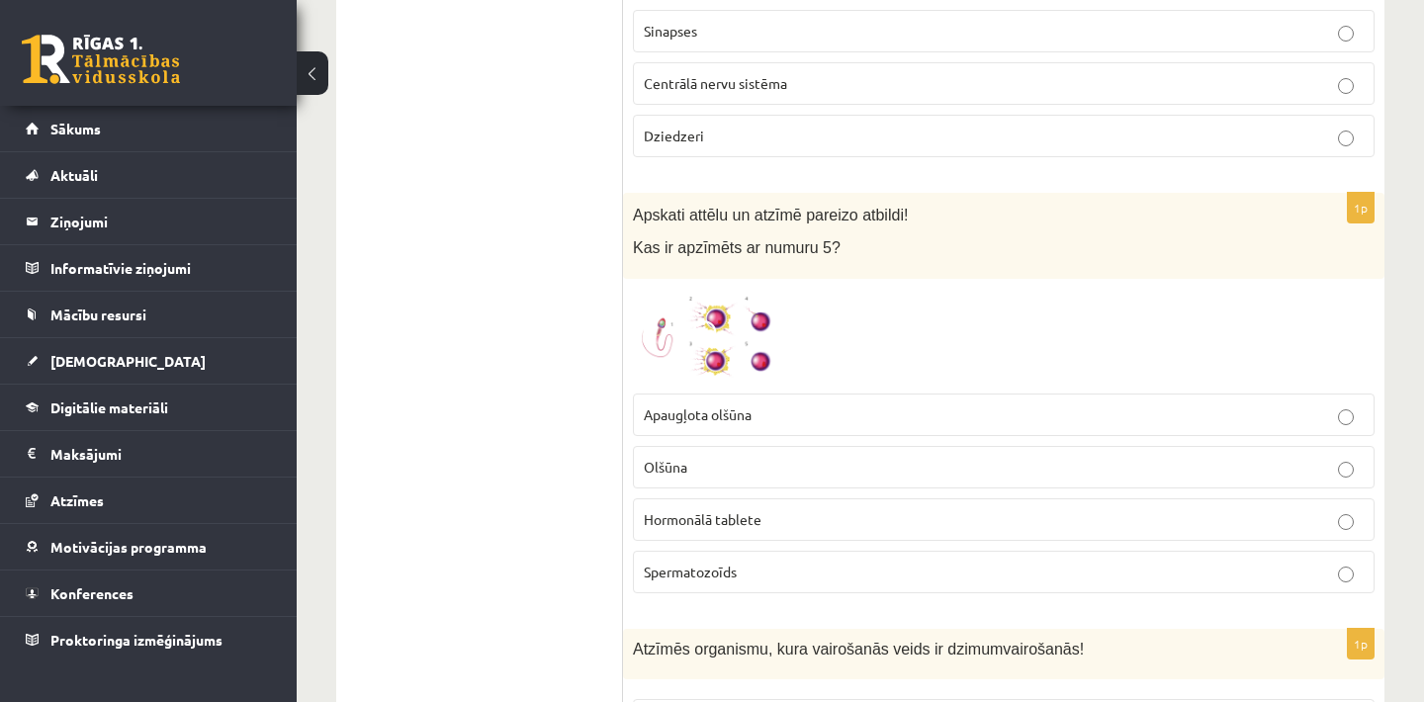
scroll to position [3917, 0]
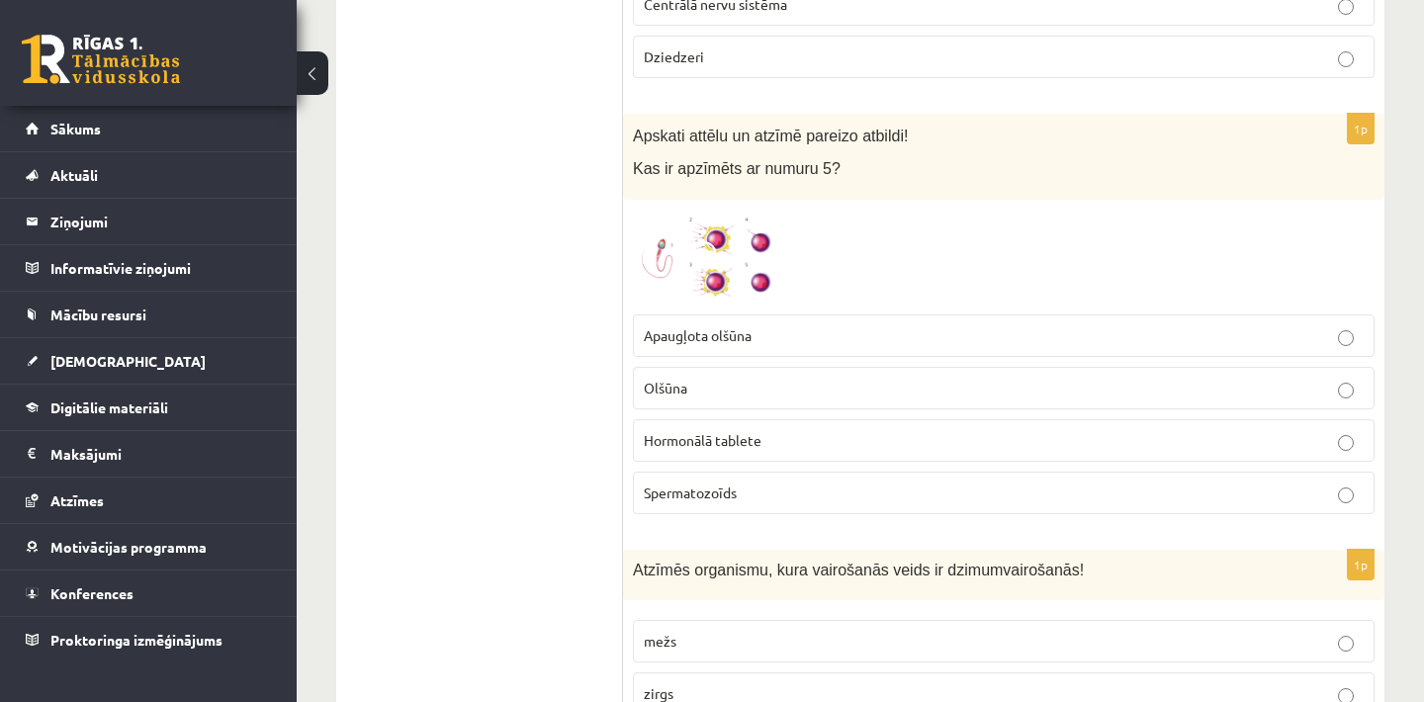
click at [686, 380] on label "Olšūna" at bounding box center [1004, 388] width 742 height 43
click at [739, 342] on span "Apaugļota olšūna" at bounding box center [698, 335] width 108 height 18
click at [766, 266] on img at bounding box center [707, 257] width 148 height 94
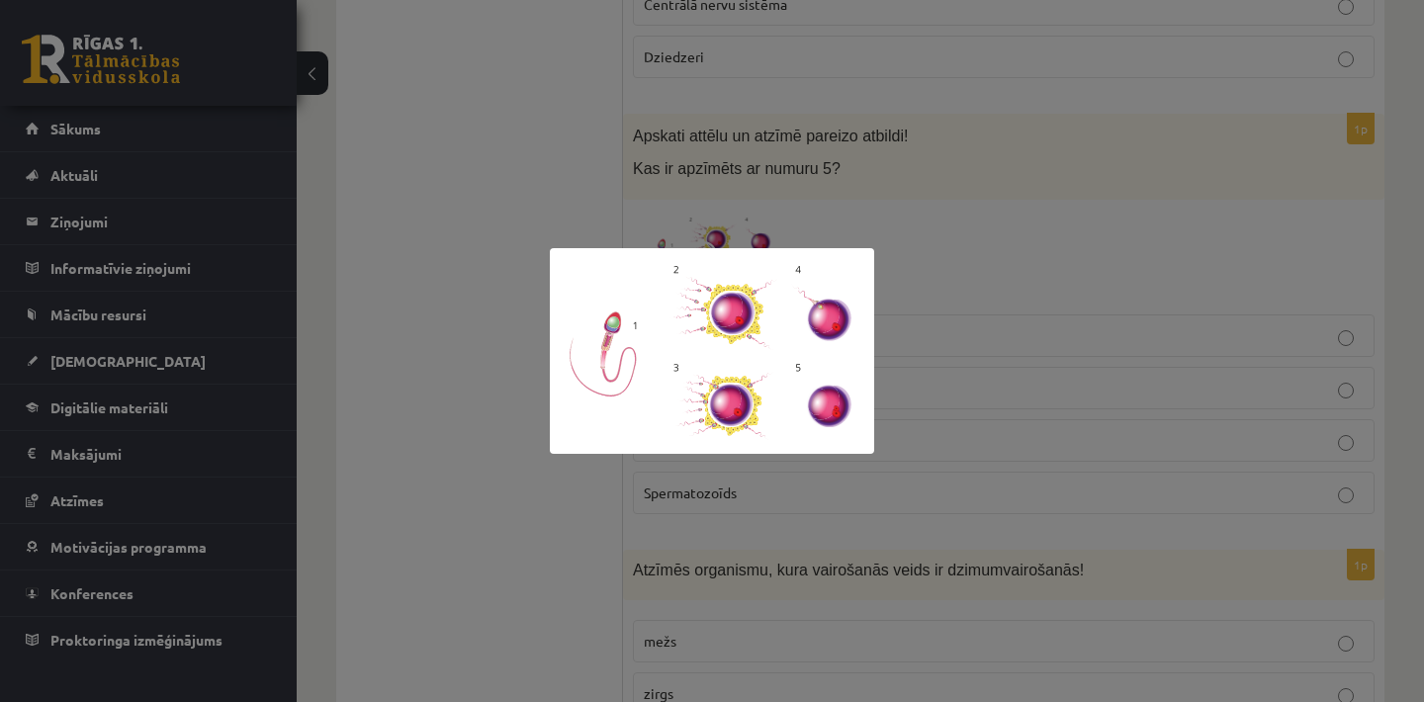
click at [1014, 231] on div at bounding box center [712, 351] width 1424 height 702
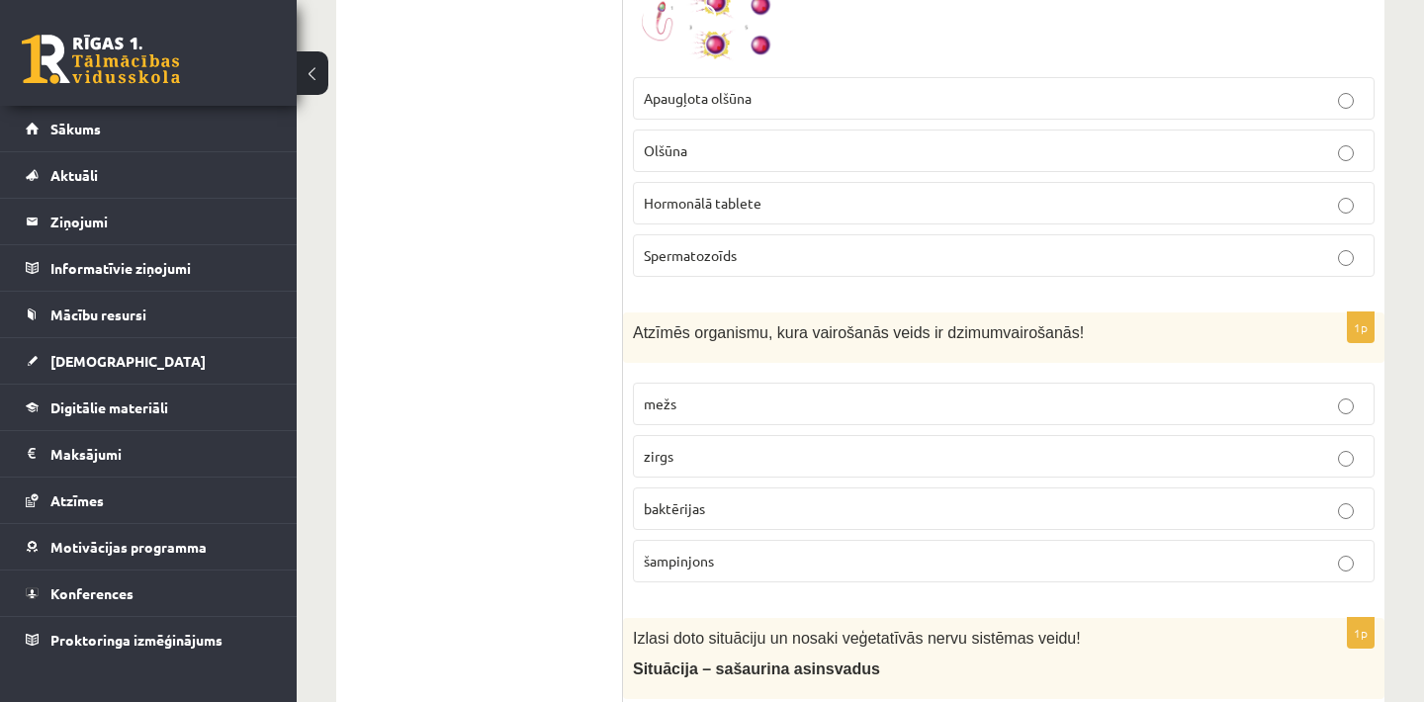
scroll to position [4273, 0]
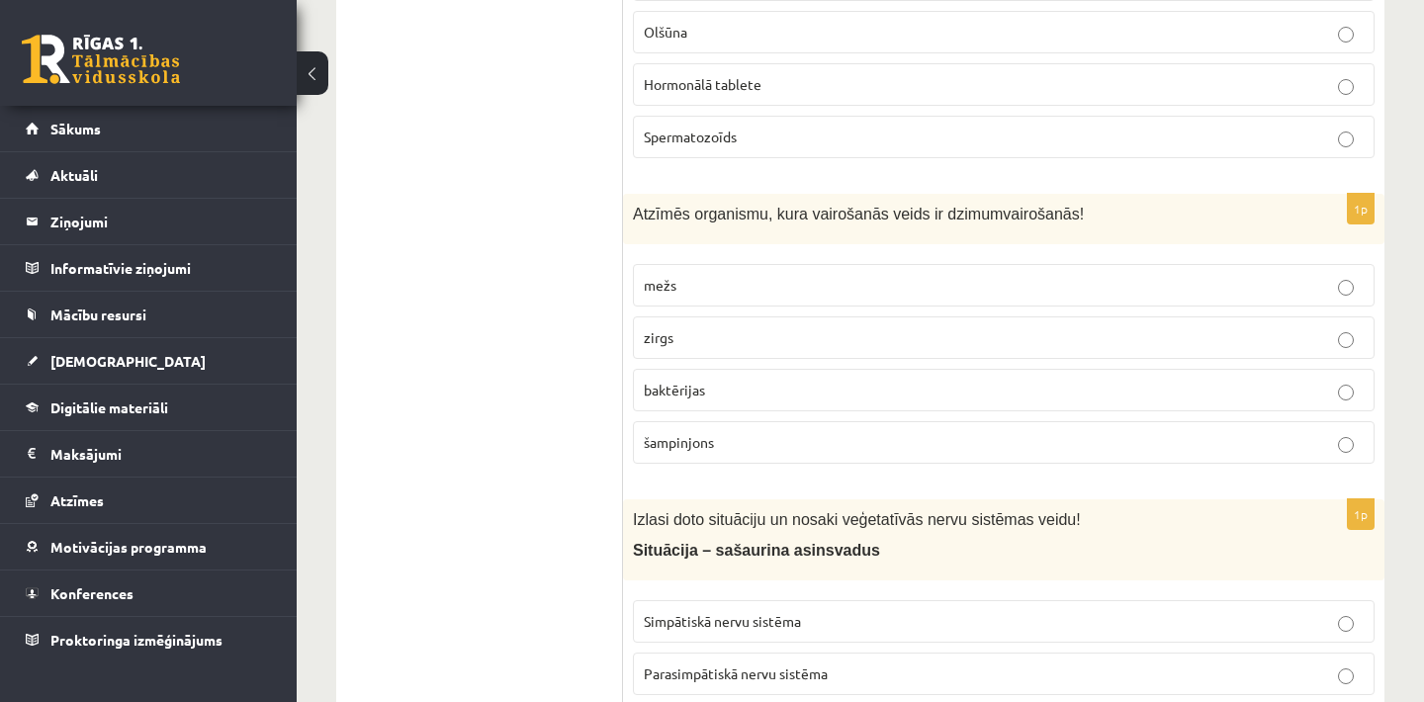
click at [739, 342] on p "zirgs" at bounding box center [1004, 337] width 720 height 21
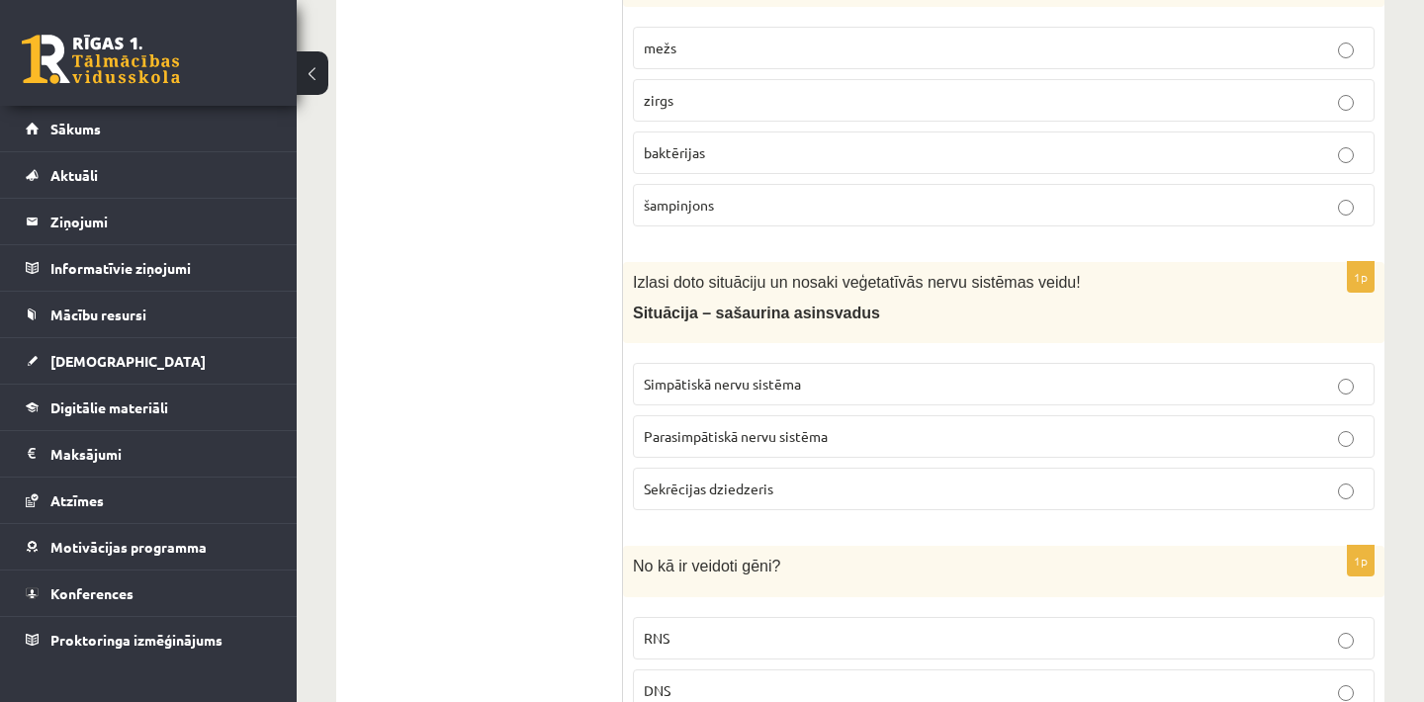
scroll to position [4550, 0]
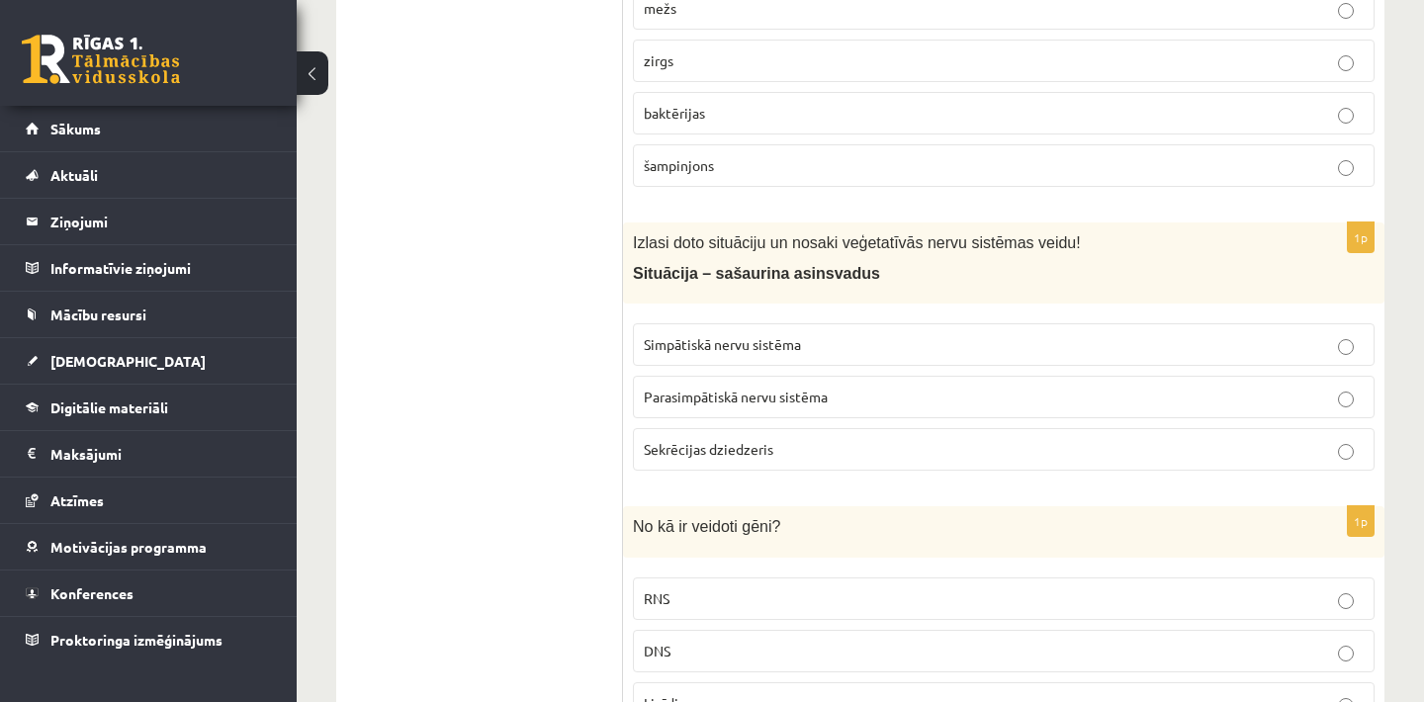
click at [790, 406] on span "Parasimpātiskā nervu sistēma" at bounding box center [736, 397] width 184 height 18
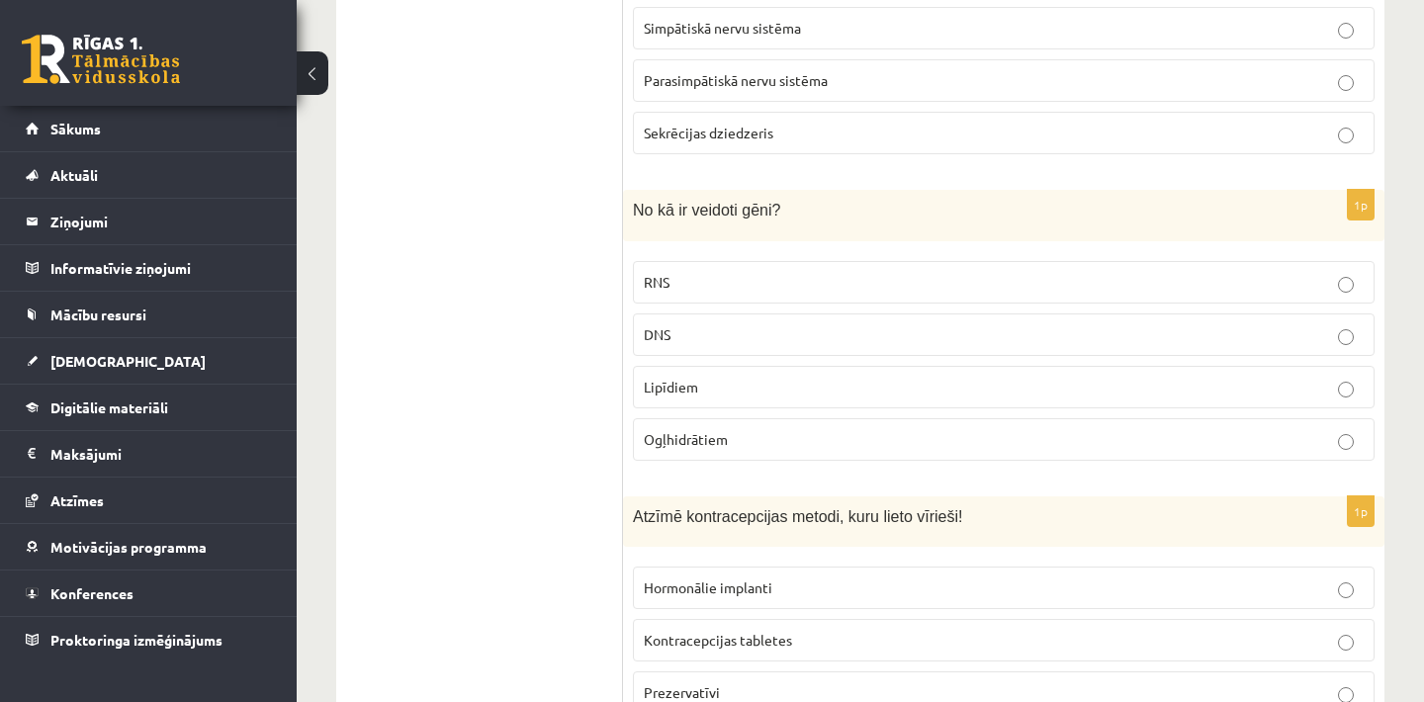
scroll to position [4985, 0]
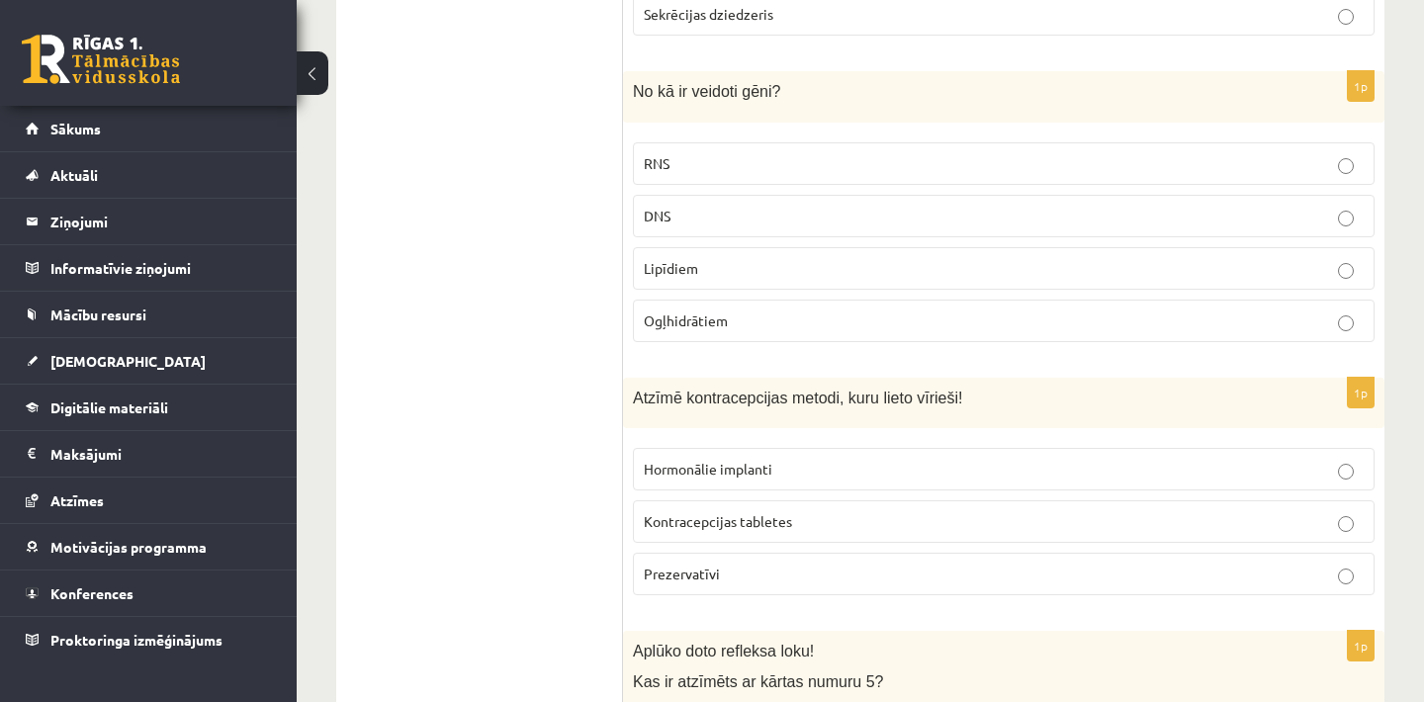
click at [681, 227] on p "DNS" at bounding box center [1004, 216] width 720 height 21
click at [789, 528] on span "Kontracepcijas tabletes" at bounding box center [718, 521] width 148 height 18
click at [796, 582] on p "Prezervatīvi" at bounding box center [1004, 574] width 720 height 21
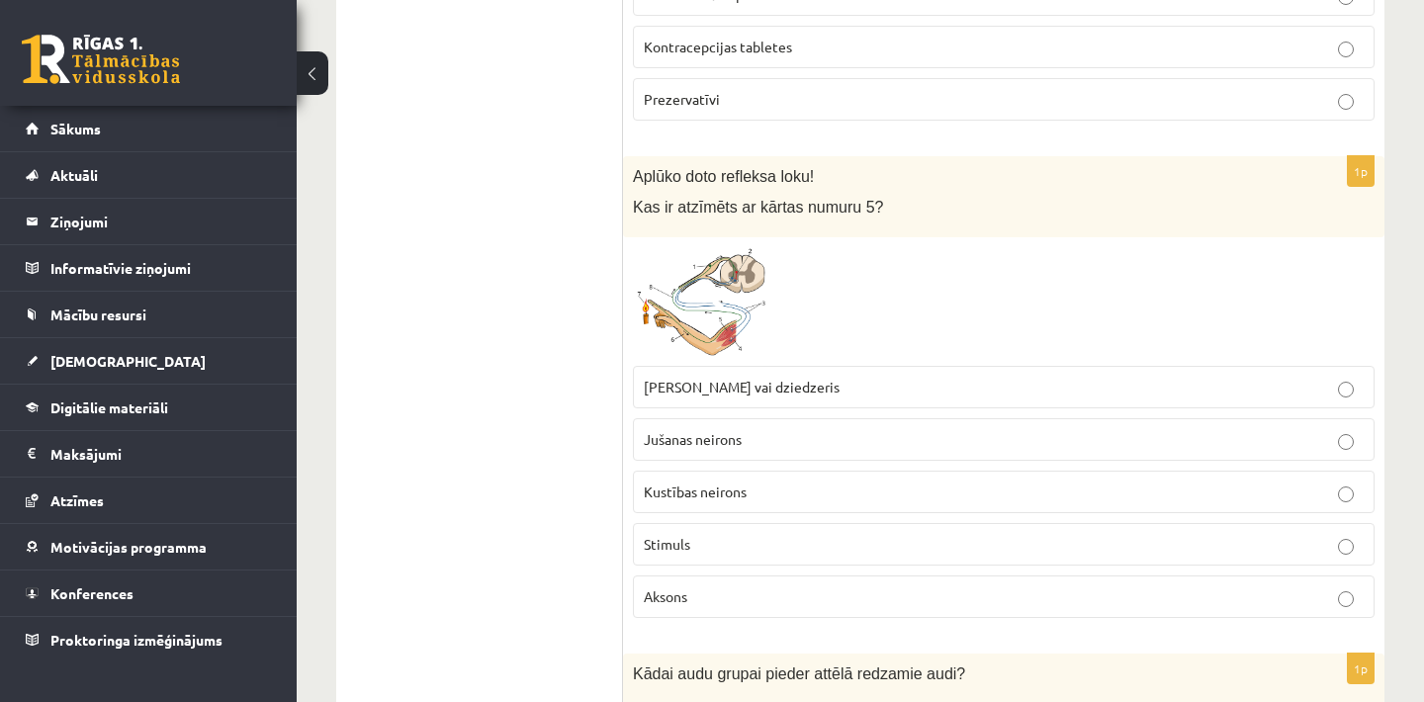
scroll to position [5539, 0]
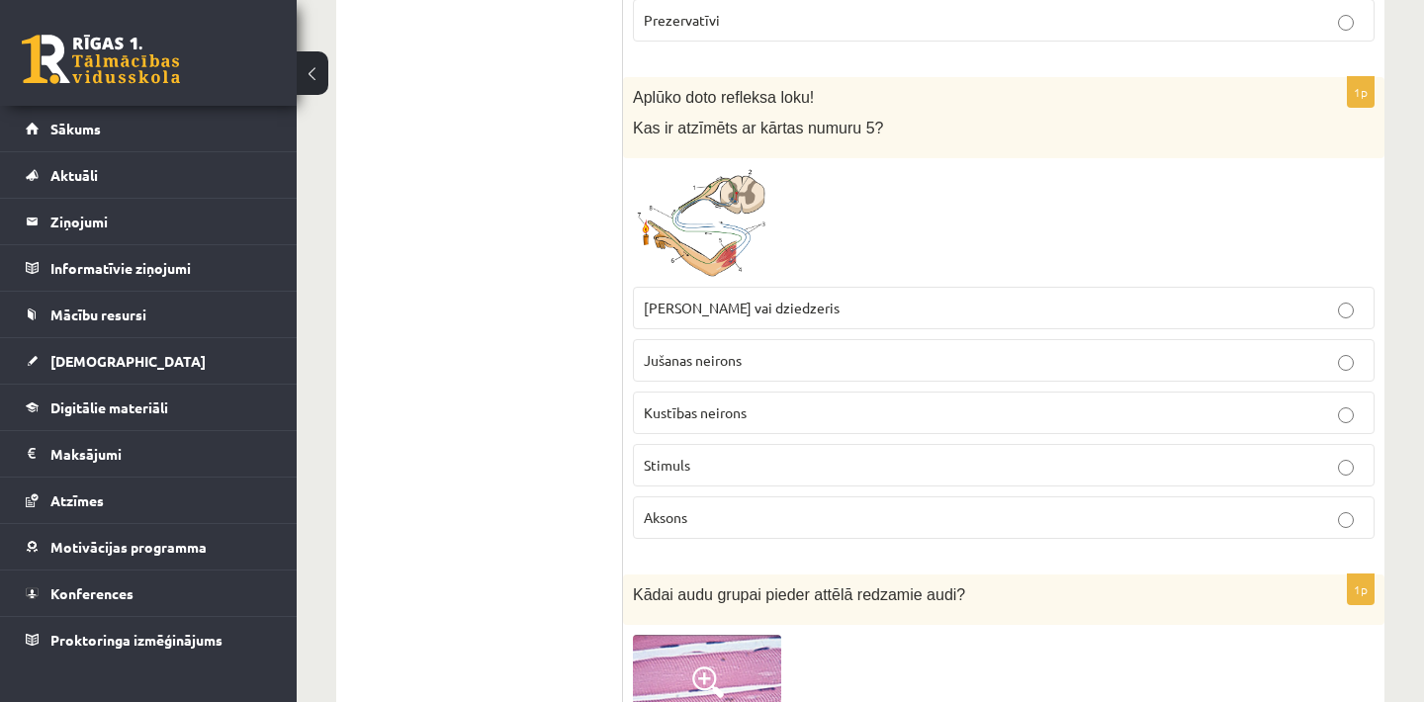
click at [721, 231] on span at bounding box center [708, 216] width 32 height 32
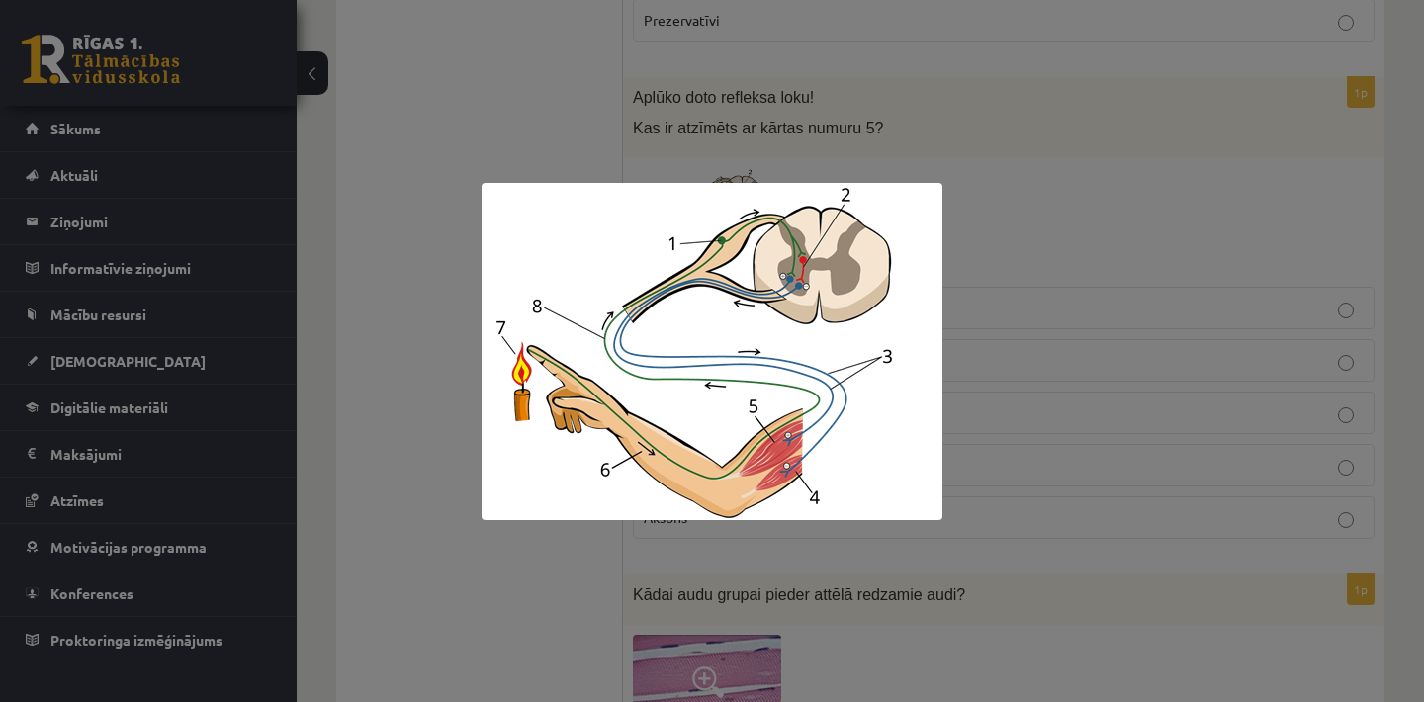
click at [1130, 261] on div at bounding box center [712, 351] width 1424 height 702
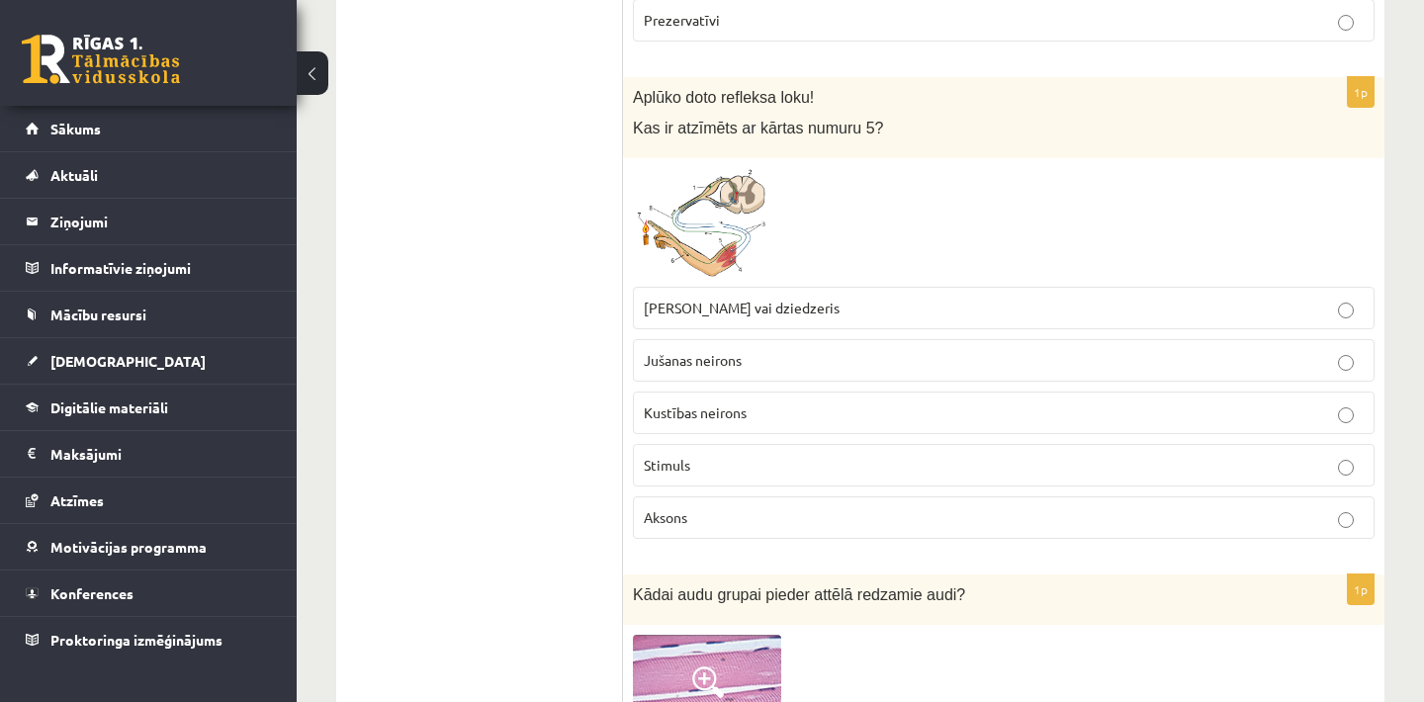
click at [819, 318] on p "[PERSON_NAME] vai dziedzeris" at bounding box center [1004, 308] width 720 height 21
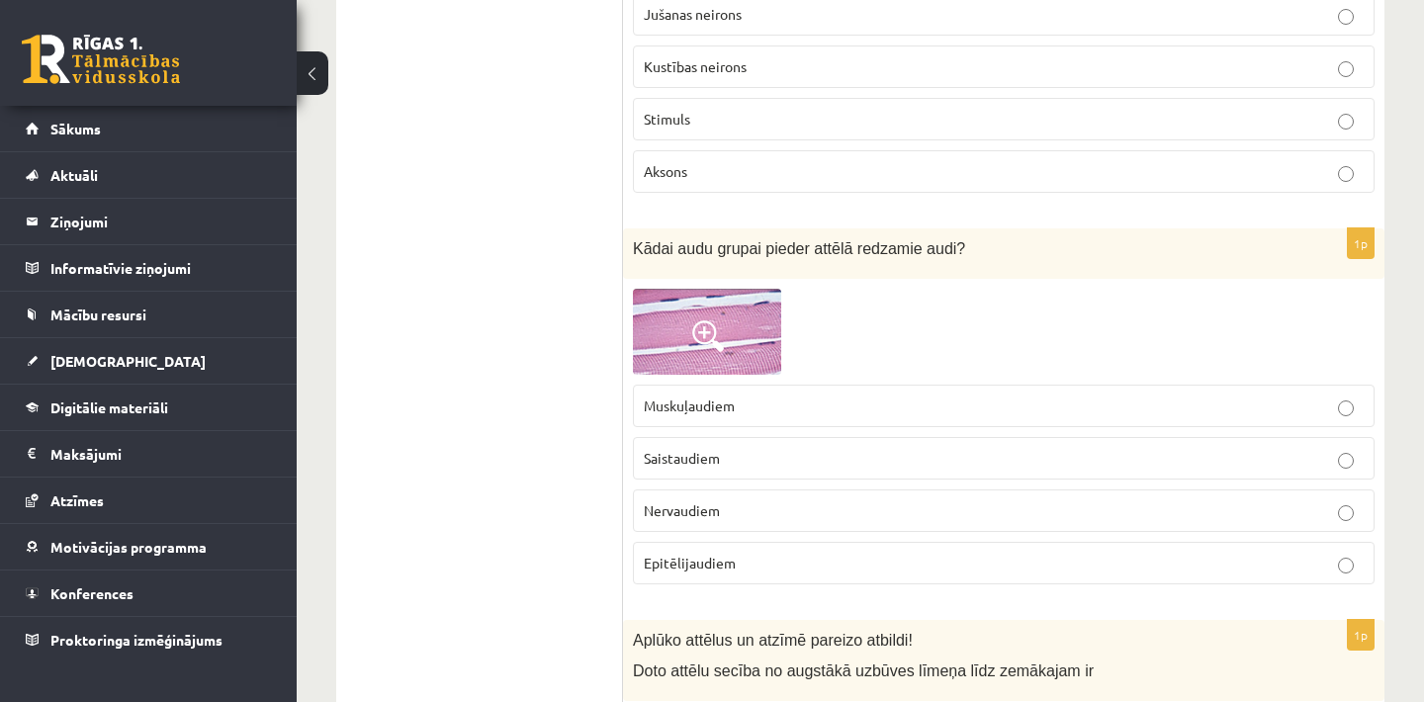
scroll to position [5935, 0]
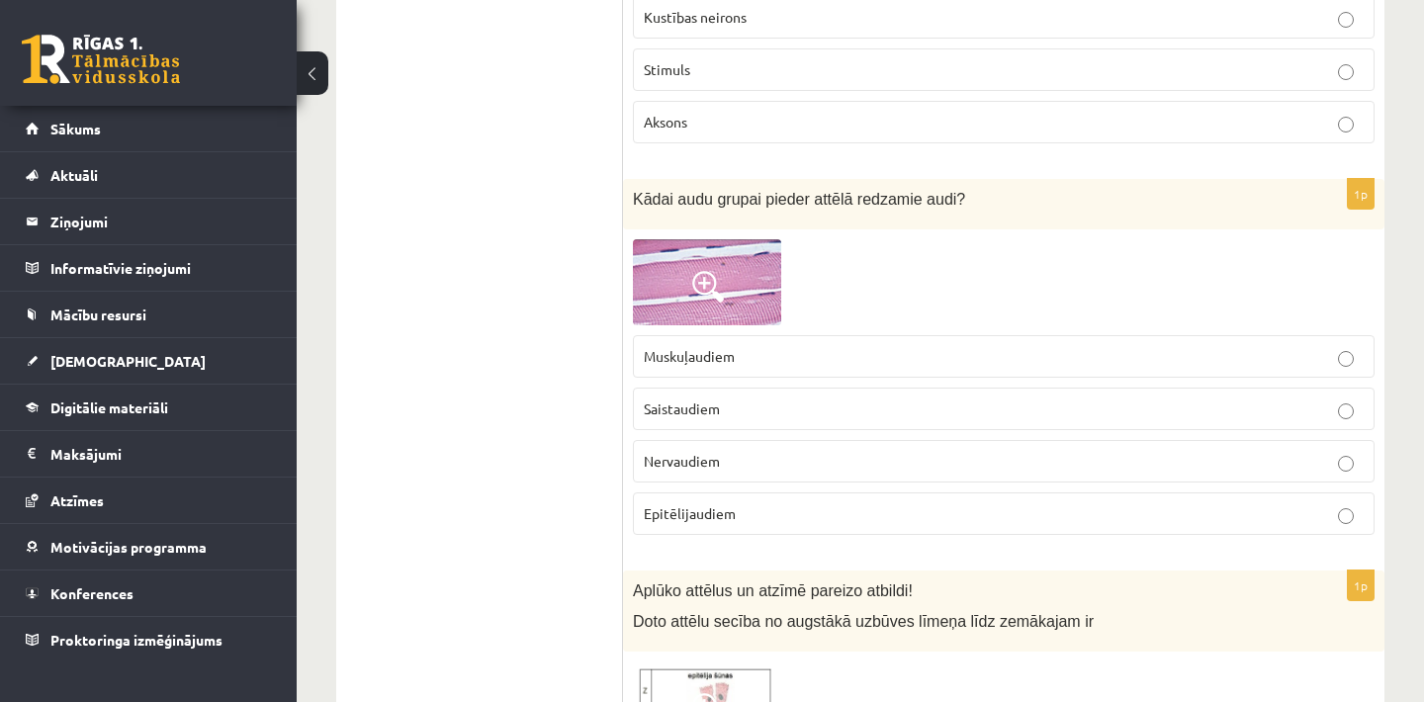
click at [703, 282] on span at bounding box center [708, 287] width 32 height 32
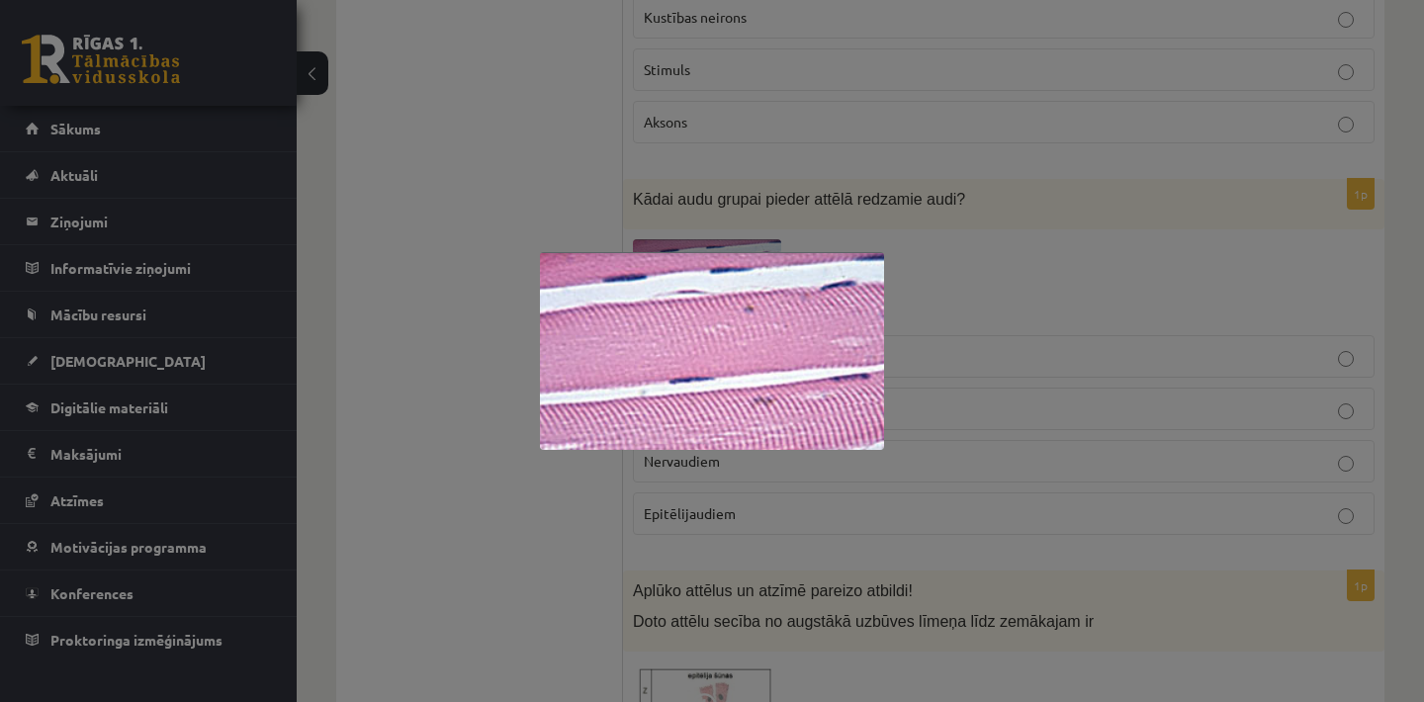
click at [987, 370] on div at bounding box center [712, 351] width 1424 height 702
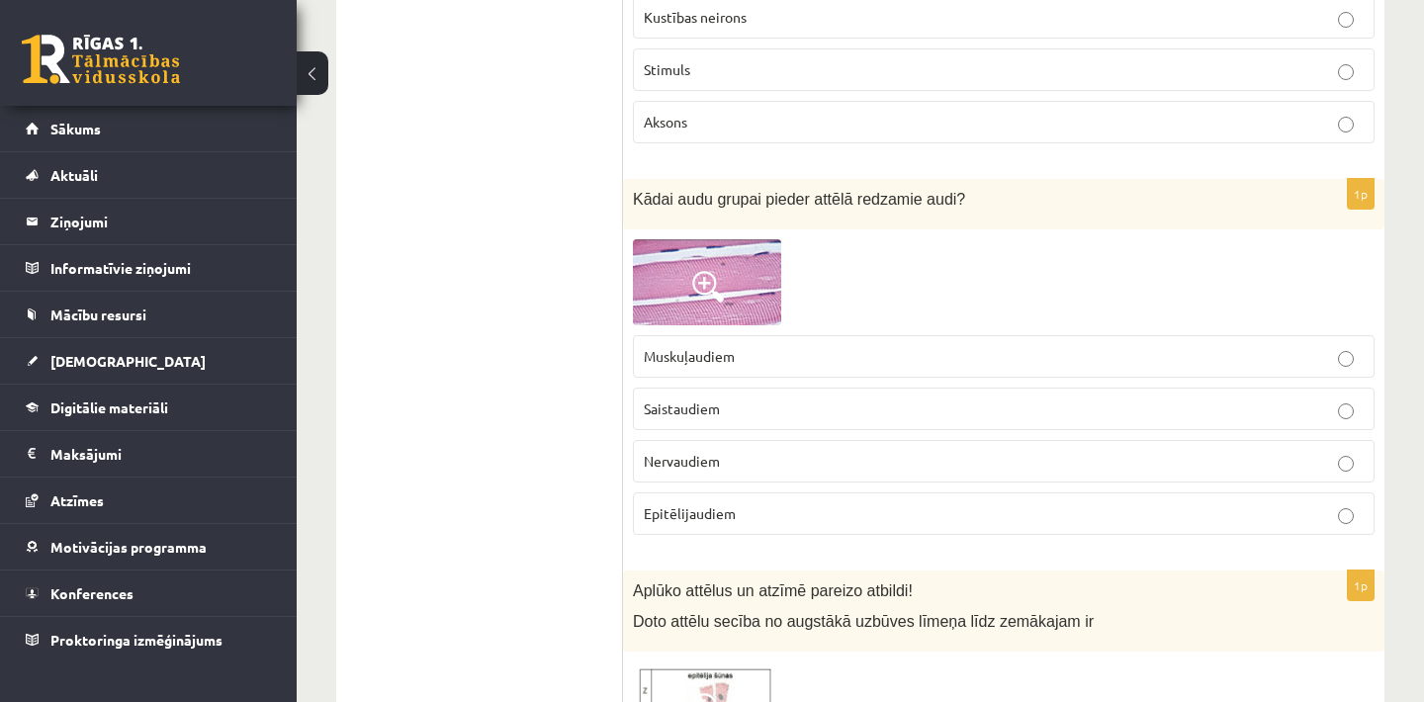
click at [772, 472] on p "Nervaudiem" at bounding box center [1004, 461] width 720 height 21
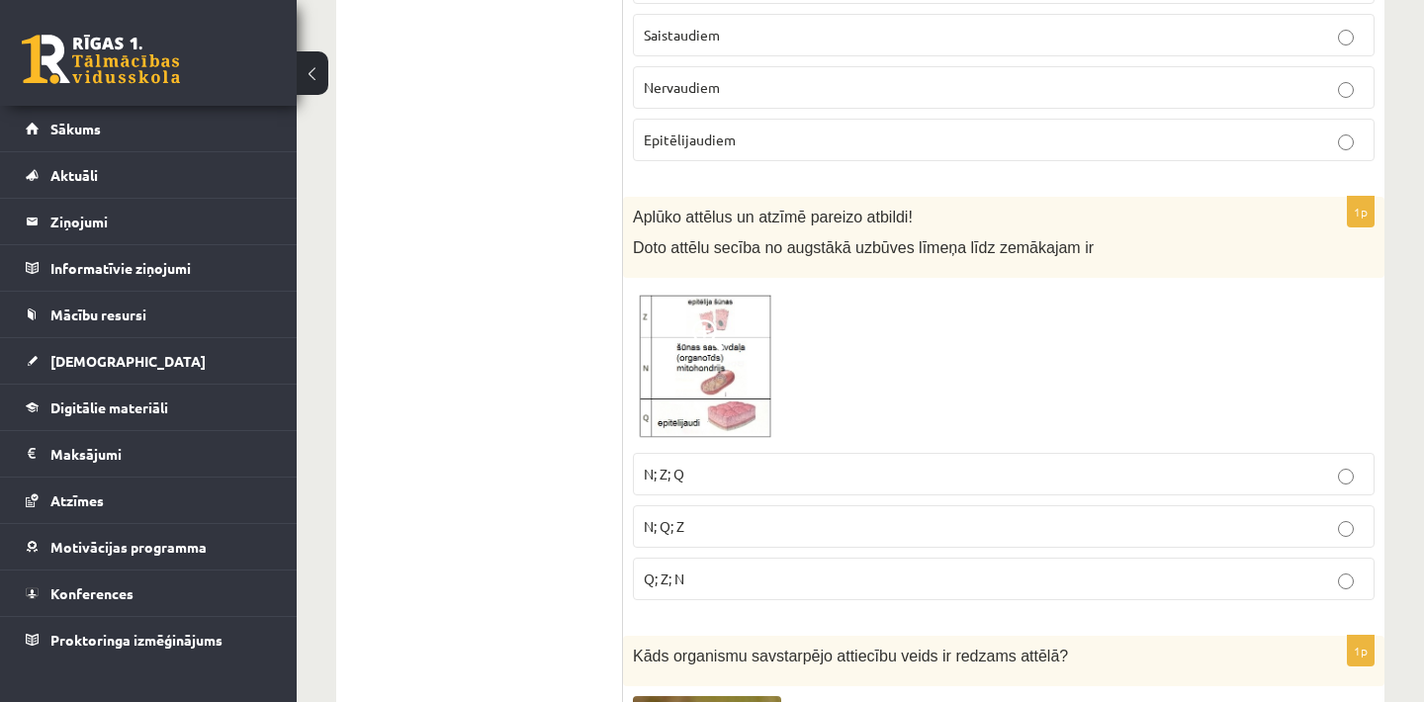
scroll to position [6330, 0]
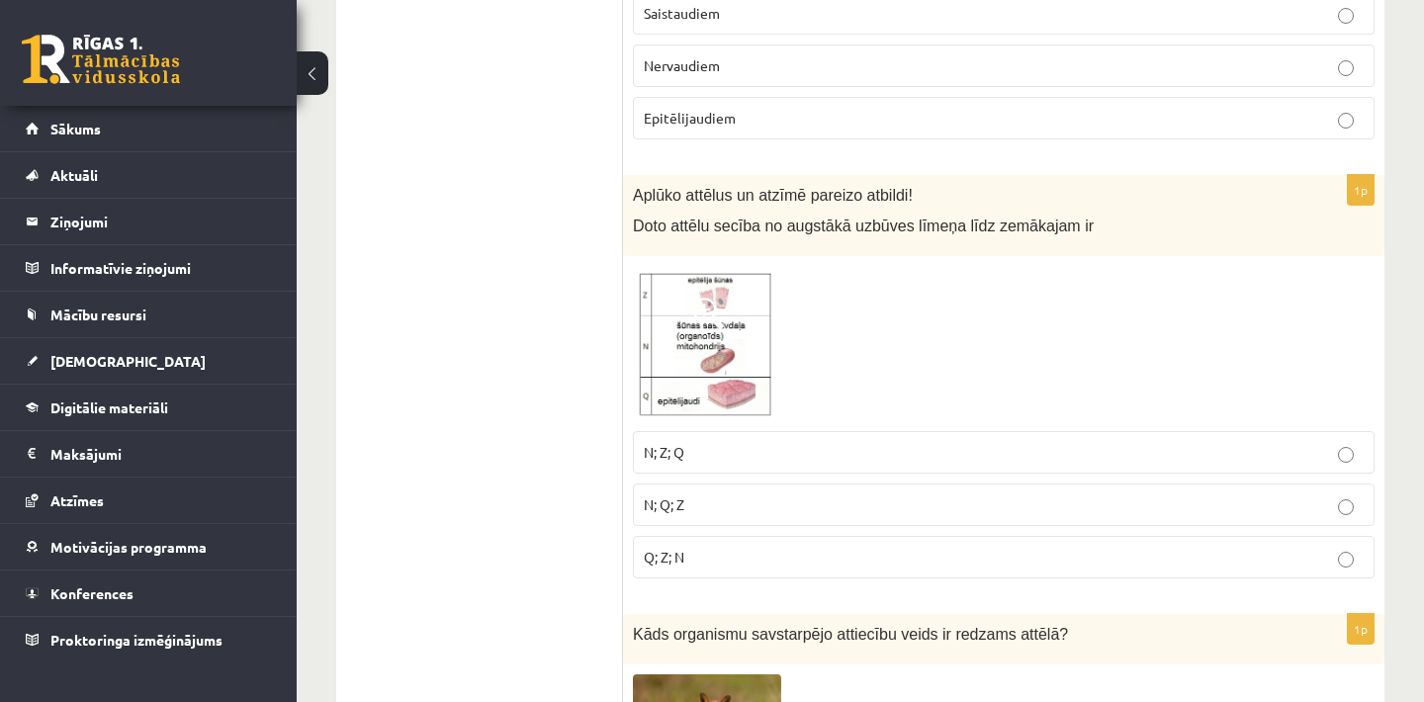
click at [736, 327] on img at bounding box center [707, 343] width 148 height 155
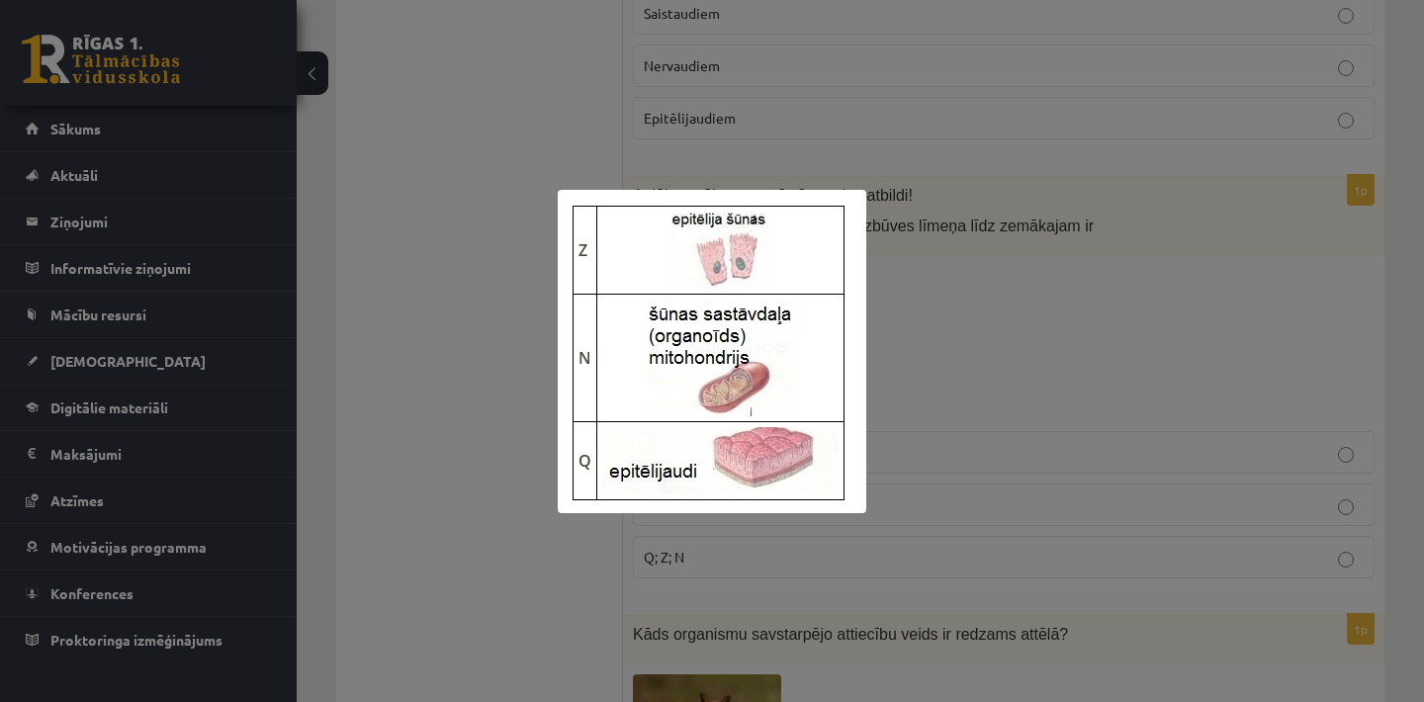
click at [1034, 367] on div at bounding box center [712, 351] width 1424 height 702
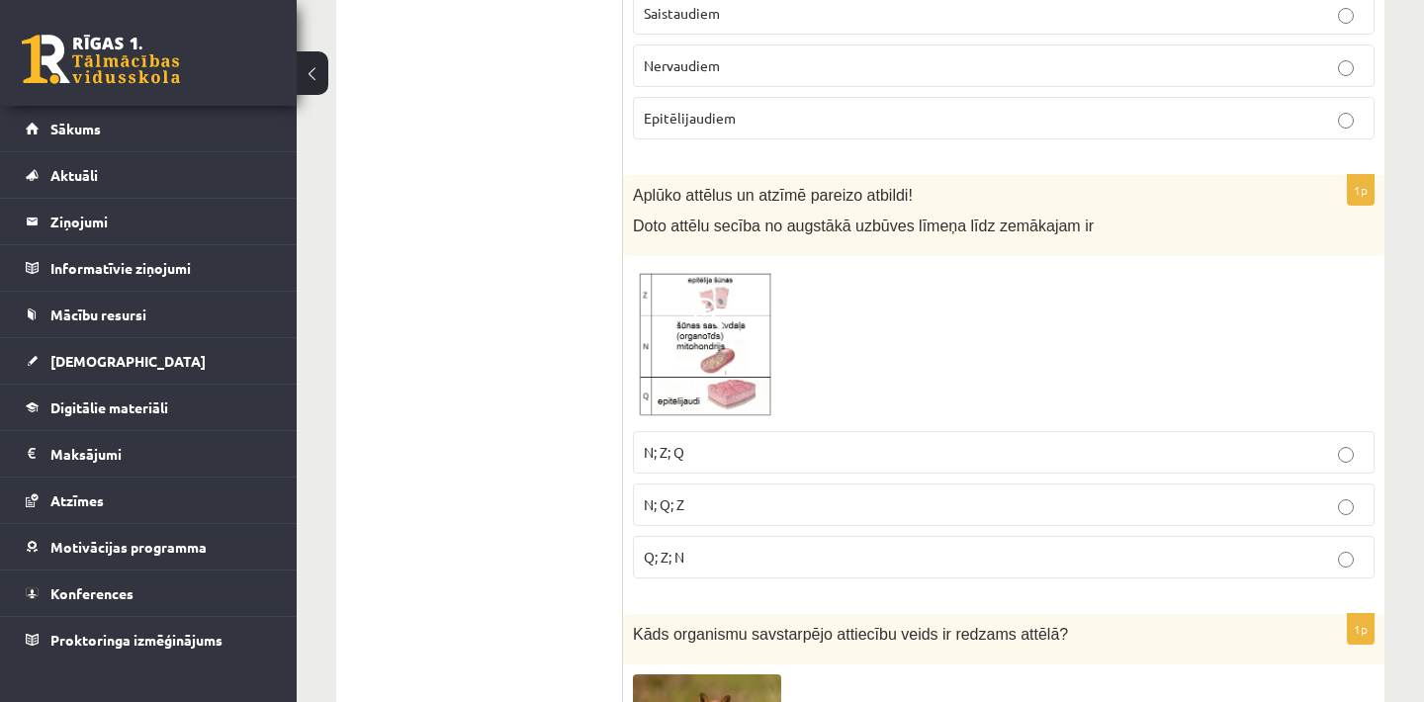
click at [835, 474] on label "N; Z; Q" at bounding box center [1004, 452] width 742 height 43
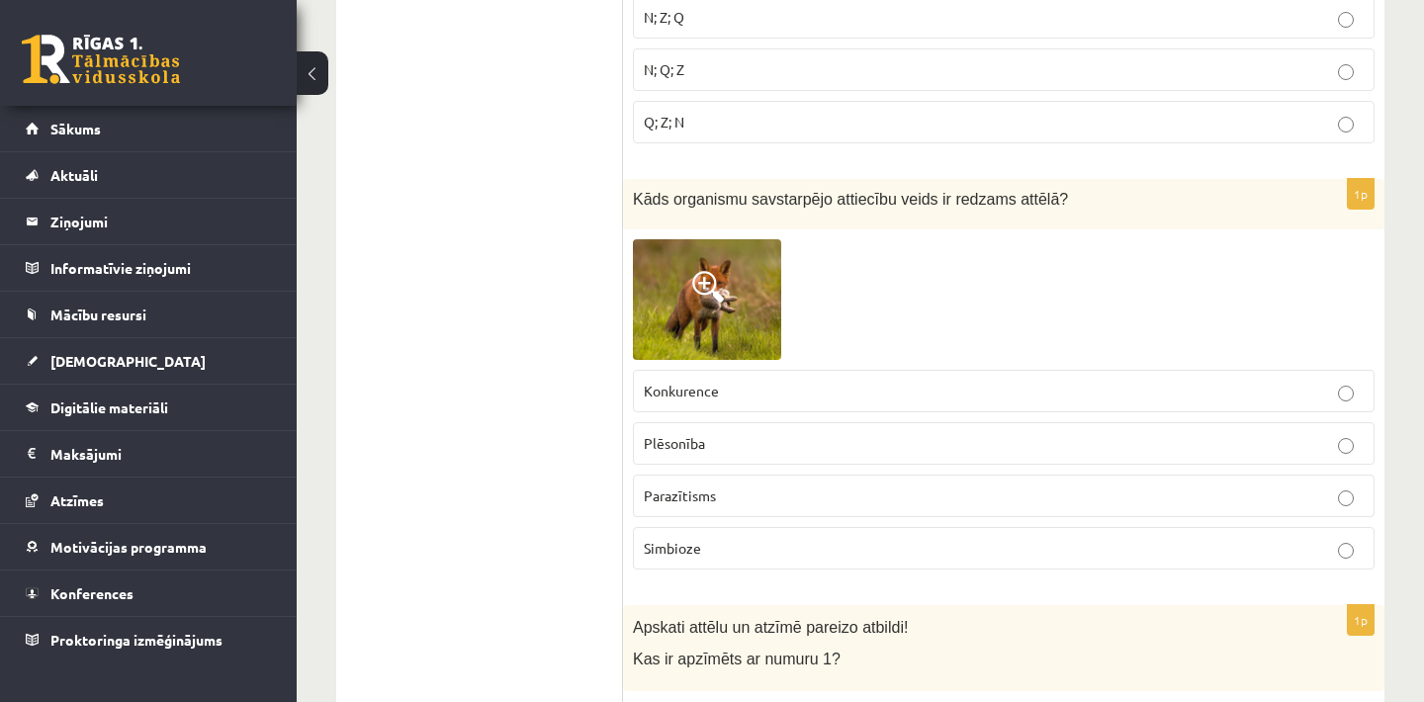
scroll to position [6805, 0]
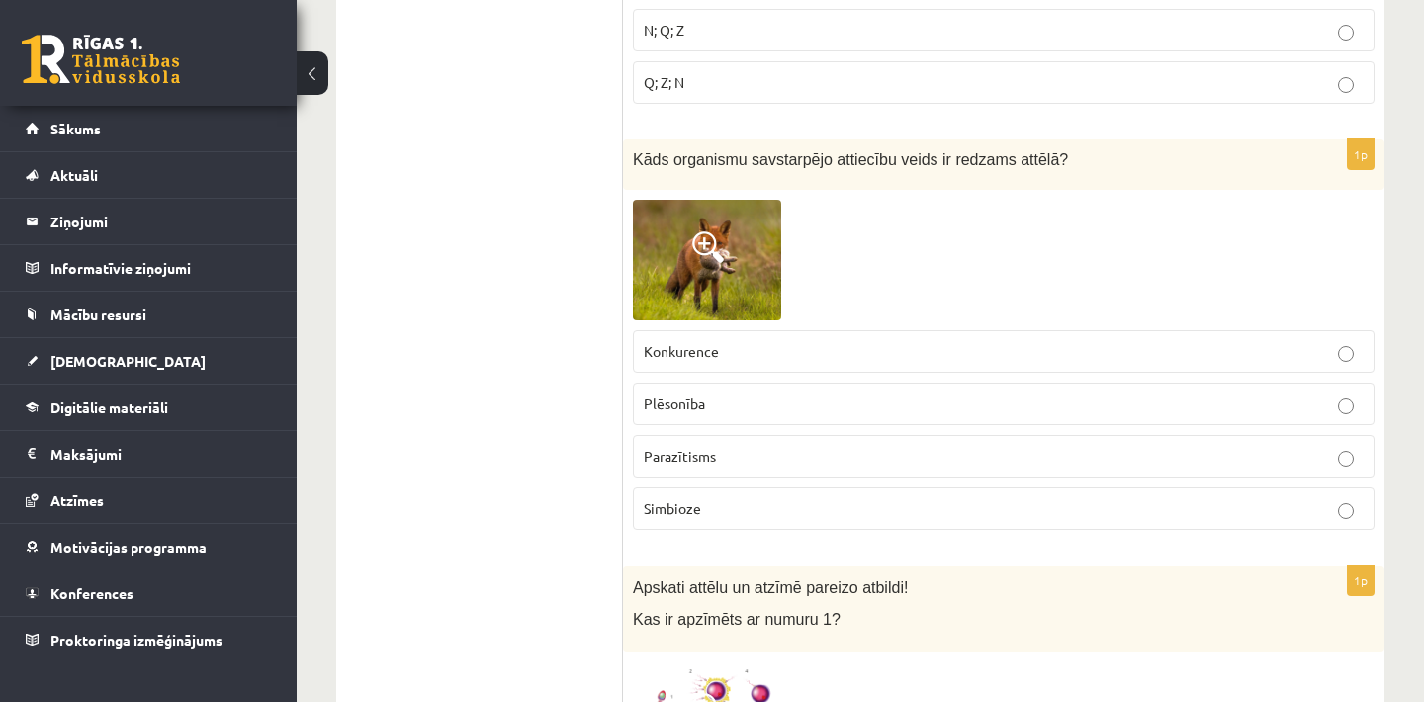
click at [834, 414] on p "Plēsonība" at bounding box center [1004, 404] width 720 height 21
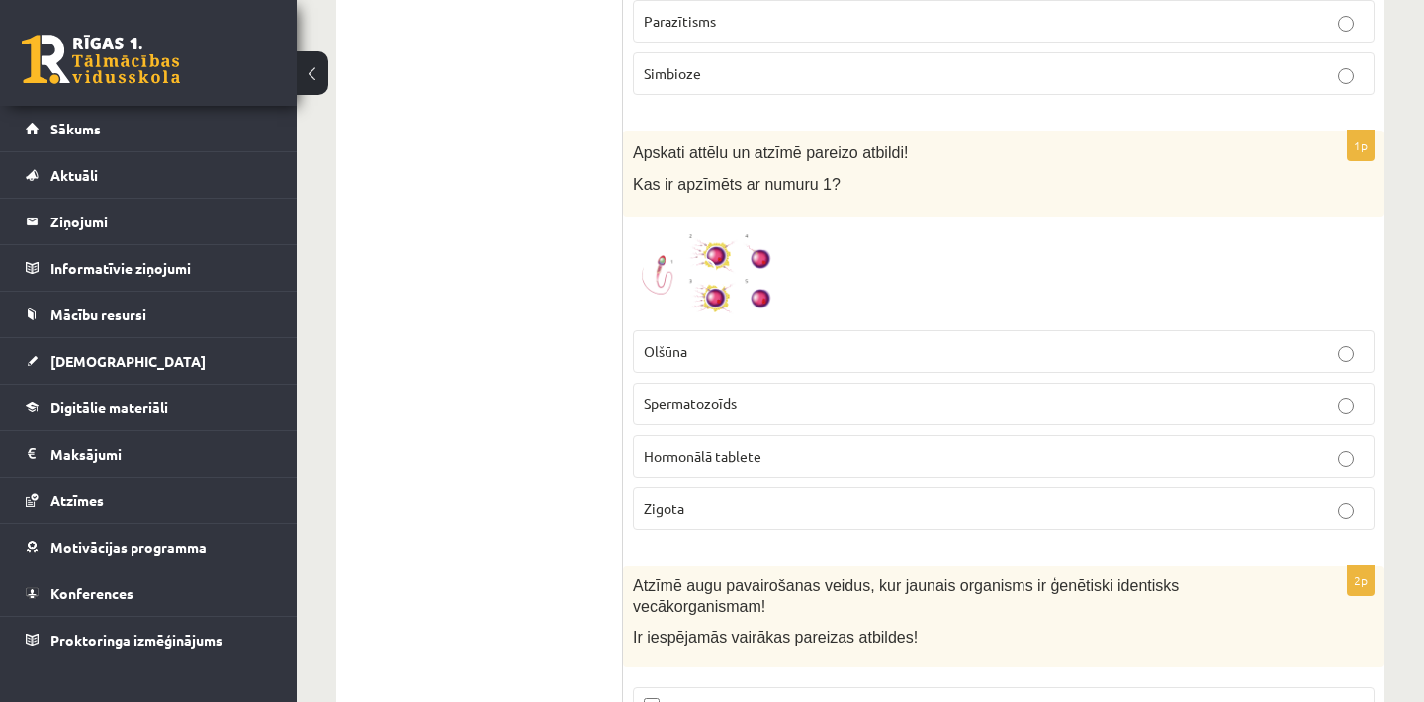
scroll to position [7280, 0]
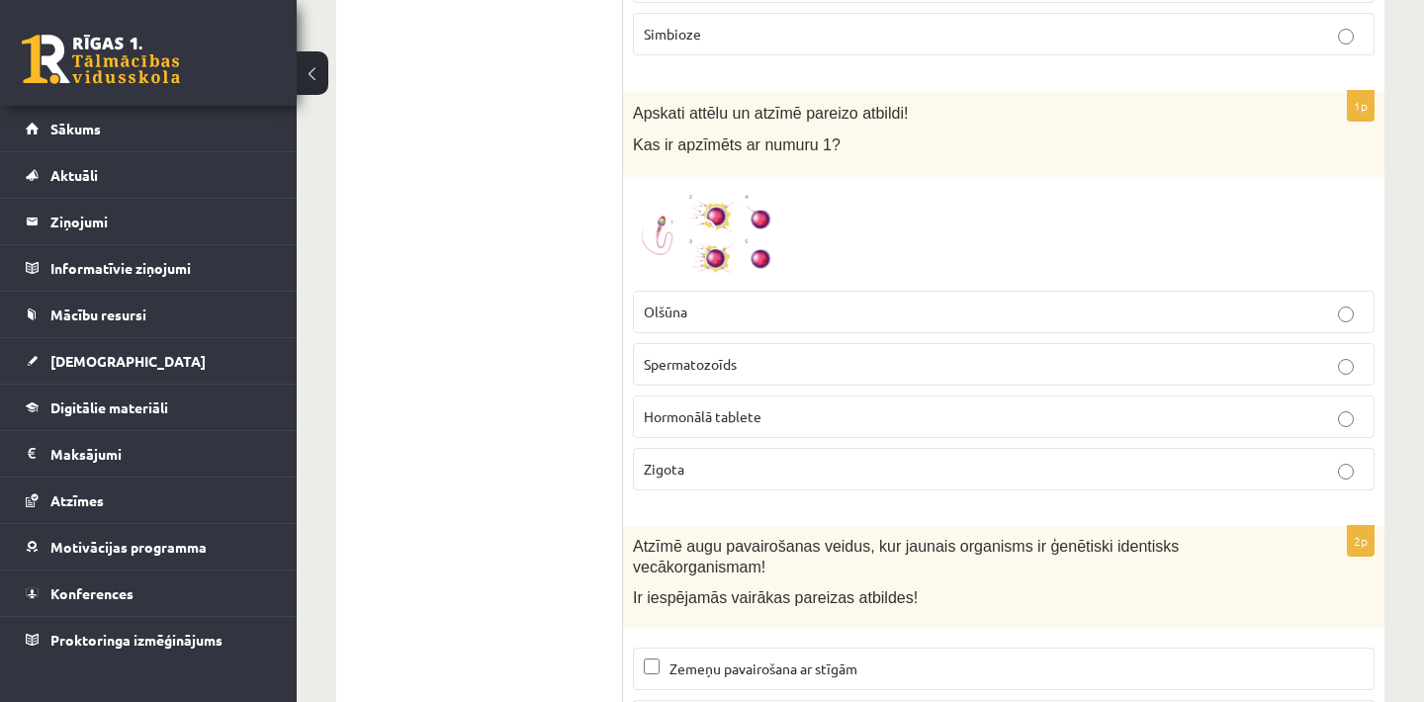
click at [735, 373] on span "Spermatozoīds" at bounding box center [690, 364] width 93 height 18
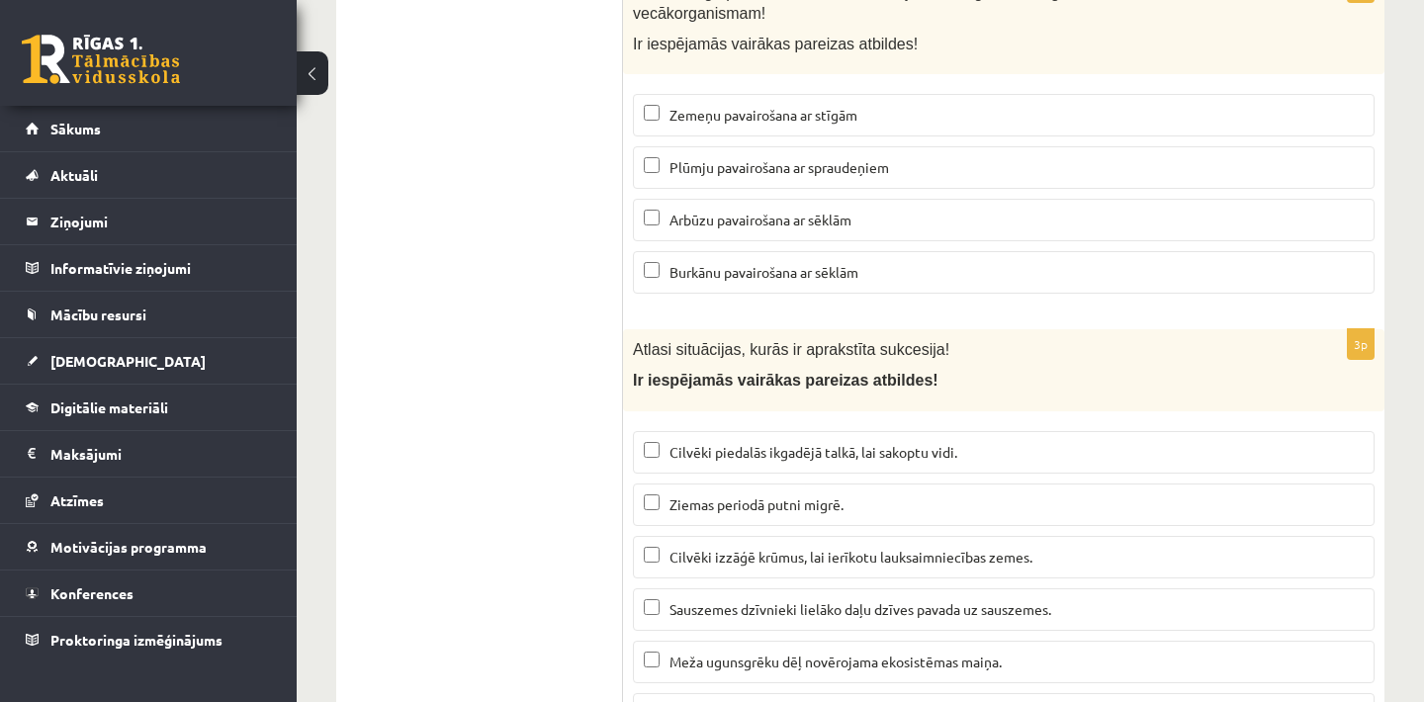
scroll to position [7794, 0]
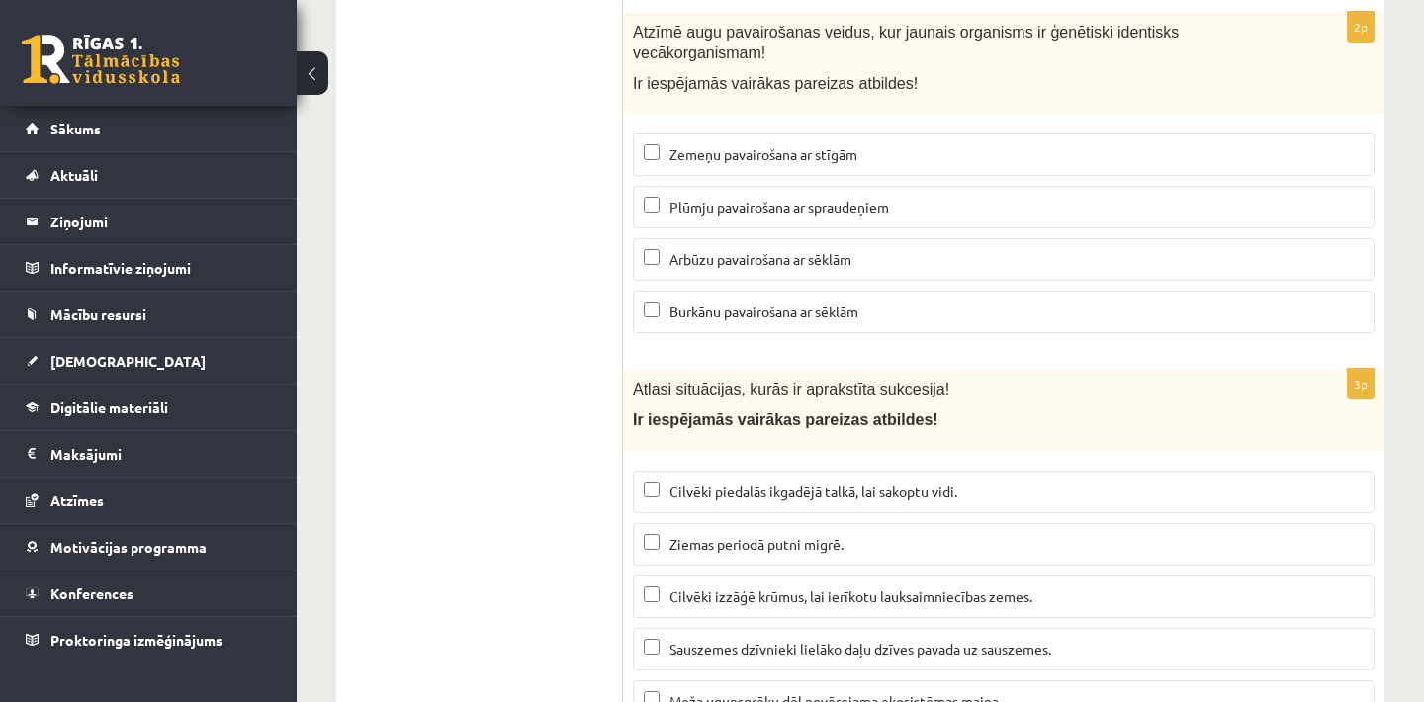
click at [876, 165] on p "Zemeņu pavairošana ar stīgām" at bounding box center [1004, 154] width 720 height 21
click at [885, 204] on label "Plūmju pavairošana ar spraudeņiem" at bounding box center [1004, 207] width 742 height 43
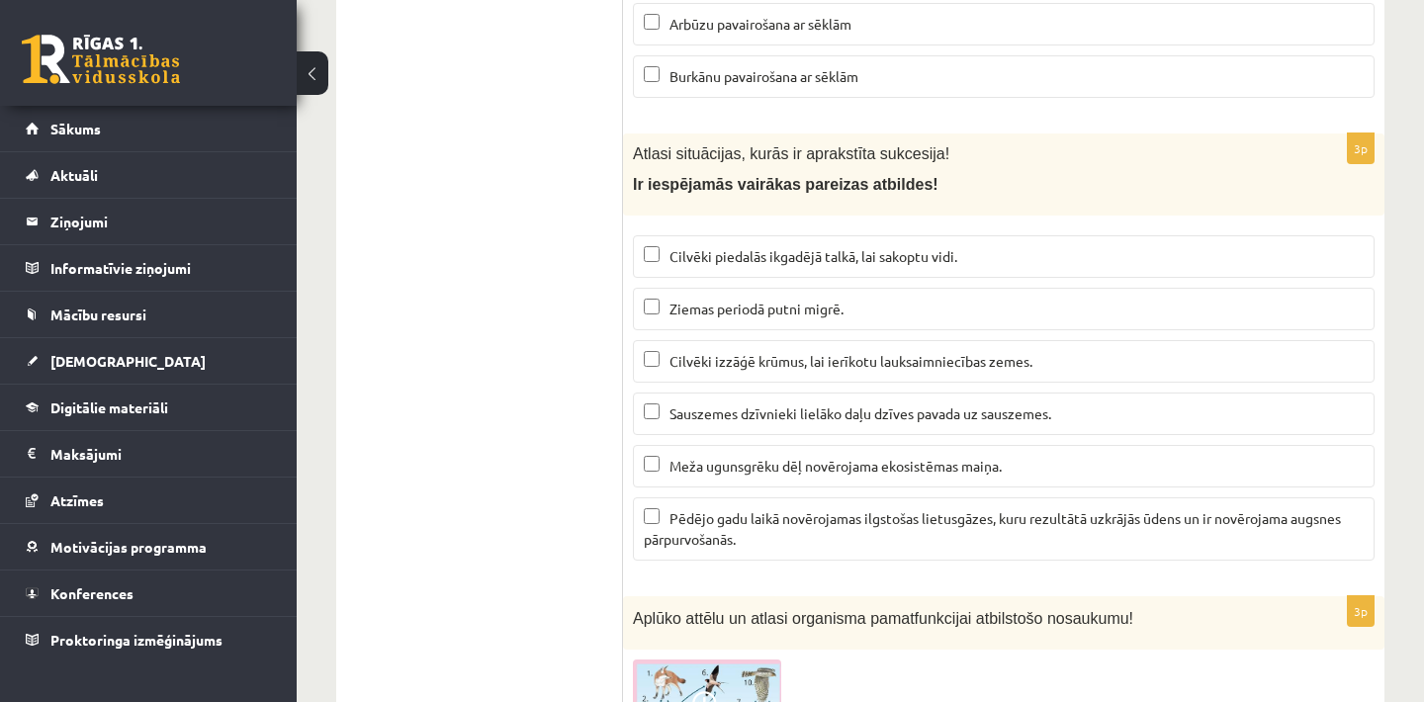
scroll to position [8071, 0]
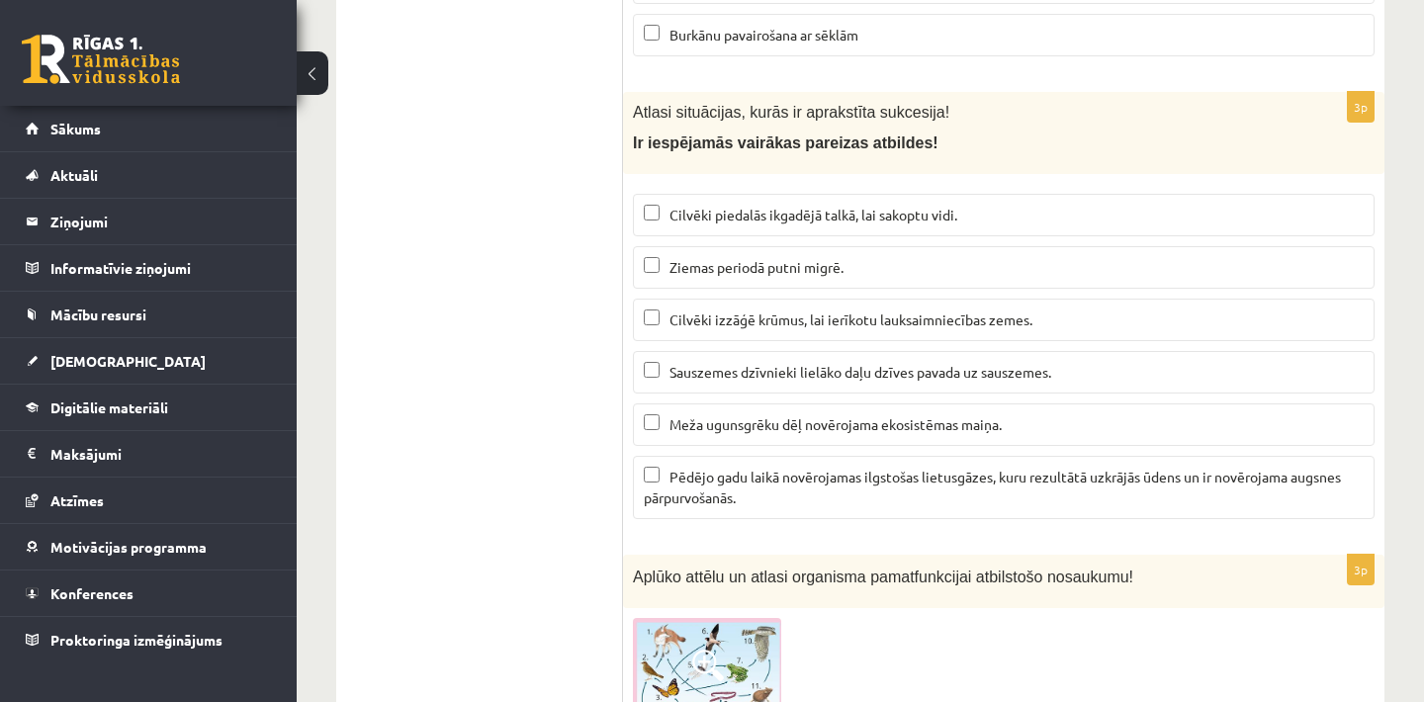
click at [772, 341] on label "Cilvēki izzāģē krūmus, lai ierīkotu lauksaimniecības zemes." at bounding box center [1004, 320] width 742 height 43
click at [844, 508] on p "Pēdējo gadu laikā novērojamas ilgstošas lietusgāzes, kuru rezultātā uzkrājās ūd…" at bounding box center [1004, 488] width 720 height 42
click at [845, 328] on span "Cilvēki izzāģē krūmus, lai ierīkotu lauksaimniecības zemes." at bounding box center [851, 320] width 363 height 18
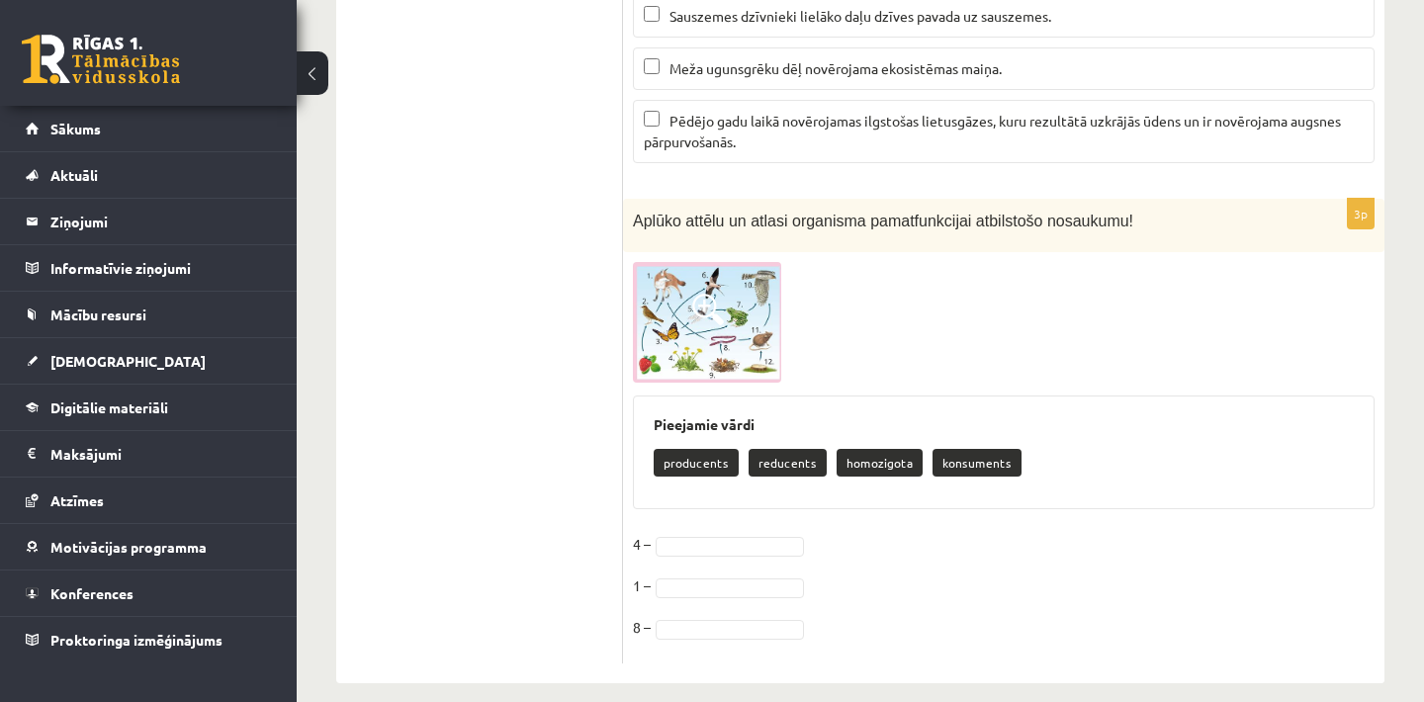
scroll to position [8459, 0]
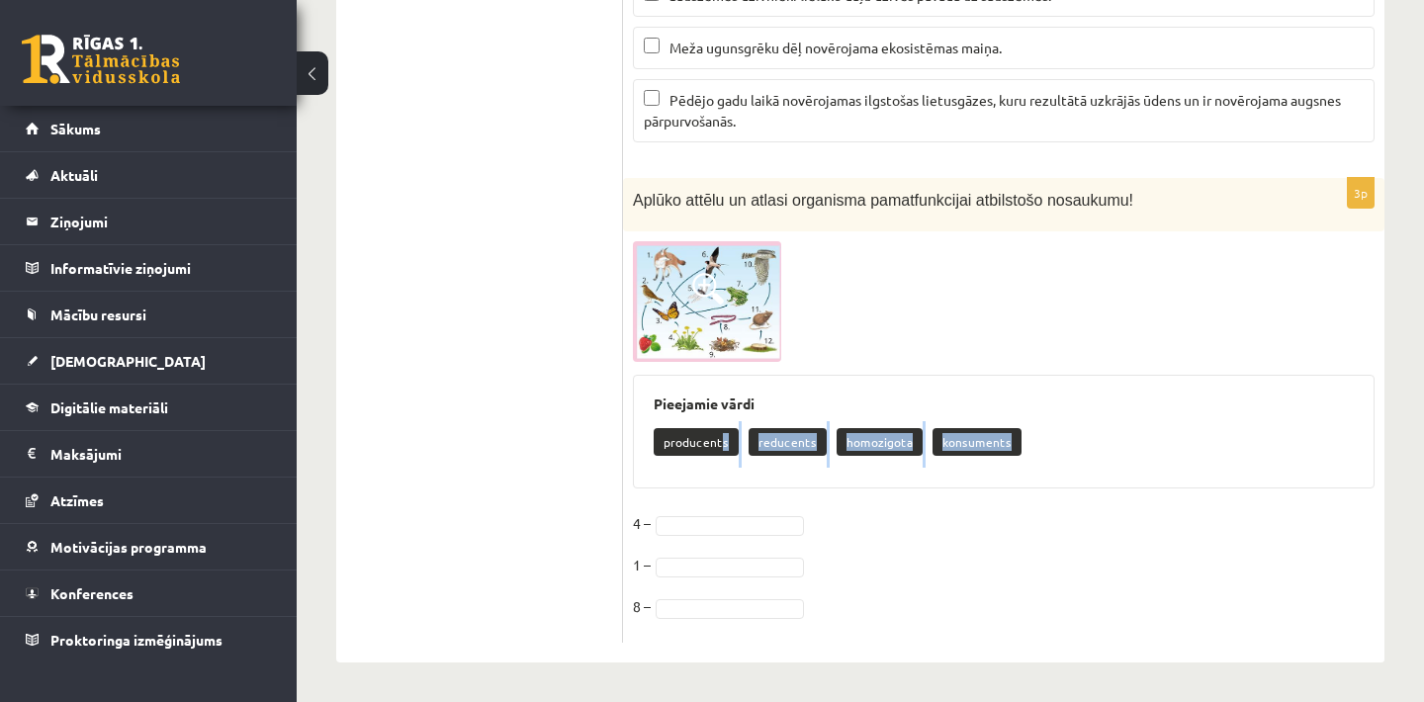
drag, startPoint x: 720, startPoint y: 447, endPoint x: 735, endPoint y: 485, distance: 40.4
click at [735, 485] on div "Pieejamie vārdi producents reducents homozigota konsuments" at bounding box center [1004, 432] width 742 height 115
click at [697, 433] on p "producents" at bounding box center [696, 442] width 85 height 28
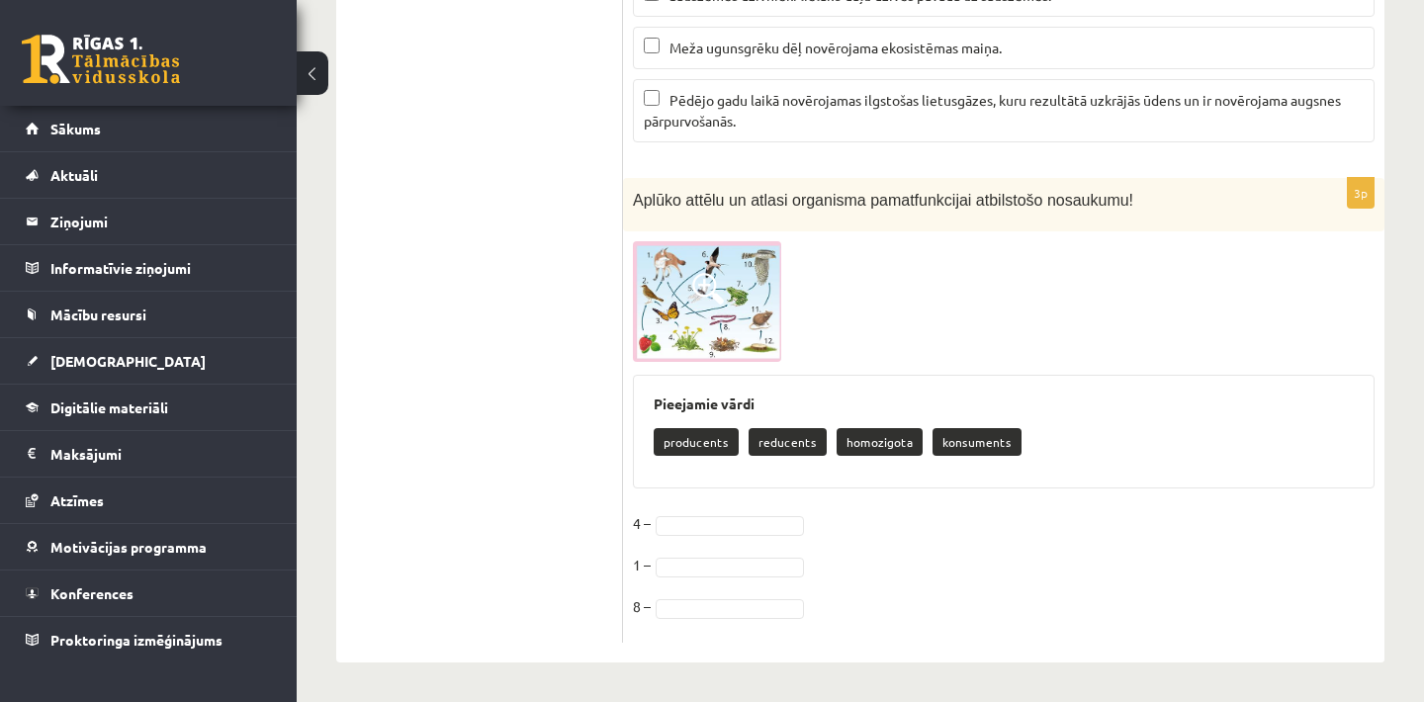
click at [696, 419] on div "Pieejamie vārdi producents reducents homozigota konsuments" at bounding box center [1004, 432] width 742 height 115
click at [696, 434] on p "producents" at bounding box center [696, 442] width 85 height 28
drag, startPoint x: 698, startPoint y: 437, endPoint x: 739, endPoint y: 513, distance: 86.3
click at [739, 512] on div "3p Aplūko attēlu un atlasi organisma pamatfunkcijai atbilstošo nosaukumu! Pieej…" at bounding box center [1004, 411] width 762 height 466
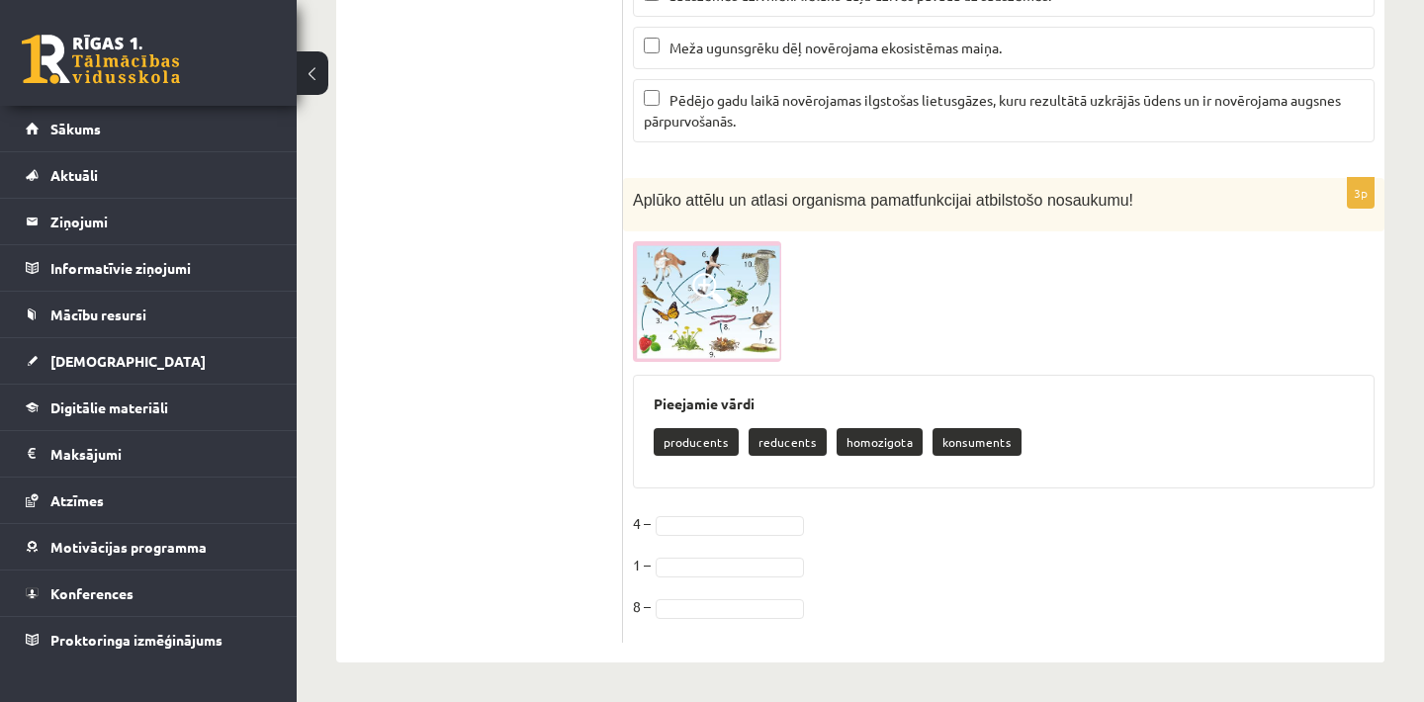
click at [760, 546] on fieldset "4 – 1 – 8 –" at bounding box center [1004, 570] width 742 height 125
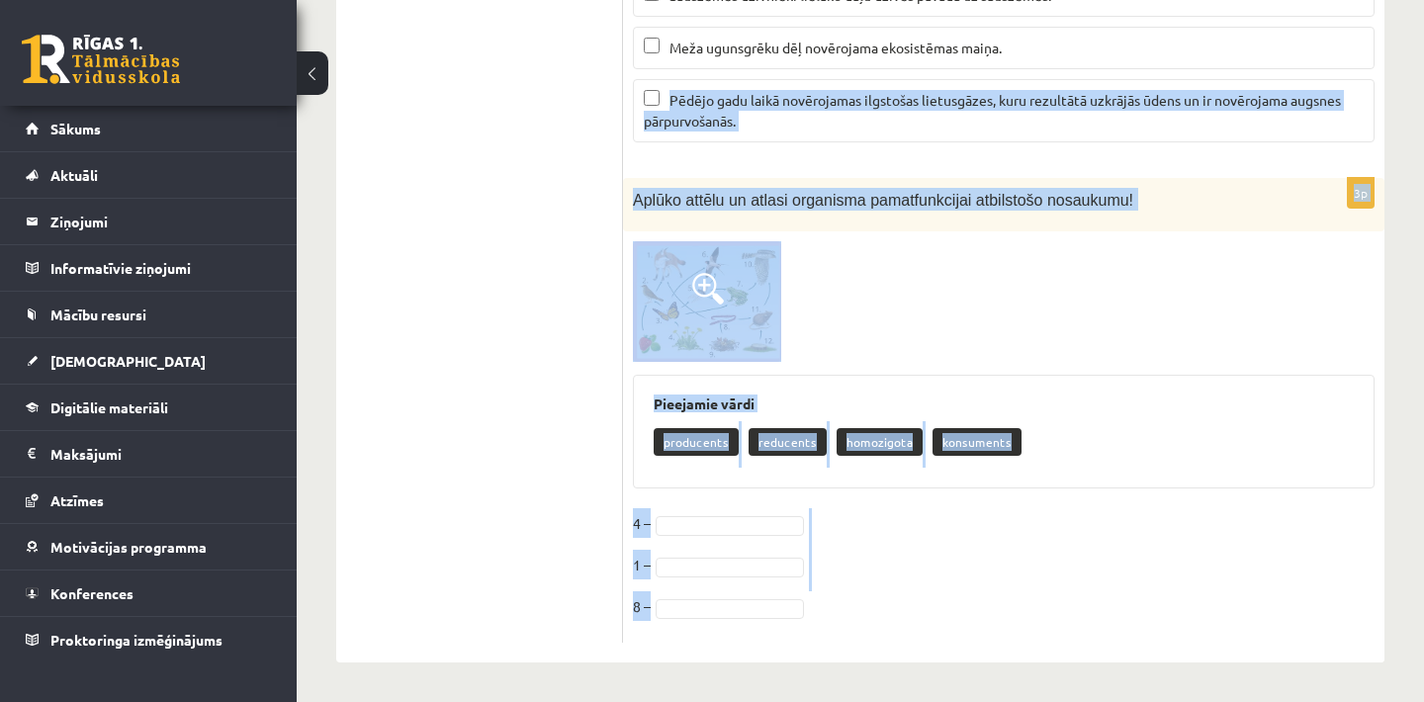
drag, startPoint x: 856, startPoint y: 618, endPoint x: 931, endPoint y: 616, distance: 75.2
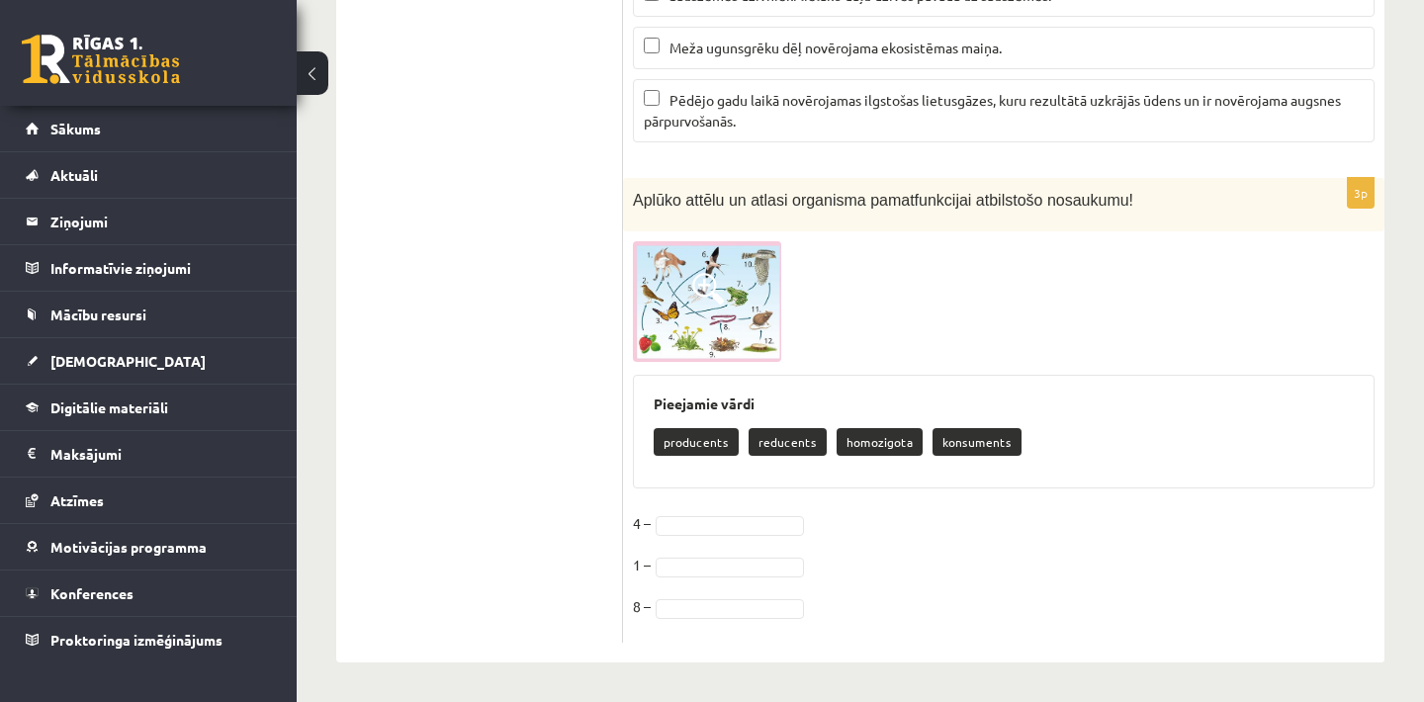
click at [934, 631] on fieldset "4 – 1 – 8 –" at bounding box center [1004, 570] width 742 height 125
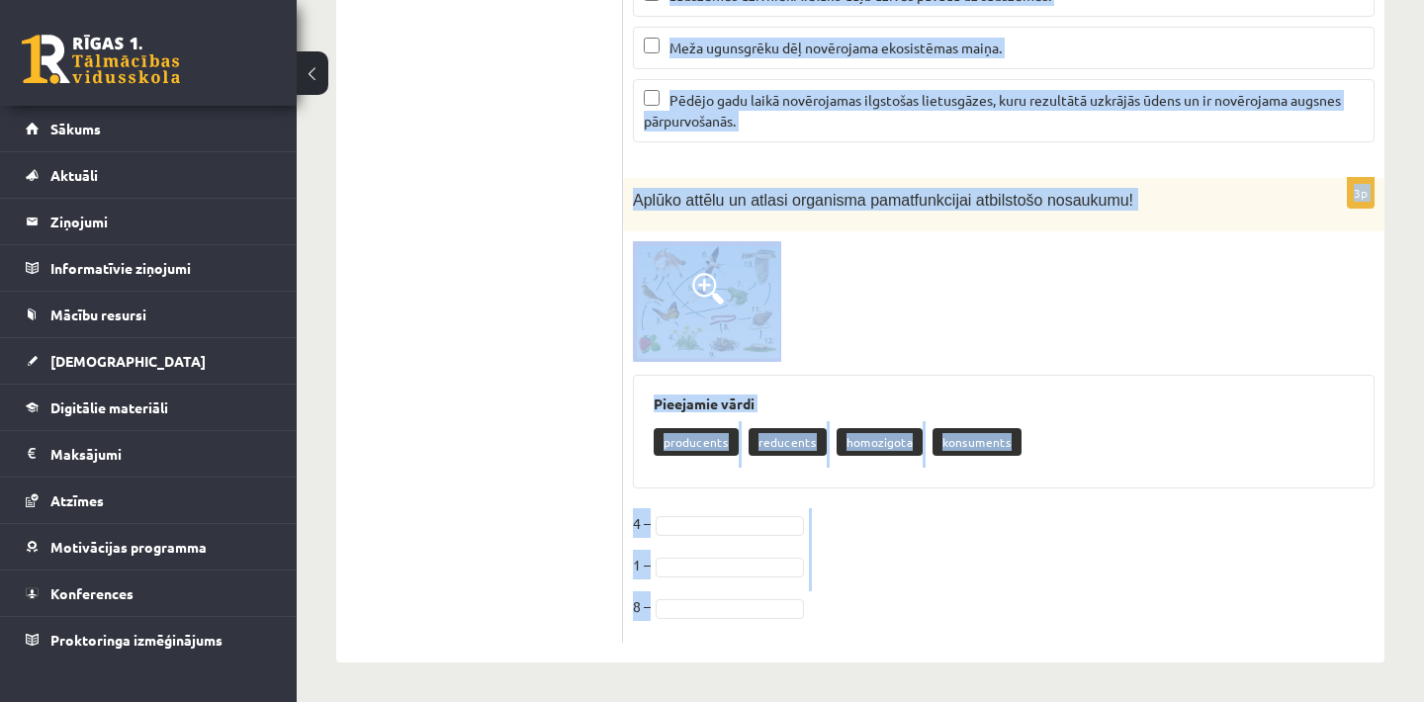
drag, startPoint x: 636, startPoint y: 355, endPoint x: 1303, endPoint y: 733, distance: 766.3
copy form "Kura no šīm šūnas struktūrām ir raksturīga tikai augu šūnām? Šūnapvalks Kodols …"
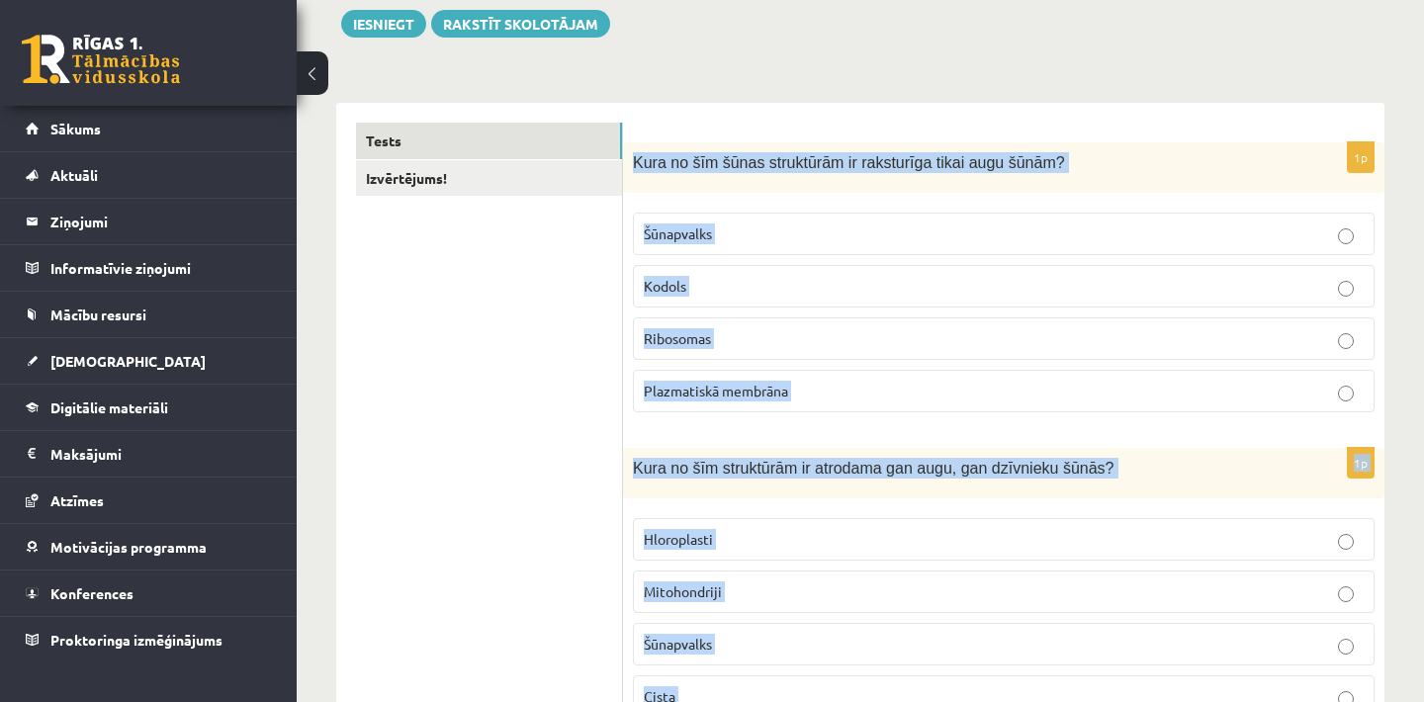
scroll to position [129, 0]
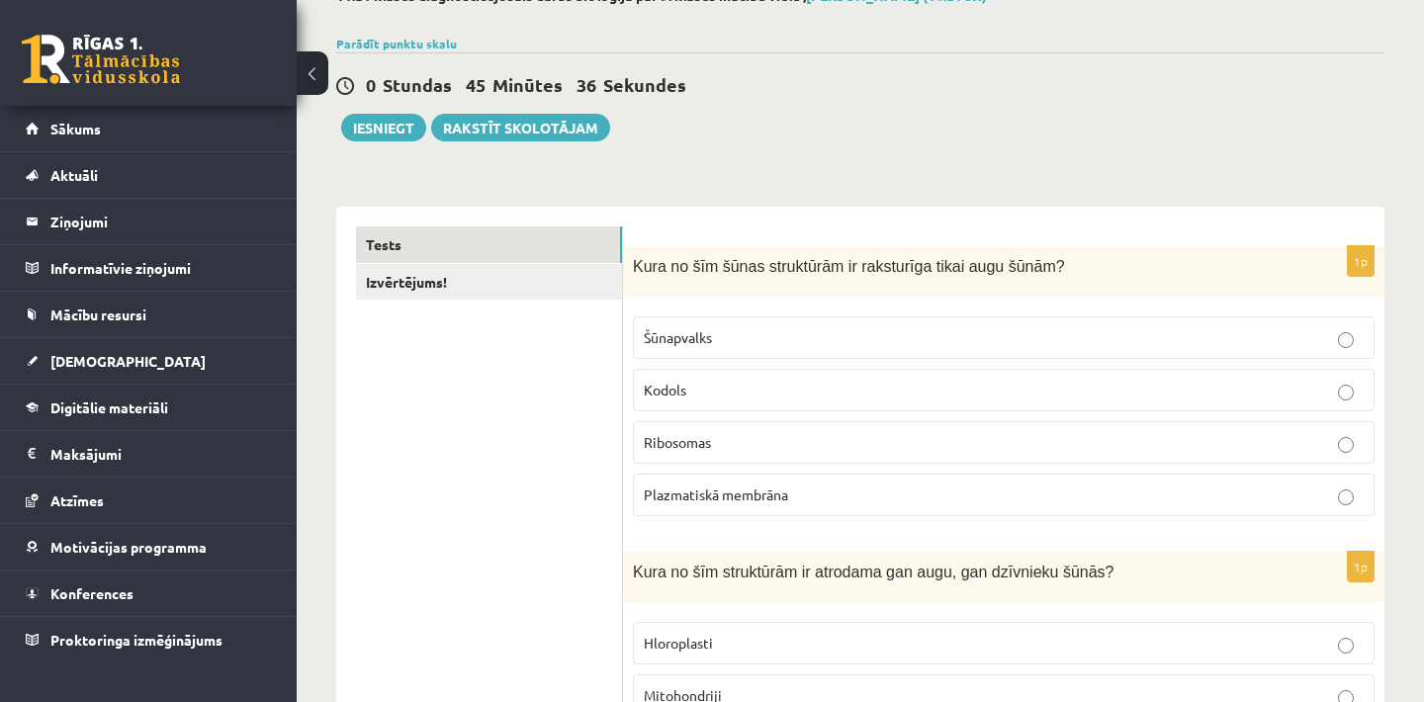
click at [738, 340] on p "Šūnapvalks" at bounding box center [1004, 337] width 720 height 21
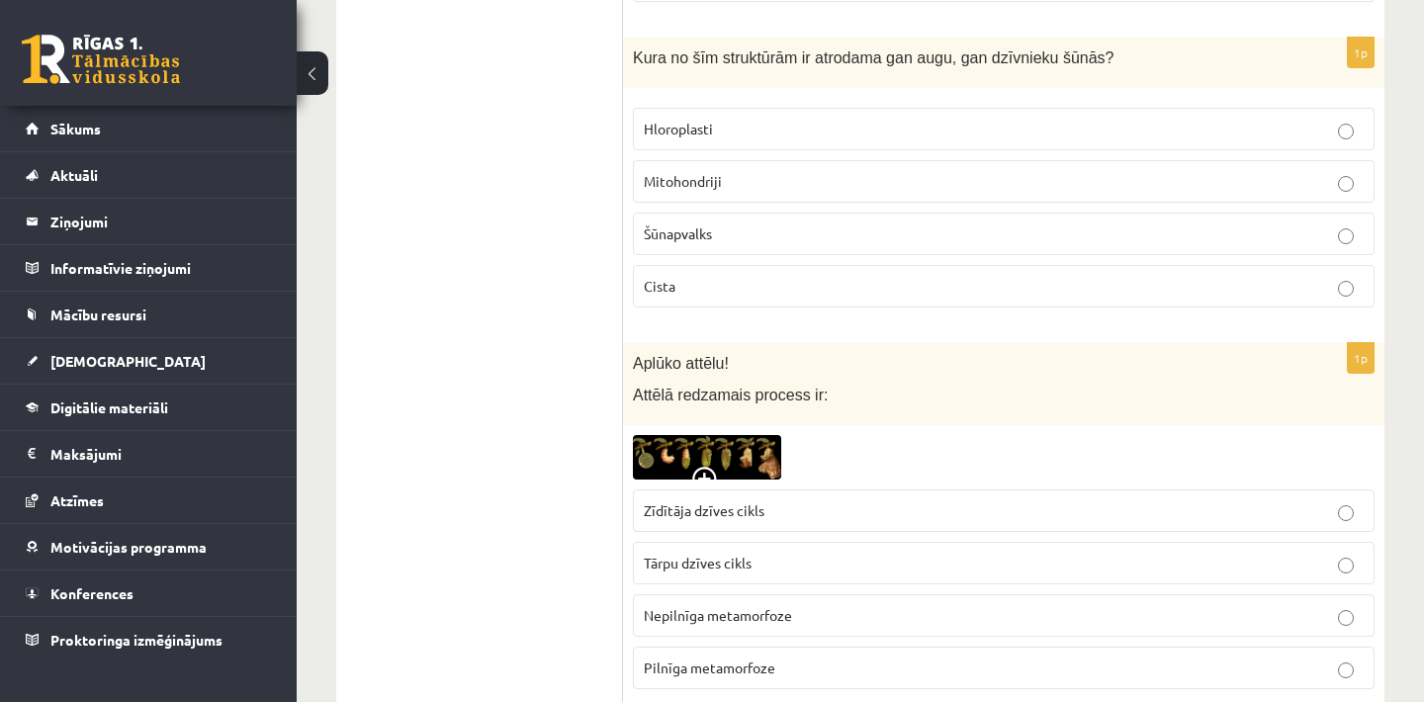
scroll to position [682, 0]
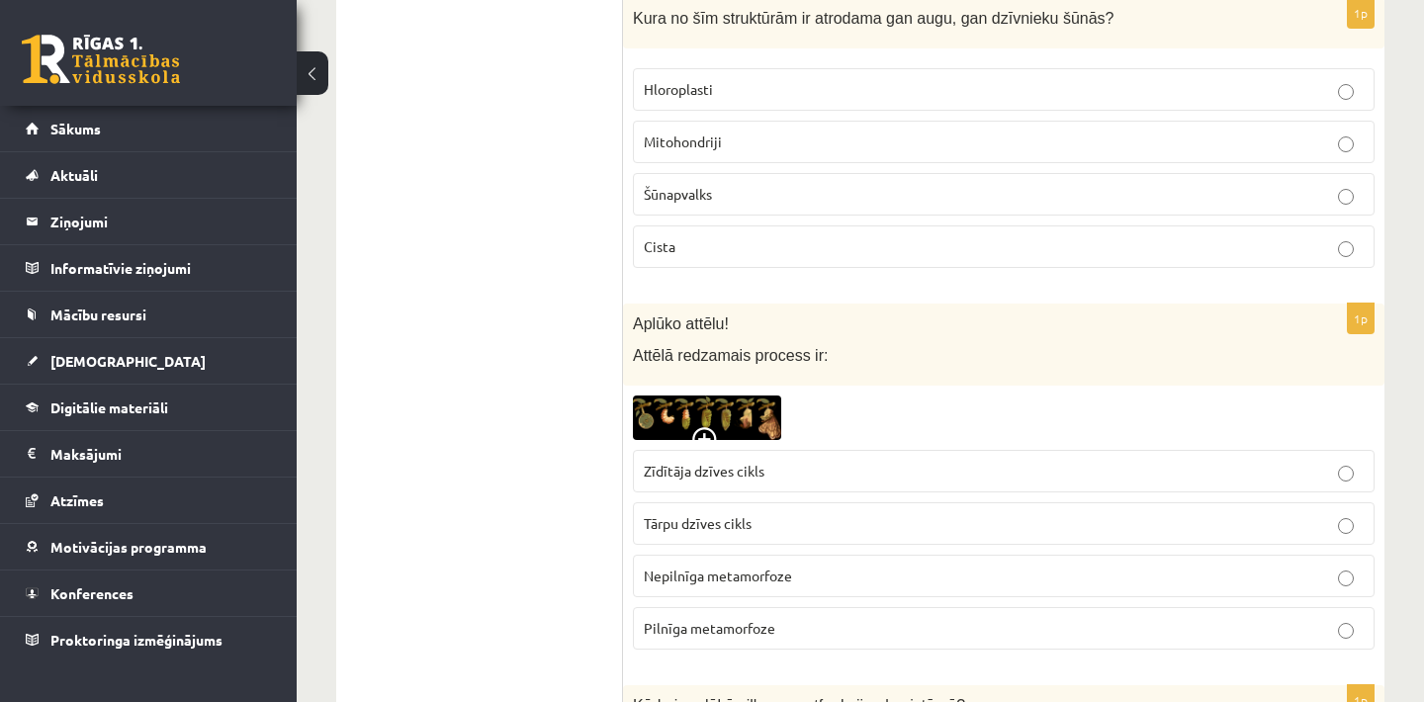
click at [894, 155] on label "Mitohondriji" at bounding box center [1004, 142] width 742 height 43
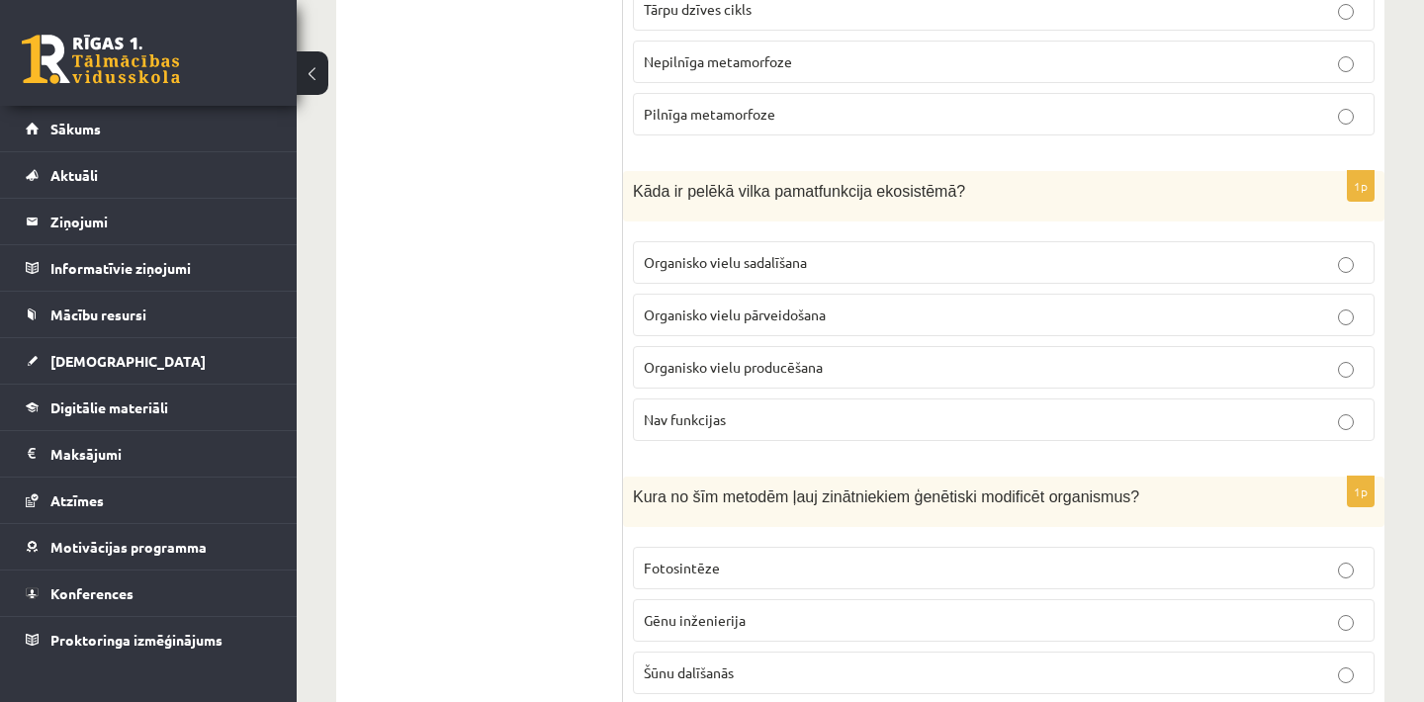
scroll to position [1236, 0]
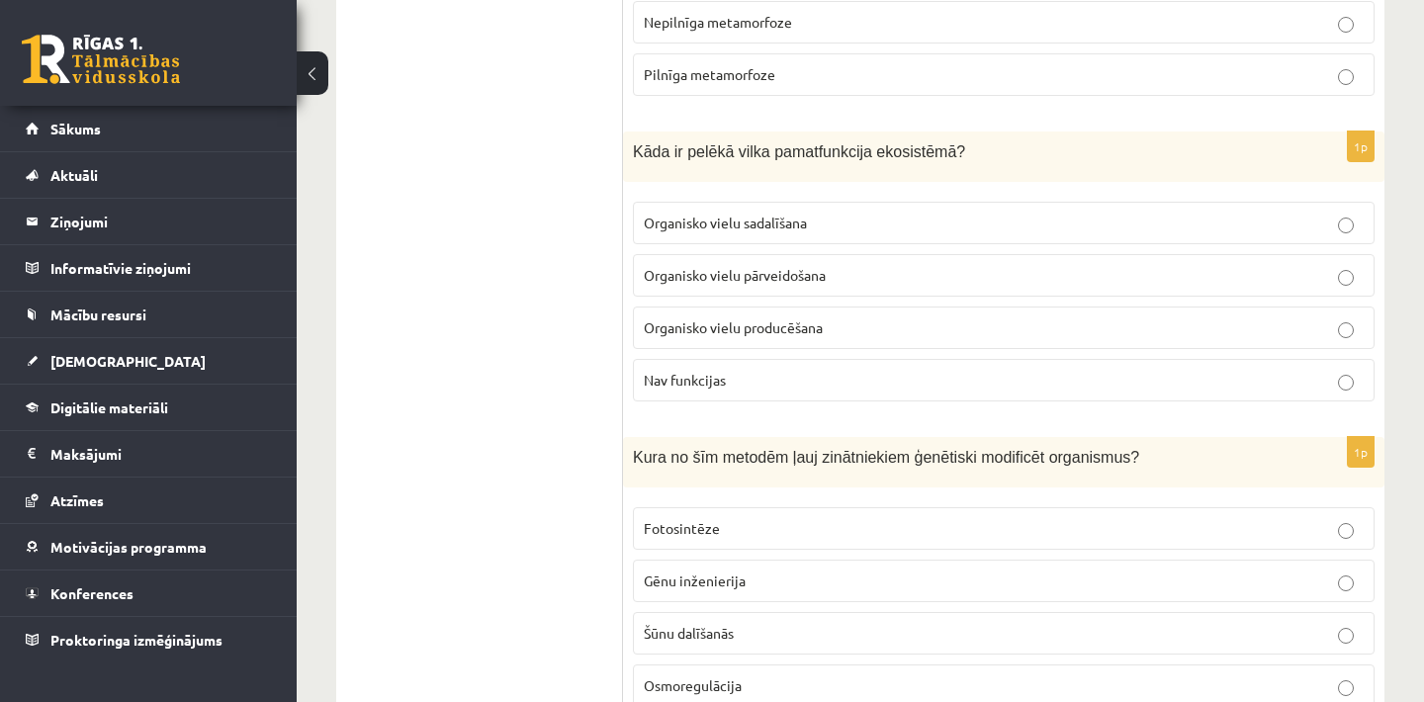
click at [925, 275] on p "Organisko vielu pārveidošana" at bounding box center [1004, 275] width 720 height 21
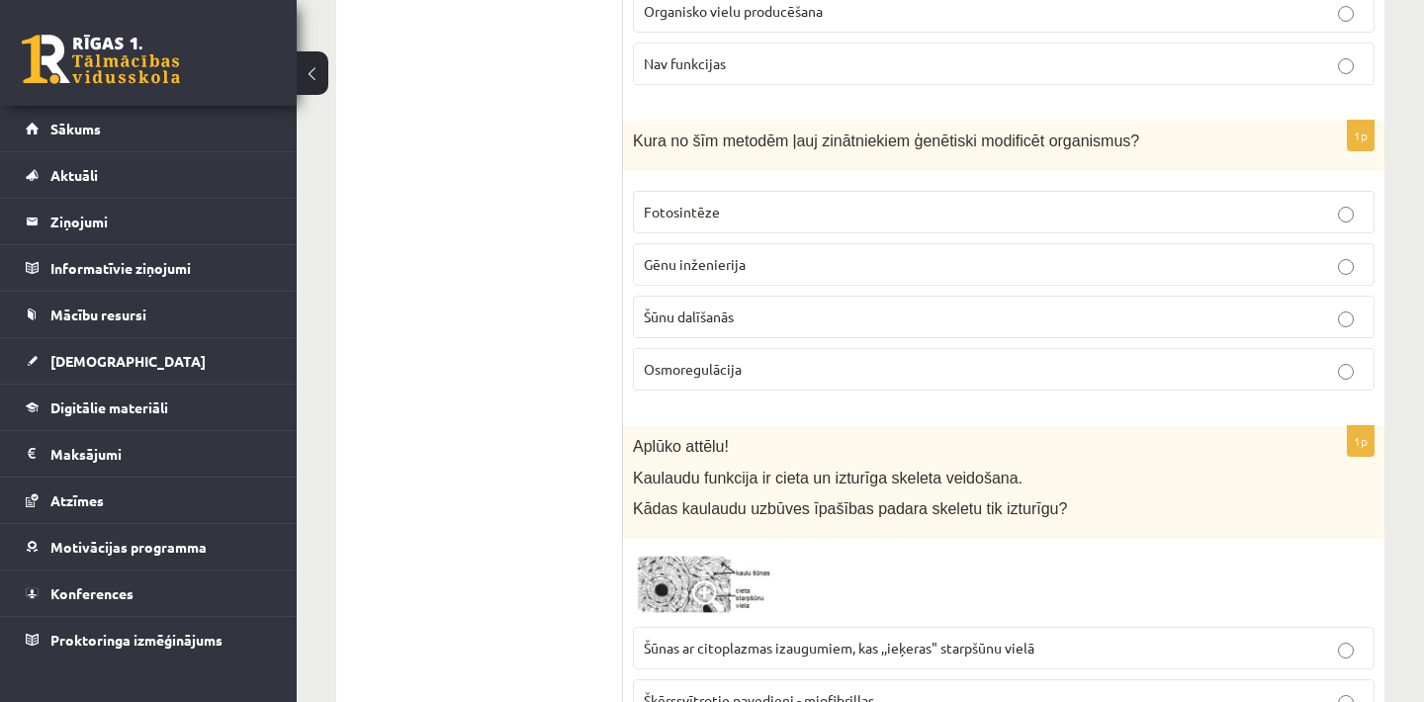
scroll to position [1592, 0]
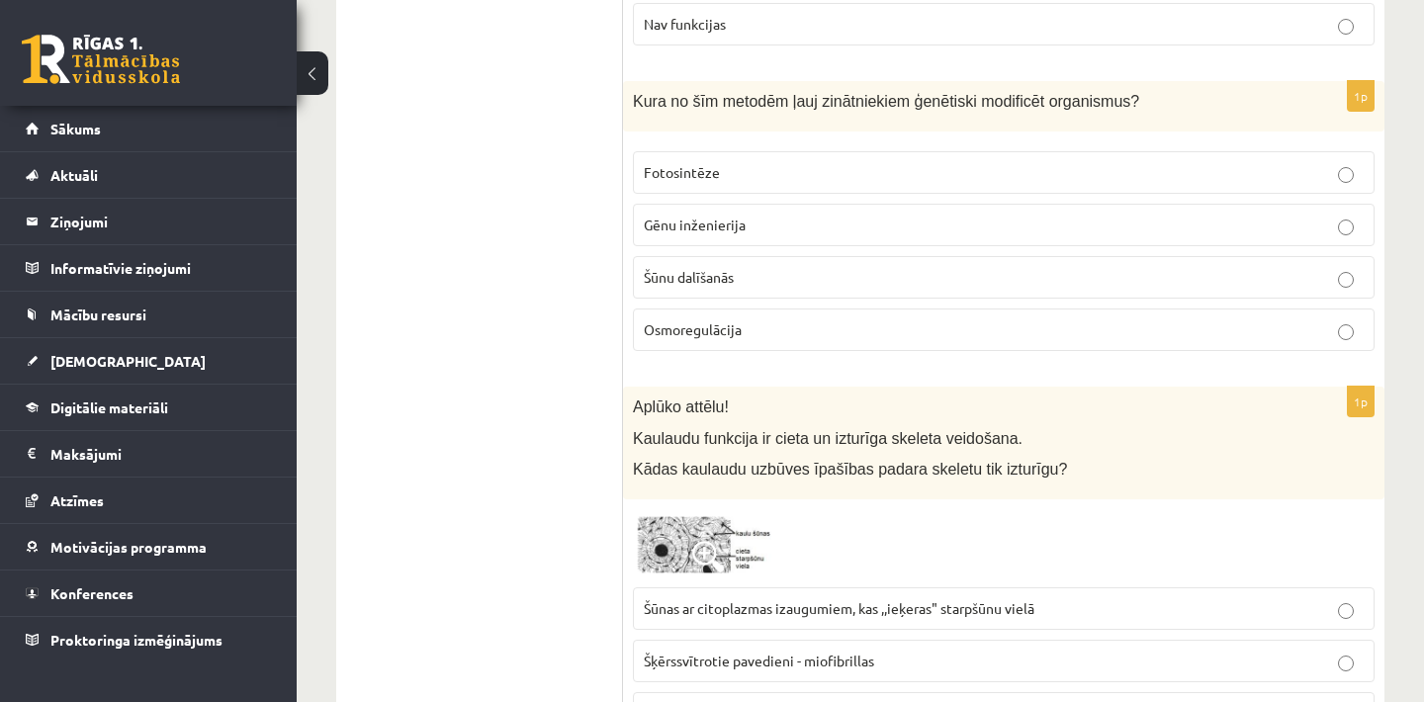
click at [1009, 226] on p "Gēnu inženierija" at bounding box center [1004, 225] width 720 height 21
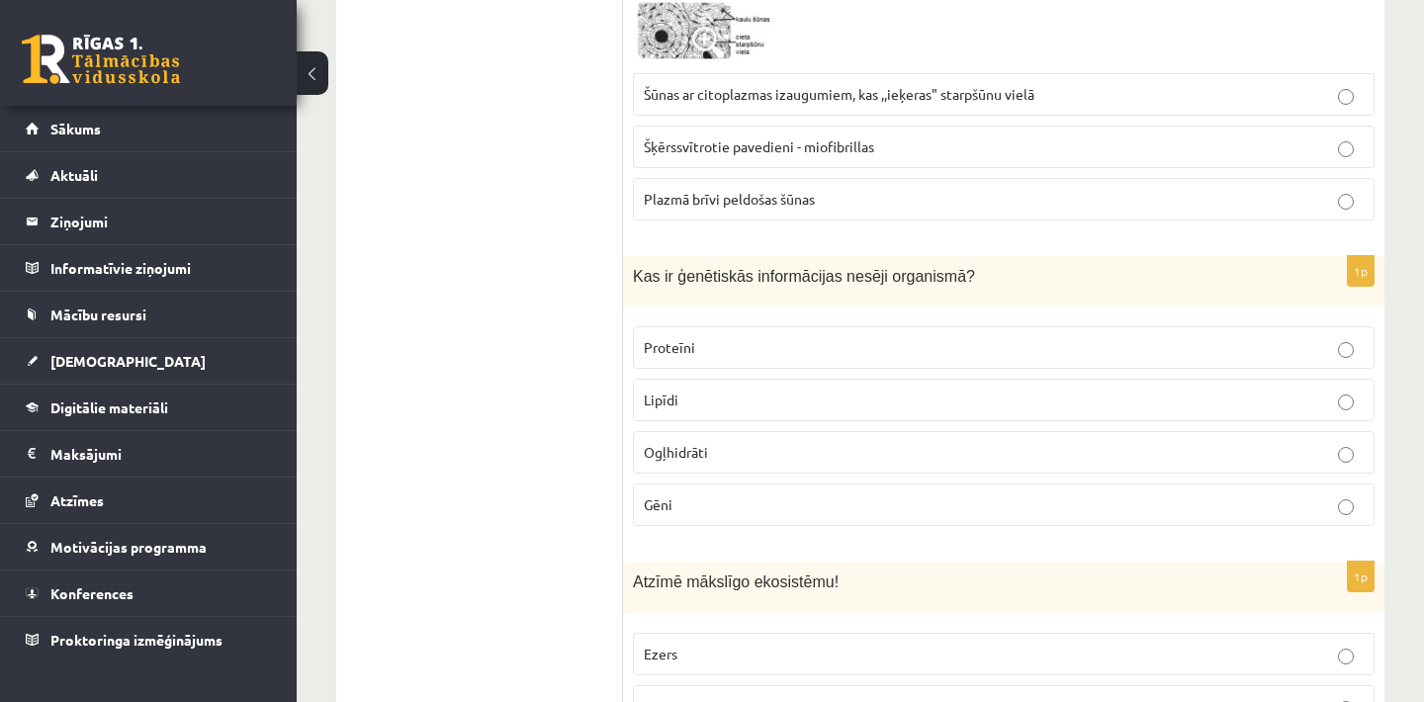
scroll to position [2186, 0]
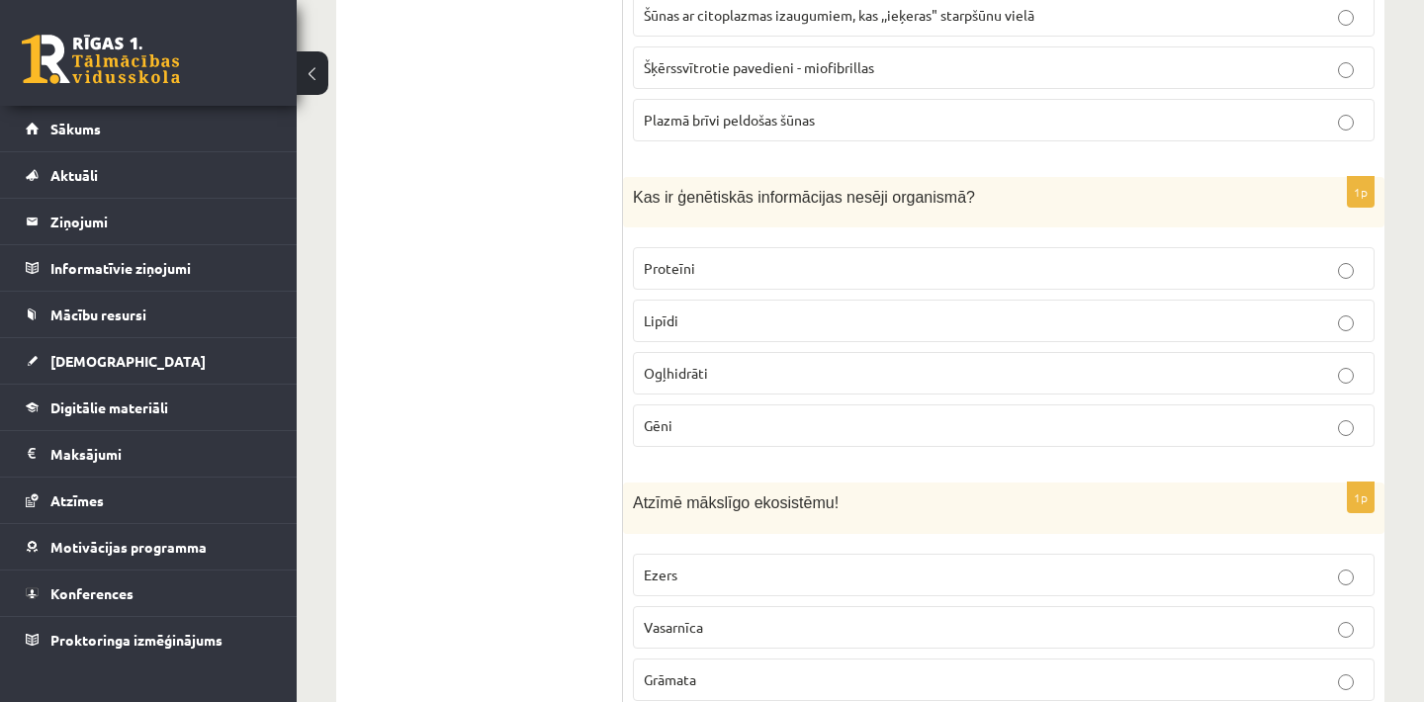
click at [872, 413] on label "Gēni" at bounding box center [1004, 426] width 742 height 43
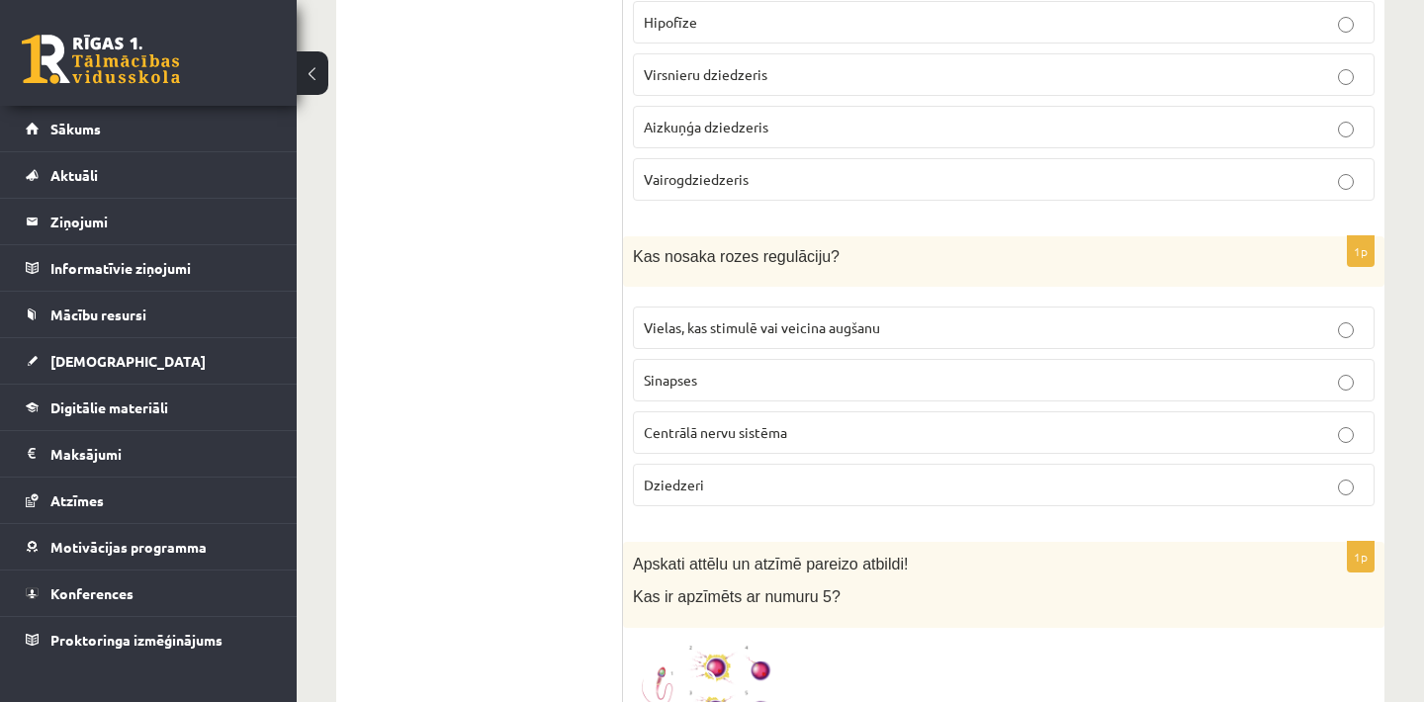
scroll to position [3492, 0]
click at [968, 93] on label "Virsnieru dziedzeris" at bounding box center [1004, 71] width 742 height 43
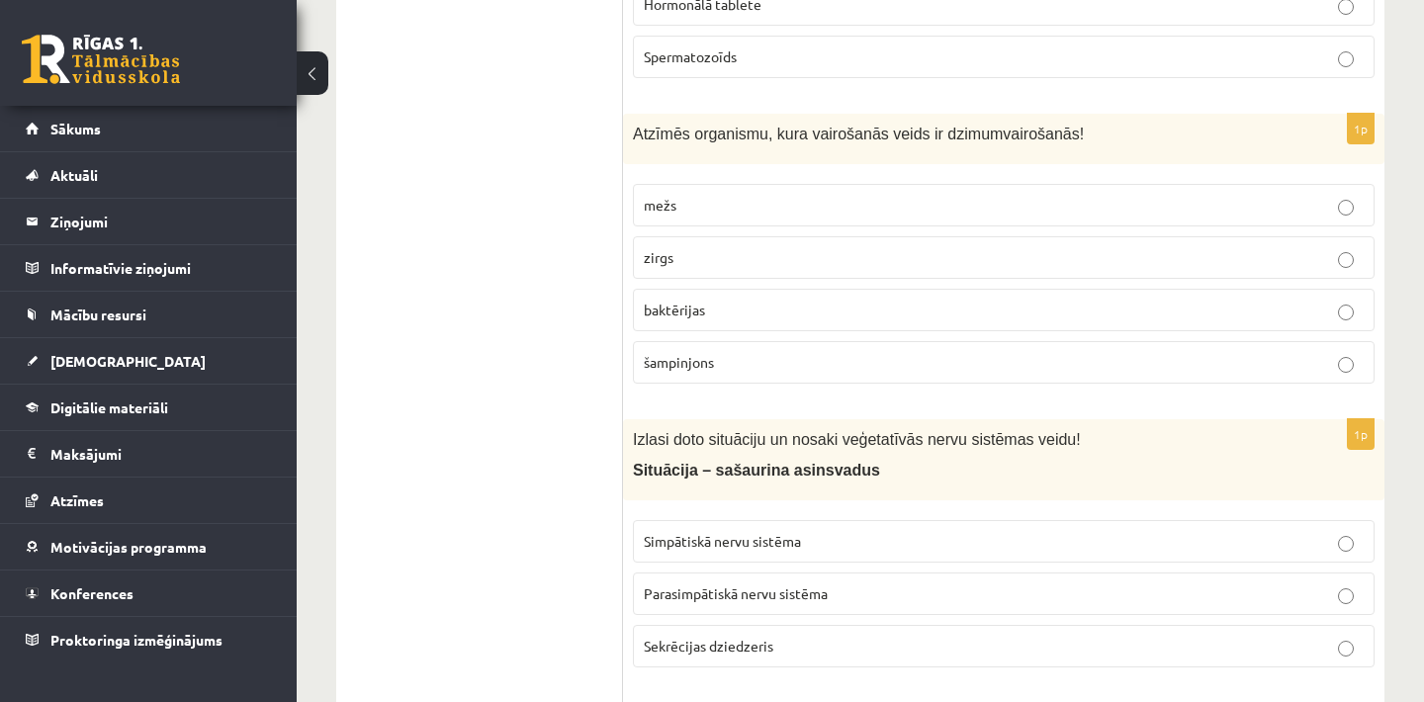
scroll to position [4402, 0]
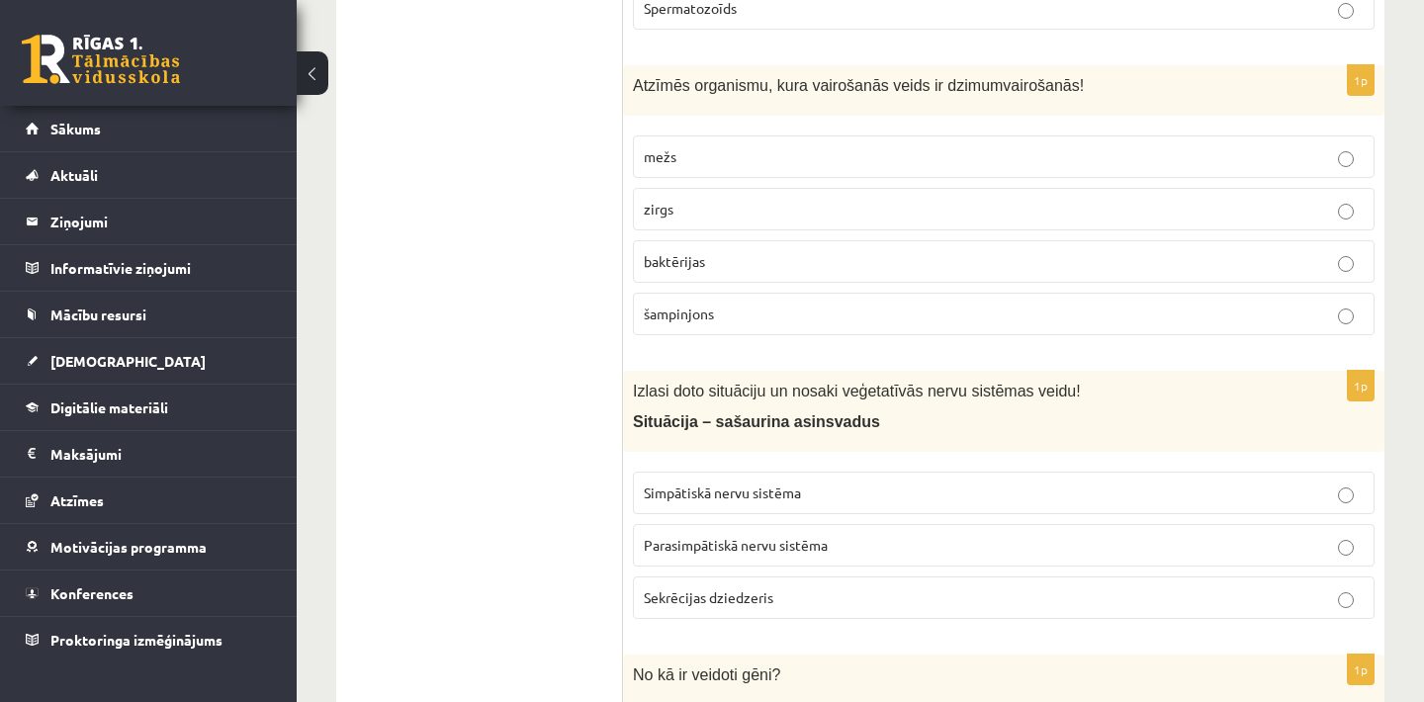
click at [863, 503] on p "Simpātiskā nervu sistēma" at bounding box center [1004, 493] width 720 height 21
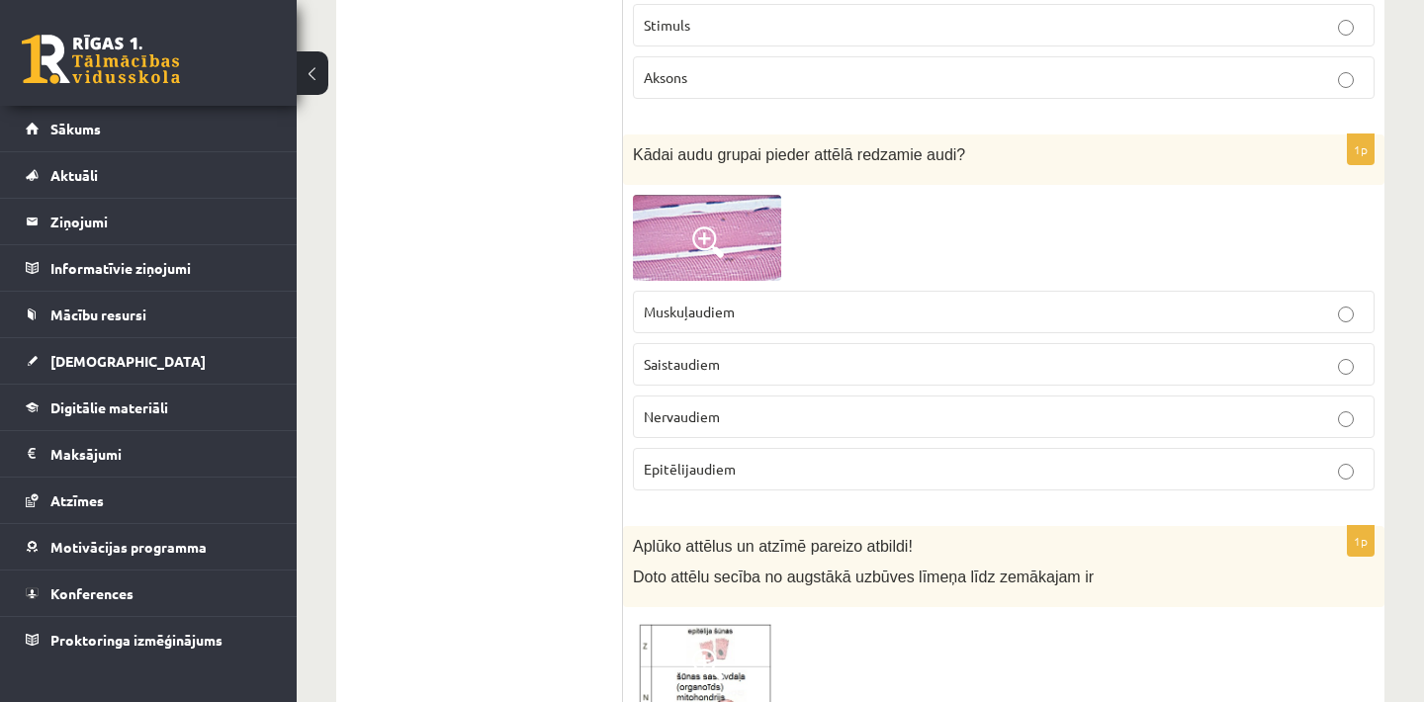
scroll to position [5984, 0]
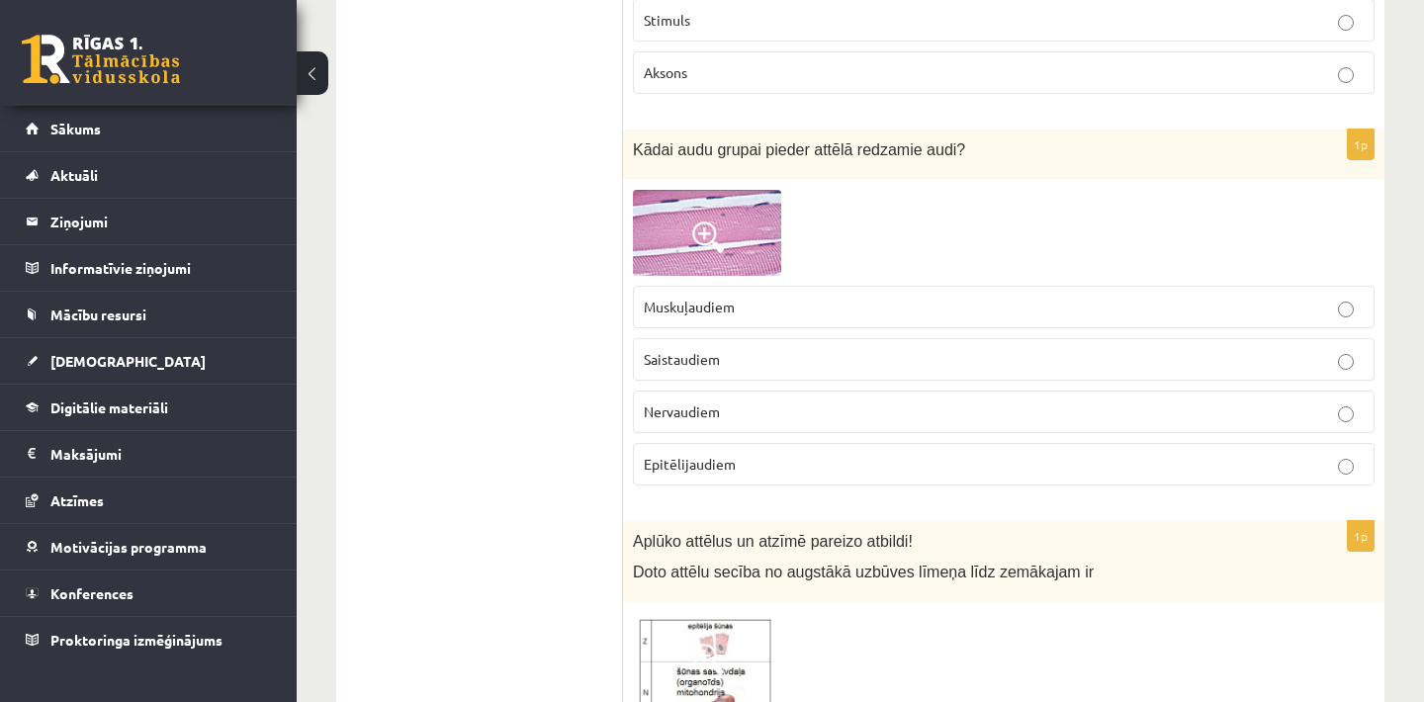
click at [914, 305] on label "Muskuļaudiem" at bounding box center [1004, 307] width 742 height 43
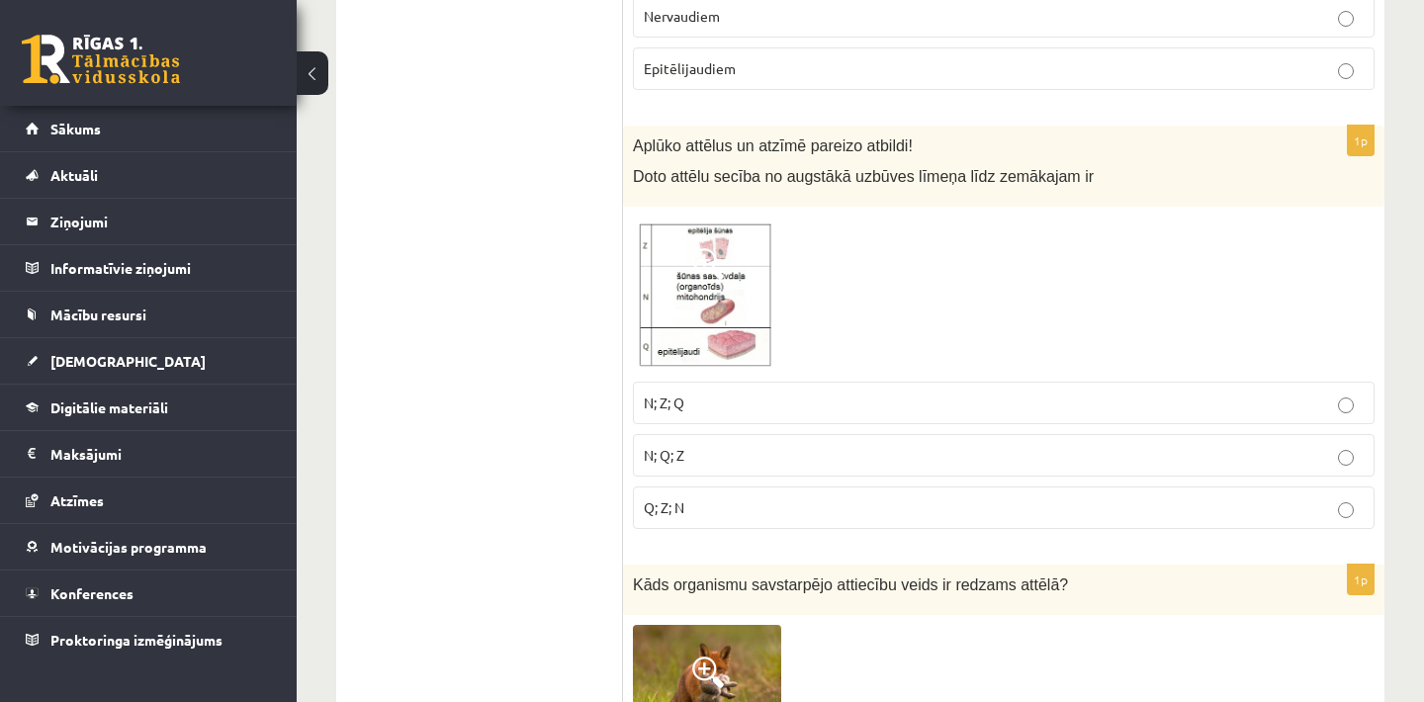
scroll to position [6459, 0]
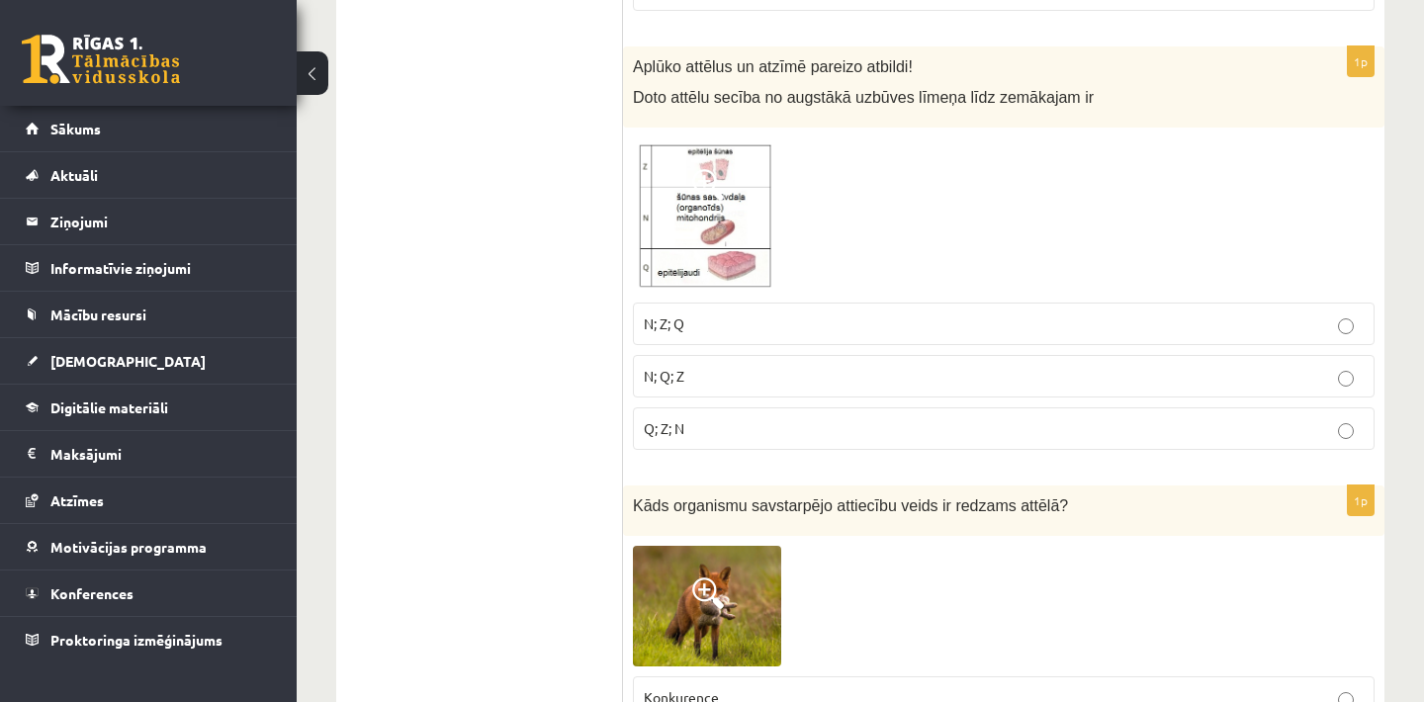
click at [704, 387] on p "N; Q; Z" at bounding box center [1004, 376] width 720 height 21
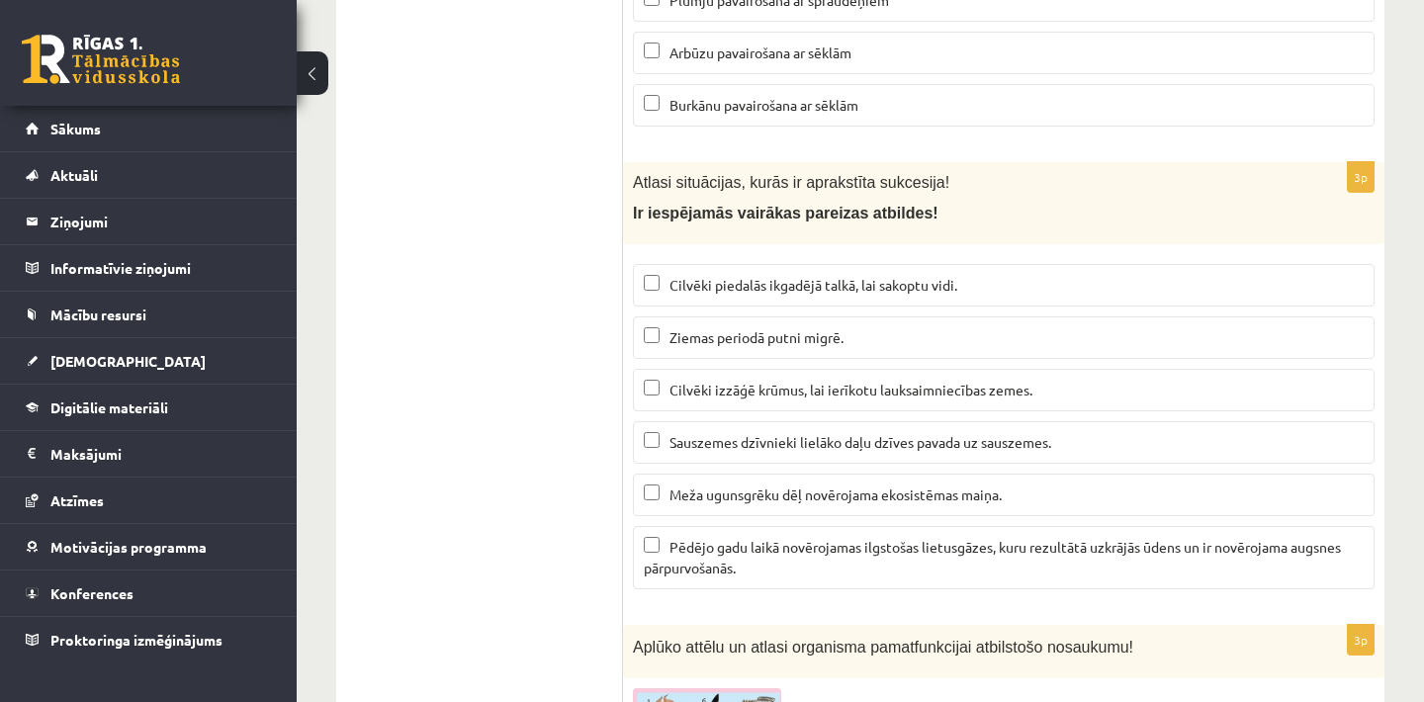
scroll to position [8002, 0]
click at [766, 502] on span "Meža ugunsgrēku dēļ novērojama ekosistēmas maiņa." at bounding box center [836, 494] width 332 height 18
click at [777, 566] on span "Pēdējo gadu laikā novērojamas ilgstošas lietusgāzes, kuru rezultātā uzkrājās ūd…" at bounding box center [992, 556] width 697 height 39
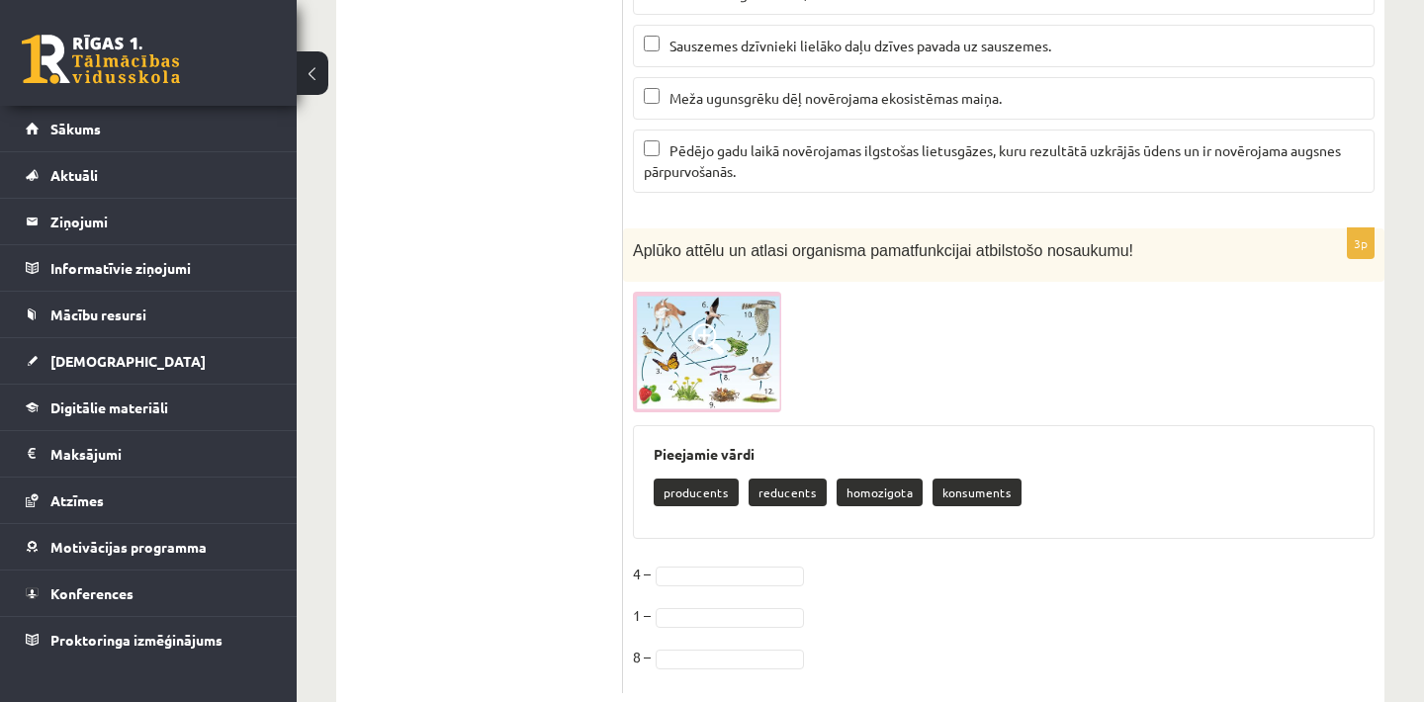
scroll to position [8459, 0]
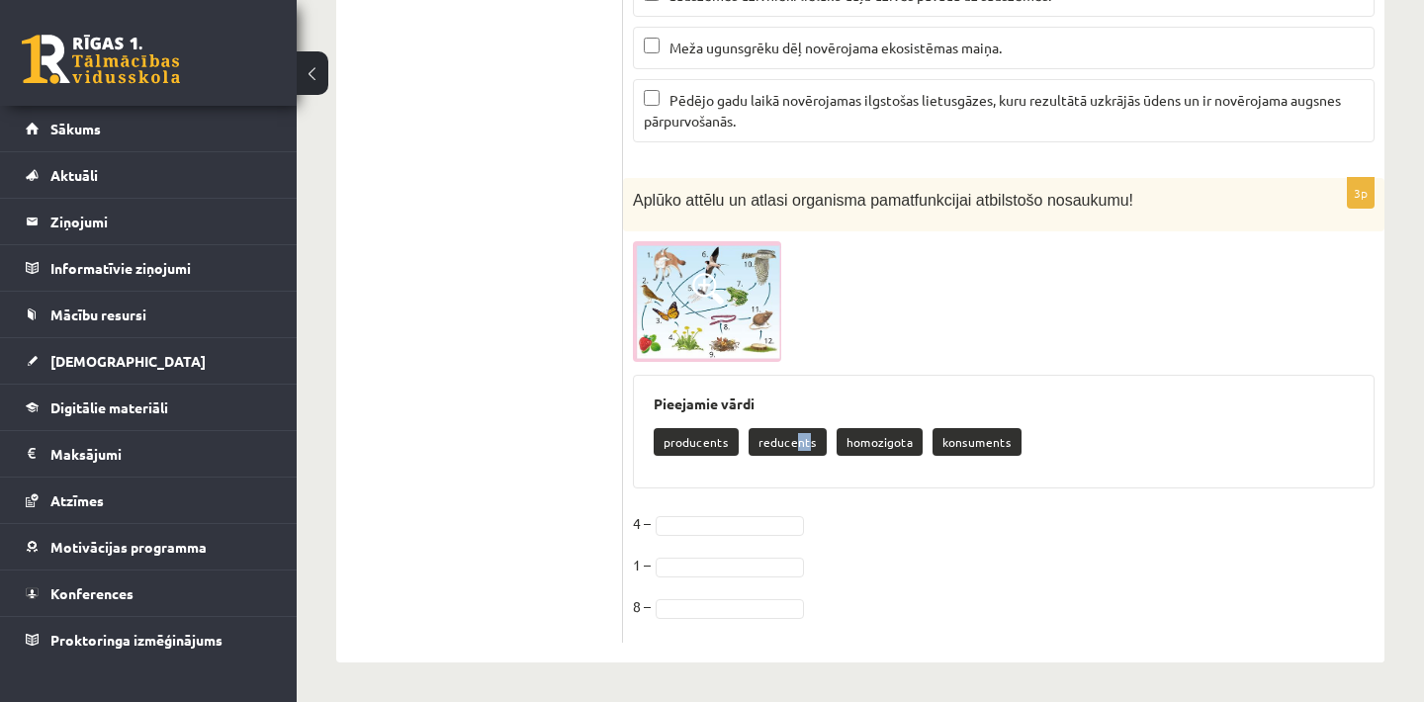
drag, startPoint x: 804, startPoint y: 439, endPoint x: 791, endPoint y: 441, distance: 13.0
drag, startPoint x: 701, startPoint y: 453, endPoint x: 711, endPoint y: 505, distance: 53.3
click at [711, 505] on div "3p Aplūko attēlu un atlasi organisma pamatfunkcijai atbilstošo nosaukumu! Pieej…" at bounding box center [1004, 411] width 762 height 466
click at [1017, 469] on div "Pieejamie vārdi producents reducents homozigota konsuments" at bounding box center [1004, 432] width 742 height 115
drag, startPoint x: 995, startPoint y: 442, endPoint x: 964, endPoint y: 489, distance: 55.7
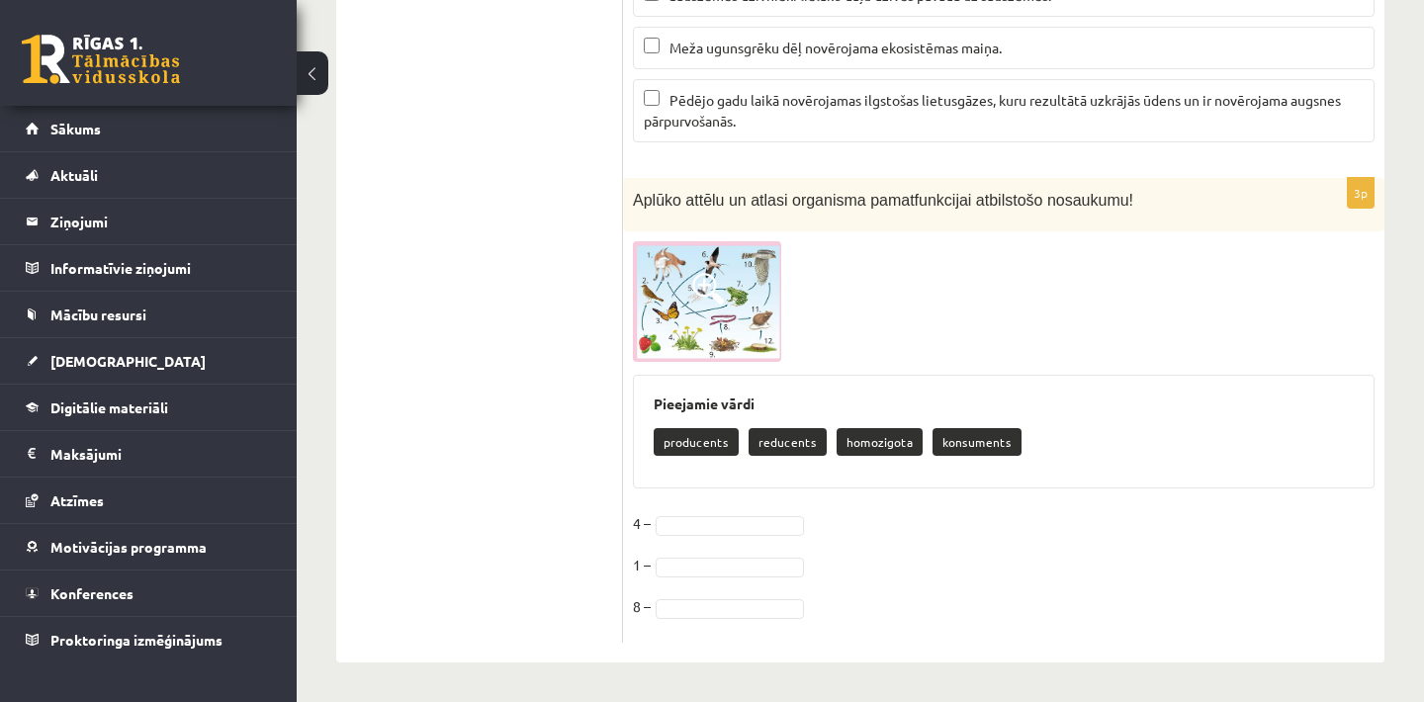
click at [964, 489] on div "Pieejamie vārdi producents reducents homozigota konsuments" at bounding box center [1004, 432] width 742 height 115
click at [702, 287] on span at bounding box center [708, 289] width 32 height 32
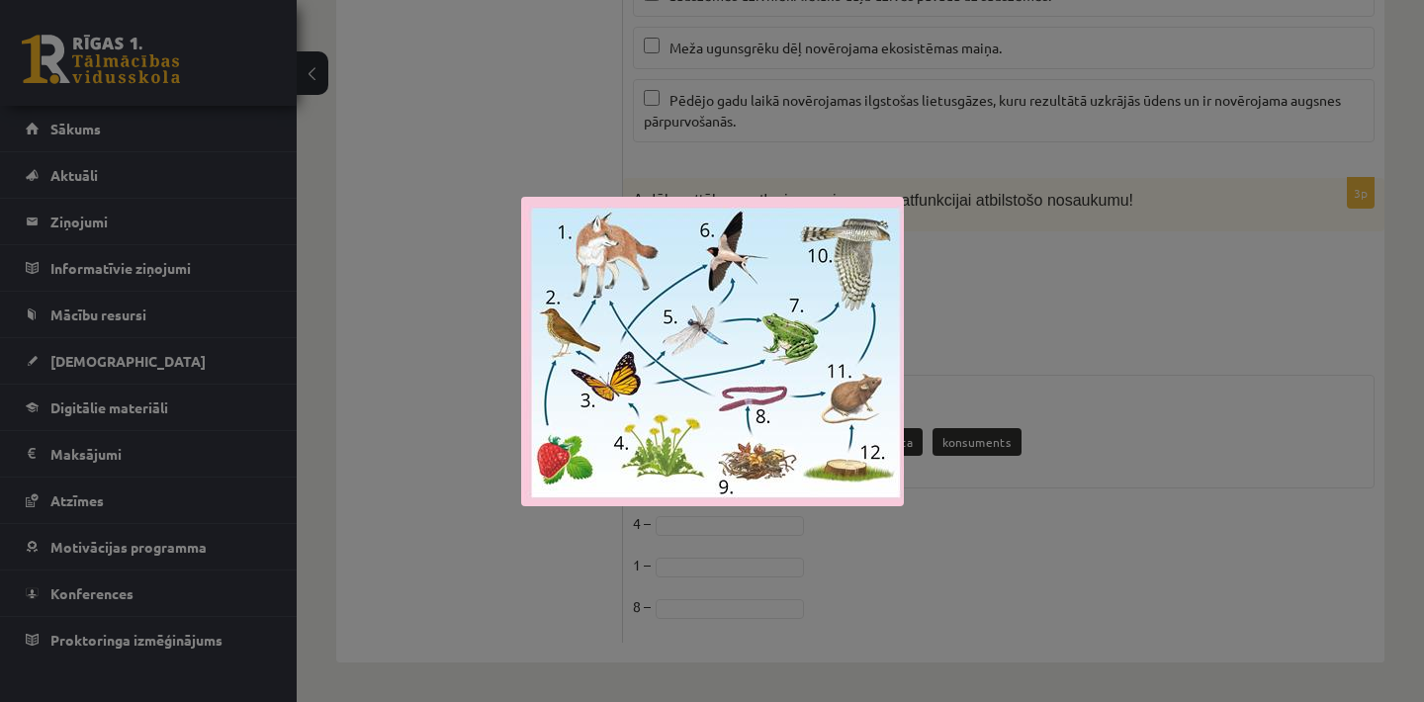
click at [1044, 420] on div at bounding box center [712, 351] width 1424 height 702
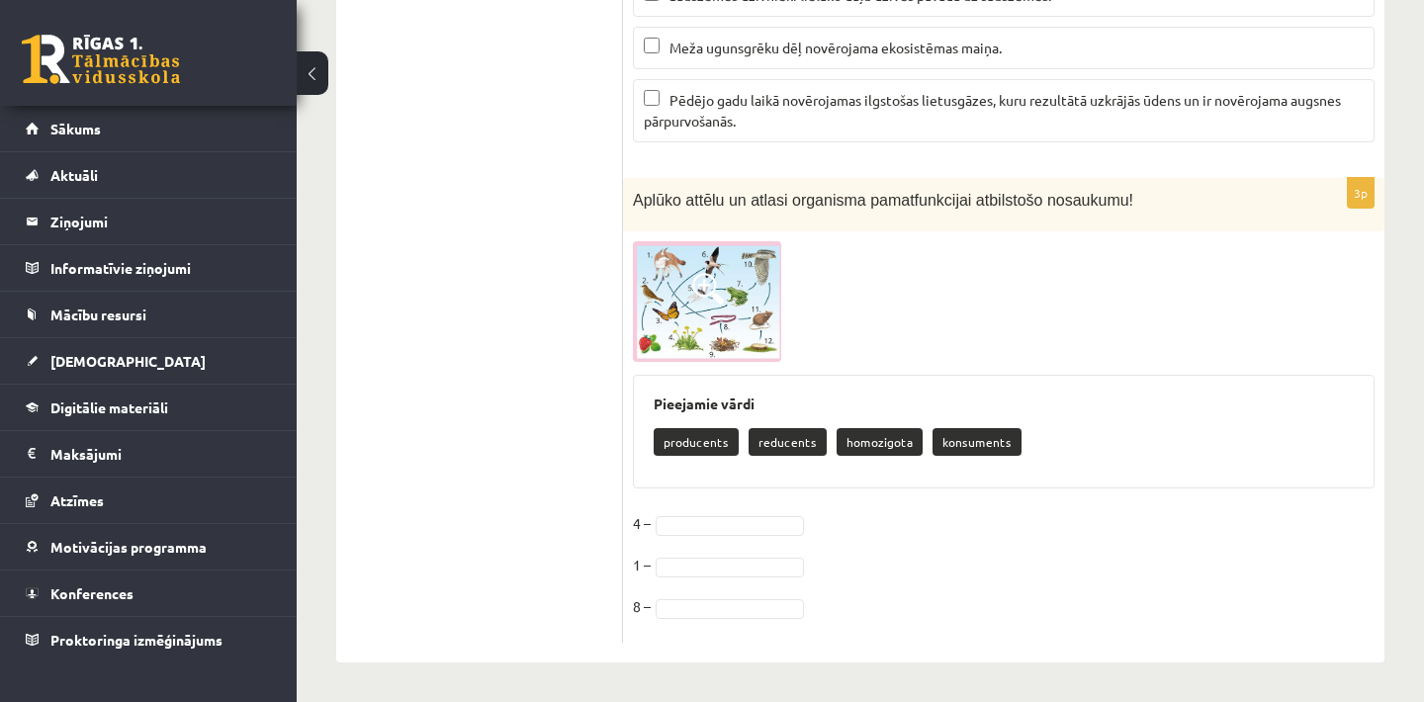
click at [866, 536] on fieldset "4 – 1 – 8 –" at bounding box center [1004, 570] width 742 height 125
click at [962, 449] on p "konsuments" at bounding box center [977, 442] width 89 height 28
click at [983, 437] on p "konsuments" at bounding box center [977, 442] width 89 height 28
drag, startPoint x: 732, startPoint y: 448, endPoint x: 699, endPoint y: 442, distance: 33.2
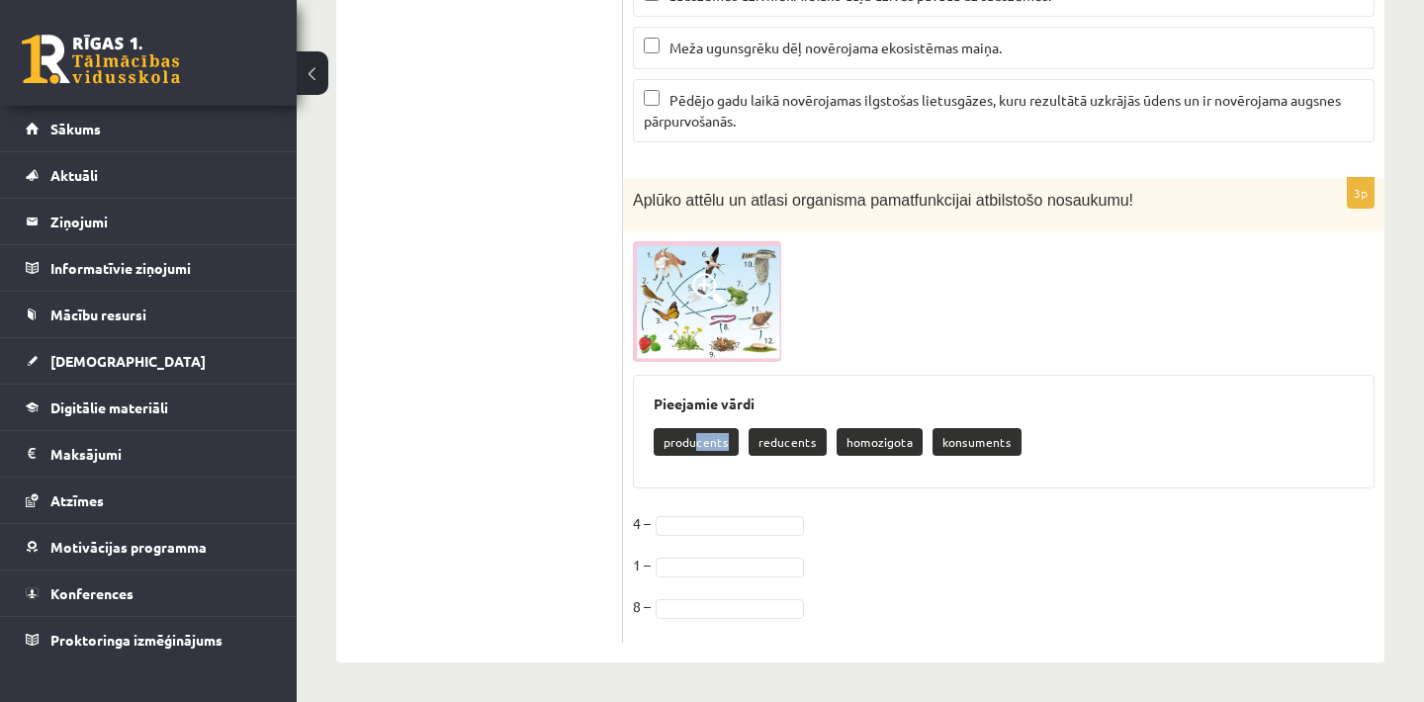
click at [699, 442] on p "producents" at bounding box center [696, 442] width 85 height 28
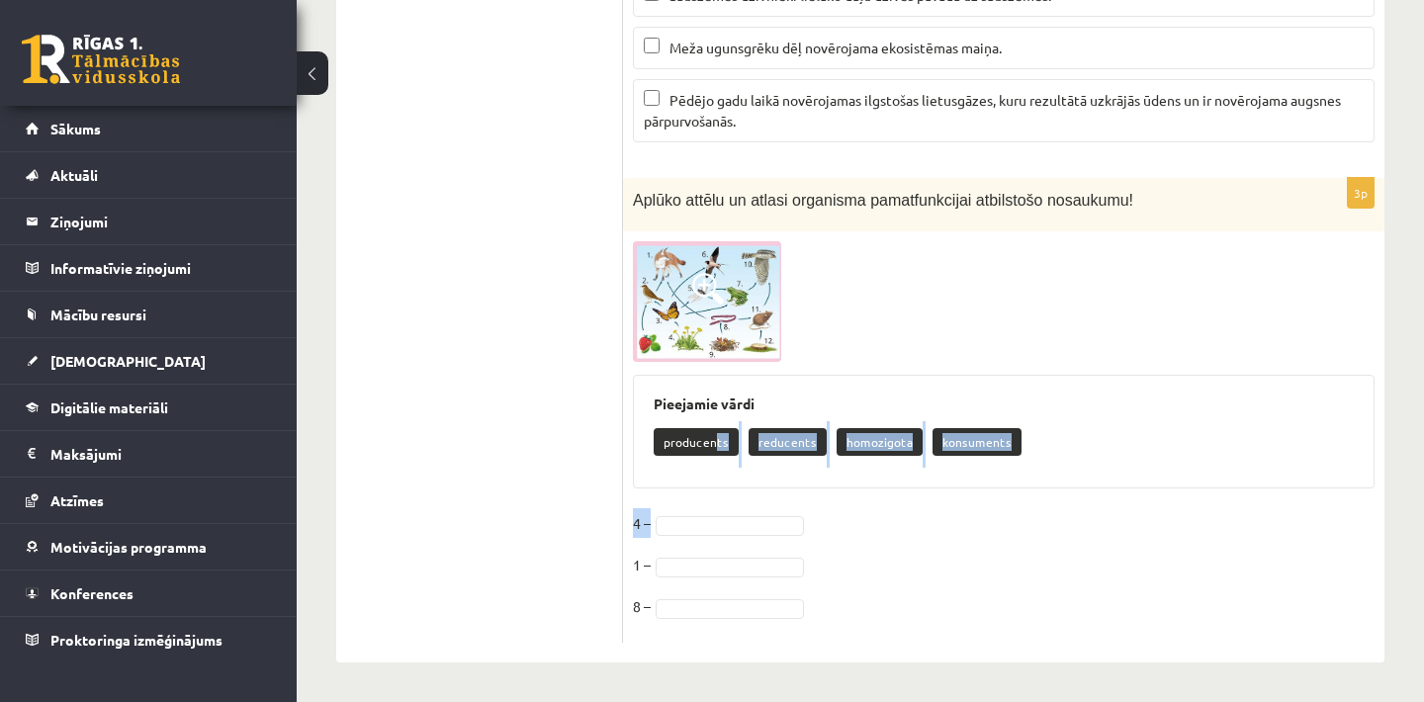
drag, startPoint x: 716, startPoint y: 446, endPoint x: 741, endPoint y: 535, distance: 92.4
click at [742, 535] on div "3p Aplūko attēlu un atlasi organisma pamatfunkcijai atbilstošo nosaukumu! Pieej…" at bounding box center [1004, 411] width 762 height 466
click at [893, 565] on fieldset "4 – 1 – 8 –" at bounding box center [1004, 570] width 742 height 125
drag, startPoint x: 874, startPoint y: 454, endPoint x: 916, endPoint y: 447, distance: 42.1
click at [916, 447] on div "producents reducents homozigota konsuments" at bounding box center [1004, 444] width 700 height 46
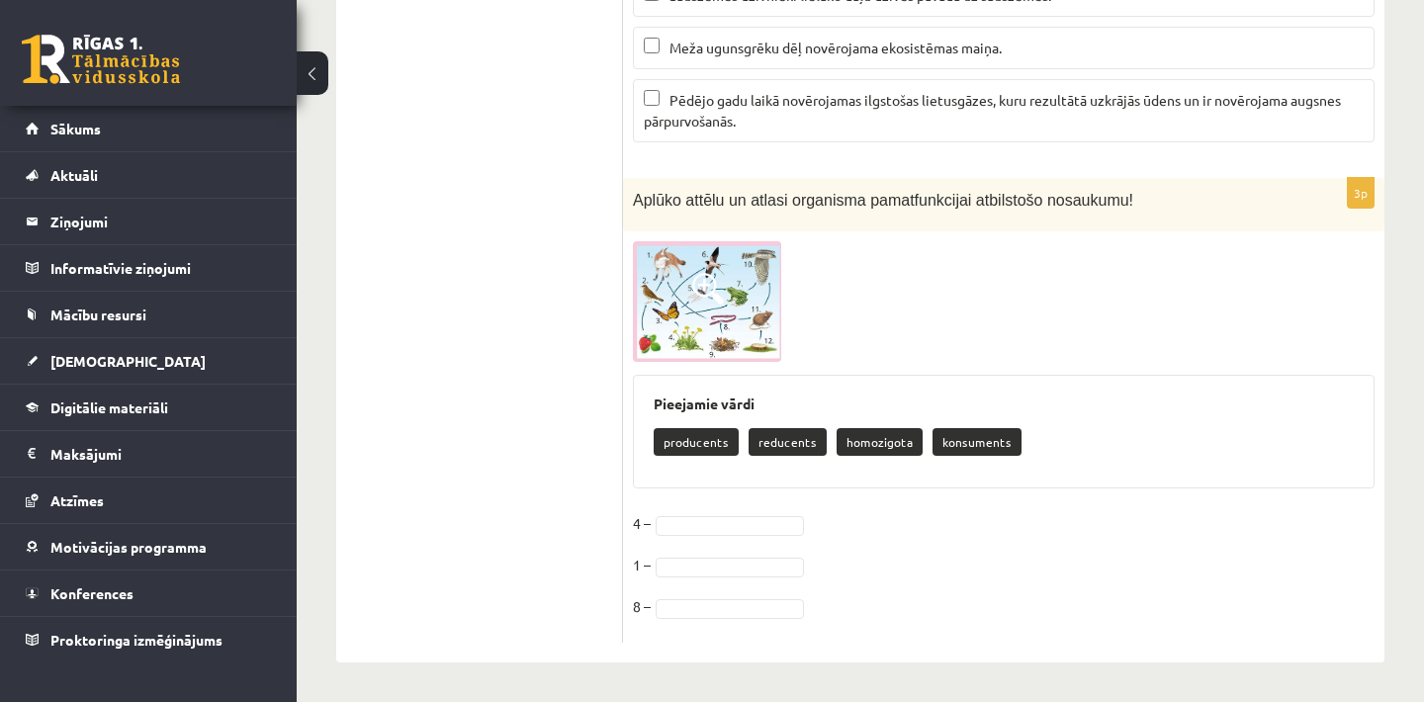
click at [882, 442] on p "homozigota" at bounding box center [880, 442] width 86 height 28
click at [784, 438] on p "reducents" at bounding box center [788, 442] width 78 height 28
click at [740, 410] on h3 "Pieejamie vārdi" at bounding box center [1004, 404] width 700 height 17
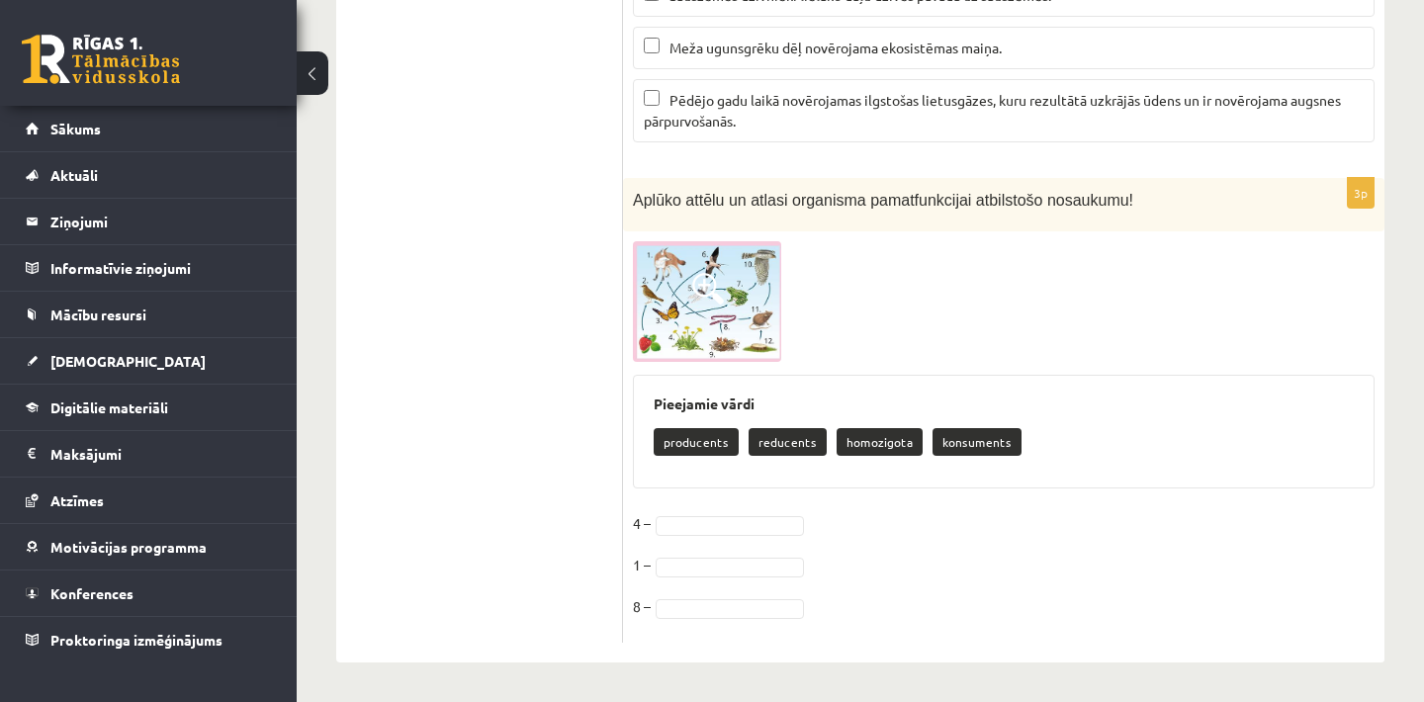
click at [688, 483] on div "Pieejamie vārdi producents reducents homozigota konsuments" at bounding box center [1004, 432] width 742 height 115
click at [687, 578] on fieldset "4 – 1 – 8 –" at bounding box center [1004, 570] width 742 height 125
drag, startPoint x: 871, startPoint y: 444, endPoint x: 945, endPoint y: 543, distance: 123.0
click at [945, 542] on div "3p Aplūko attēlu un atlasi organisma pamatfunkcijai atbilstošo nosaukumu! Pieej…" at bounding box center [1004, 411] width 762 height 466
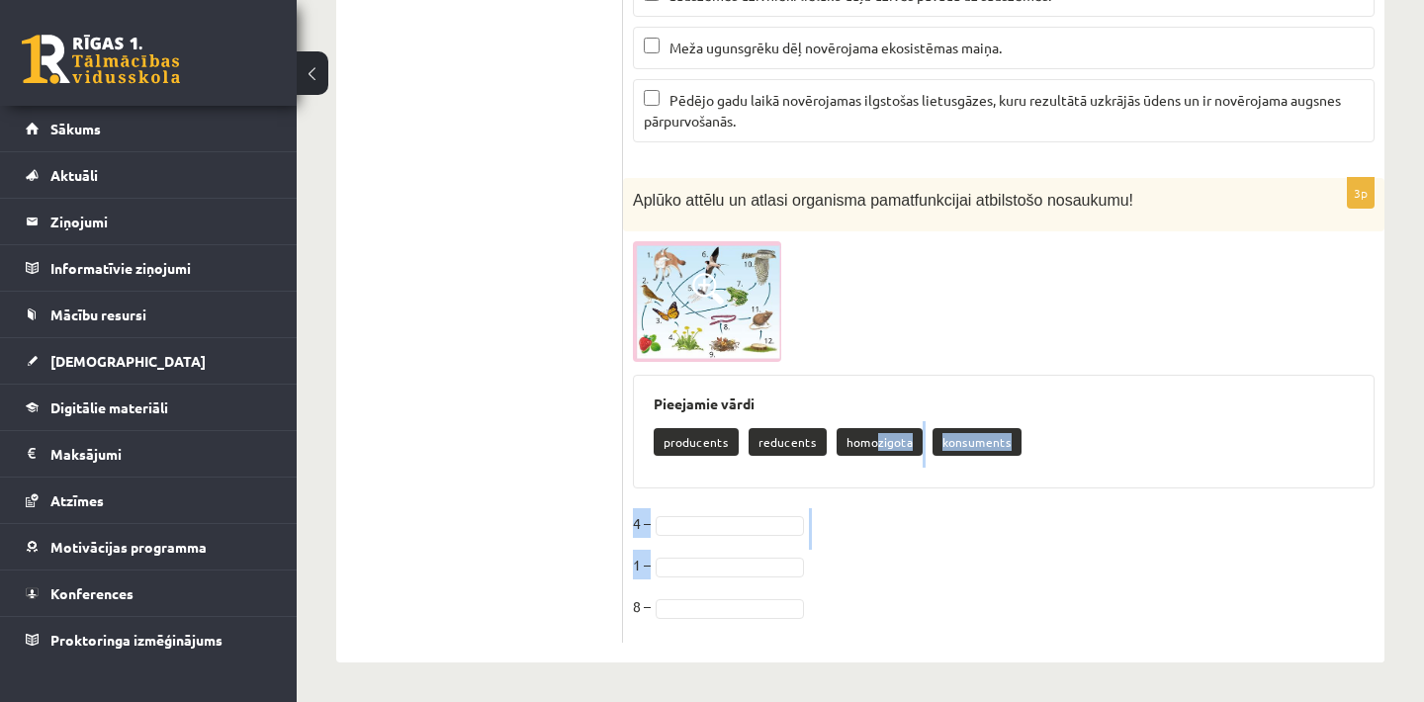
click at [945, 543] on fieldset "4 – 1 – 8 –" at bounding box center [1004, 570] width 742 height 125
drag, startPoint x: 889, startPoint y: 444, endPoint x: 856, endPoint y: 480, distance: 49.0
click at [856, 479] on div "Pieejamie vārdi producents reducents homozigota konsuments" at bounding box center [1004, 432] width 742 height 115
click at [973, 538] on fieldset "4 – 1 – 8 –" at bounding box center [1004, 570] width 742 height 125
drag, startPoint x: 843, startPoint y: 440, endPoint x: 858, endPoint y: 546, distance: 106.9
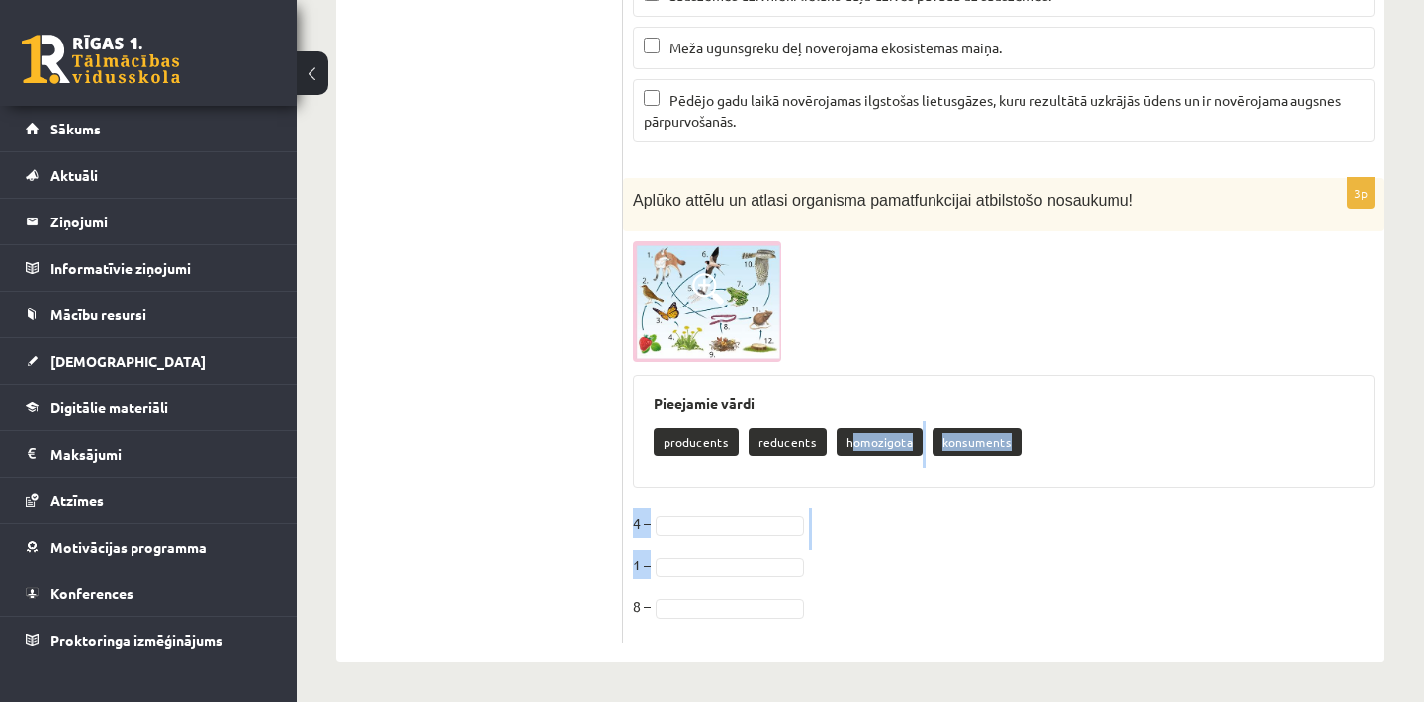
click at [796, 547] on div "3p Aplūko attēlu un atlasi organisma pamatfunkcijai atbilstošo nosaukumu! Pieej…" at bounding box center [1004, 411] width 762 height 466
click at [928, 571] on fieldset "4 – 1 – 8 –" at bounding box center [1004, 570] width 742 height 125
click at [875, 436] on p "homozigota" at bounding box center [880, 442] width 86 height 28
drag, startPoint x: 860, startPoint y: 446, endPoint x: 854, endPoint y: 456, distance: 11.5
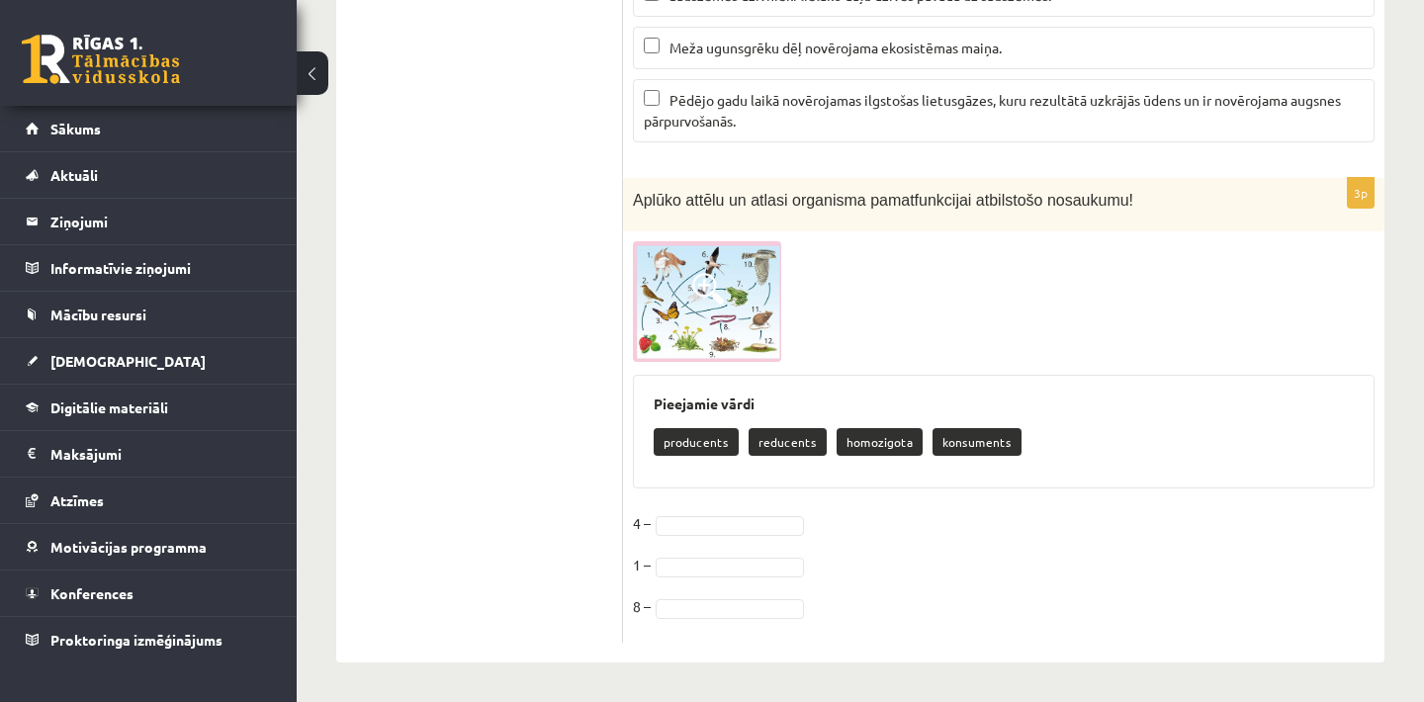
click at [855, 454] on p "homozigota" at bounding box center [880, 442] width 86 height 28
click at [784, 447] on p "reducents" at bounding box center [788, 442] width 78 height 28
click at [720, 451] on p "producents" at bounding box center [696, 442] width 85 height 28
click at [325, 69] on button at bounding box center [313, 73] width 32 height 44
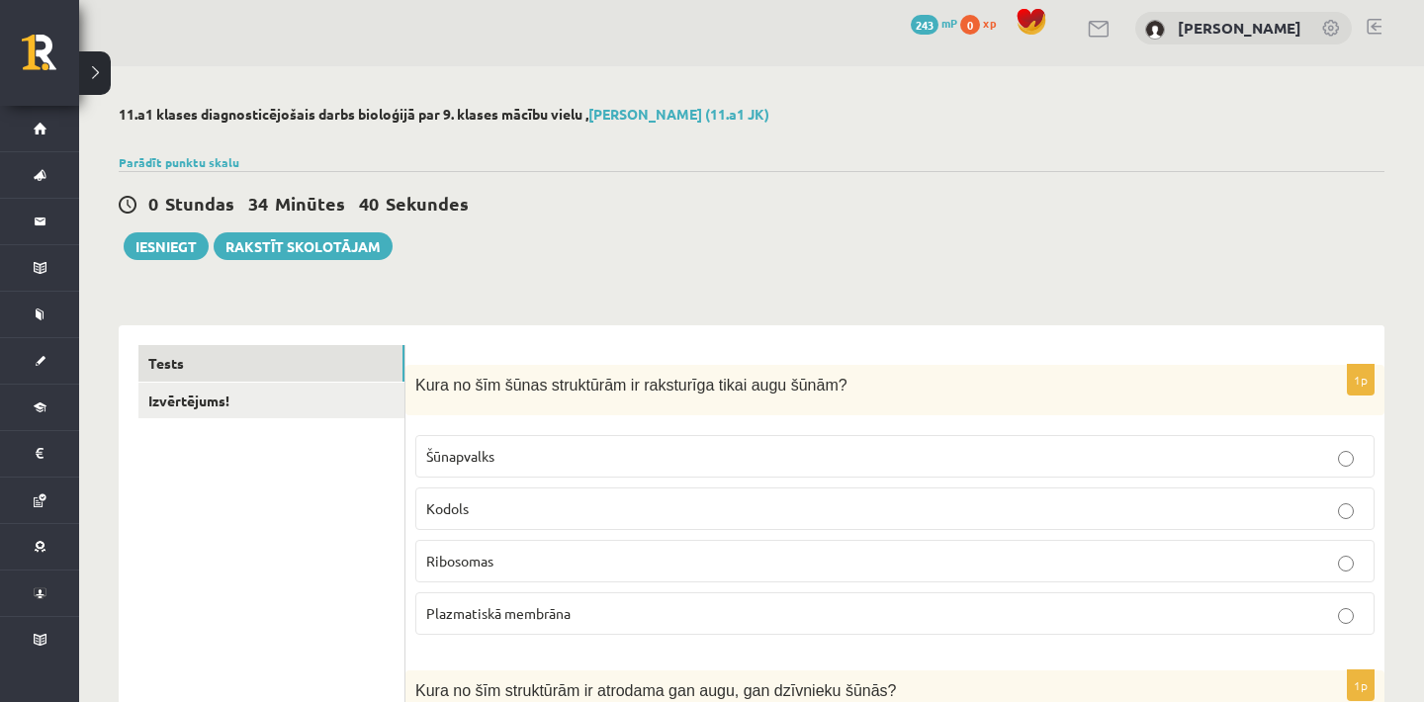
scroll to position [0, 0]
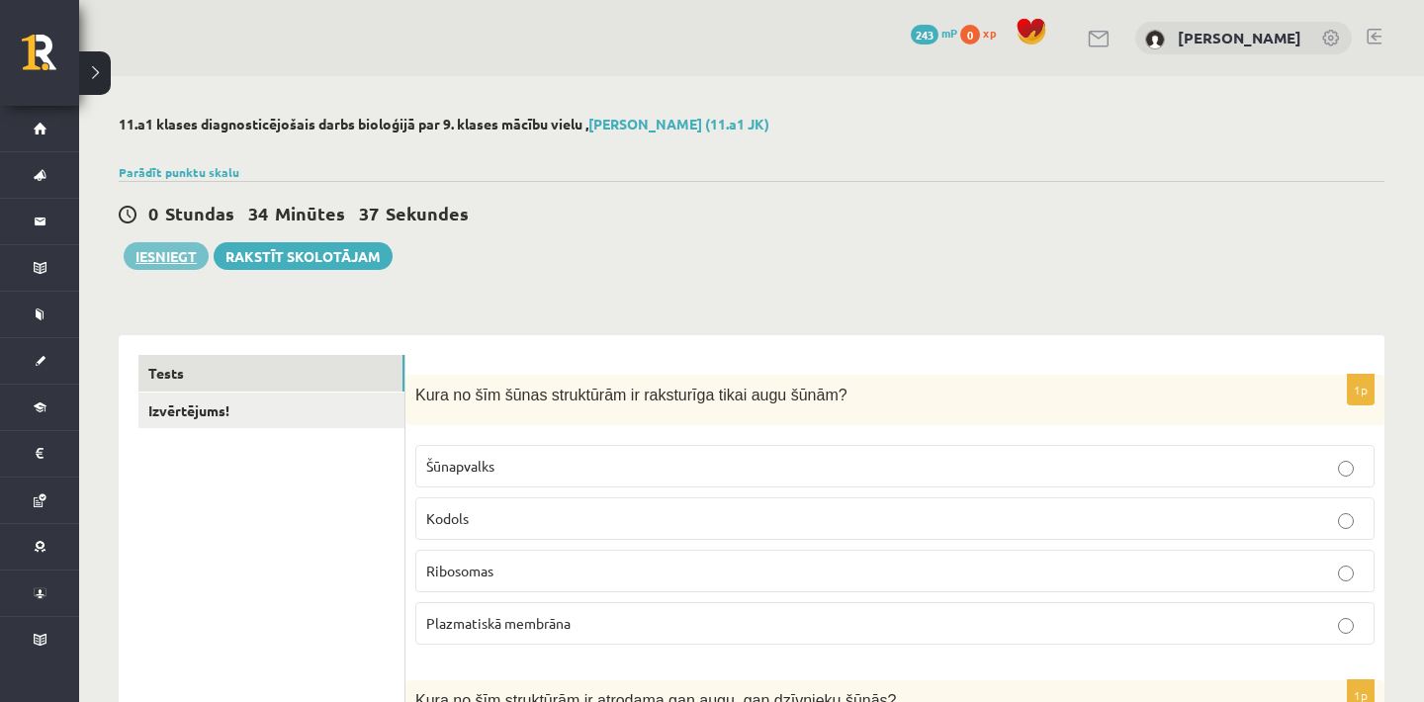
click at [189, 252] on button "Iesniegt" at bounding box center [166, 256] width 85 height 28
click at [337, 398] on link "Izvērtējums!" at bounding box center [271, 411] width 266 height 37
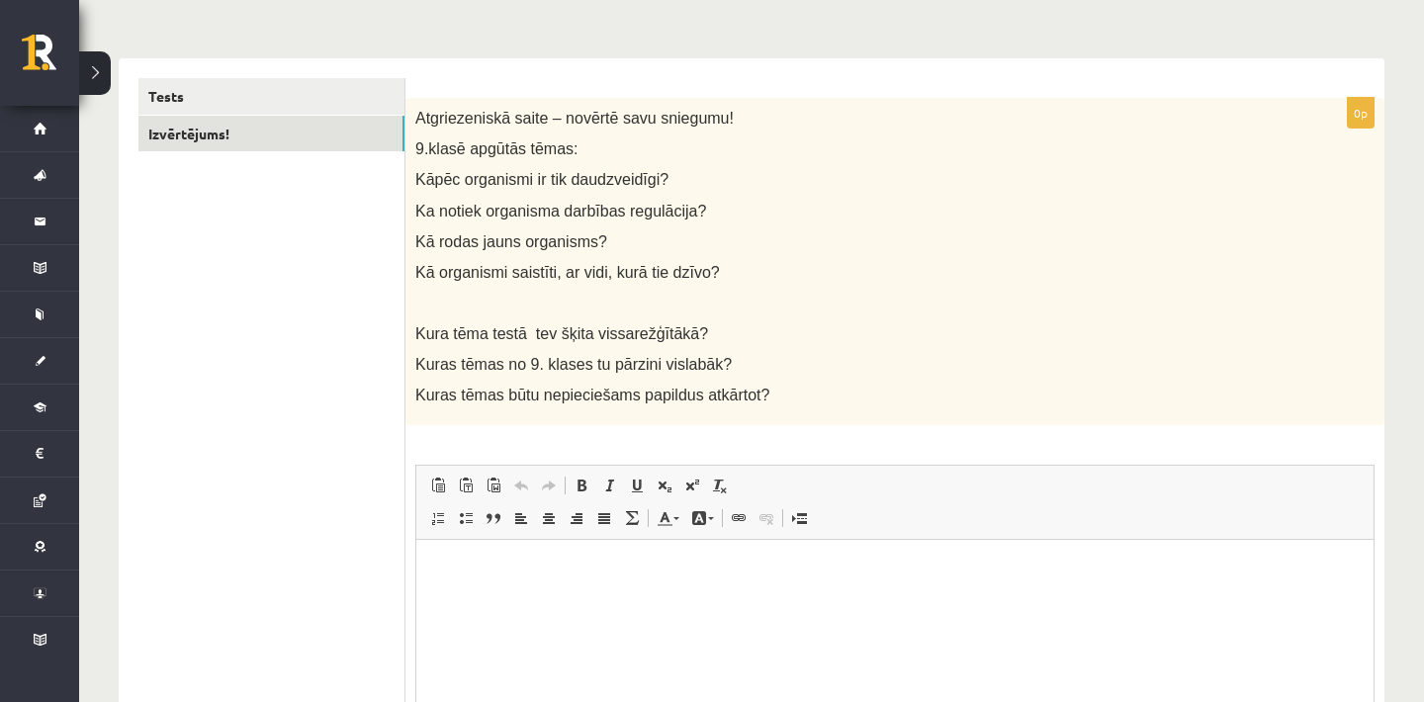
scroll to position [237, 0]
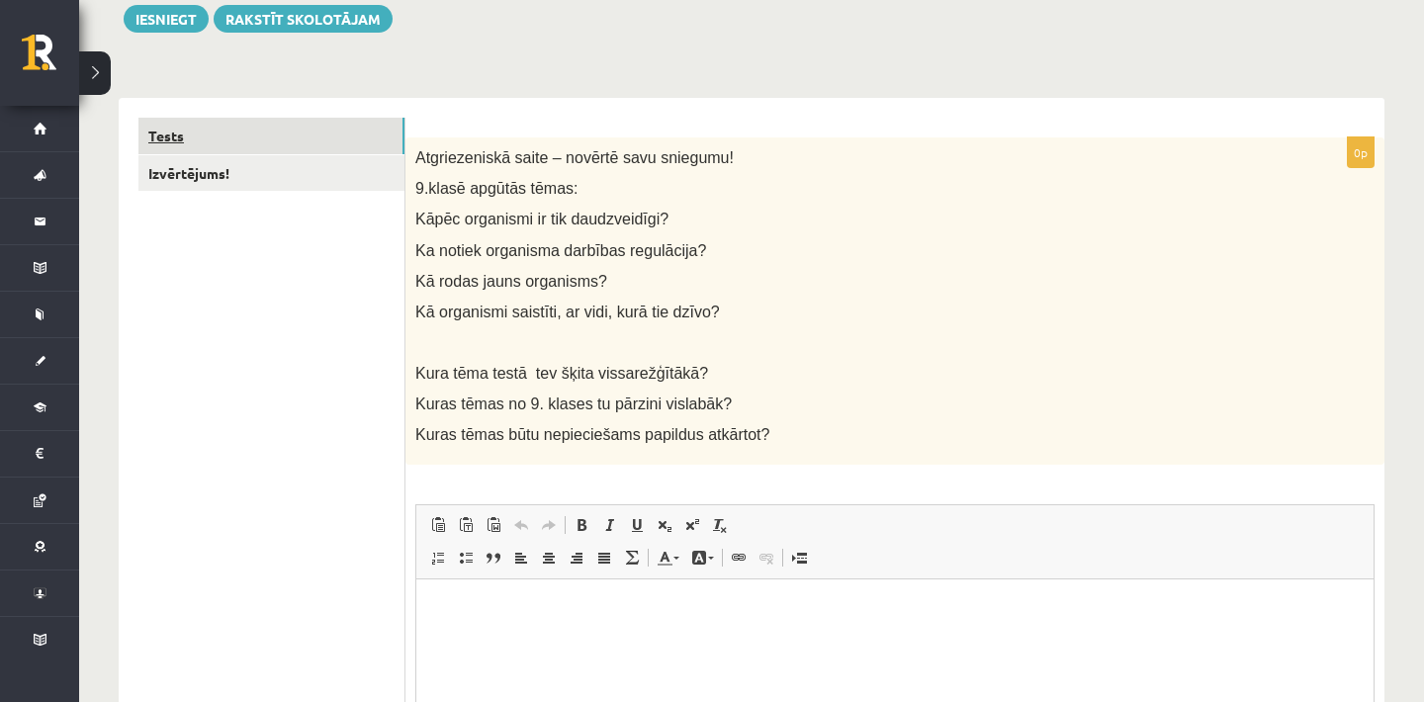
click at [363, 147] on link "Tests" at bounding box center [271, 136] width 266 height 37
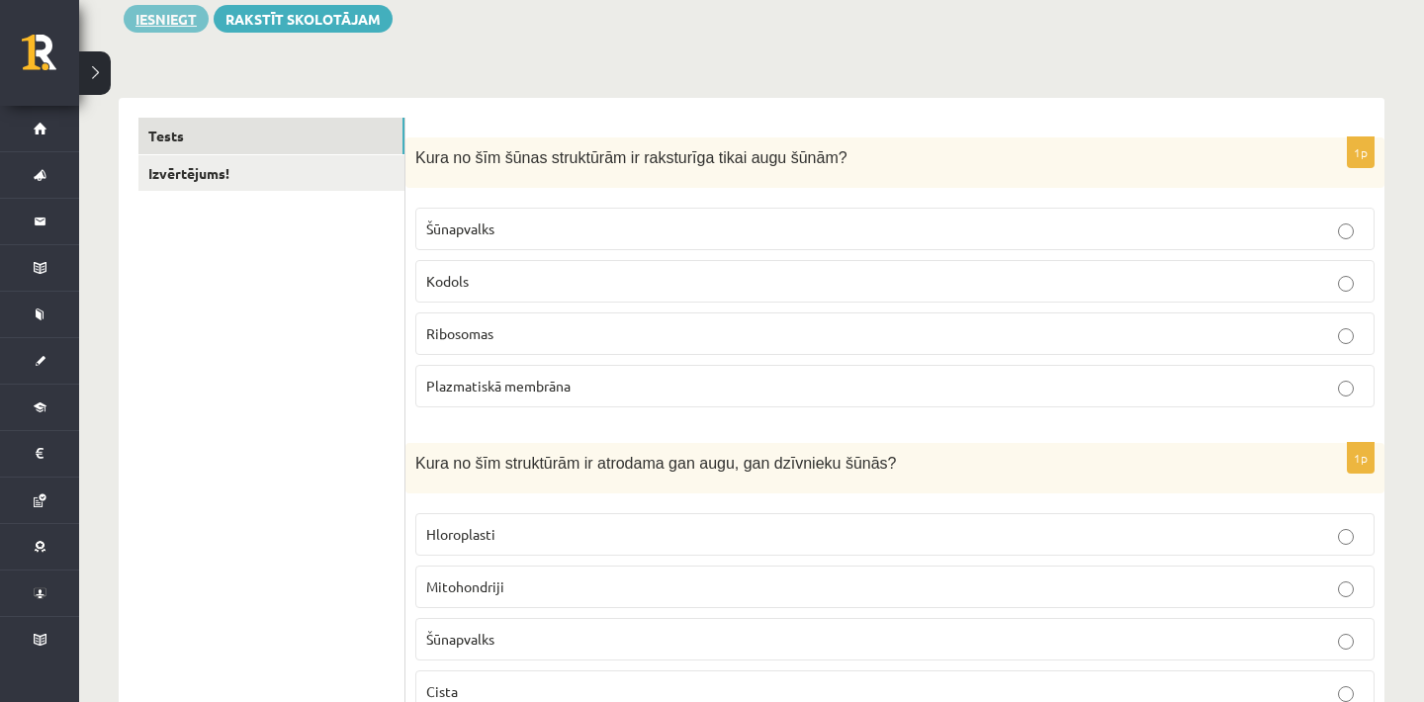
click at [176, 19] on button "Iesniegt" at bounding box center [166, 19] width 85 height 28
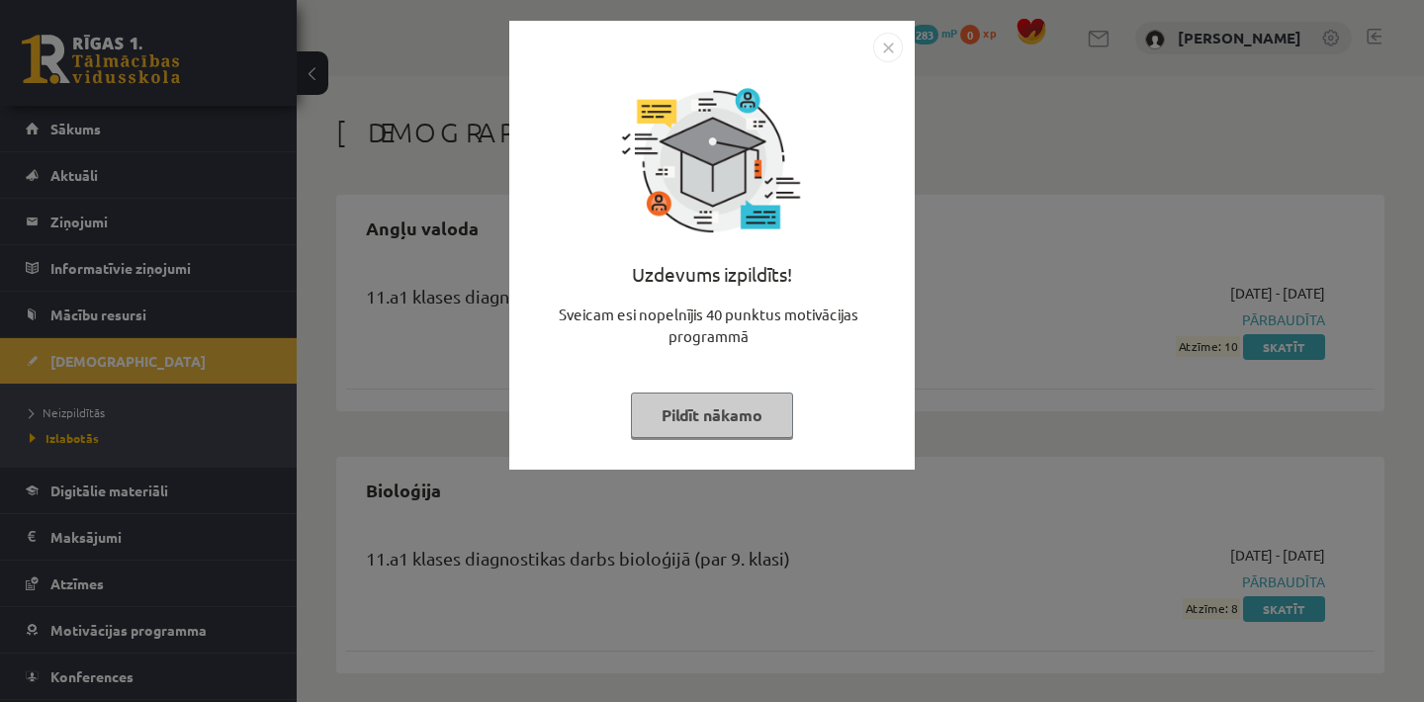
click at [884, 48] on img "Close" at bounding box center [888, 48] width 30 height 30
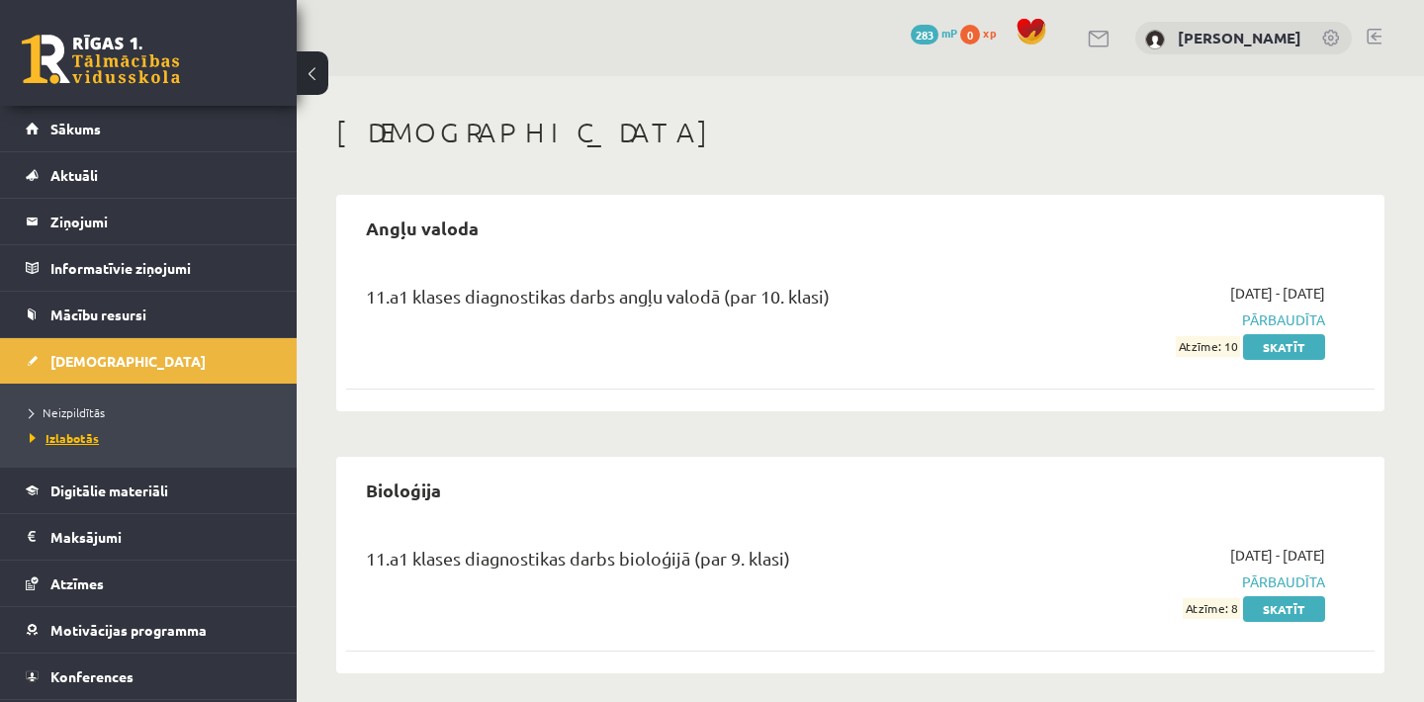
click at [86, 437] on span "Izlabotās" at bounding box center [64, 438] width 69 height 16
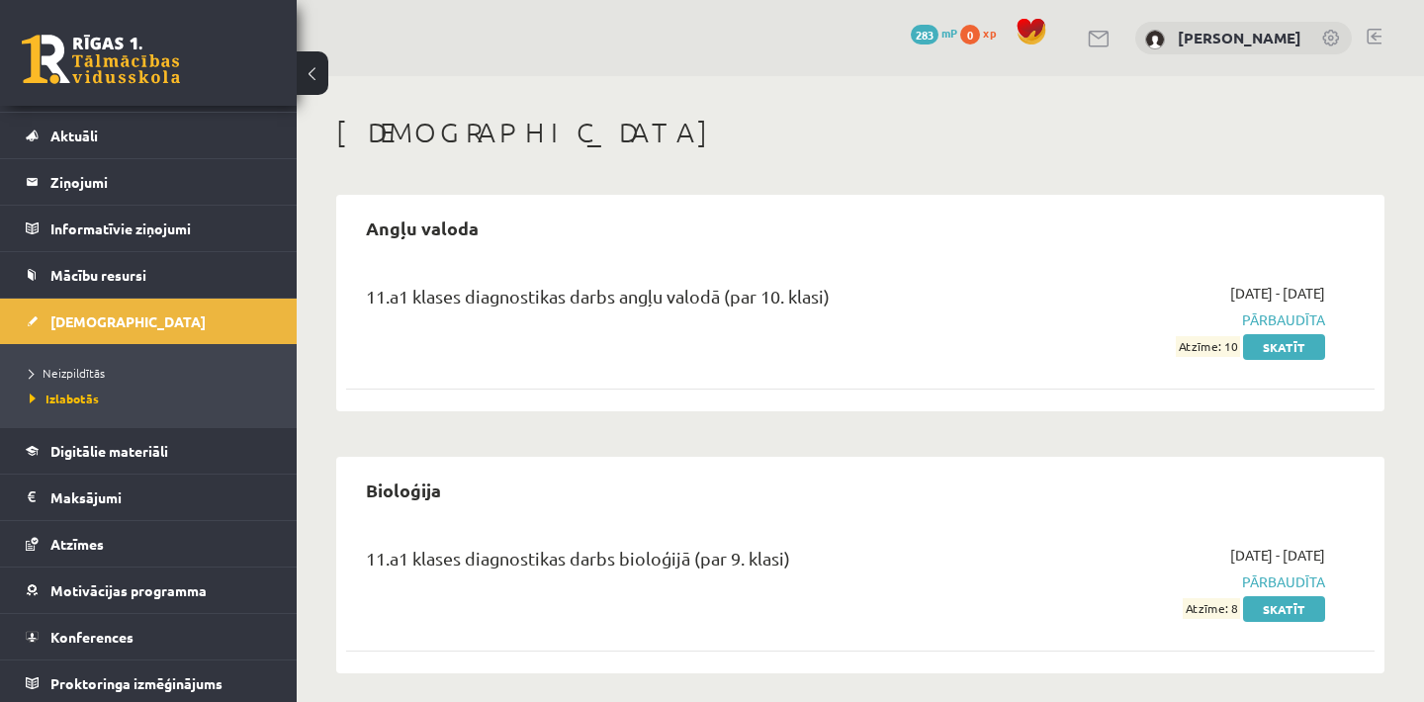
click at [1405, 468] on div "[DEMOGRAPHIC_DATA] Angļu valoda 11.a1 klases diagnostikas darbs angļu valodā (p…" at bounding box center [861, 525] width 1128 height 899
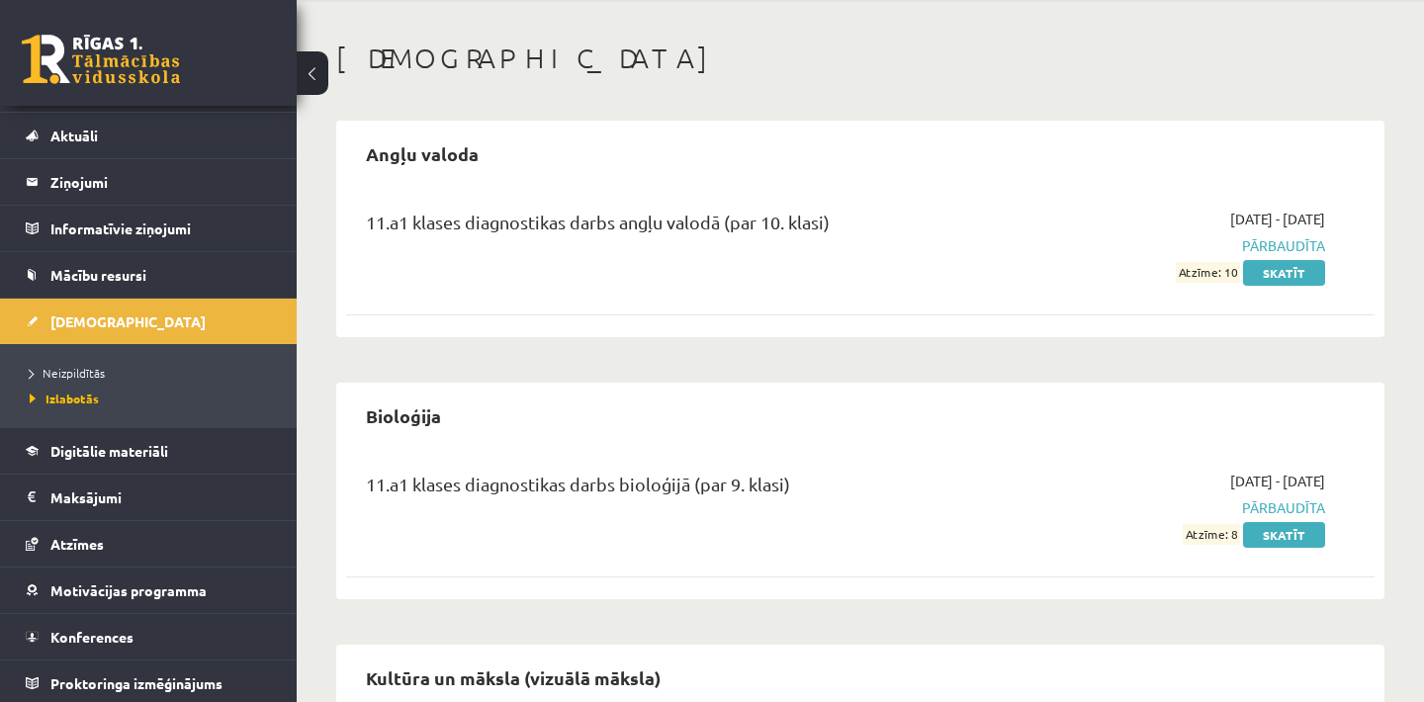
scroll to position [35, 0]
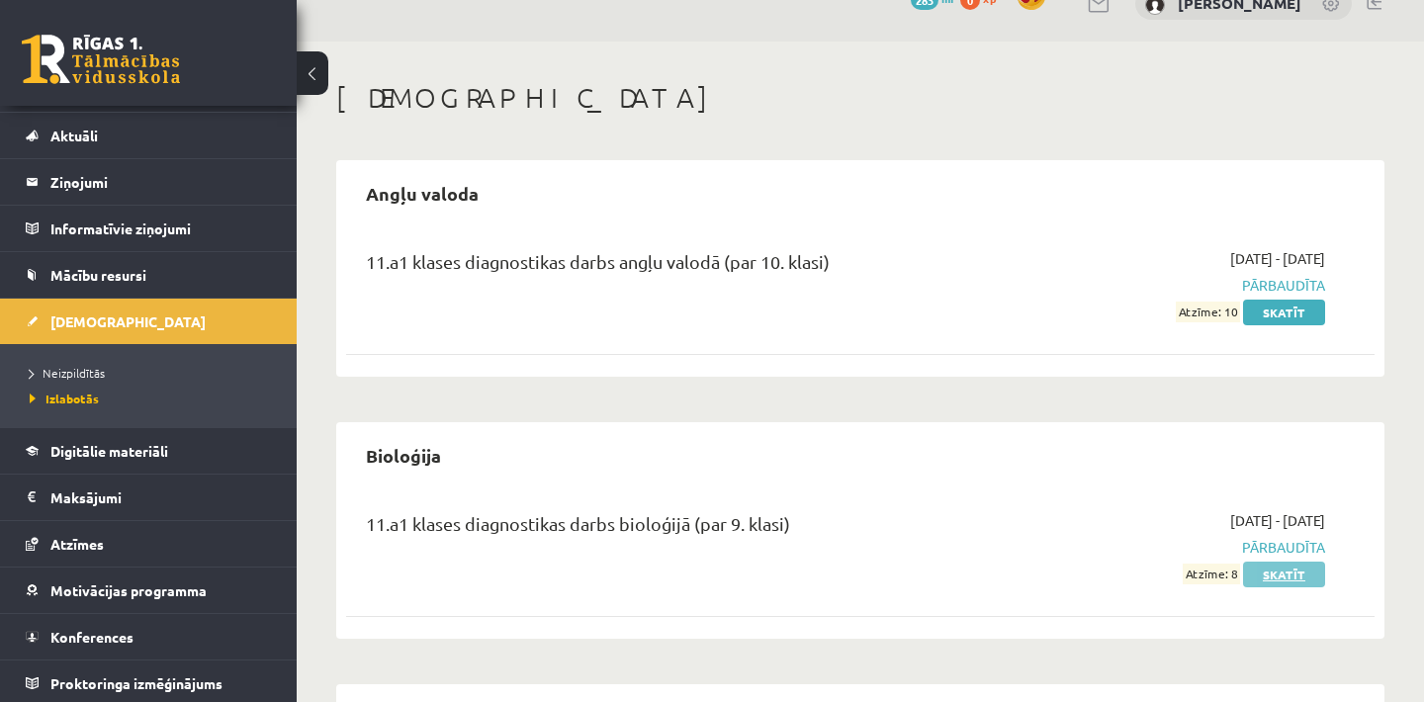
click at [1281, 574] on link "Skatīt" at bounding box center [1284, 575] width 82 height 26
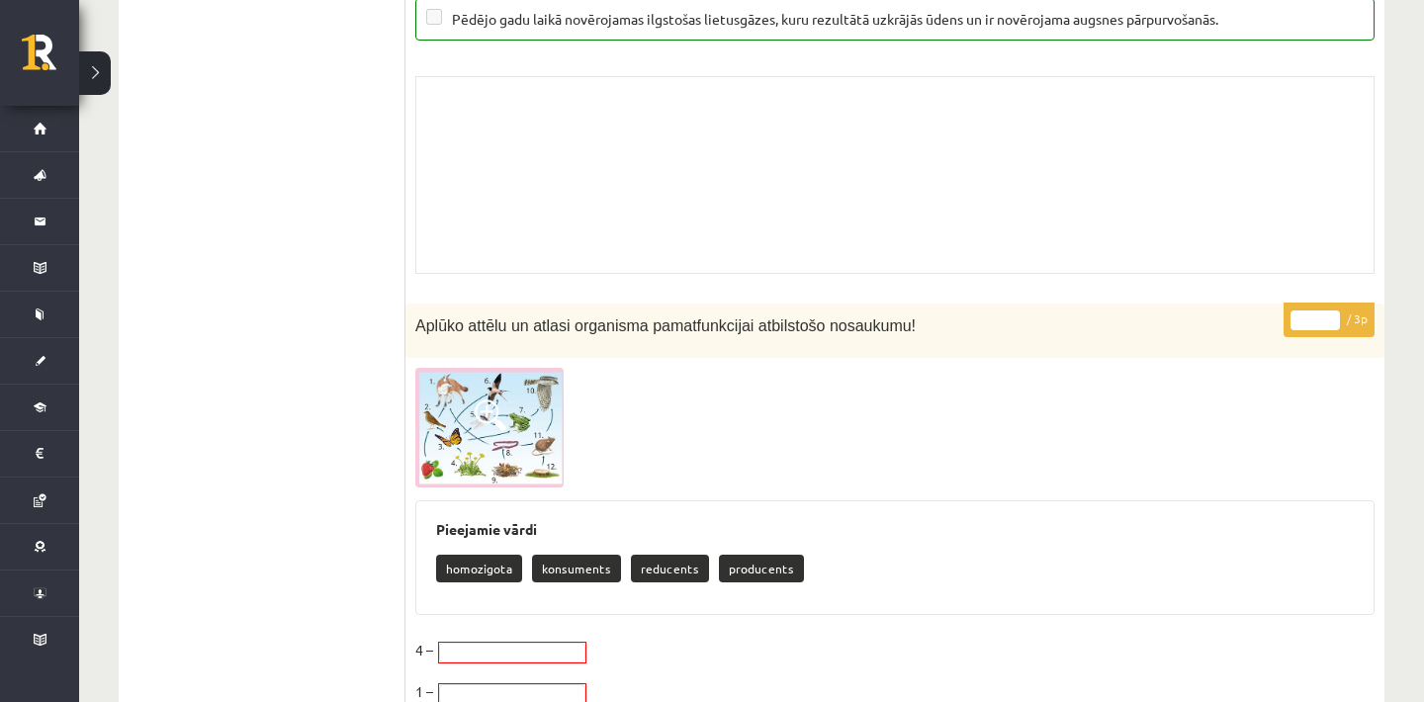
scroll to position [13452, 0]
